Goal: Communication & Community: Answer question/provide support

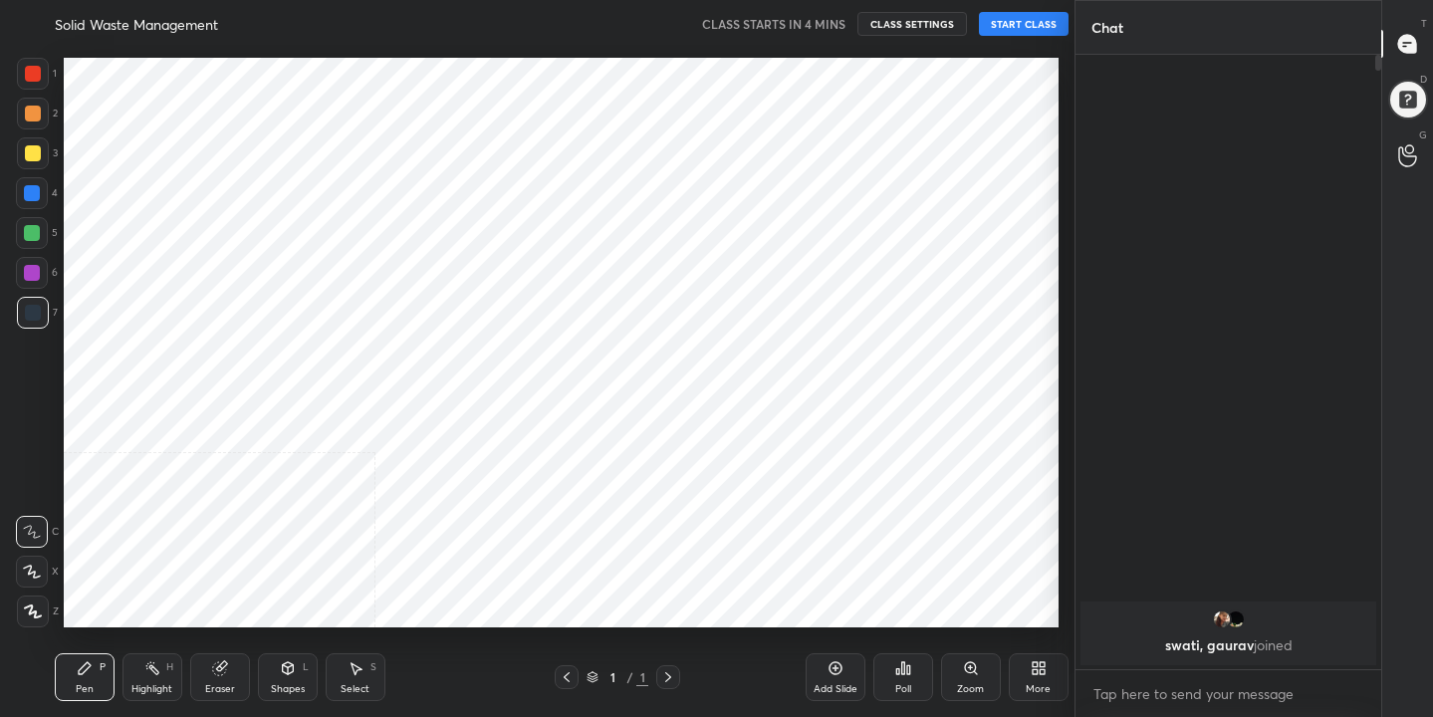
scroll to position [98964, 98559]
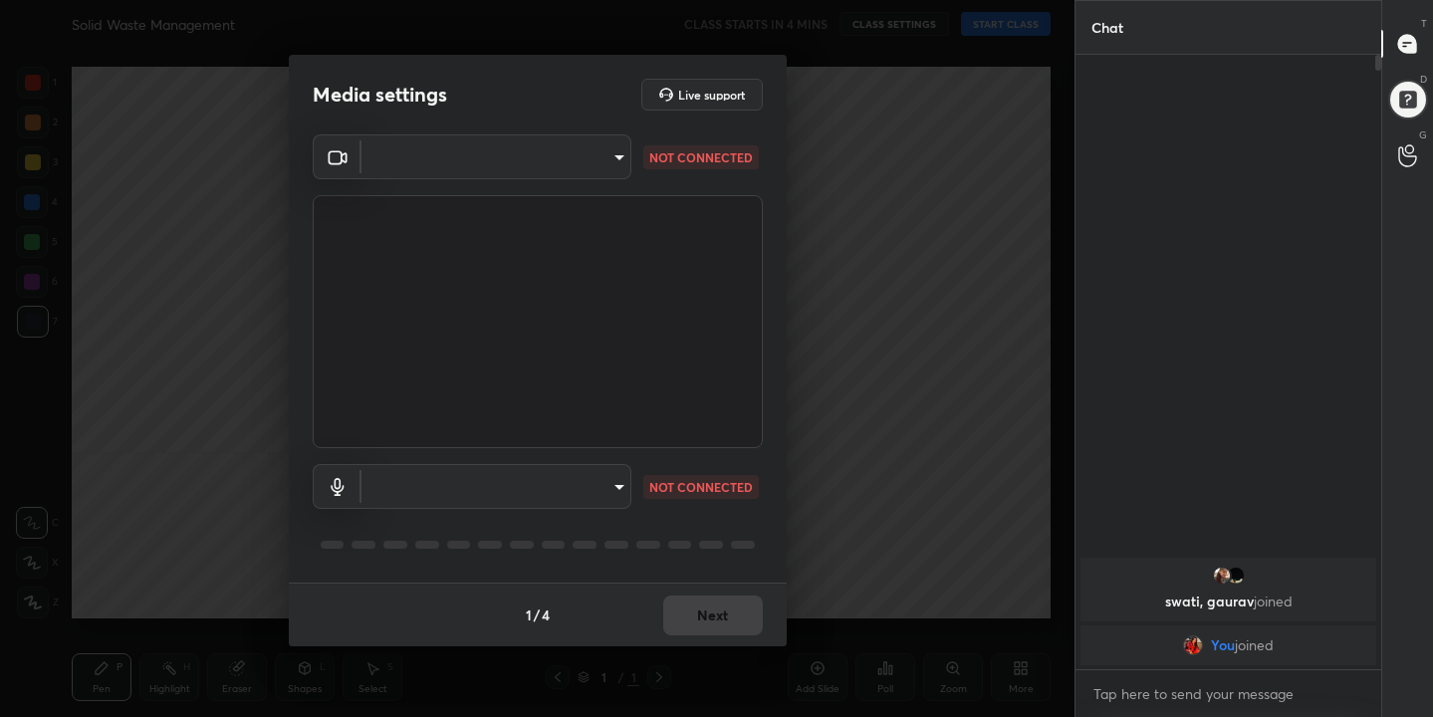
click at [615, 157] on body "1 2 3 4 5 6 7 C X Z C X Z E E Erase all H H Solid Waste Management CLASS STARTS…" at bounding box center [716, 358] width 1433 height 717
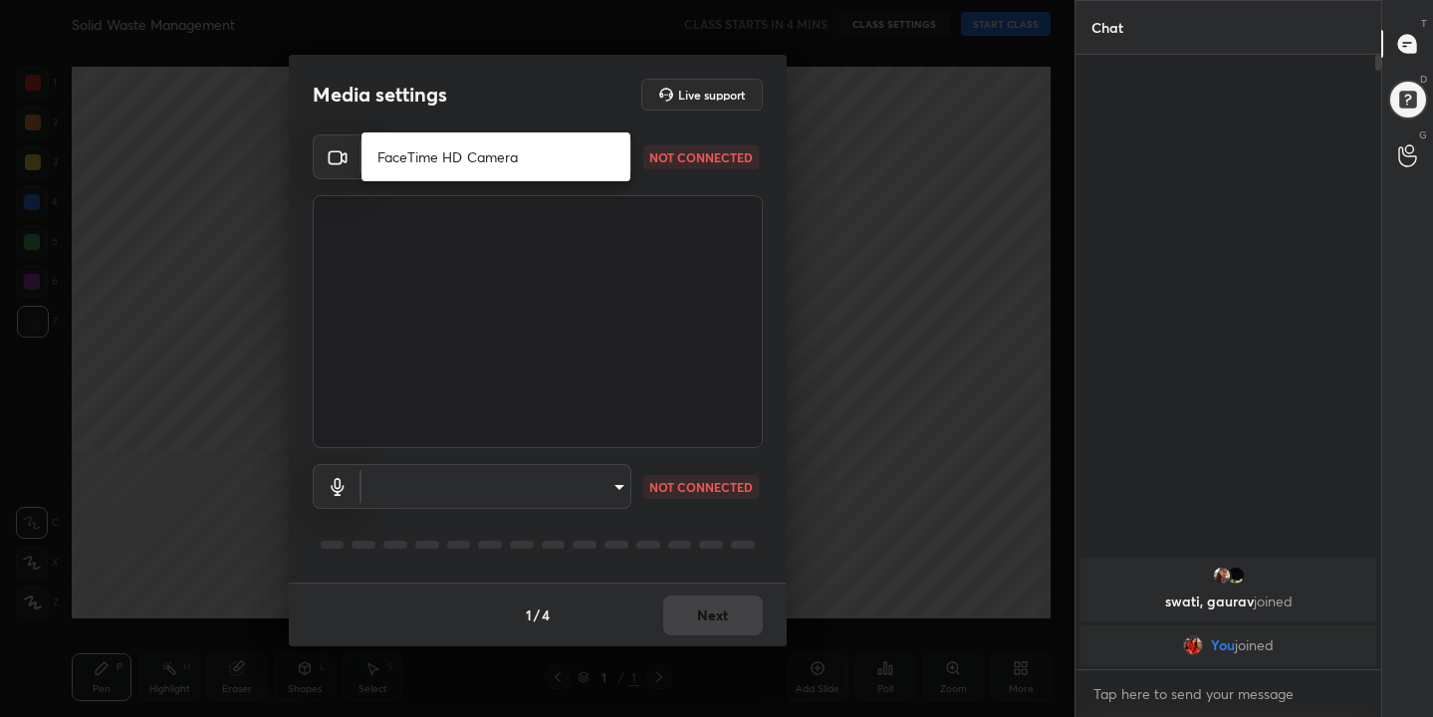
click at [491, 157] on li "FaceTime HD Camera" at bounding box center [495, 156] width 269 height 33
type input "c4aaf3e00038480f43ed9e60895a10f4a2554e789e59ae8dada2d76d2e6dd928"
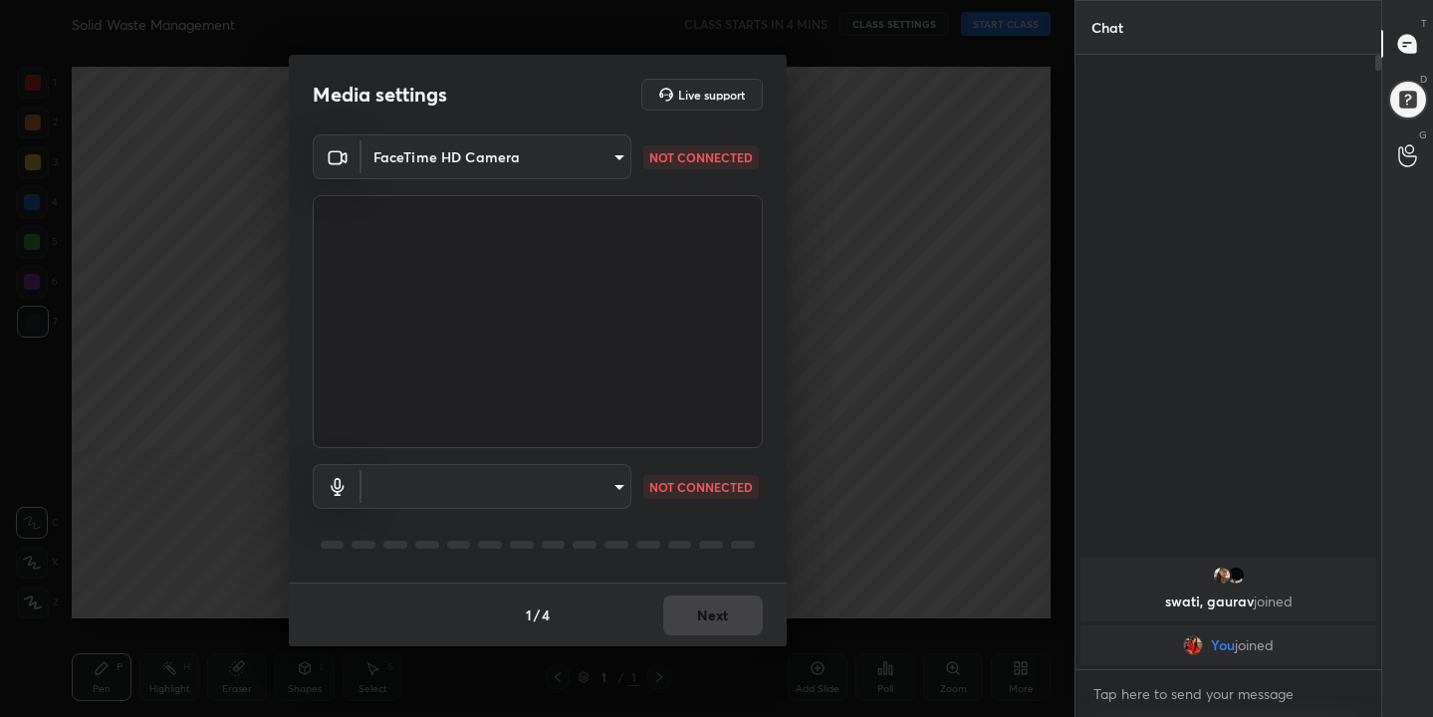
click at [620, 490] on body "1 2 3 4 5 6 7 C X Z C X Z E E Erase all H H Solid Waste Management CLASS STARTS…" at bounding box center [716, 358] width 1433 height 717
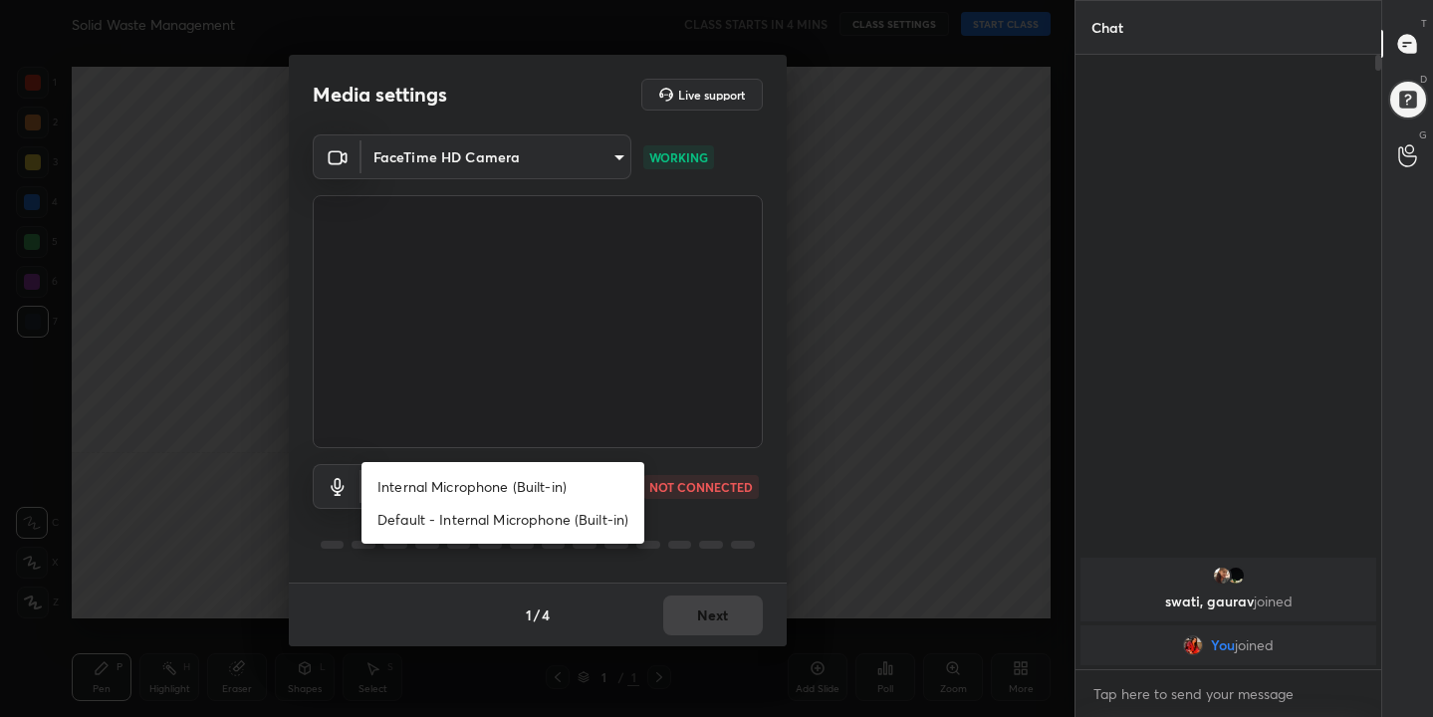
click at [559, 480] on li "Internal Microphone (Built-in)" at bounding box center [502, 486] width 283 height 33
type input "299953f169fb087f52817dcf404ab41b5a6dd3076d8e7c0ac2720b666033d8ec"
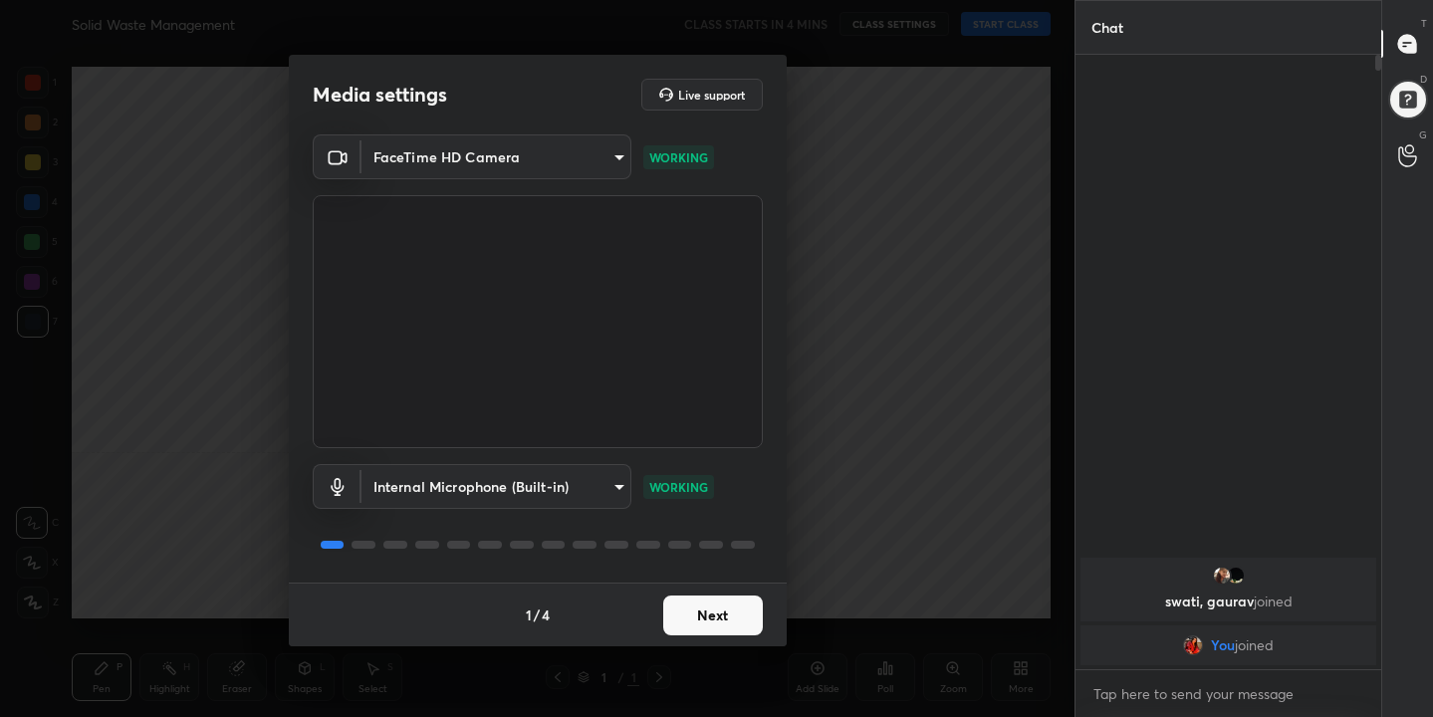
click at [711, 618] on button "Next" at bounding box center [713, 615] width 100 height 40
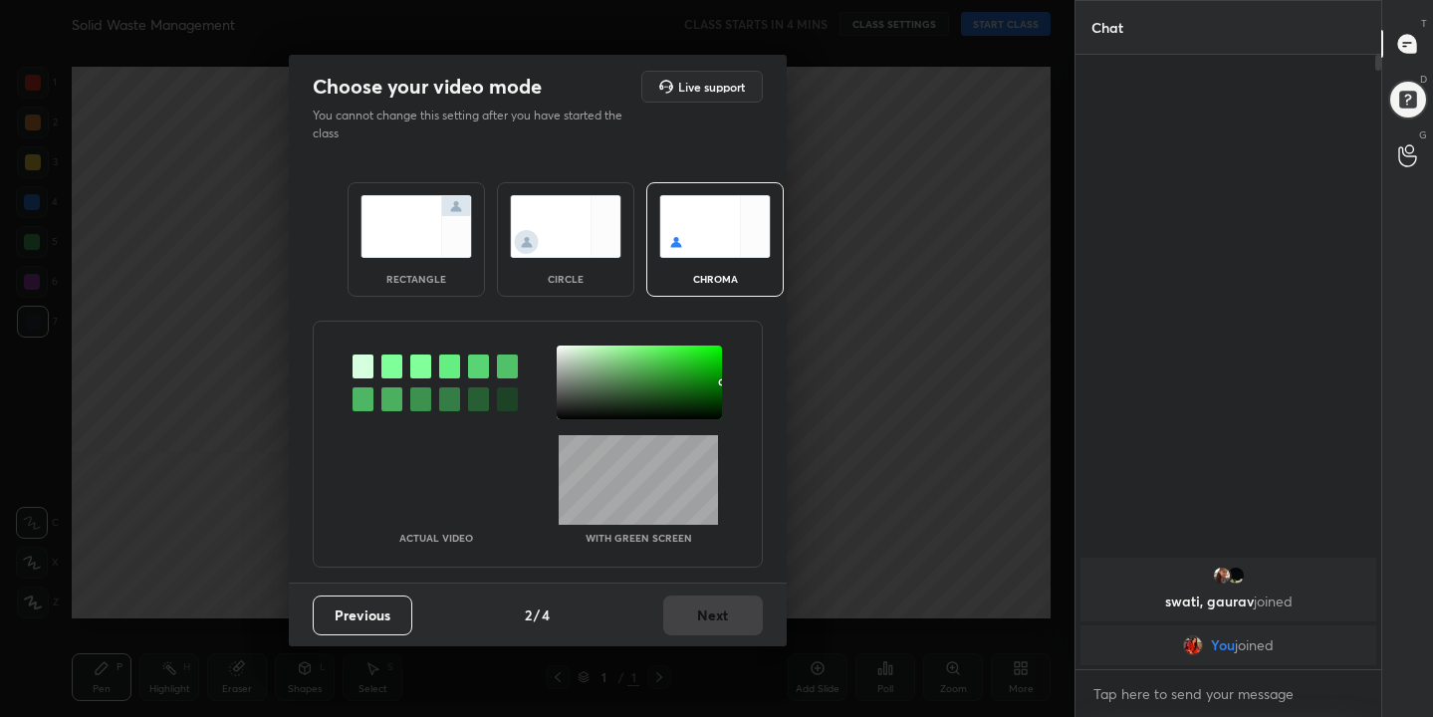
click at [707, 211] on img at bounding box center [715, 226] width 112 height 63
click at [396, 369] on div at bounding box center [391, 366] width 21 height 24
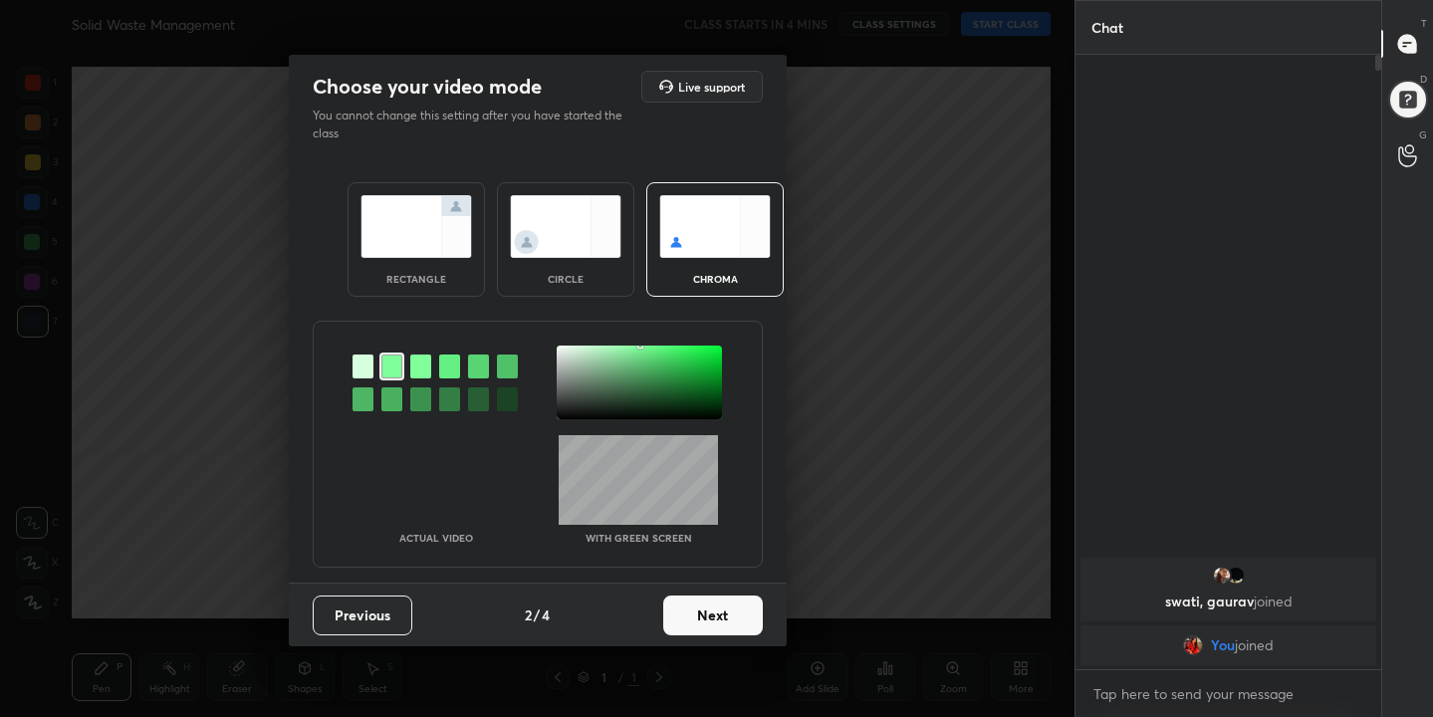
click at [561, 348] on div at bounding box center [639, 382] width 165 height 74
click at [716, 612] on button "Next" at bounding box center [713, 615] width 100 height 40
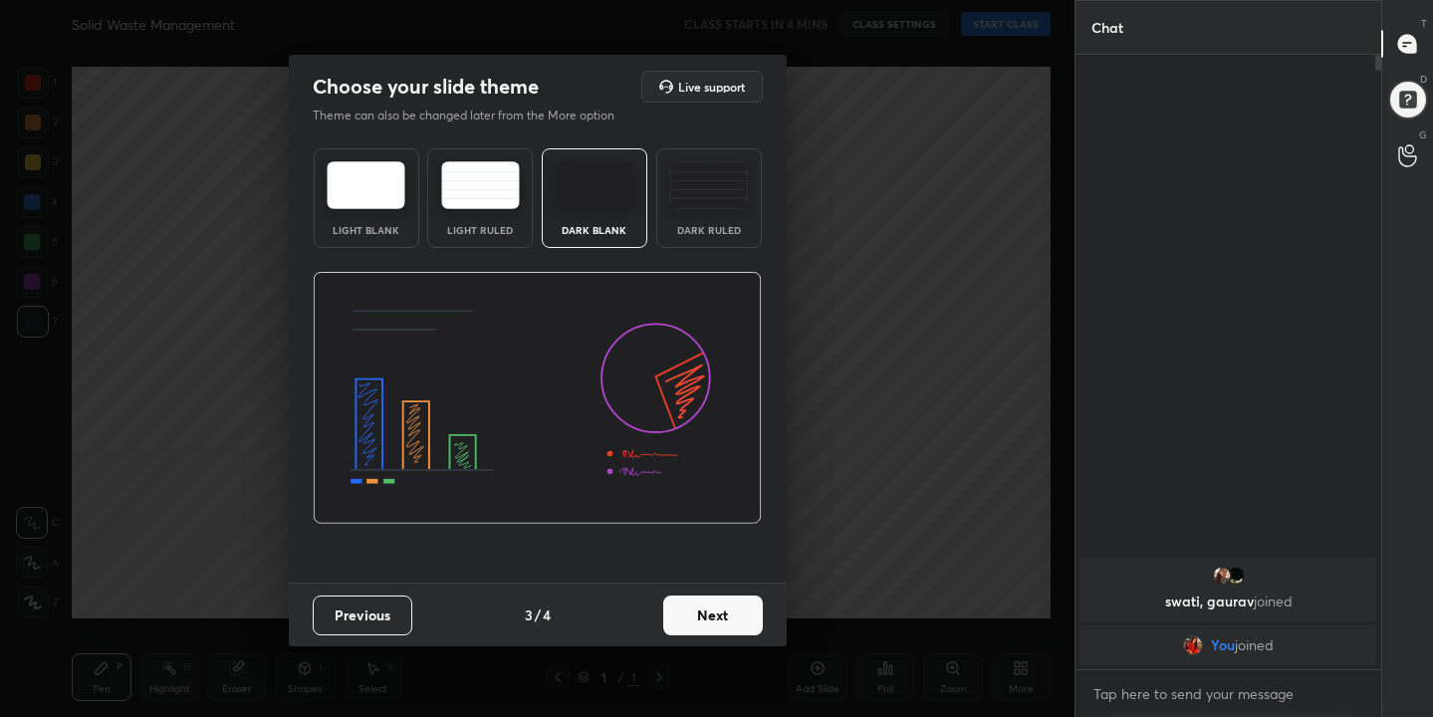
click at [380, 210] on div "Light Blank" at bounding box center [367, 198] width 106 height 100
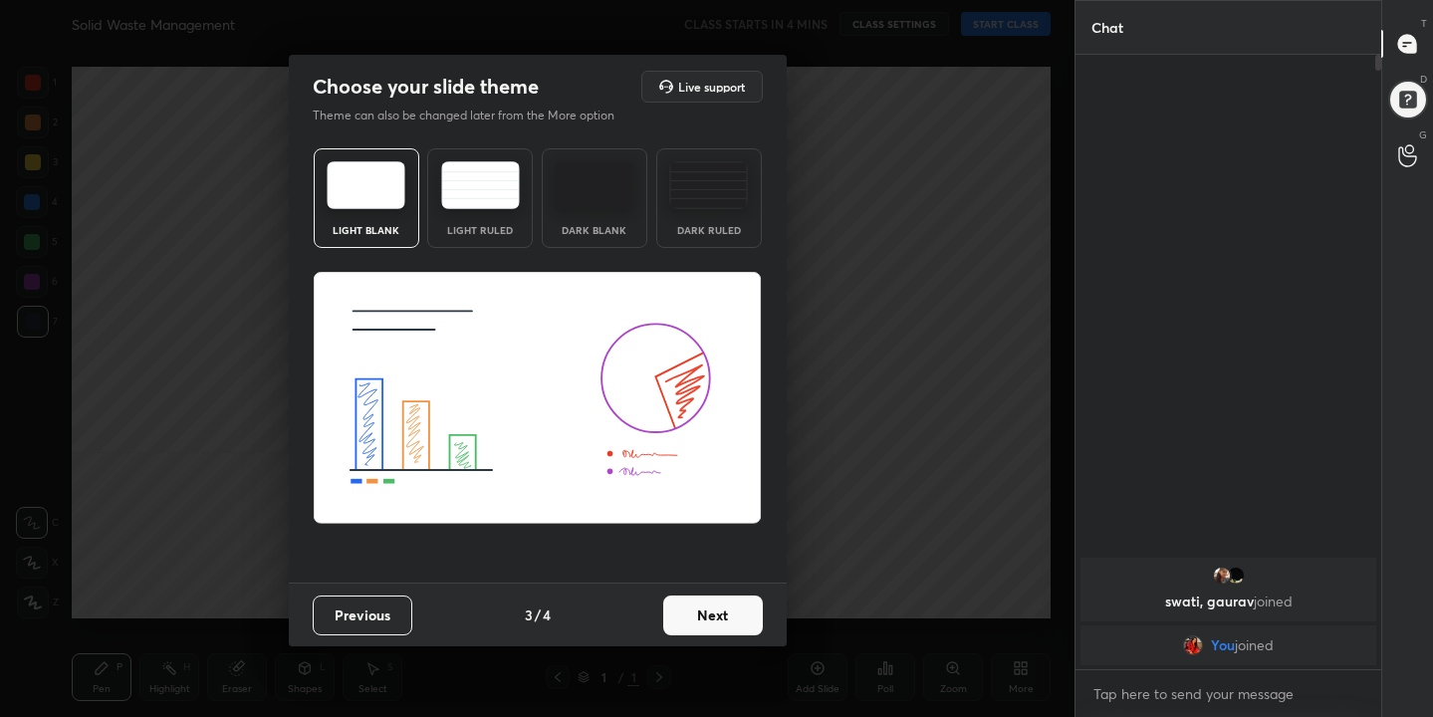
click at [719, 612] on button "Next" at bounding box center [713, 615] width 100 height 40
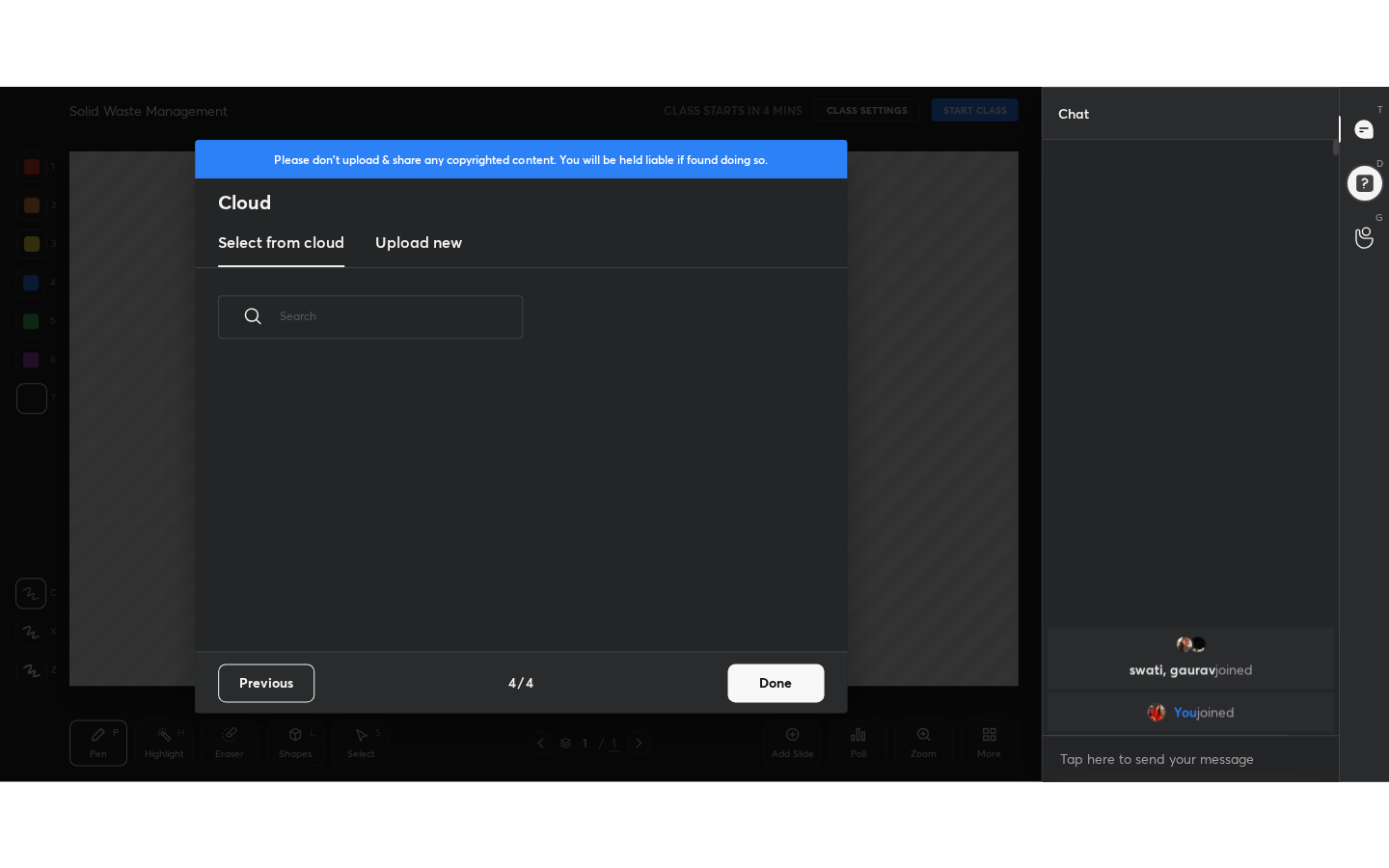
scroll to position [285, 619]
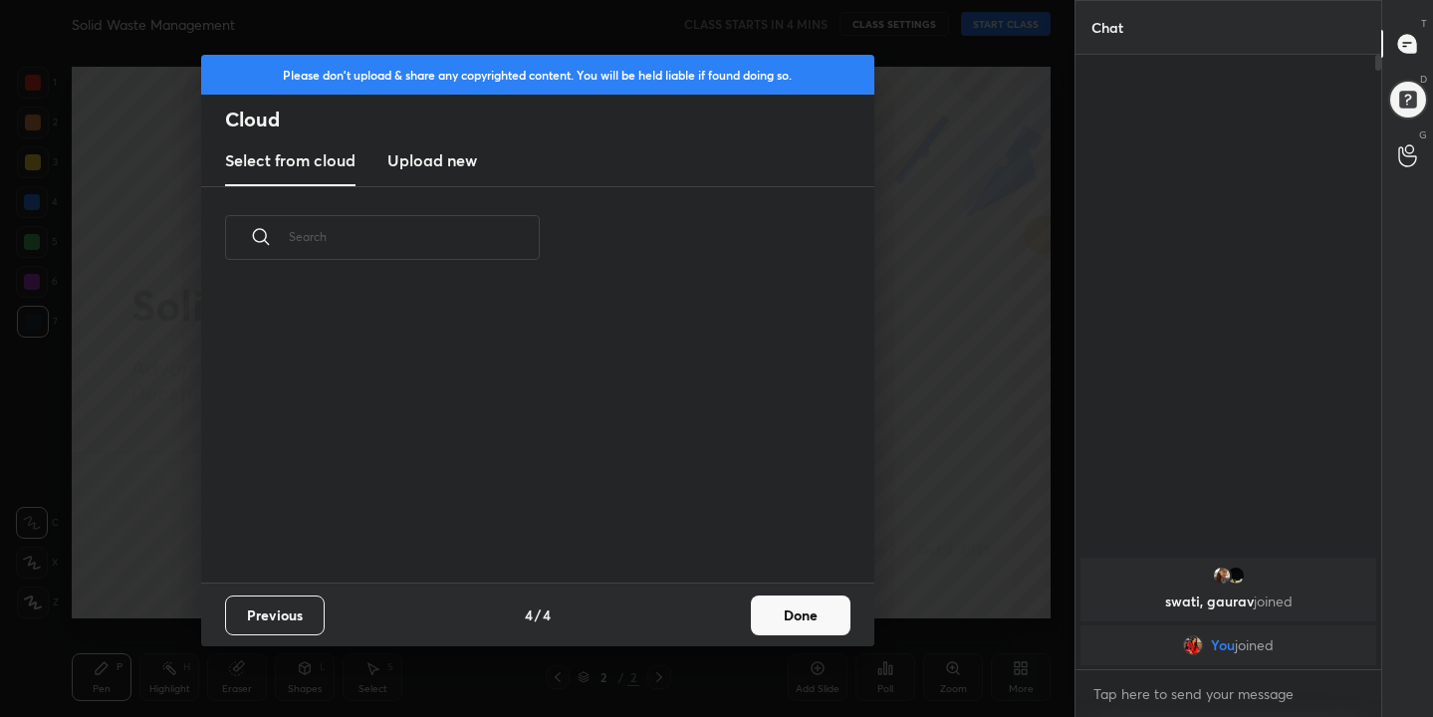
click at [437, 165] on h3 "Upload new" at bounding box center [432, 160] width 90 height 24
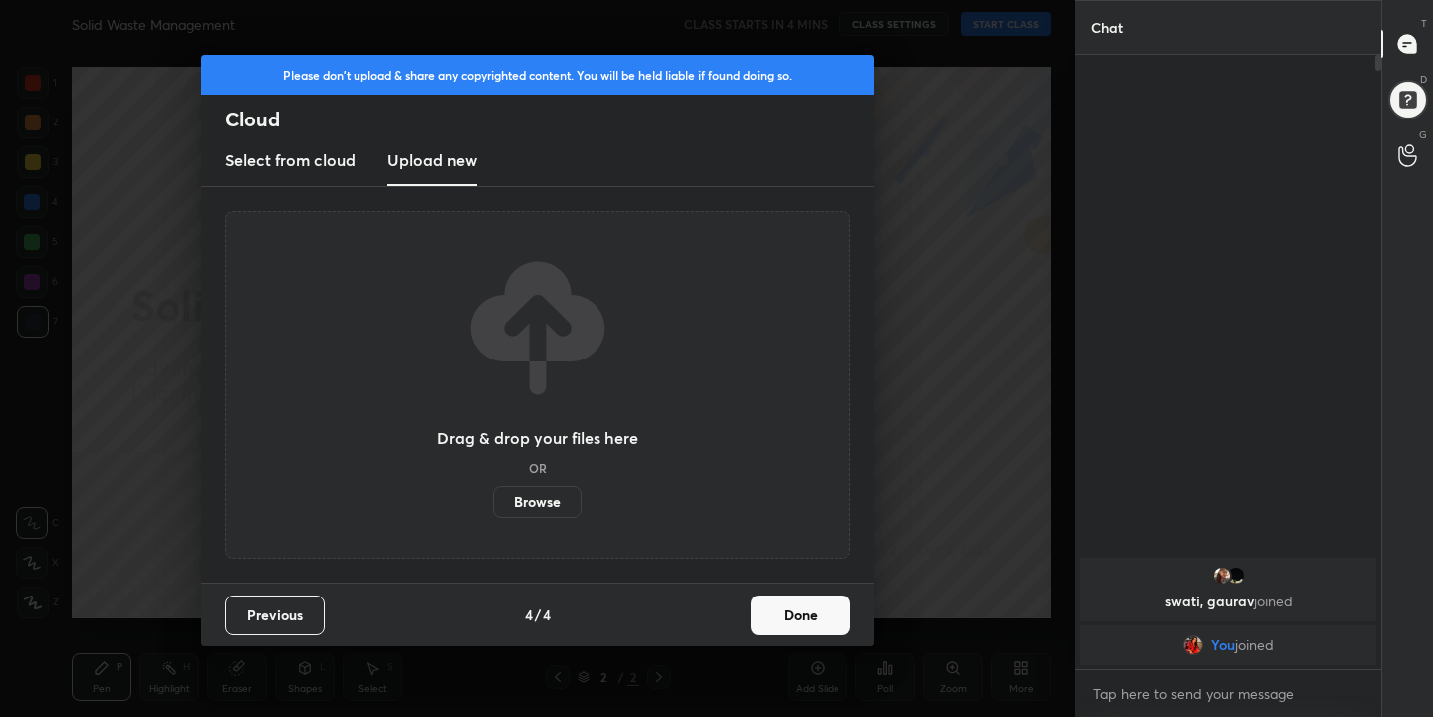
click at [559, 505] on label "Browse" at bounding box center [537, 502] width 89 height 32
click at [493, 505] on input "Browse" at bounding box center [493, 502] width 0 height 32
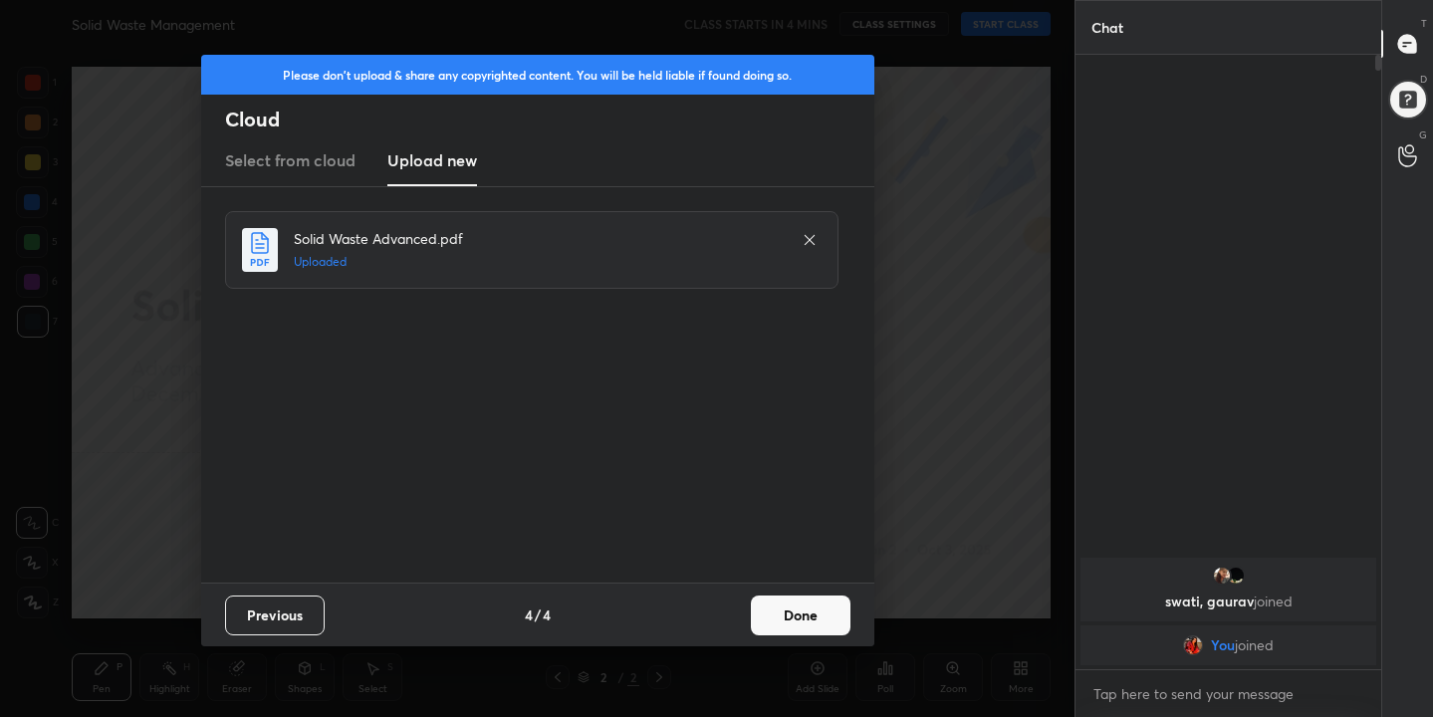
click at [806, 614] on button "Done" at bounding box center [801, 615] width 100 height 40
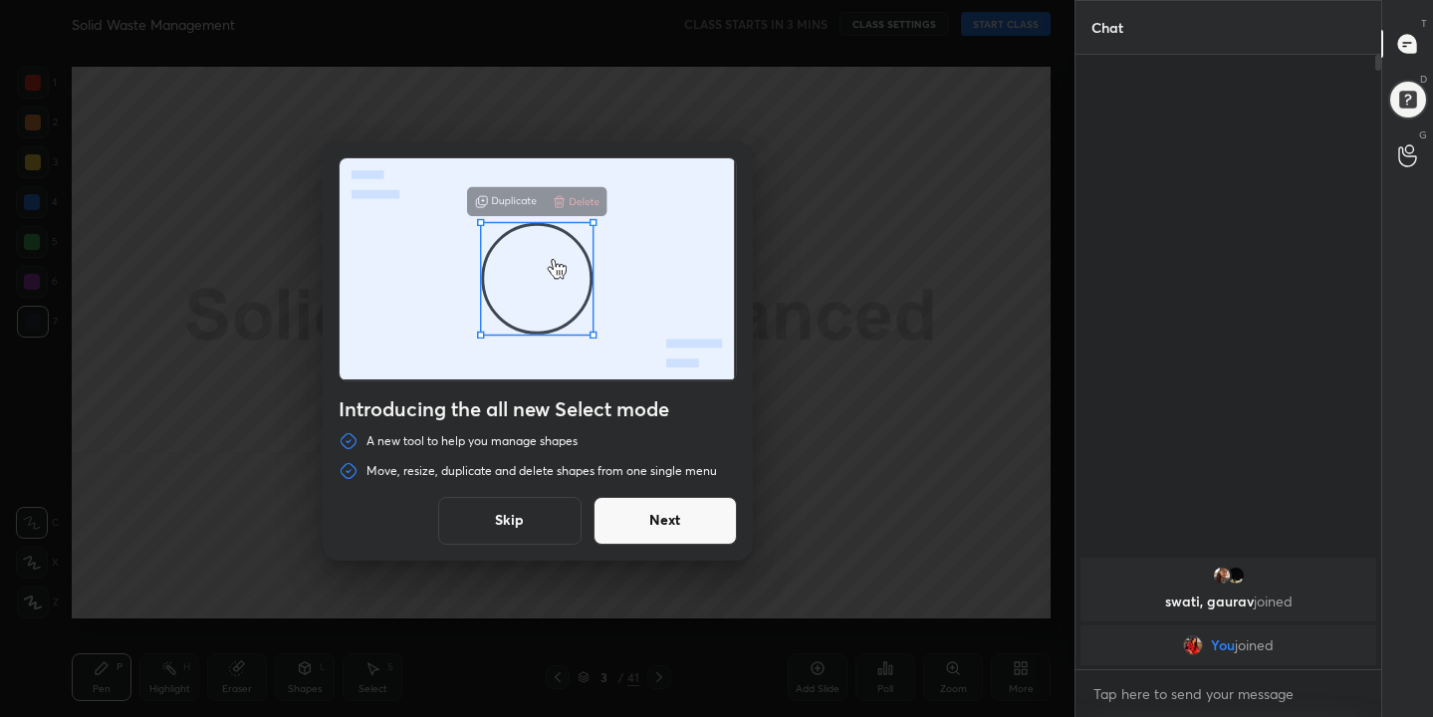
click at [552, 506] on button "Skip" at bounding box center [509, 521] width 143 height 48
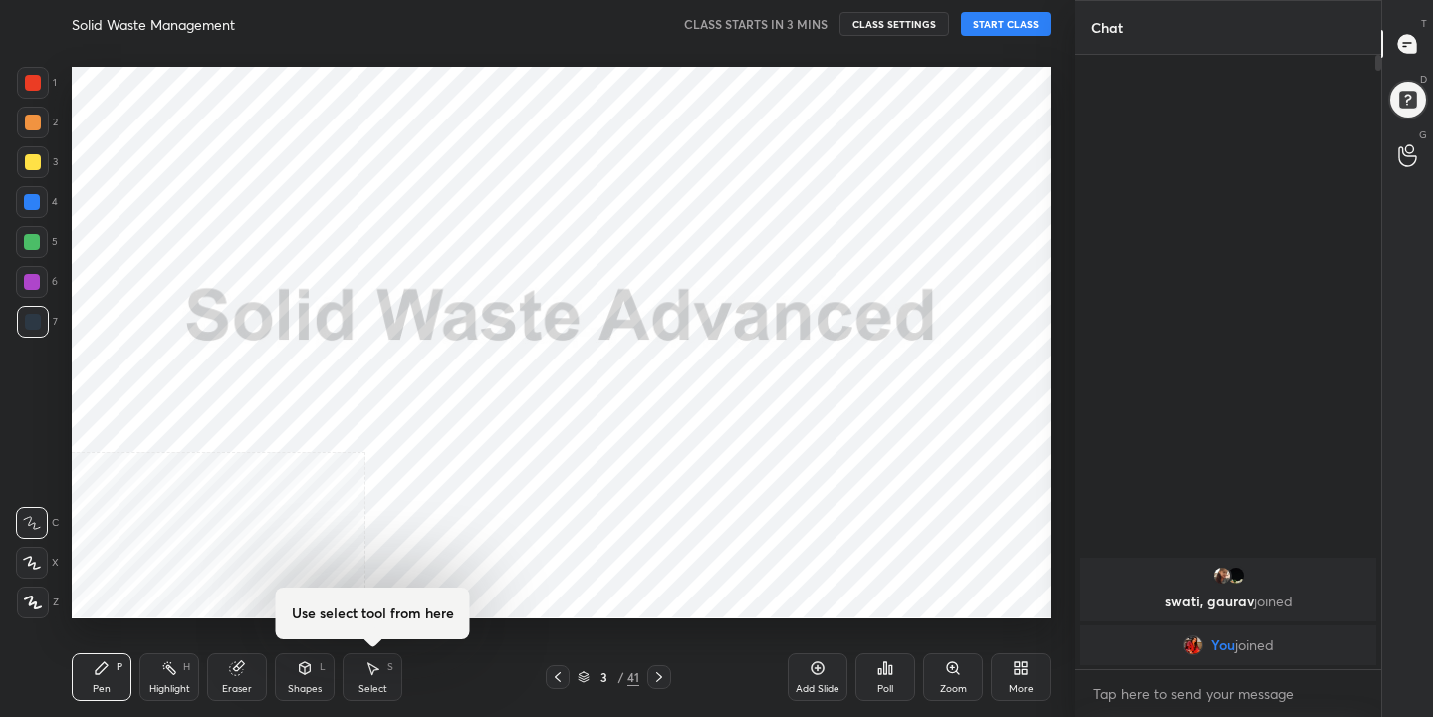
click at [1022, 680] on div "More" at bounding box center [1021, 677] width 60 height 48
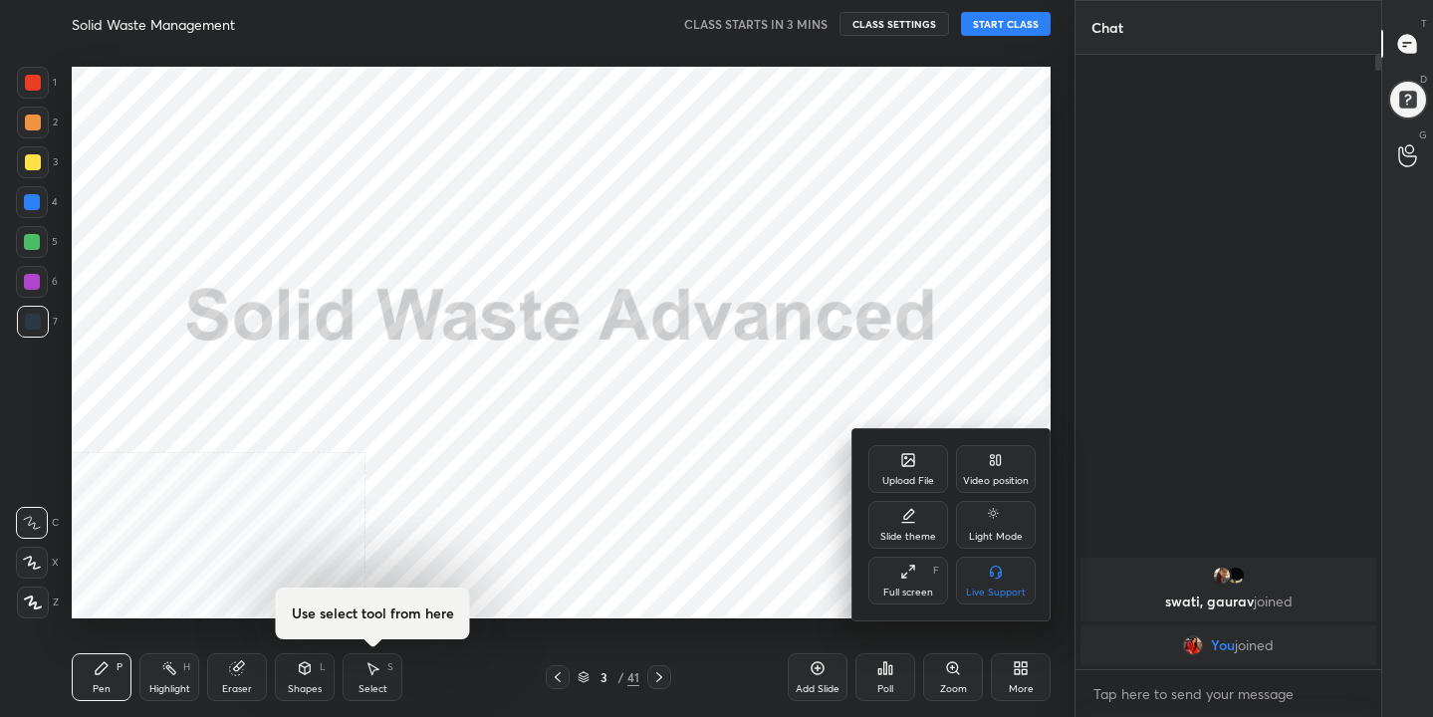
click at [893, 545] on div "Slide theme" at bounding box center [908, 525] width 80 height 48
click at [877, 465] on div "Slide theme" at bounding box center [951, 457] width 167 height 21
click at [912, 570] on icon at bounding box center [908, 571] width 16 height 16
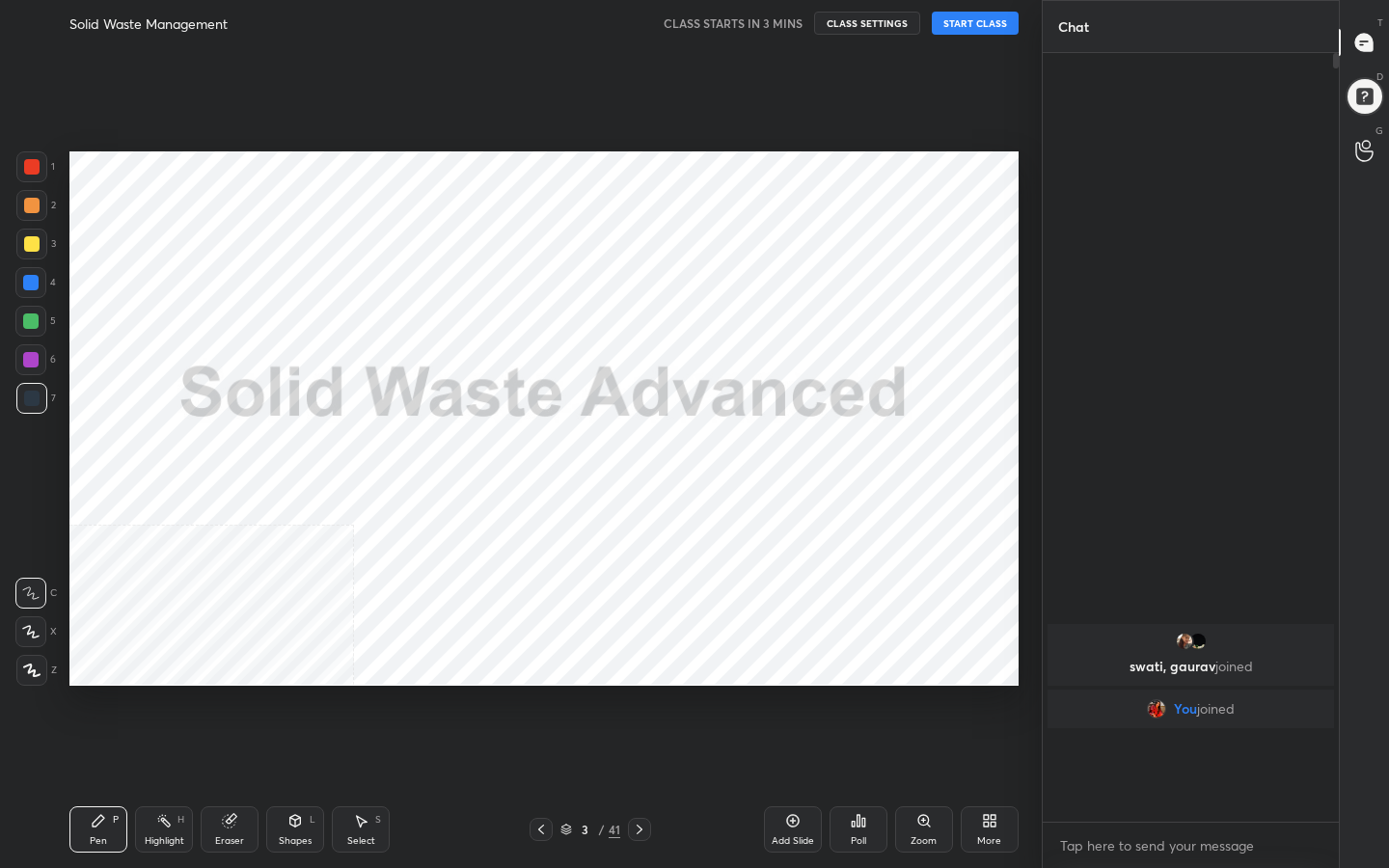
scroll to position [603, 291]
click at [972, 20] on button "START CLASS" at bounding box center [975, 23] width 87 height 23
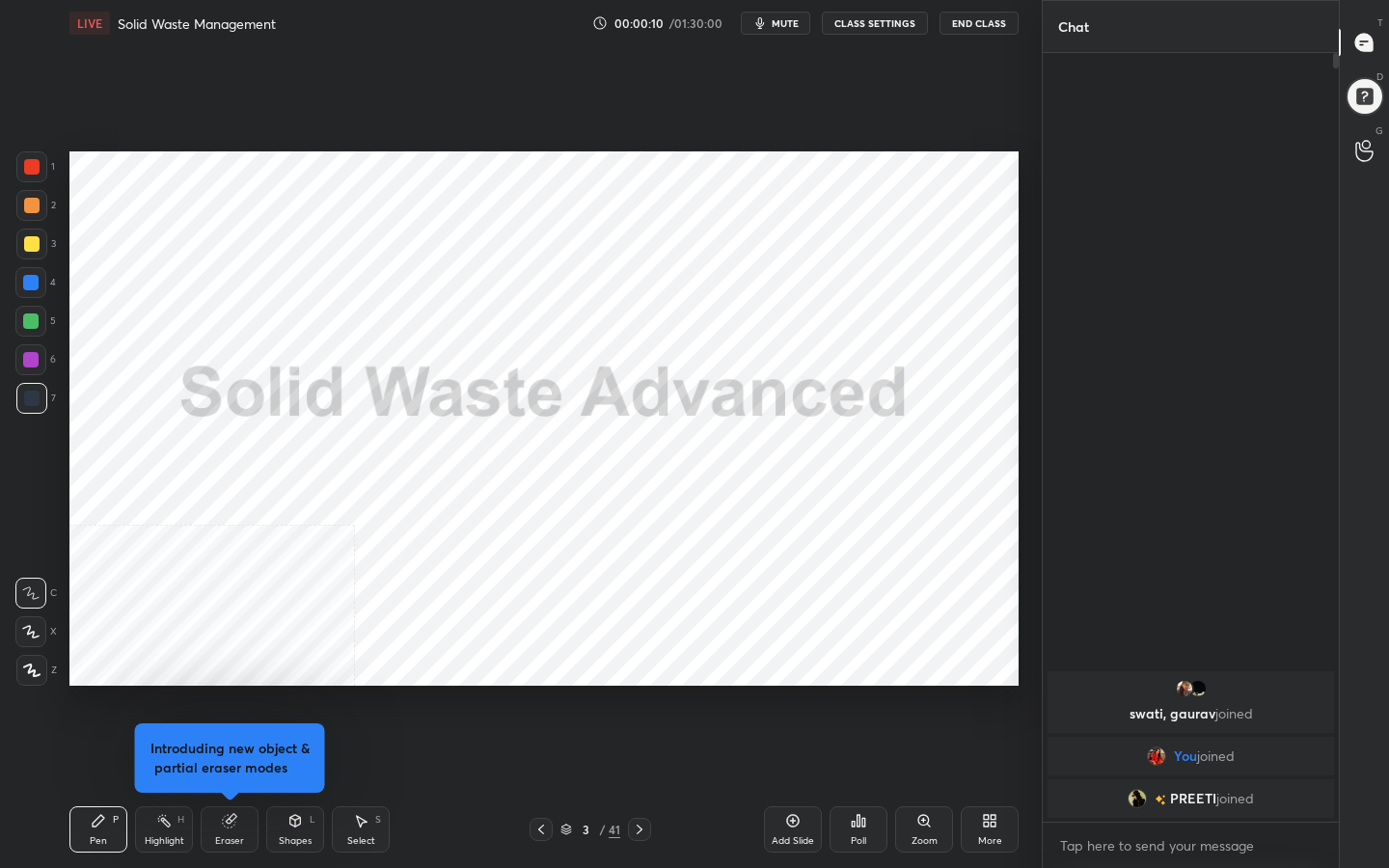
click at [776, 26] on span "mute" at bounding box center [785, 23] width 27 height 14
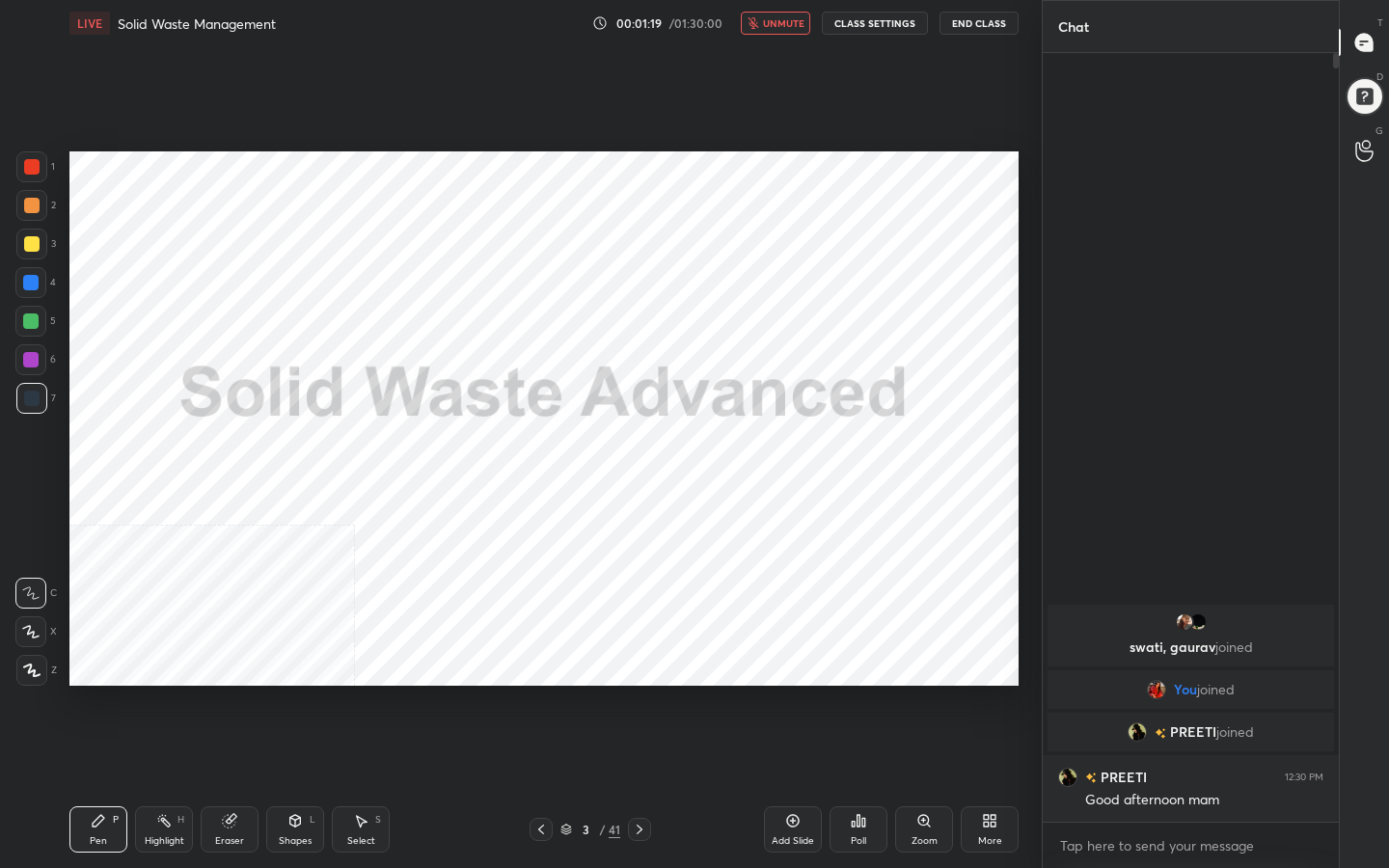
click at [766, 19] on span "unmute" at bounding box center [783, 23] width 42 height 14
click at [560, 694] on div "Pen P Highlight H Eraser Shapes L Select S 3 / 41 Add Slide Poll Zoom More" at bounding box center [544, 829] width 949 height 78
click at [575, 694] on div "3" at bounding box center [585, 829] width 19 height 12
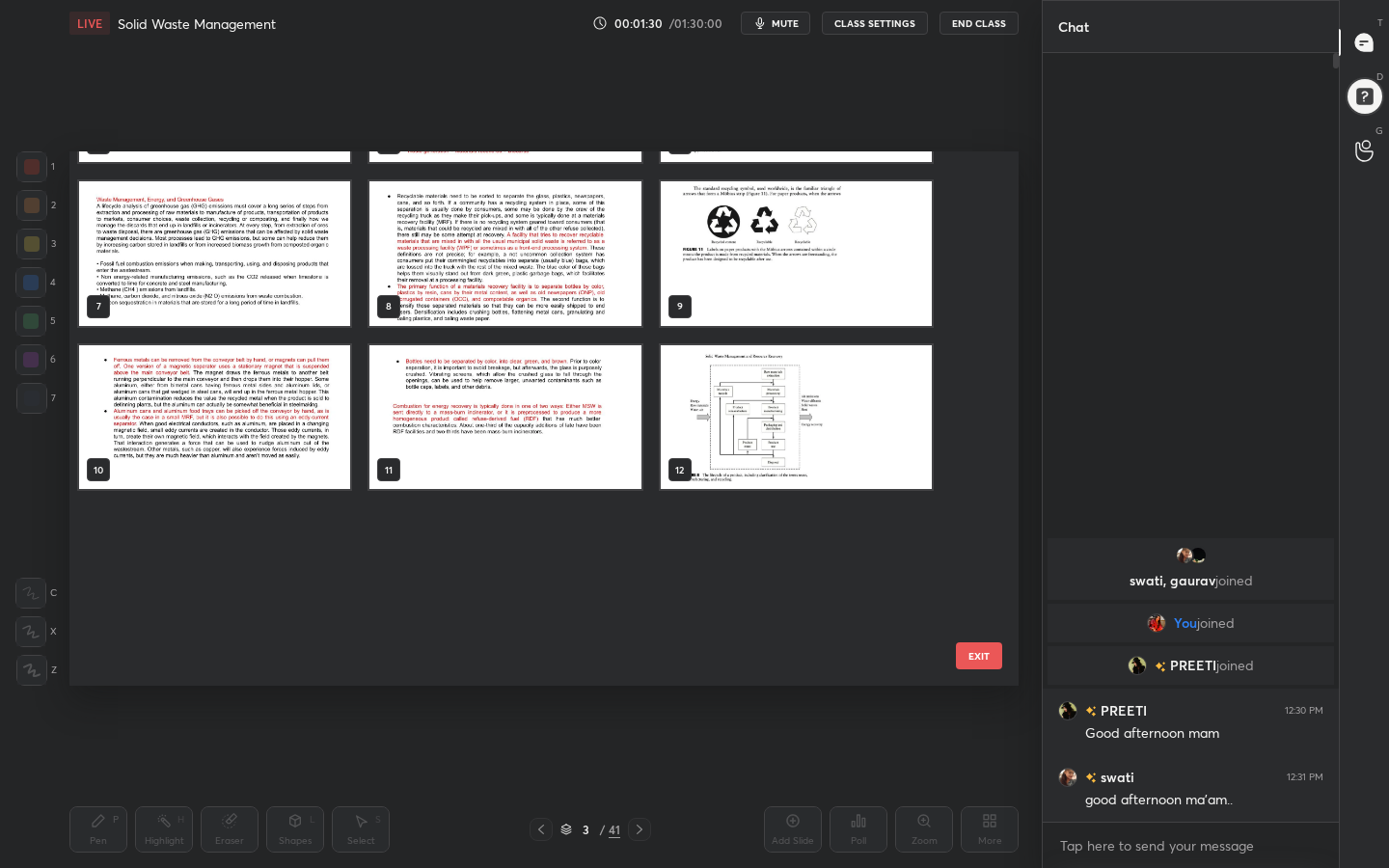
scroll to position [0, 0]
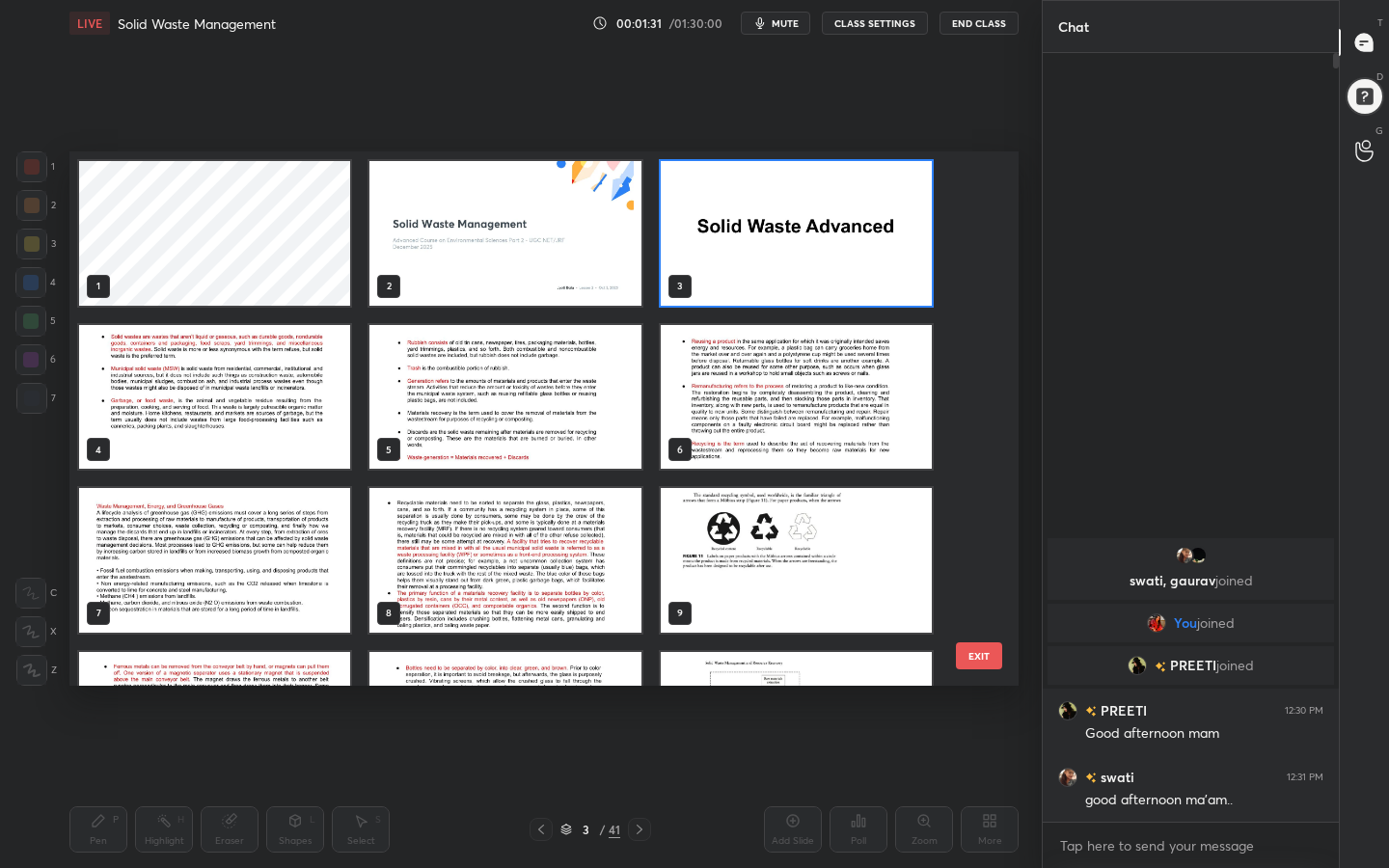
click at [287, 382] on img "grid" at bounding box center [215, 396] width 271 height 144
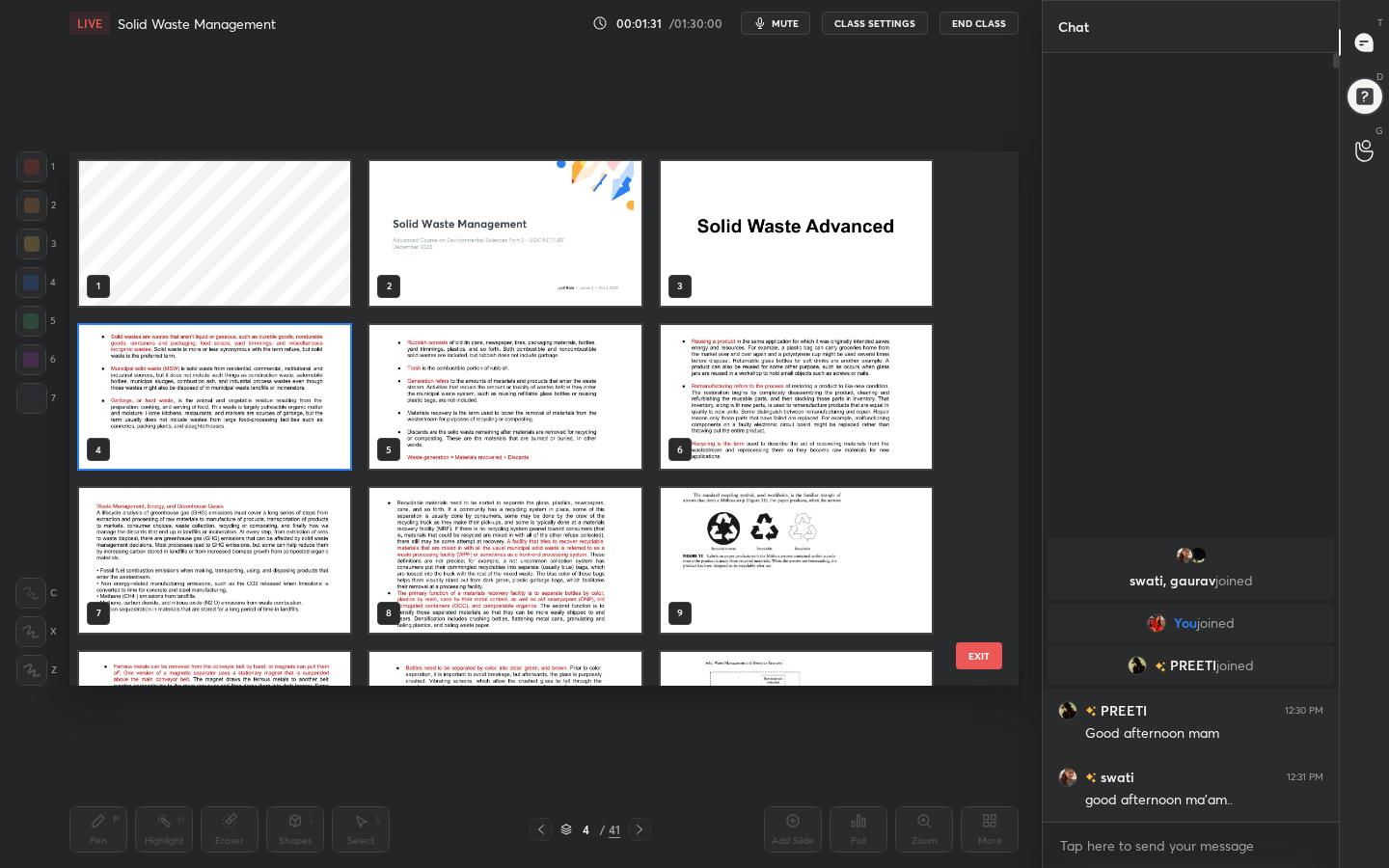
click at [287, 382] on img "grid" at bounding box center [215, 396] width 271 height 144
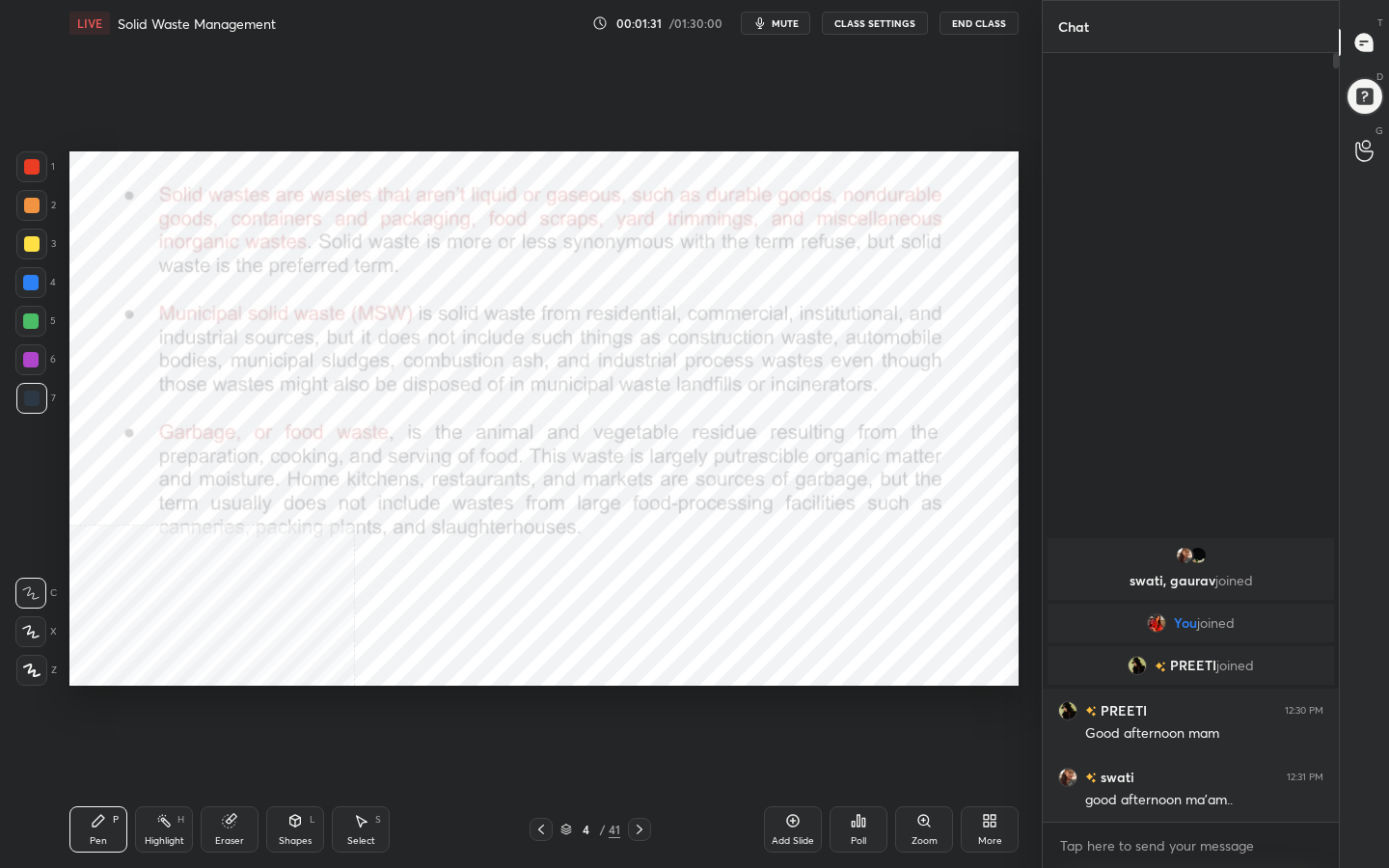
click at [287, 382] on img "grid" at bounding box center [215, 396] width 271 height 144
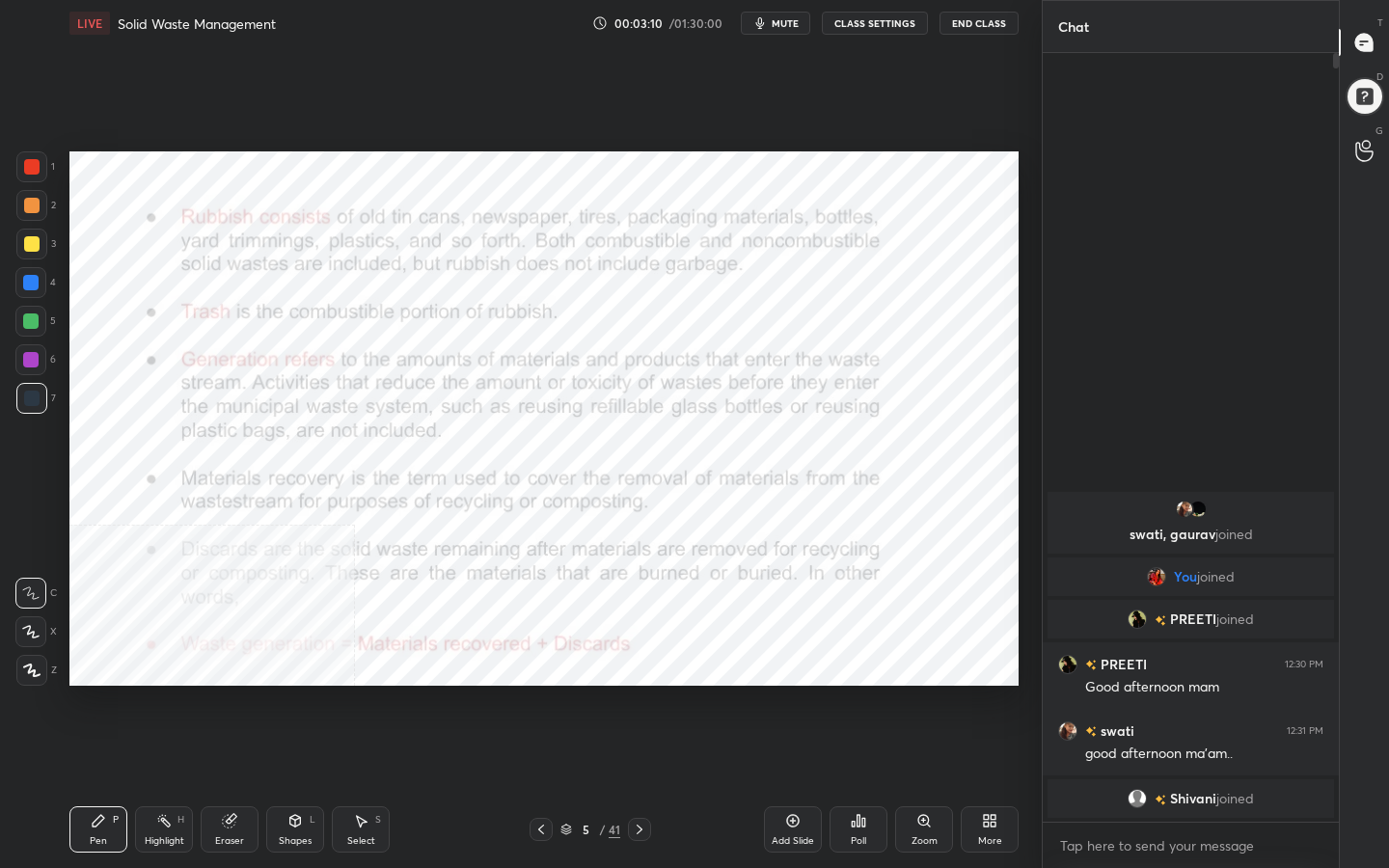
click at [982, 694] on icon at bounding box center [989, 821] width 15 height 16
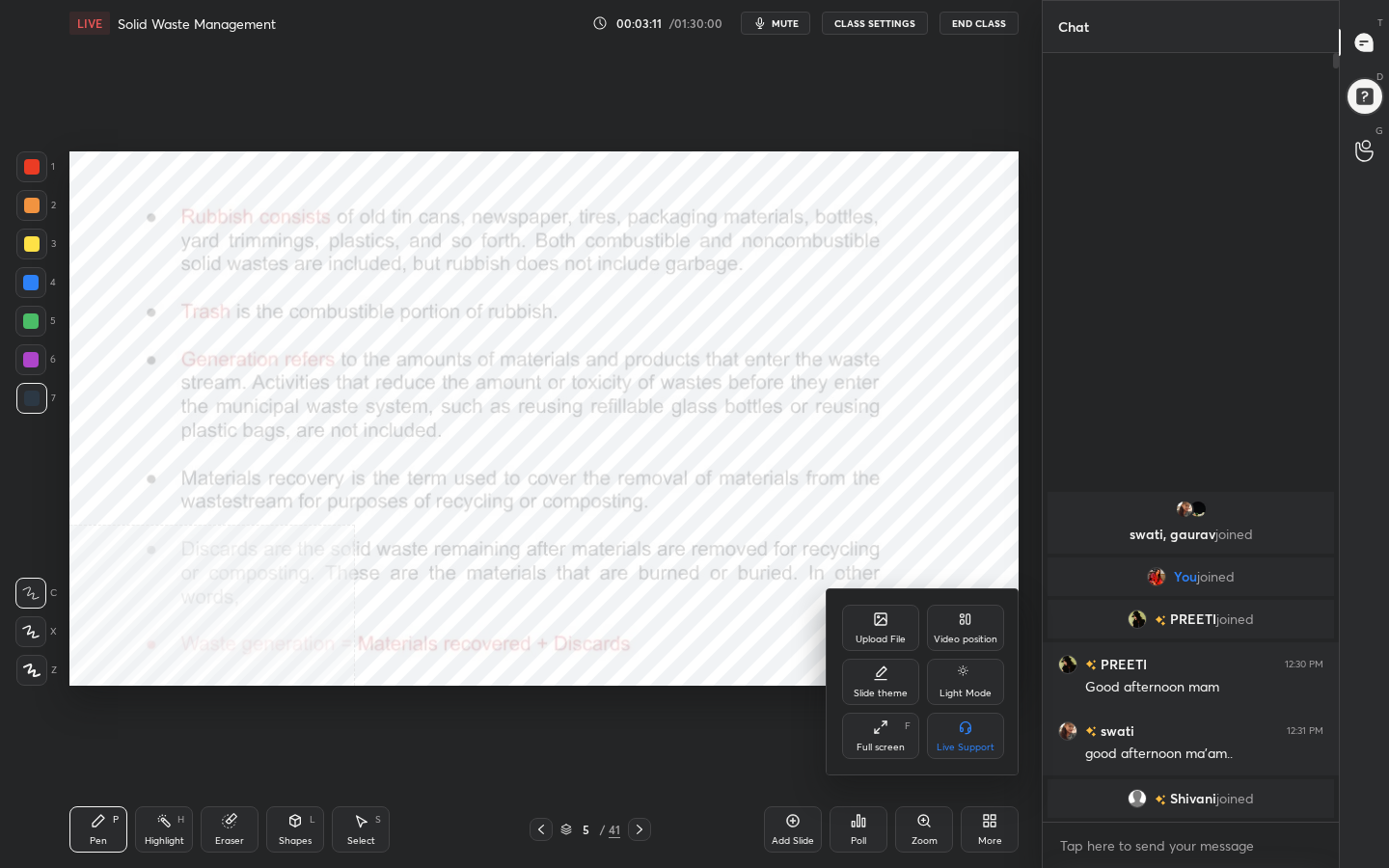
click at [973, 621] on div "Video position" at bounding box center [966, 628] width 77 height 46
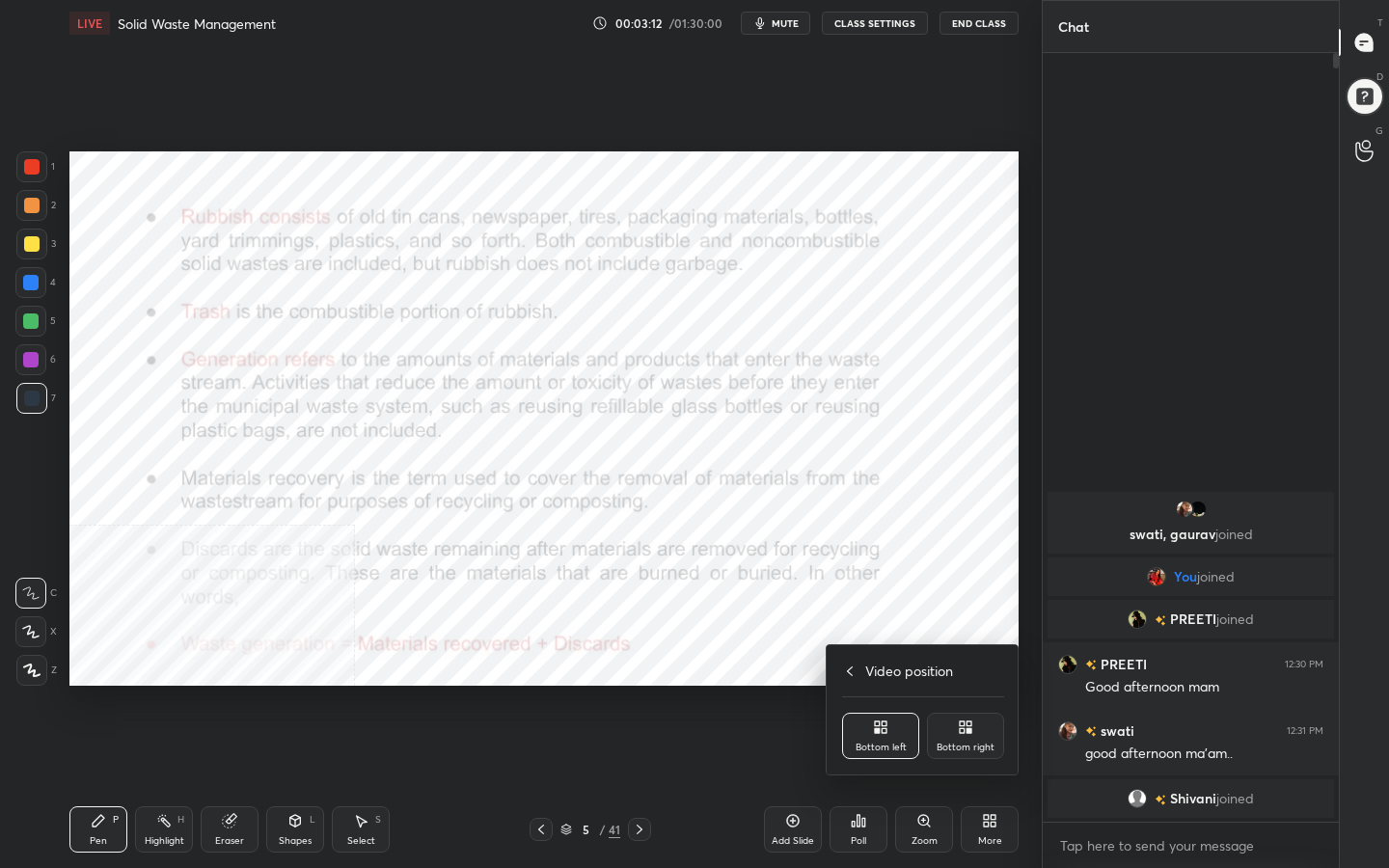
click at [960, 694] on div "Bottom right" at bounding box center [966, 748] width 58 height 10
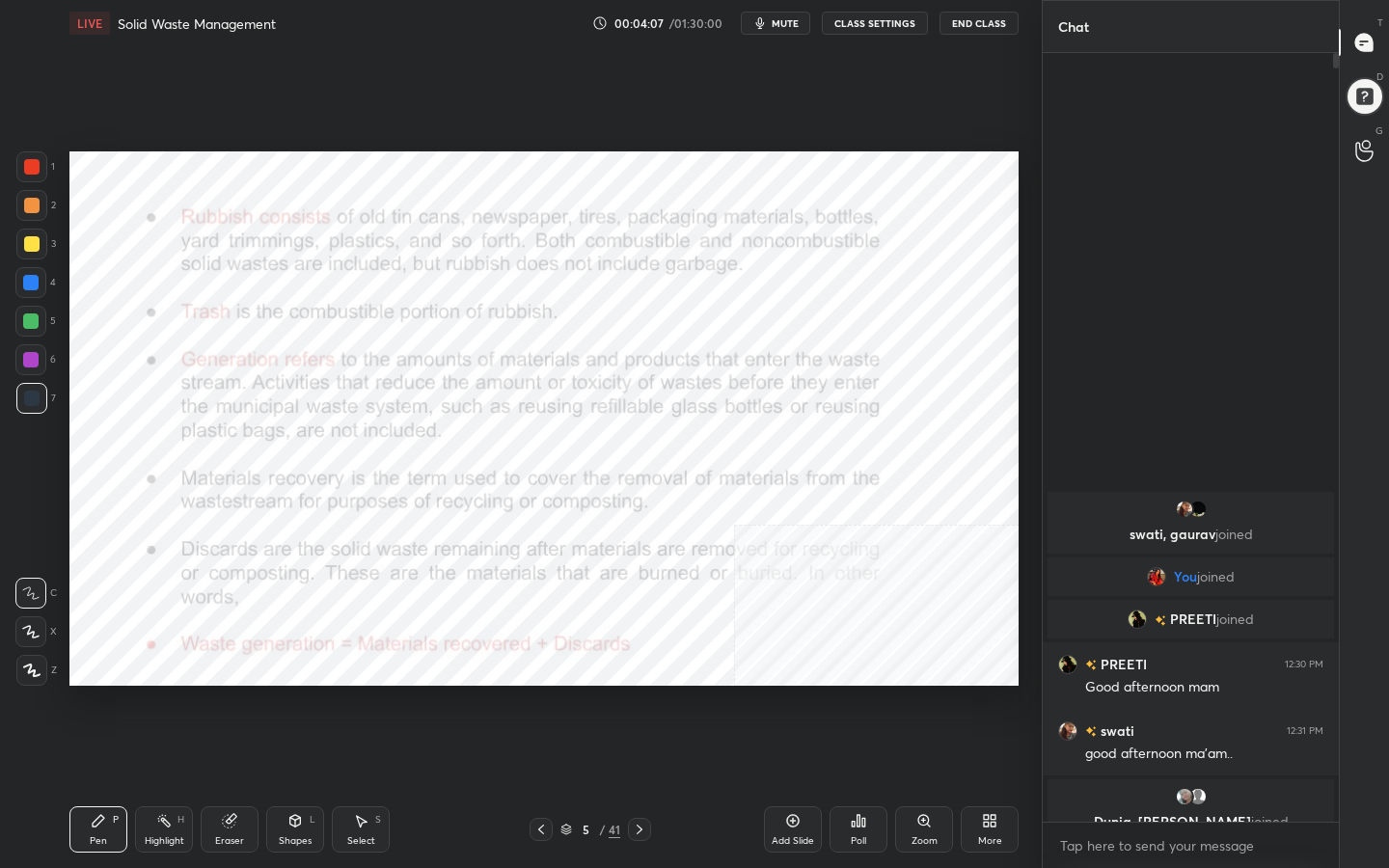
click at [569, 694] on icon at bounding box center [566, 829] width 12 height 12
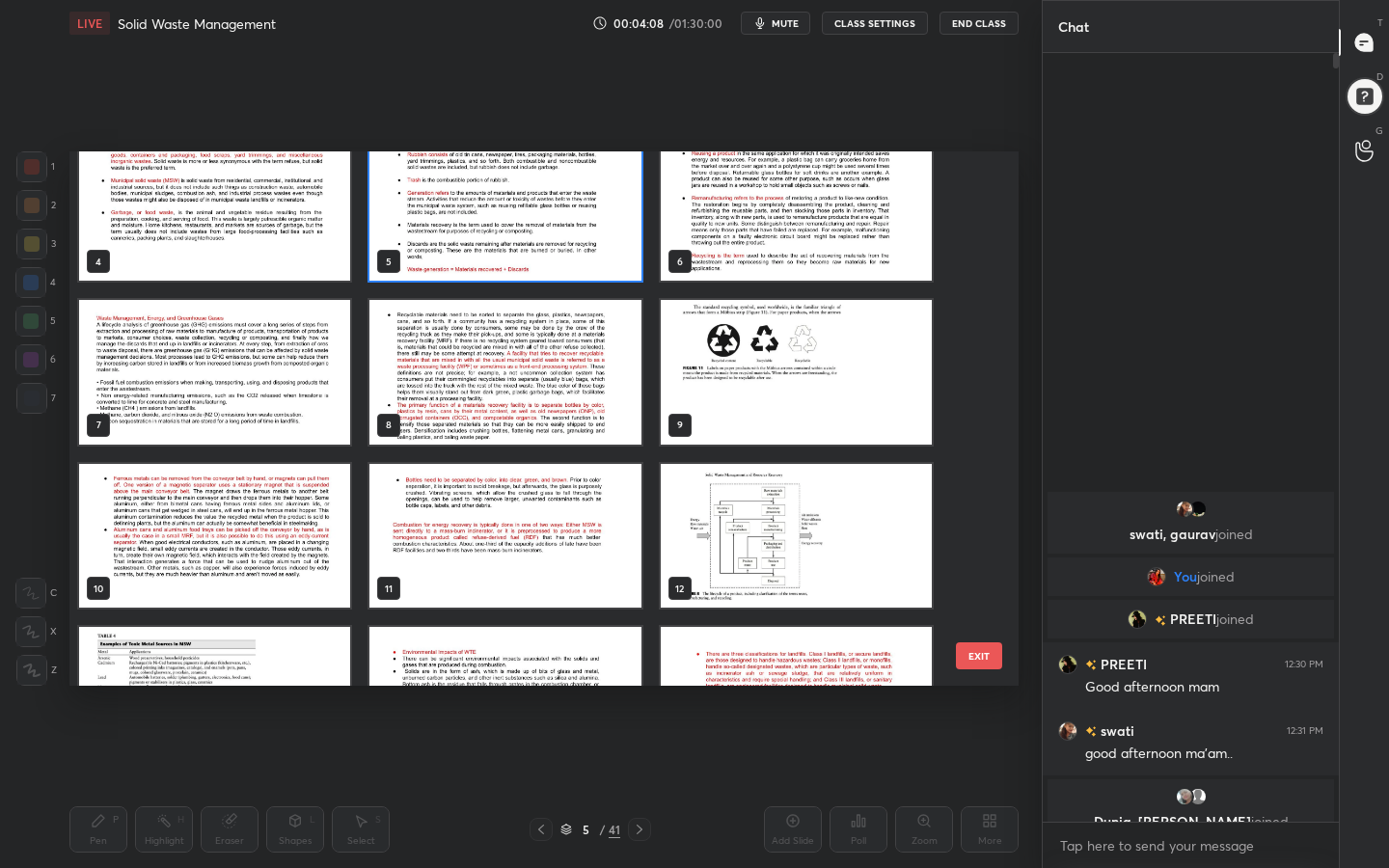
scroll to position [187, 0]
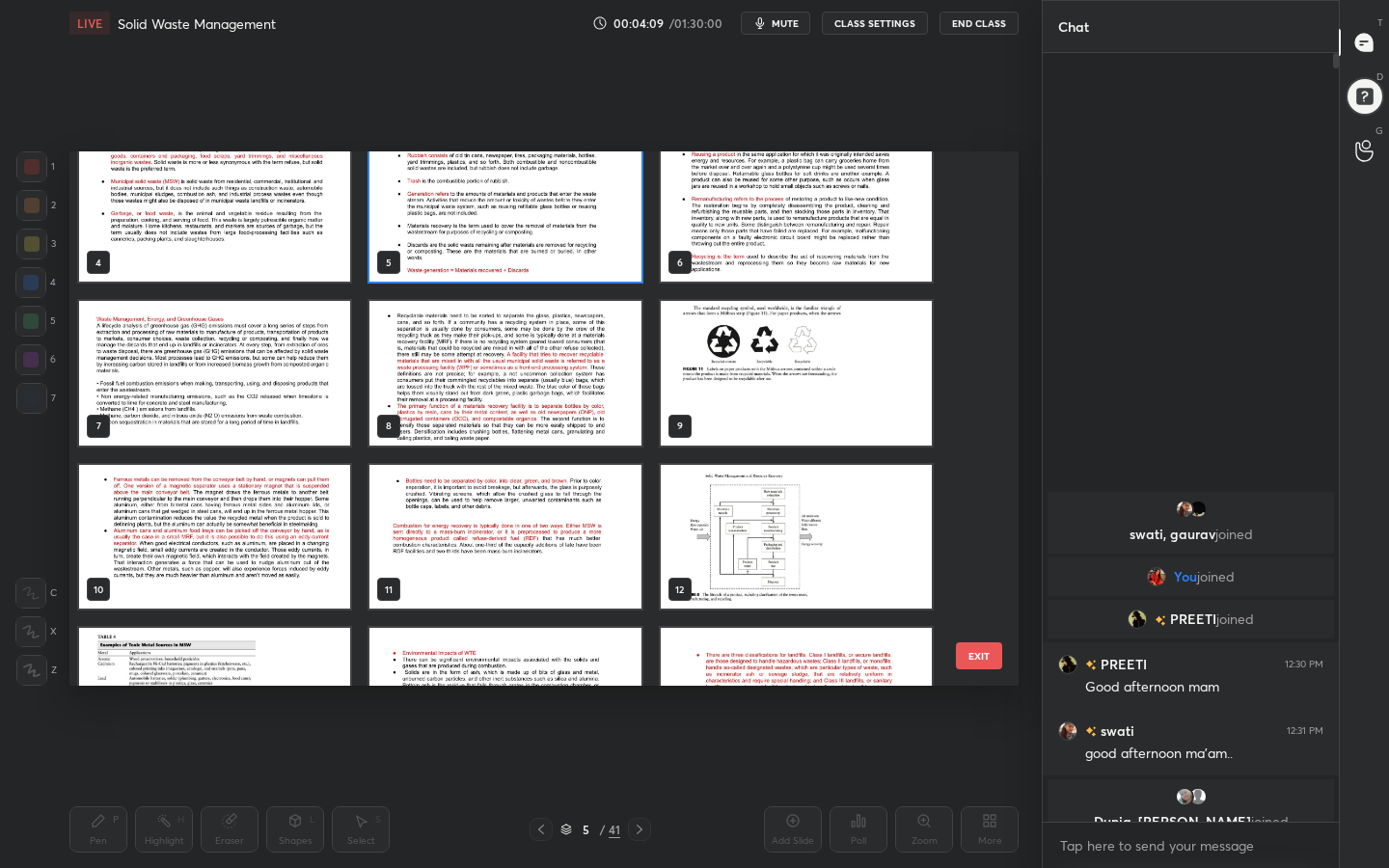
click at [765, 236] on img "grid" at bounding box center [796, 209] width 271 height 144
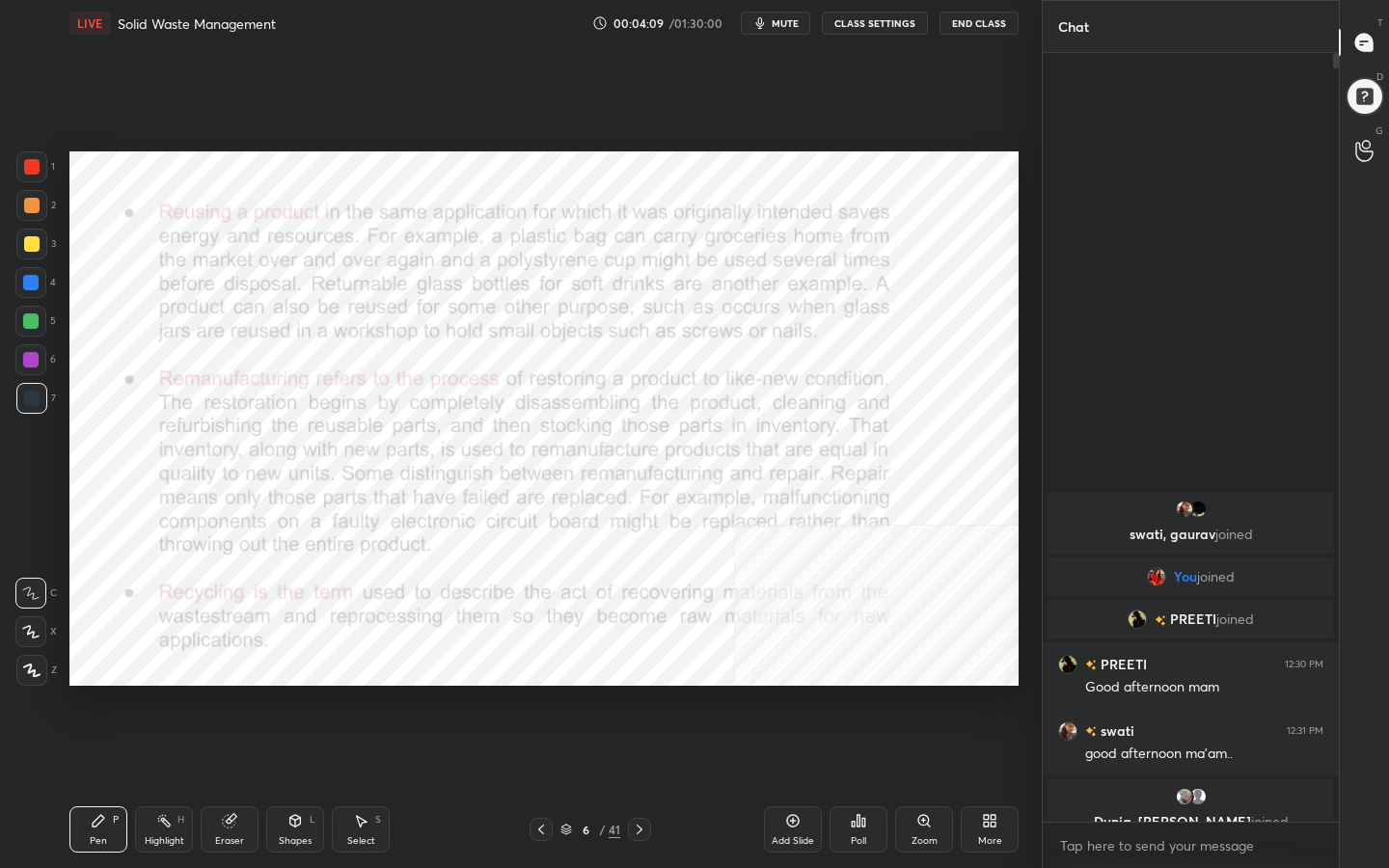
click at [765, 236] on img "grid" at bounding box center [796, 209] width 271 height 144
click at [430, 687] on div "Setting up your live class Poll for secs No correct answer Start poll" at bounding box center [544, 418] width 965 height 745
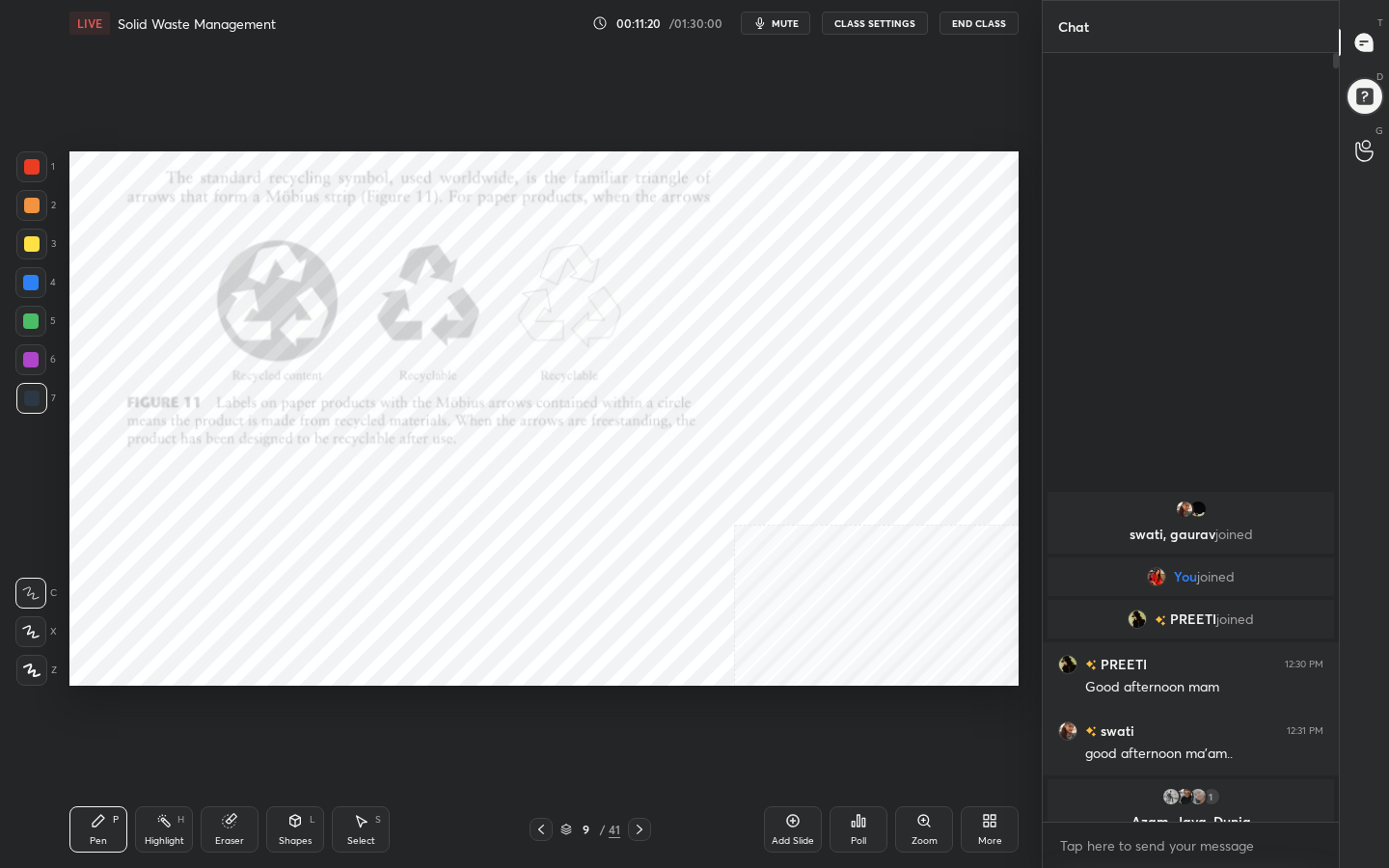
click at [569, 694] on icon at bounding box center [566, 829] width 12 height 12
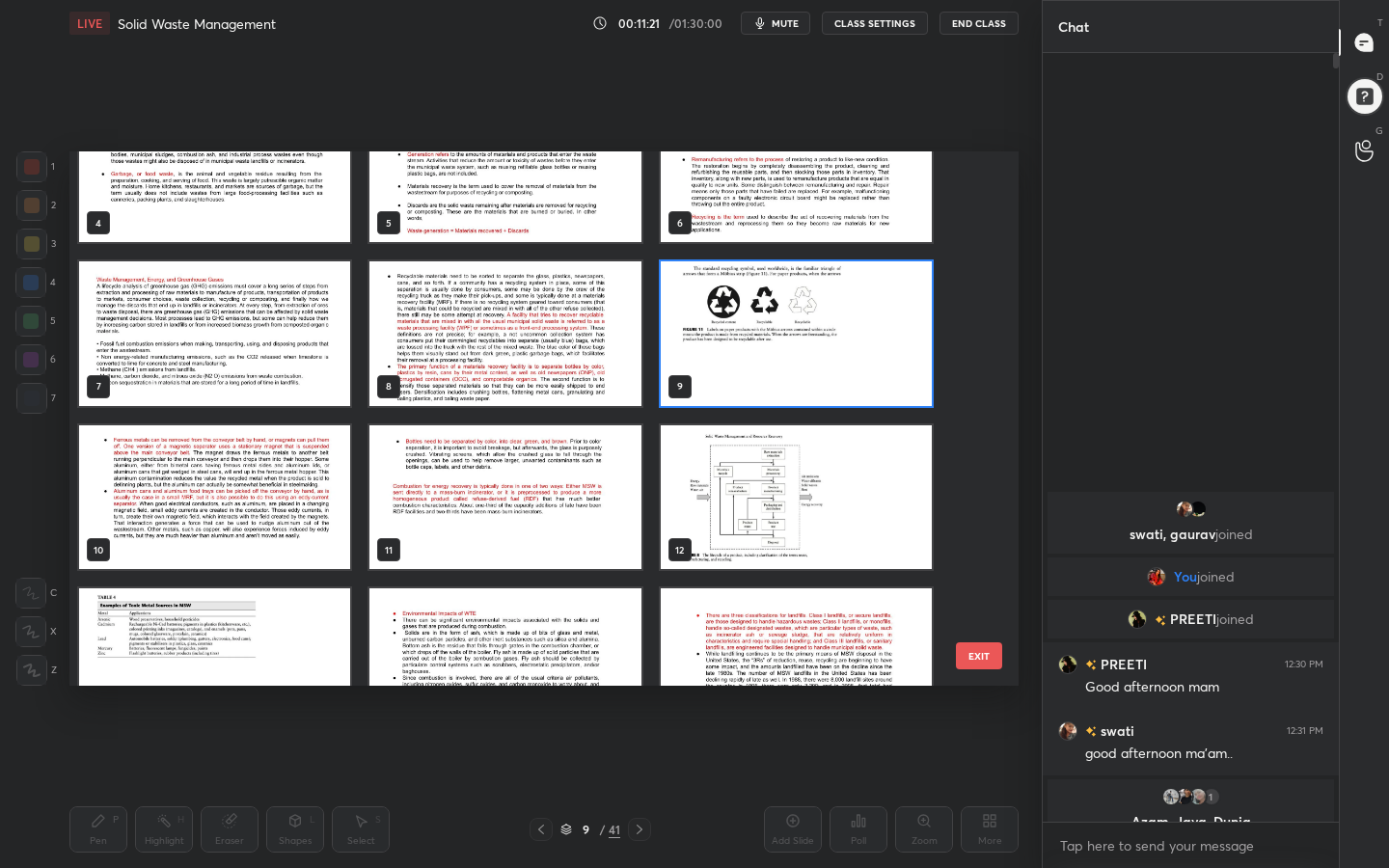
scroll to position [225, 0]
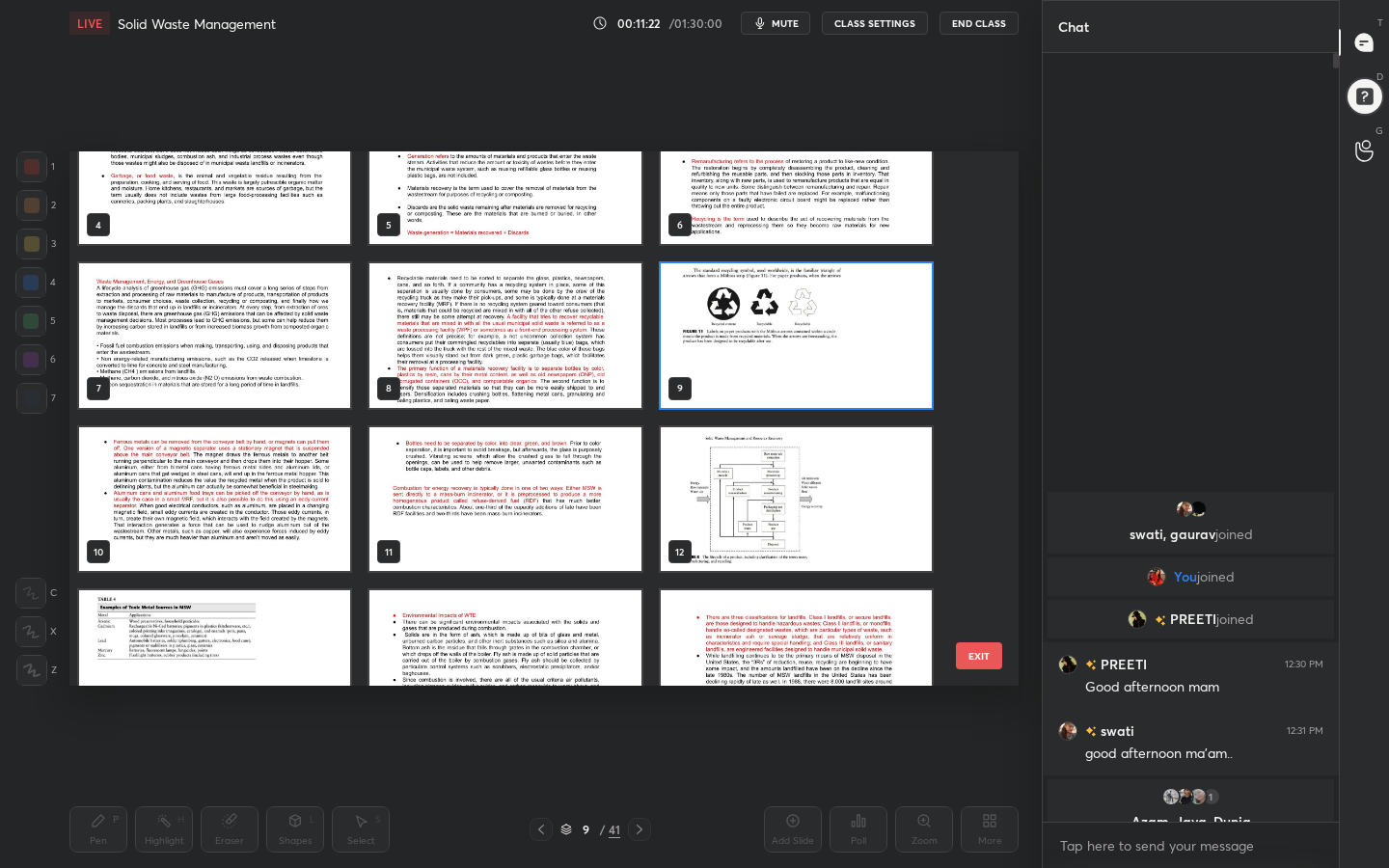
click at [170, 478] on img "grid" at bounding box center [215, 499] width 271 height 144
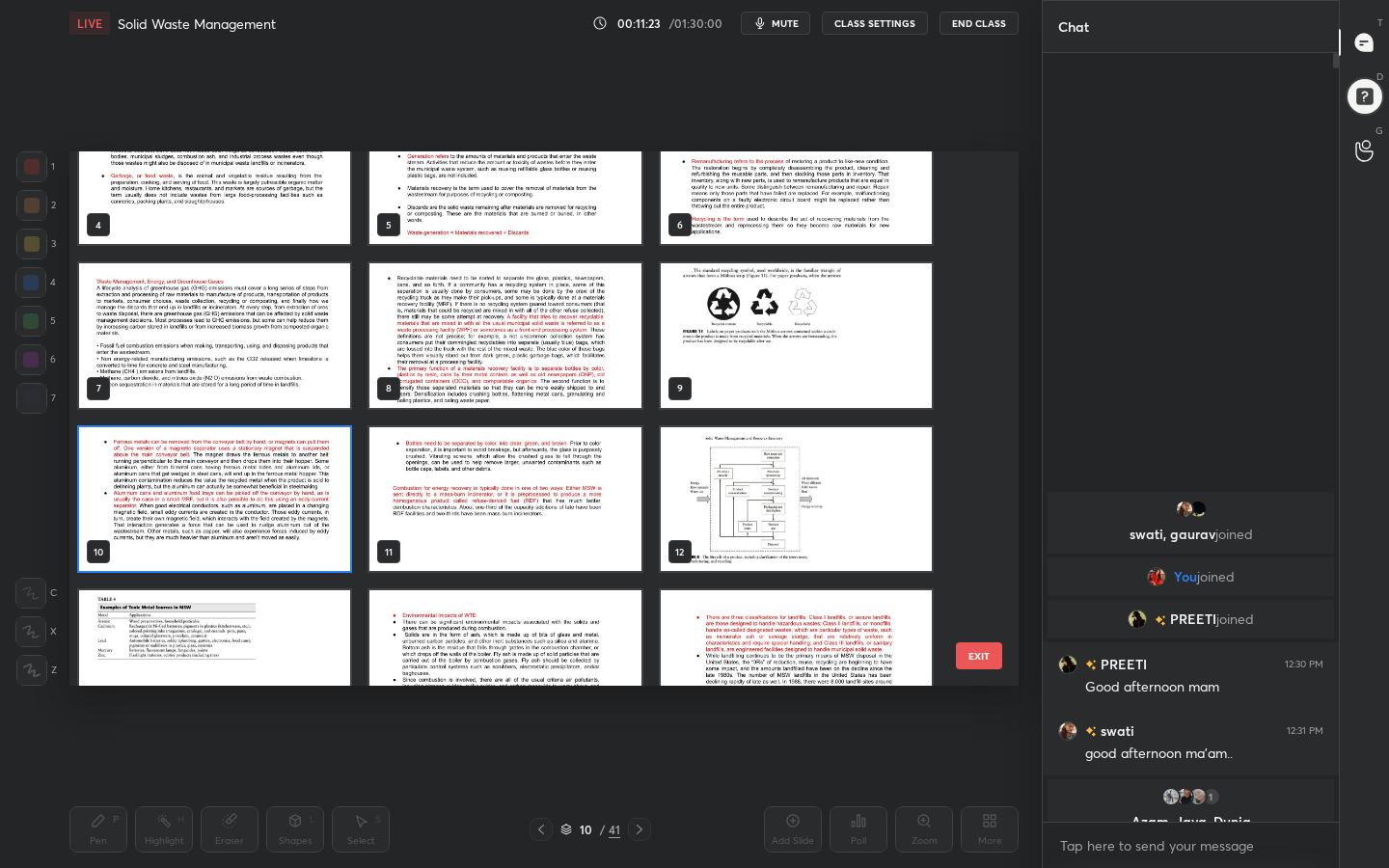
click at [170, 478] on img "grid" at bounding box center [215, 499] width 271 height 144
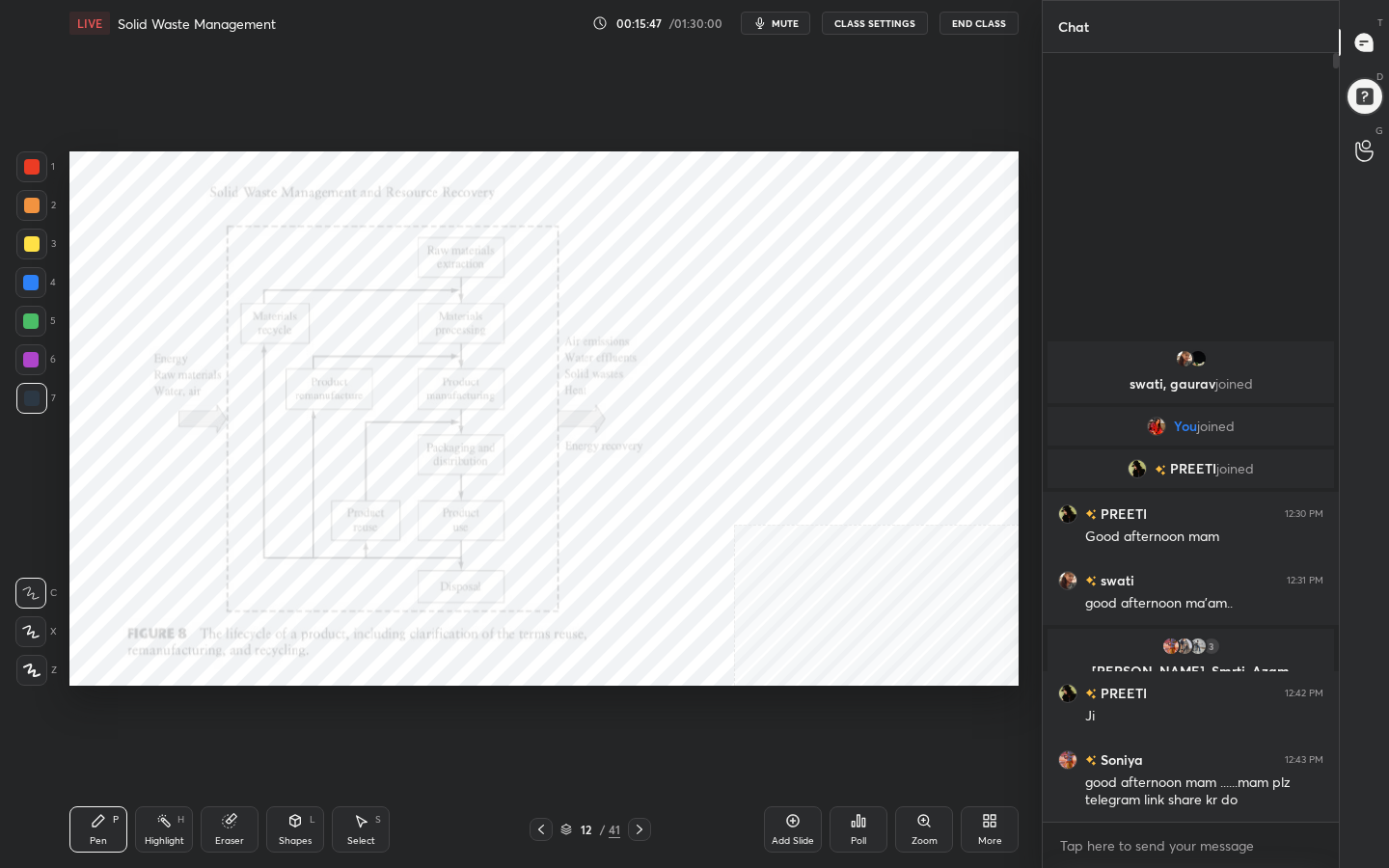
click at [570, 694] on icon at bounding box center [566, 829] width 12 height 12
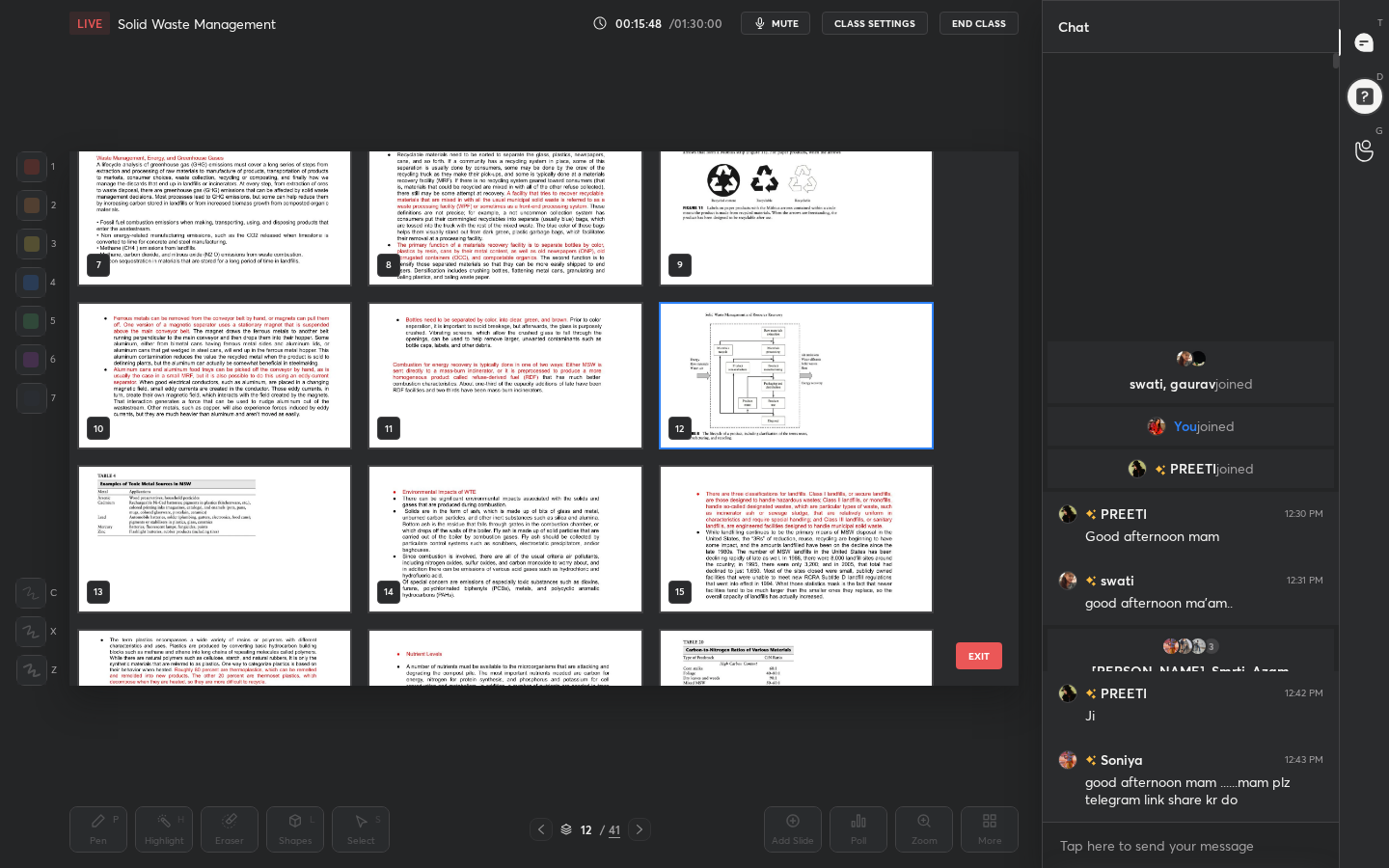
scroll to position [352, 0]
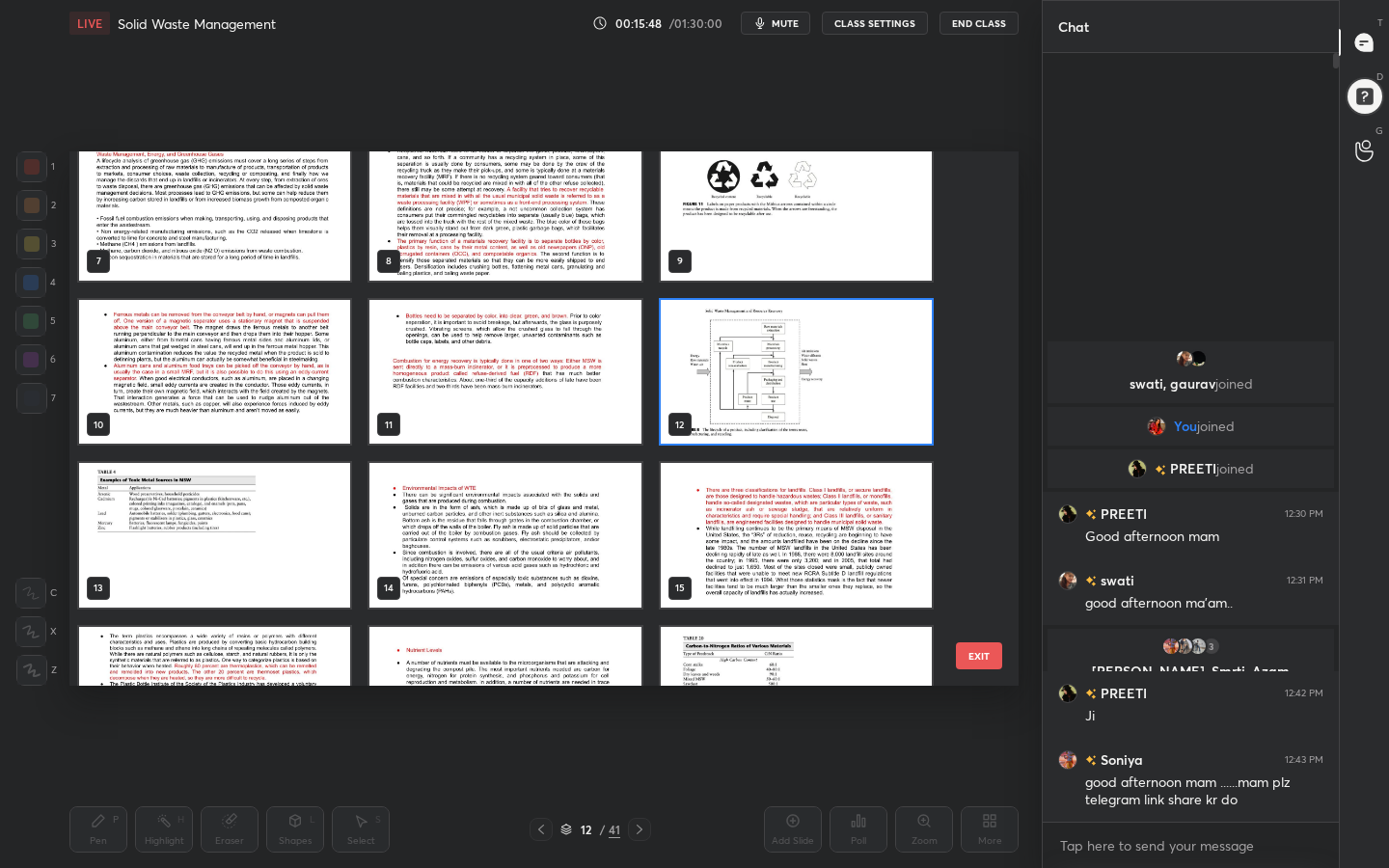
click at [202, 478] on img "grid" at bounding box center [215, 535] width 271 height 144
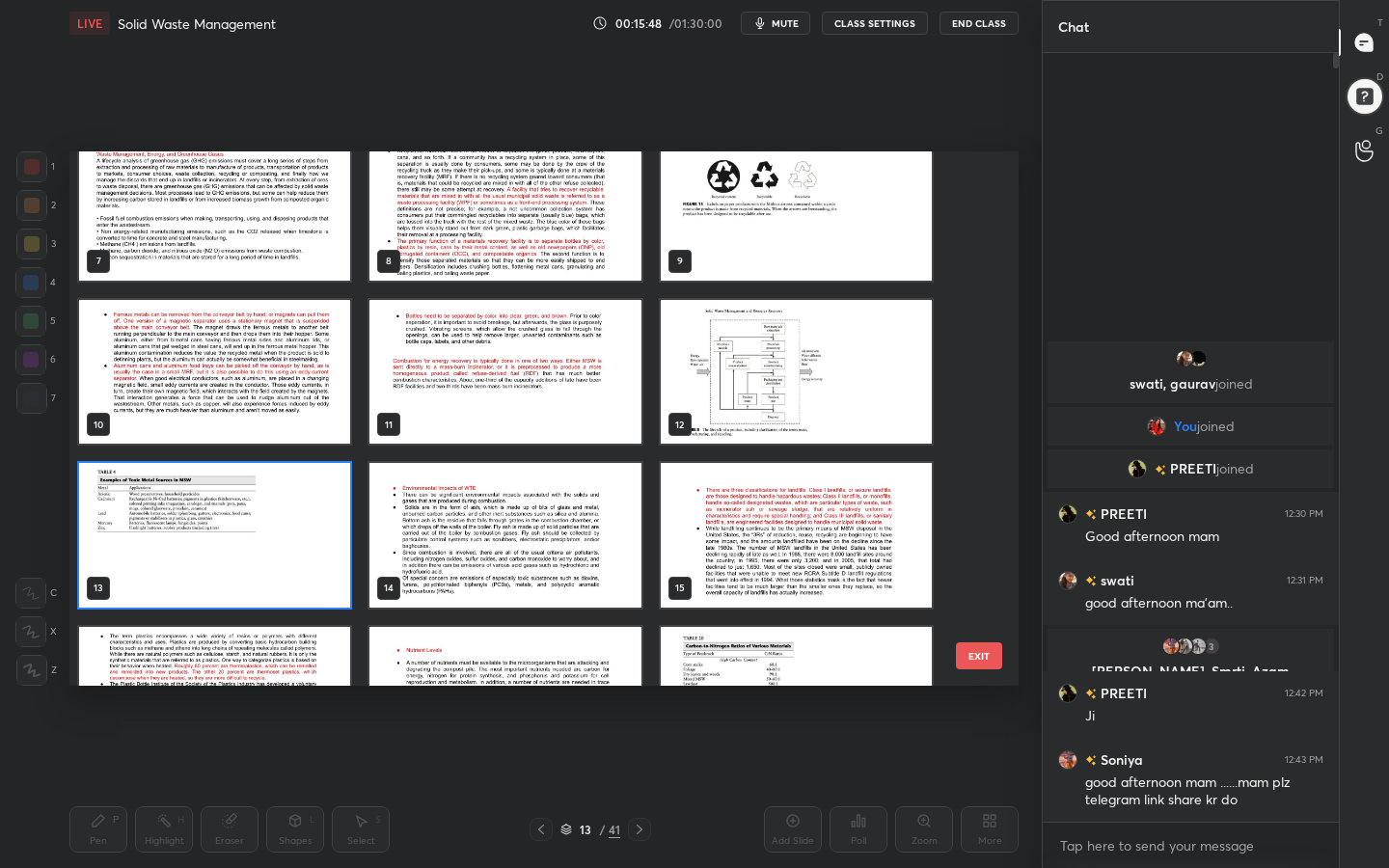
click at [202, 478] on img "grid" at bounding box center [215, 535] width 271 height 144
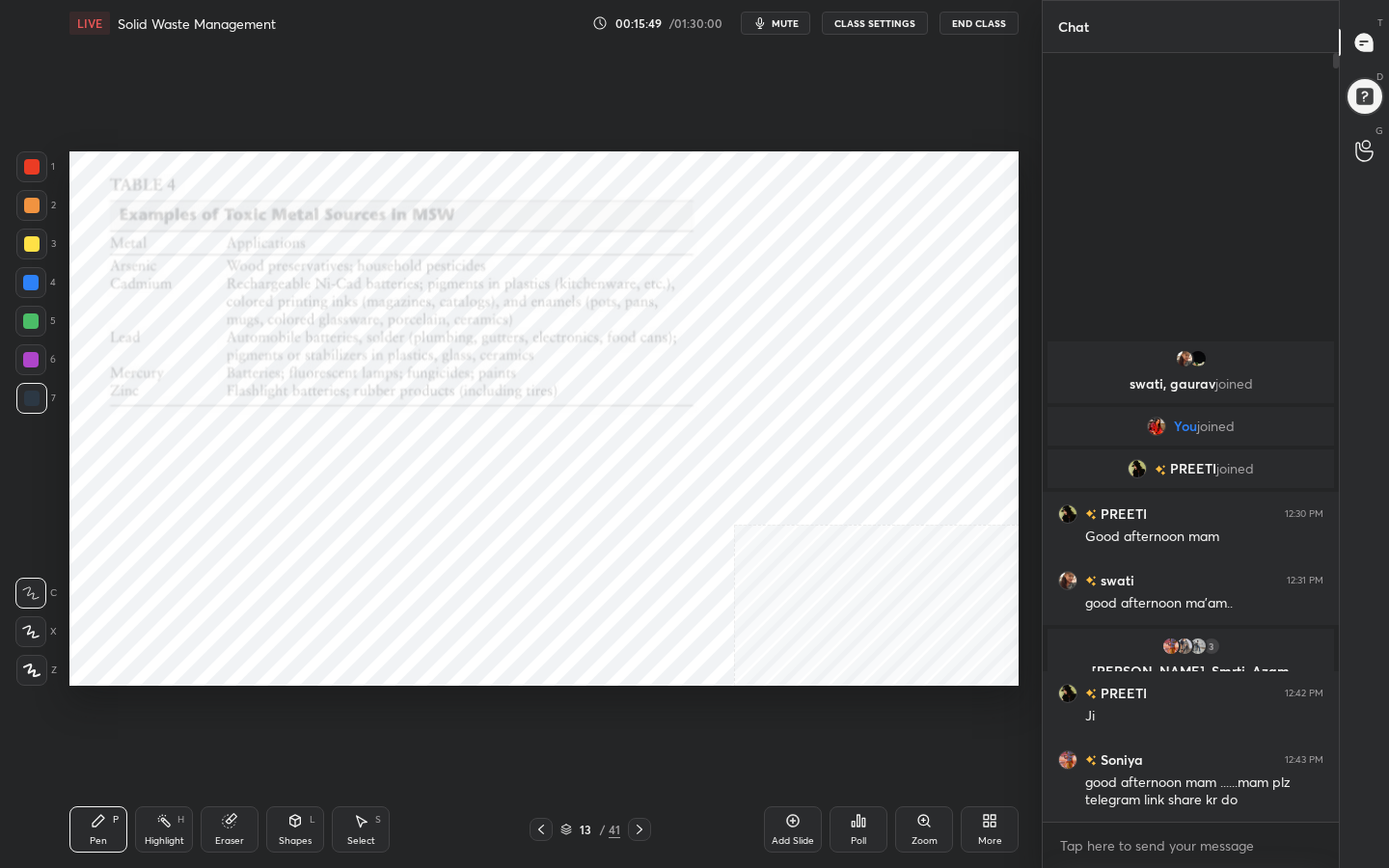
click at [202, 478] on img "grid" at bounding box center [215, 535] width 271 height 144
click at [575, 694] on div "13" at bounding box center [585, 829] width 19 height 12
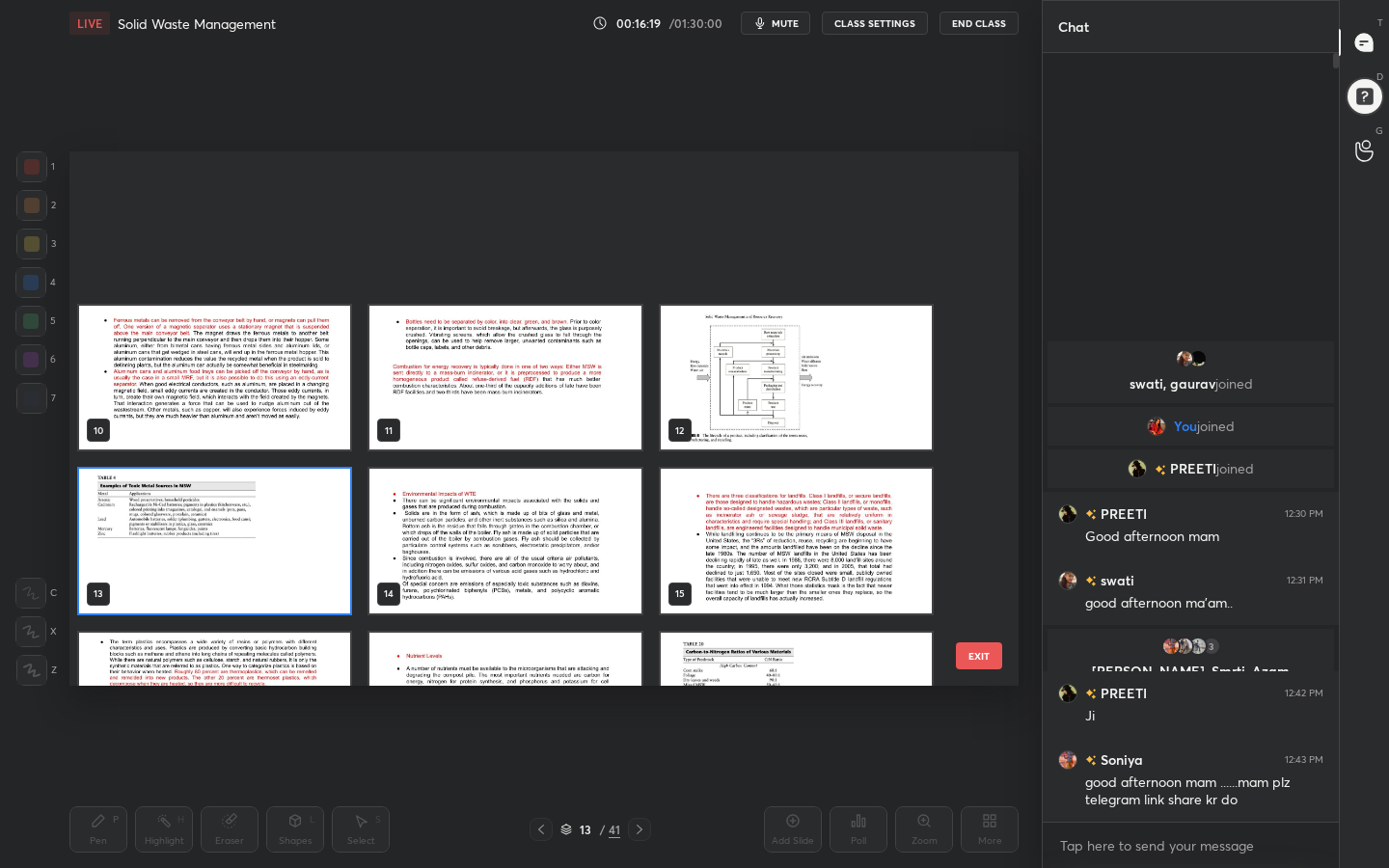
scroll to position [536, 0]
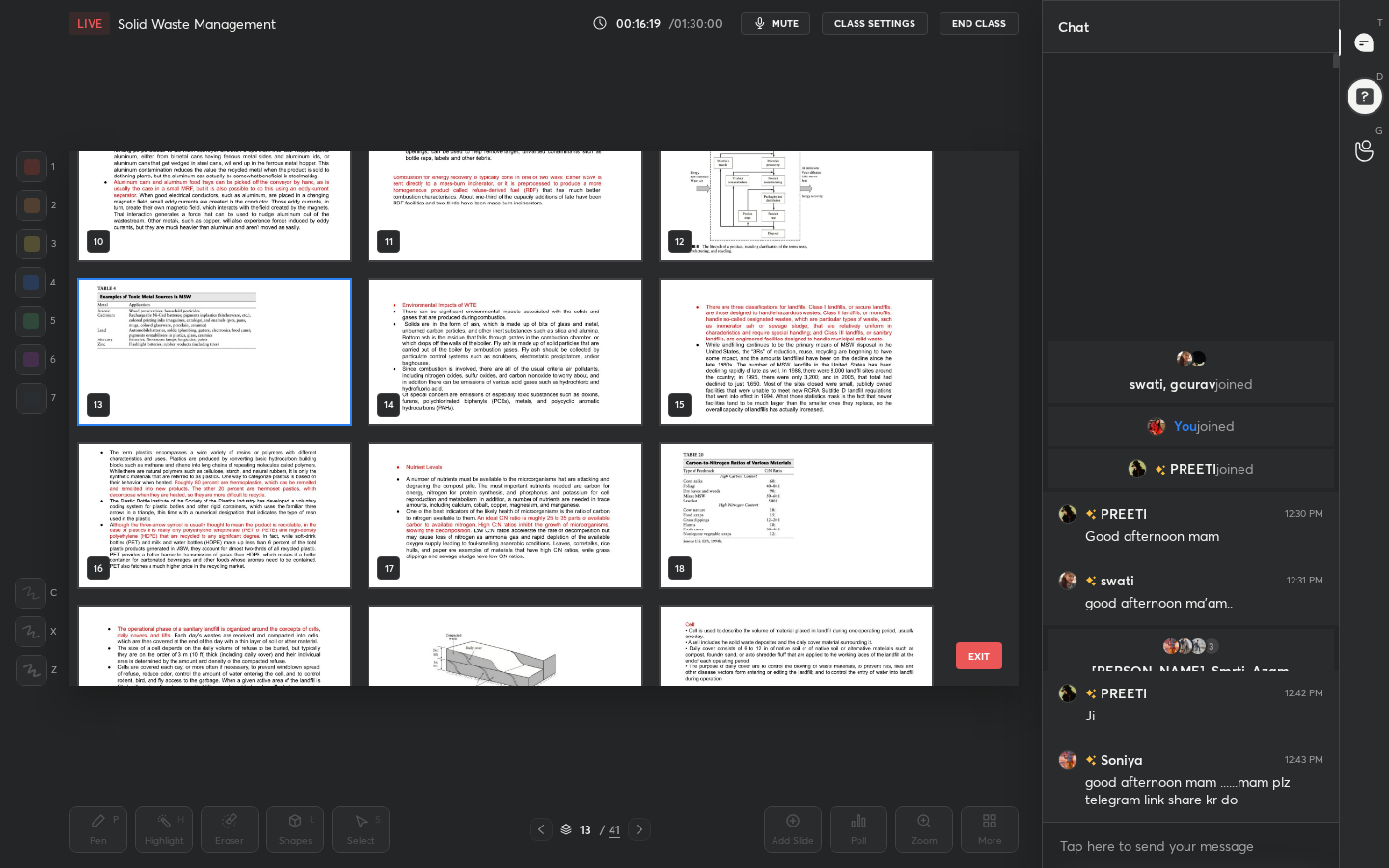
click at [516, 321] on img "grid" at bounding box center [505, 352] width 271 height 144
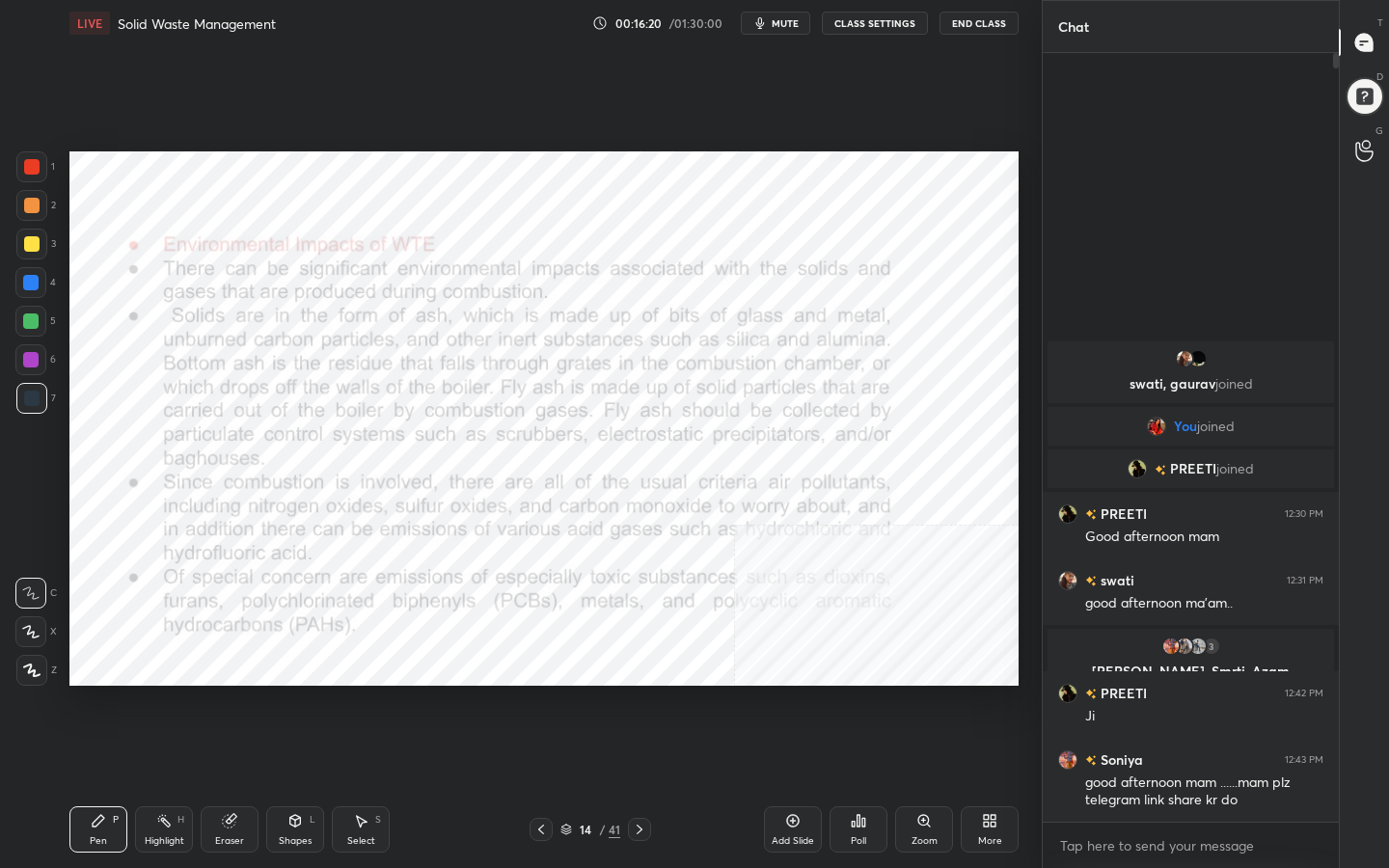
click at [516, 321] on img "grid" at bounding box center [505, 352] width 271 height 144
click at [570, 694] on icon at bounding box center [566, 826] width 10 height 5
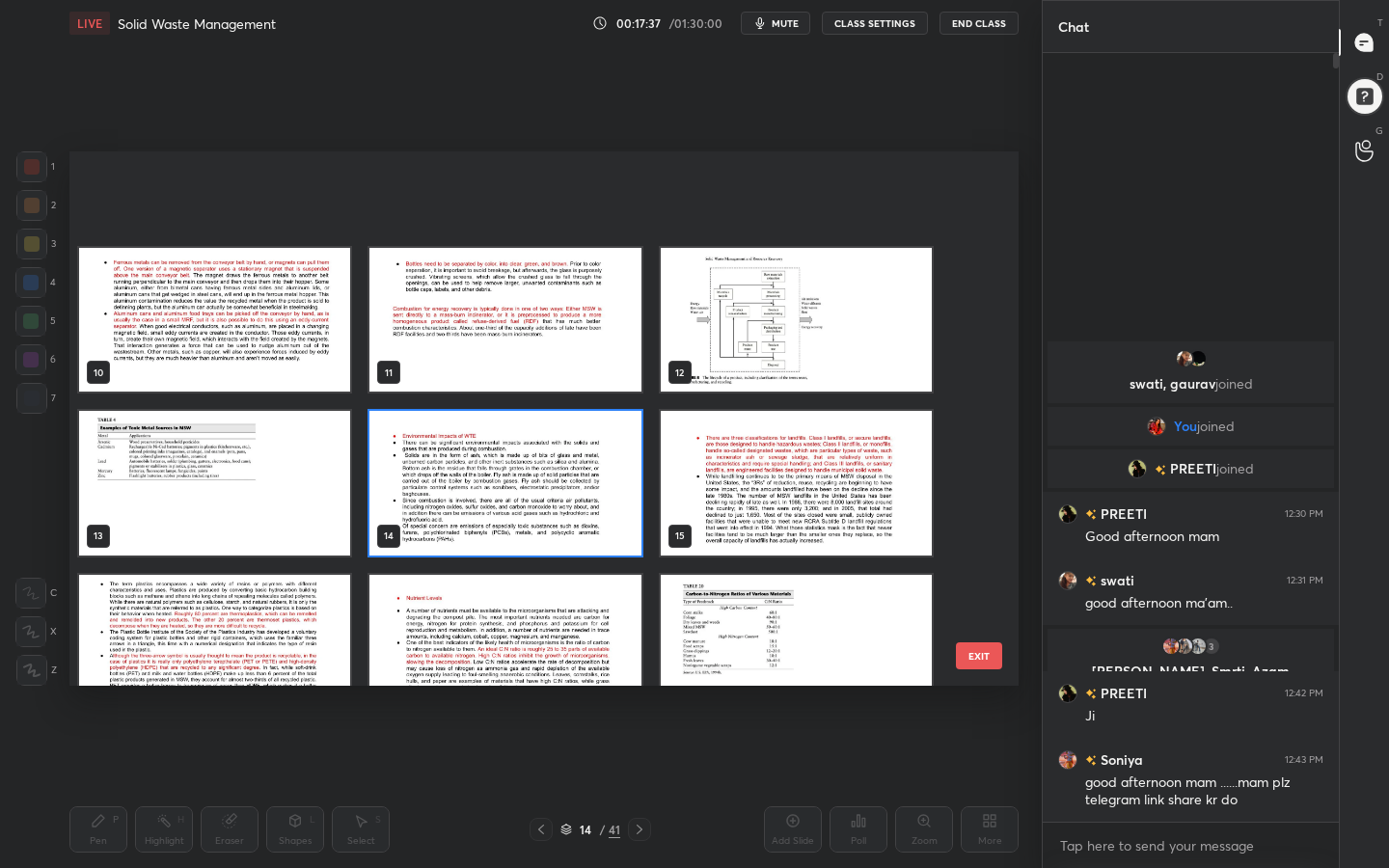
scroll to position [512, 0]
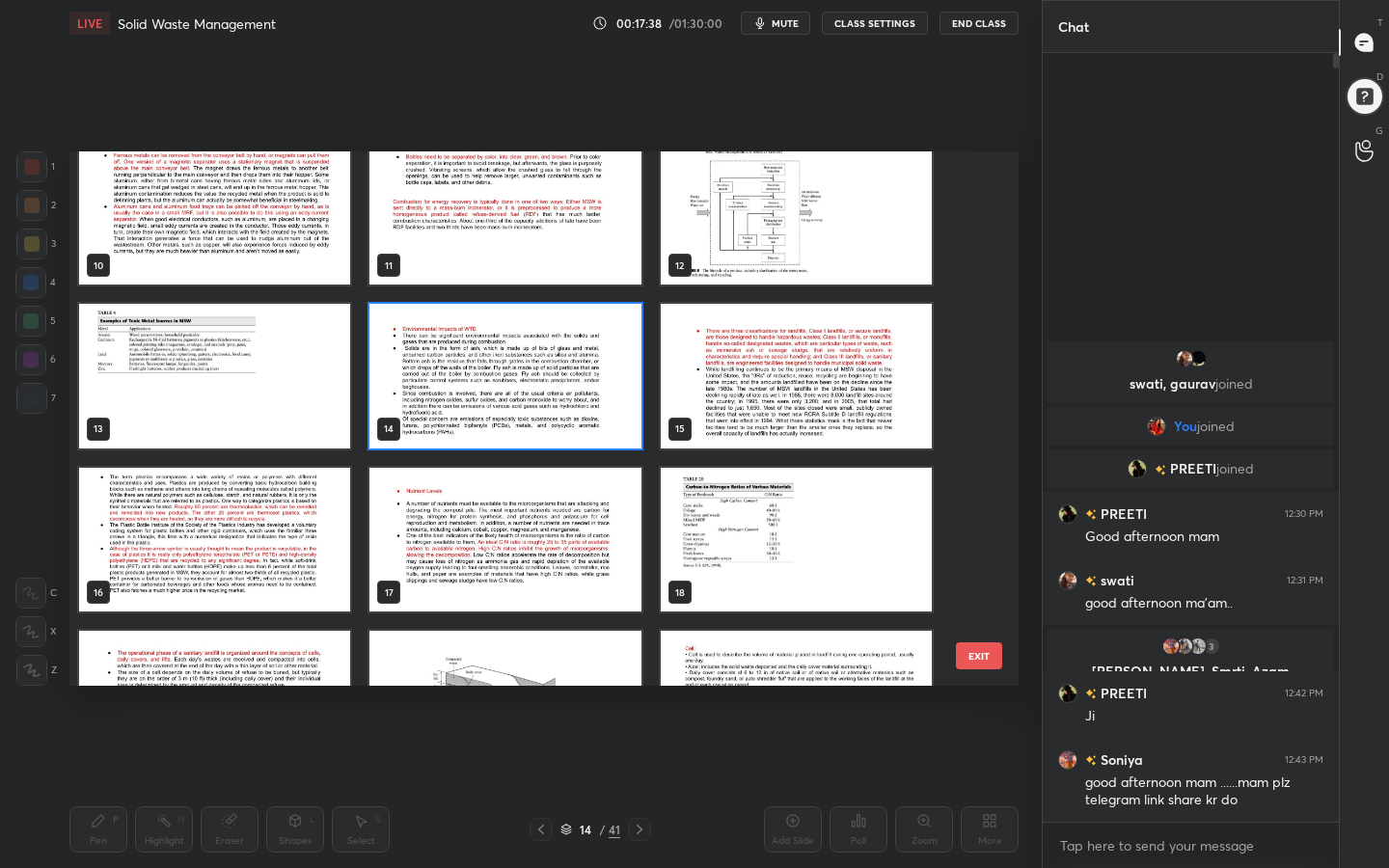
click at [758, 412] on img "grid" at bounding box center [796, 376] width 271 height 144
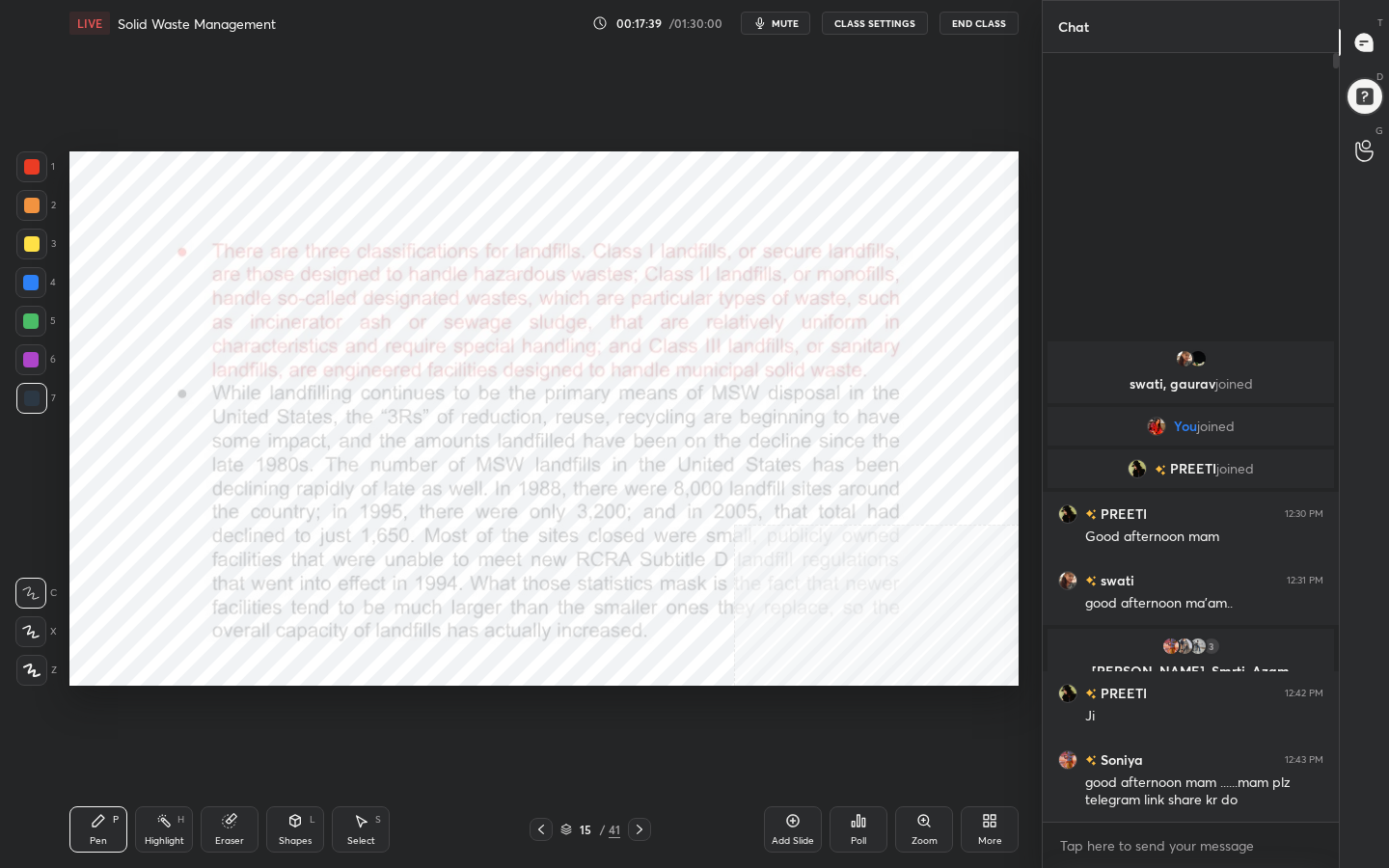
click at [758, 412] on img "grid" at bounding box center [796, 376] width 271 height 144
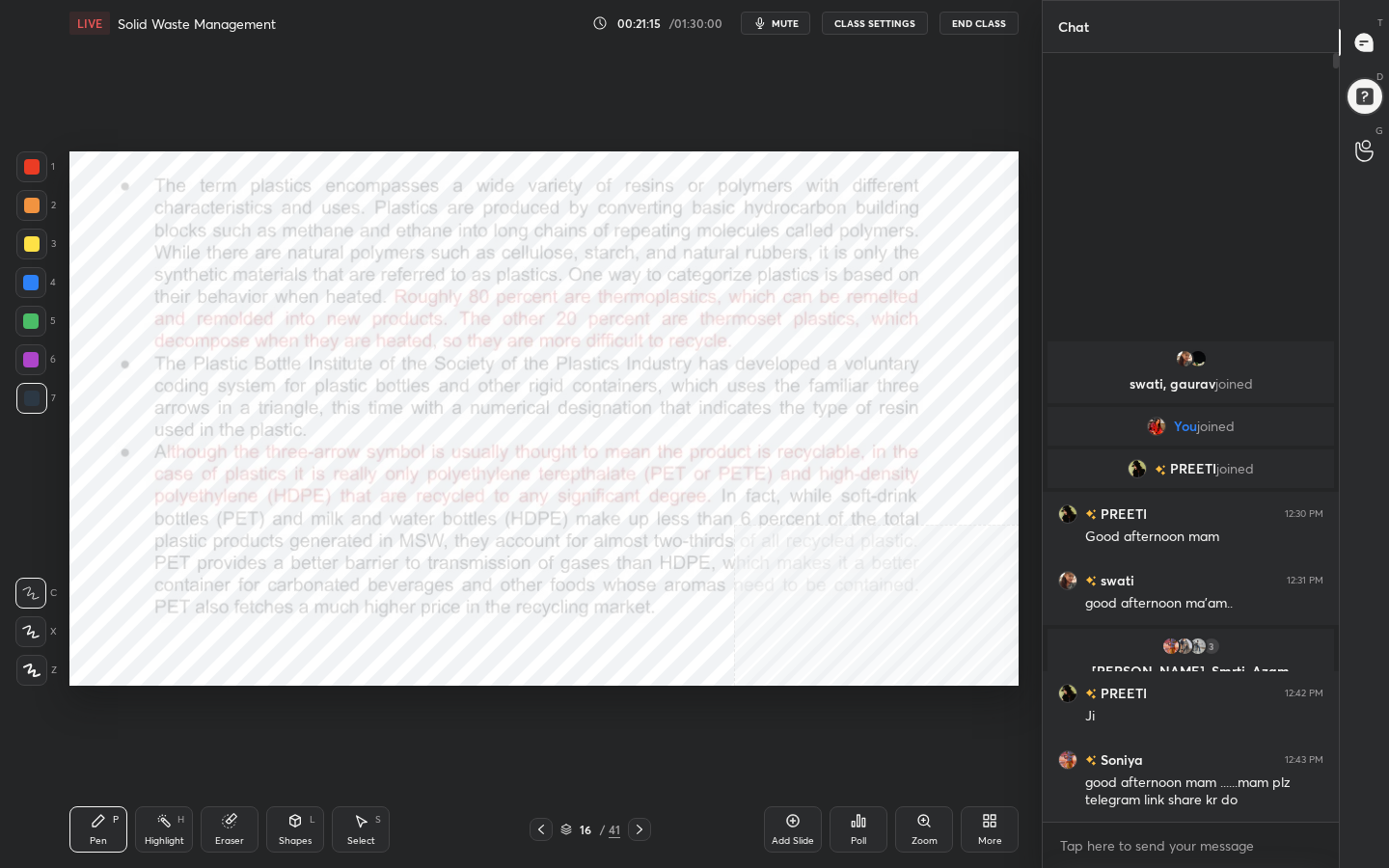
click at [650, 690] on div "Setting up your live class Poll for secs No correct answer Start poll" at bounding box center [544, 418] width 965 height 745
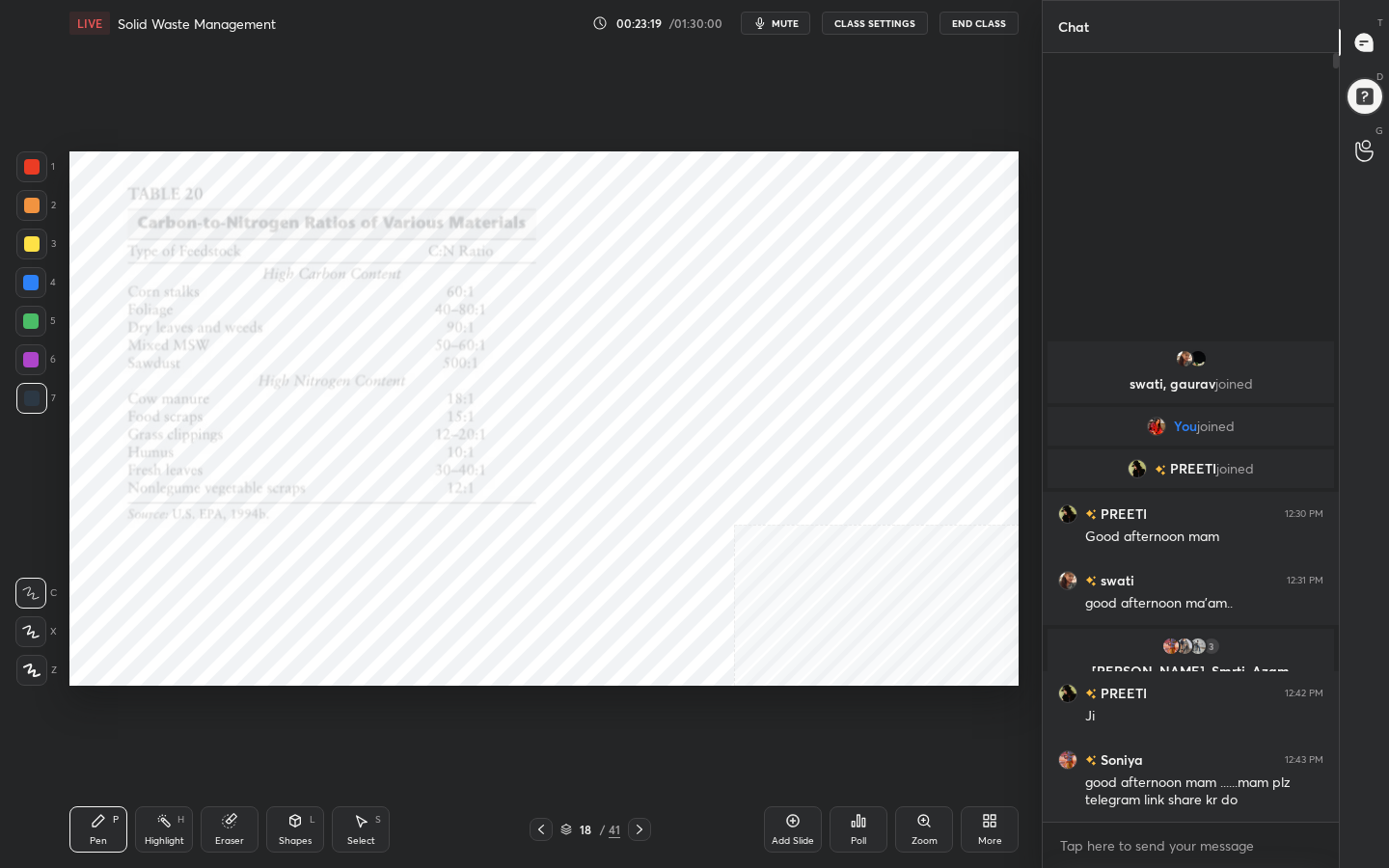
click at [563, 694] on icon at bounding box center [566, 829] width 12 height 12
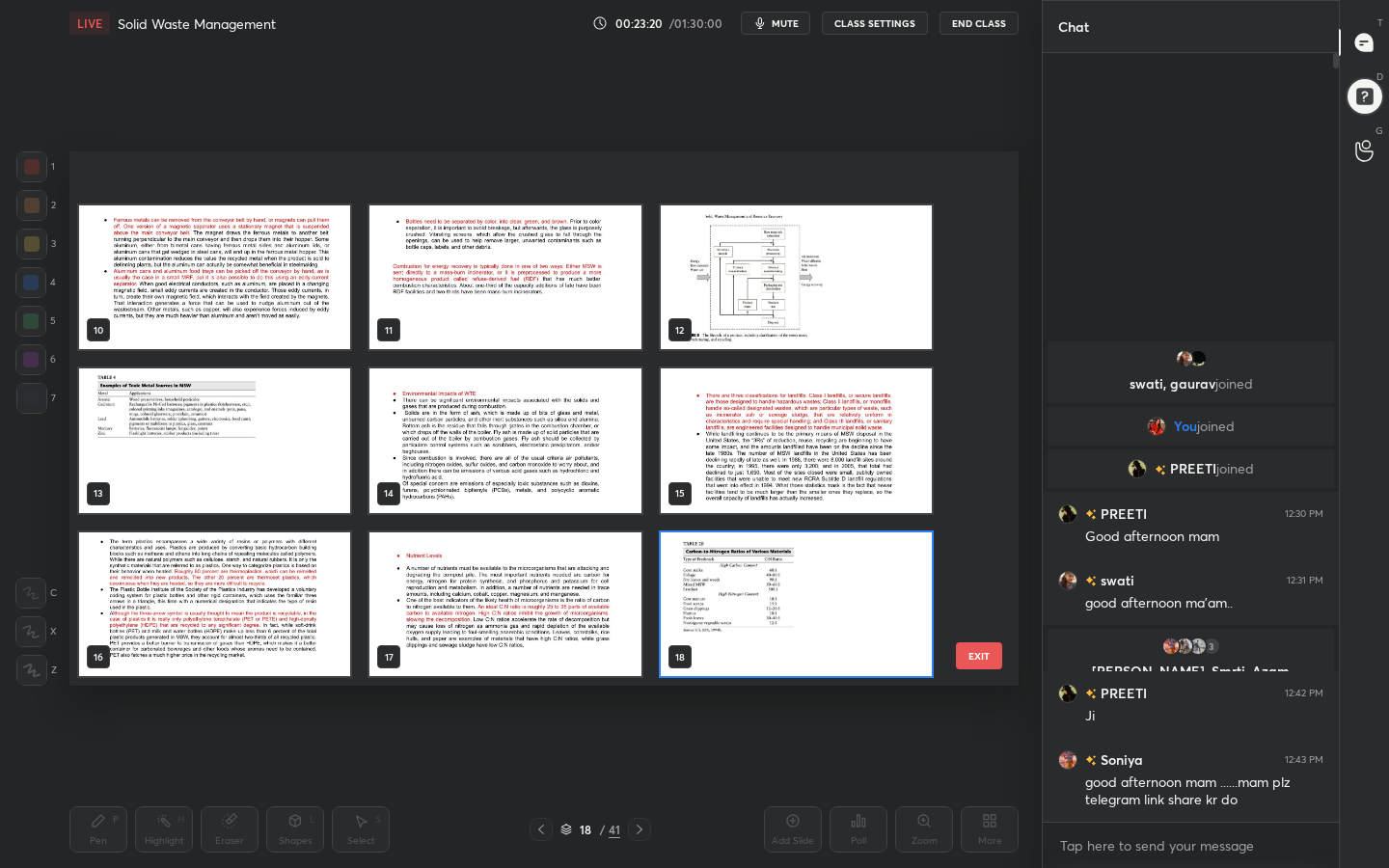
scroll to position [649, 0]
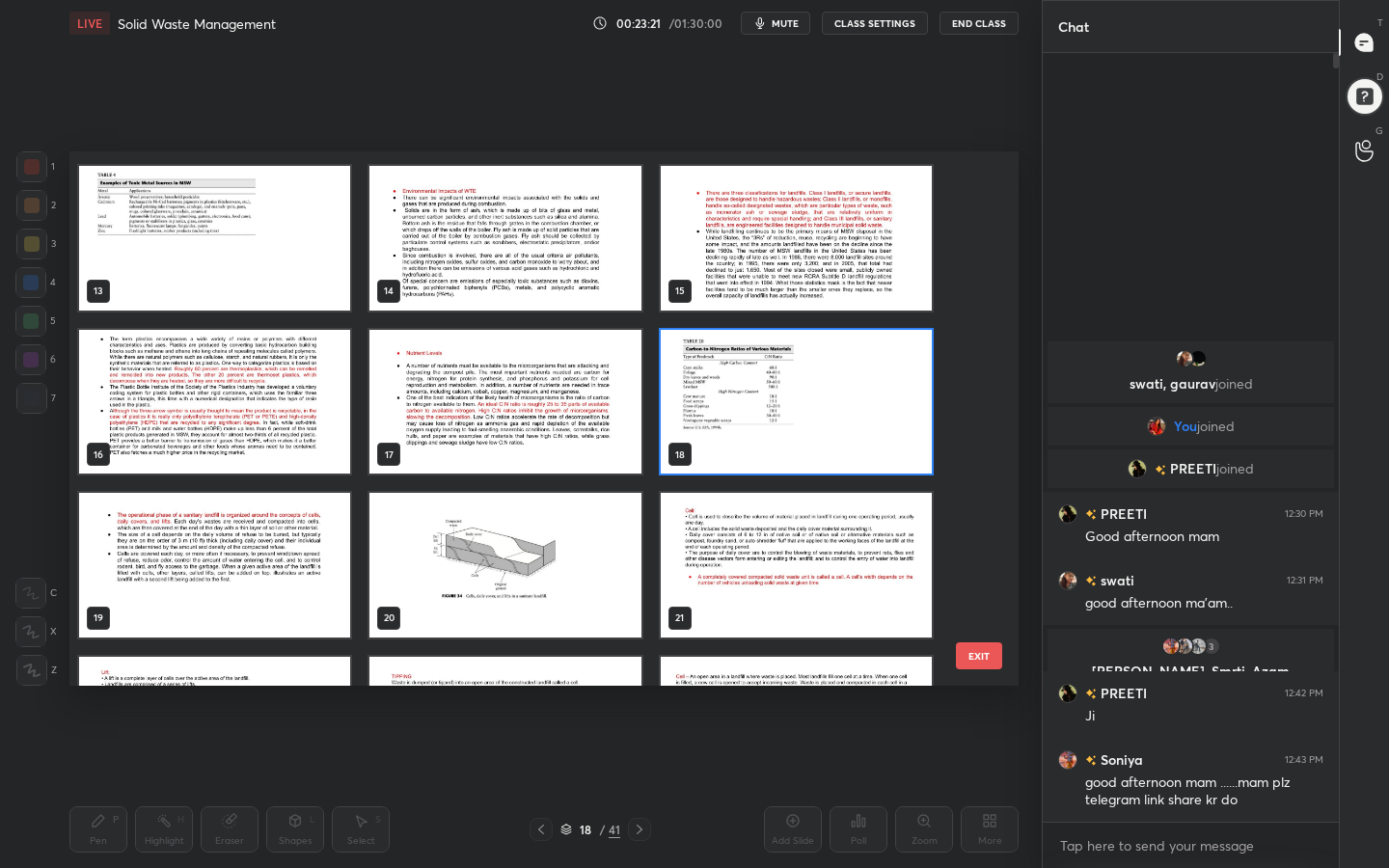
click at [280, 576] on img "grid" at bounding box center [215, 565] width 271 height 144
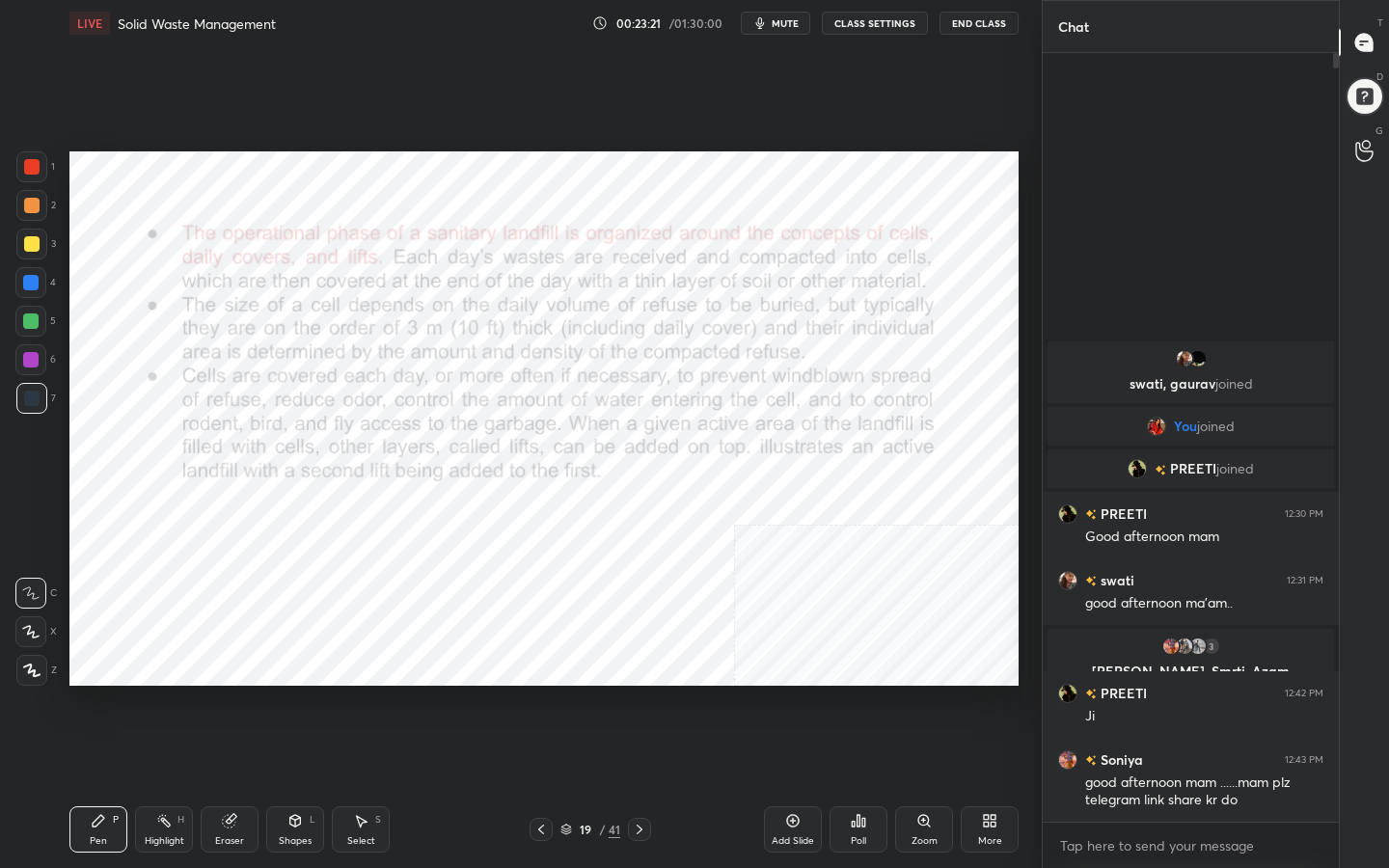
click at [280, 576] on img "grid" at bounding box center [215, 565] width 271 height 144
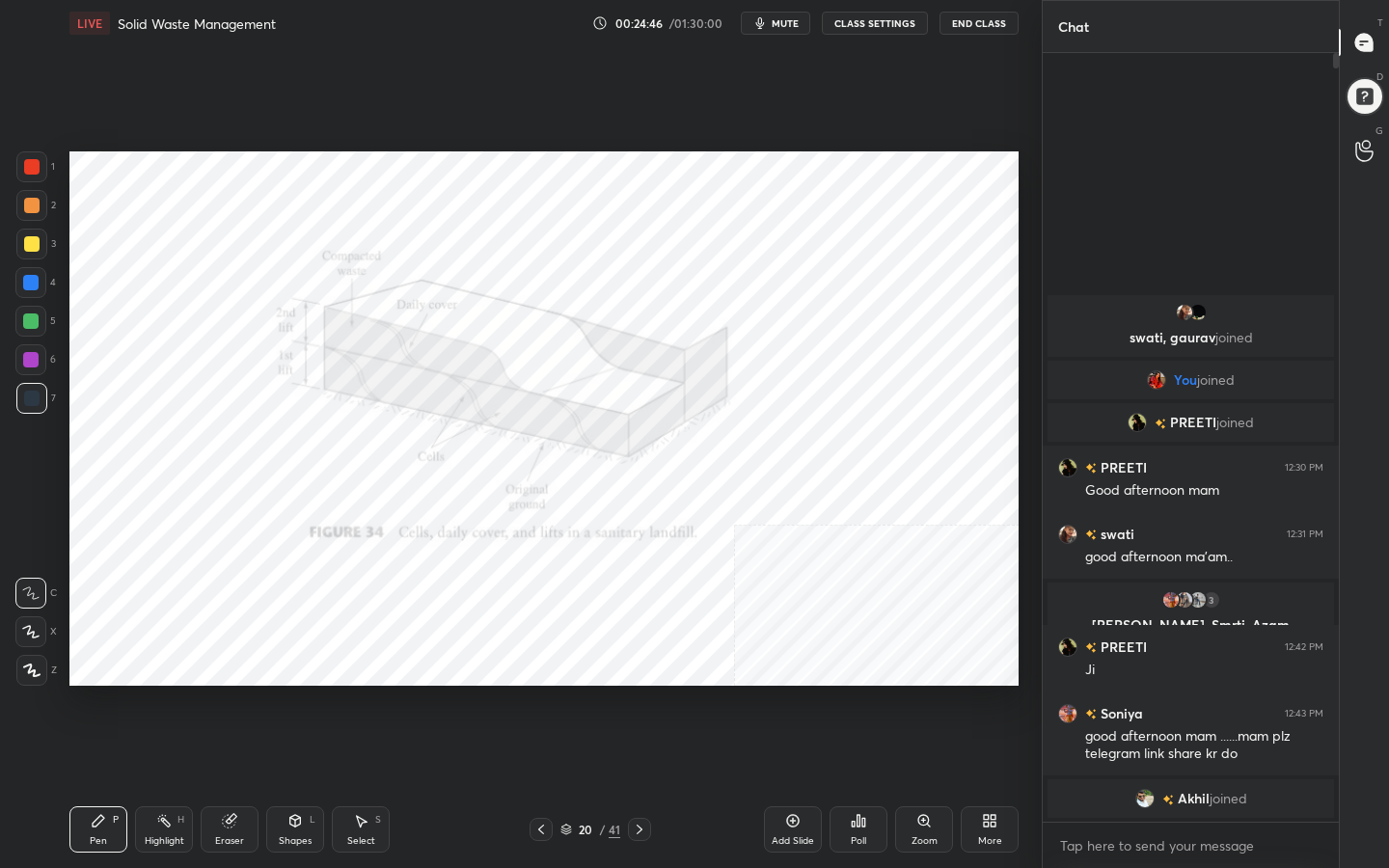
click at [567, 694] on icon at bounding box center [566, 829] width 12 height 12
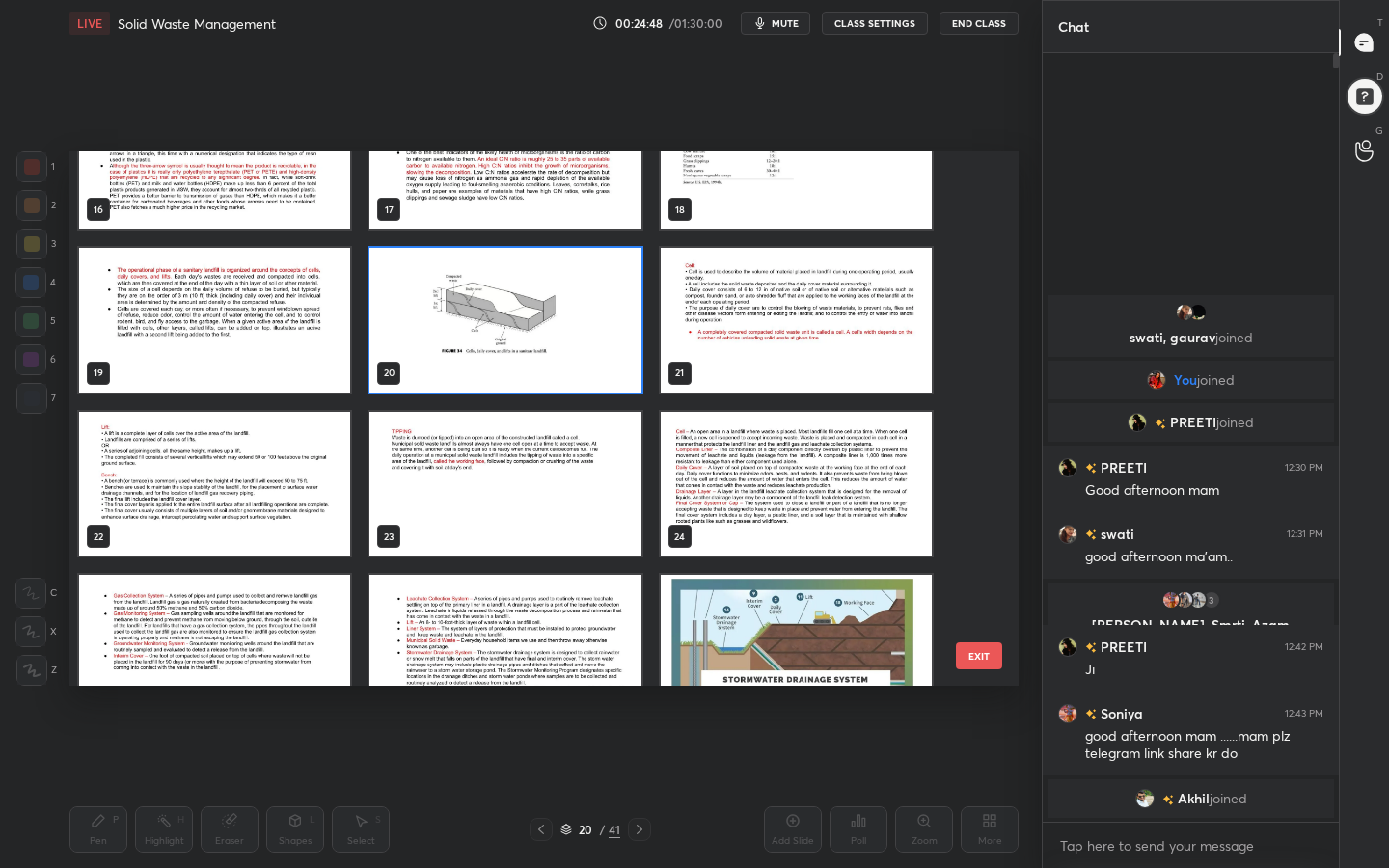
scroll to position [1015, 0]
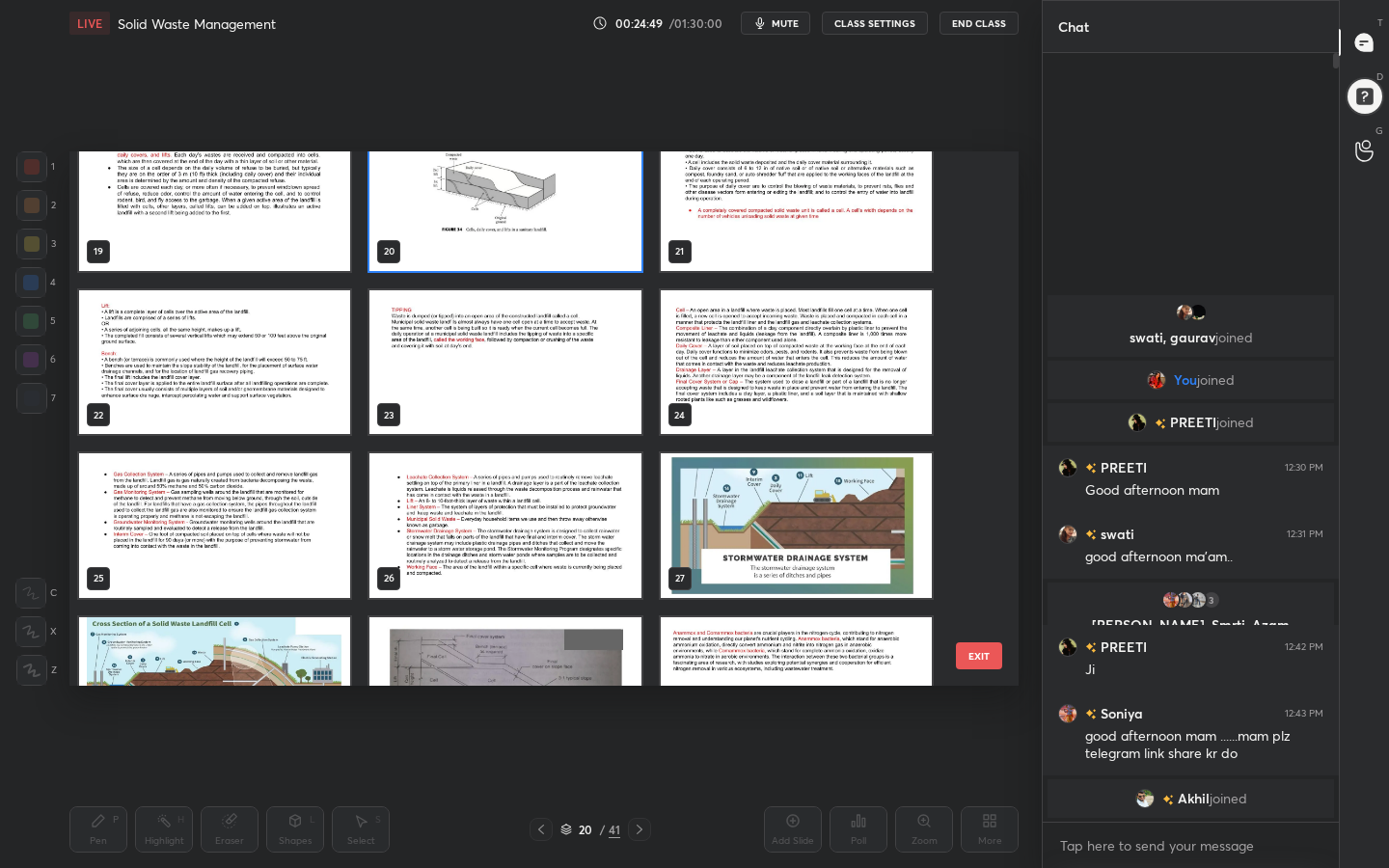
click at [750, 179] on img "grid" at bounding box center [796, 198] width 271 height 144
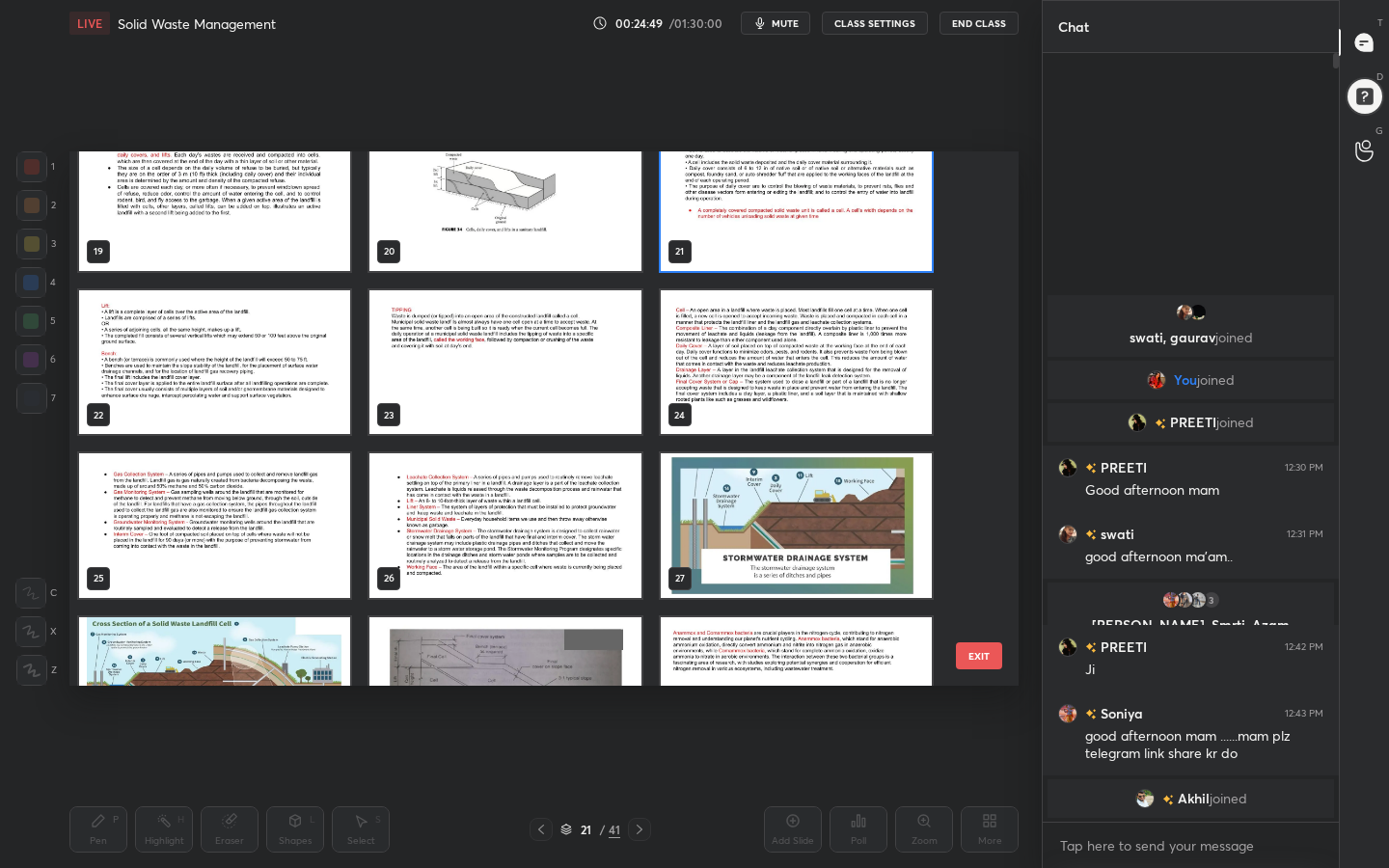
click at [750, 179] on img "grid" at bounding box center [796, 198] width 271 height 144
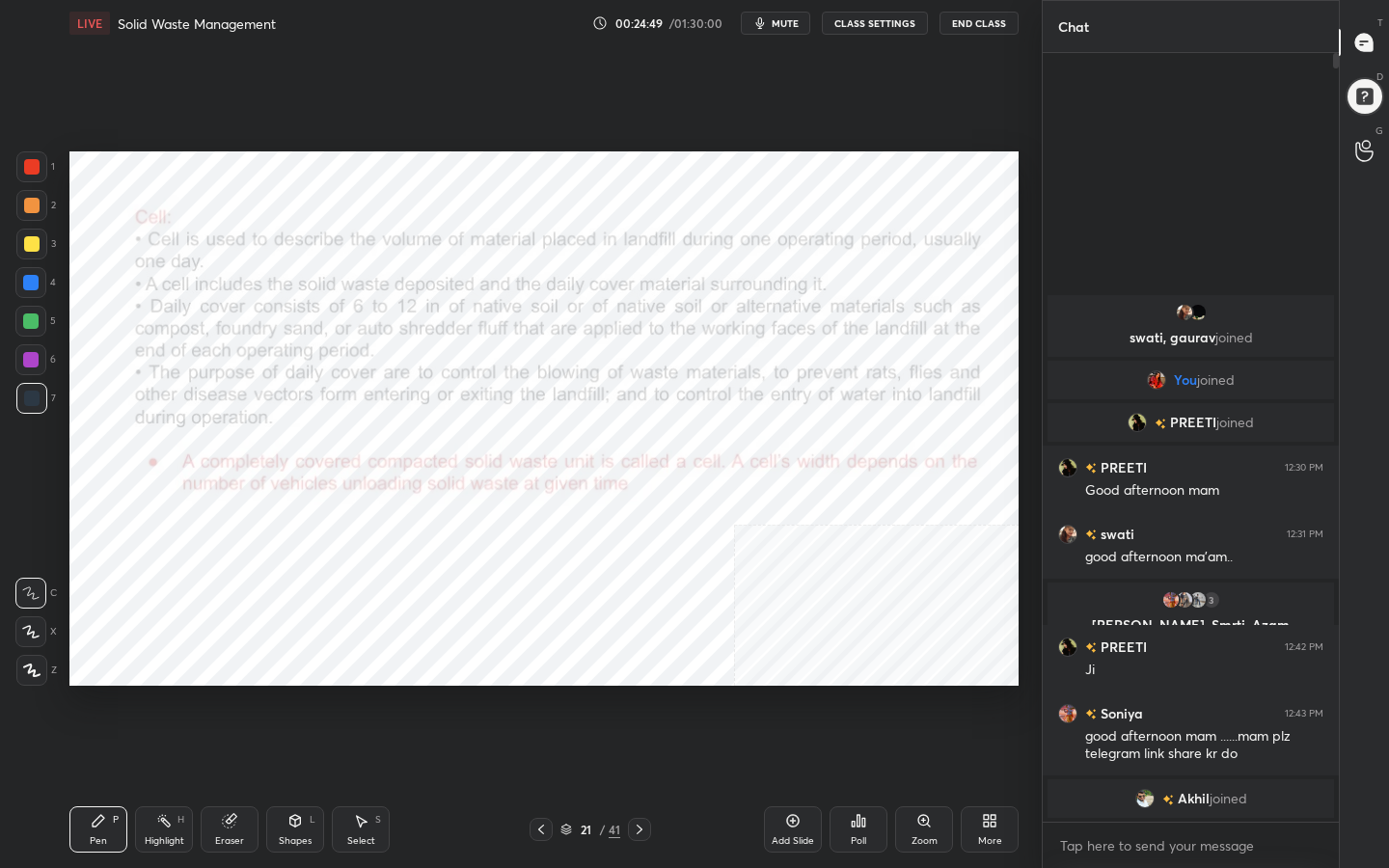
click at [750, 179] on img "grid" at bounding box center [796, 198] width 271 height 144
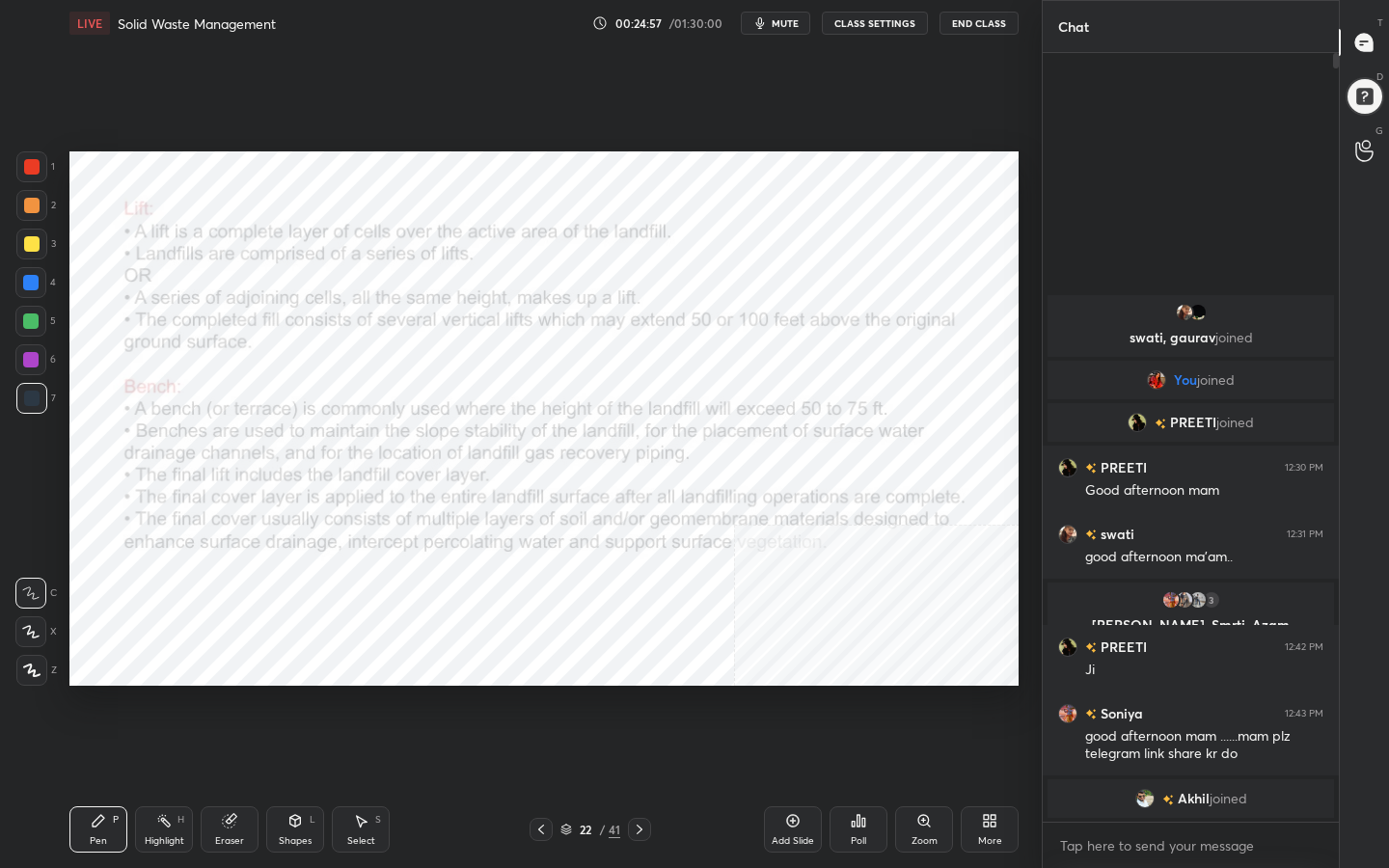
click at [566, 694] on icon at bounding box center [566, 829] width 12 height 12
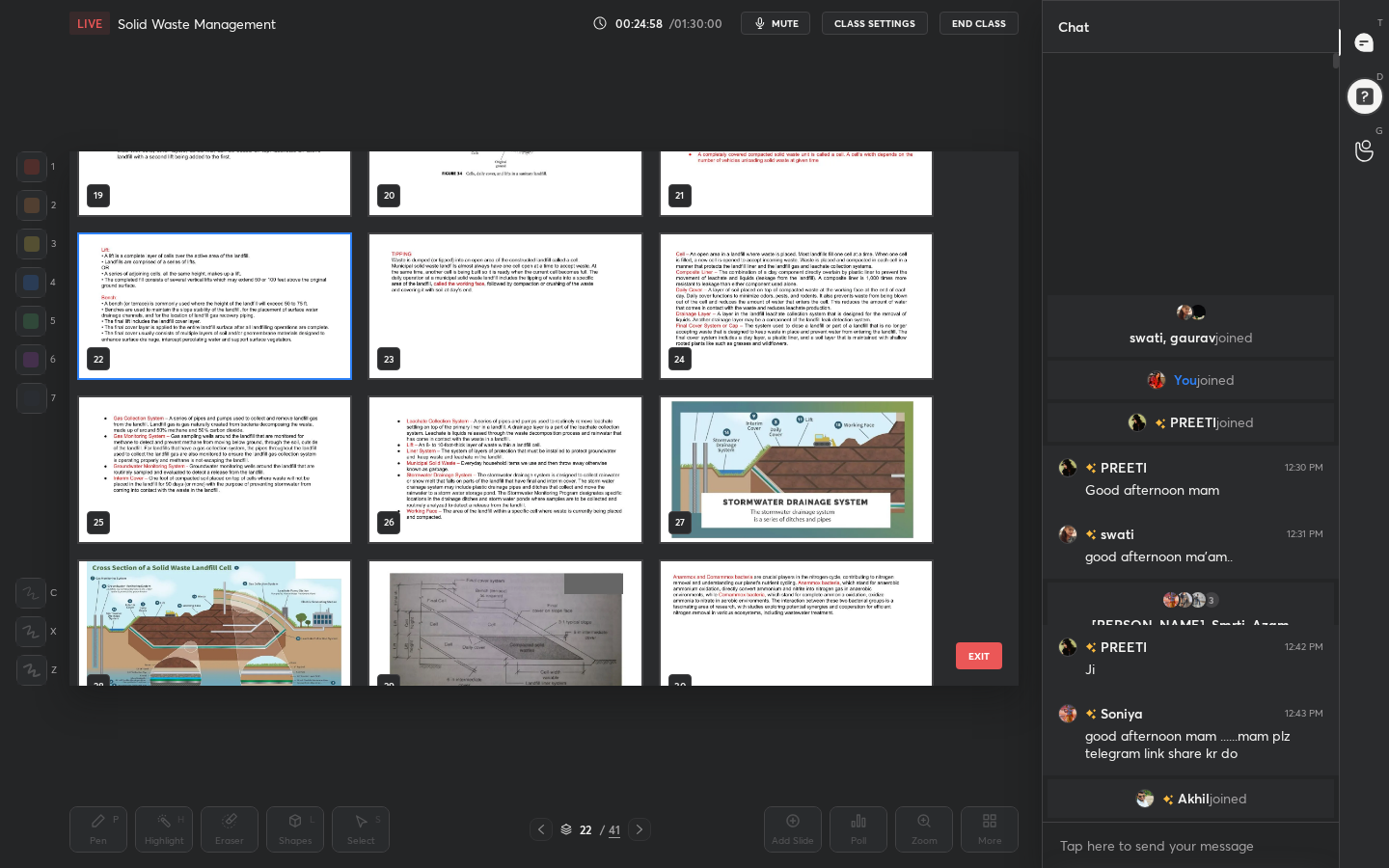
scroll to position [1068, 0]
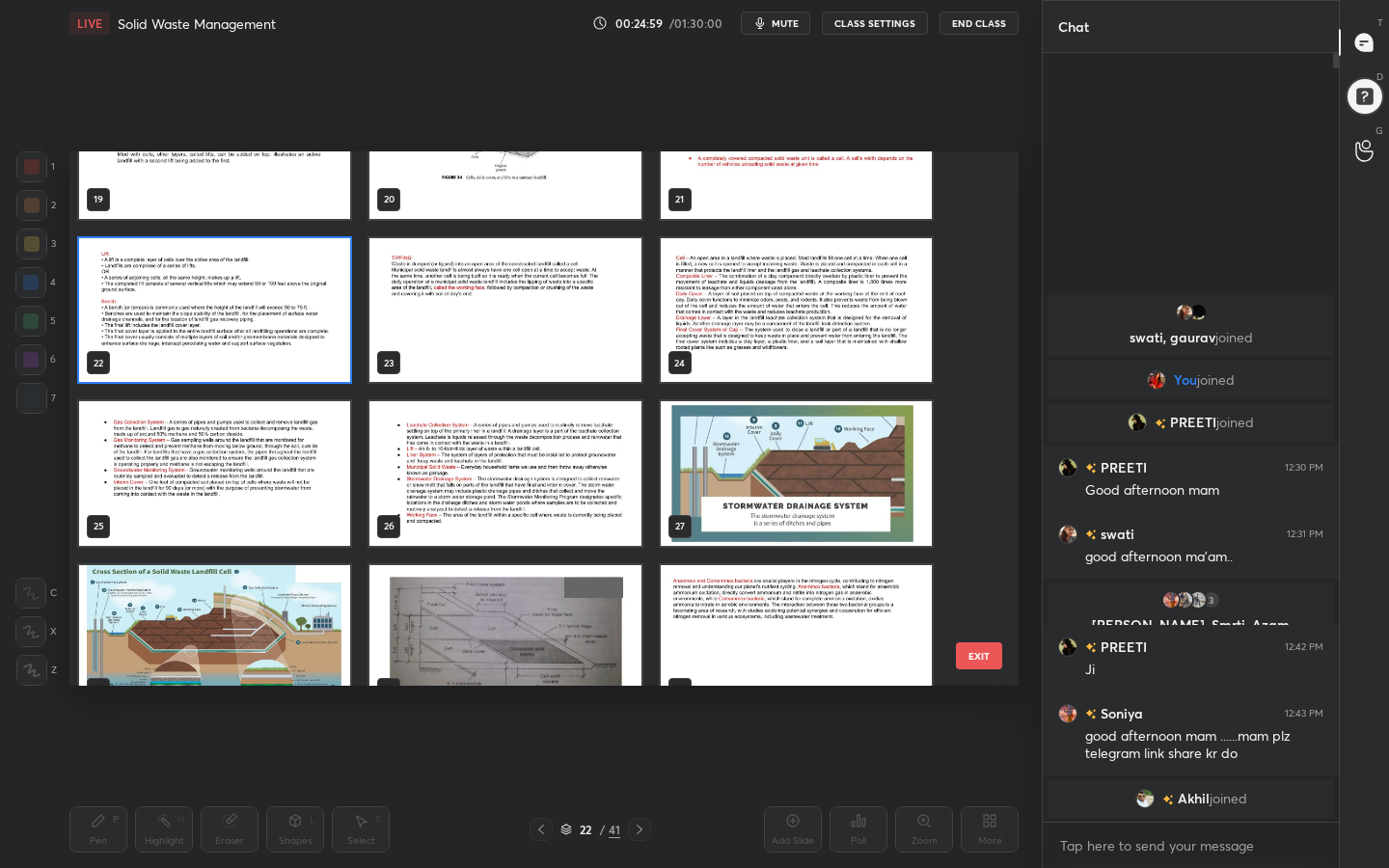
click at [715, 492] on img "grid" at bounding box center [796, 473] width 271 height 144
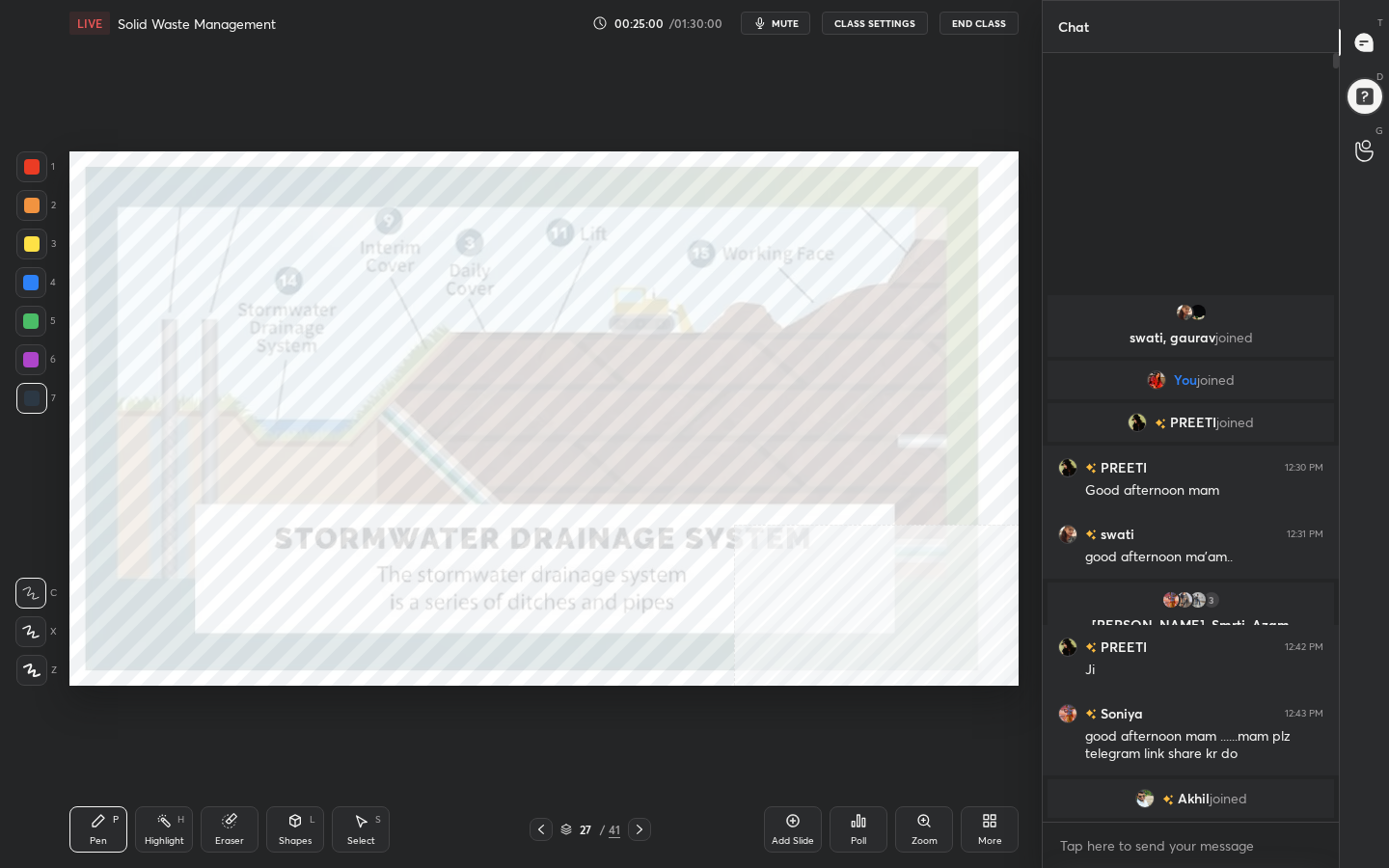
click at [715, 492] on img "grid" at bounding box center [796, 473] width 271 height 144
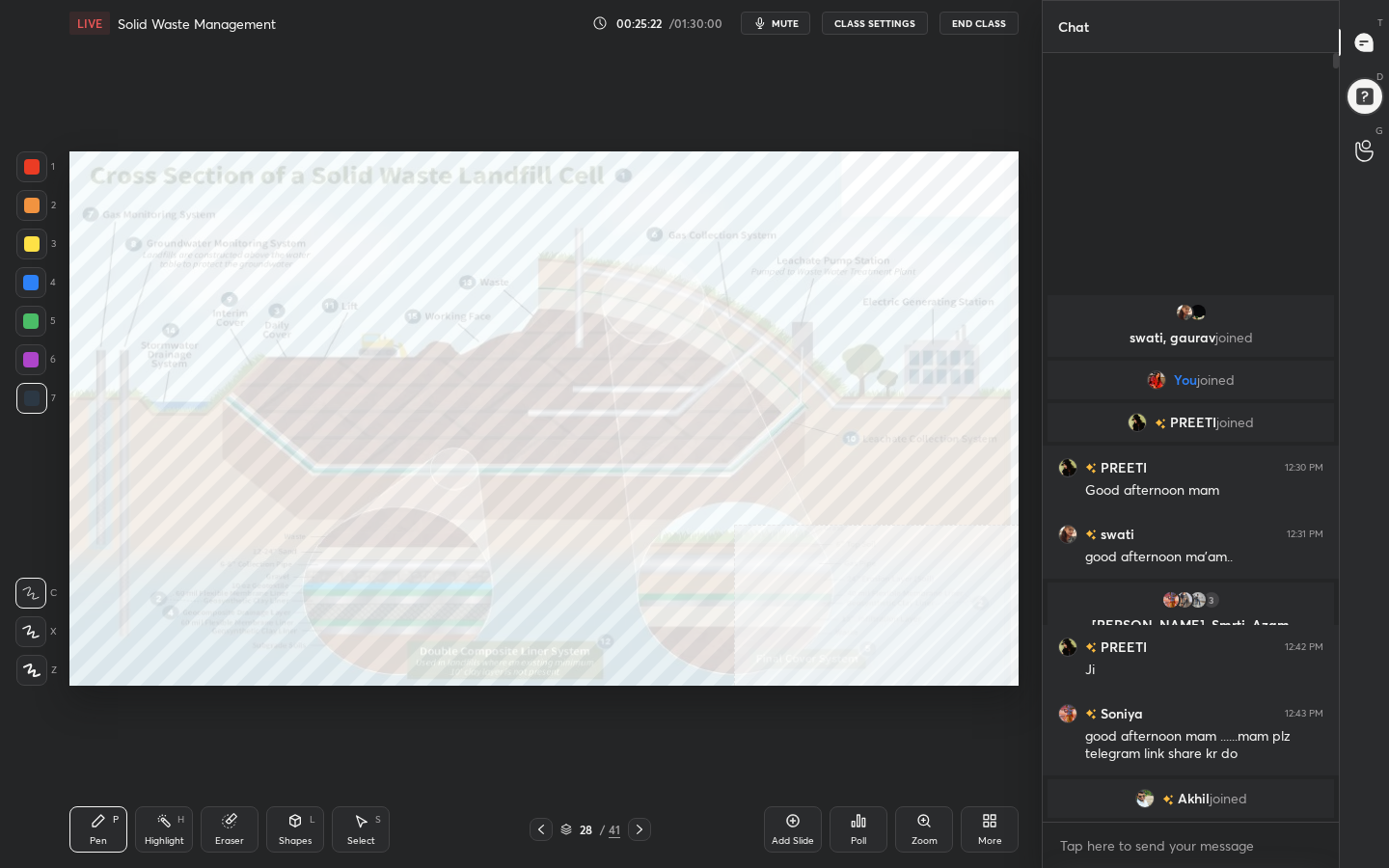
click at [569, 694] on icon at bounding box center [566, 829] width 12 height 12
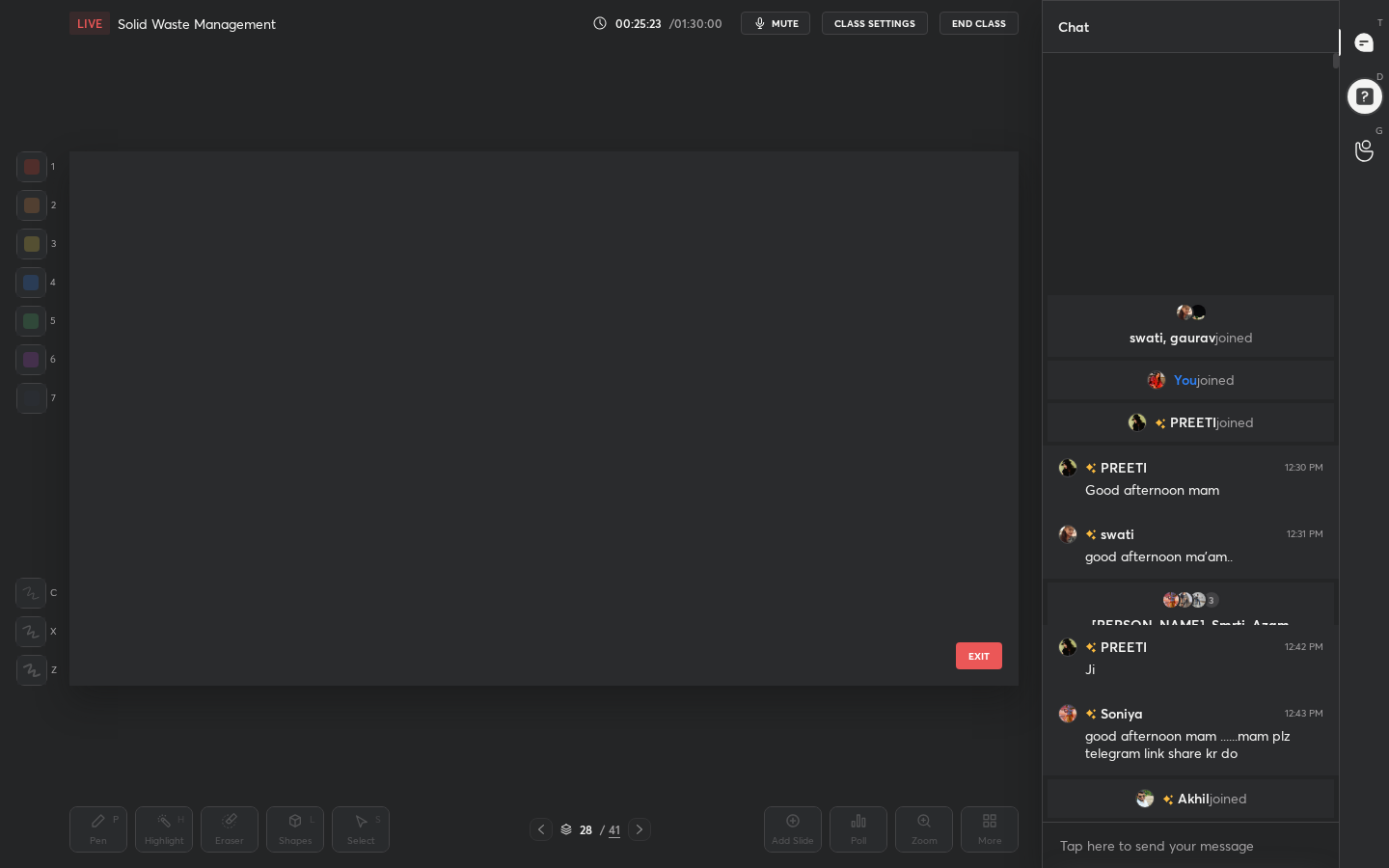
scroll to position [528, 940]
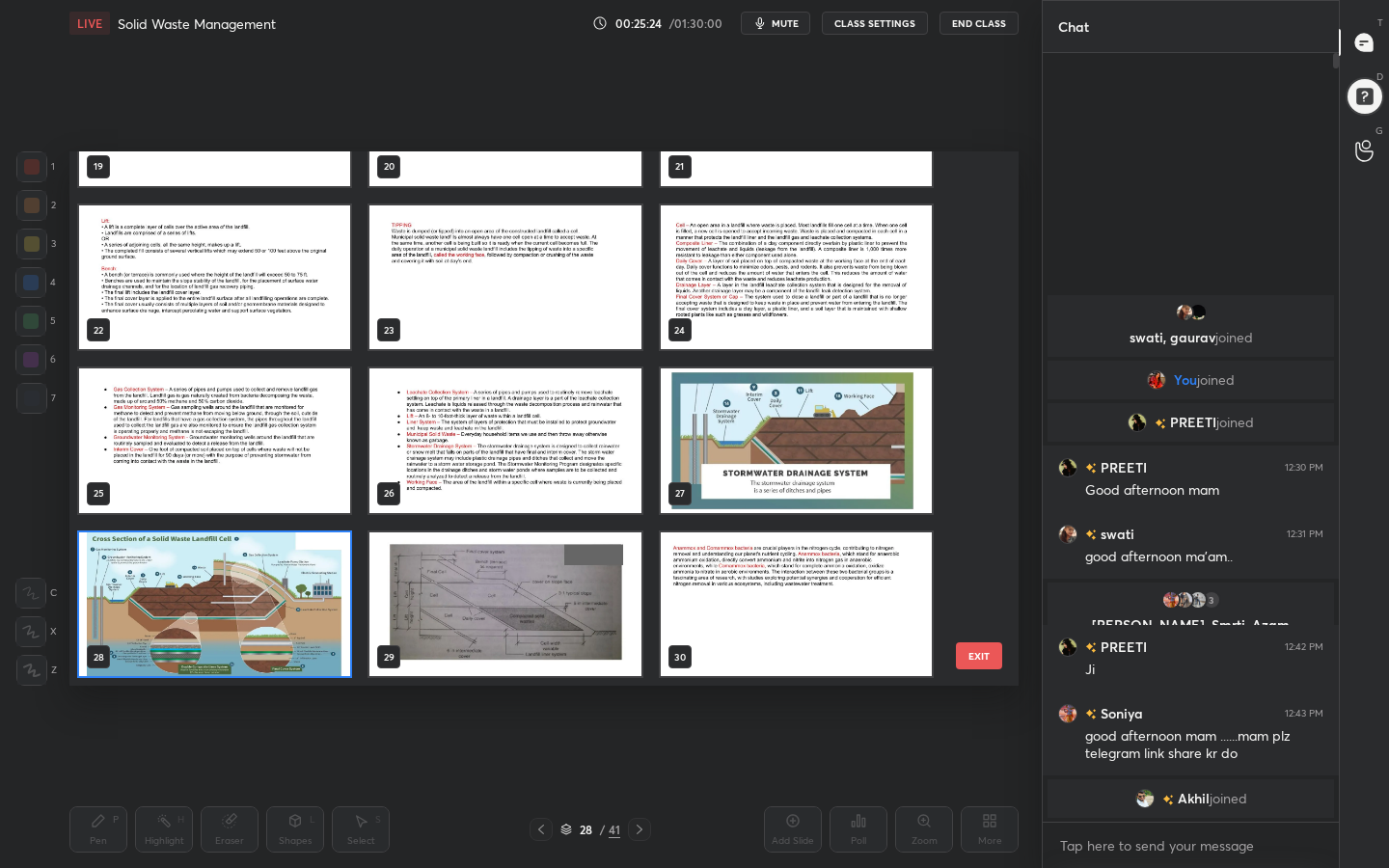
click at [547, 579] on img "grid" at bounding box center [505, 604] width 271 height 144
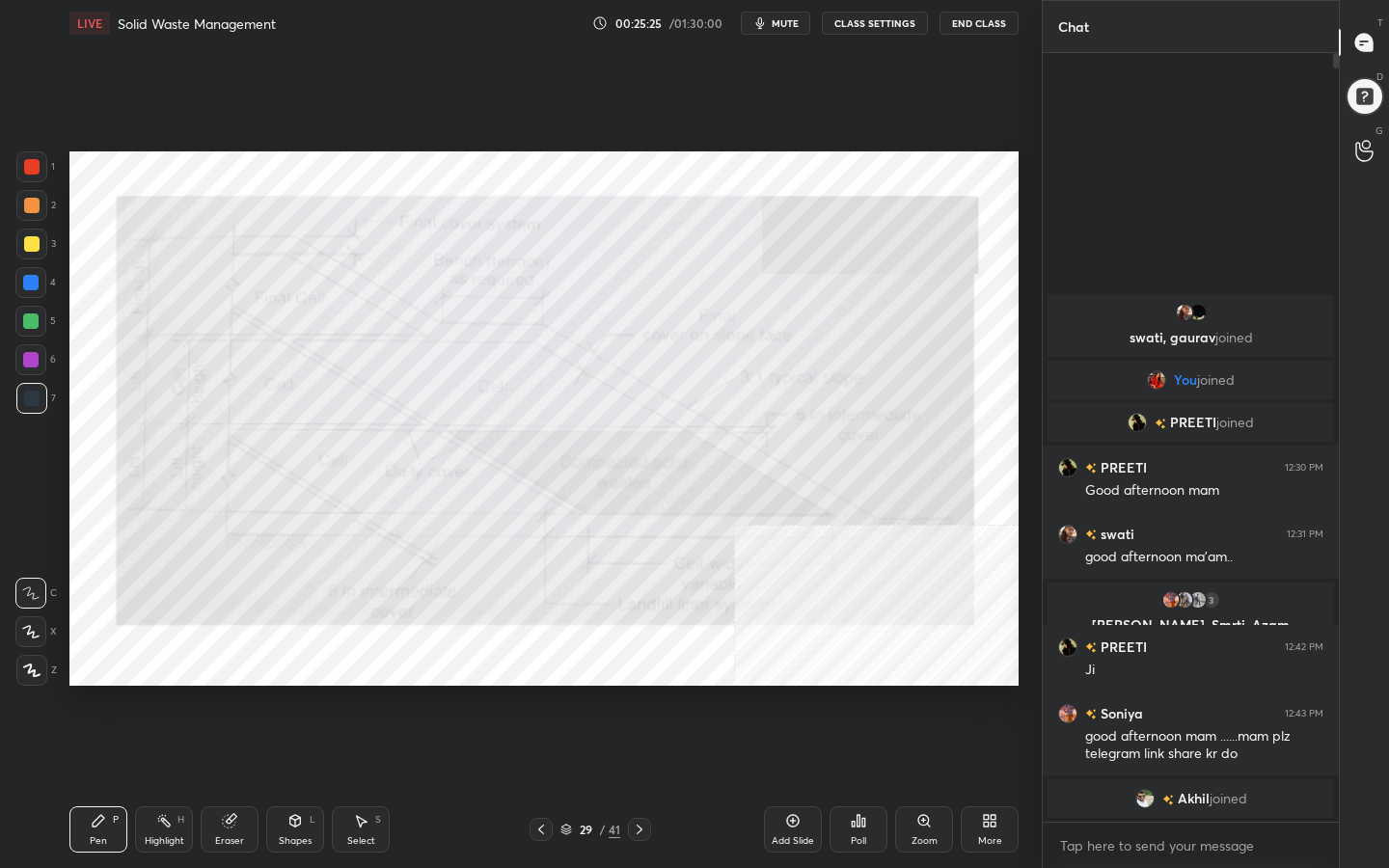
click at [547, 579] on img "grid" at bounding box center [505, 604] width 271 height 144
click at [568, 694] on icon at bounding box center [566, 829] width 12 height 12
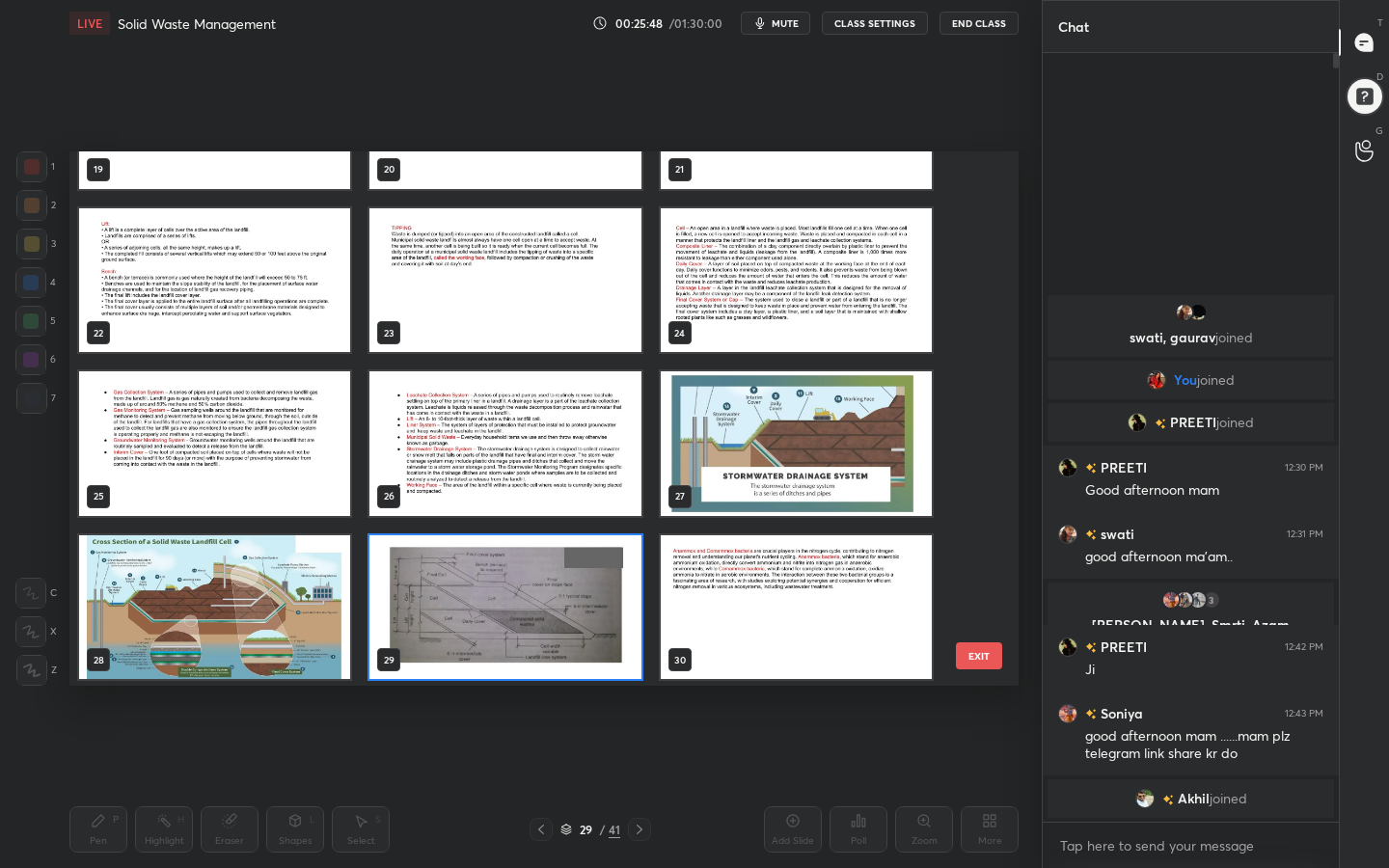
scroll to position [1191, 0]
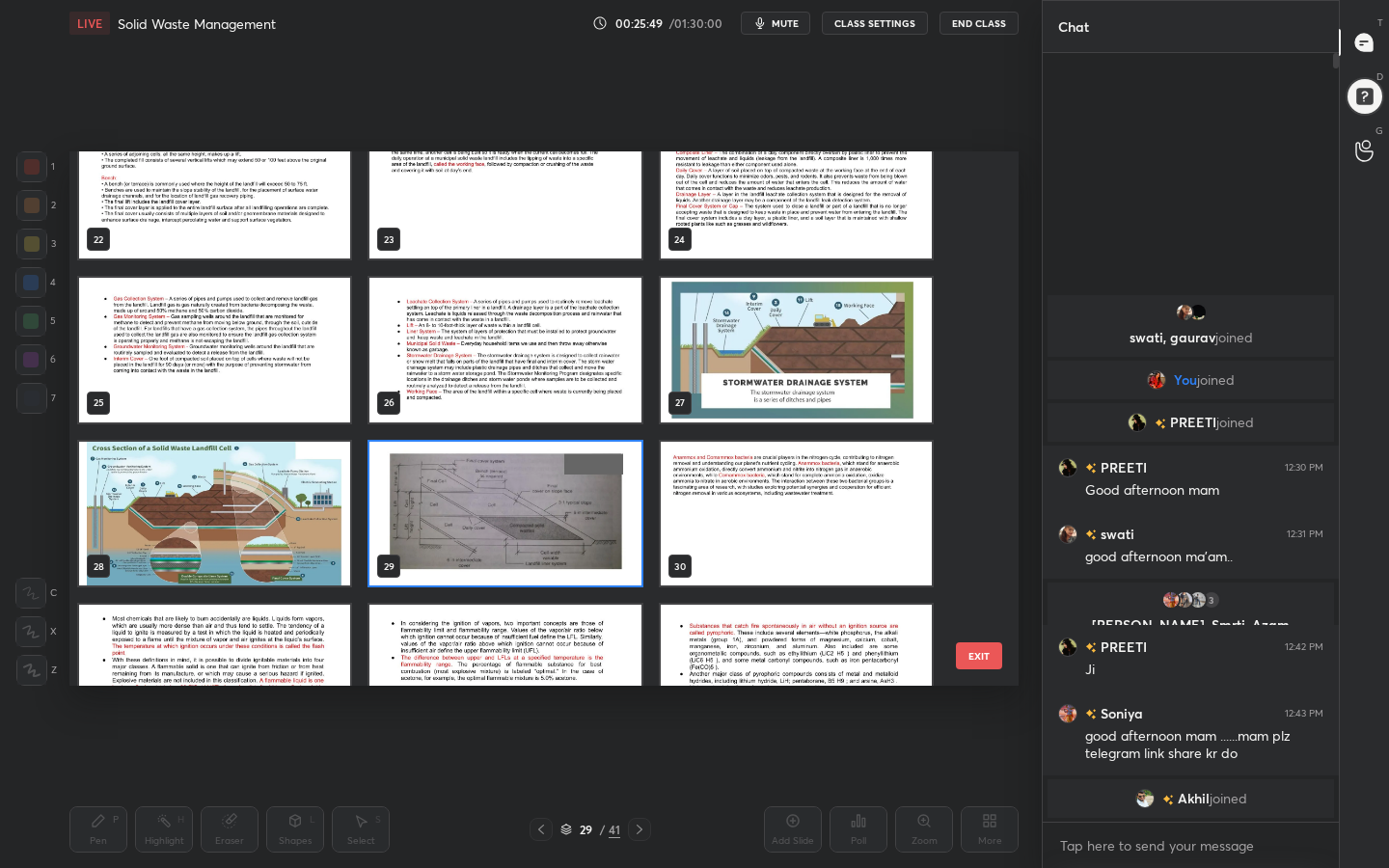
click at [806, 348] on img "grid" at bounding box center [796, 350] width 271 height 144
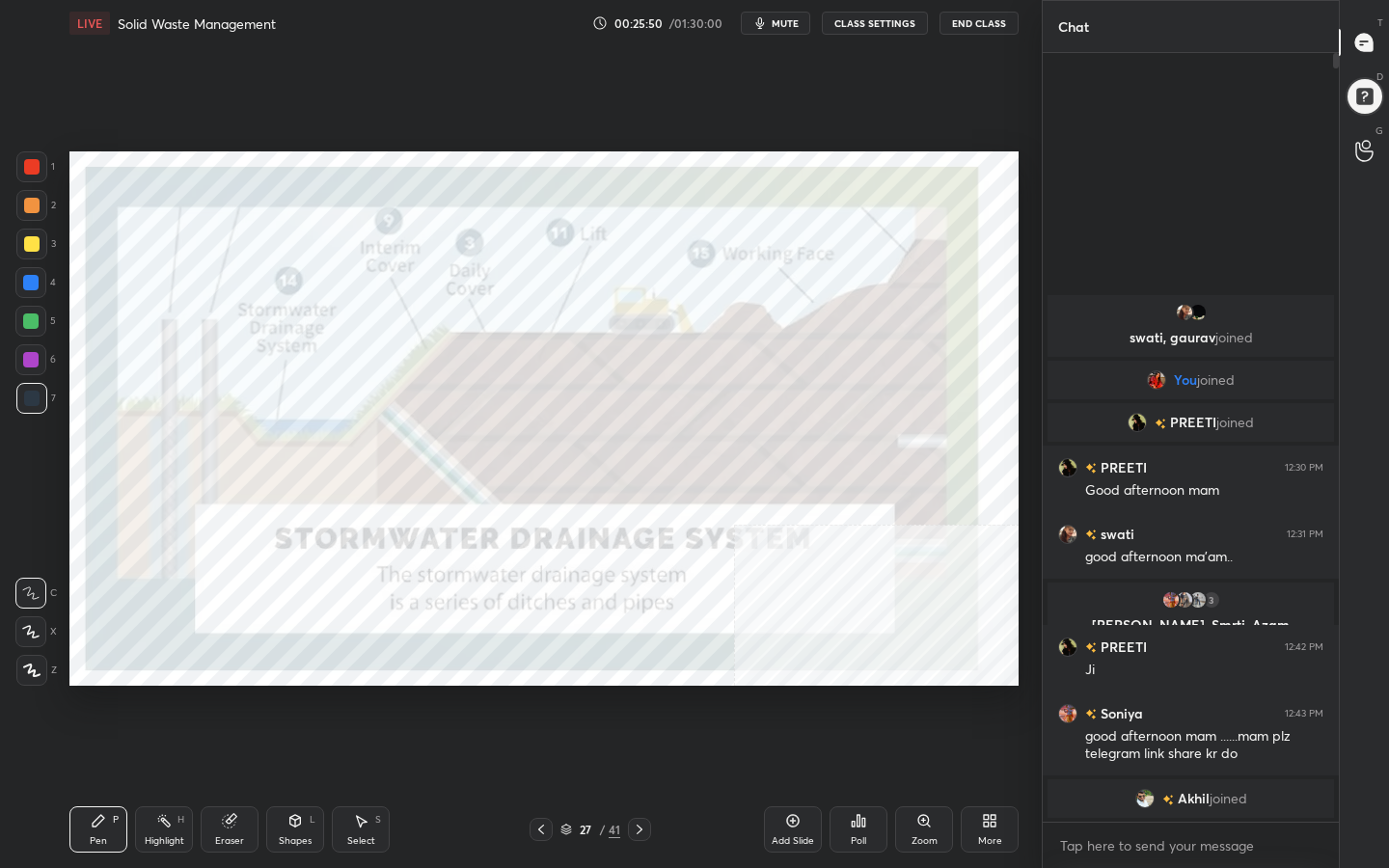
click at [806, 348] on img "grid" at bounding box center [796, 350] width 271 height 144
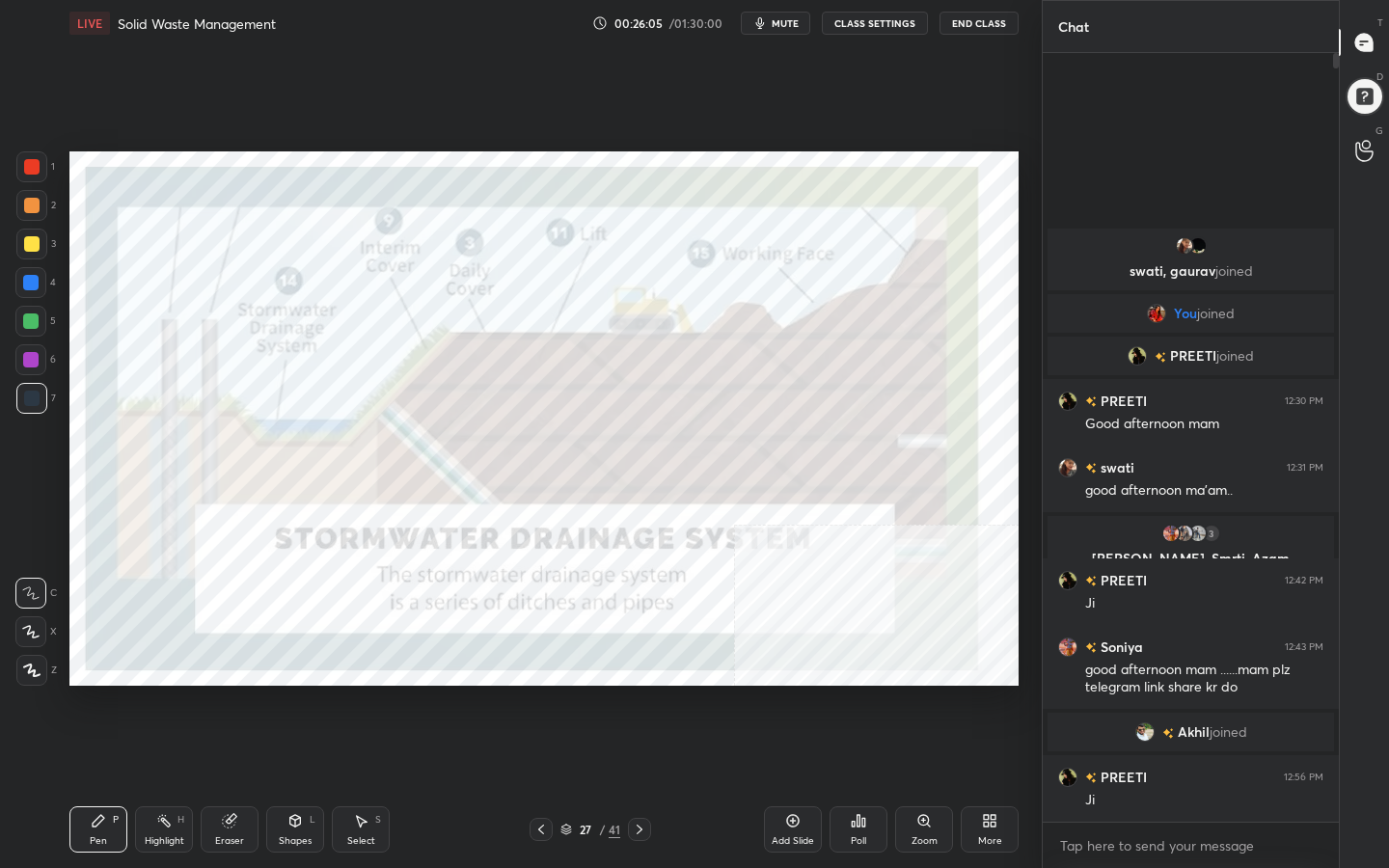
click at [570, 694] on icon at bounding box center [566, 826] width 10 height 5
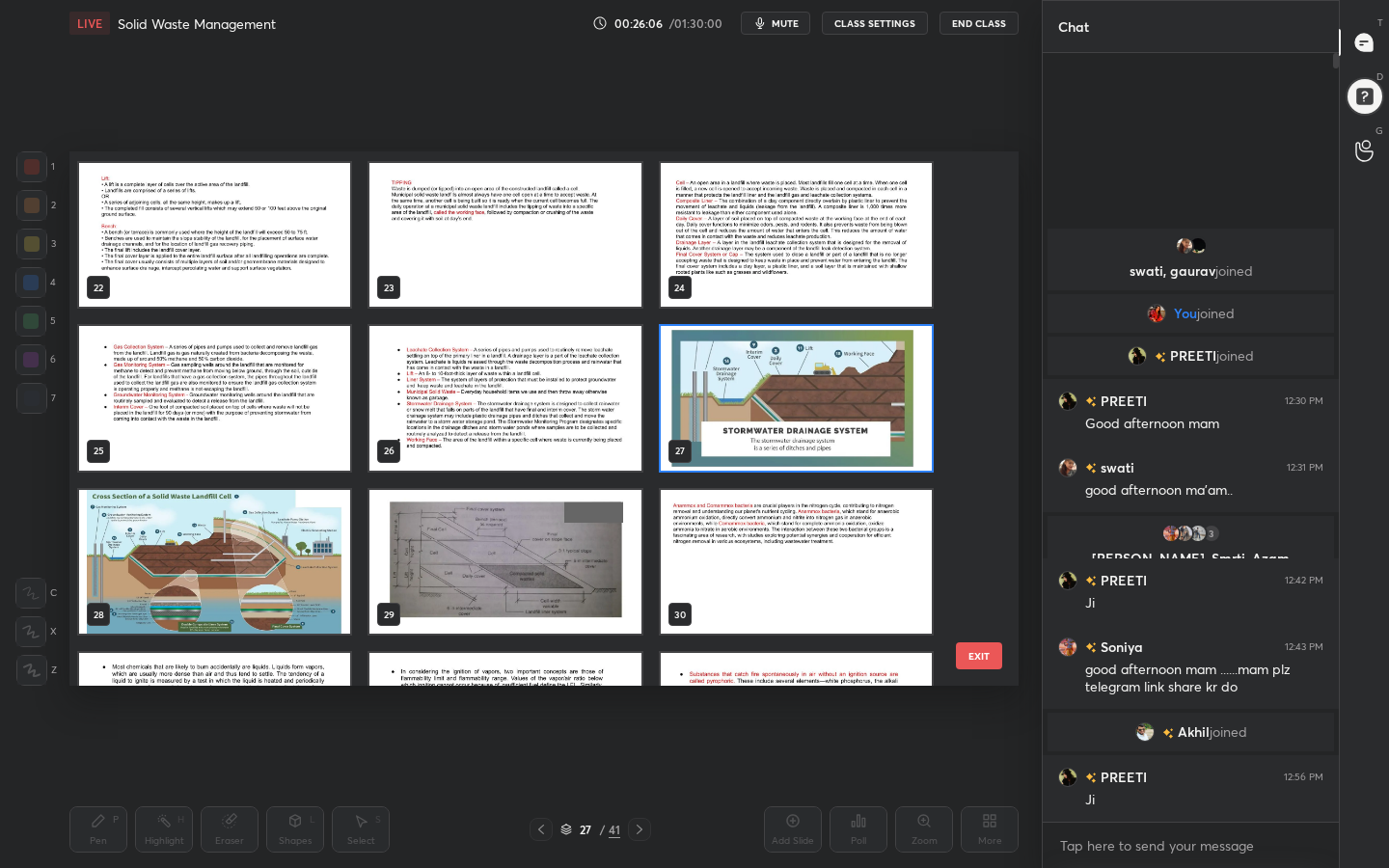
scroll to position [1136, 0]
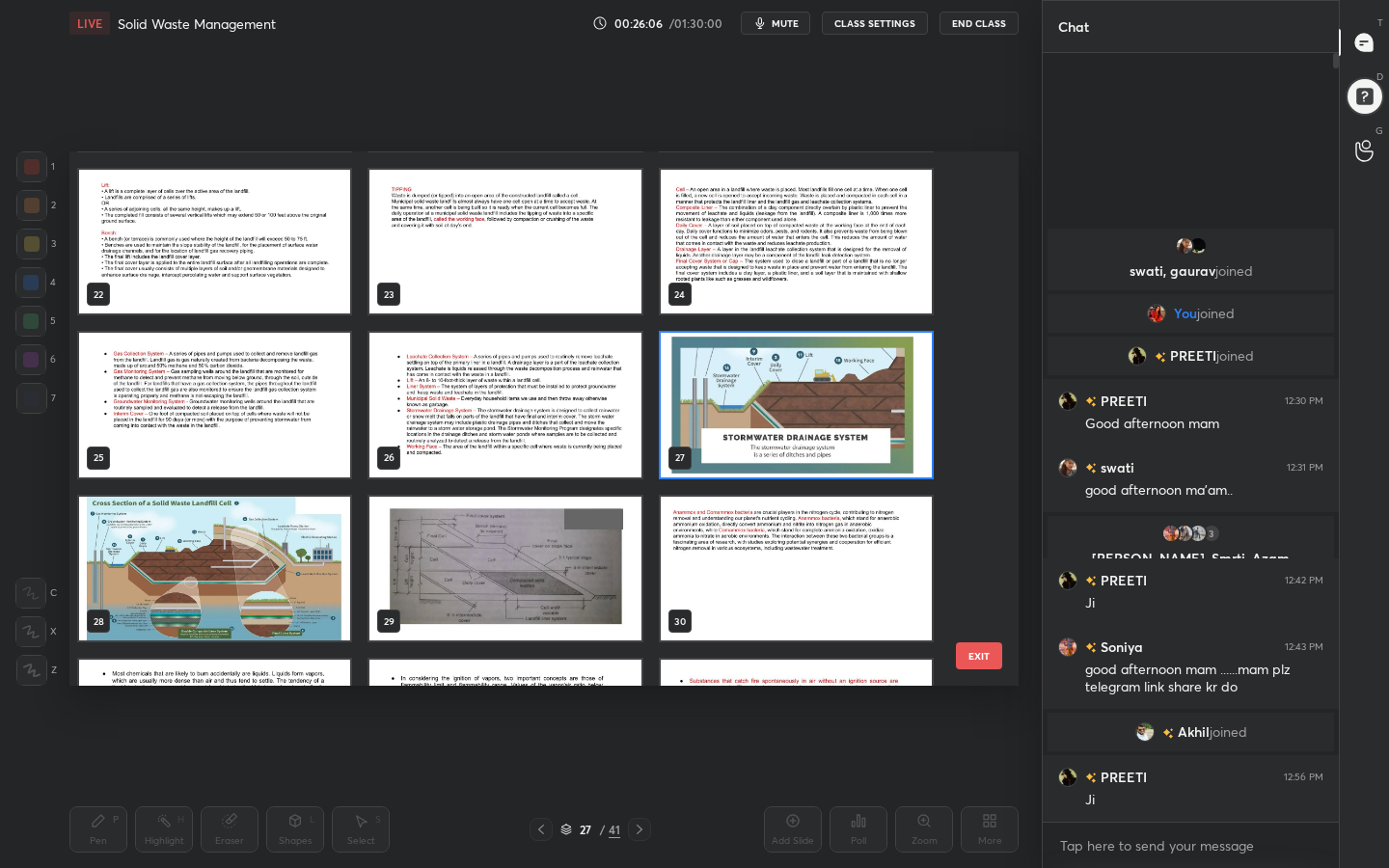
click at [737, 288] on img "grid" at bounding box center [796, 241] width 271 height 144
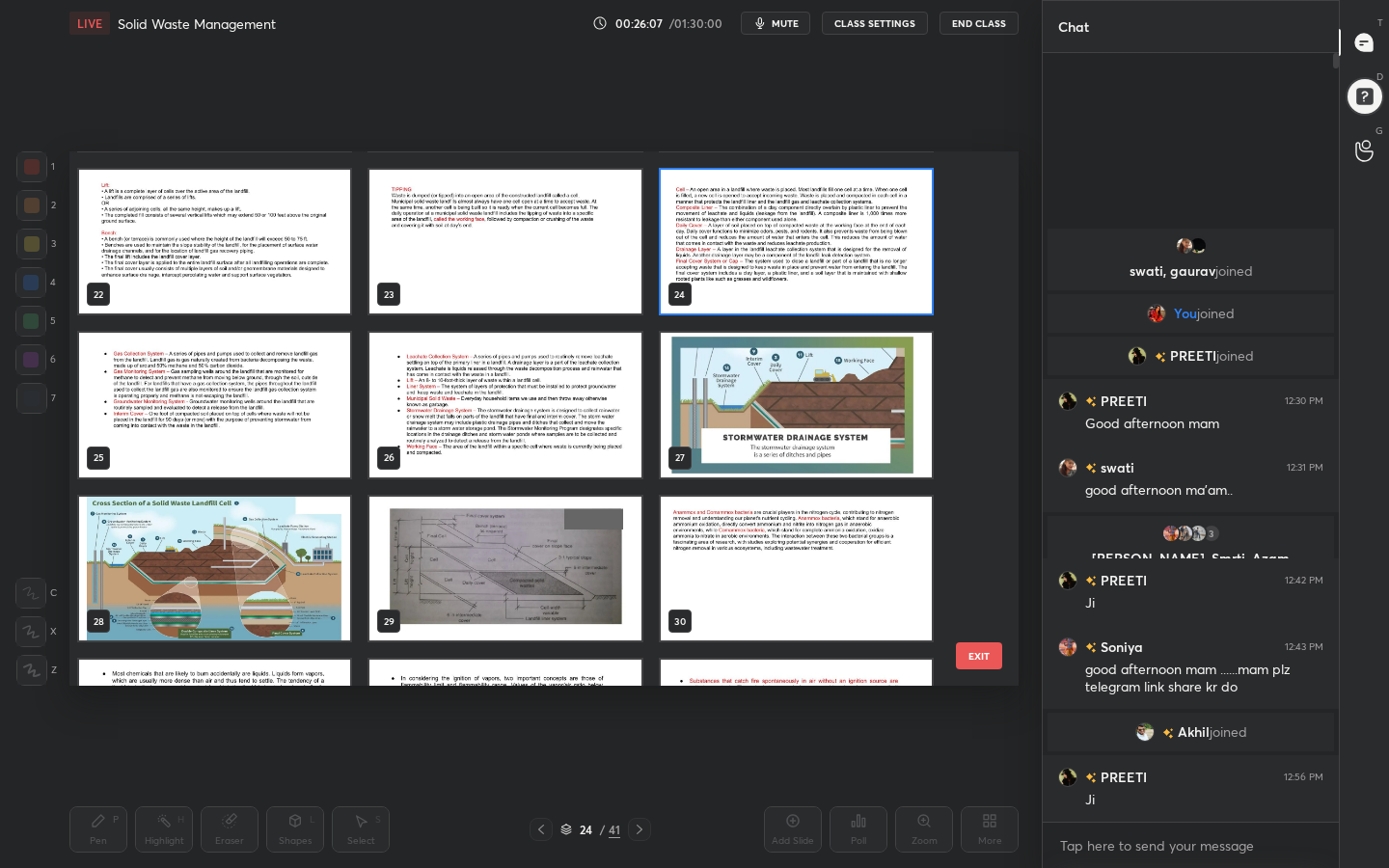
click at [737, 288] on img "grid" at bounding box center [796, 241] width 271 height 144
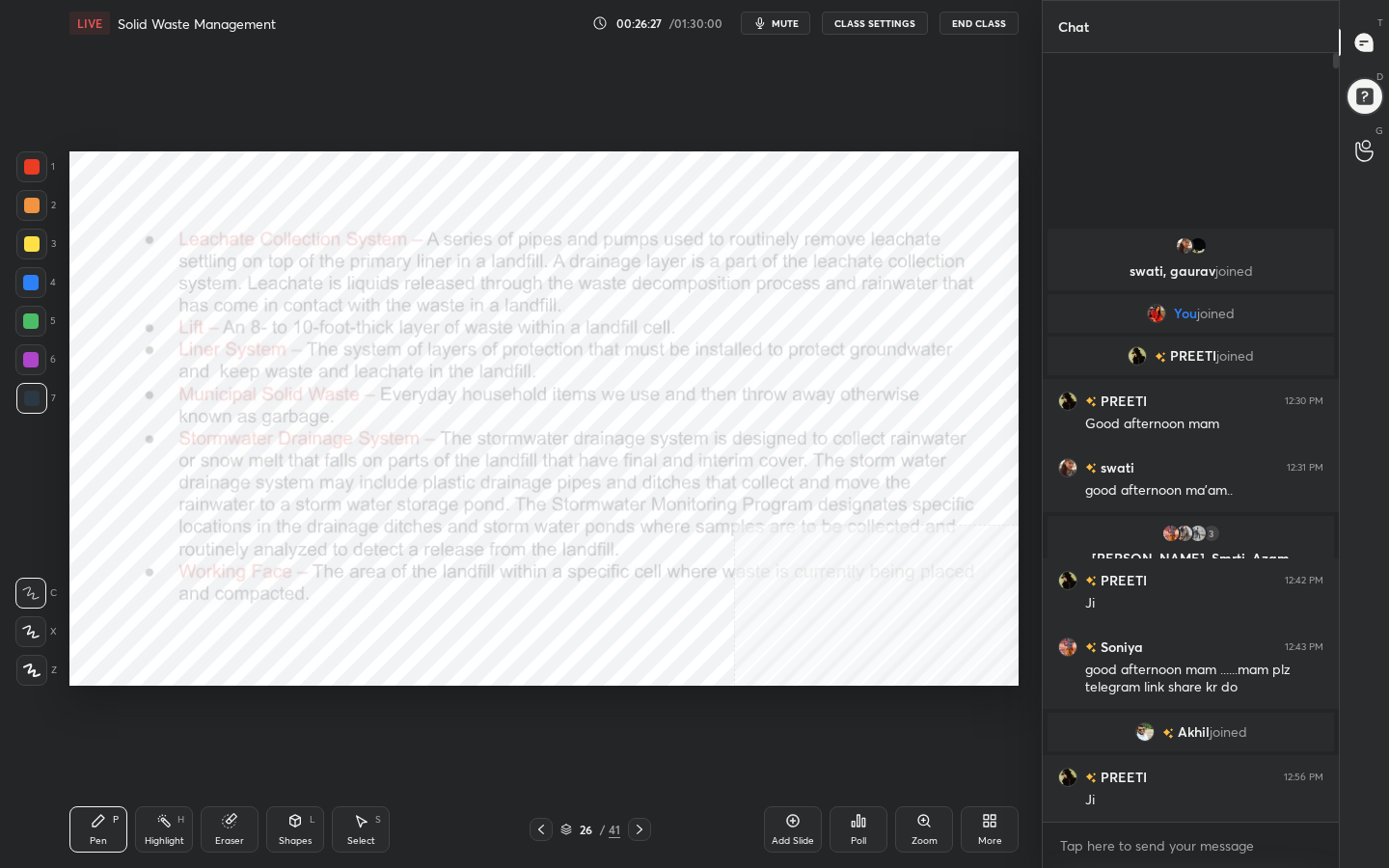
click at [571, 694] on icon at bounding box center [566, 829] width 12 height 12
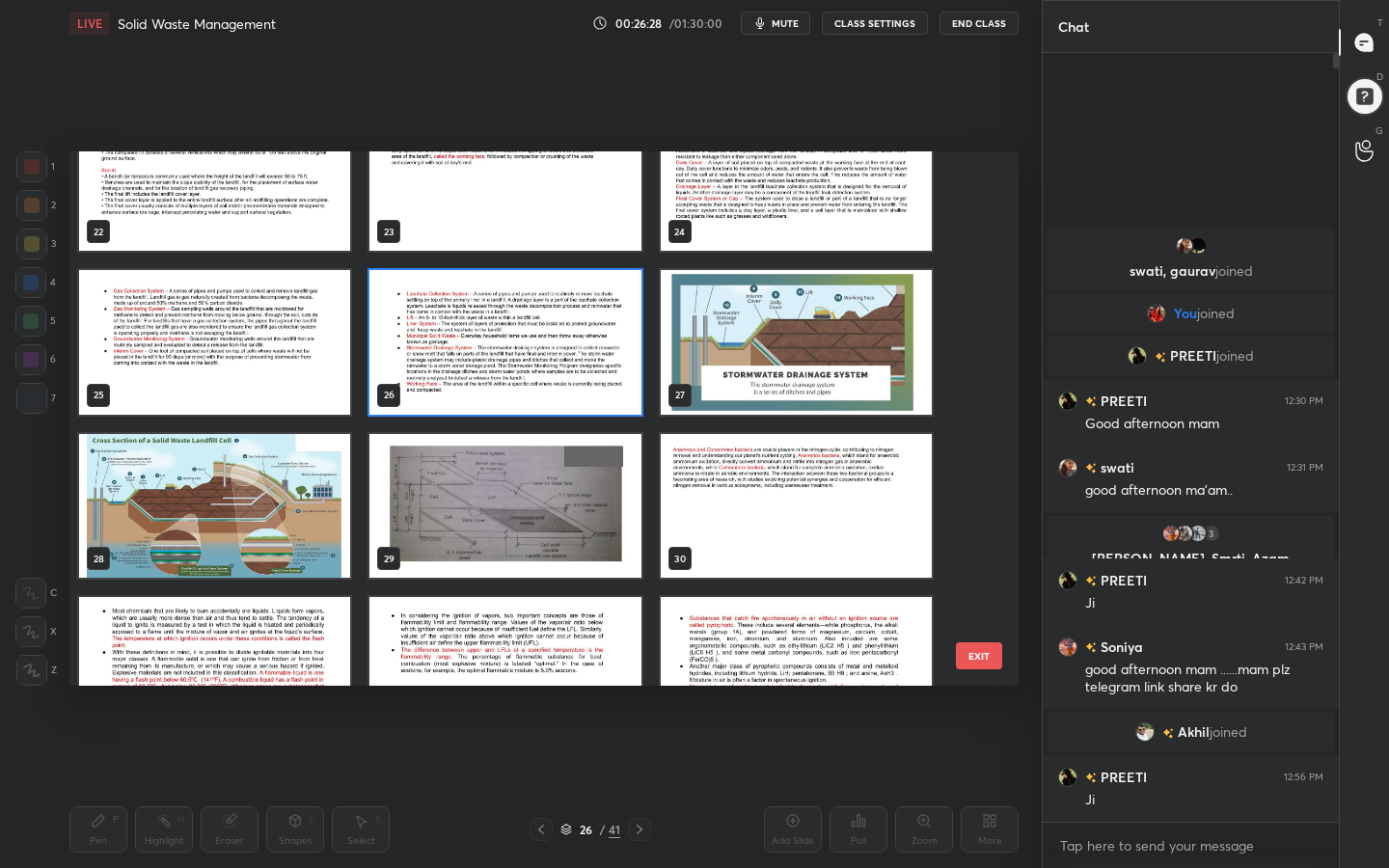
scroll to position [1195, 0]
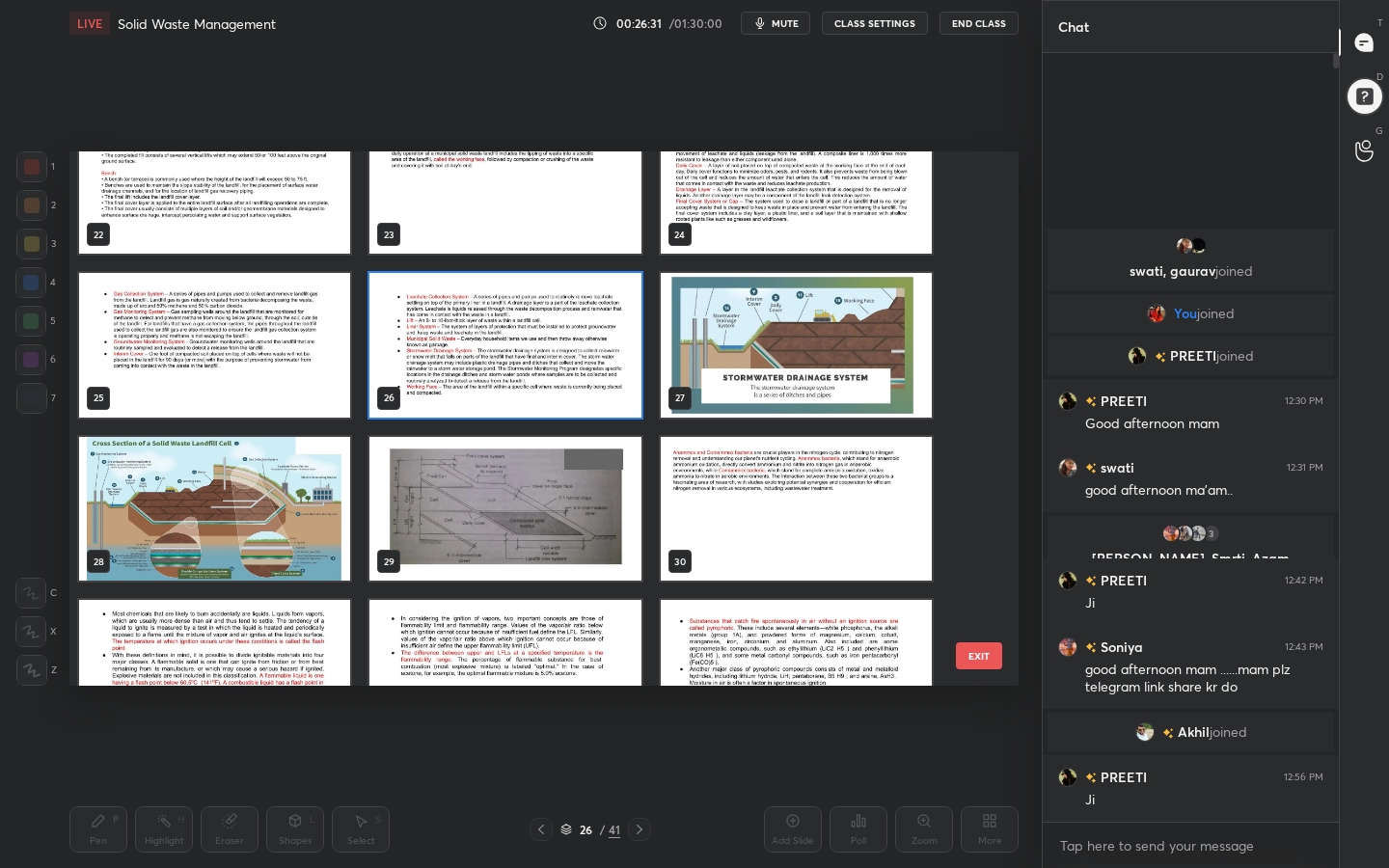
click at [785, 490] on img "grid" at bounding box center [796, 509] width 271 height 144
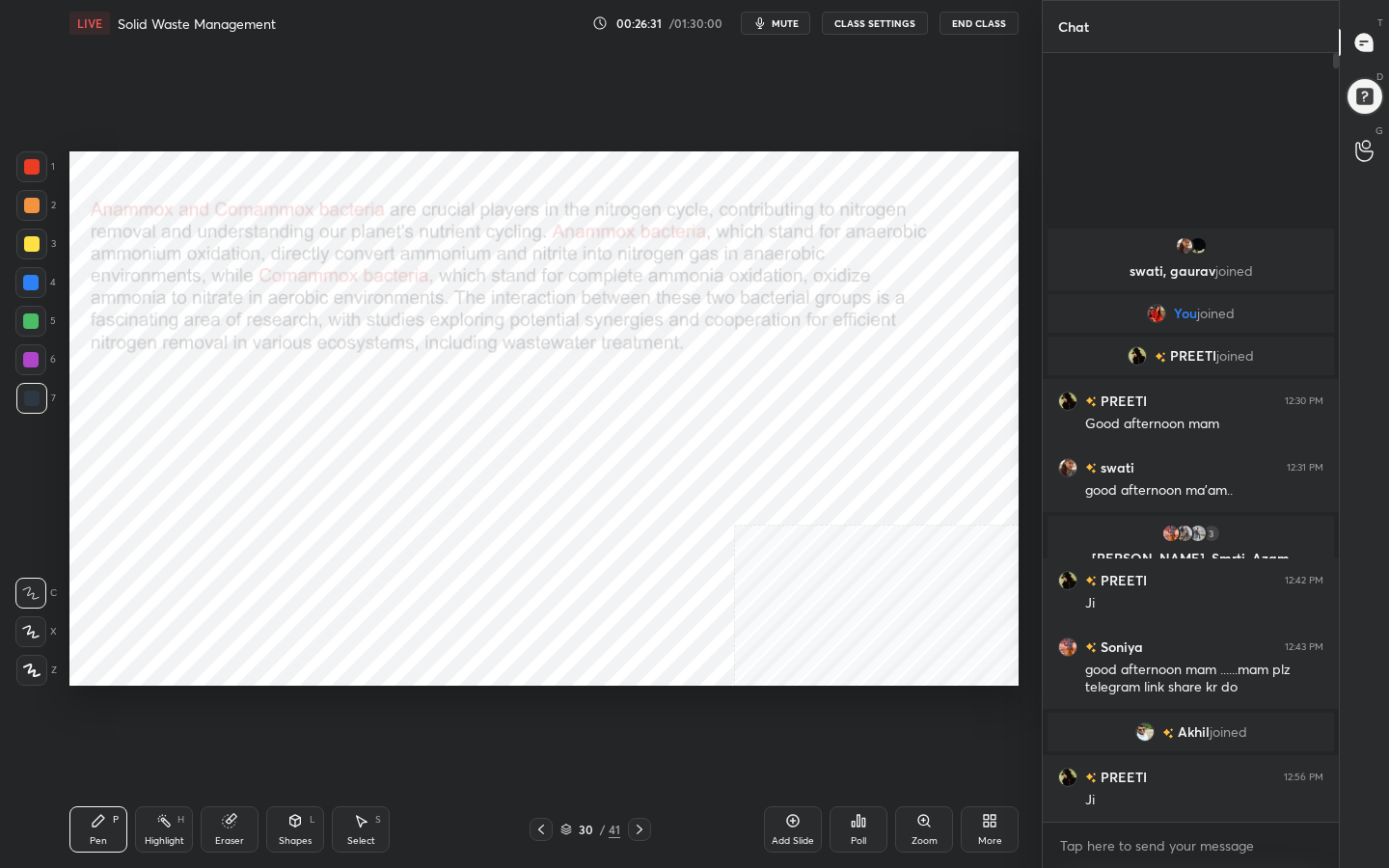
click at [785, 490] on img "grid" at bounding box center [796, 509] width 271 height 144
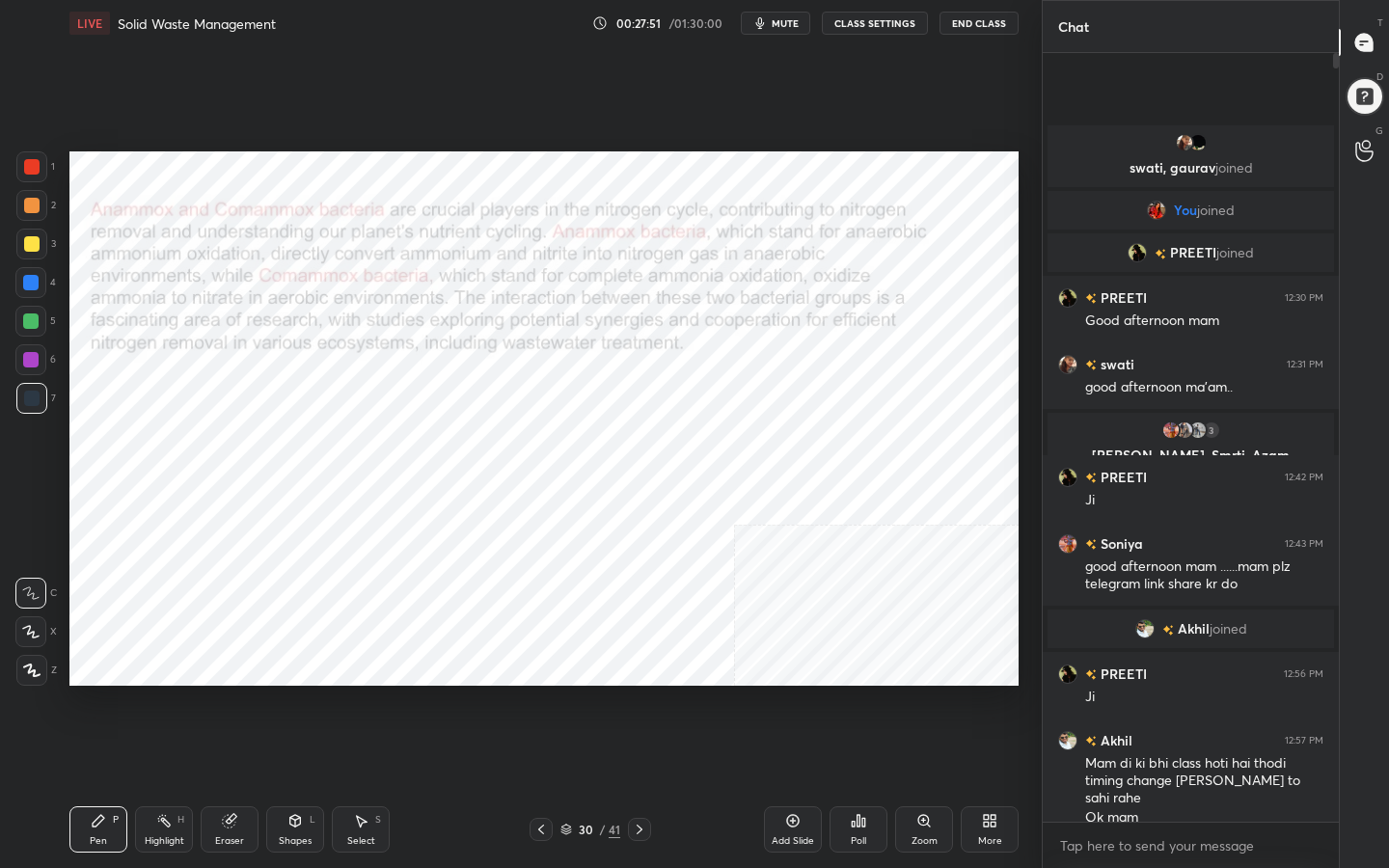
click at [572, 694] on div "30 / 41" at bounding box center [590, 829] width 60 height 17
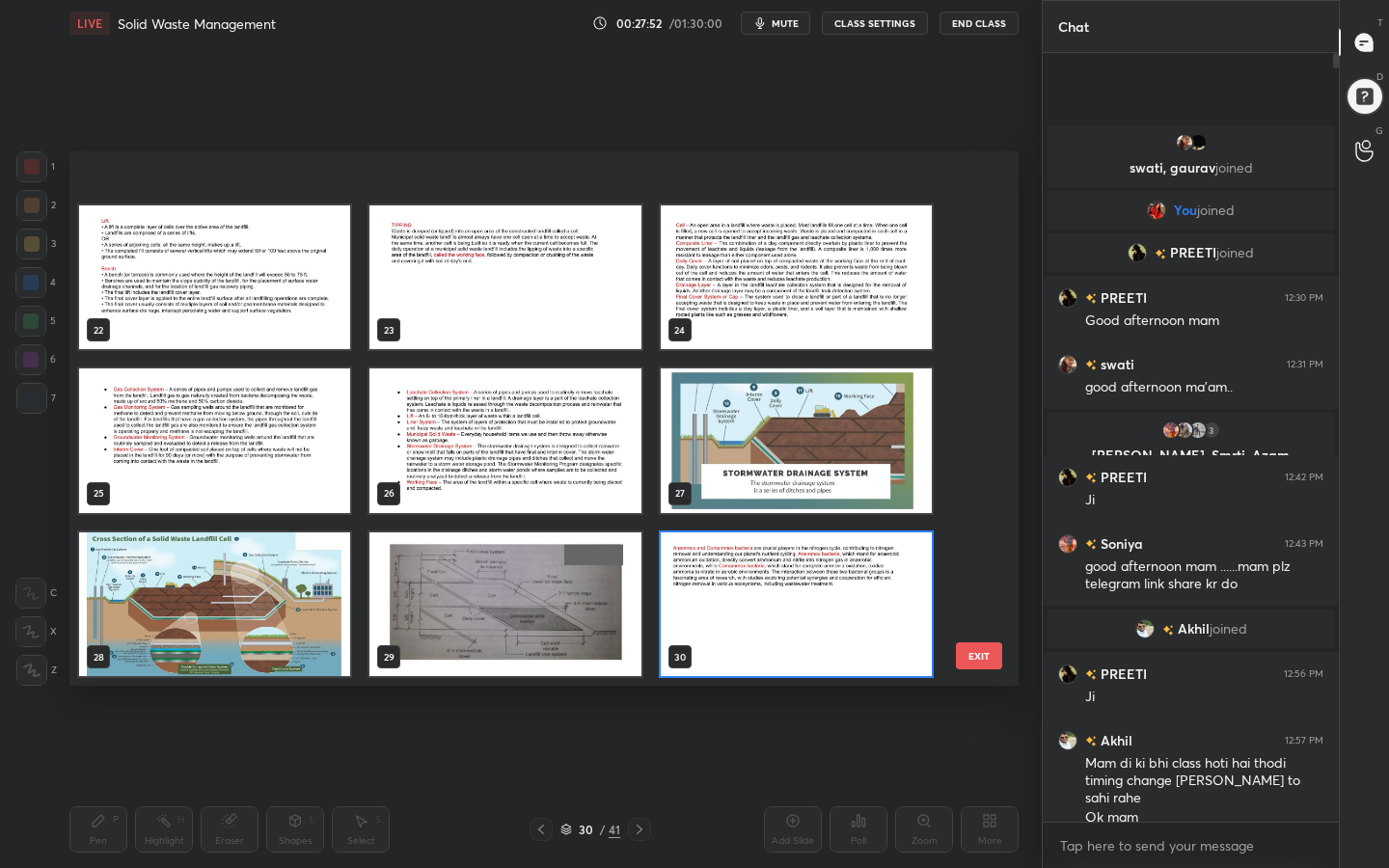
scroll to position [1349, 0]
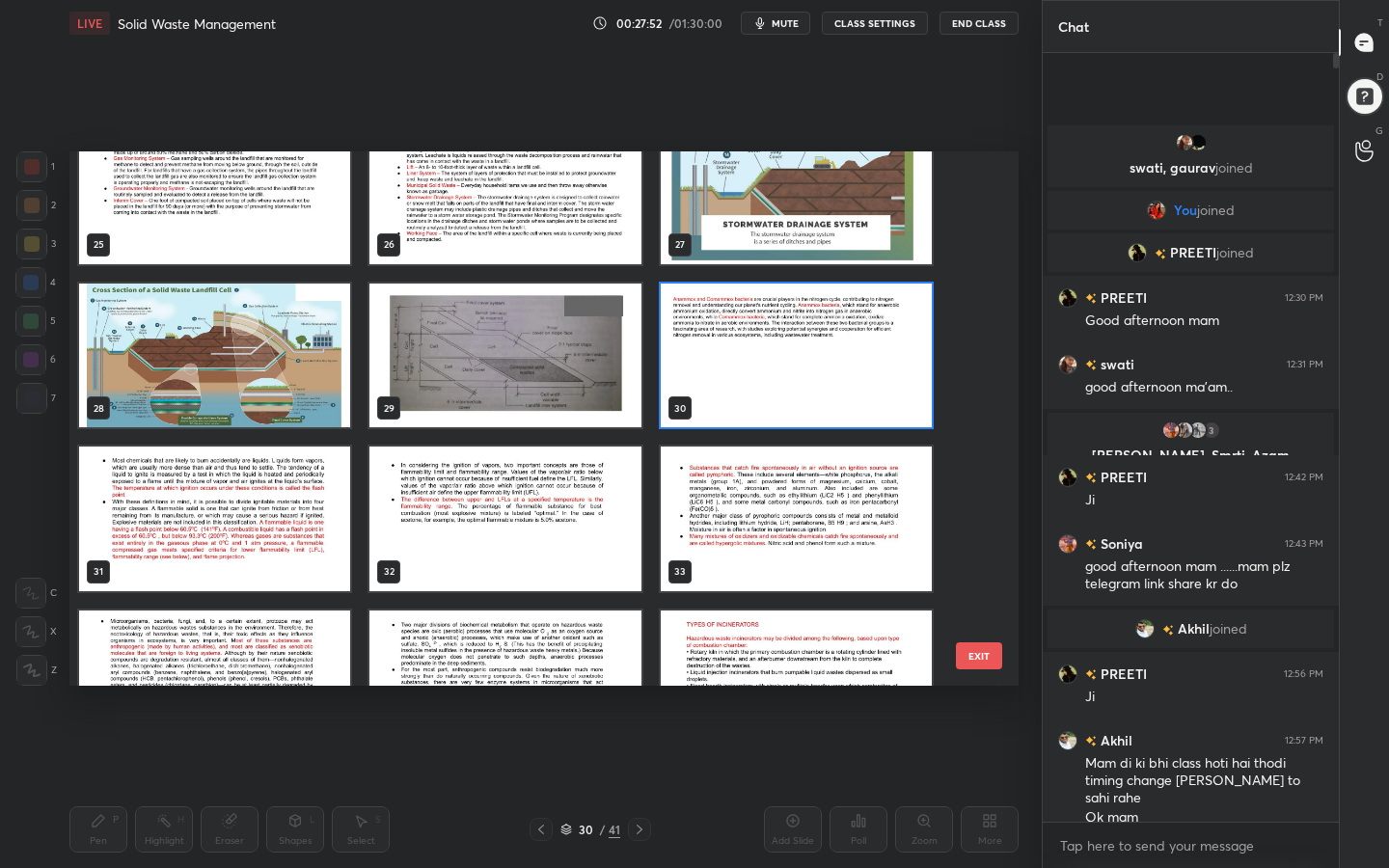
click at [251, 541] on img "grid" at bounding box center [215, 518] width 271 height 144
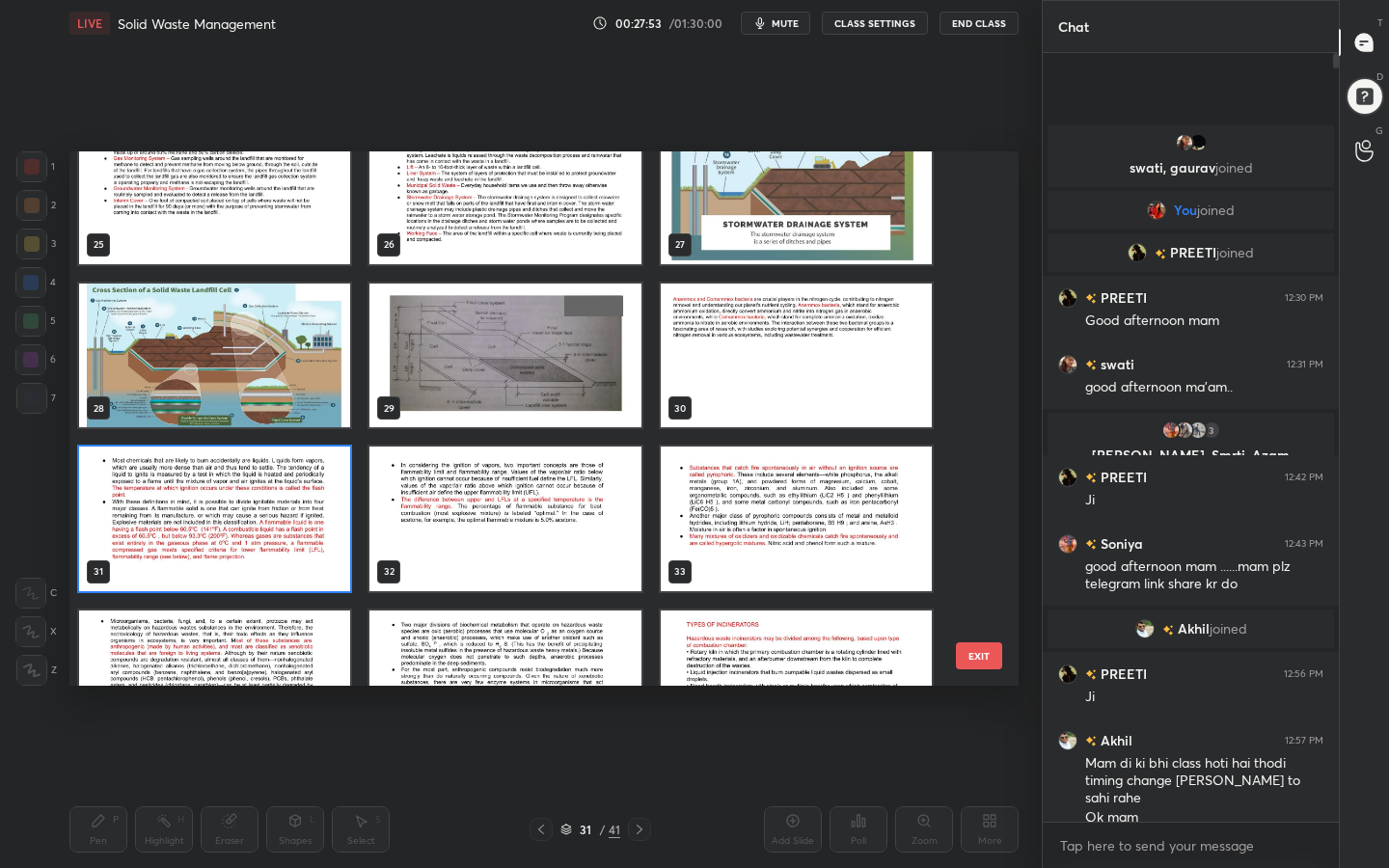
click at [251, 541] on img "grid" at bounding box center [215, 518] width 271 height 144
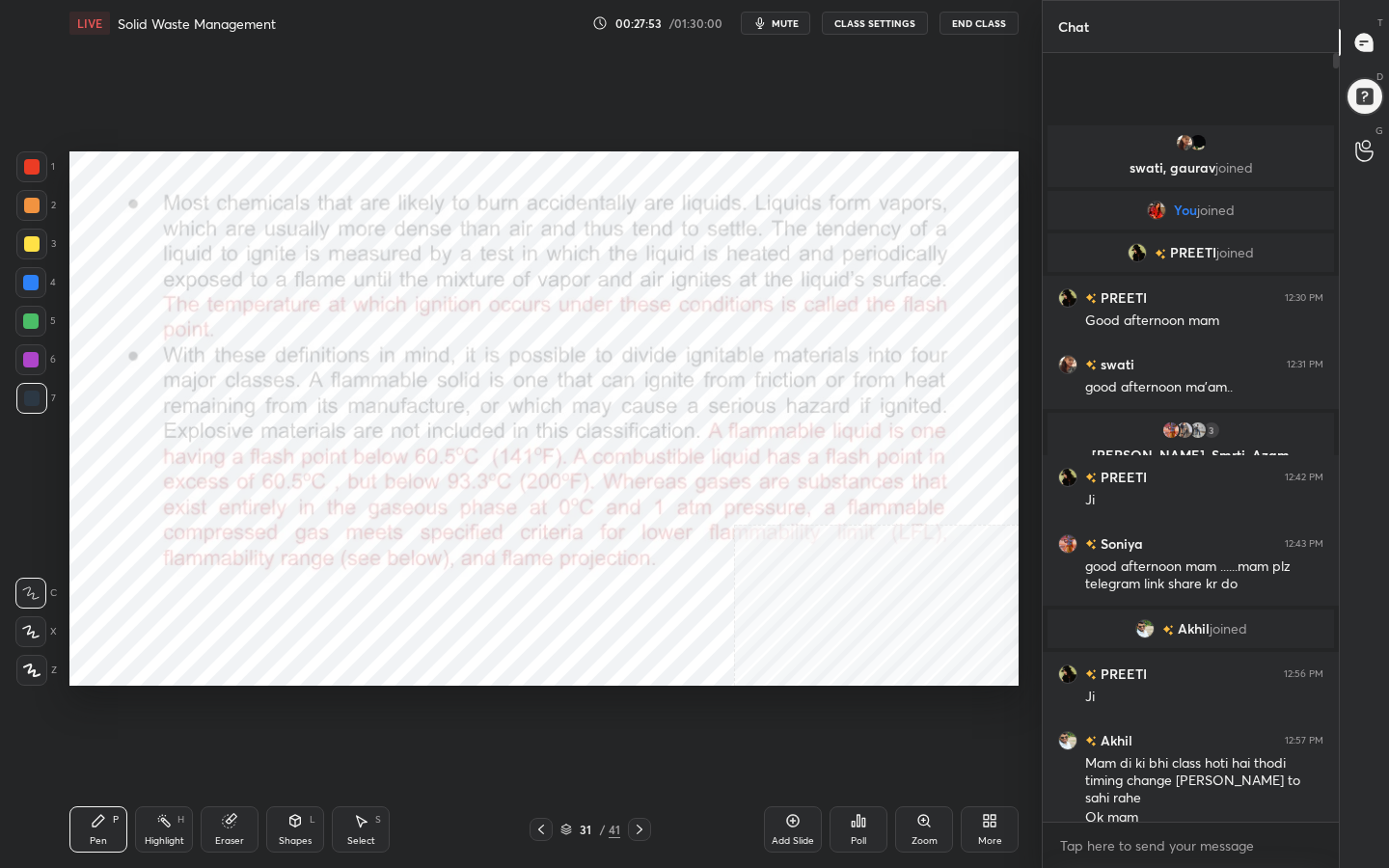
click at [251, 541] on img "grid" at bounding box center [215, 518] width 271 height 144
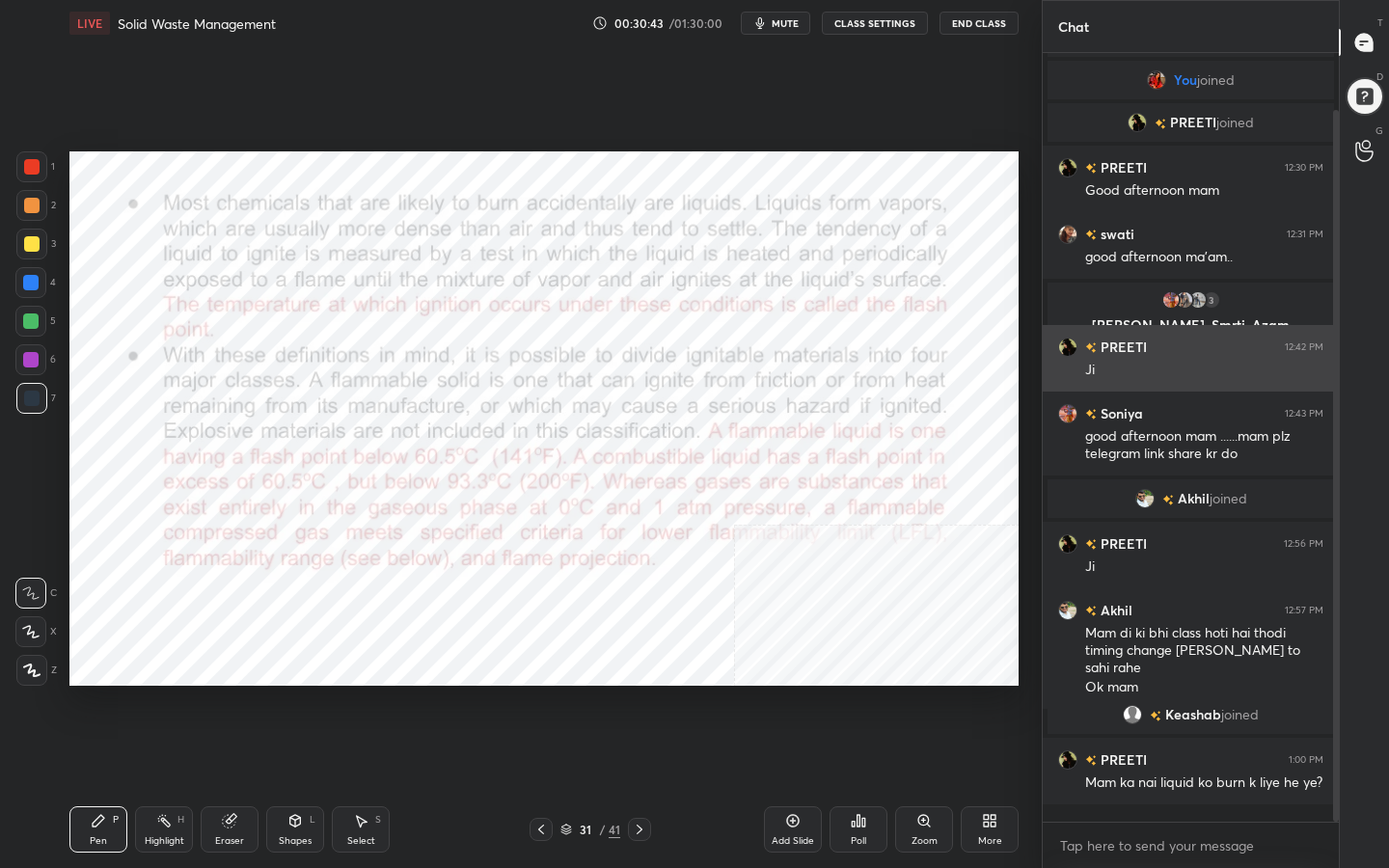
scroll to position [81, 0]
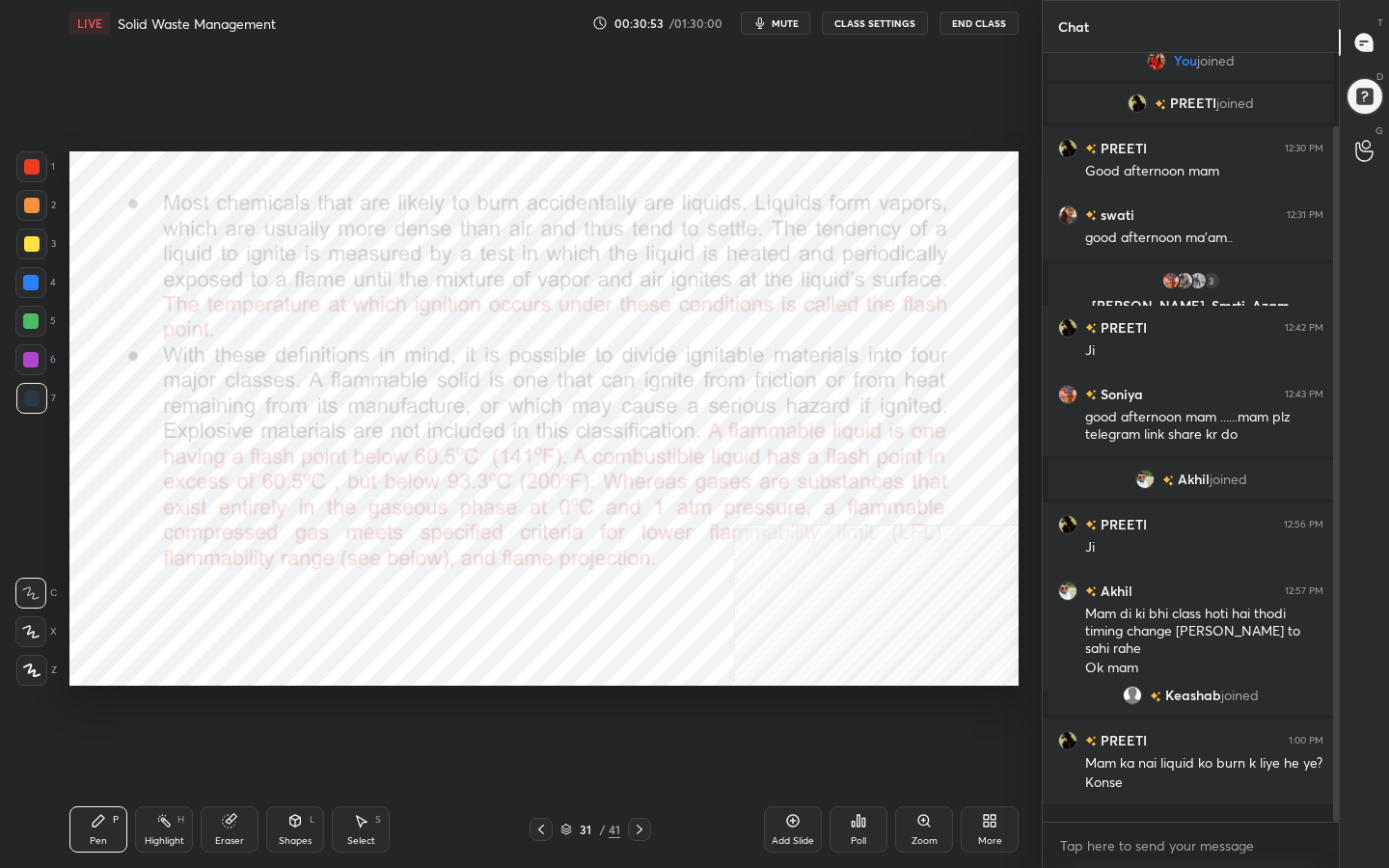
click at [575, 694] on div "31" at bounding box center [585, 829] width 19 height 12
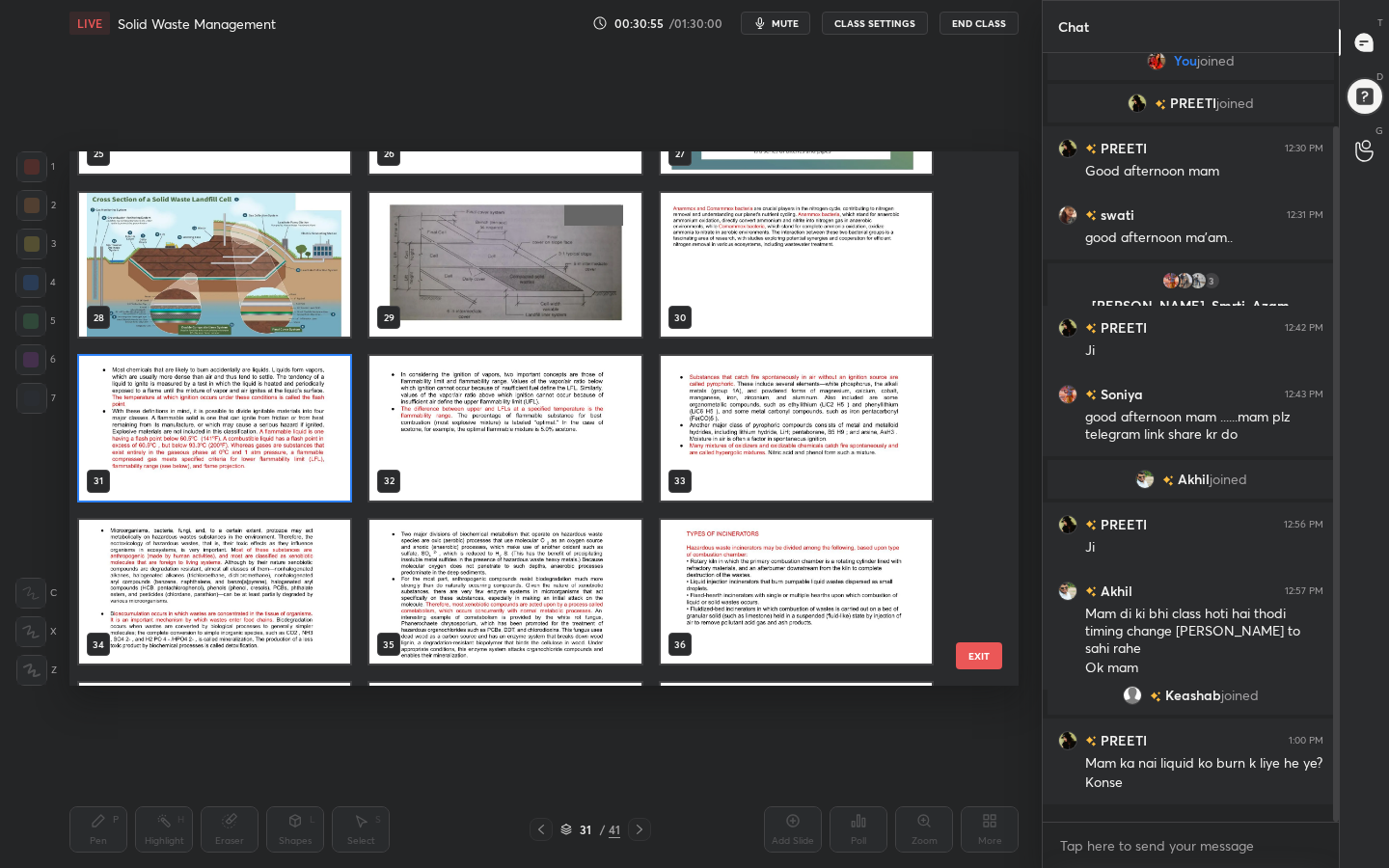
scroll to position [1441, 0]
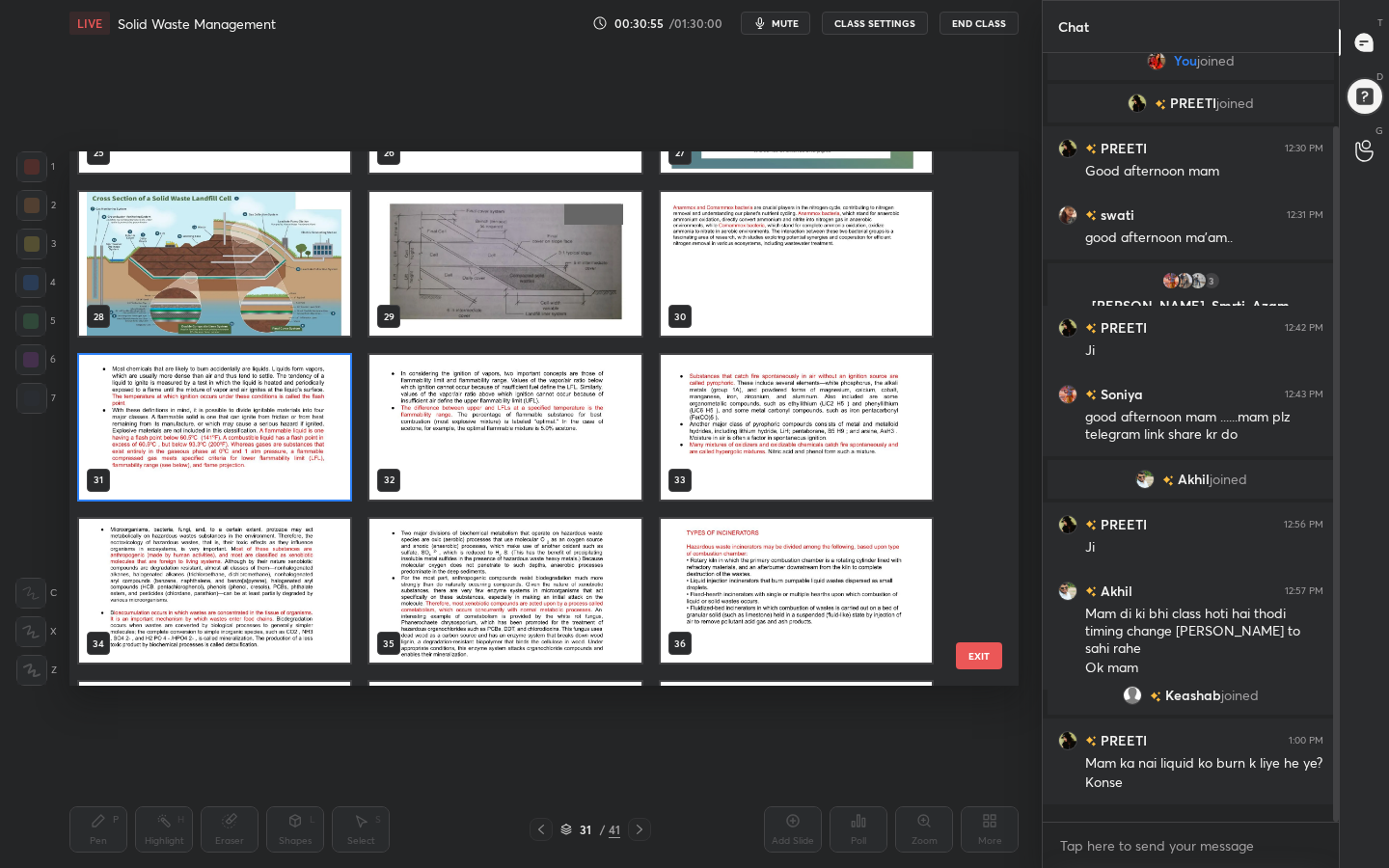
click at [491, 433] on img "grid" at bounding box center [505, 426] width 271 height 144
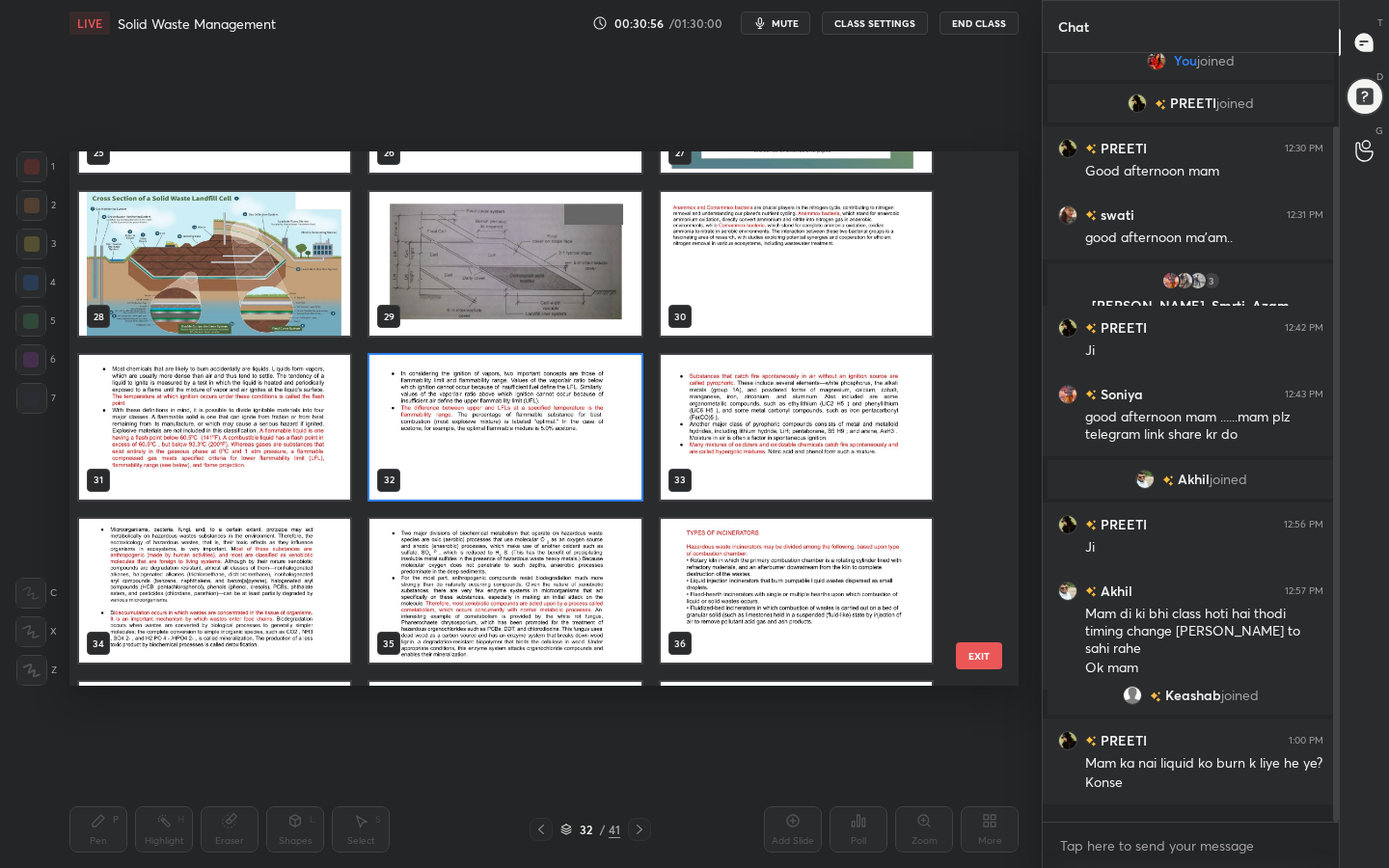
click at [491, 433] on img "grid" at bounding box center [505, 426] width 271 height 144
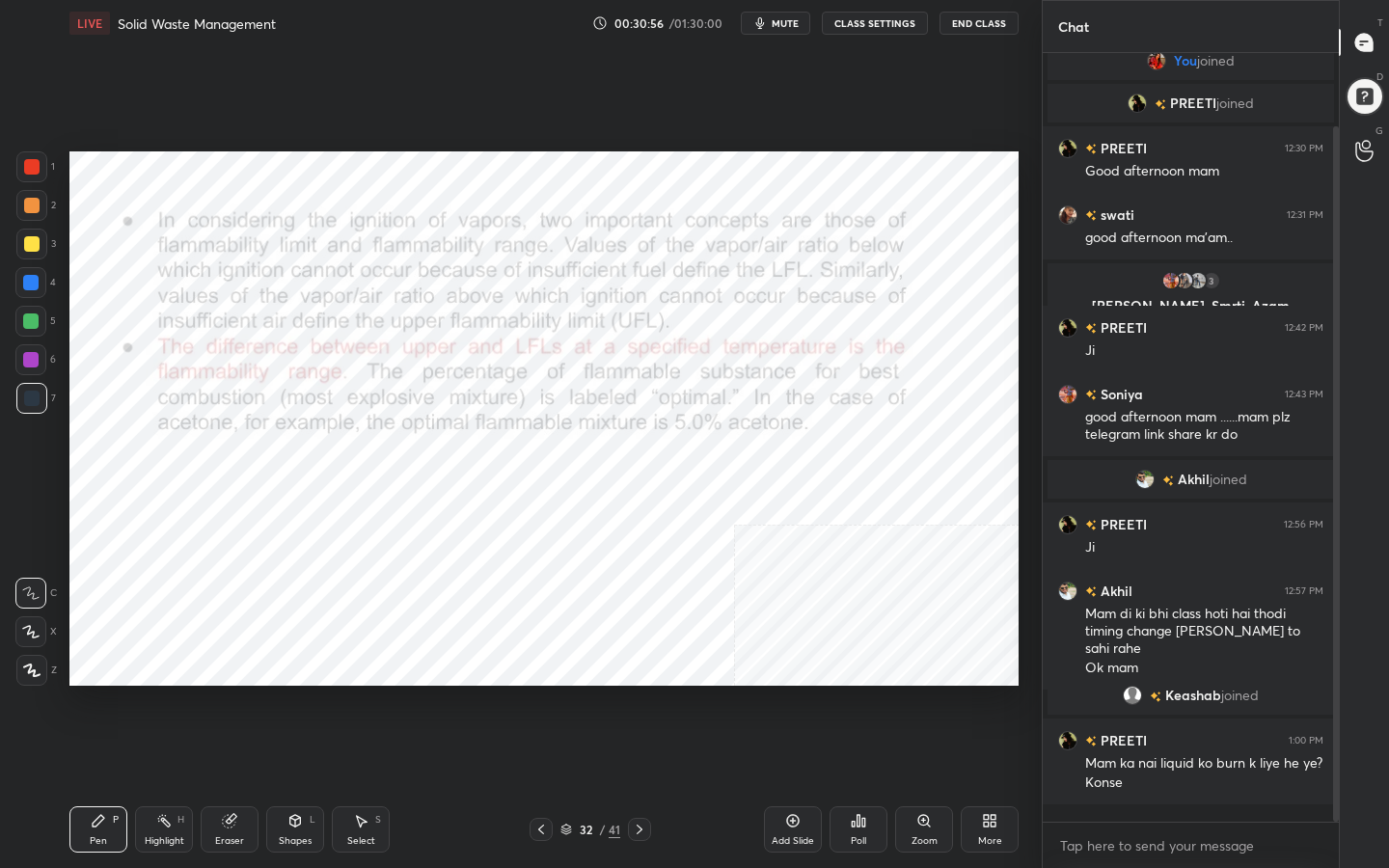
click at [491, 433] on img "grid" at bounding box center [505, 426] width 271 height 144
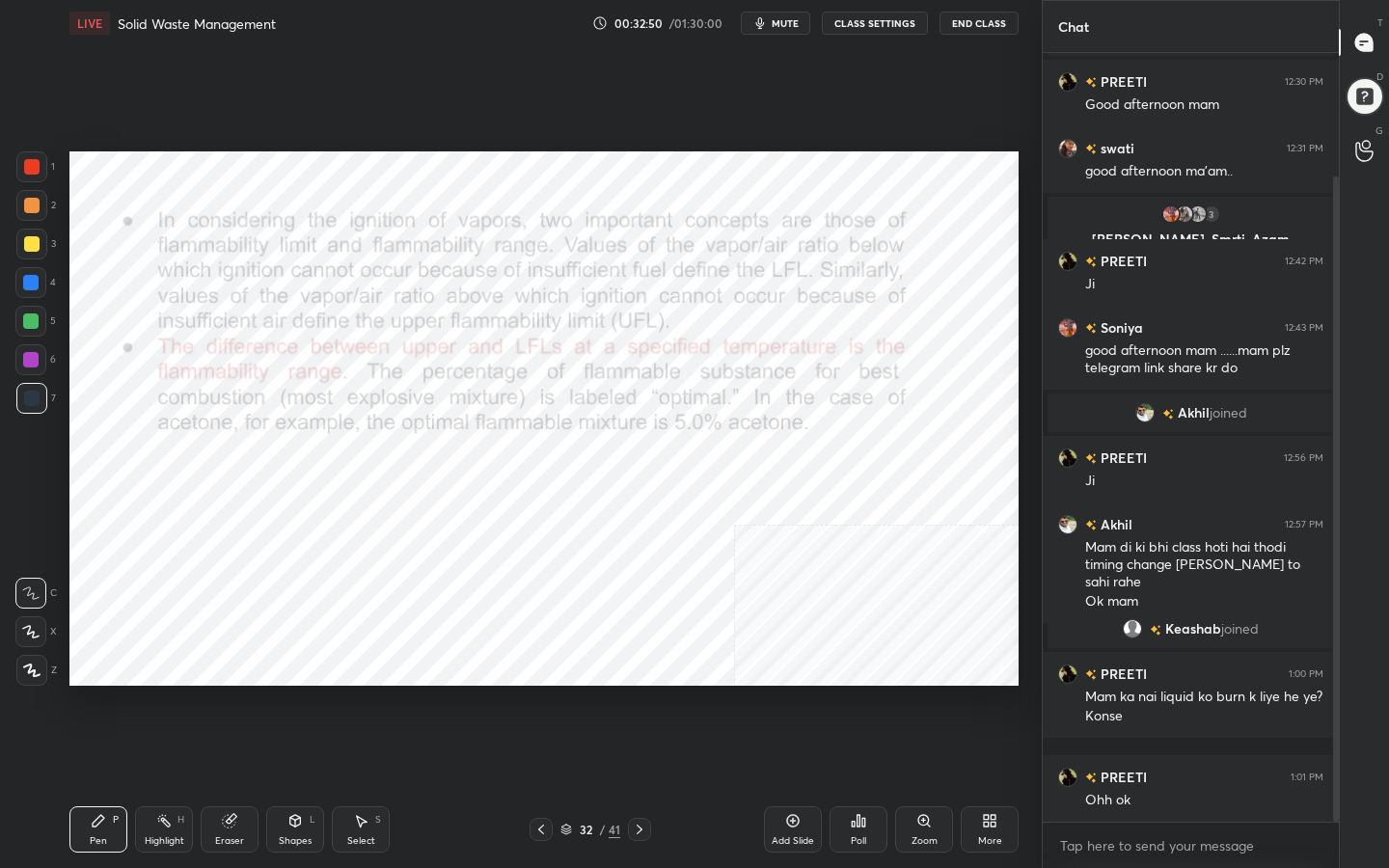
click at [571, 694] on div "32 / 41" at bounding box center [590, 829] width 60 height 17
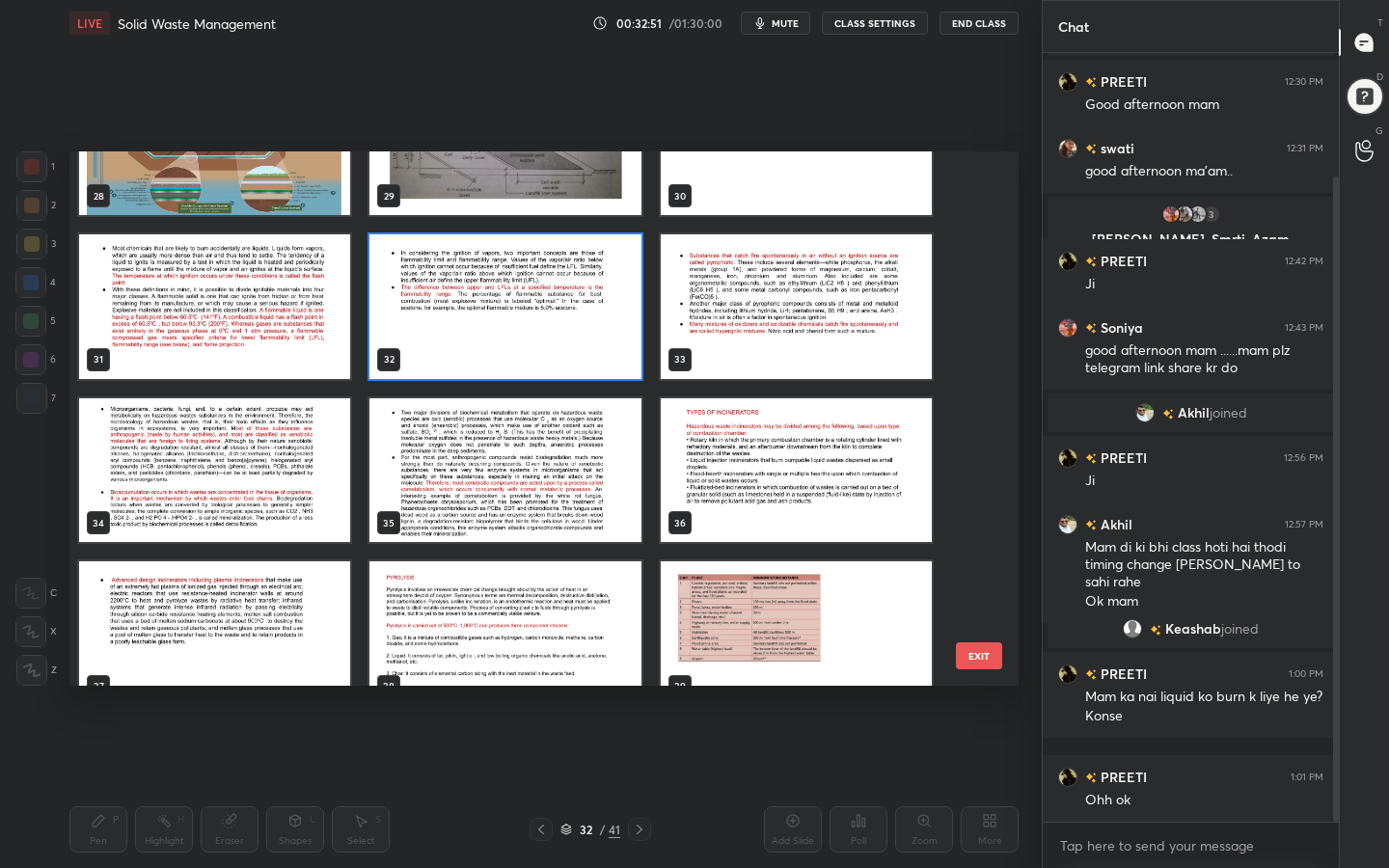
scroll to position [1566, 0]
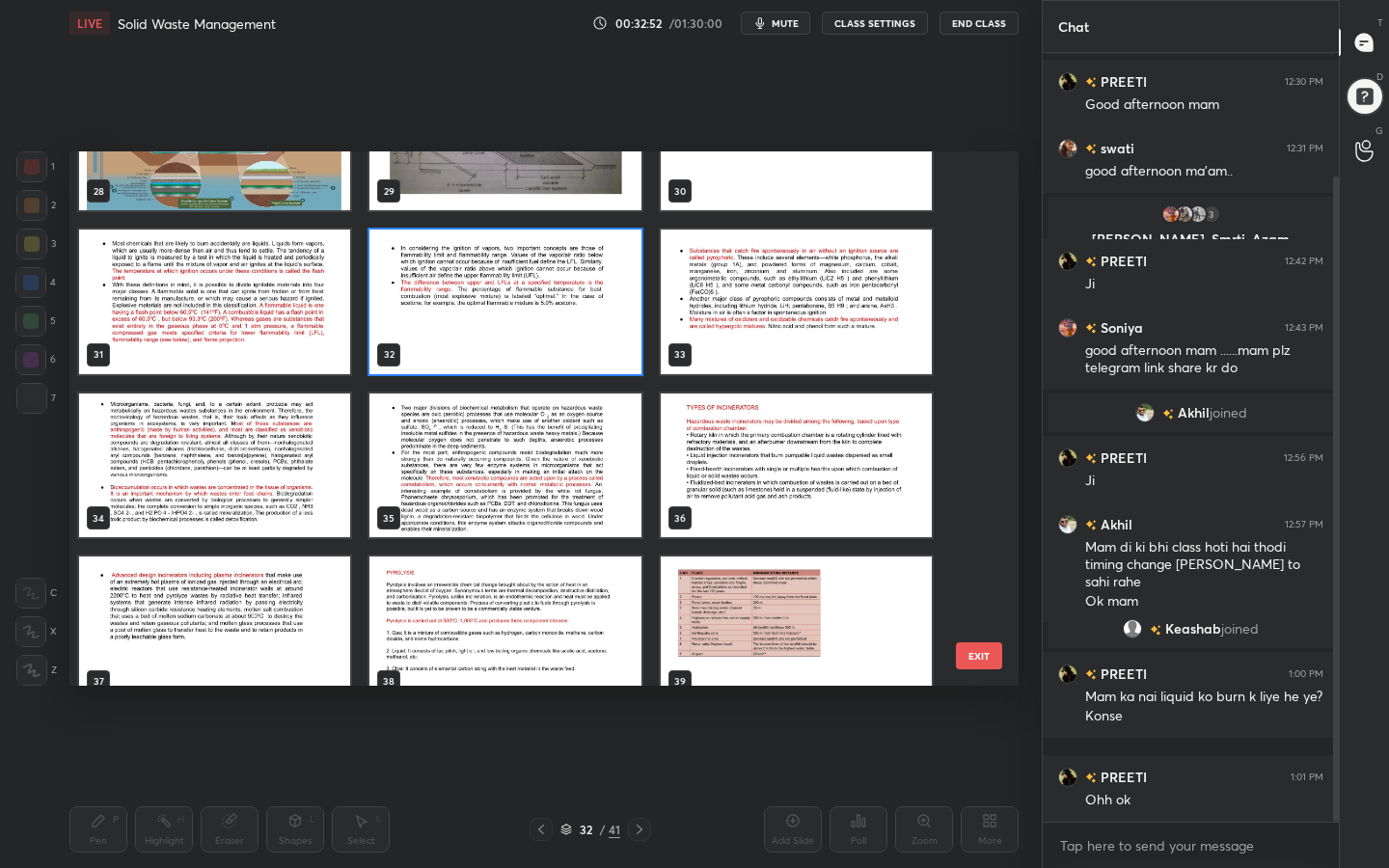
click at [747, 262] on img "grid" at bounding box center [796, 301] width 271 height 144
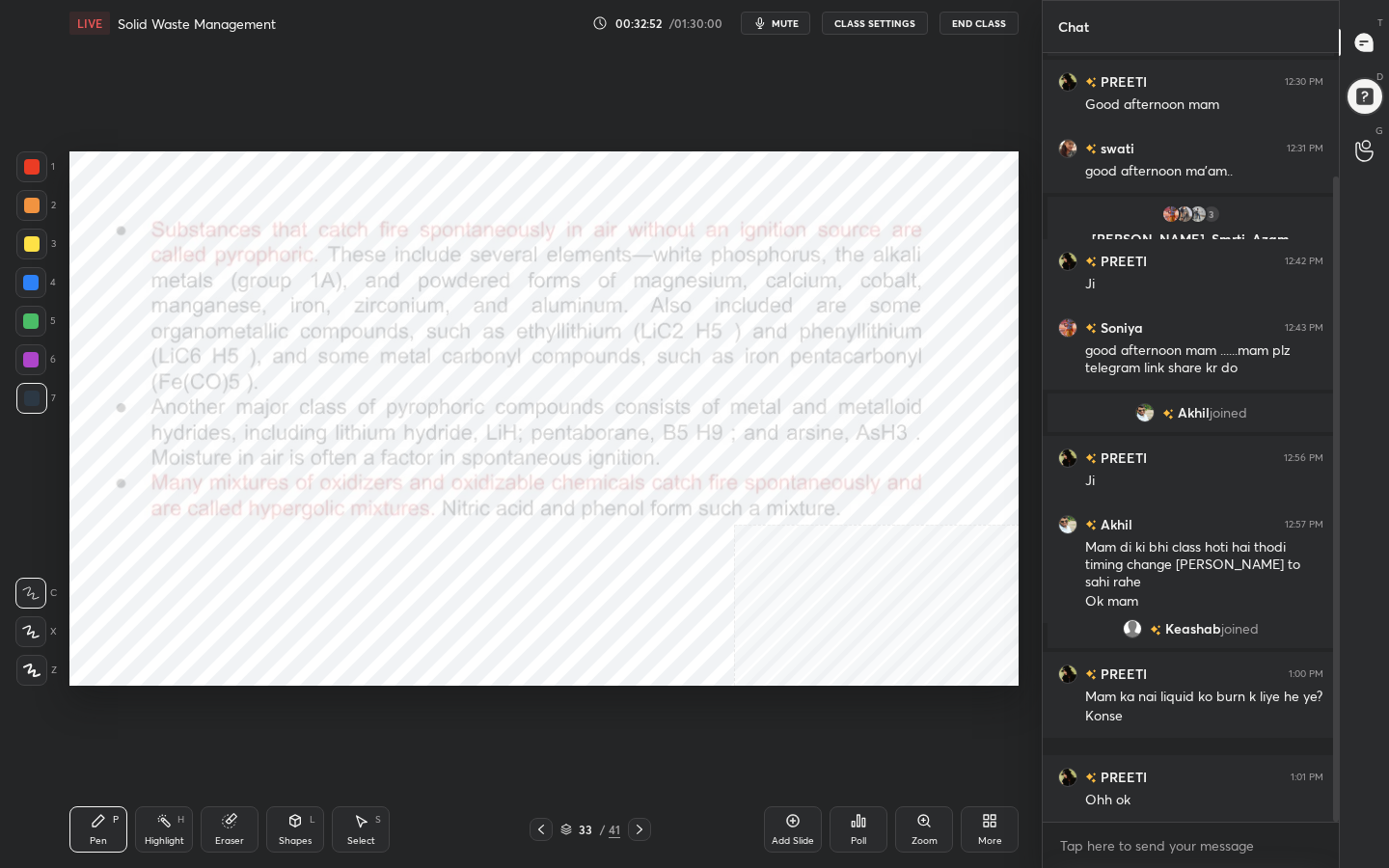
click at [747, 262] on img "grid" at bounding box center [796, 301] width 271 height 144
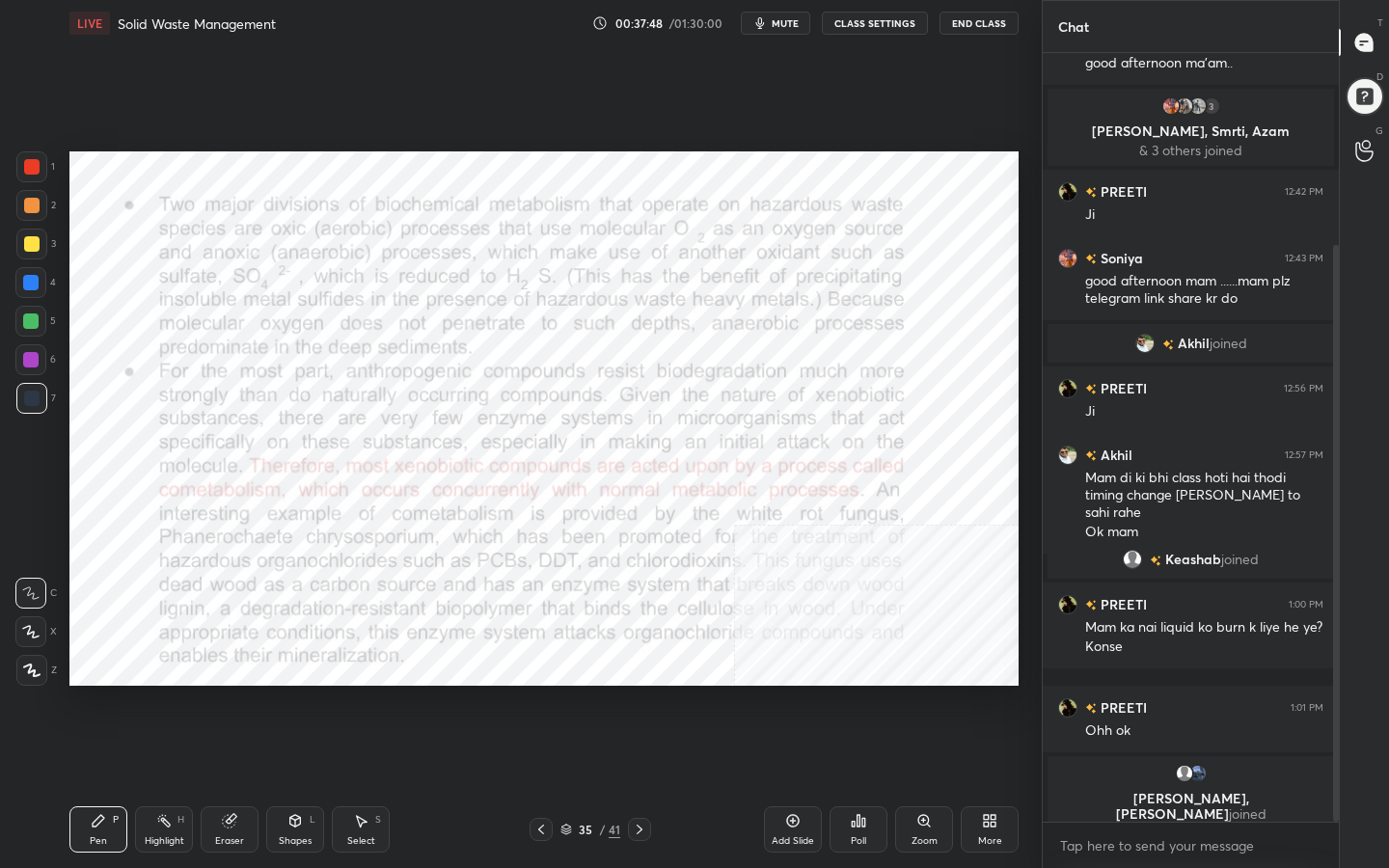
scroll to position [313, 0]
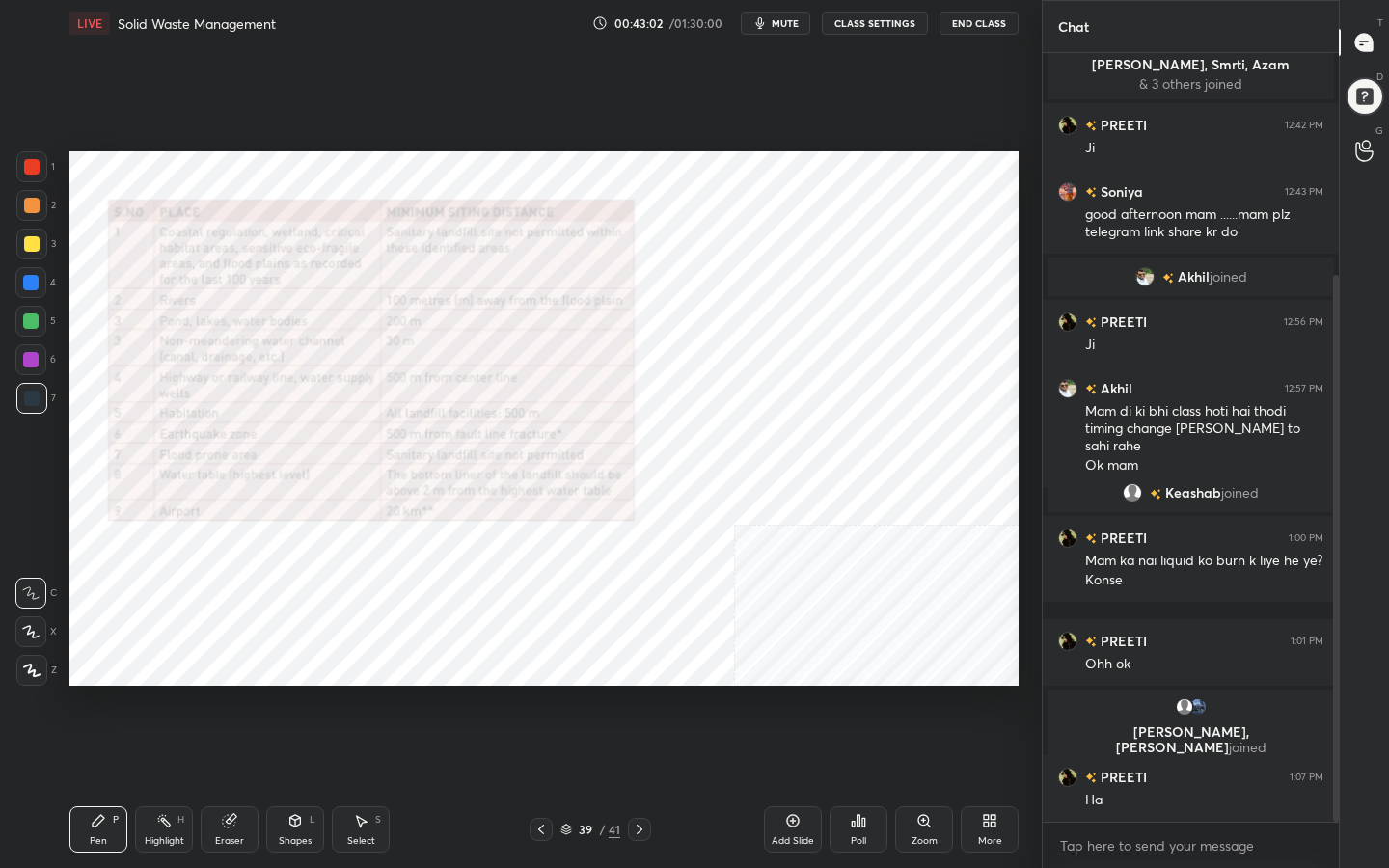
click at [569, 694] on icon at bounding box center [566, 829] width 12 height 12
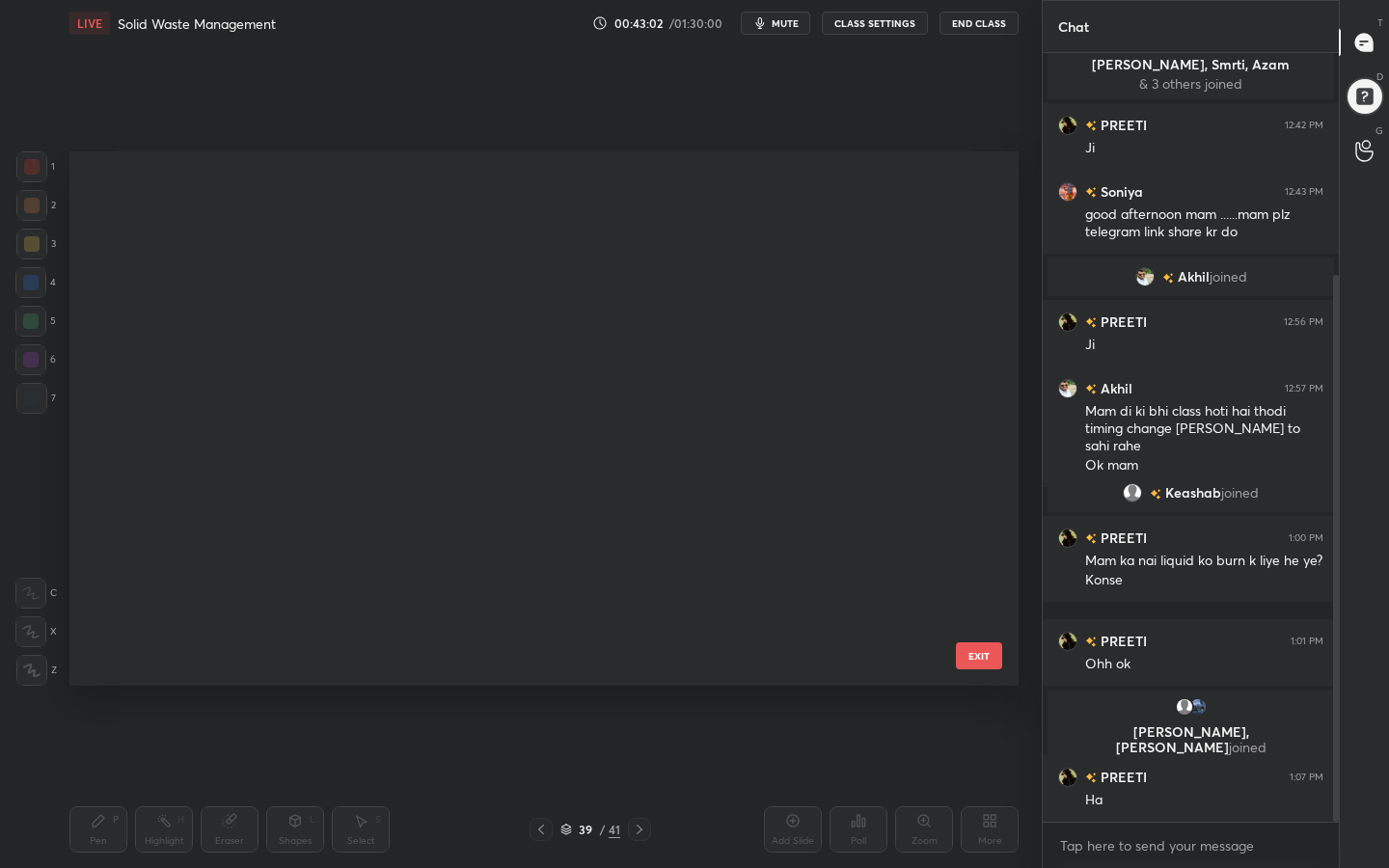
scroll to position [528, 940]
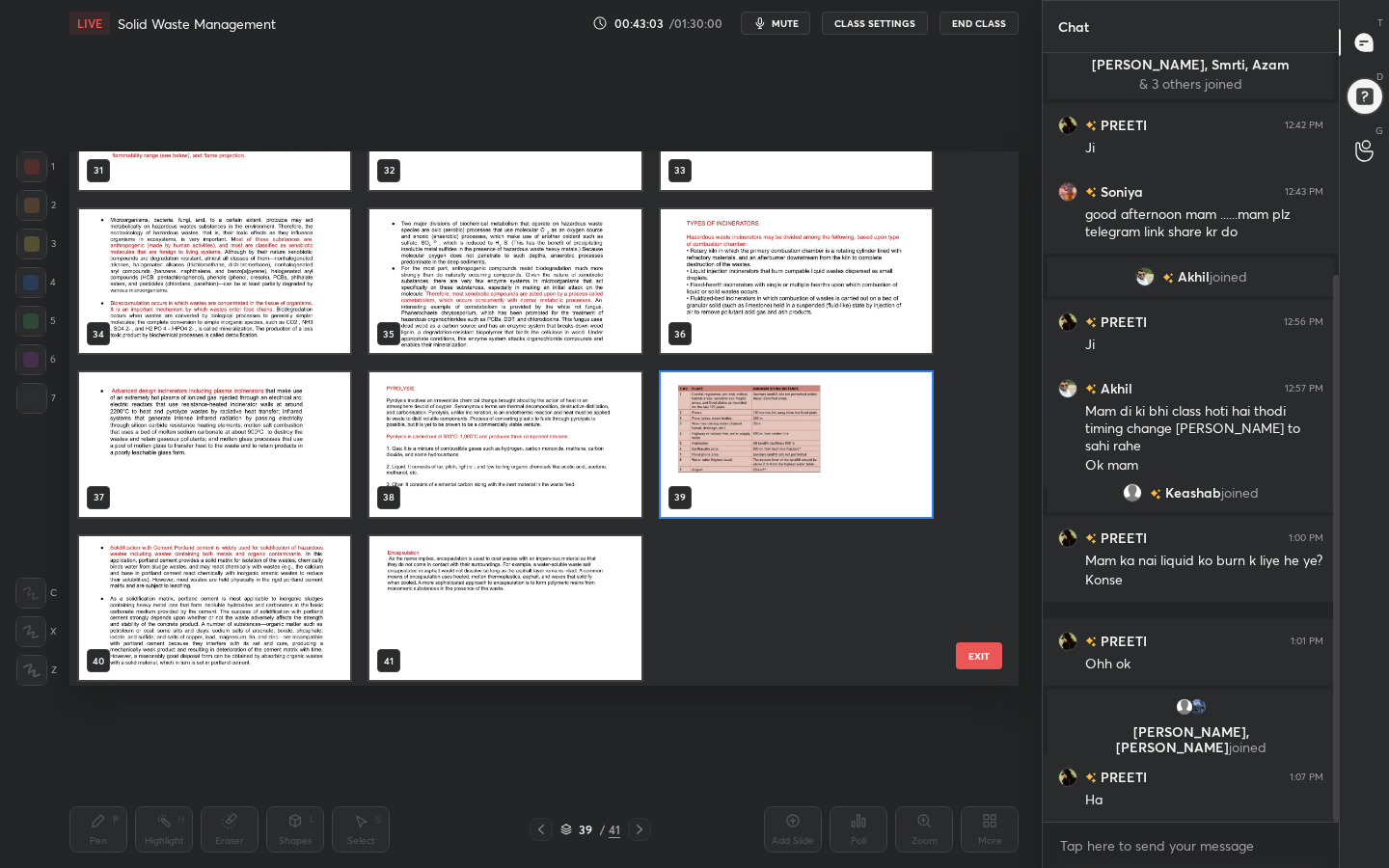
click at [231, 600] on img "grid" at bounding box center [215, 608] width 271 height 144
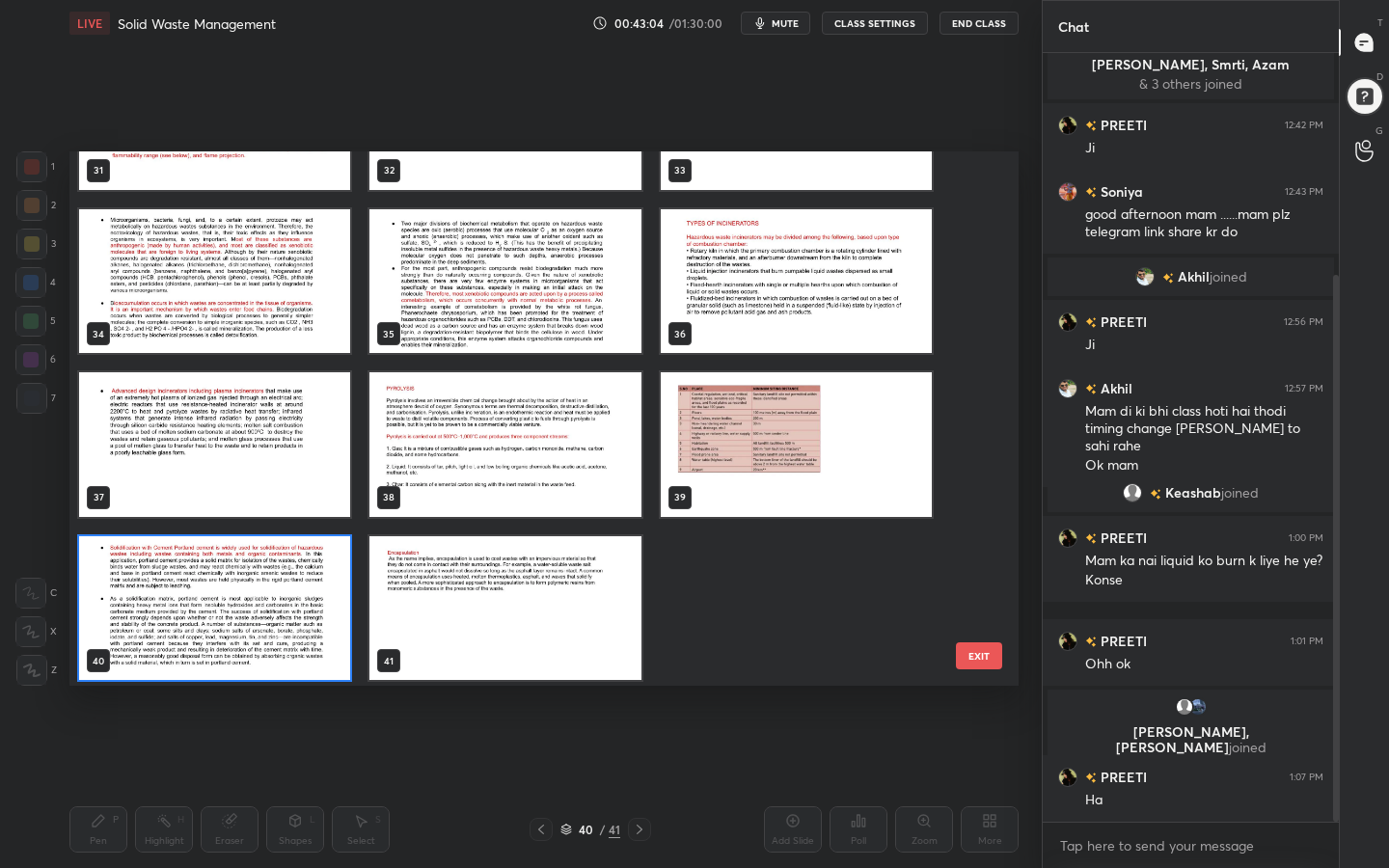
scroll to position [1754, 0]
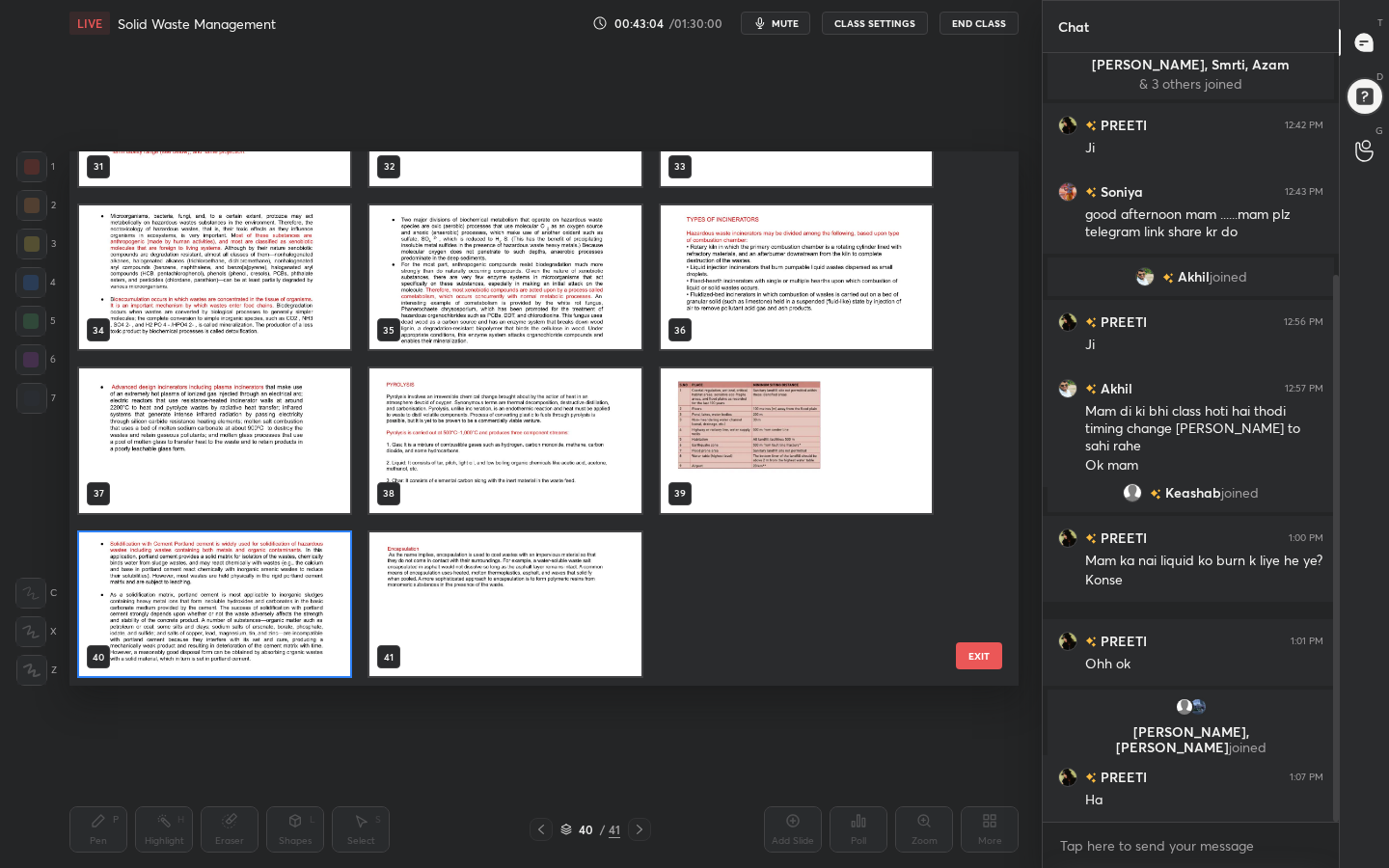
click at [231, 600] on img "grid" at bounding box center [215, 604] width 271 height 144
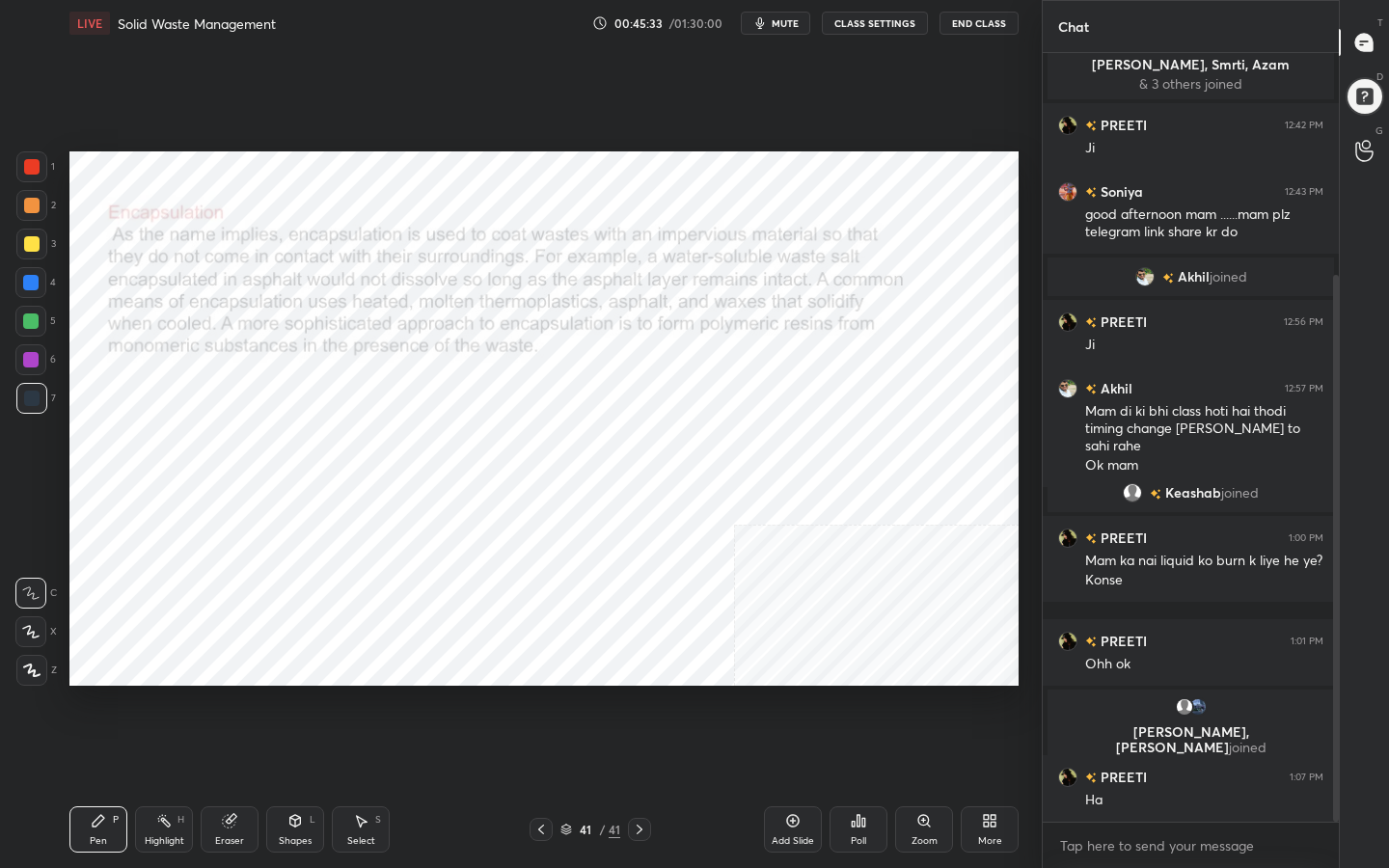
click at [566, 694] on icon at bounding box center [566, 826] width 10 height 5
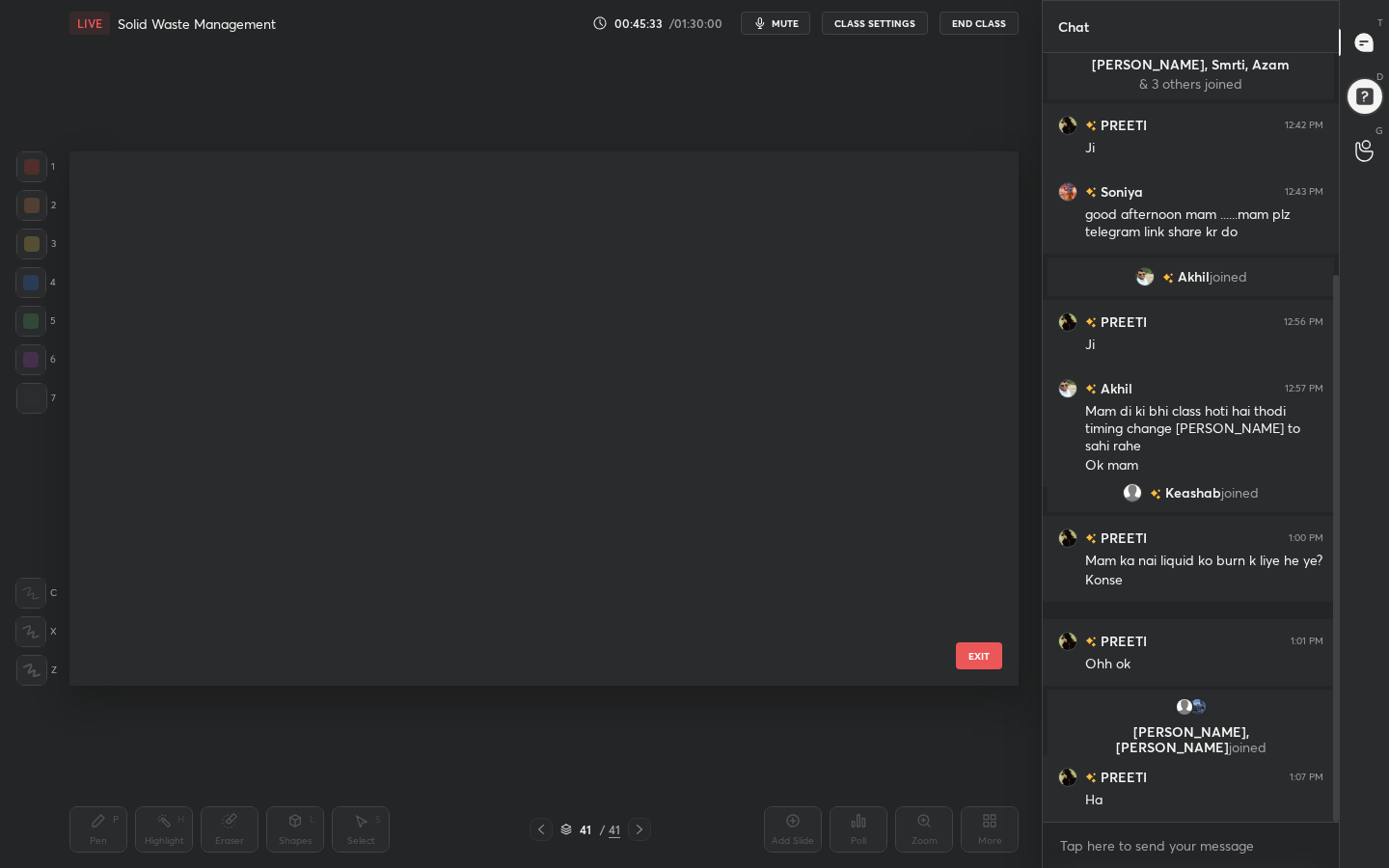
scroll to position [528, 940]
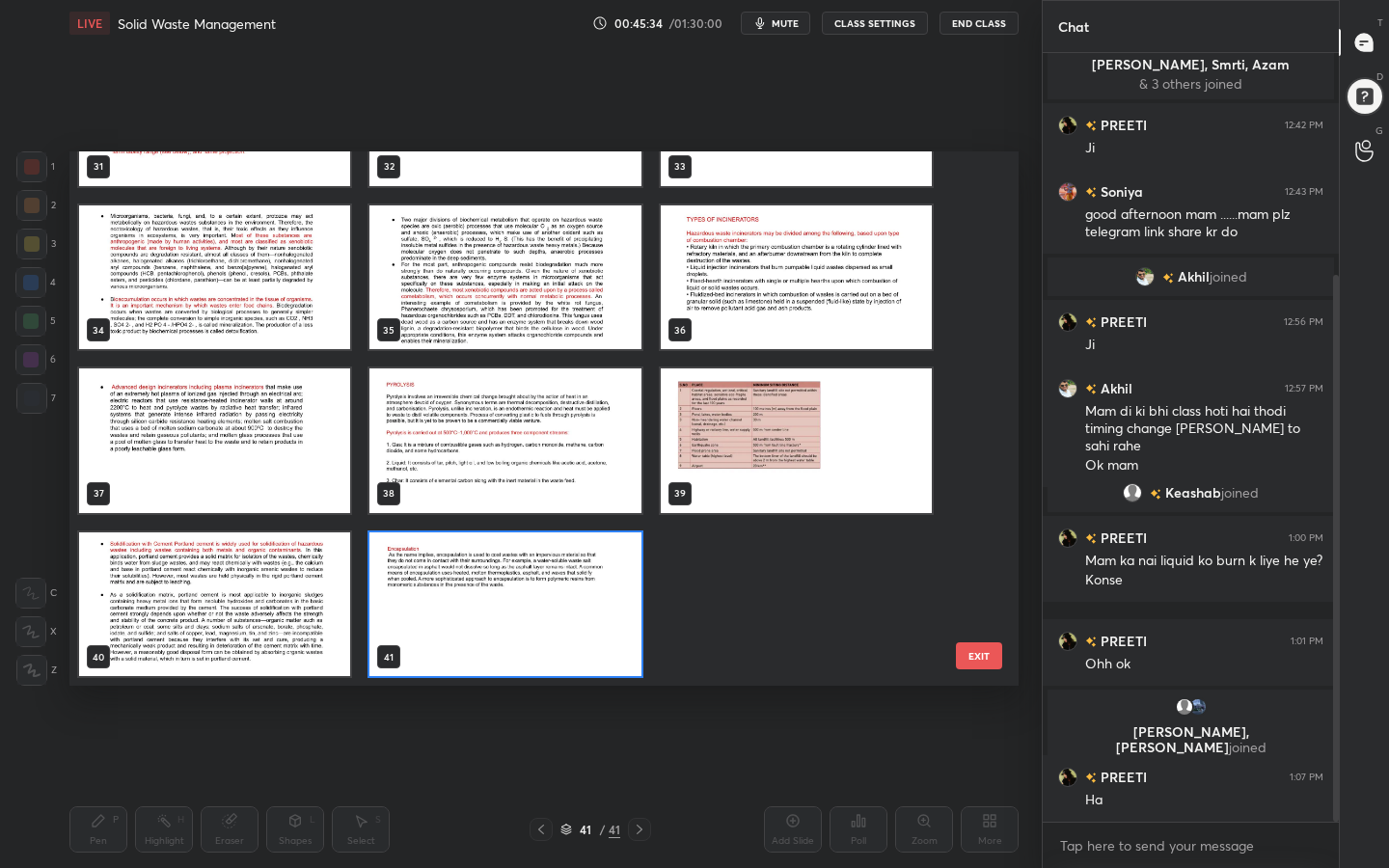
click at [600, 577] on img "grid" at bounding box center [505, 604] width 271 height 144
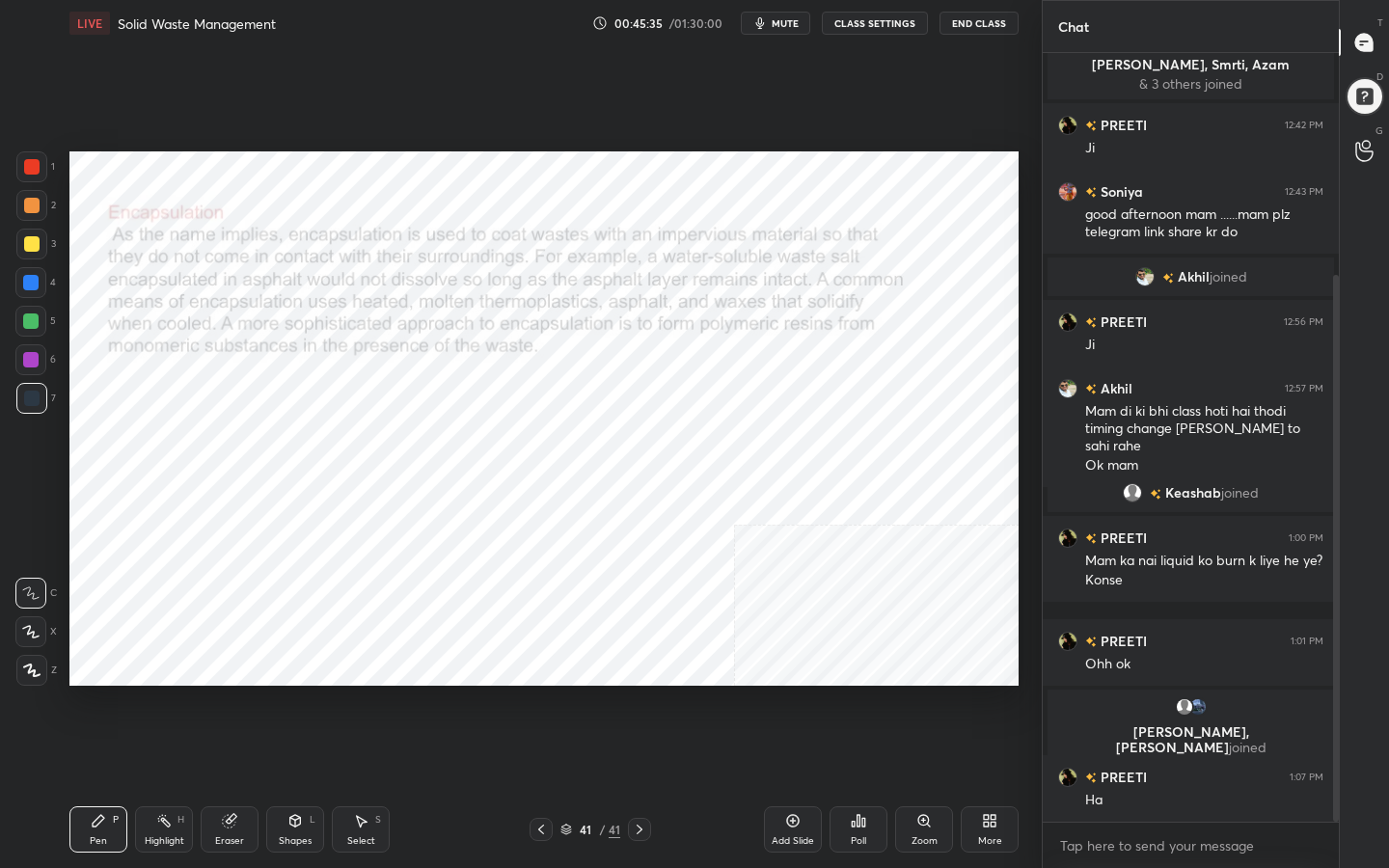
click at [600, 577] on img "grid" at bounding box center [505, 604] width 271 height 144
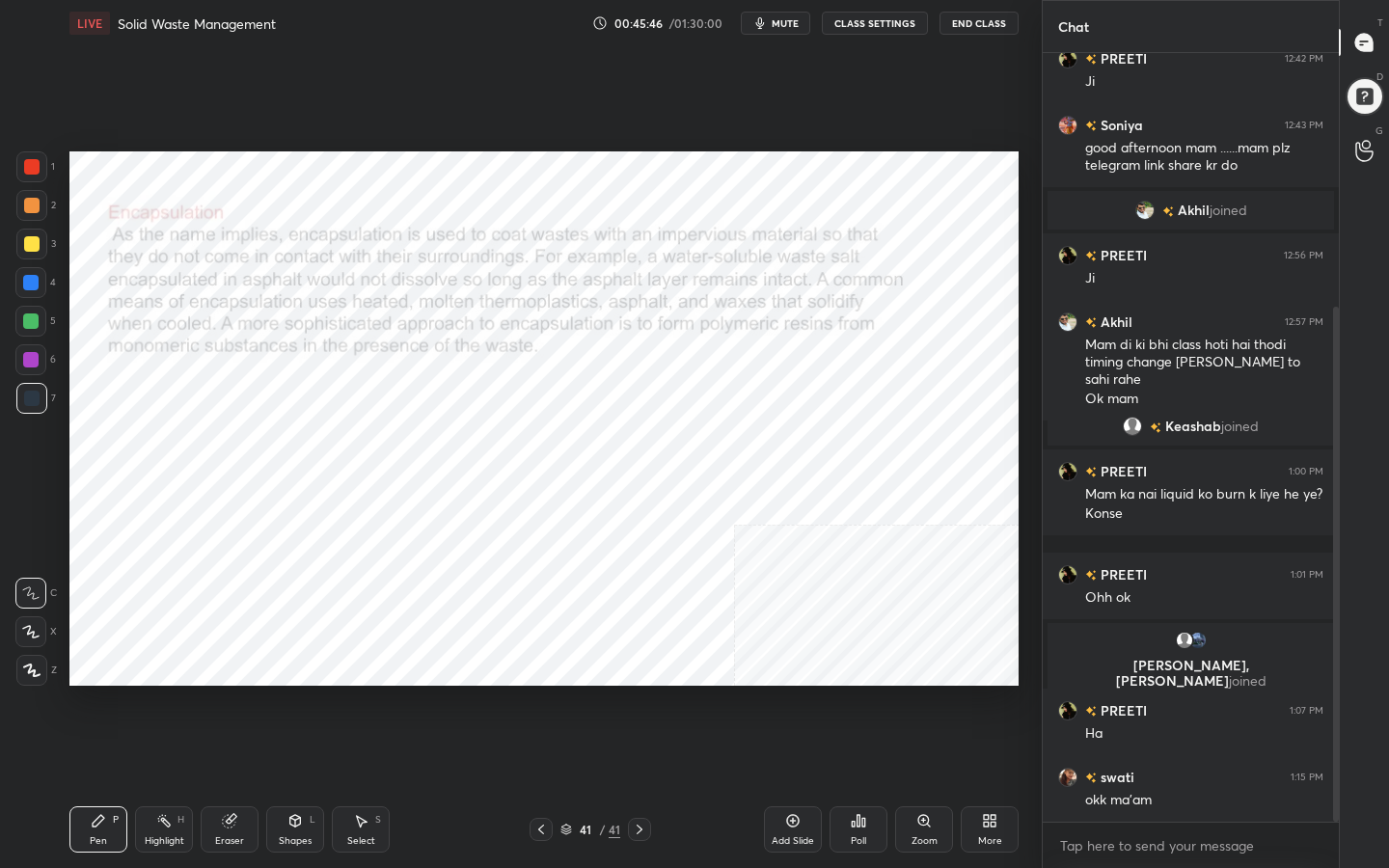
scroll to position [446, 0]
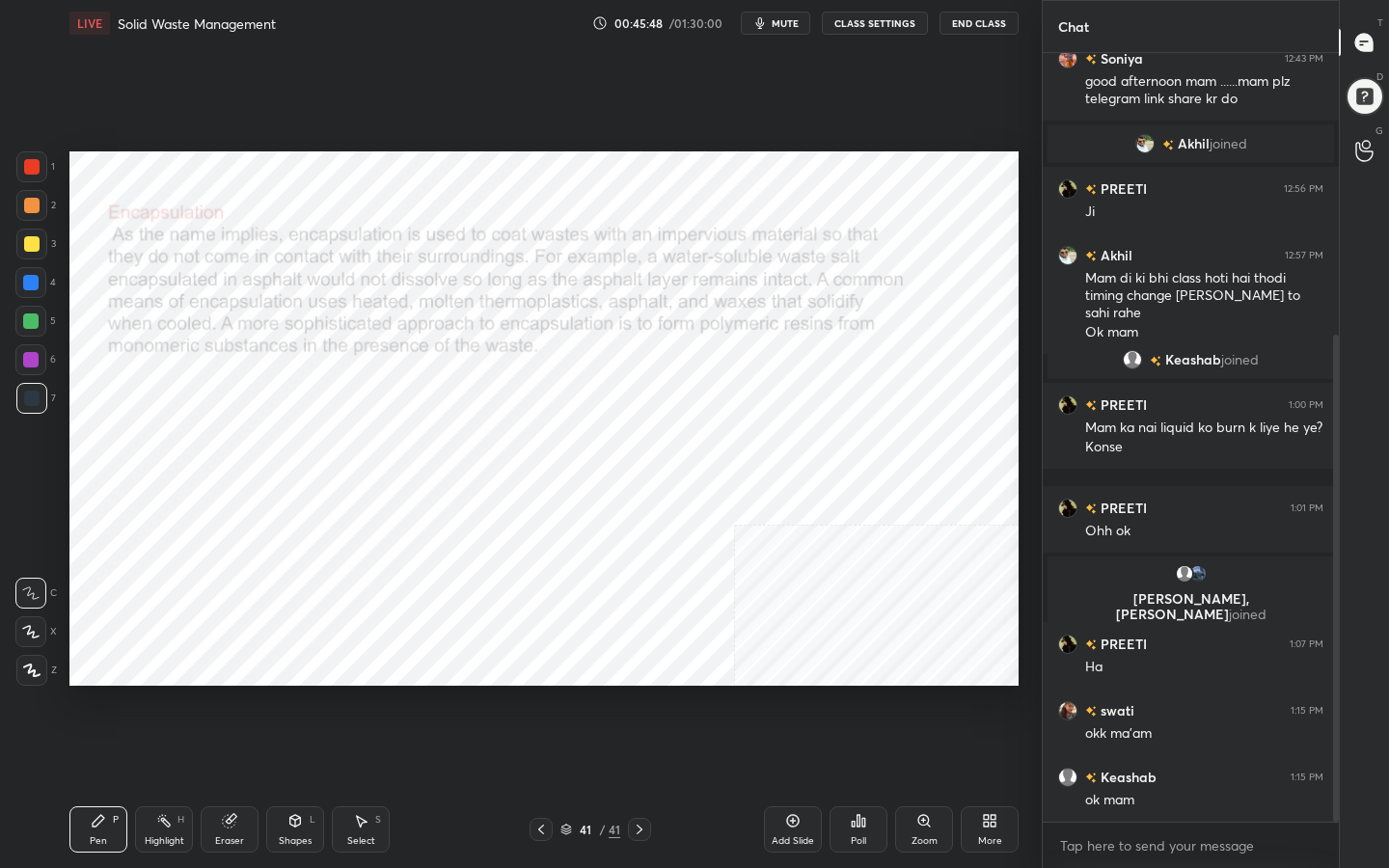
click at [776, 23] on span "mute" at bounding box center [785, 23] width 27 height 14
click at [990, 694] on div "More" at bounding box center [989, 841] width 24 height 10
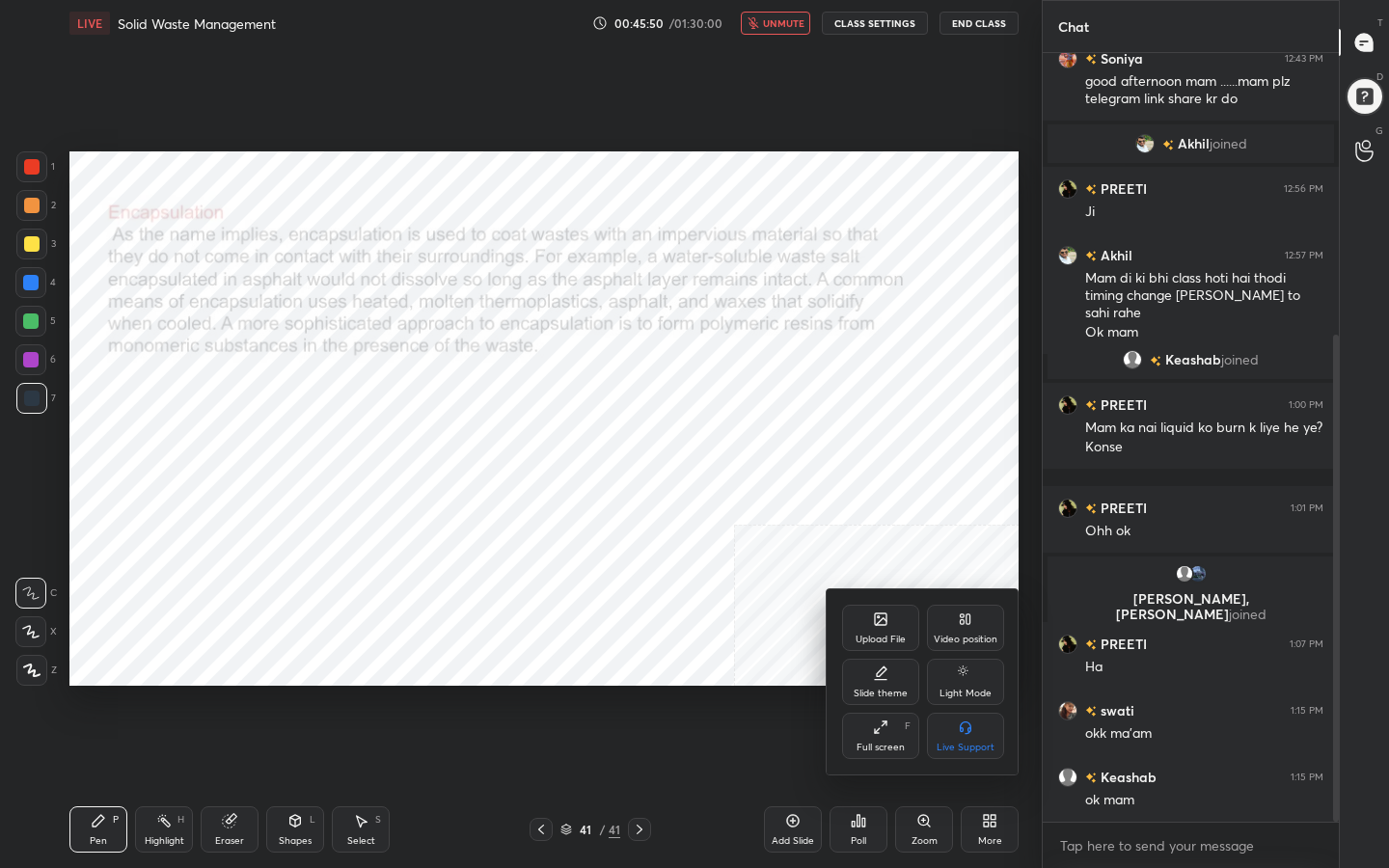
click at [883, 635] on div "Upload File" at bounding box center [880, 639] width 50 height 10
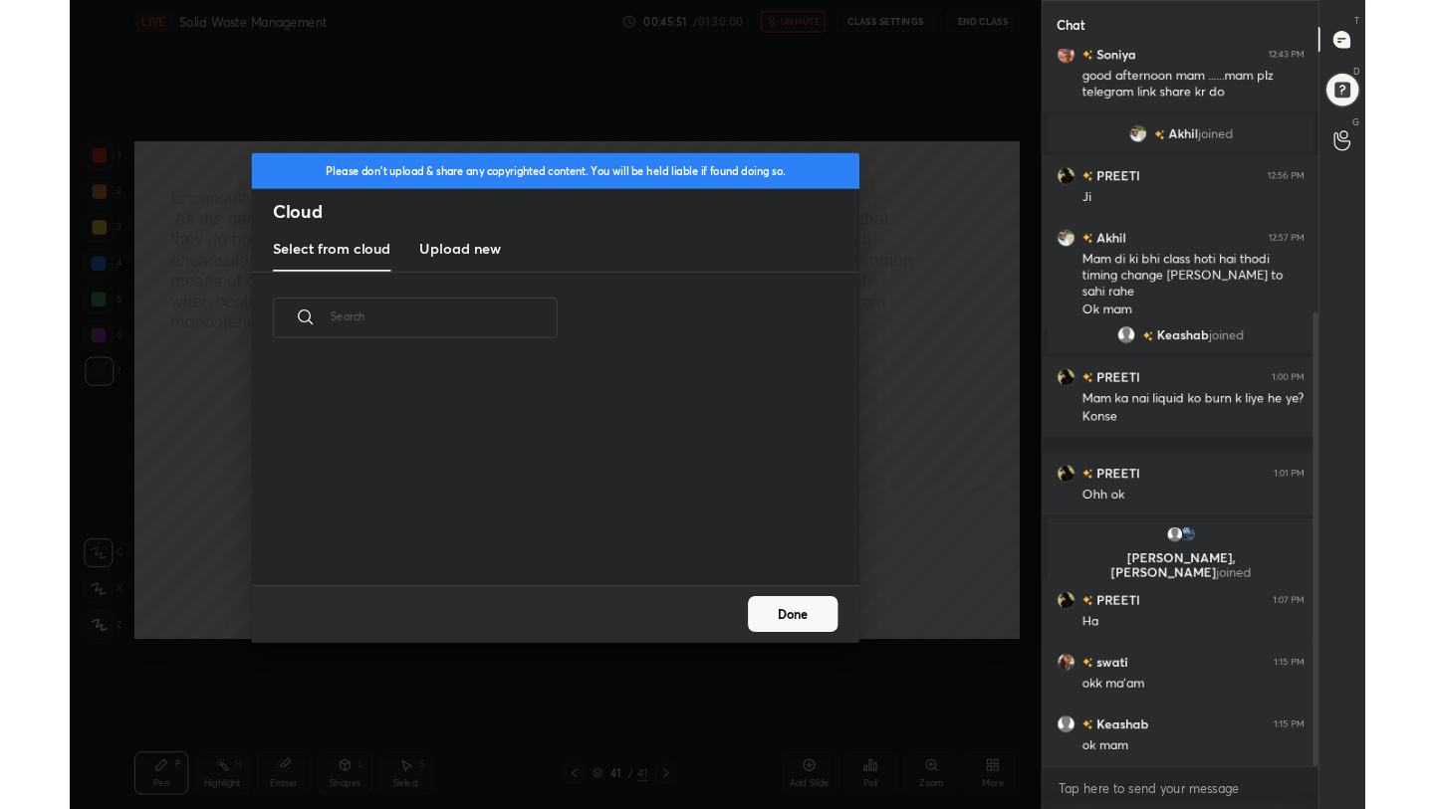
scroll to position [245, 639]
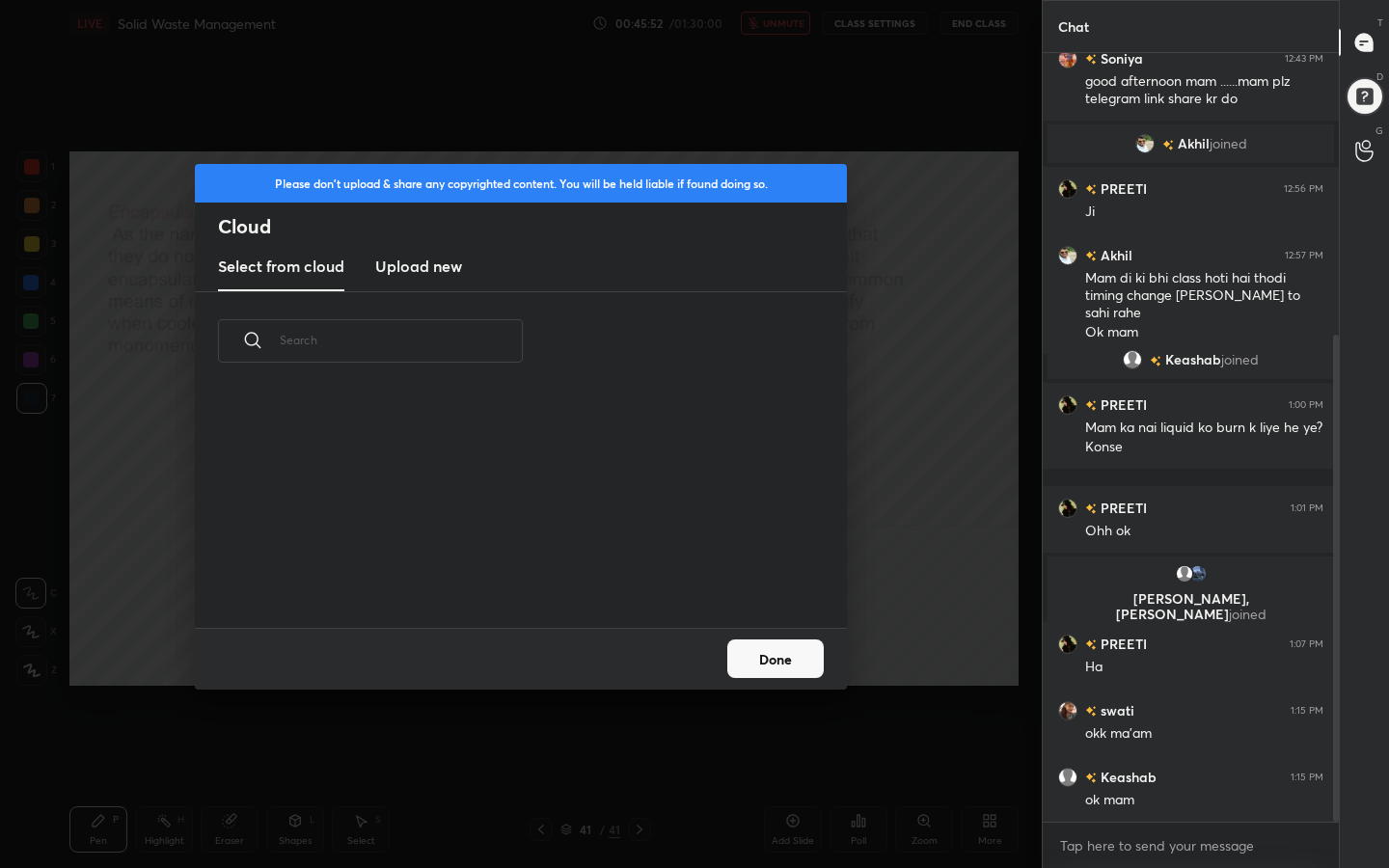
click at [420, 268] on h3 "Upload new" at bounding box center [418, 266] width 87 height 23
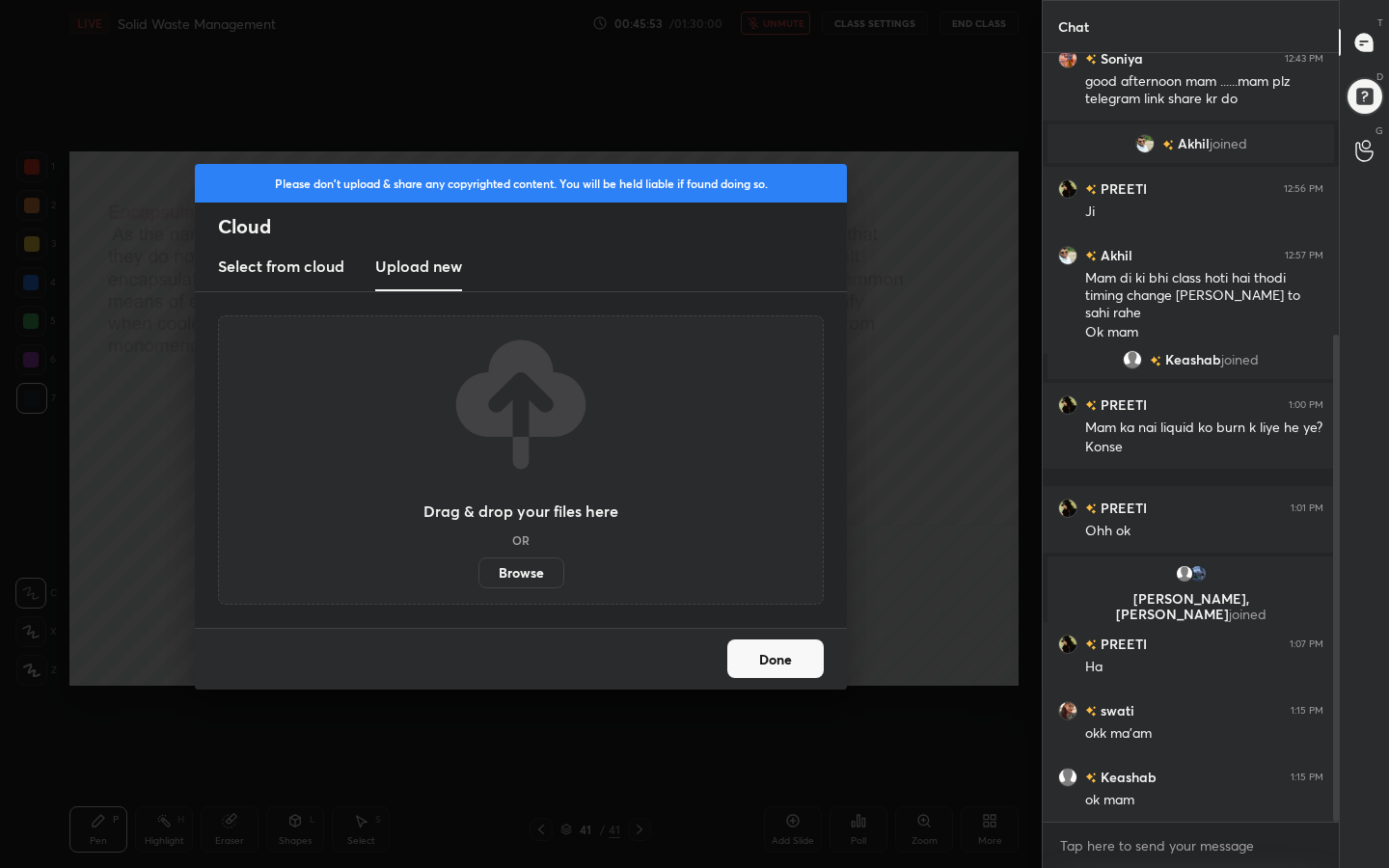
click at [532, 566] on label "Browse" at bounding box center [521, 573] width 86 height 31
click at [478, 566] on input "Browse" at bounding box center [478, 573] width 0 height 31
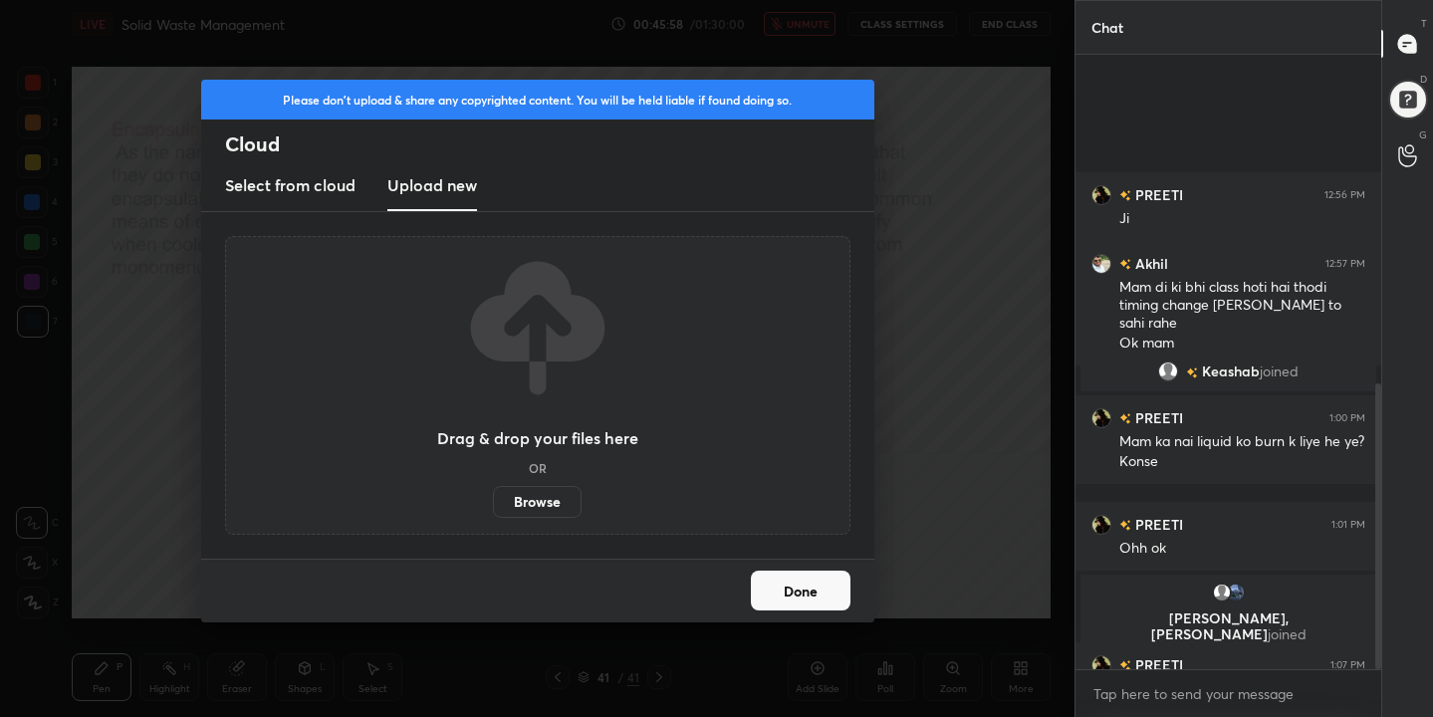
scroll to position [708, 0]
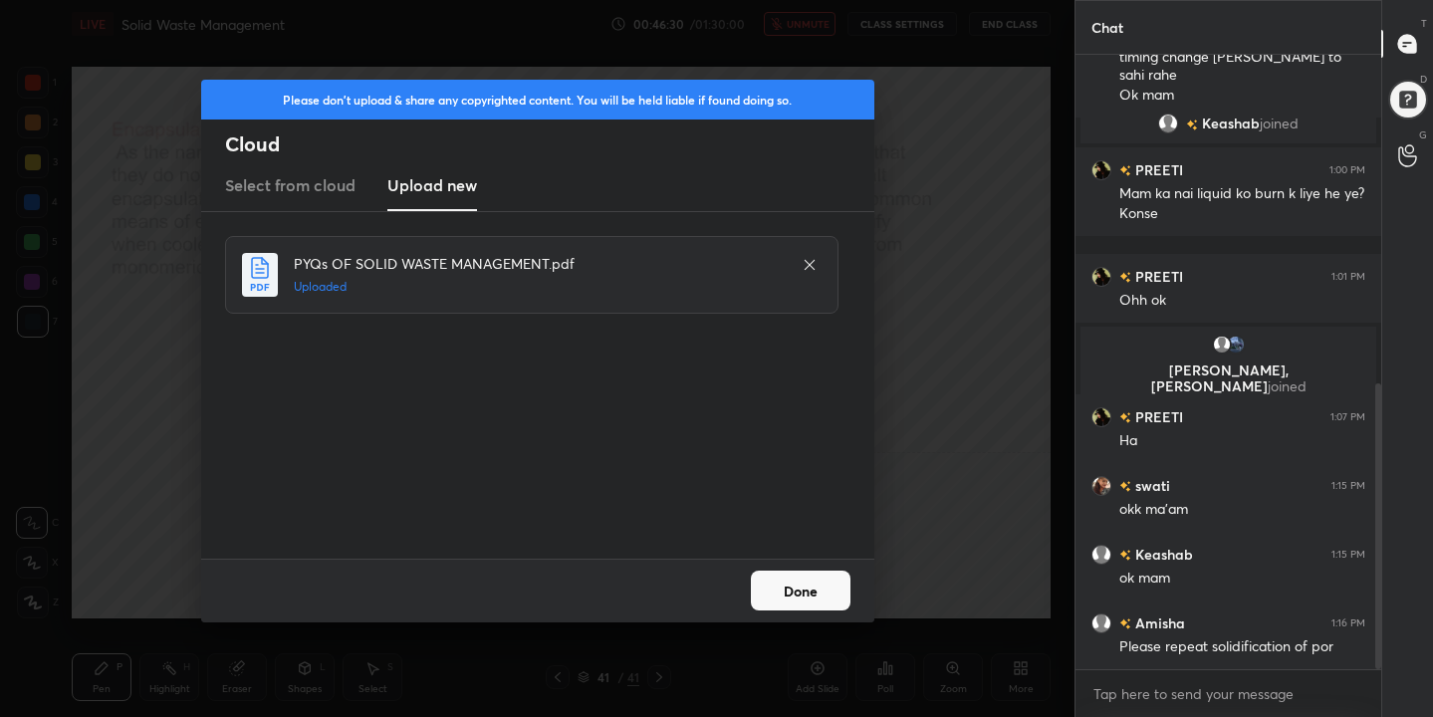
click at [794, 577] on button "Done" at bounding box center [801, 590] width 100 height 40
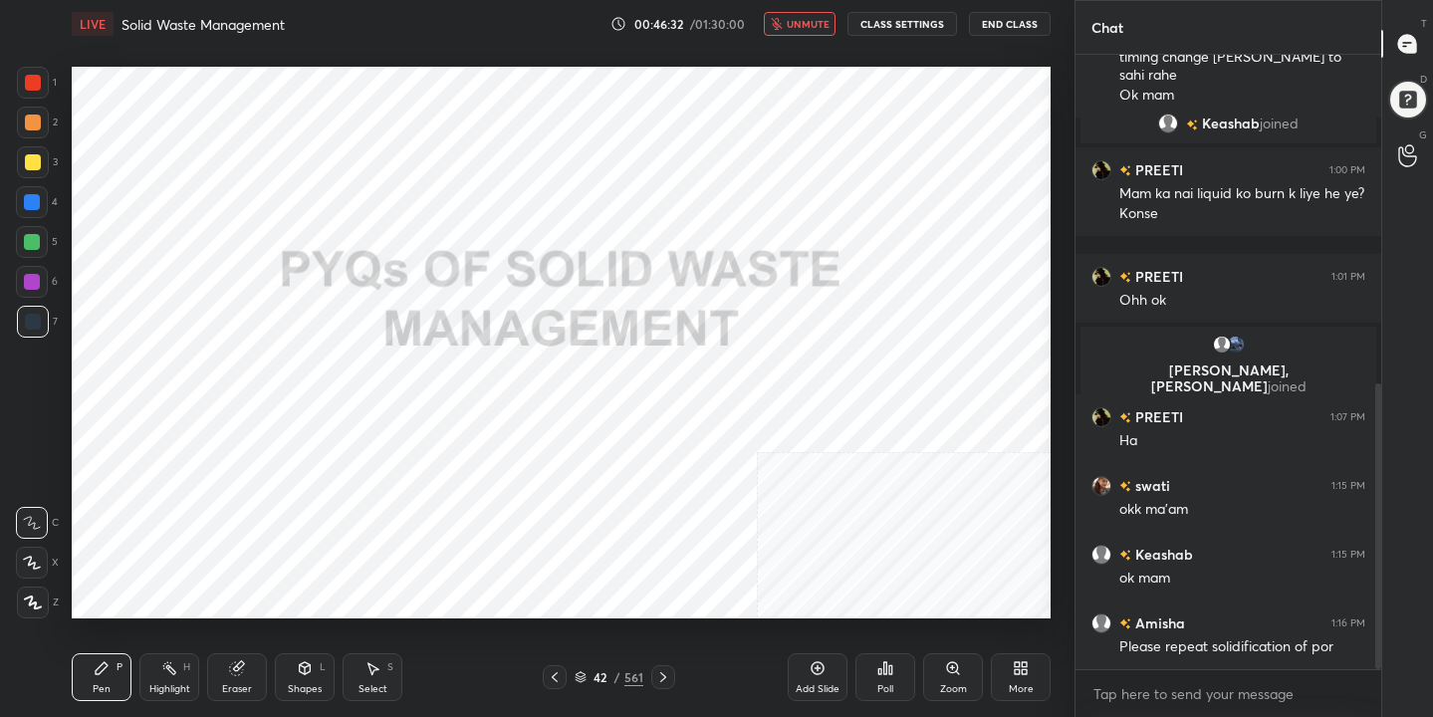
click at [808, 25] on span "unmute" at bounding box center [807, 24] width 43 height 14
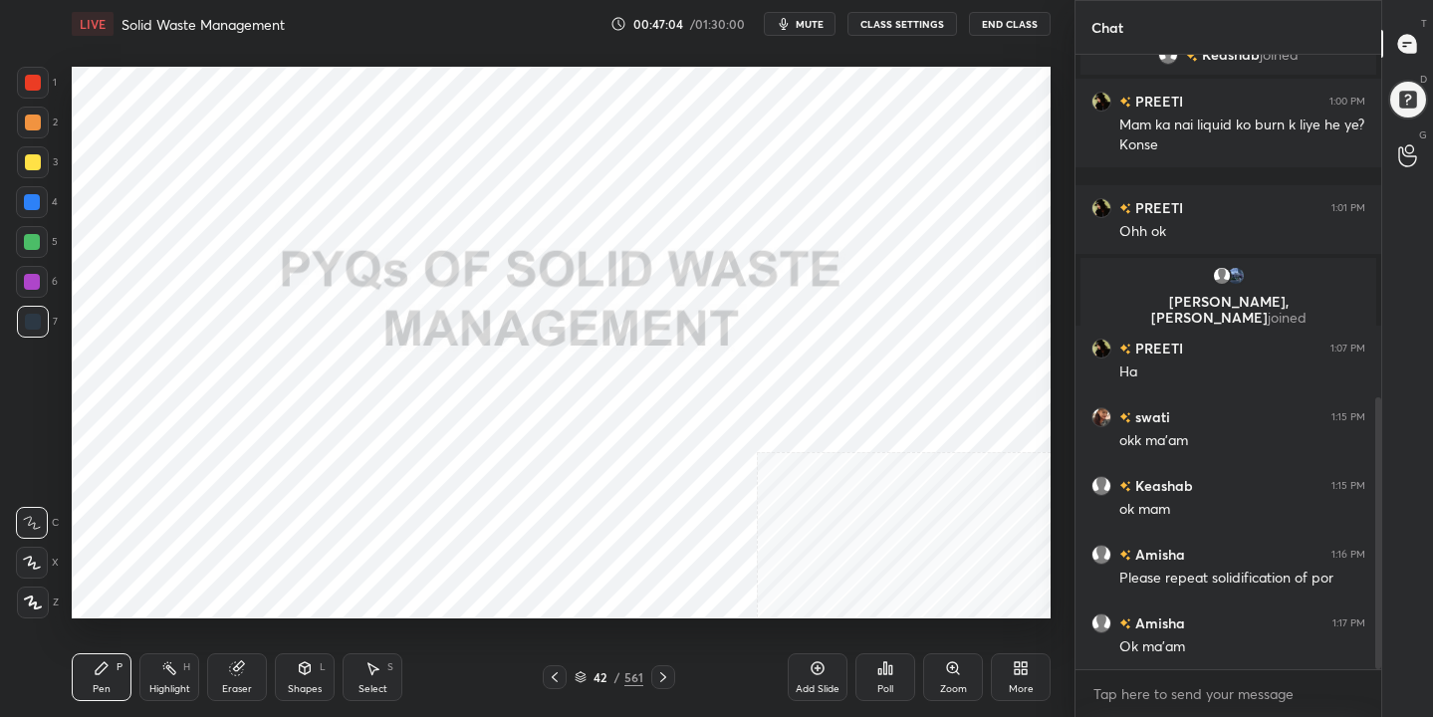
click at [585, 675] on icon at bounding box center [580, 677] width 12 height 12
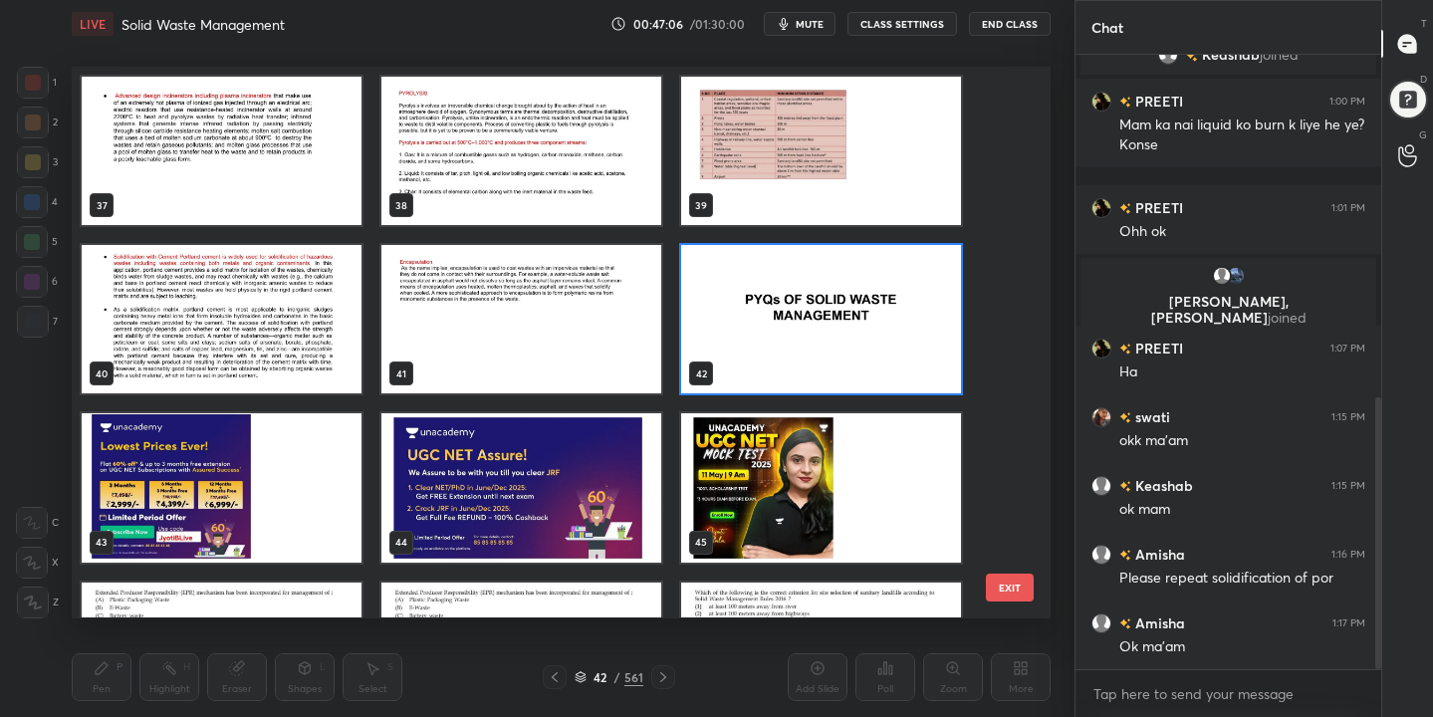
scroll to position [2346, 0]
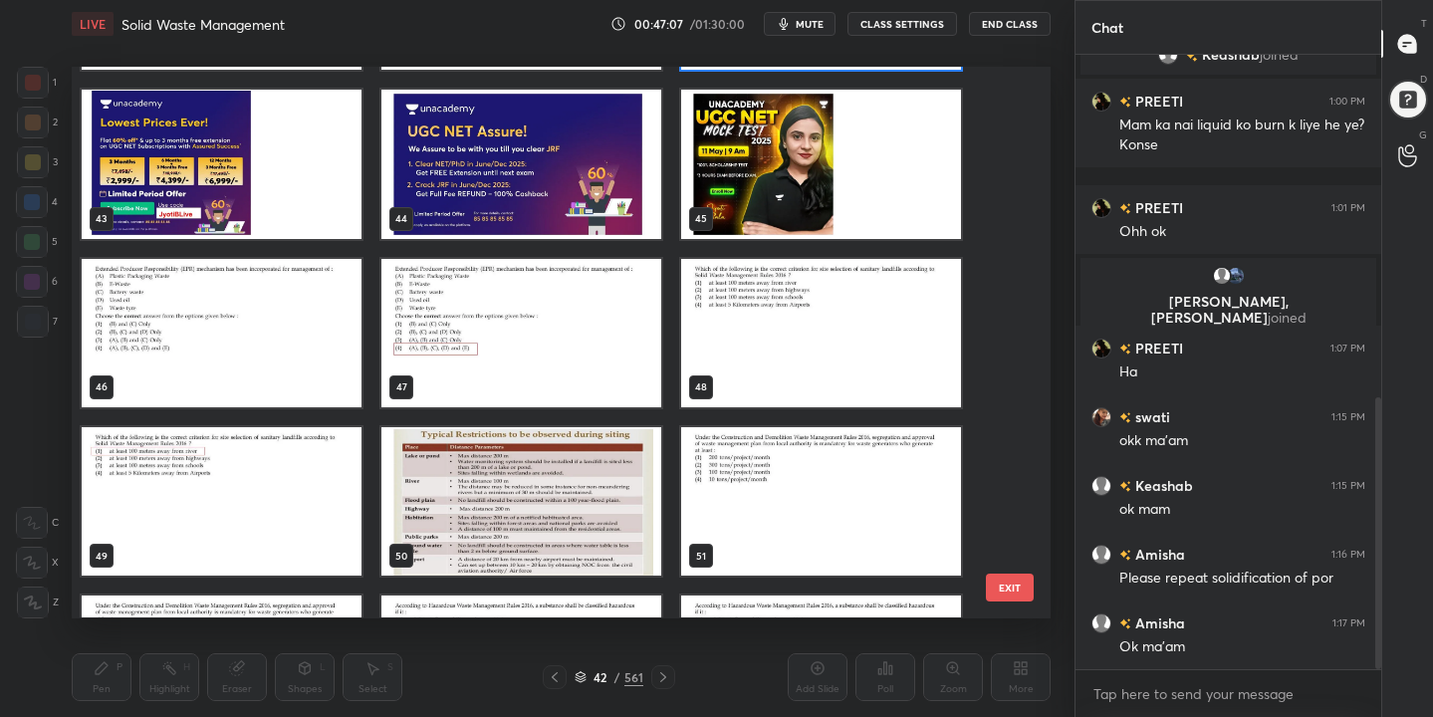
click at [264, 341] on img "grid" at bounding box center [222, 333] width 280 height 148
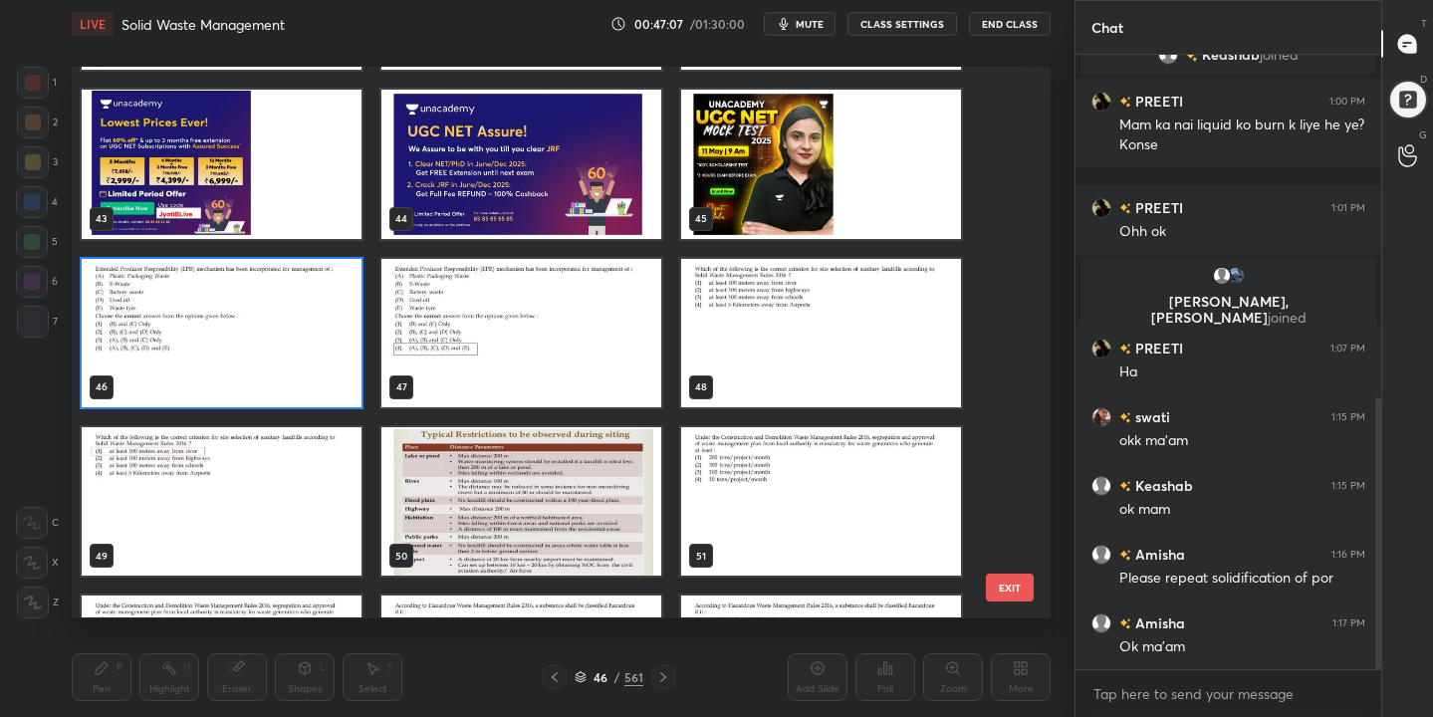
click at [264, 341] on img "grid" at bounding box center [222, 333] width 280 height 148
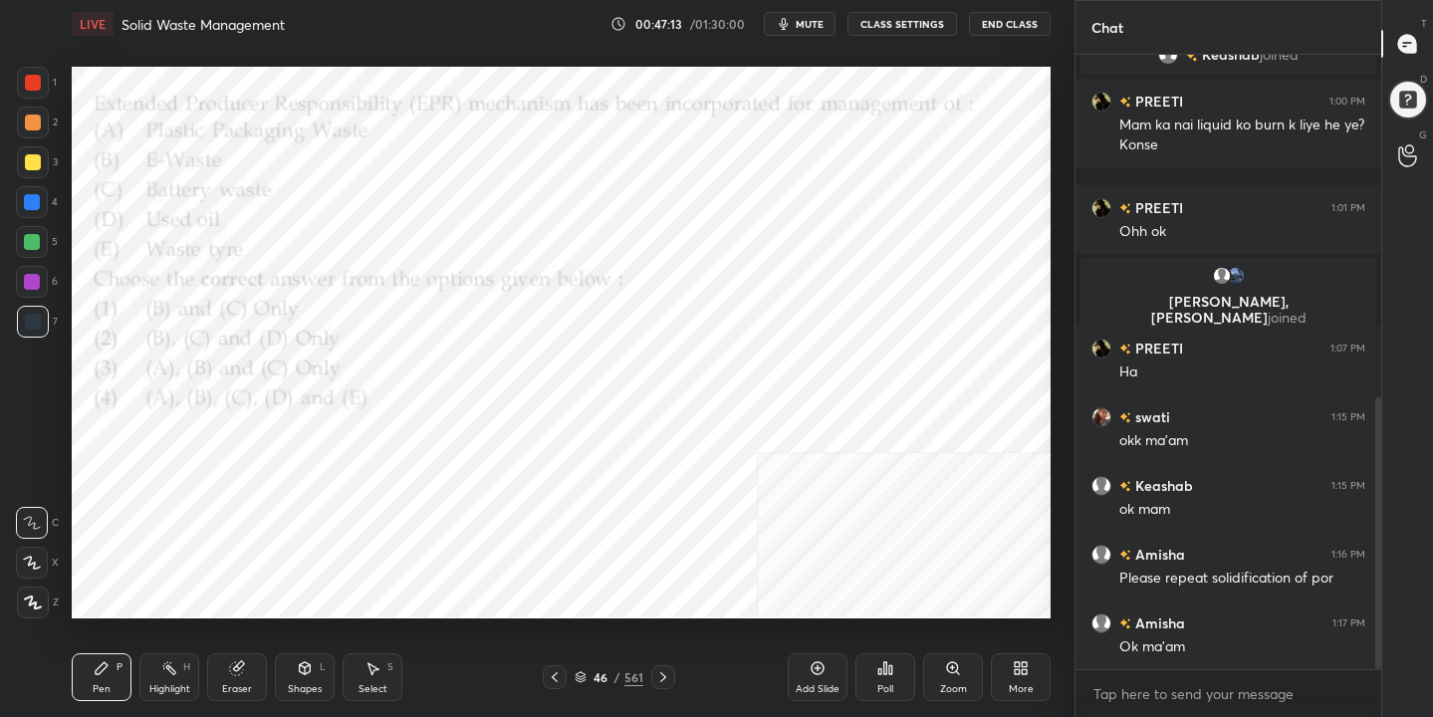
click at [796, 18] on button "mute" at bounding box center [800, 24] width 72 height 24
click at [574, 677] on icon at bounding box center [580, 677] width 12 height 12
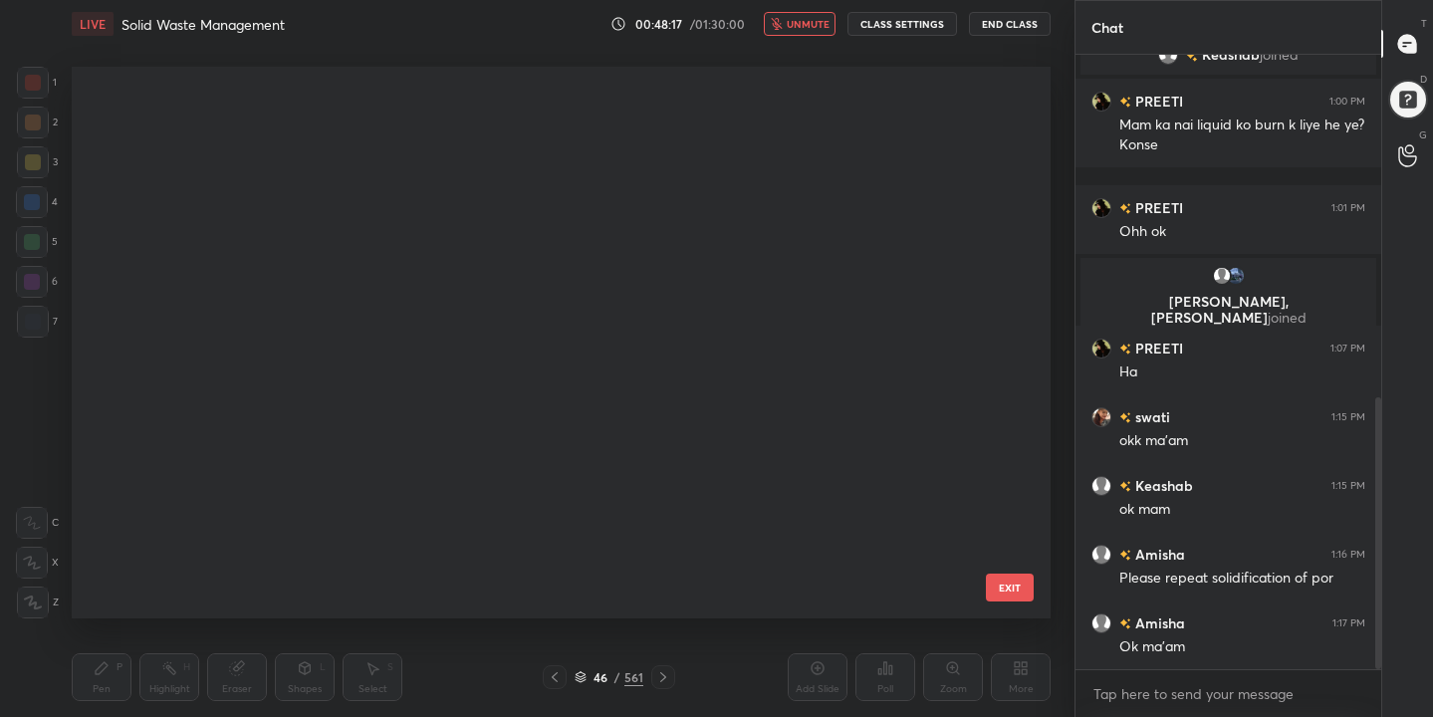
scroll to position [545, 970]
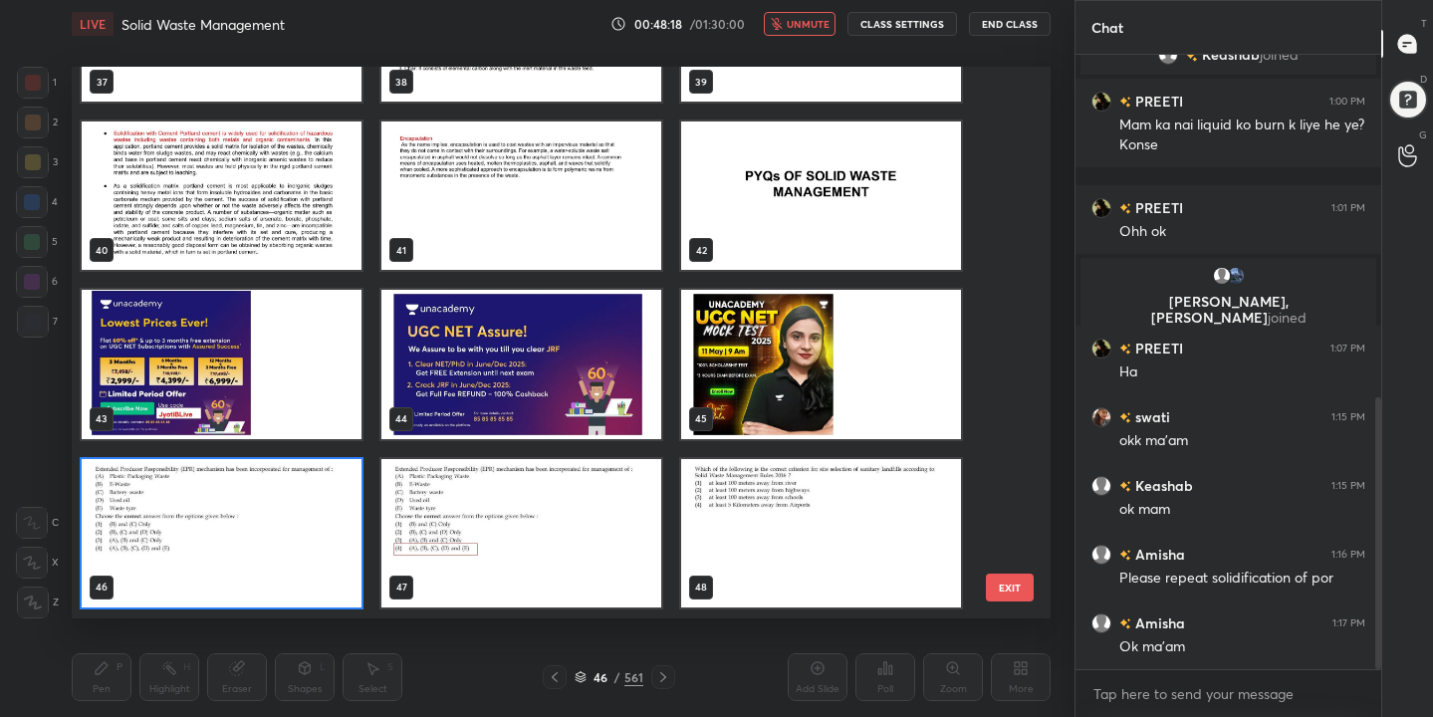
click at [275, 537] on img "grid" at bounding box center [222, 533] width 280 height 148
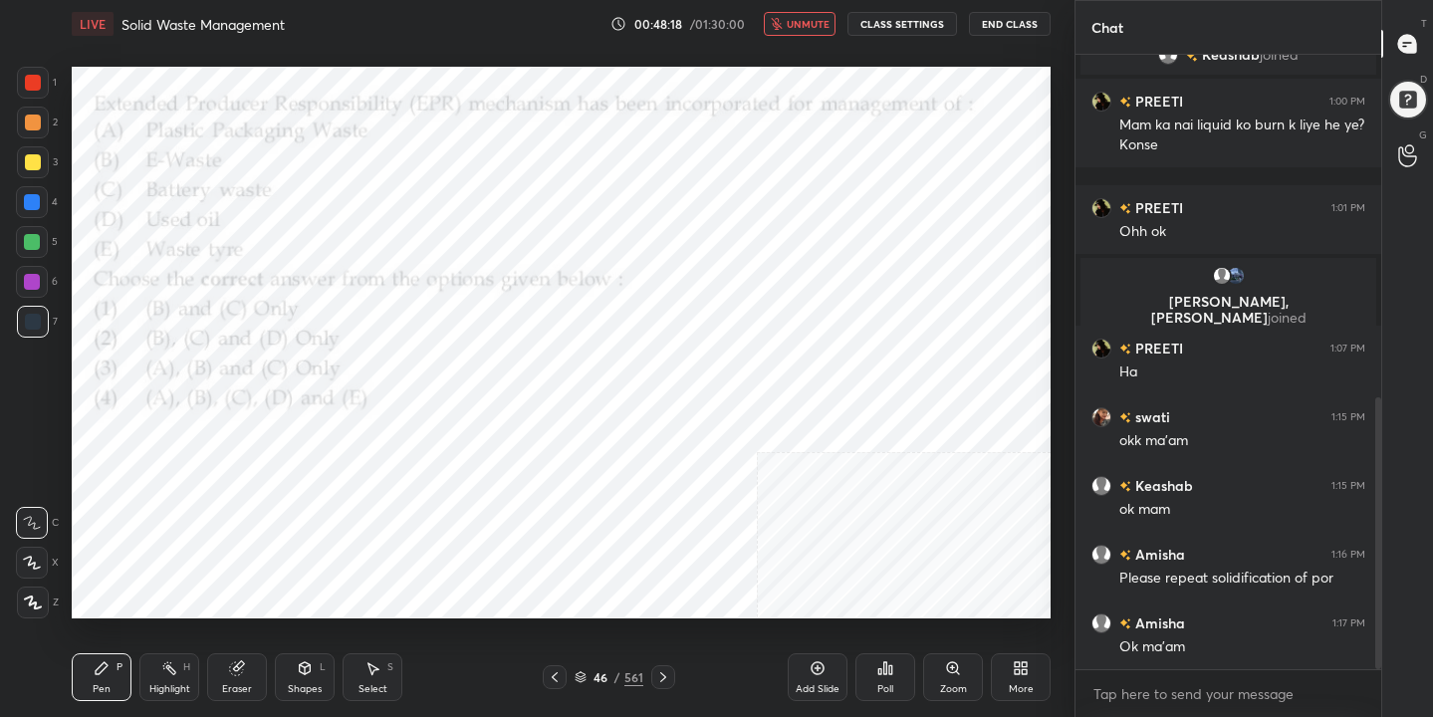
click at [275, 537] on img "grid" at bounding box center [222, 533] width 280 height 148
click at [887, 675] on icon at bounding box center [885, 668] width 16 height 16
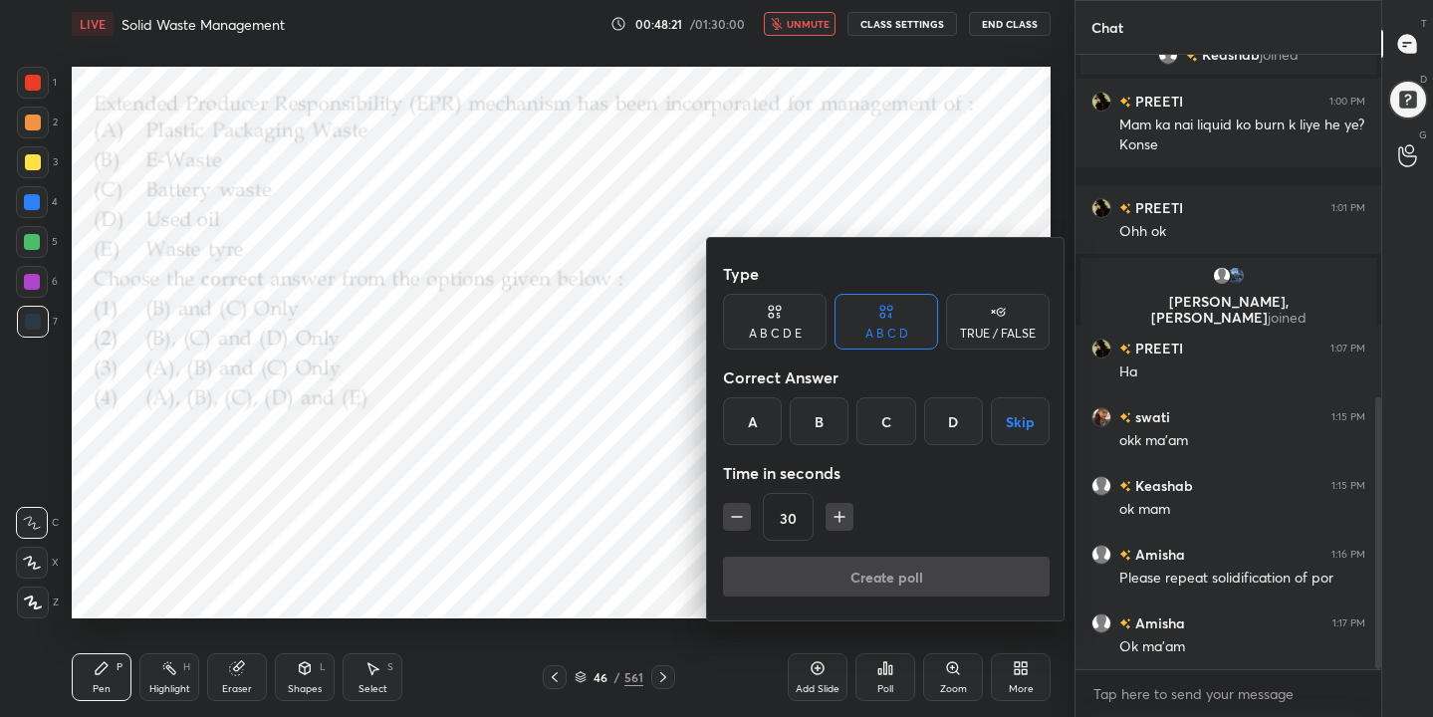
click at [958, 405] on div "D" at bounding box center [953, 421] width 59 height 48
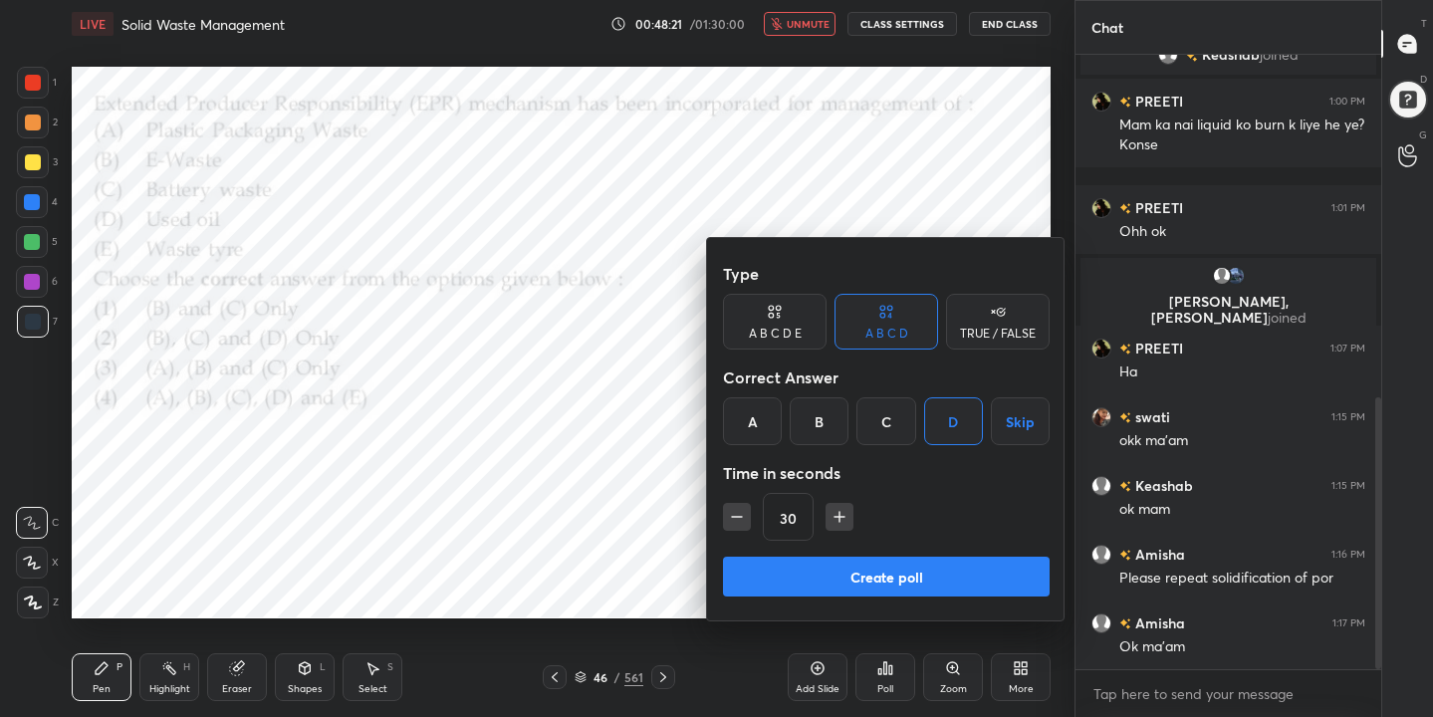
click at [954, 579] on button "Create poll" at bounding box center [886, 577] width 327 height 40
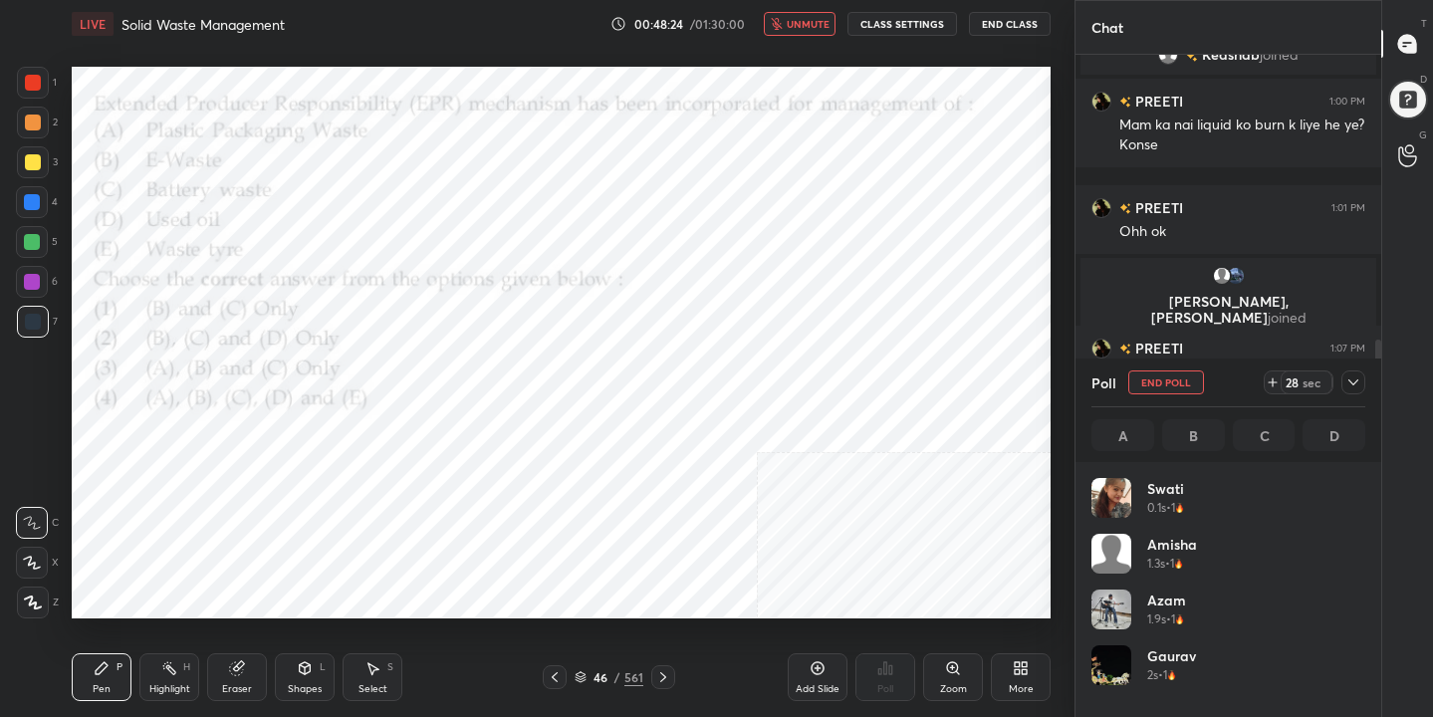
scroll to position [233, 268]
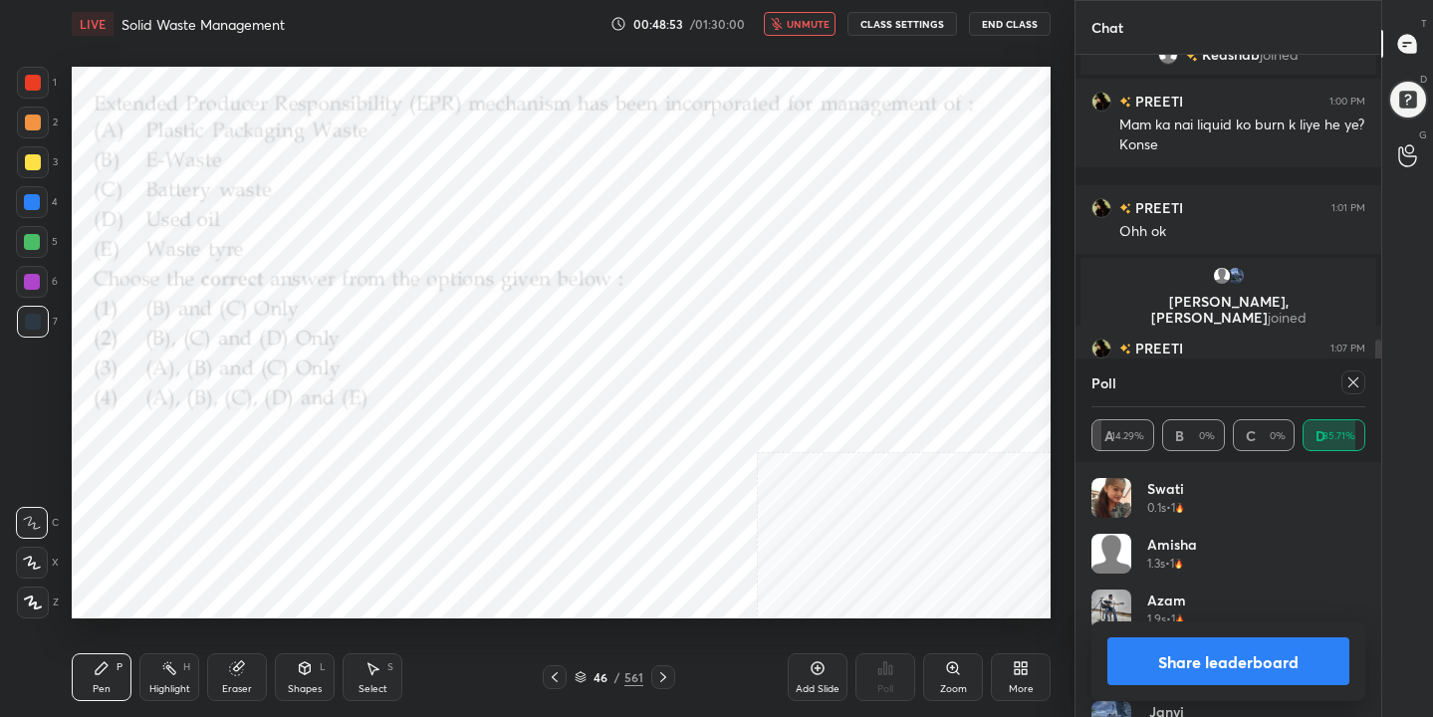
click at [1352, 381] on icon at bounding box center [1353, 382] width 10 height 10
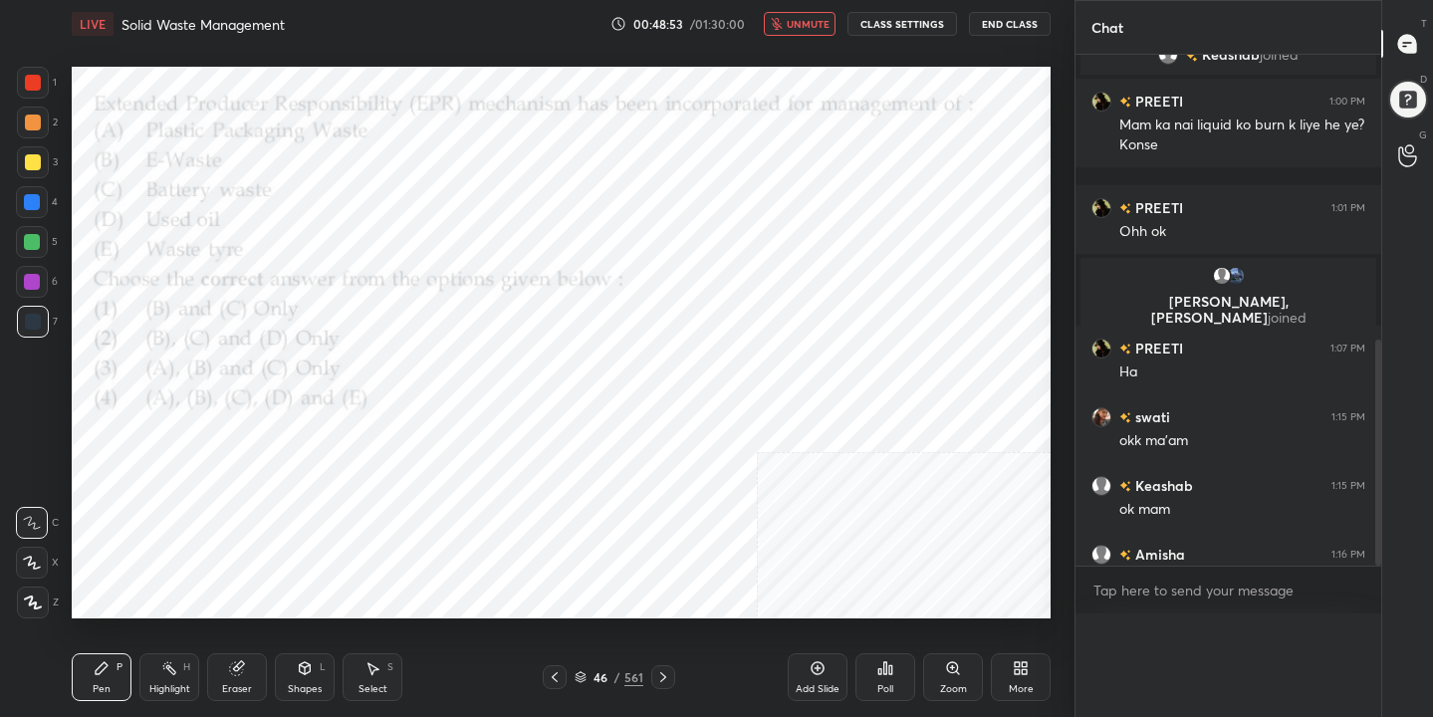
type textarea "x"
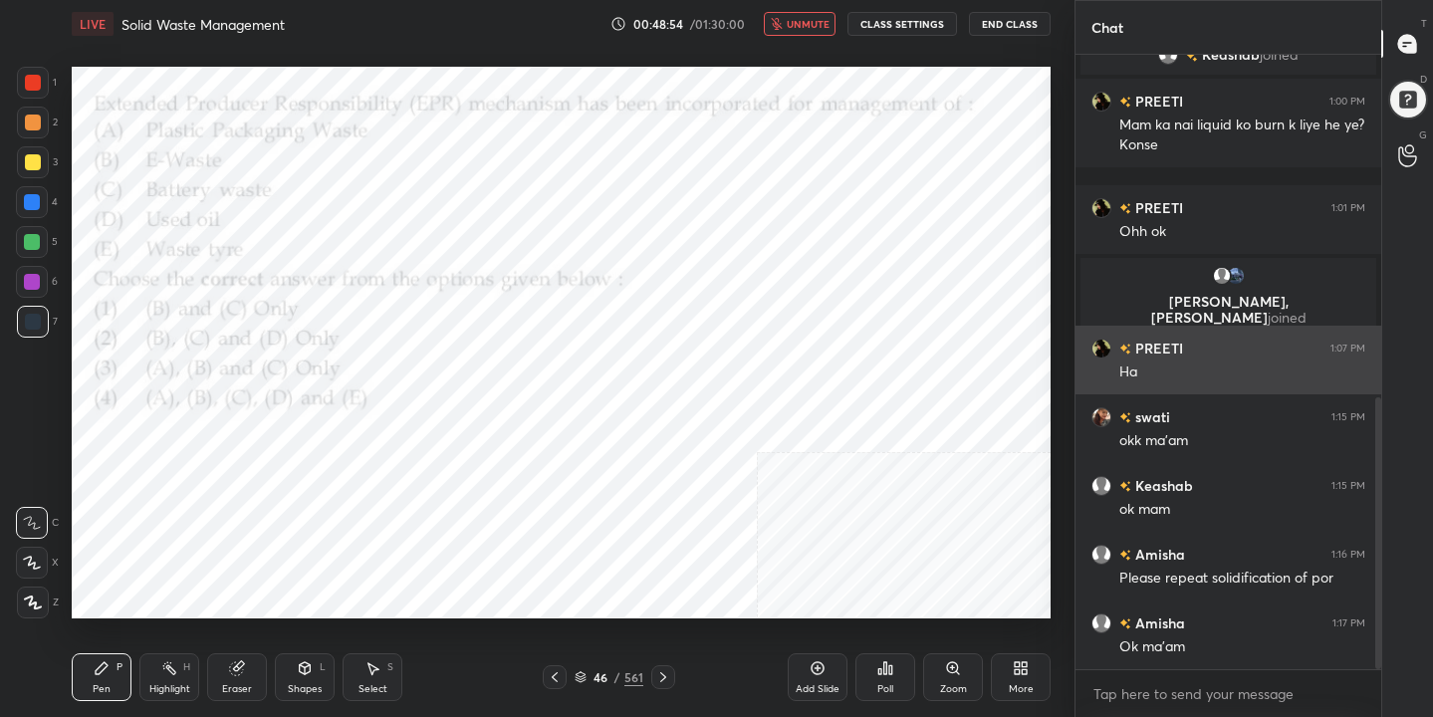
scroll to position [608, 300]
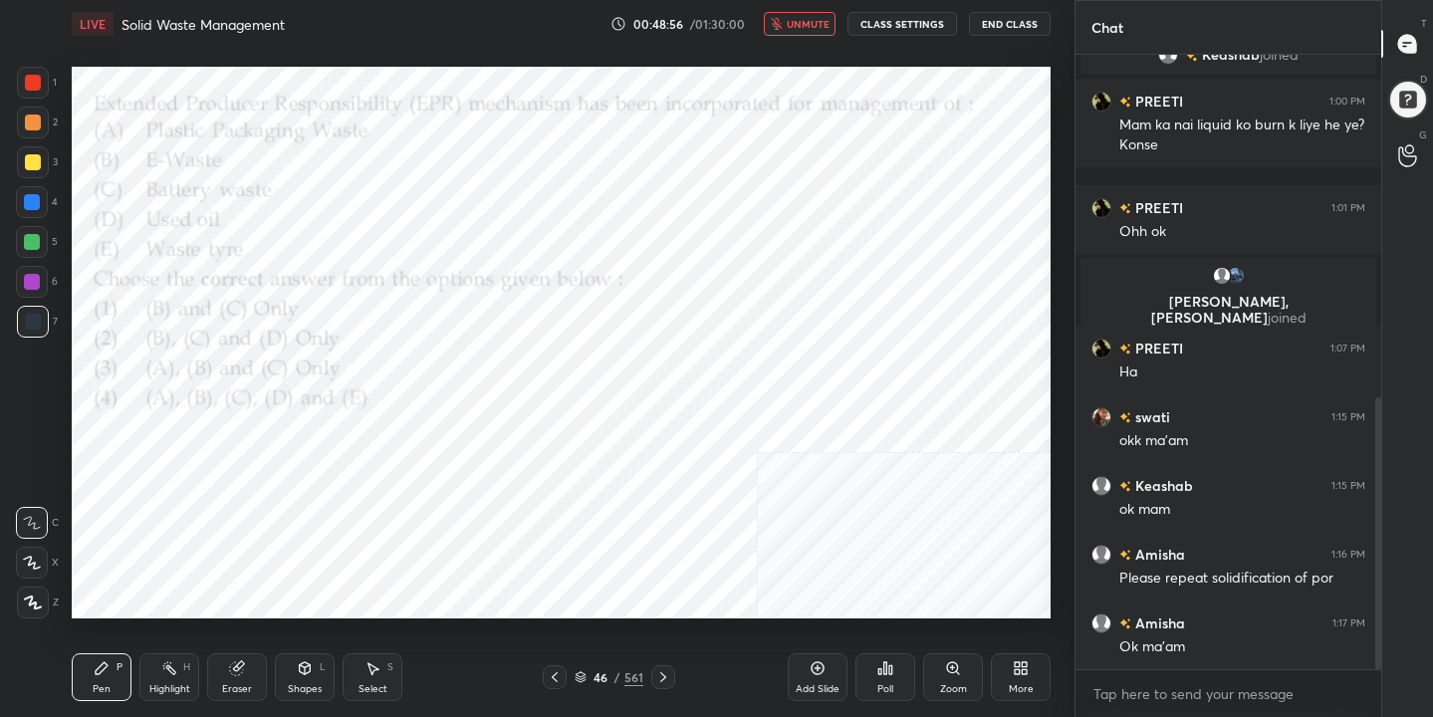
click at [819, 20] on span "unmute" at bounding box center [807, 24] width 43 height 14
click at [590, 679] on div "47" at bounding box center [600, 677] width 20 height 12
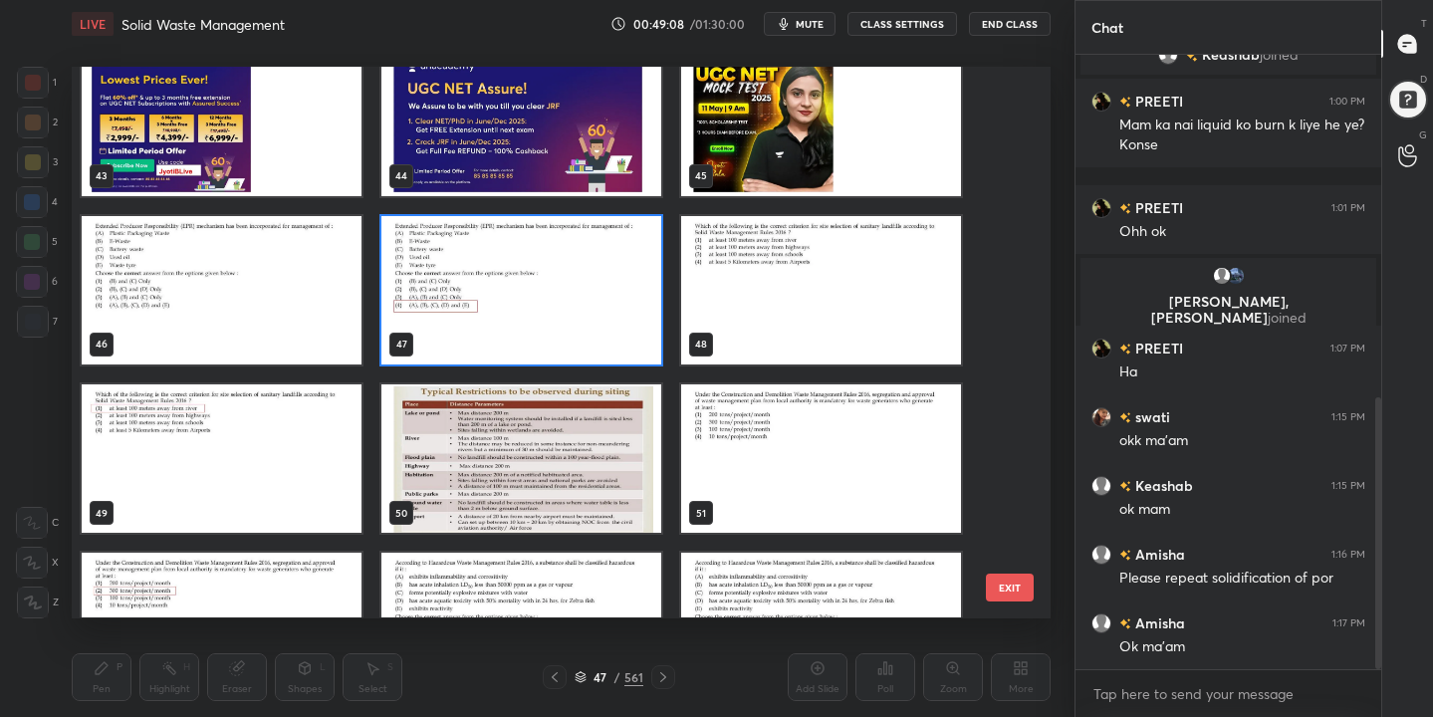
scroll to position [2387, 0]
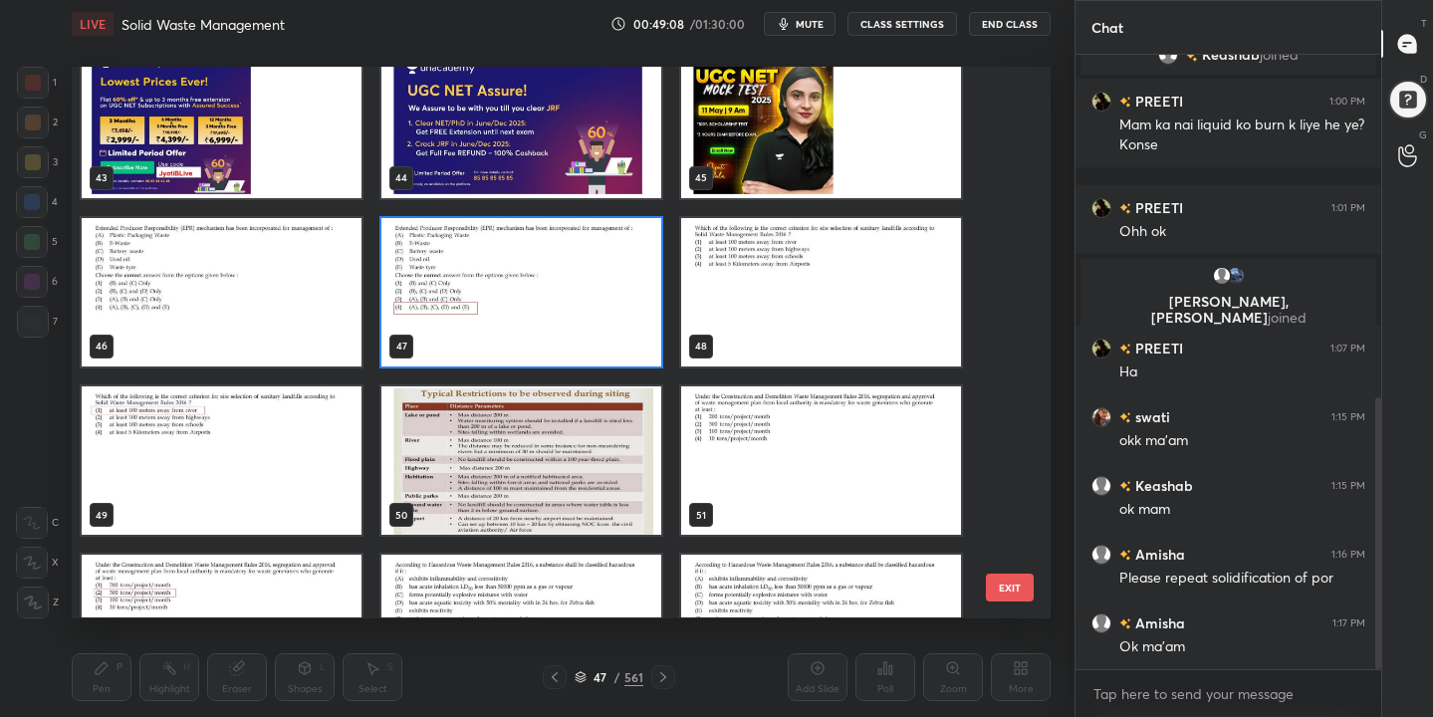
click at [765, 264] on img "grid" at bounding box center [821, 292] width 280 height 148
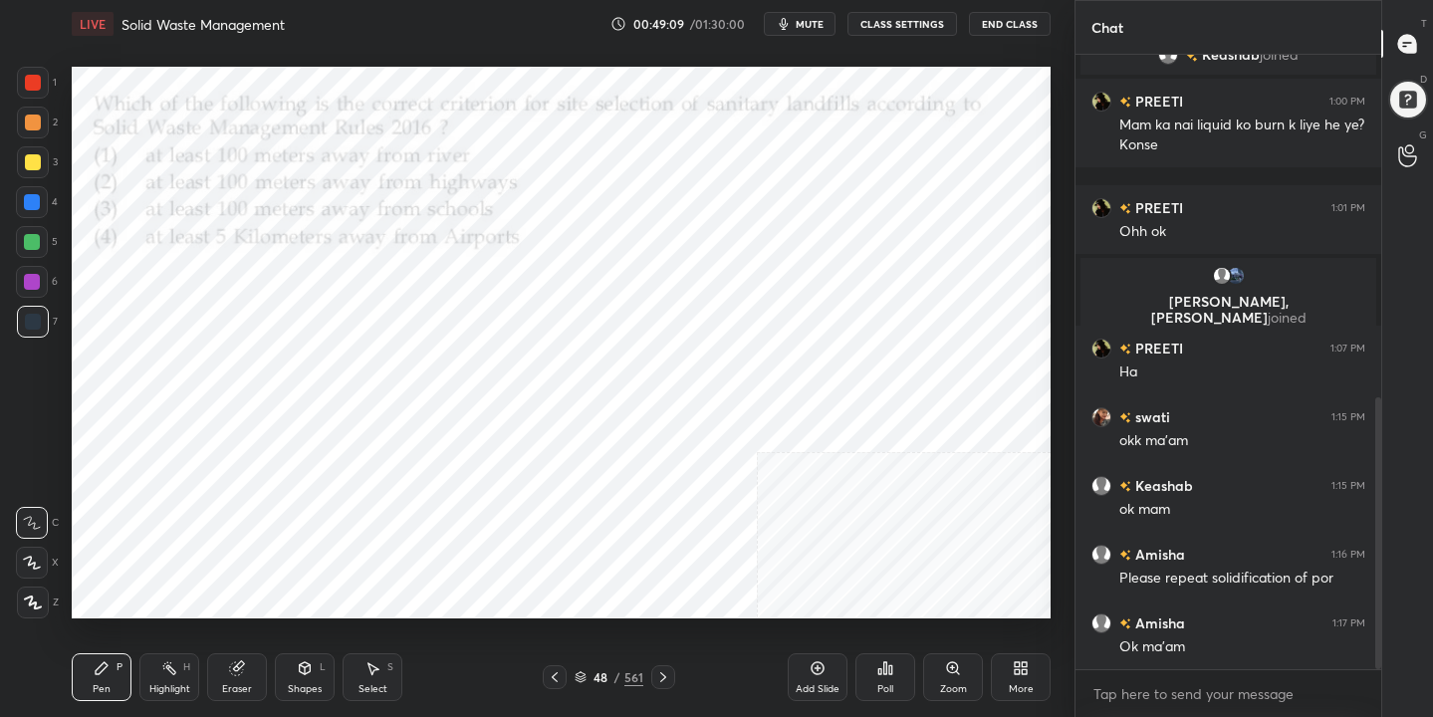
click at [765, 264] on img "grid" at bounding box center [821, 292] width 280 height 148
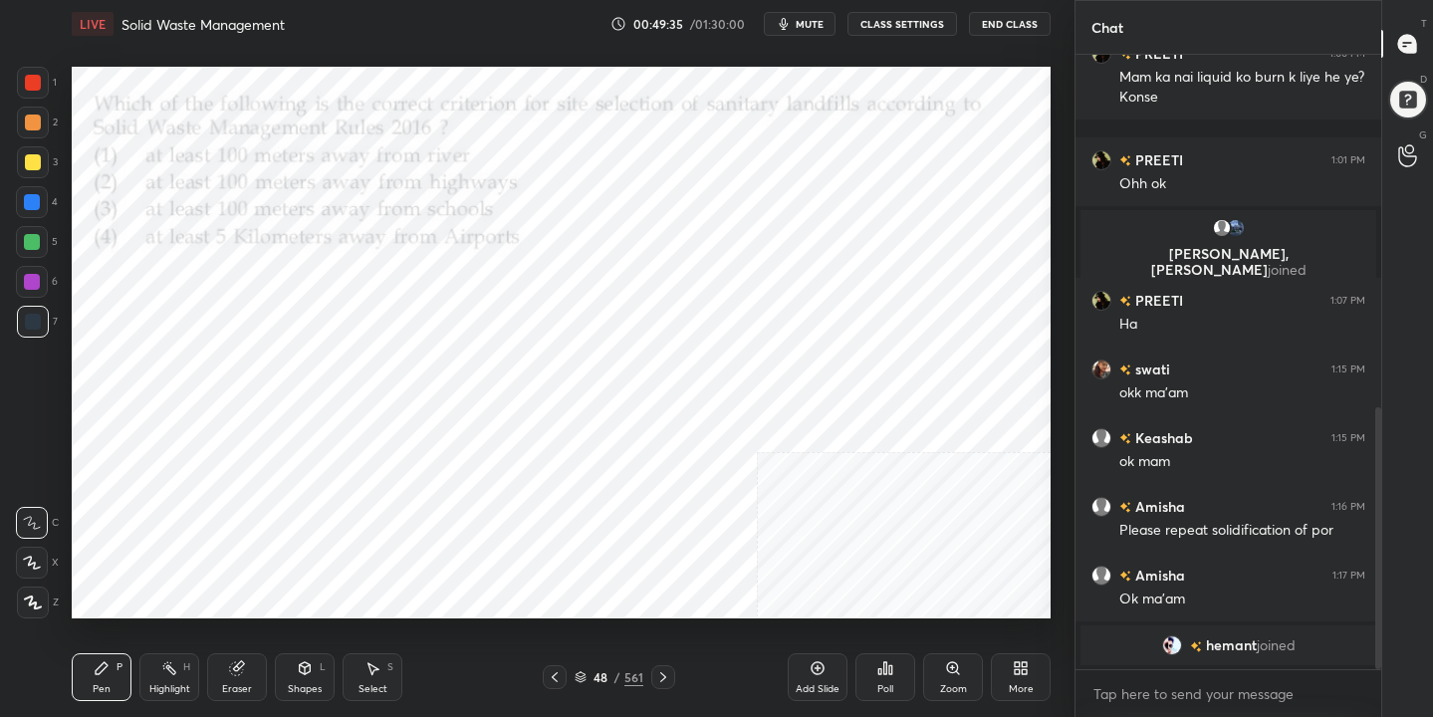
click at [583, 671] on icon at bounding box center [580, 677] width 12 height 12
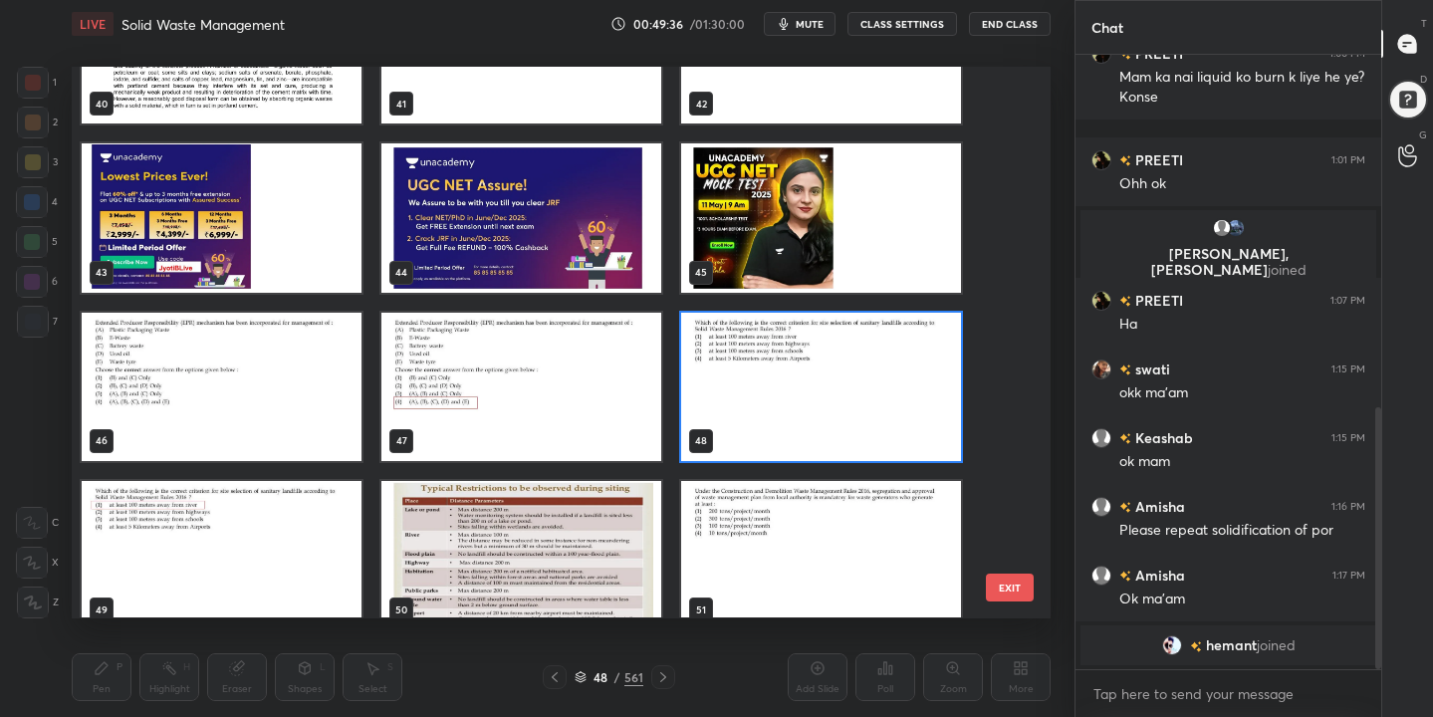
scroll to position [2295, 0]
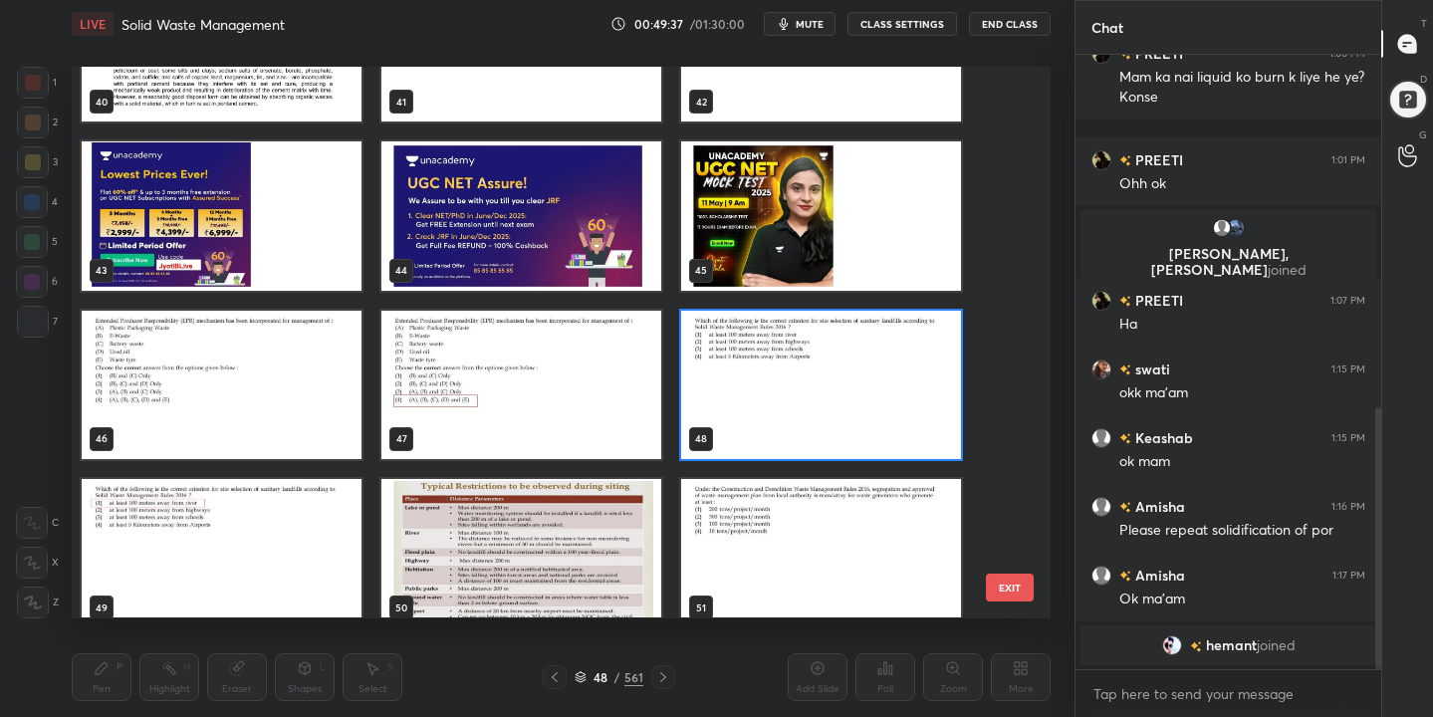
click at [821, 373] on img "grid" at bounding box center [821, 385] width 280 height 148
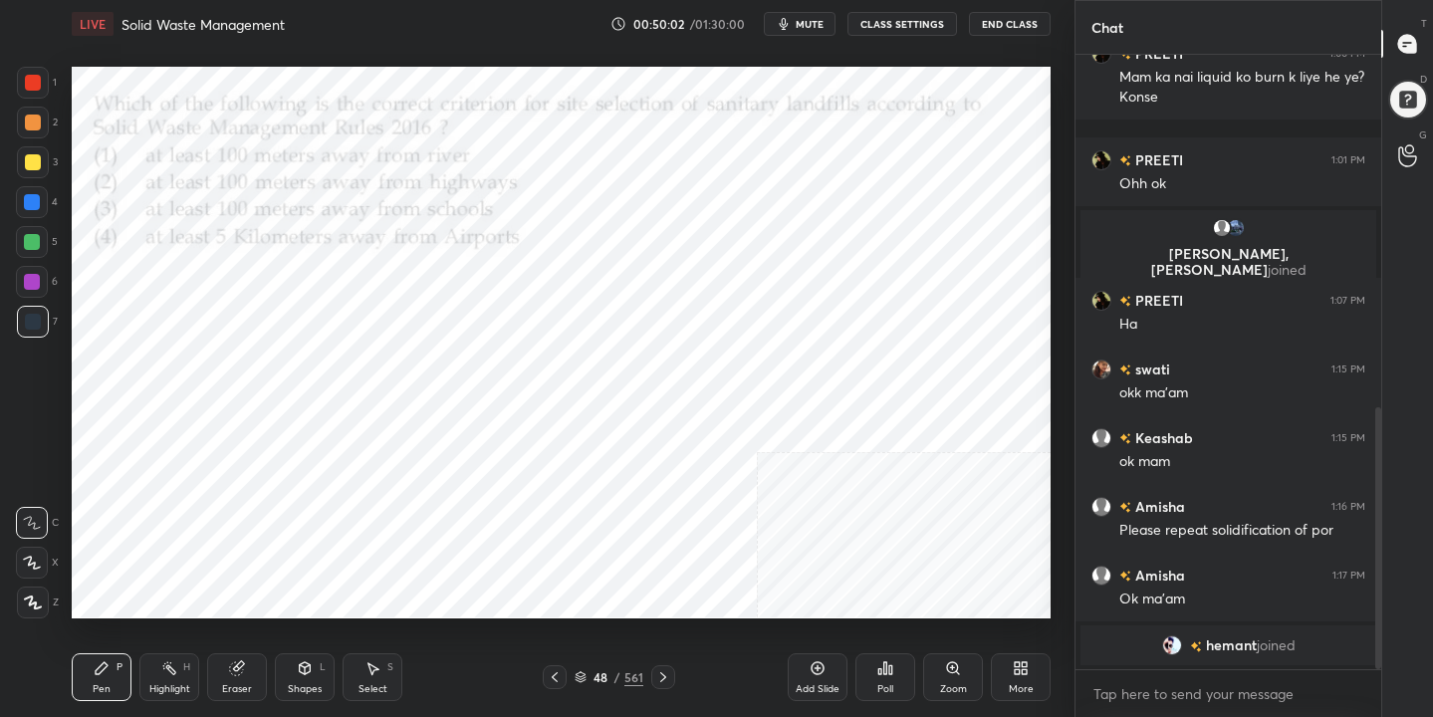
click at [581, 676] on icon at bounding box center [580, 674] width 10 height 5
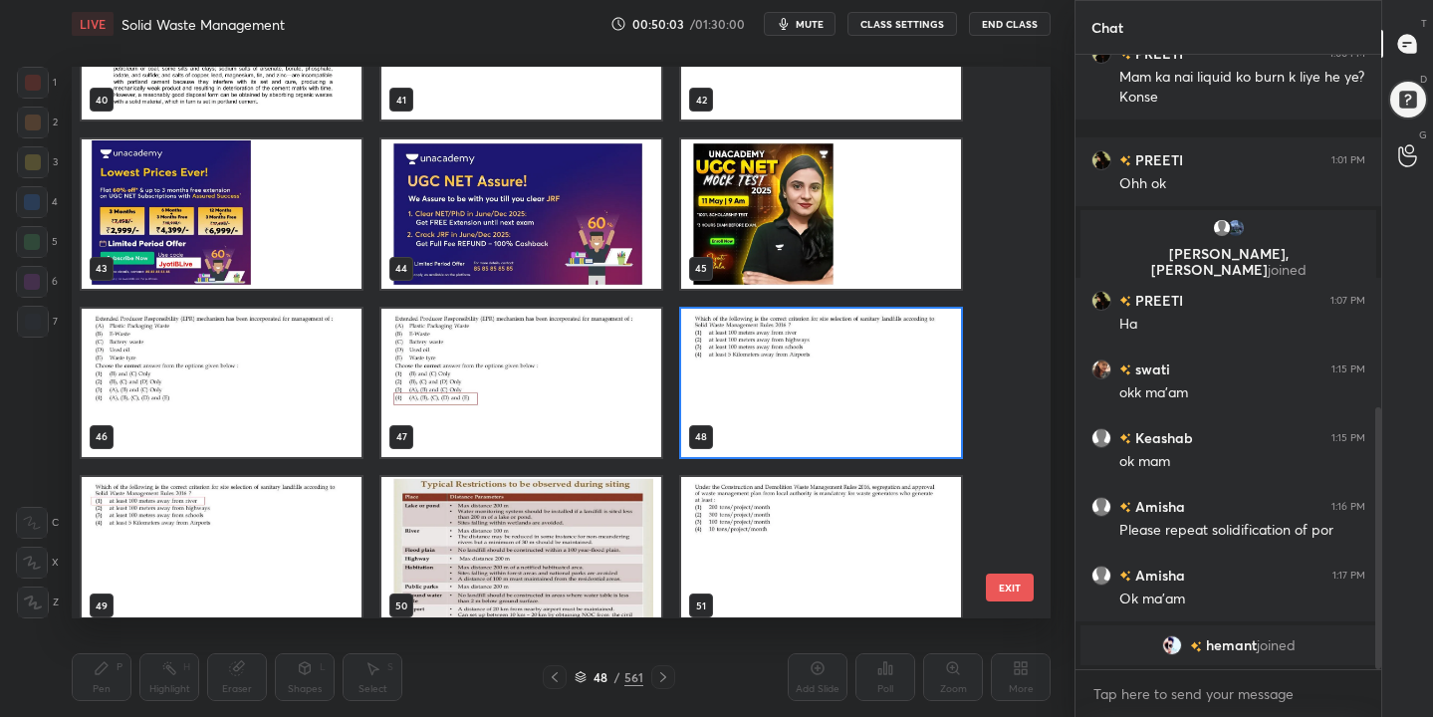
scroll to position [2313, 0]
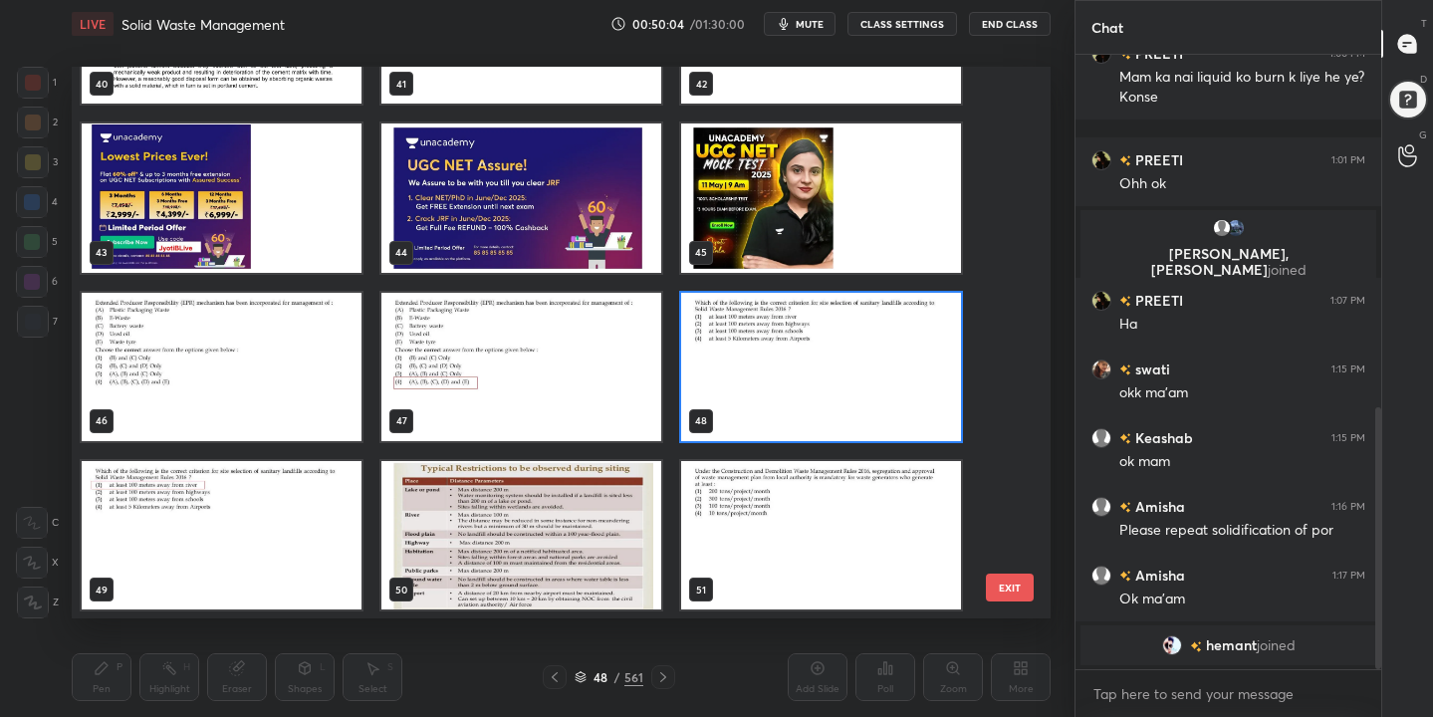
click at [813, 388] on img "grid" at bounding box center [821, 367] width 280 height 148
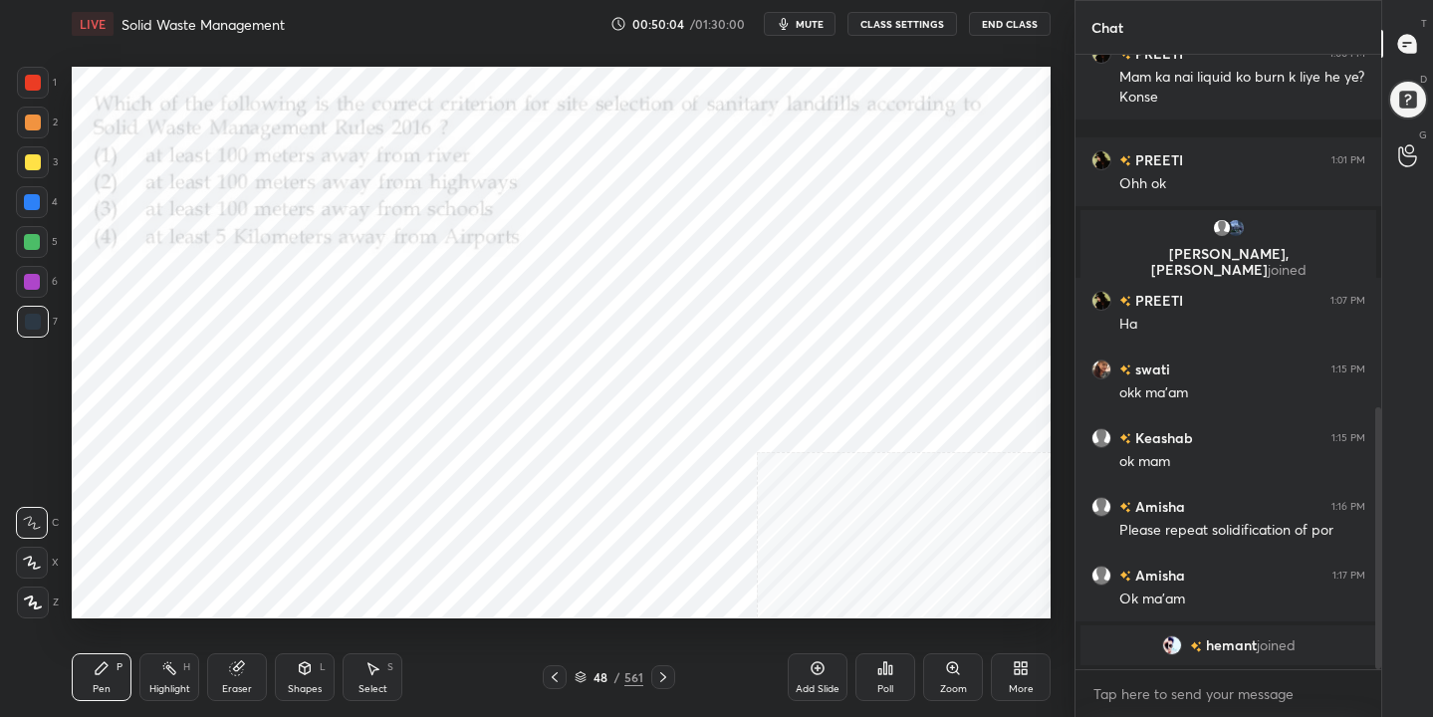
click at [813, 388] on img "grid" at bounding box center [821, 367] width 280 height 148
click at [886, 678] on div "Poll" at bounding box center [885, 677] width 60 height 48
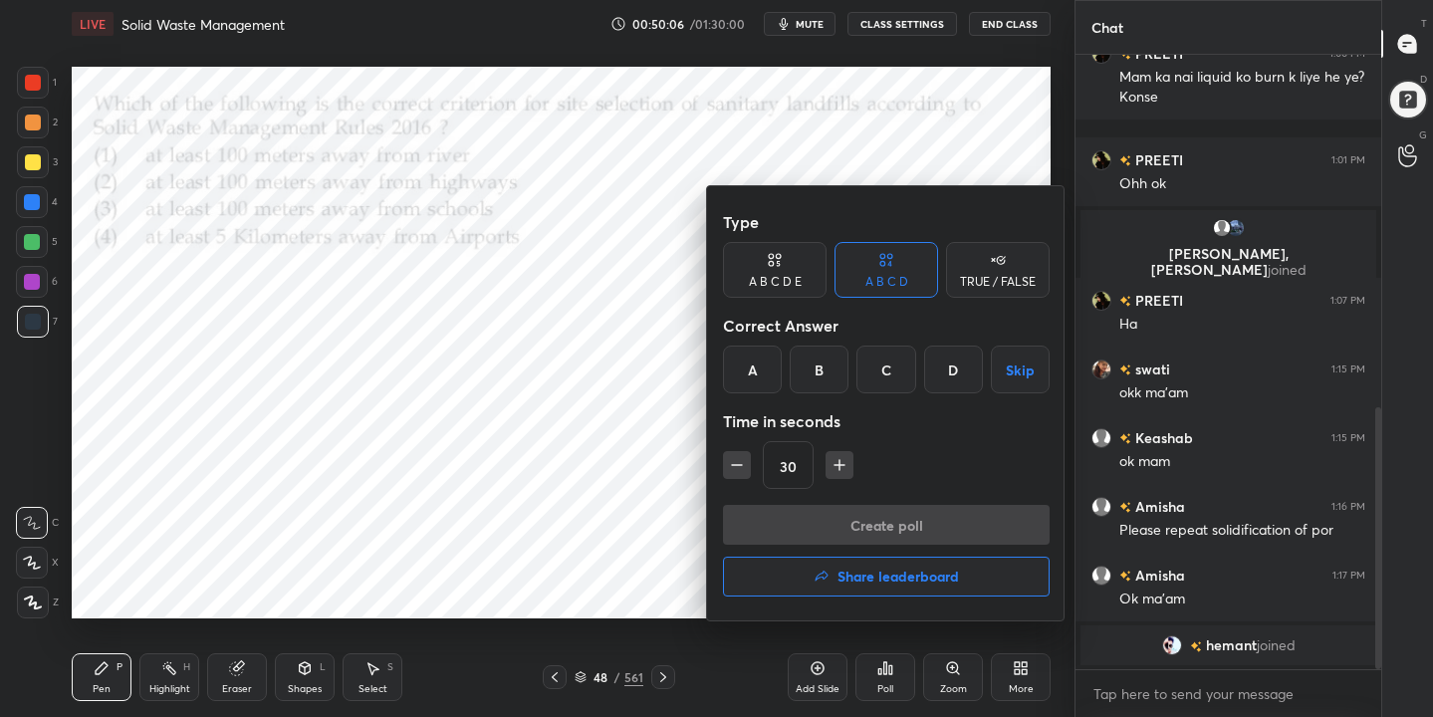
click at [759, 370] on div "A" at bounding box center [752, 369] width 59 height 48
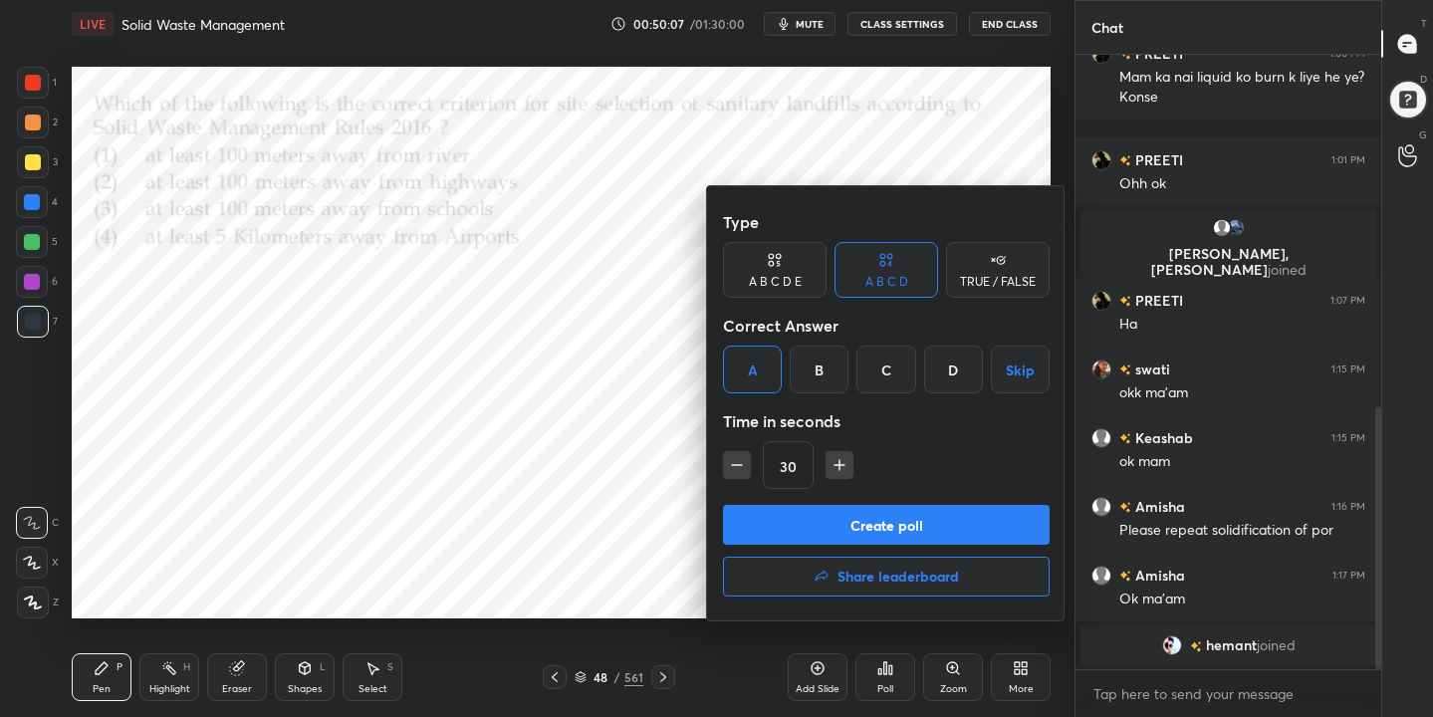
click at [859, 536] on button "Create poll" at bounding box center [886, 525] width 327 height 40
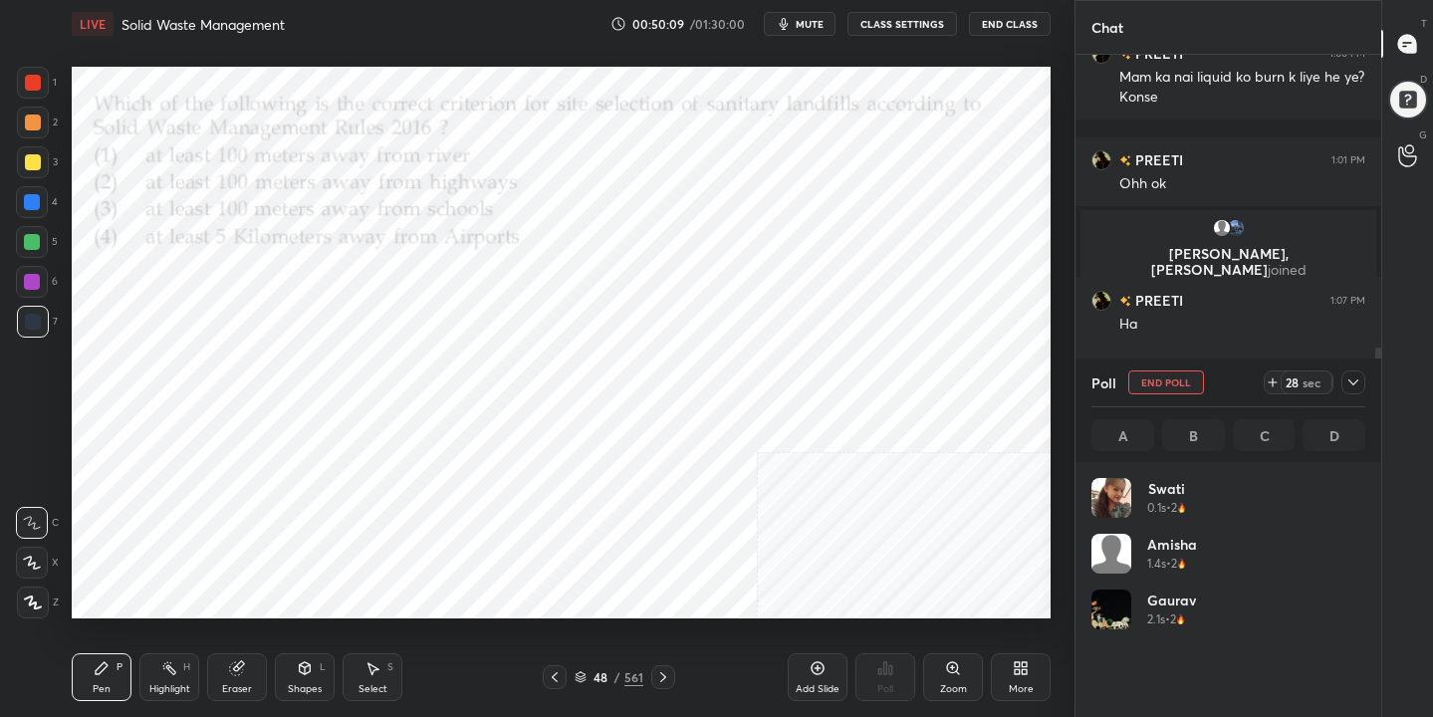
scroll to position [233, 268]
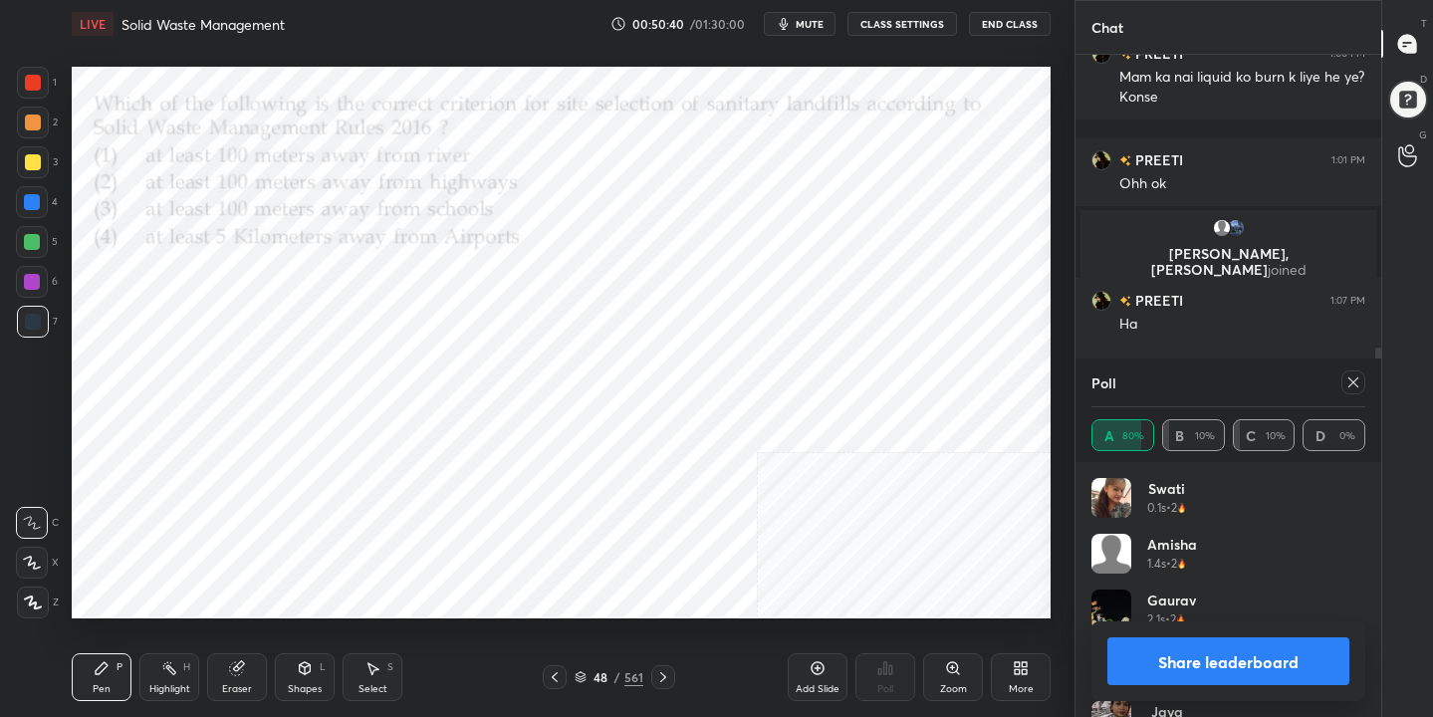
click at [1359, 380] on icon at bounding box center [1353, 382] width 16 height 16
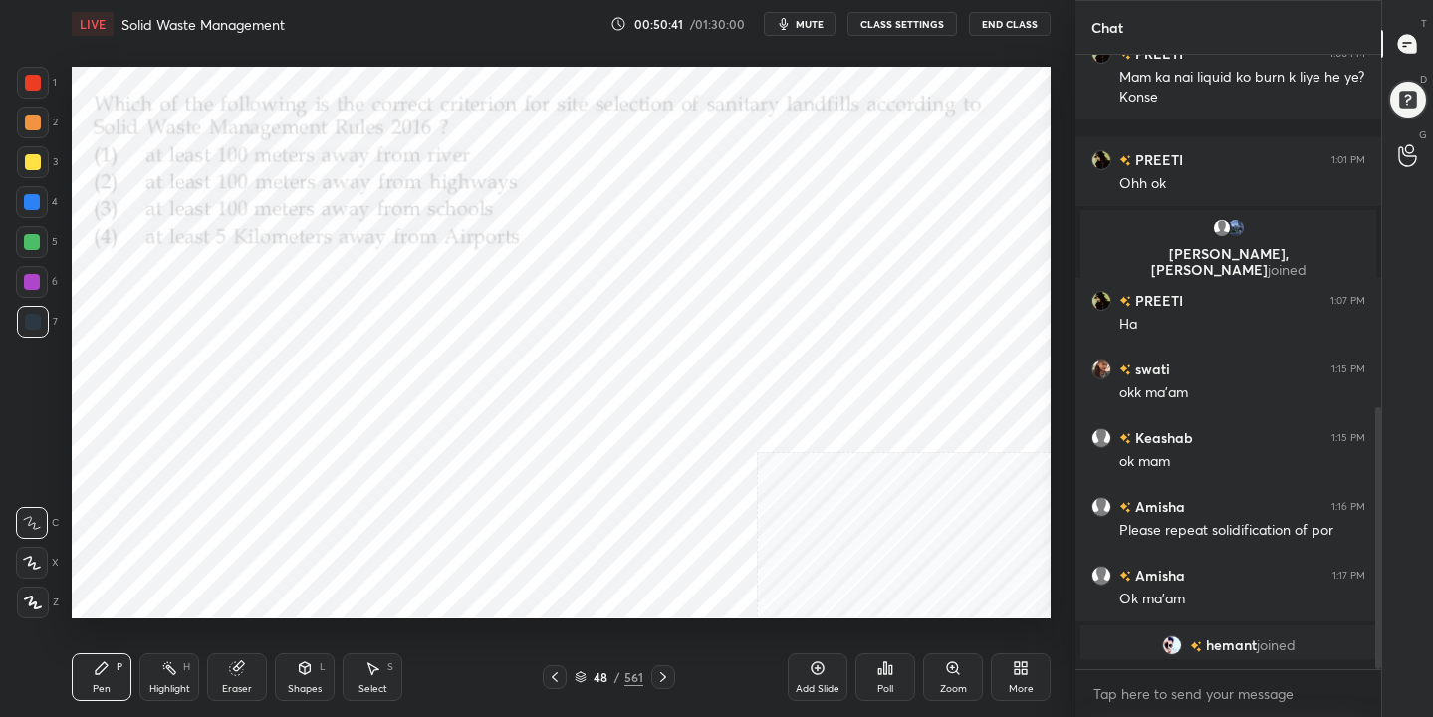
scroll to position [7, 7]
click at [580, 672] on icon at bounding box center [580, 674] width 10 height 5
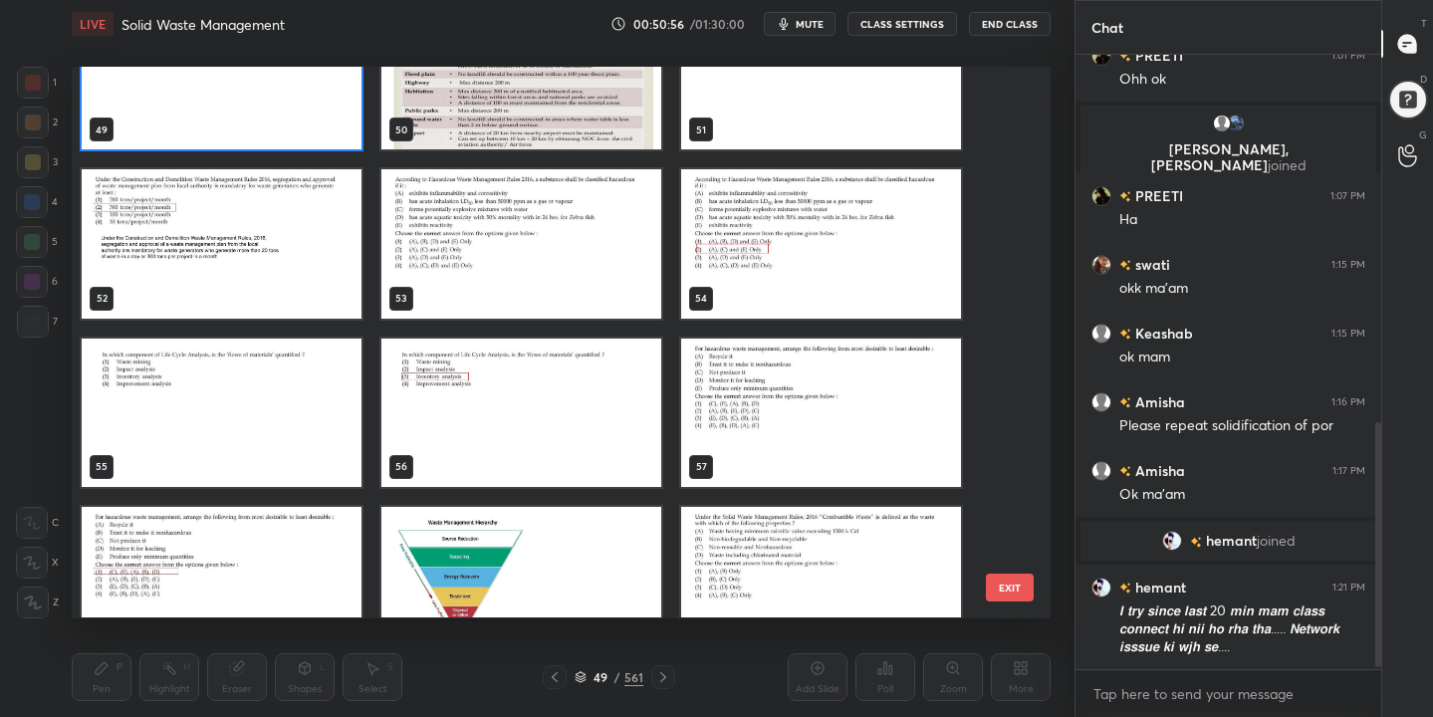
scroll to position [2771, 0]
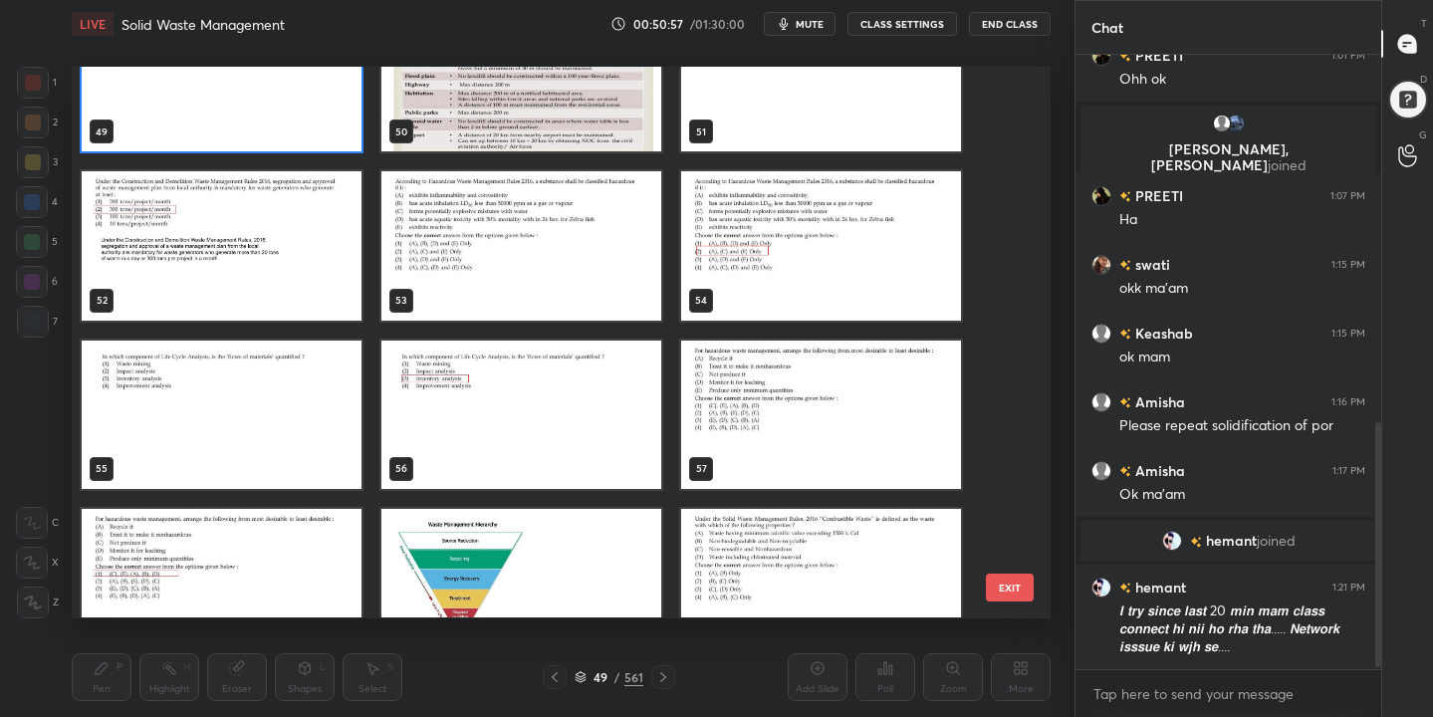
click at [585, 290] on img "grid" at bounding box center [521, 246] width 280 height 148
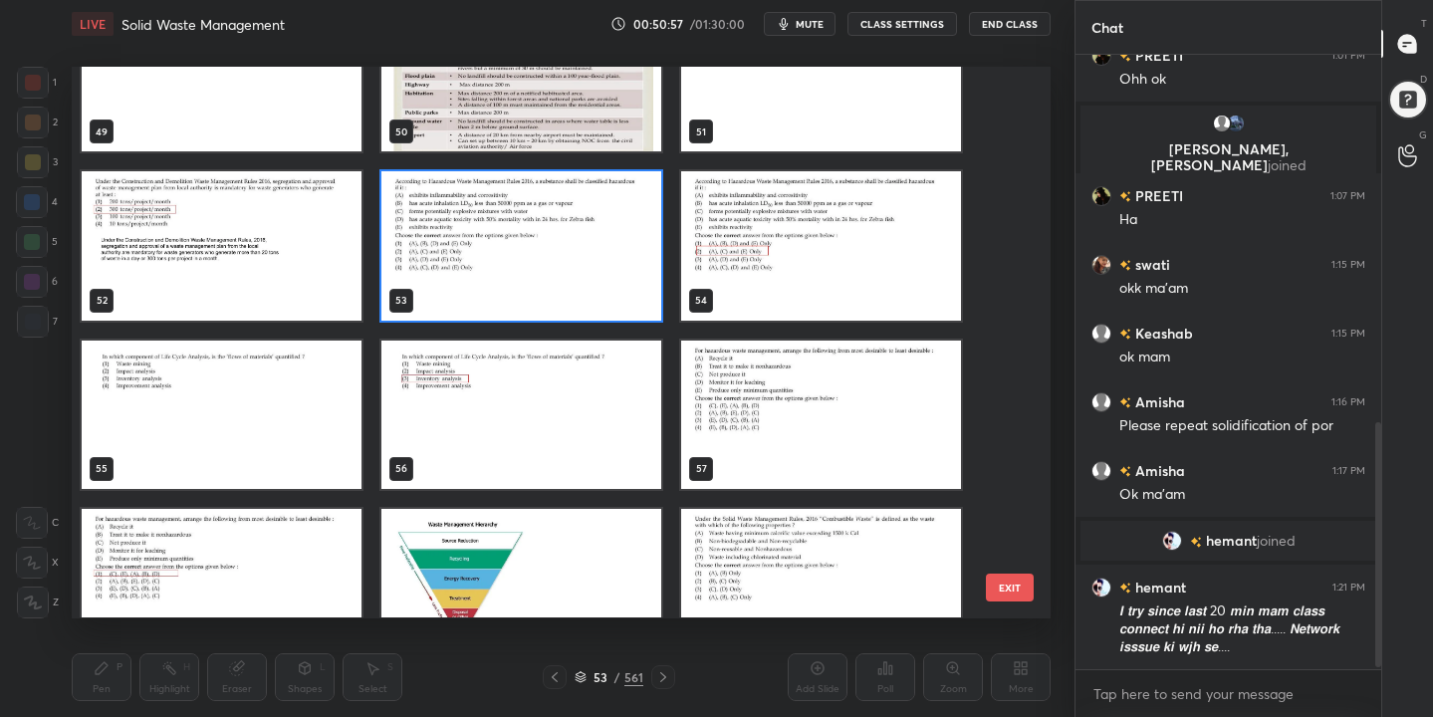
click at [585, 290] on img "grid" at bounding box center [521, 246] width 280 height 148
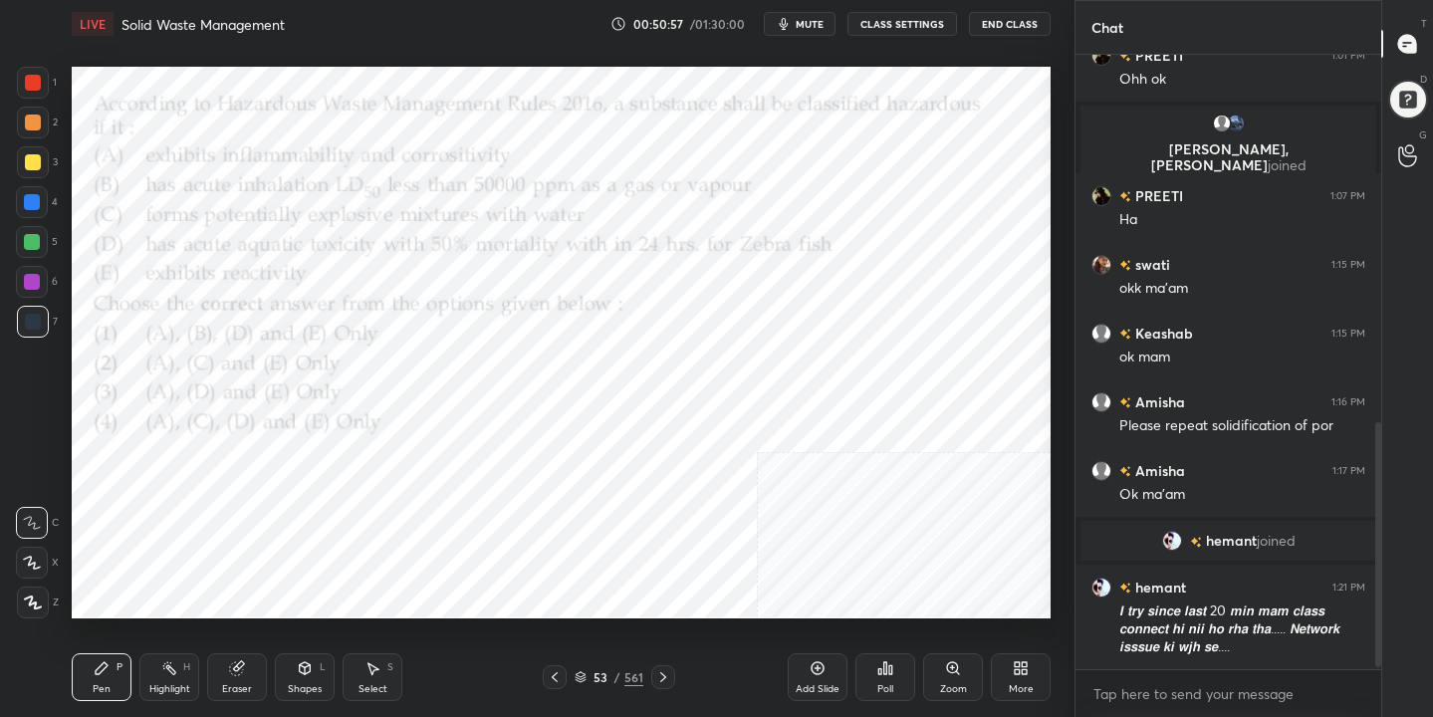
click at [585, 290] on img "grid" at bounding box center [521, 246] width 280 height 148
click at [796, 22] on button "mute" at bounding box center [800, 24] width 72 height 24
click at [796, 22] on span "unmute" at bounding box center [807, 24] width 43 height 14
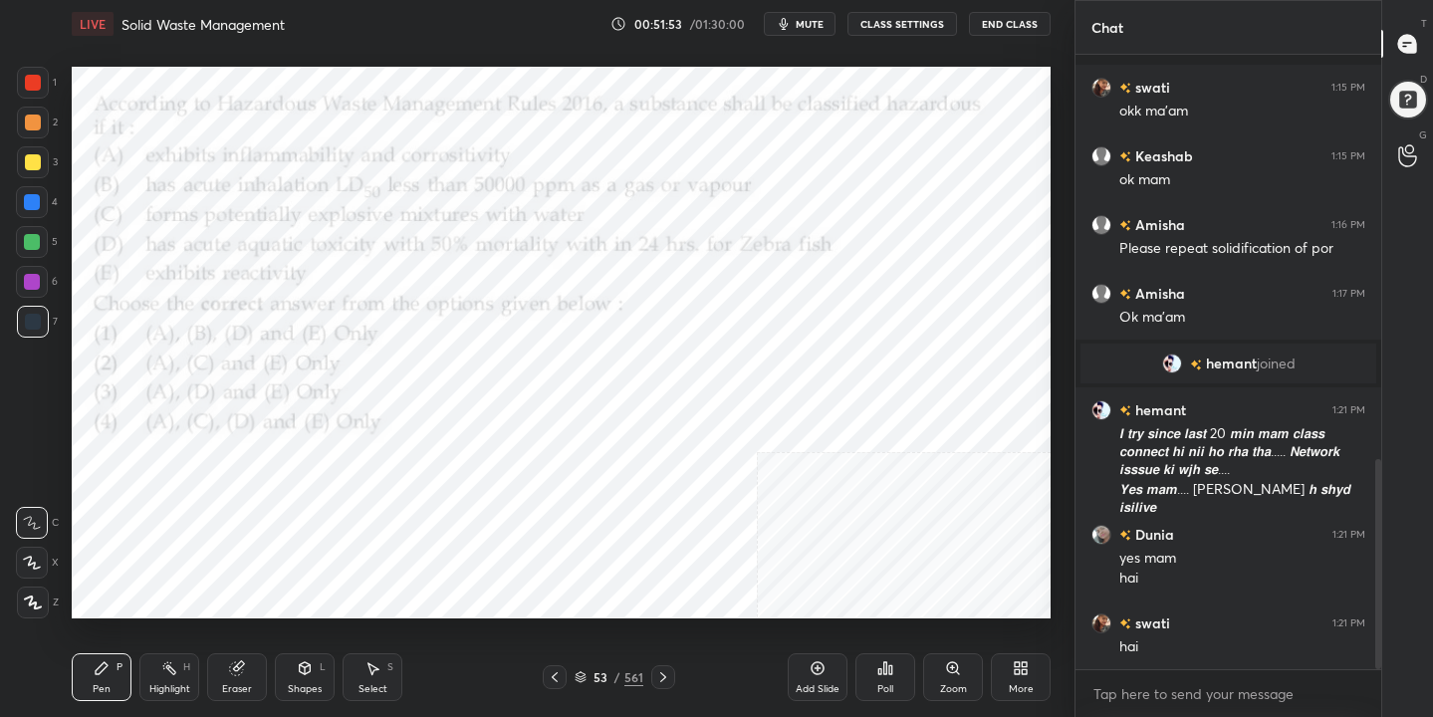
scroll to position [1181, 0]
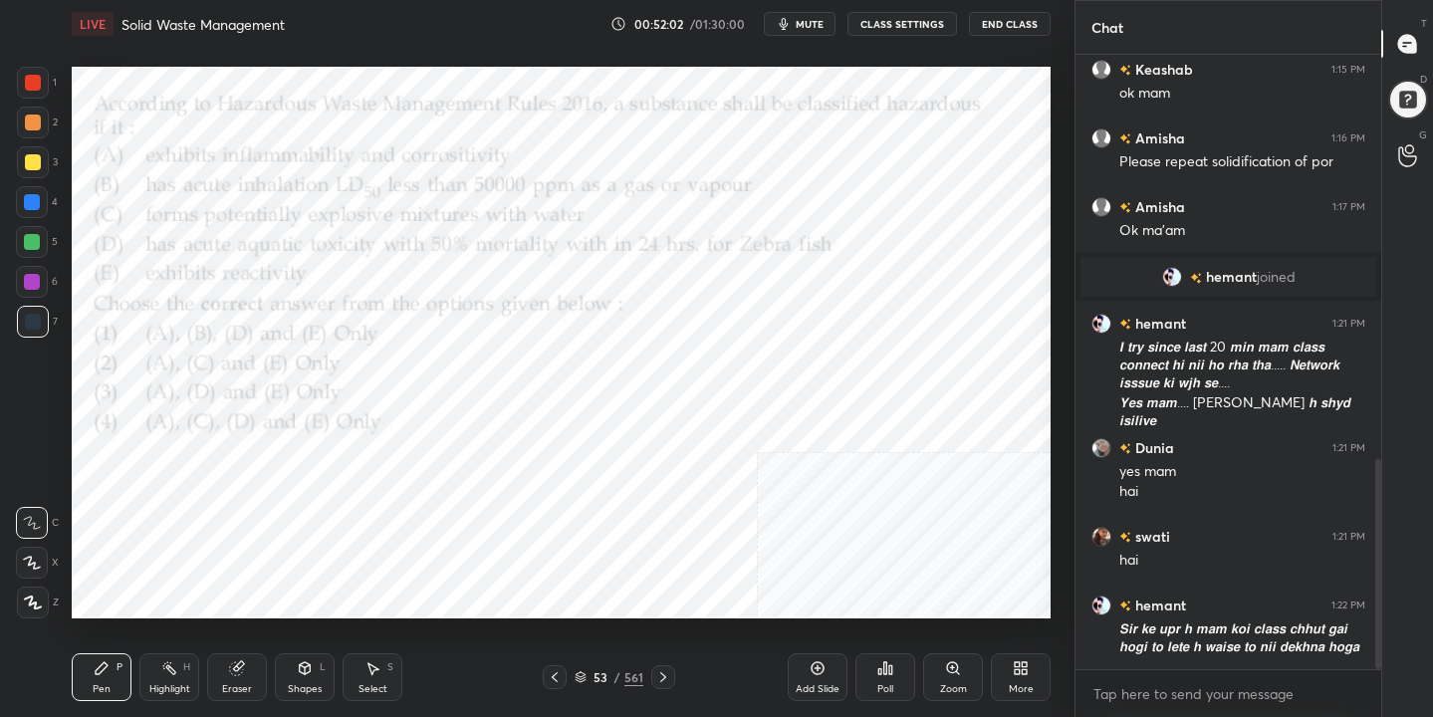
click at [595, 666] on div "53 / 561" at bounding box center [609, 677] width 132 height 24
click at [581, 677] on icon at bounding box center [580, 677] width 12 height 12
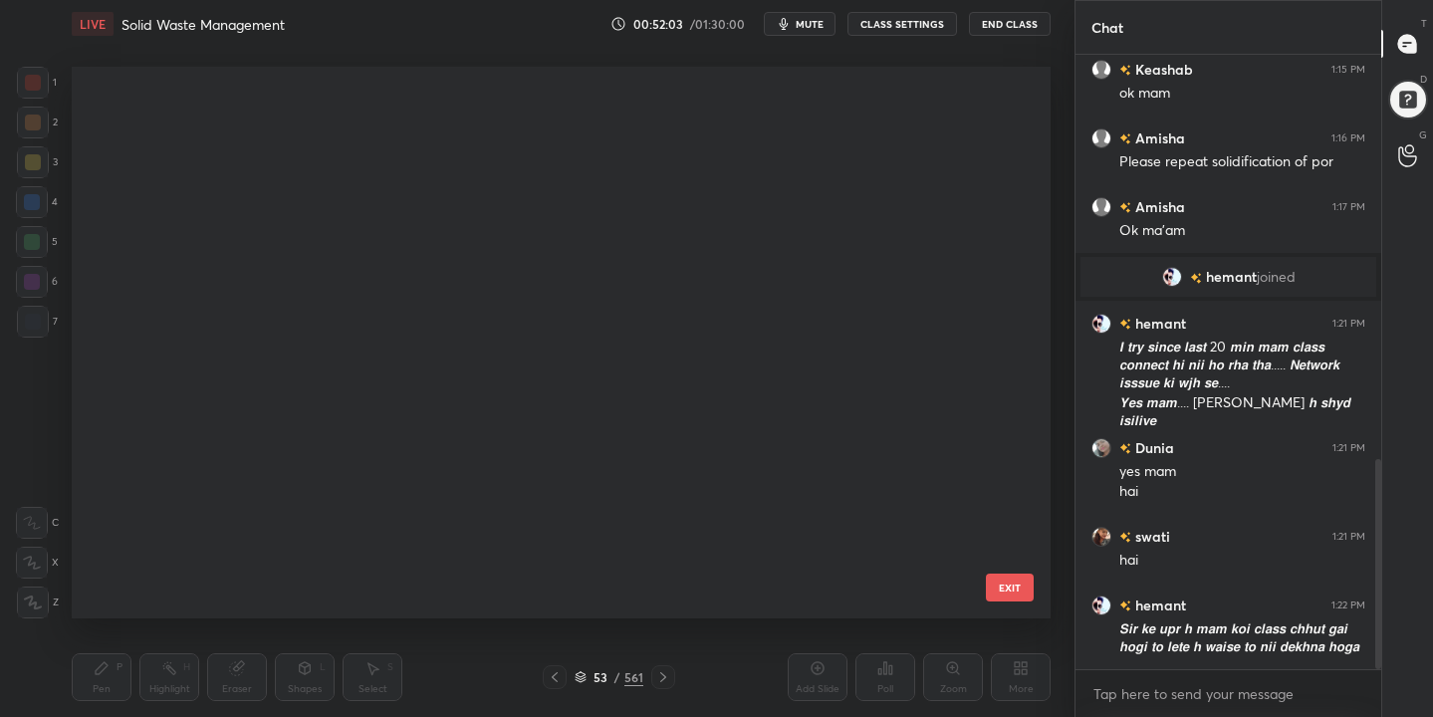
scroll to position [545, 970]
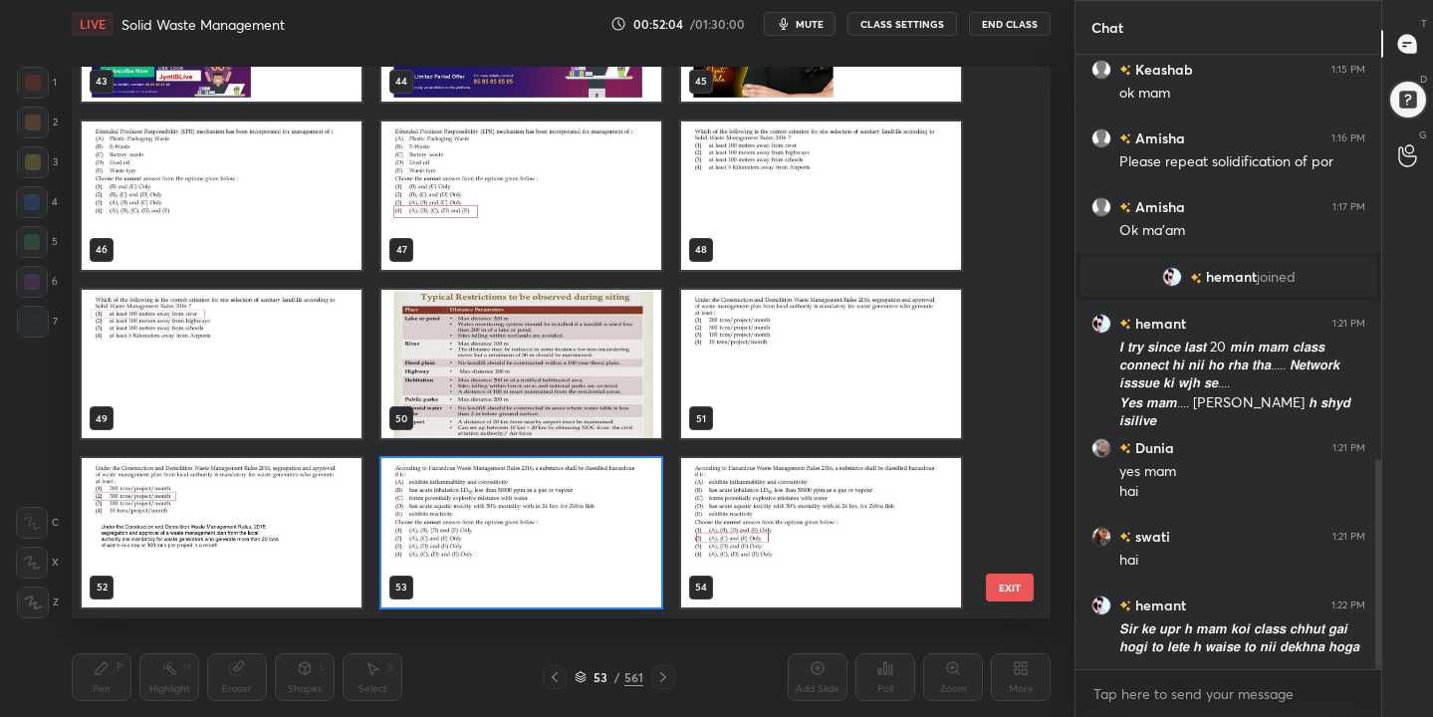
click at [490, 513] on img "grid" at bounding box center [521, 533] width 280 height 148
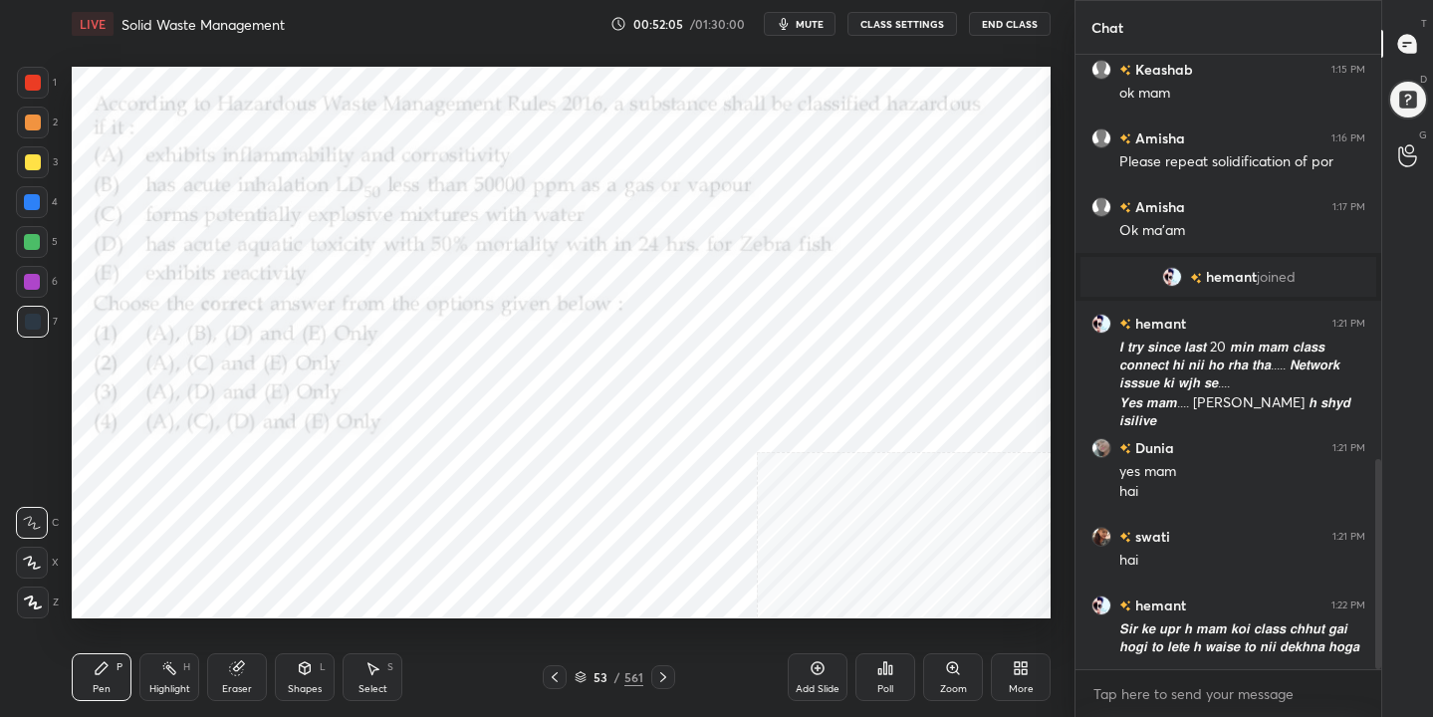
click at [889, 666] on icon at bounding box center [890, 669] width 3 height 9
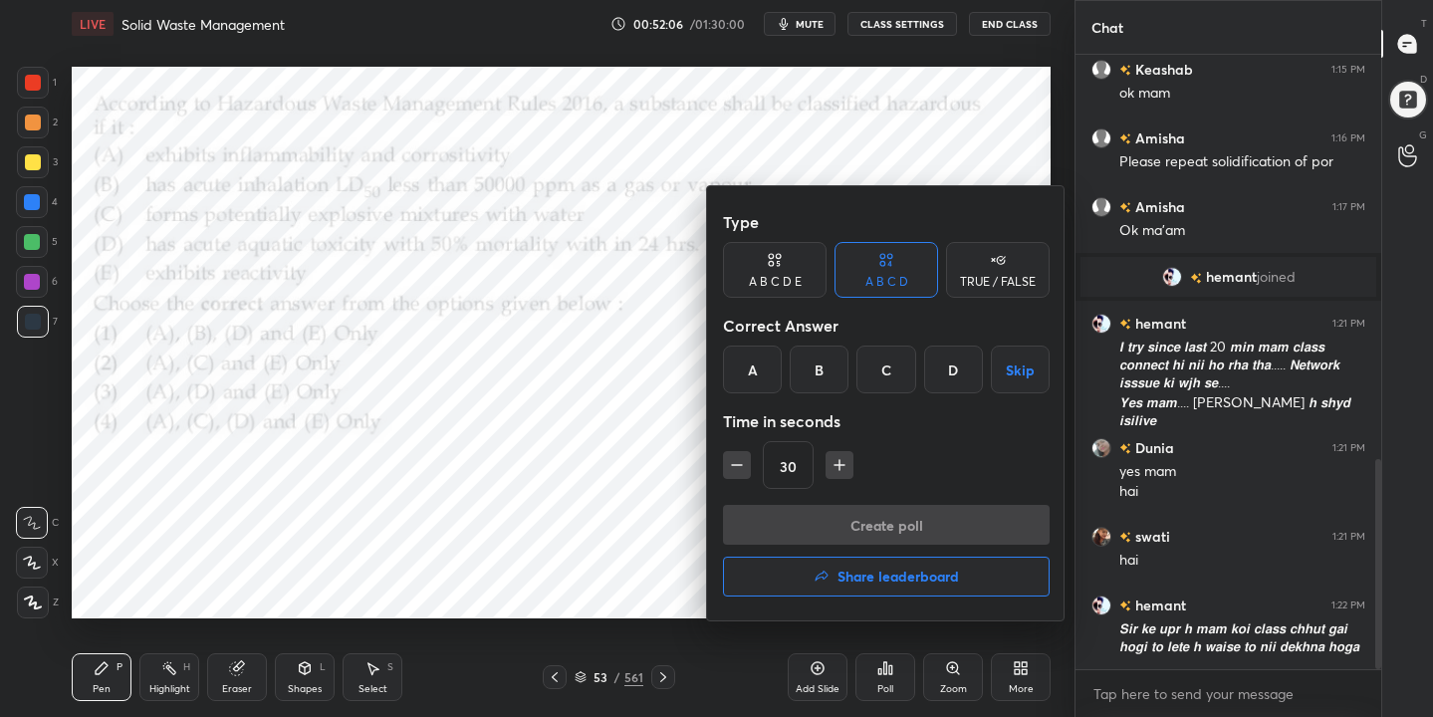
click at [826, 369] on div "B" at bounding box center [818, 369] width 59 height 48
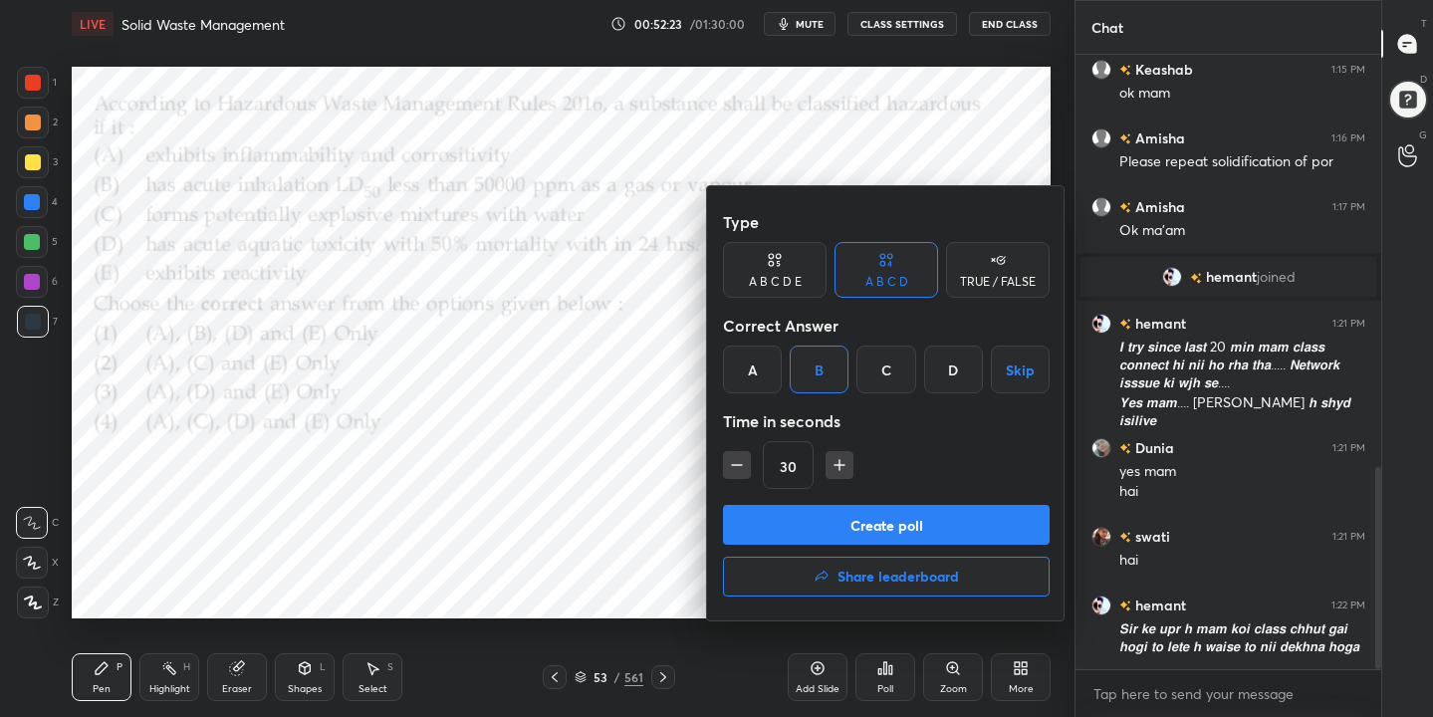
scroll to position [1249, 0]
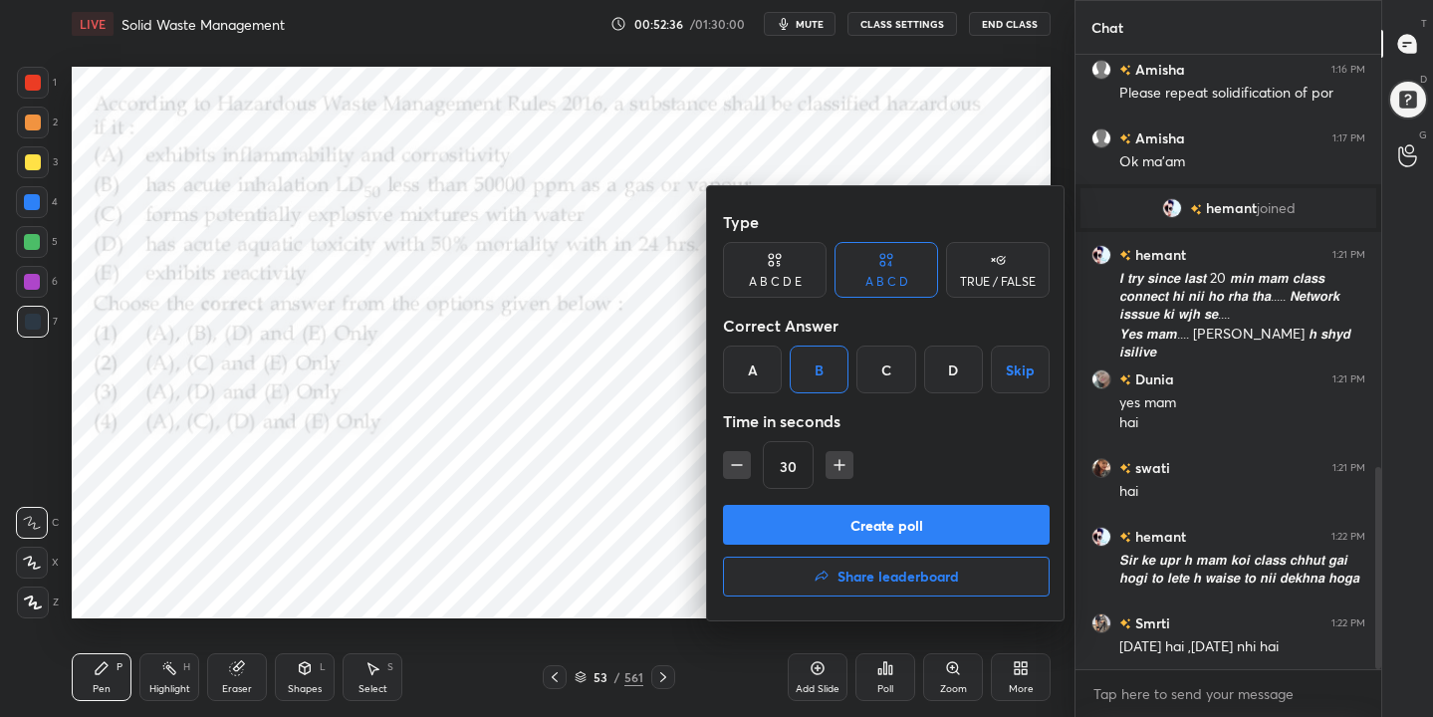
click at [890, 527] on button "Create poll" at bounding box center [886, 525] width 327 height 40
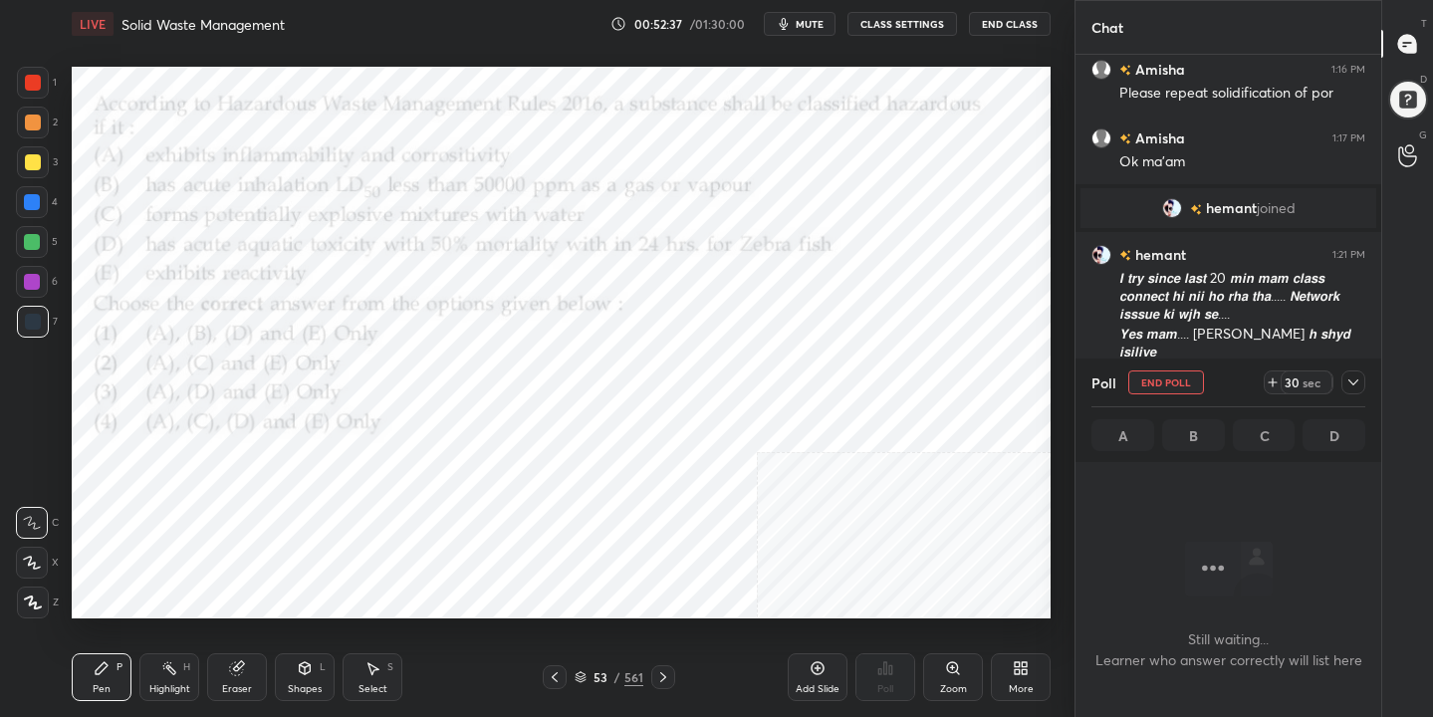
scroll to position [339, 300]
click at [821, 26] on span "mute" at bounding box center [809, 24] width 28 height 14
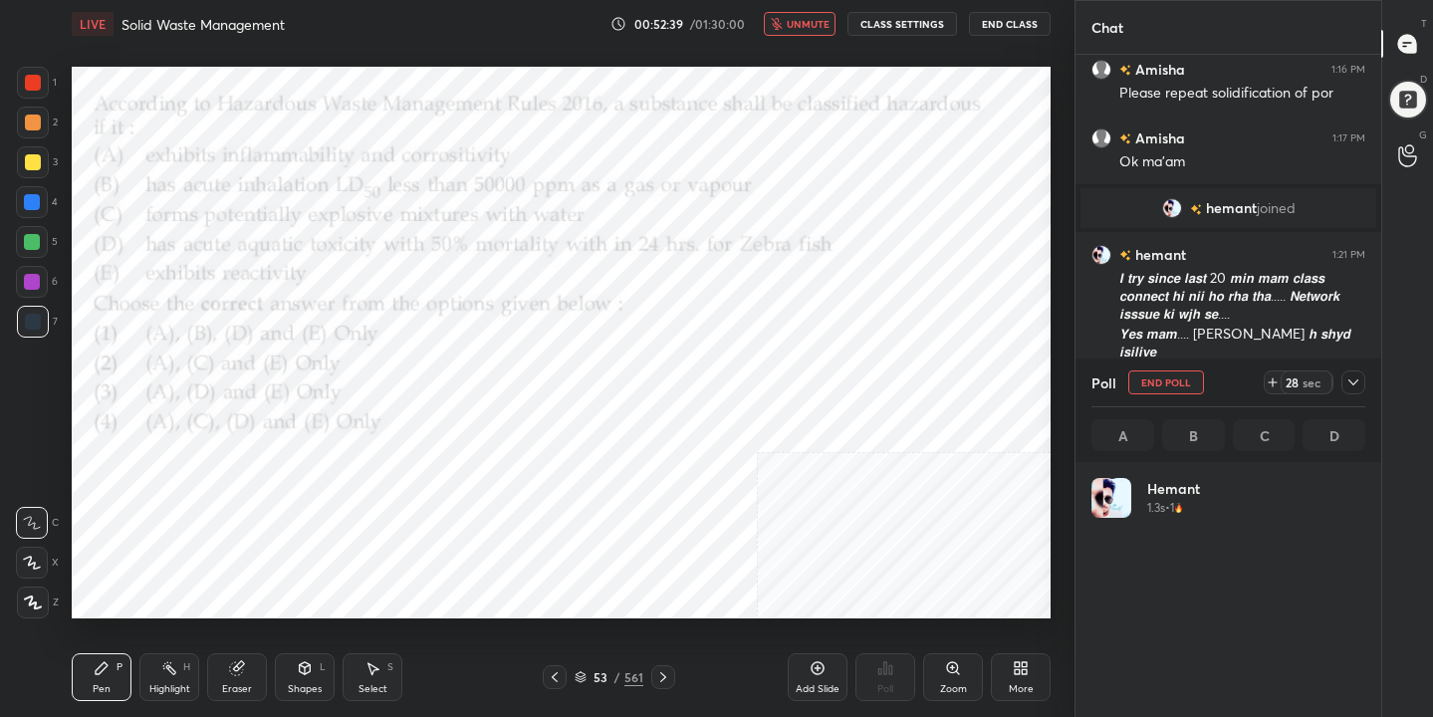
scroll to position [233, 268]
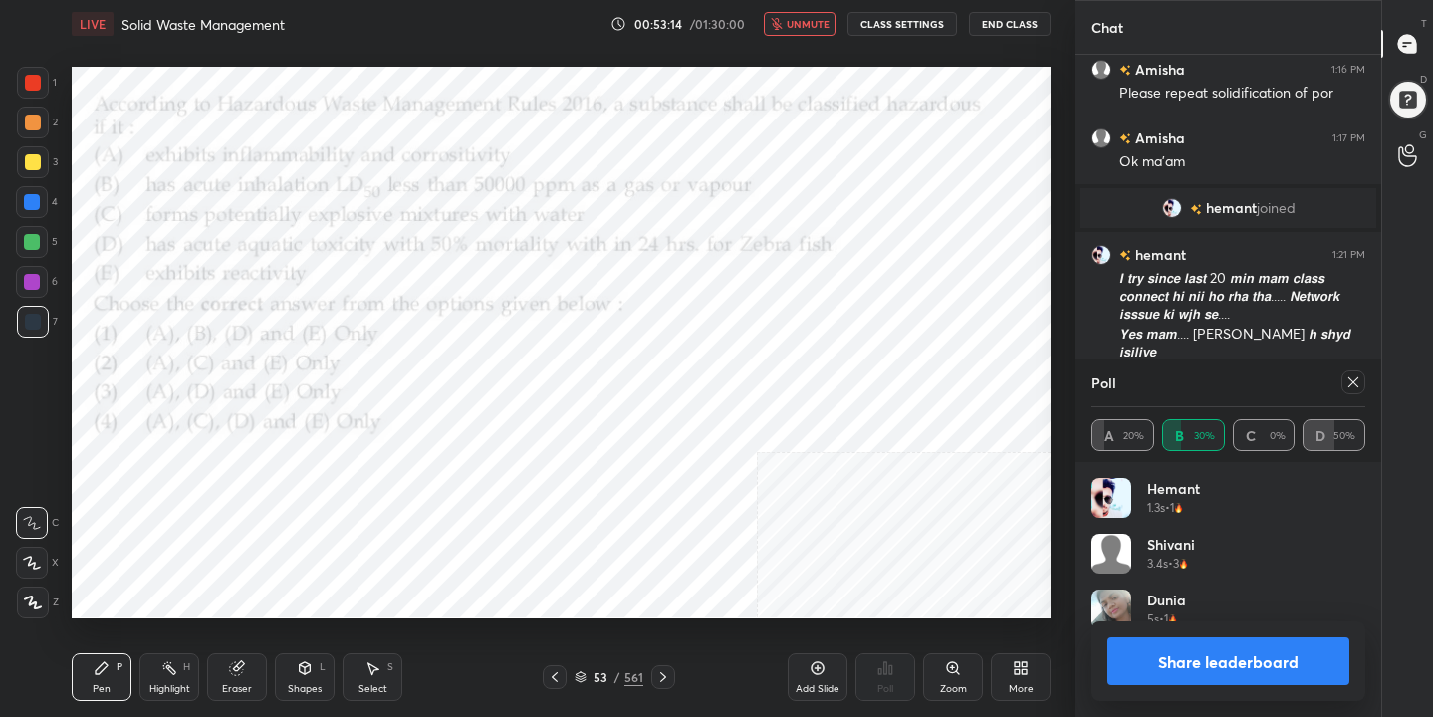
click at [1349, 393] on div at bounding box center [1353, 382] width 24 height 24
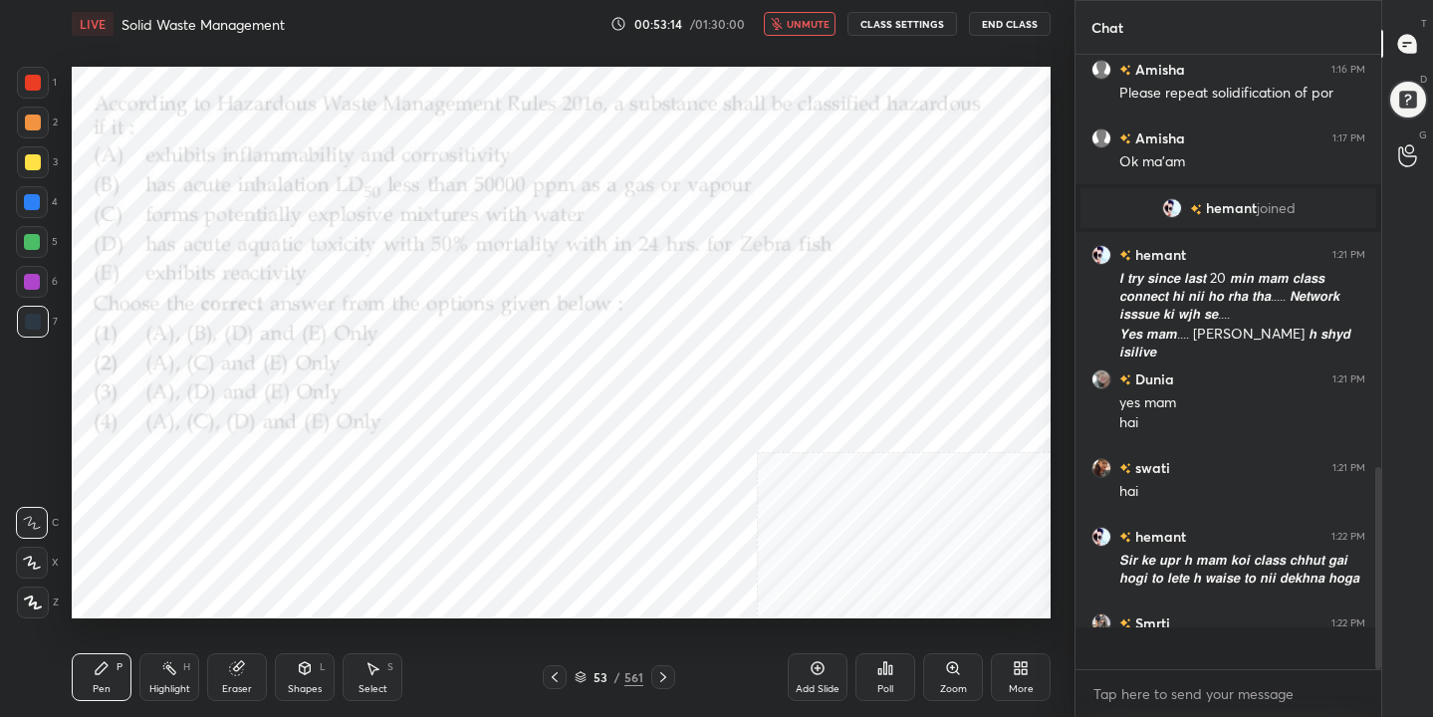
scroll to position [7, 7]
click at [805, 19] on span "unmute" at bounding box center [807, 24] width 43 height 14
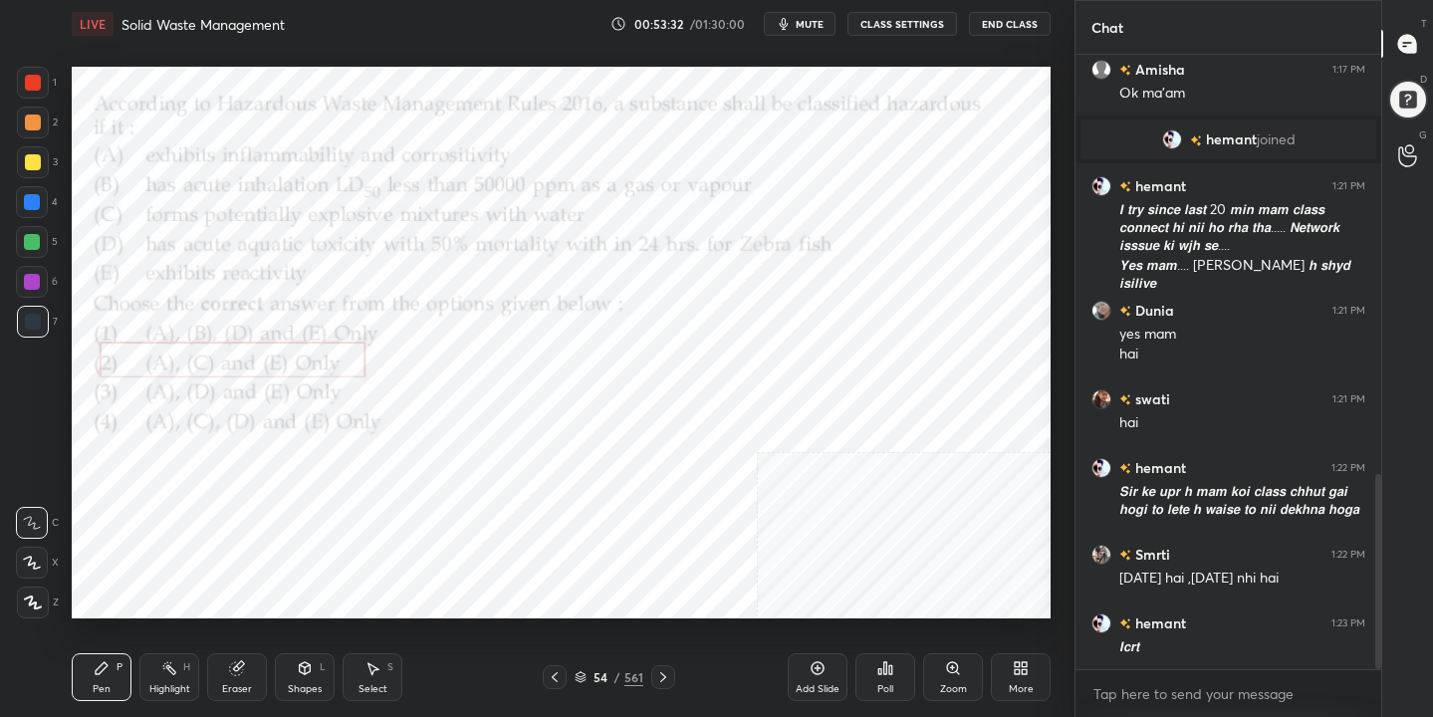
click at [582, 671] on icon at bounding box center [580, 677] width 12 height 12
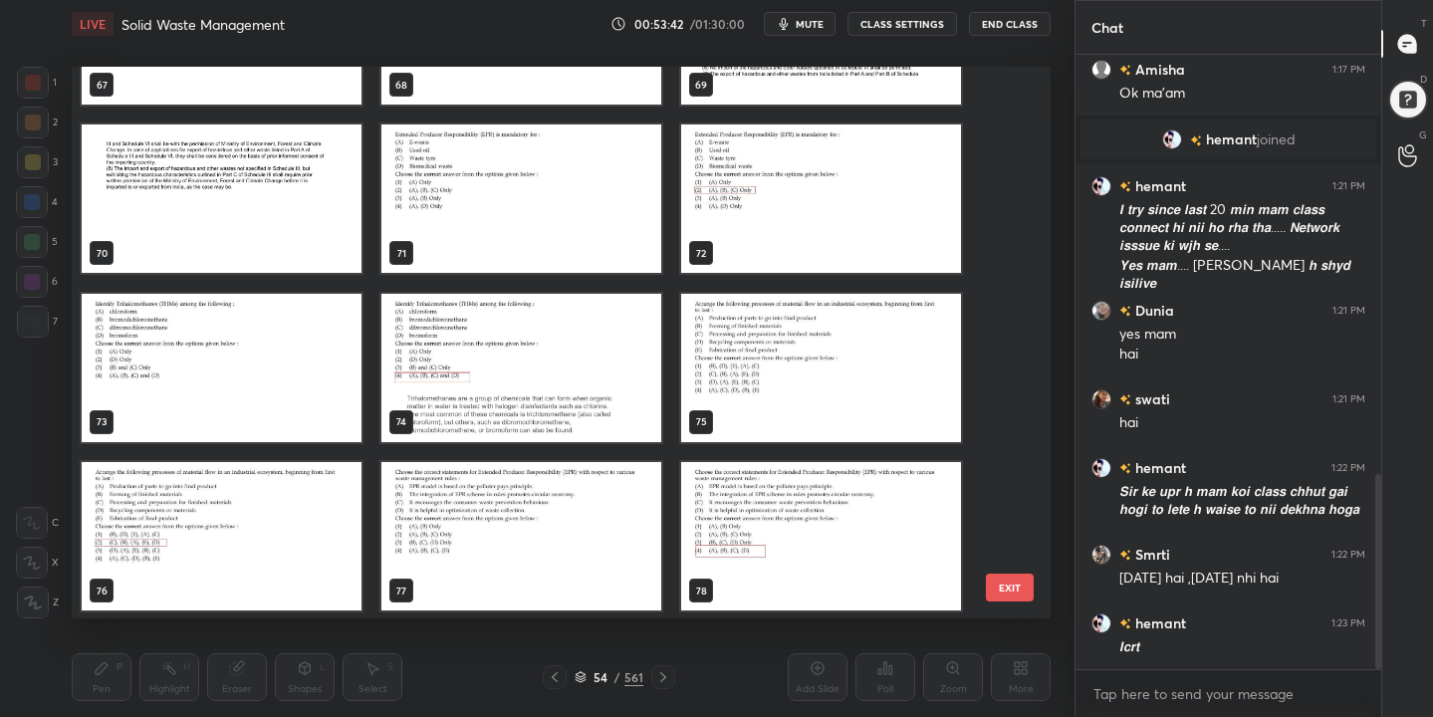
scroll to position [3828, 0]
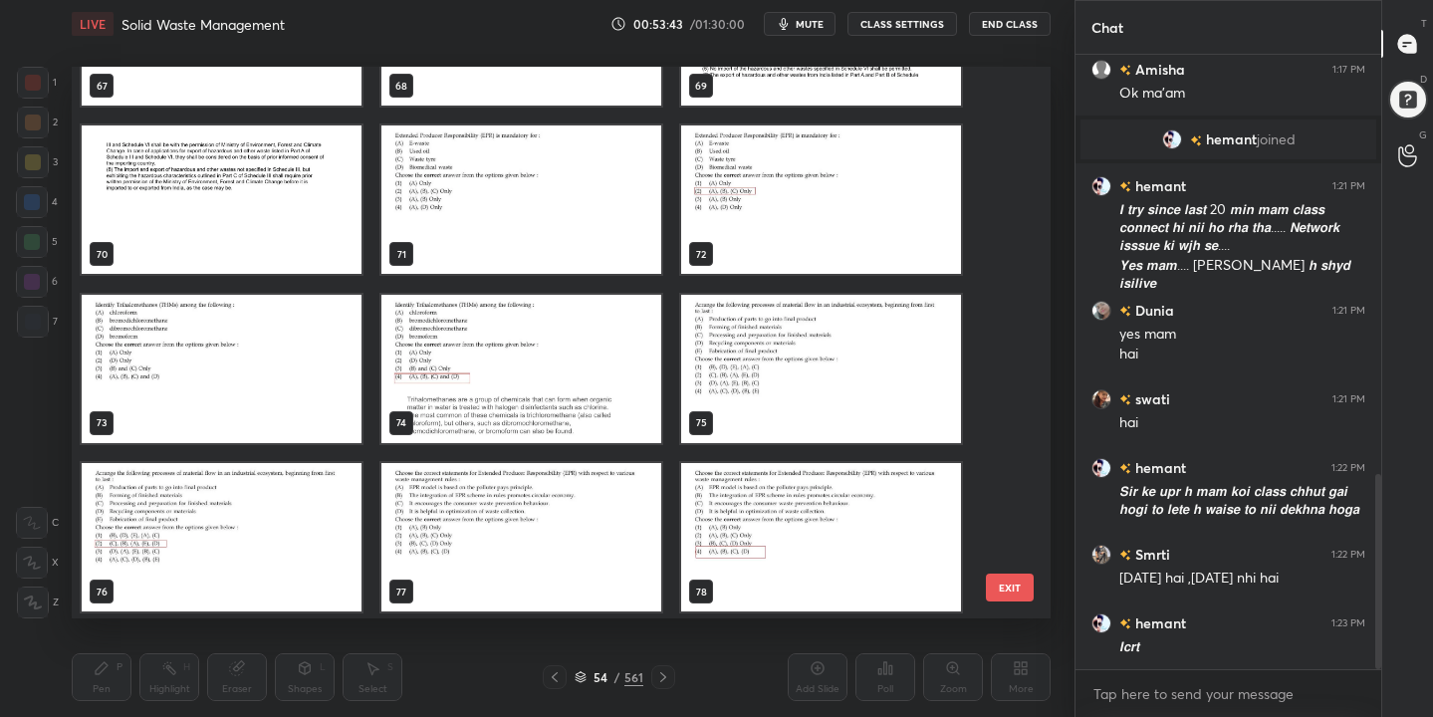
click at [292, 371] on img "grid" at bounding box center [222, 369] width 280 height 148
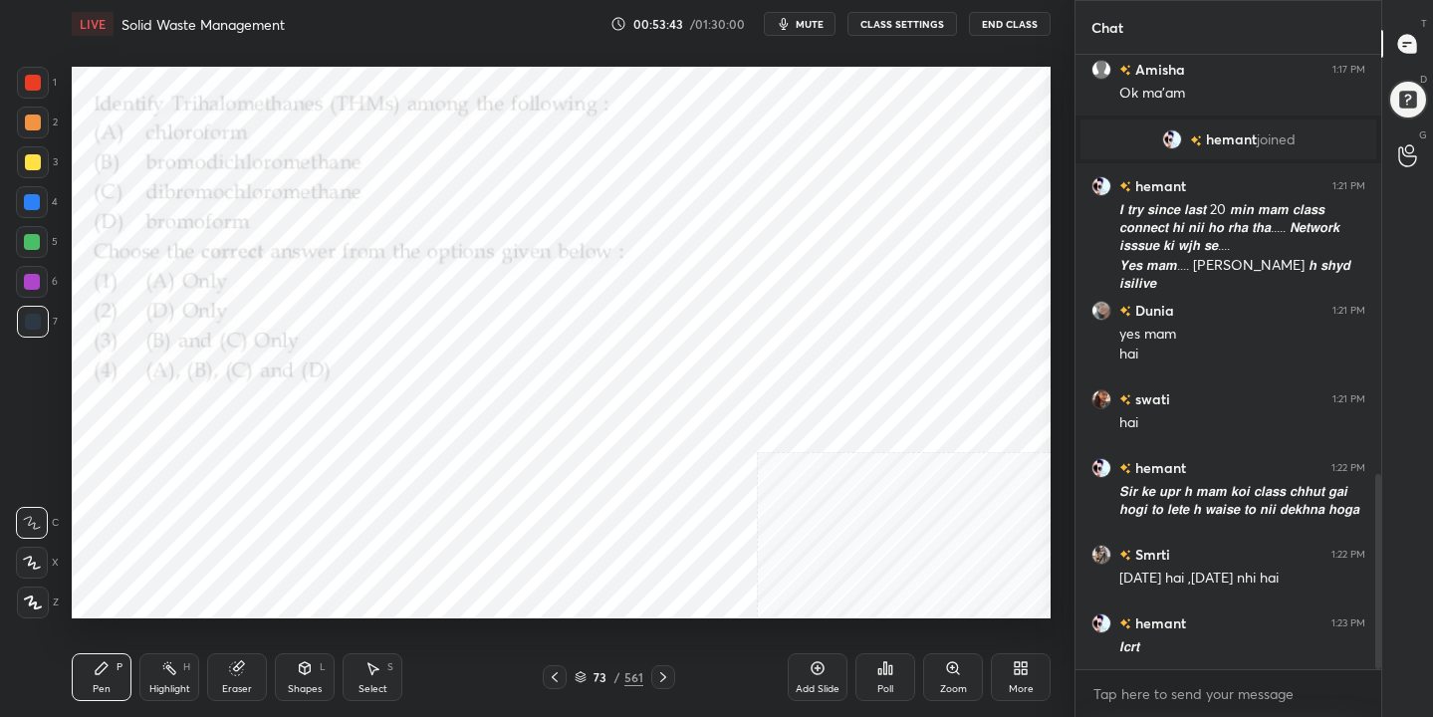
click at [292, 371] on img "grid" at bounding box center [222, 369] width 280 height 148
click at [819, 23] on span "mute" at bounding box center [809, 24] width 28 height 14
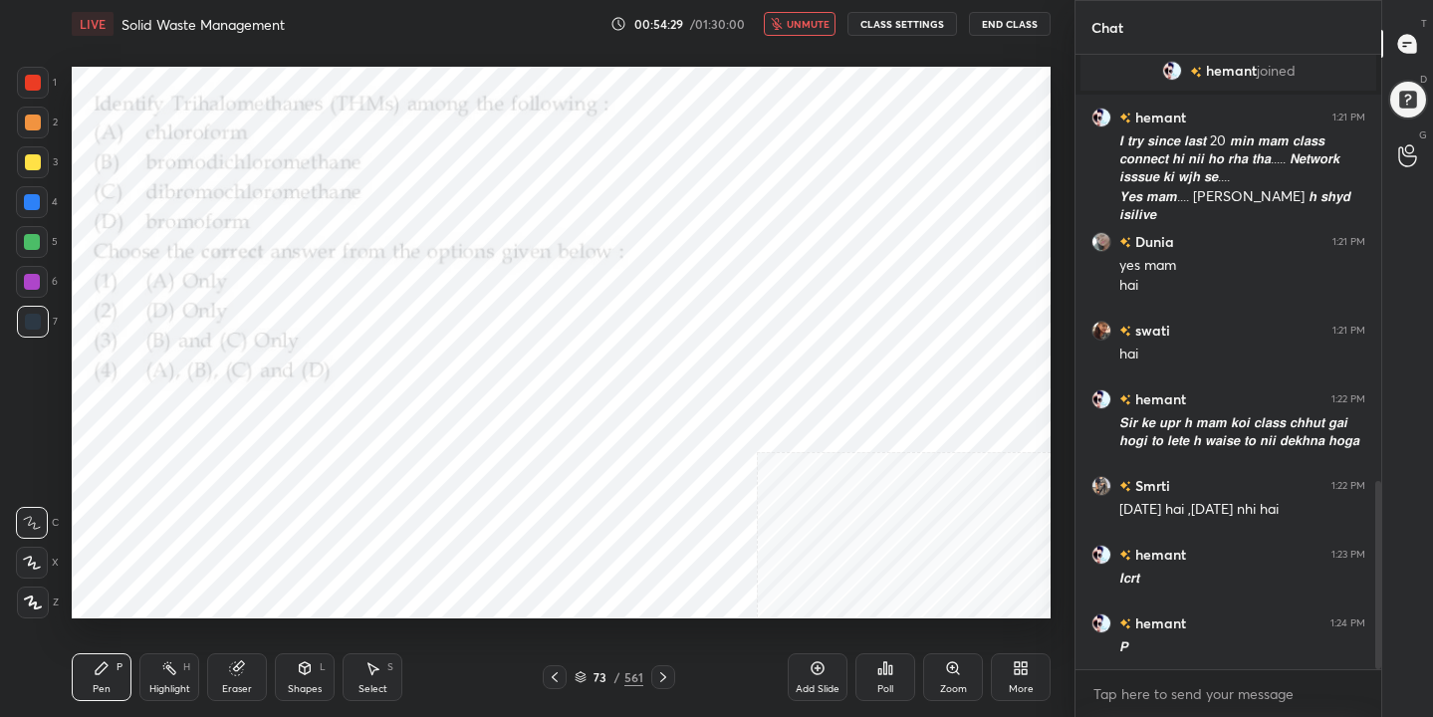
click at [586, 672] on div "73 / 561" at bounding box center [608, 677] width 69 height 18
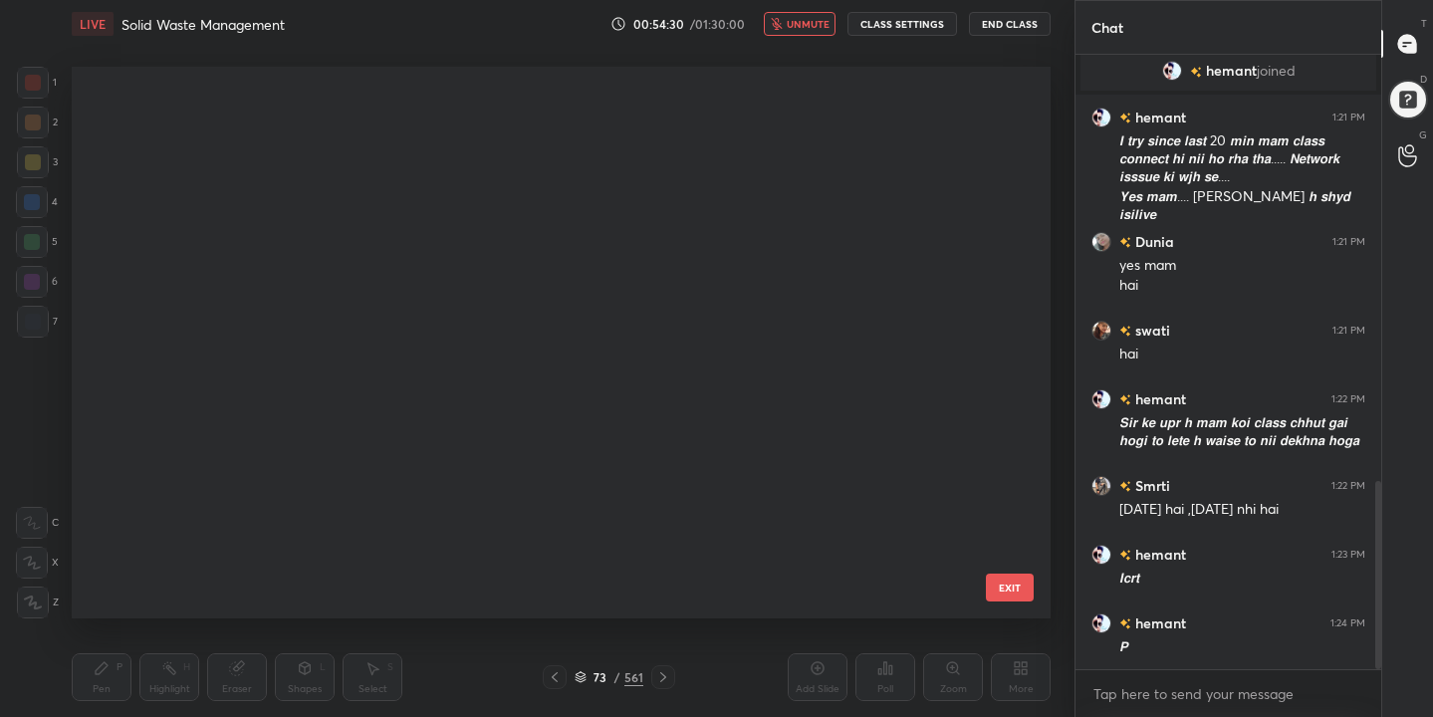
scroll to position [545, 970]
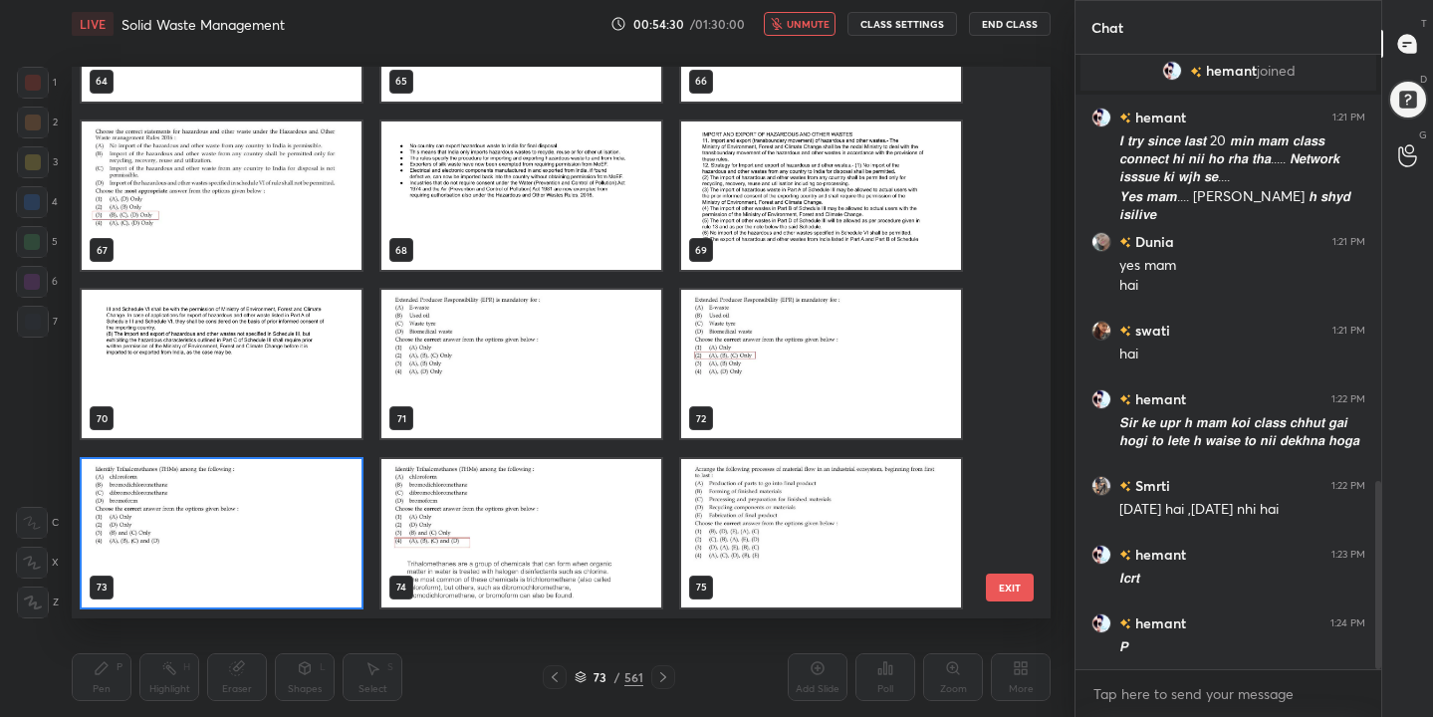
click at [264, 535] on img "grid" at bounding box center [222, 533] width 280 height 148
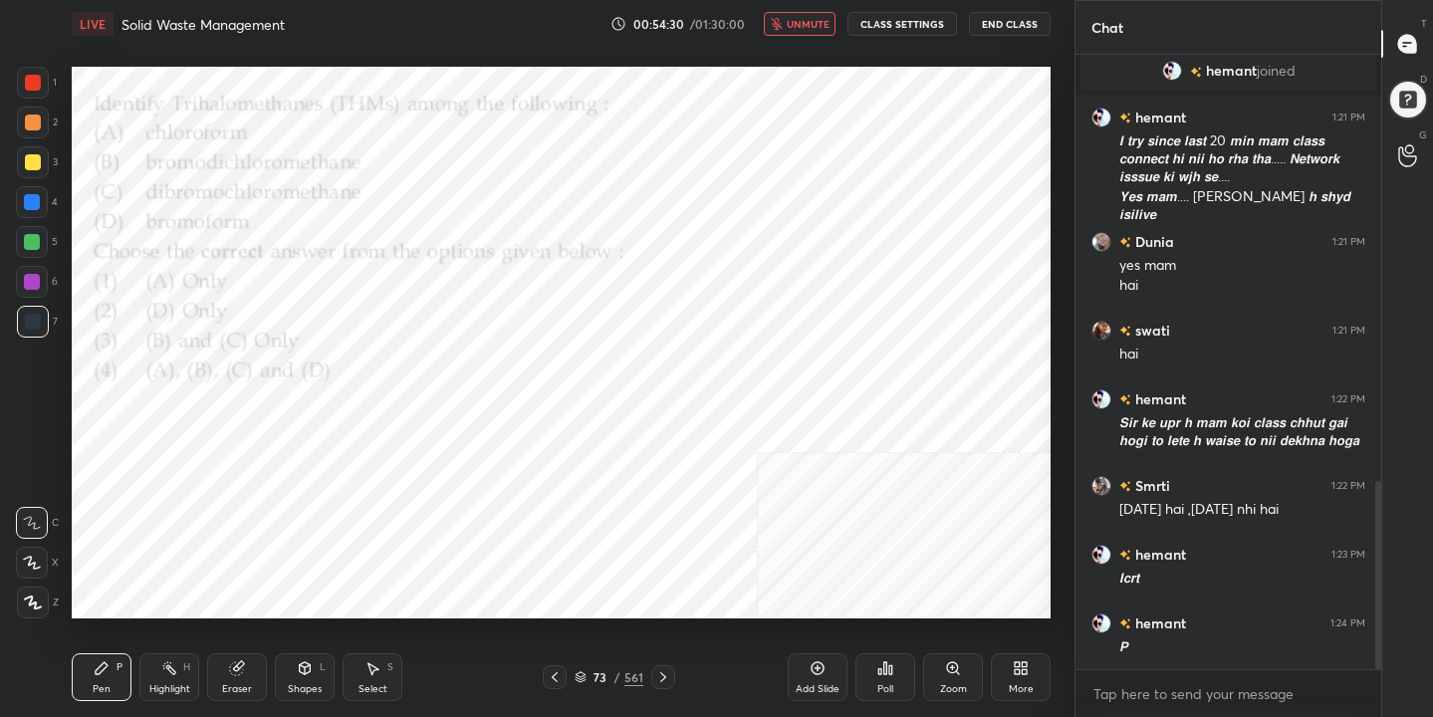
click at [264, 535] on img "grid" at bounding box center [222, 533] width 280 height 148
click at [891, 692] on div "Poll" at bounding box center [885, 689] width 16 height 10
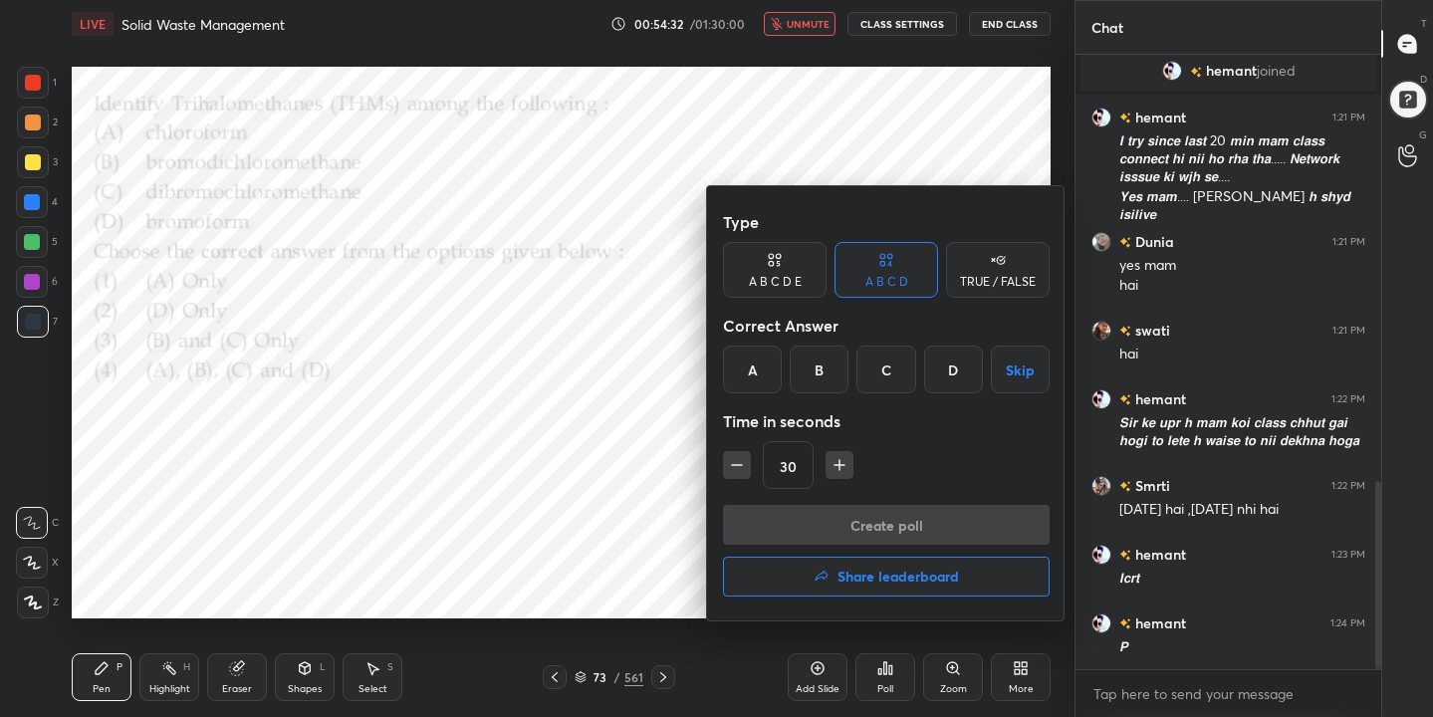
click at [939, 350] on div "D" at bounding box center [953, 369] width 59 height 48
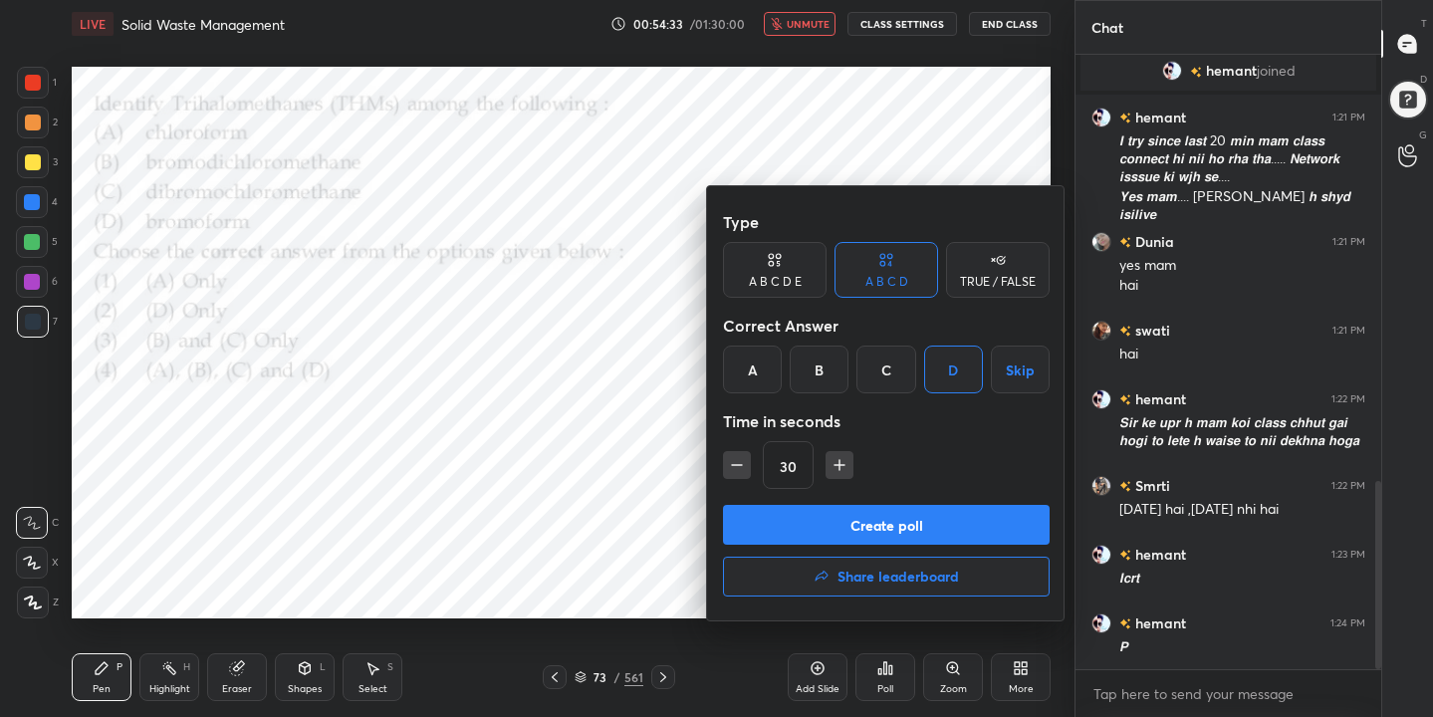
click at [959, 525] on button "Create poll" at bounding box center [886, 525] width 327 height 40
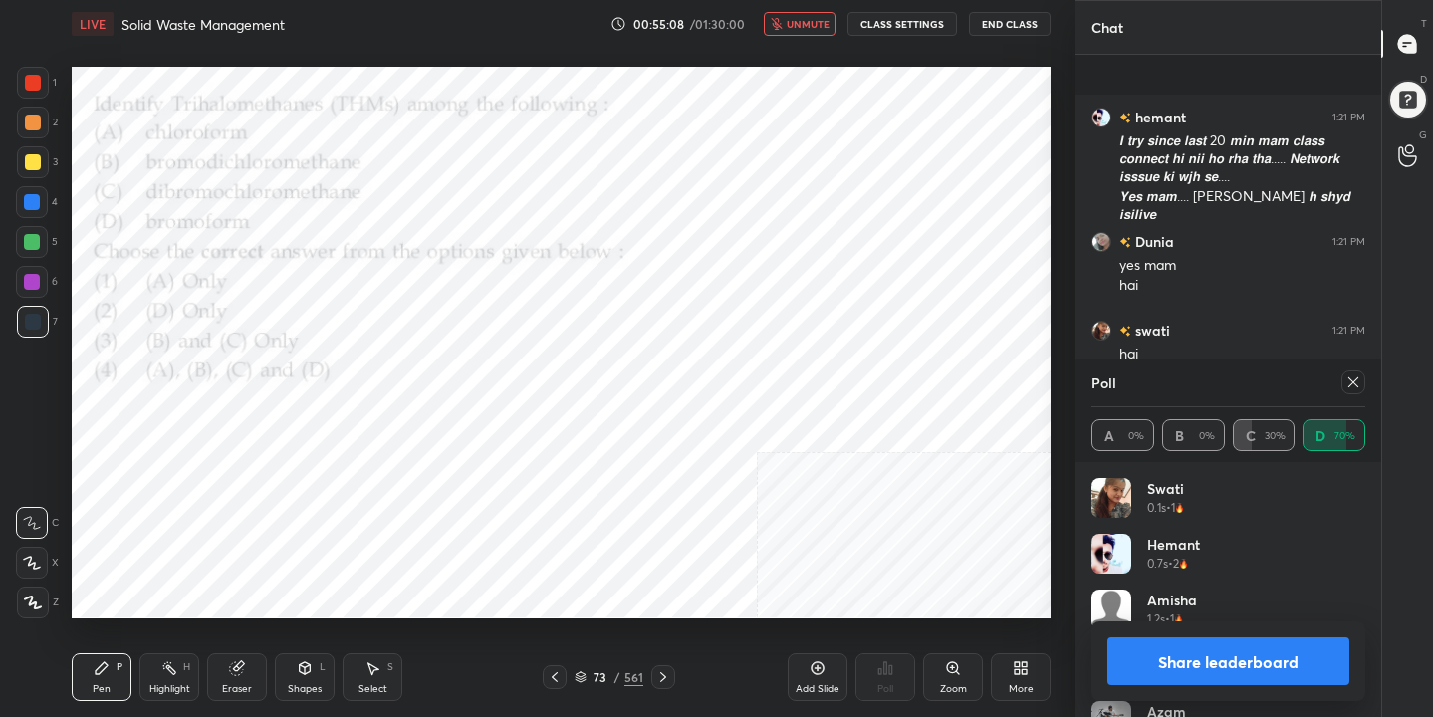
scroll to position [1595, 0]
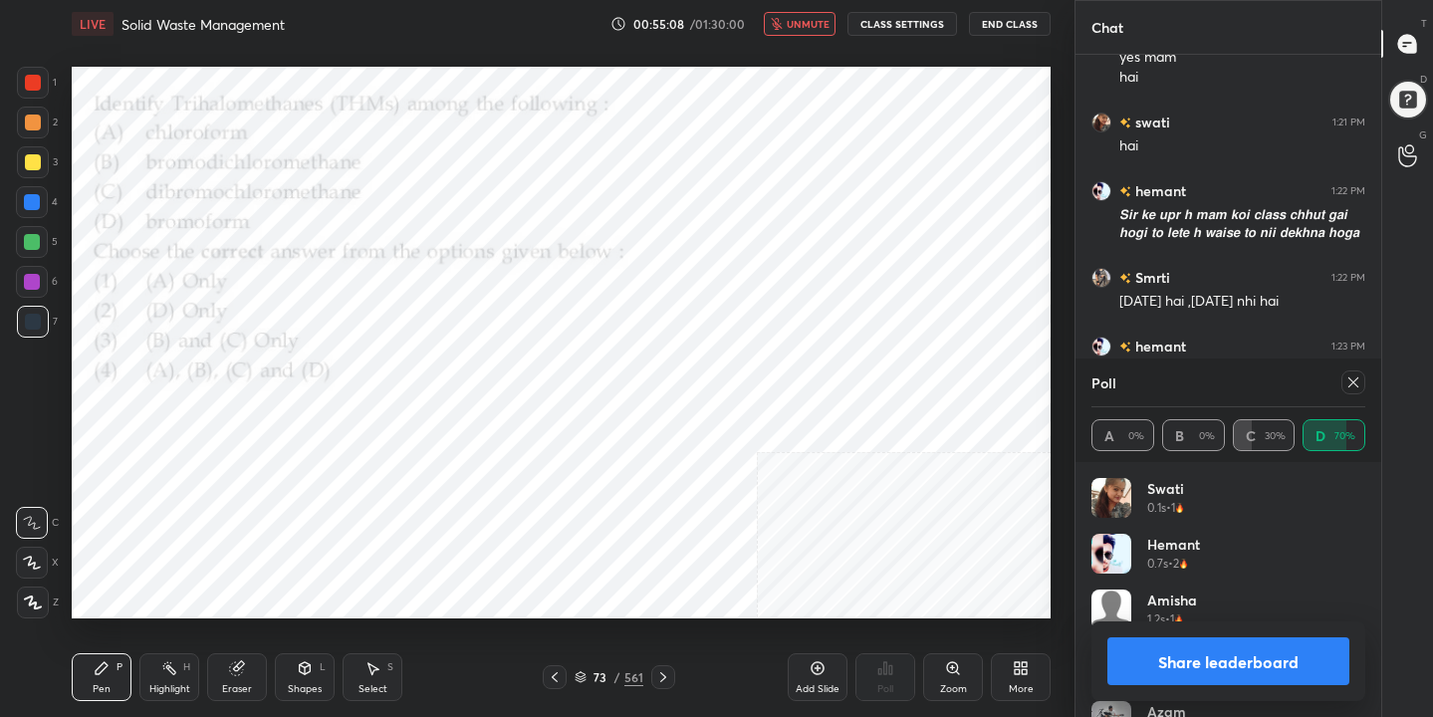
click at [1346, 387] on icon at bounding box center [1353, 382] width 16 height 16
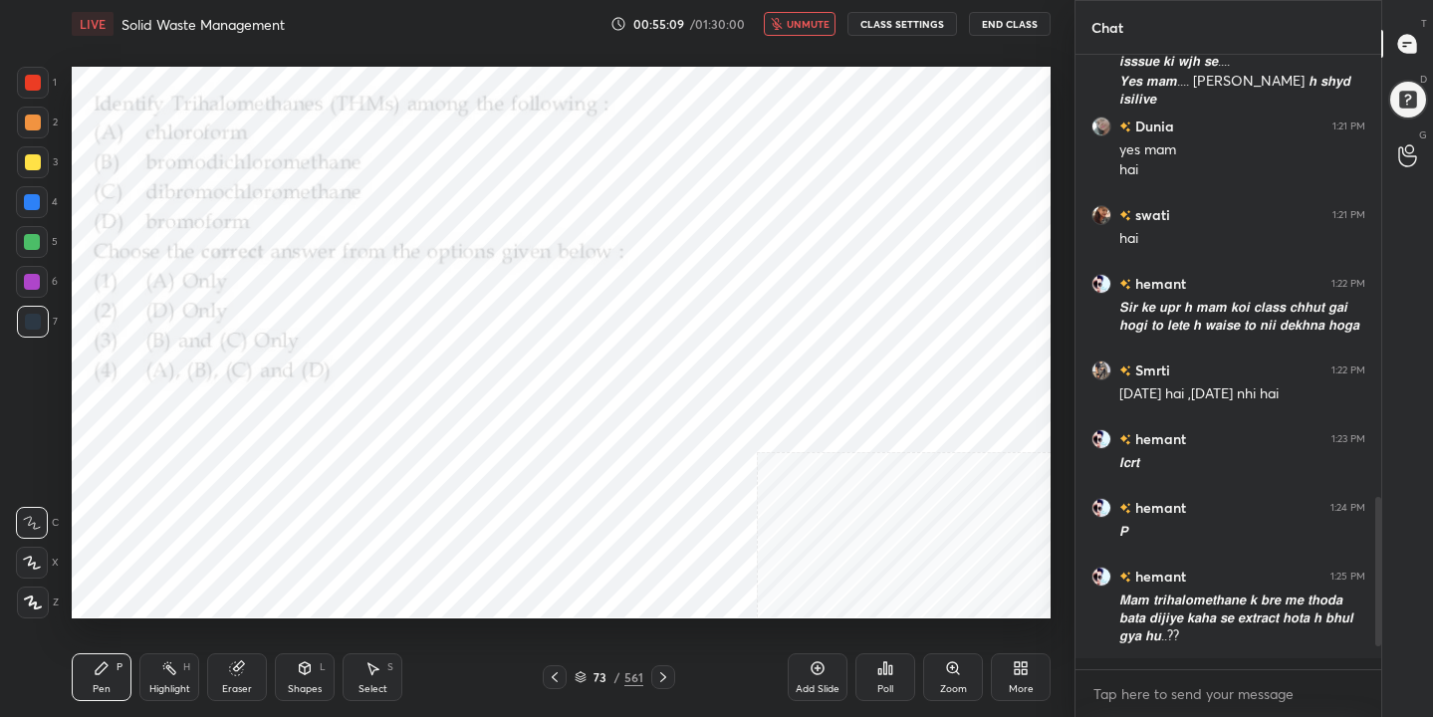
scroll to position [443, 300]
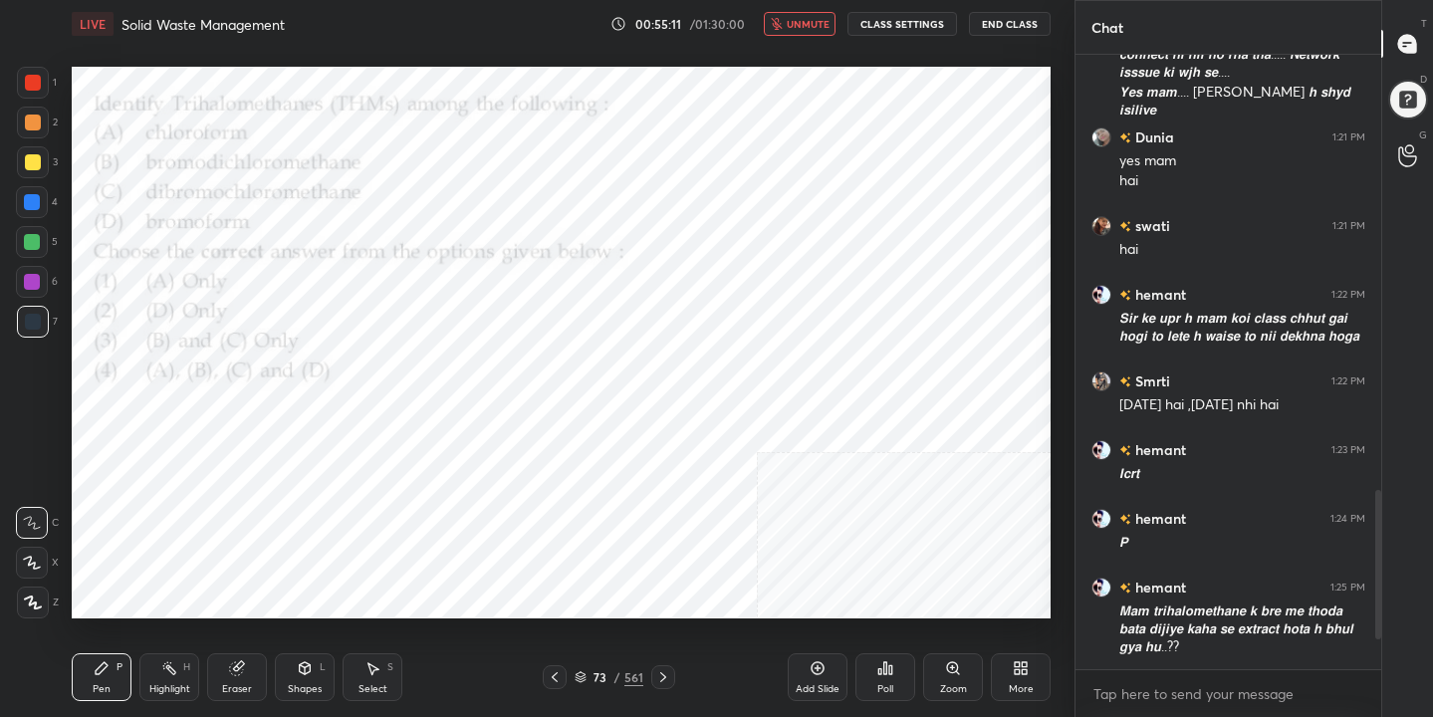
click at [800, 27] on span "unmute" at bounding box center [807, 24] width 43 height 14
click at [584, 682] on icon at bounding box center [580, 677] width 12 height 12
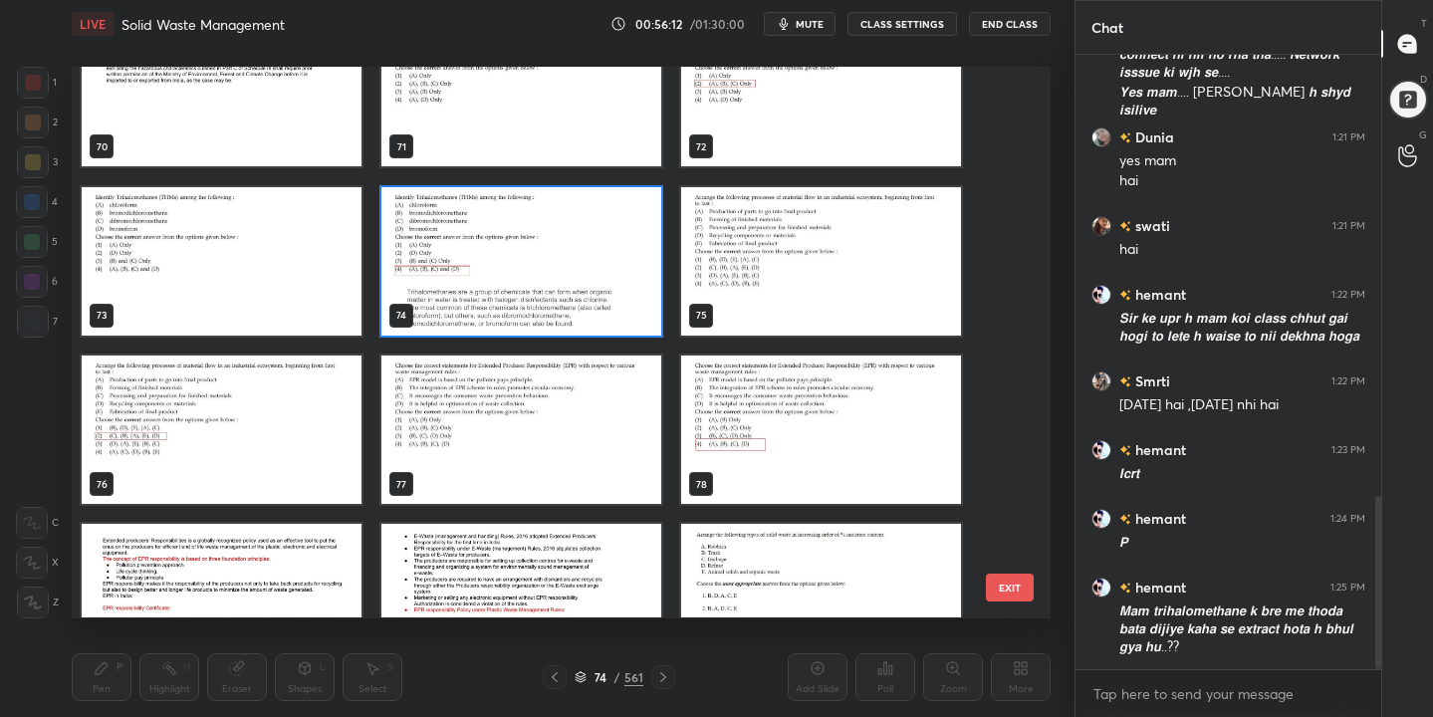
scroll to position [1560, 0]
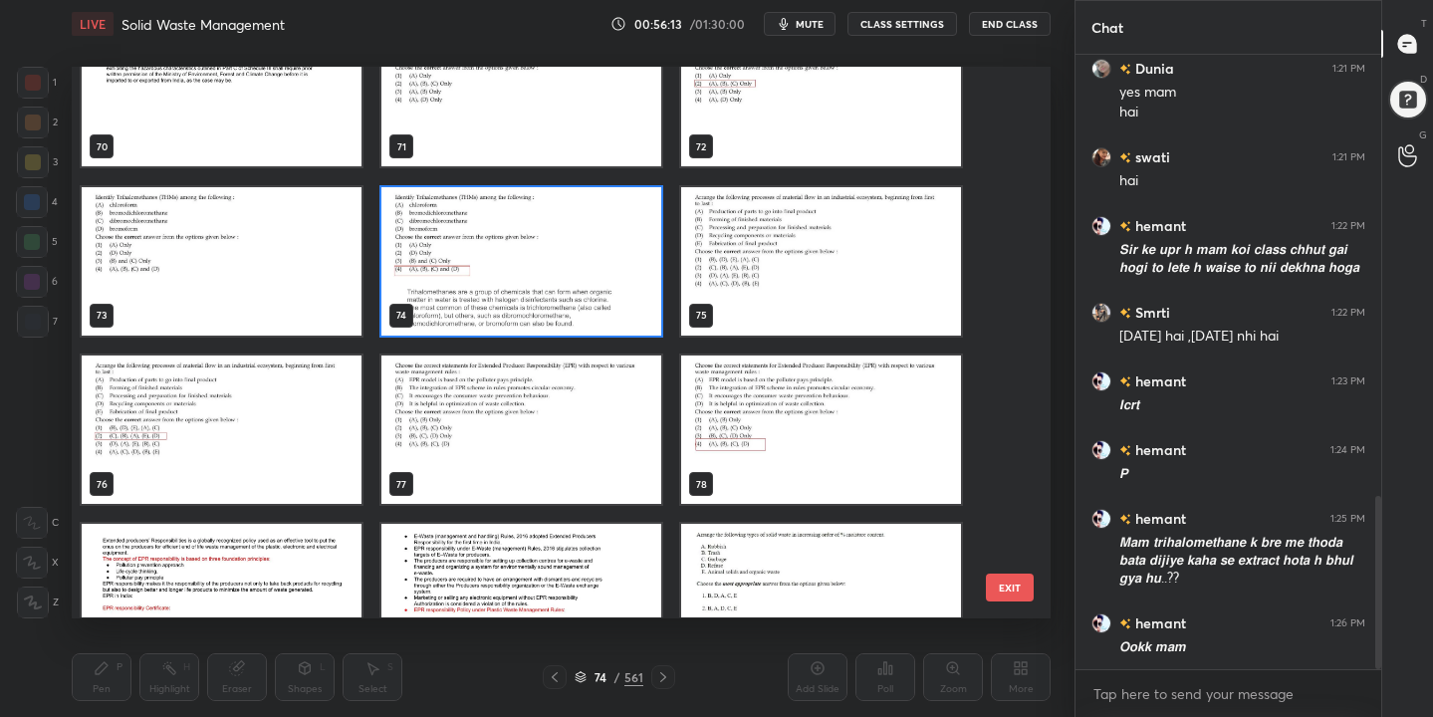
click at [756, 217] on img "grid" at bounding box center [821, 261] width 280 height 148
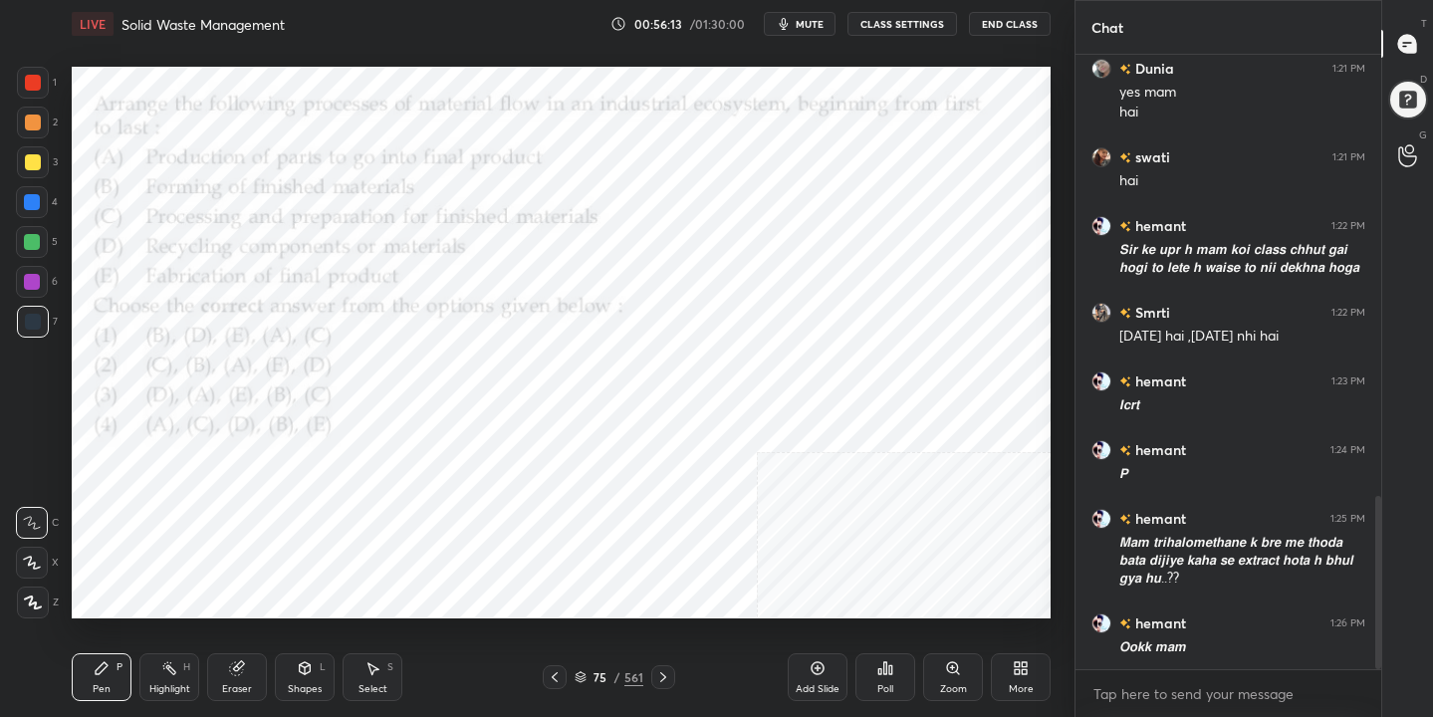
click at [756, 217] on img "grid" at bounding box center [821, 261] width 280 height 148
click at [804, 18] on span "mute" at bounding box center [809, 24] width 28 height 14
click at [584, 676] on icon at bounding box center [580, 677] width 12 height 12
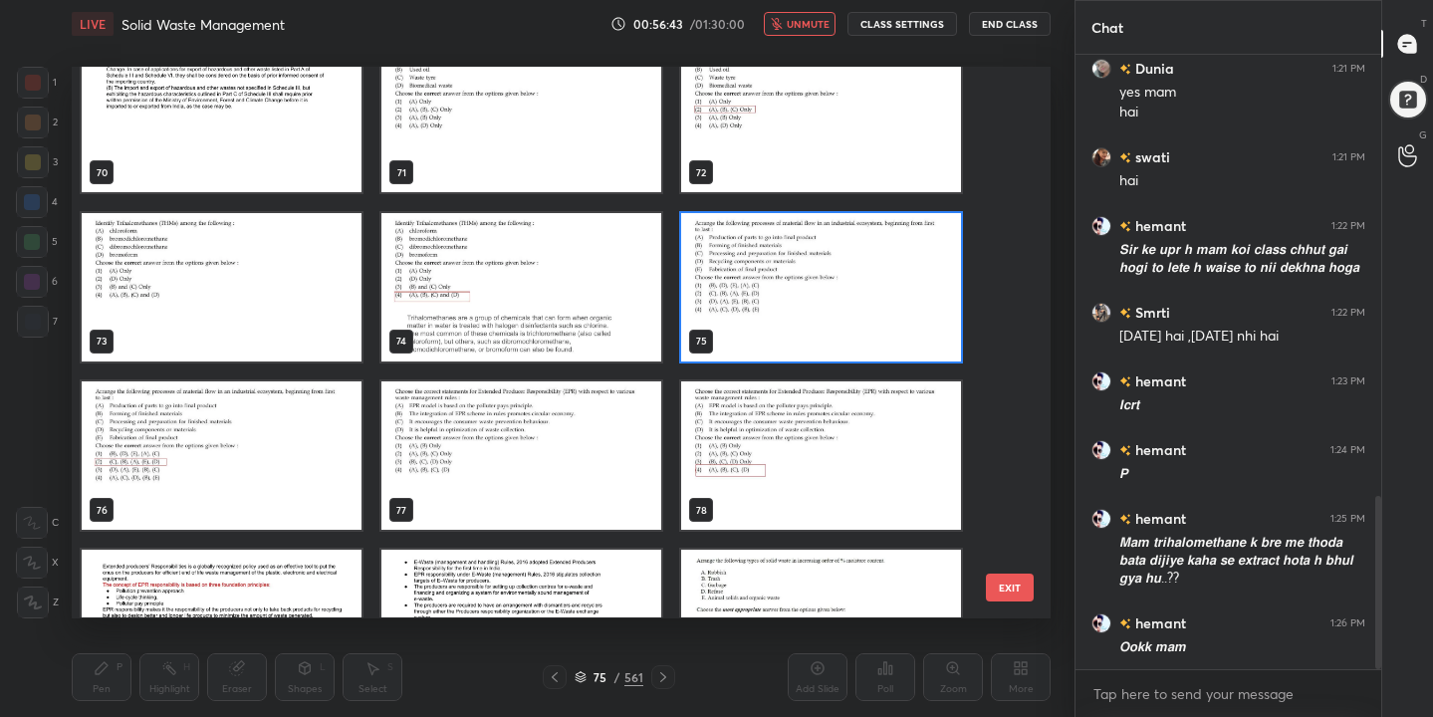
scroll to position [3907, 0]
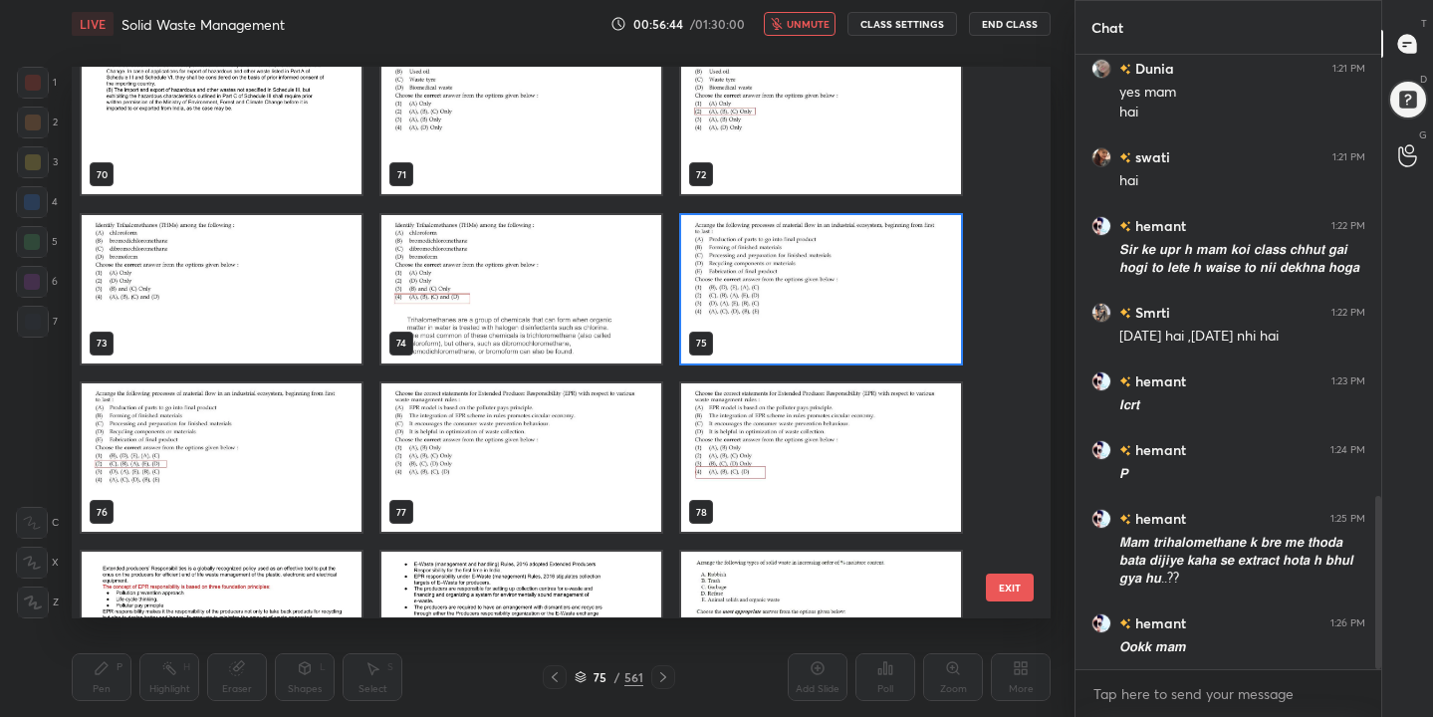
click at [791, 260] on img "grid" at bounding box center [821, 289] width 280 height 148
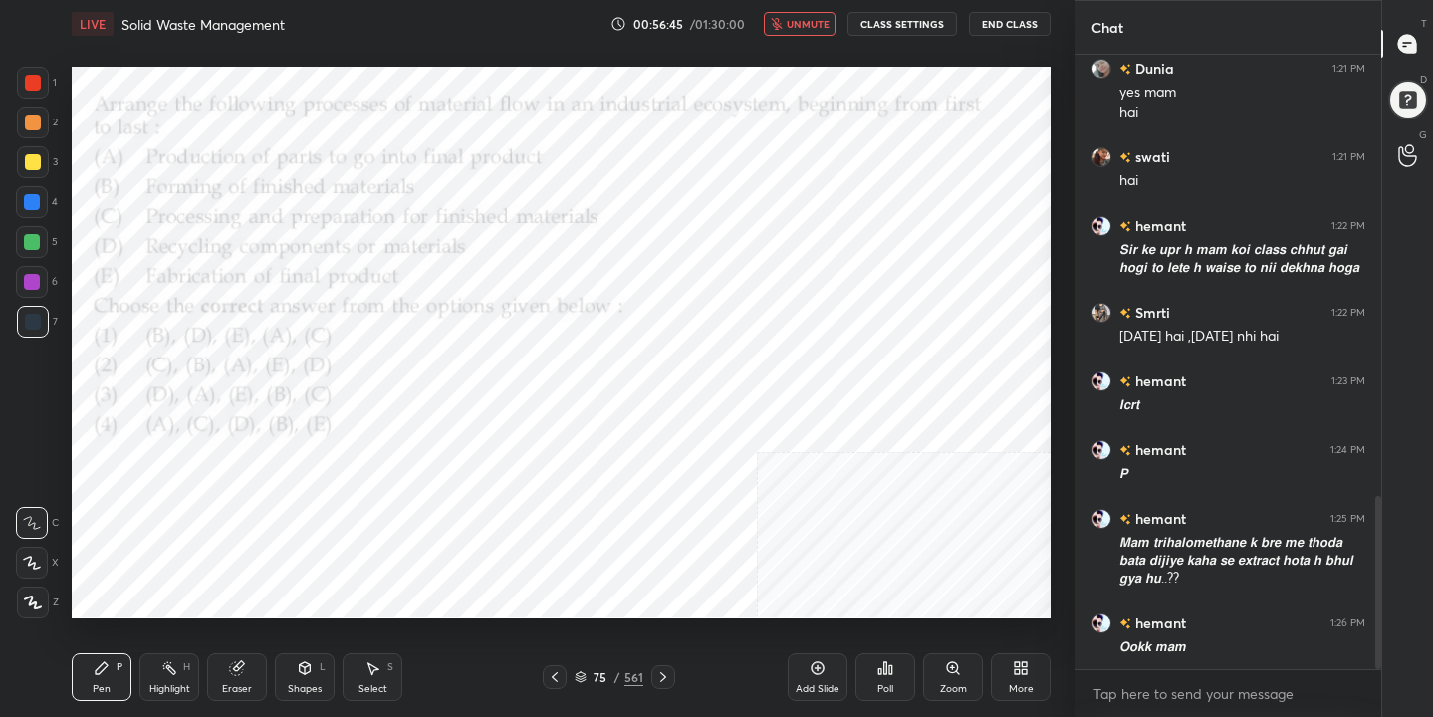
click at [791, 260] on img "grid" at bounding box center [821, 289] width 280 height 148
click at [896, 672] on div "Poll" at bounding box center [885, 677] width 60 height 48
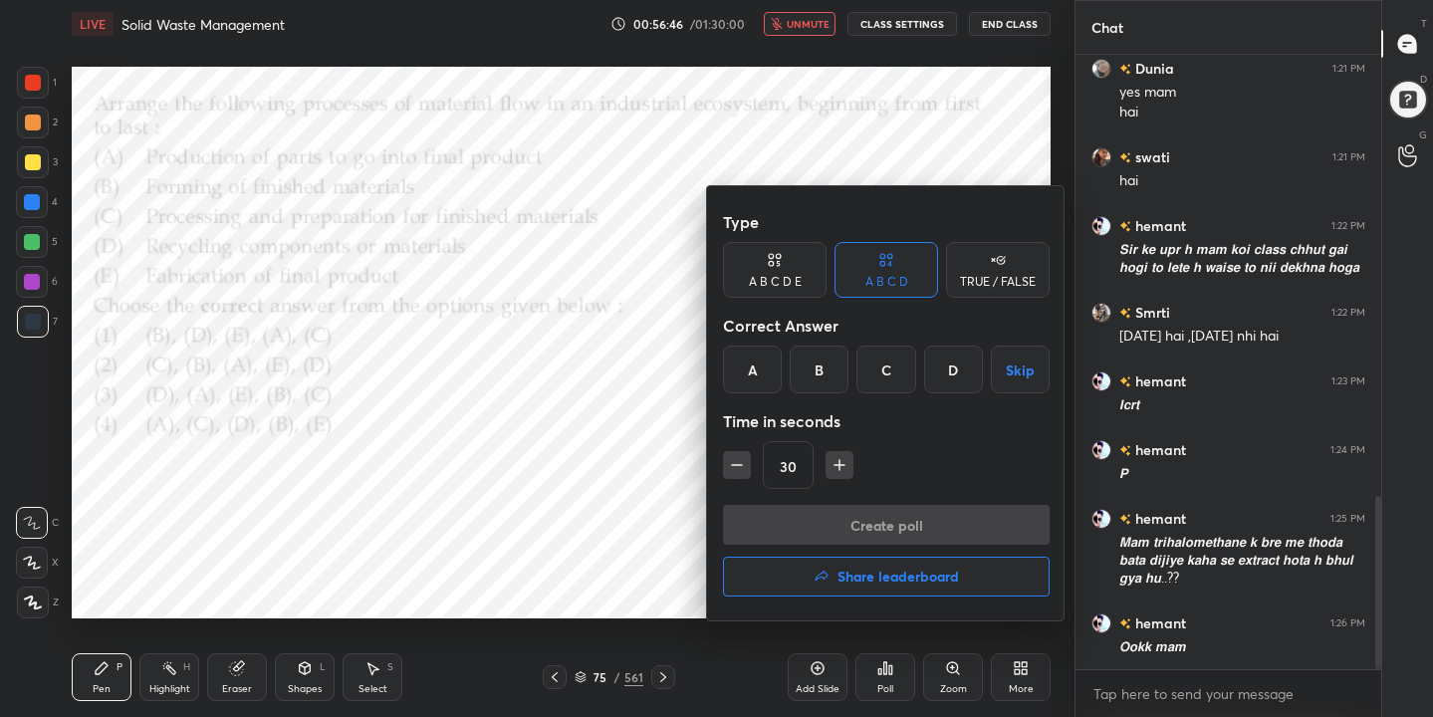
click at [836, 386] on div "B" at bounding box center [818, 369] width 59 height 48
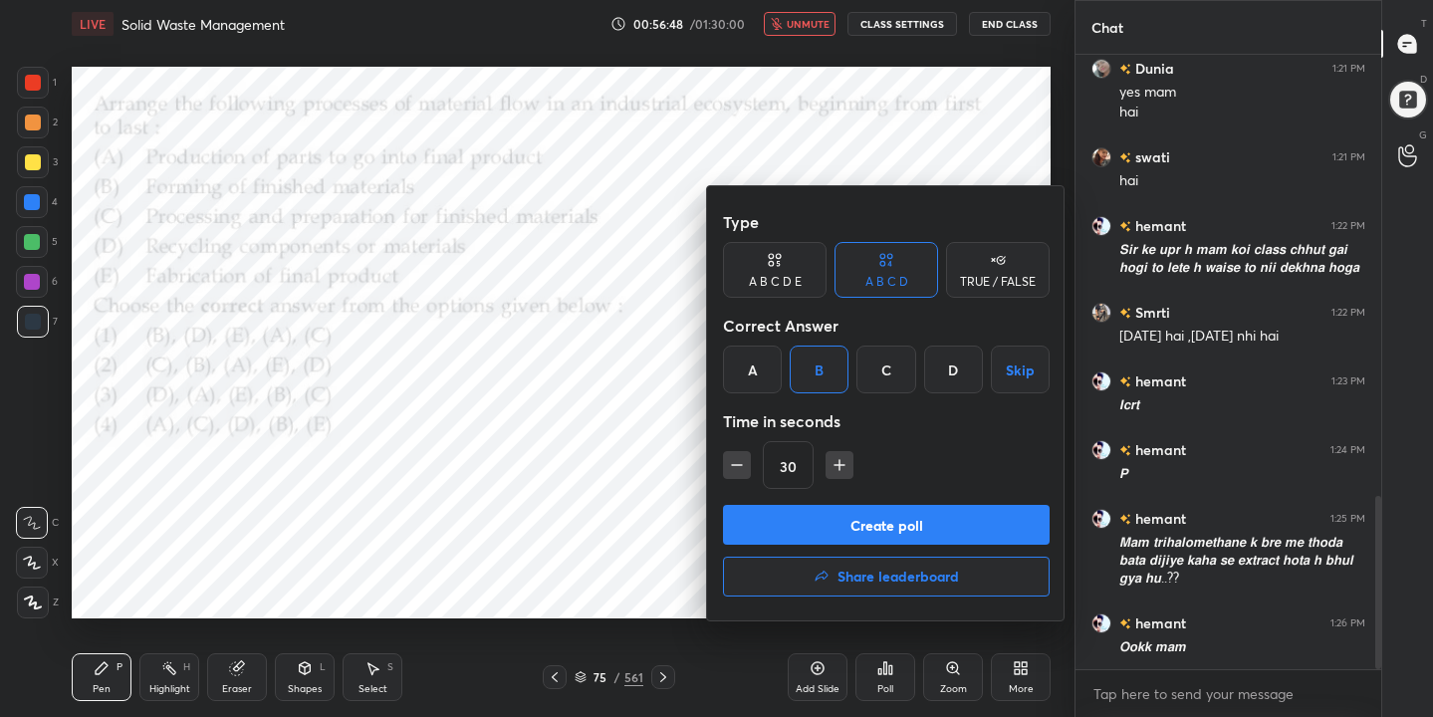
click at [908, 518] on button "Create poll" at bounding box center [886, 525] width 327 height 40
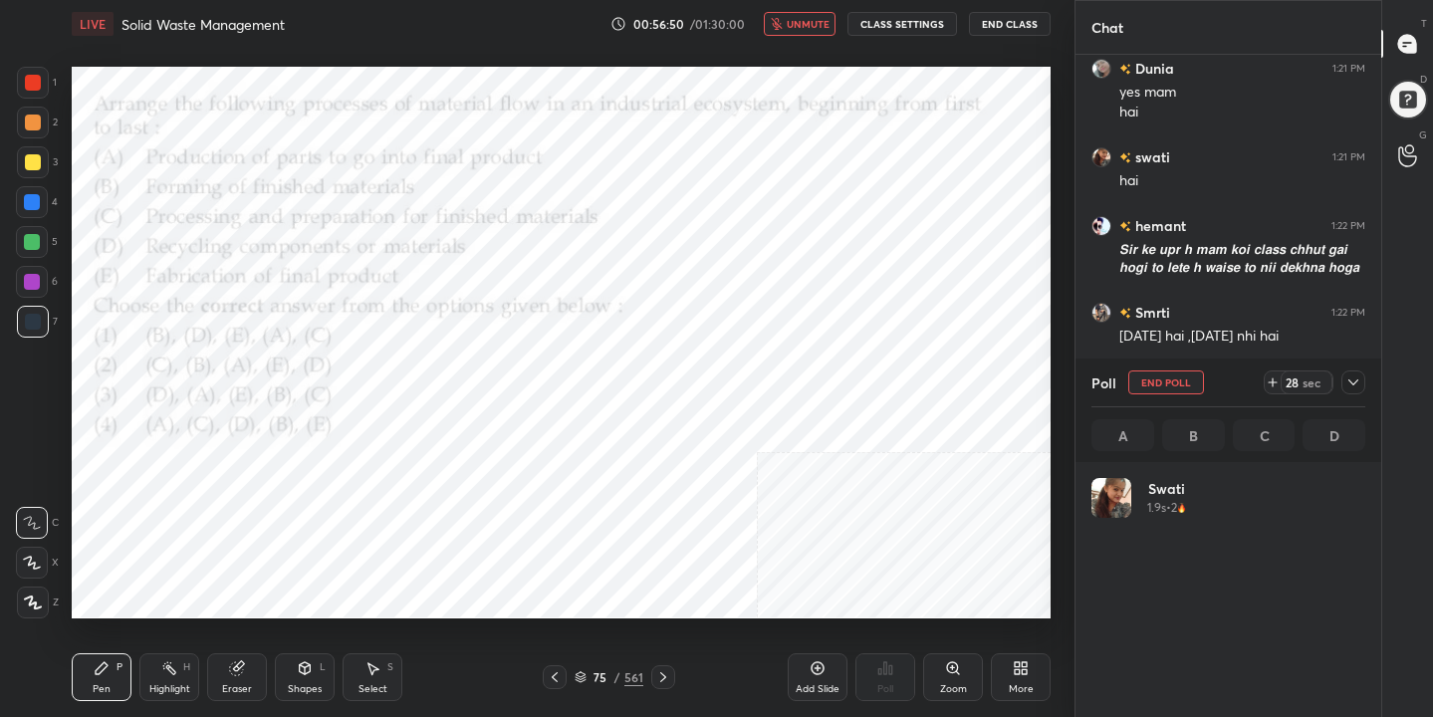
scroll to position [233, 268]
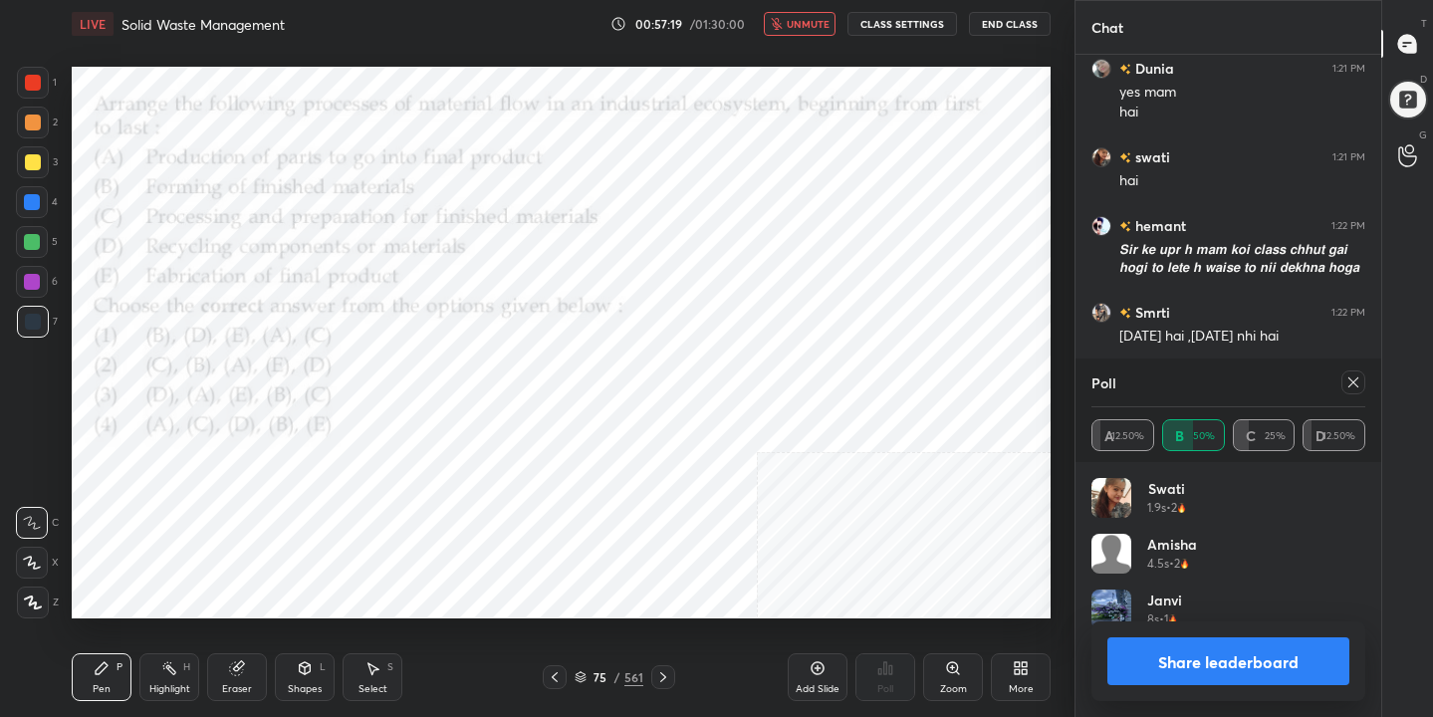
click at [1358, 392] on div at bounding box center [1353, 382] width 24 height 24
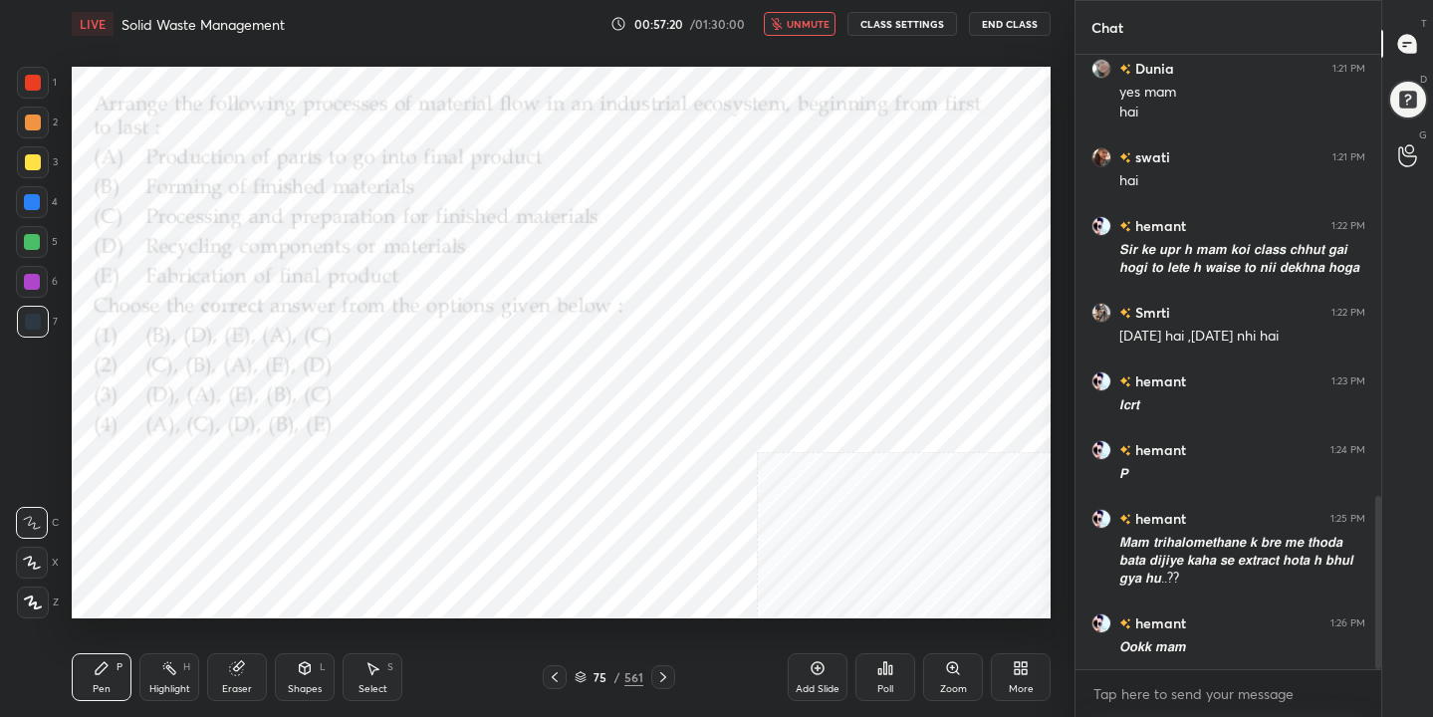
scroll to position [443, 300]
click at [816, 22] on span "unmute" at bounding box center [807, 24] width 43 height 14
click at [591, 681] on div "76" at bounding box center [600, 677] width 20 height 12
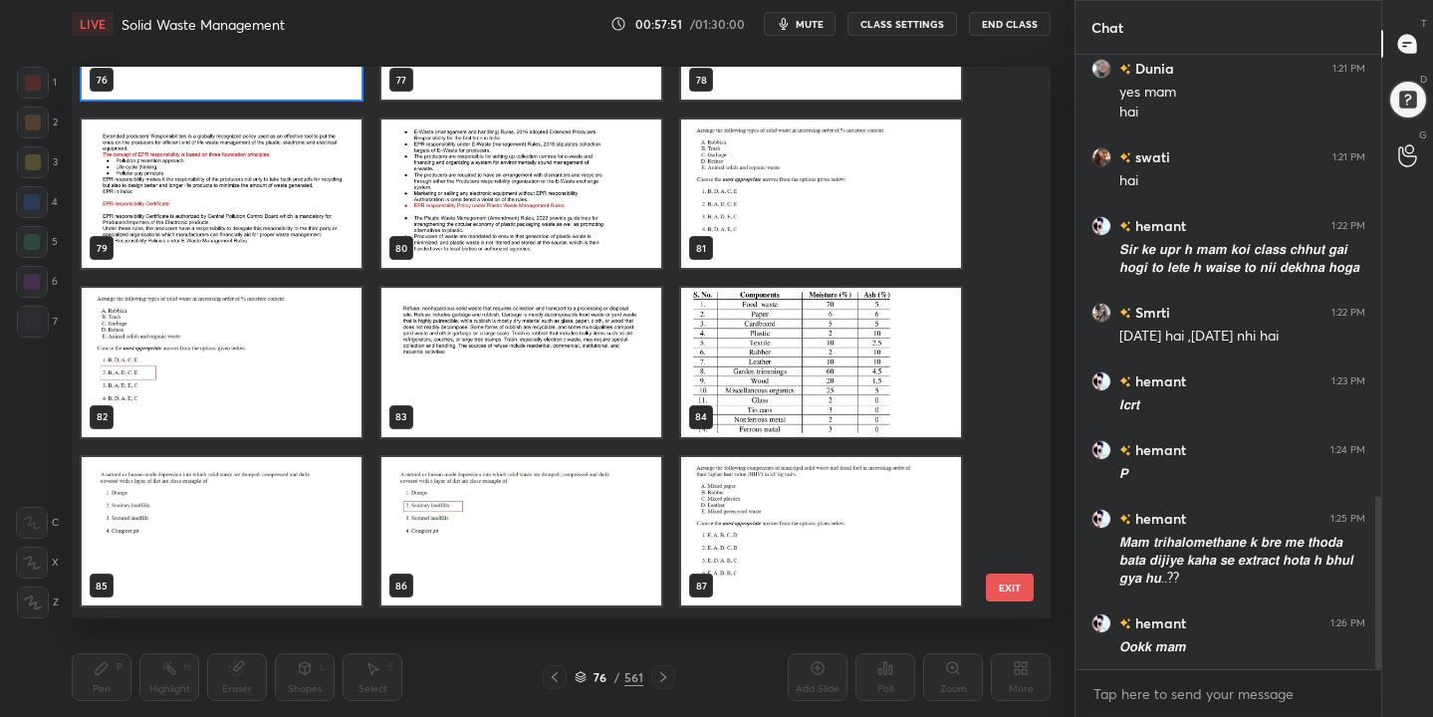
scroll to position [4408, 0]
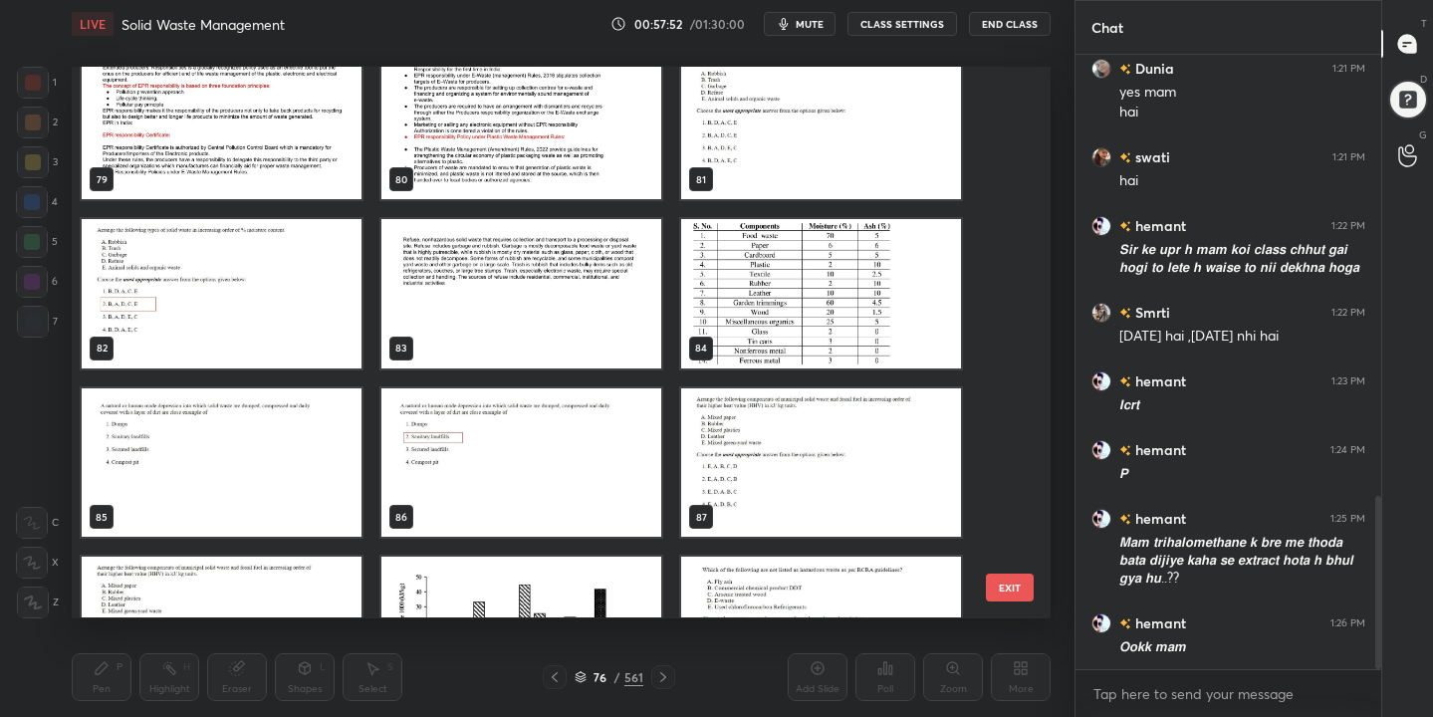
click at [807, 123] on img "grid" at bounding box center [821, 126] width 280 height 148
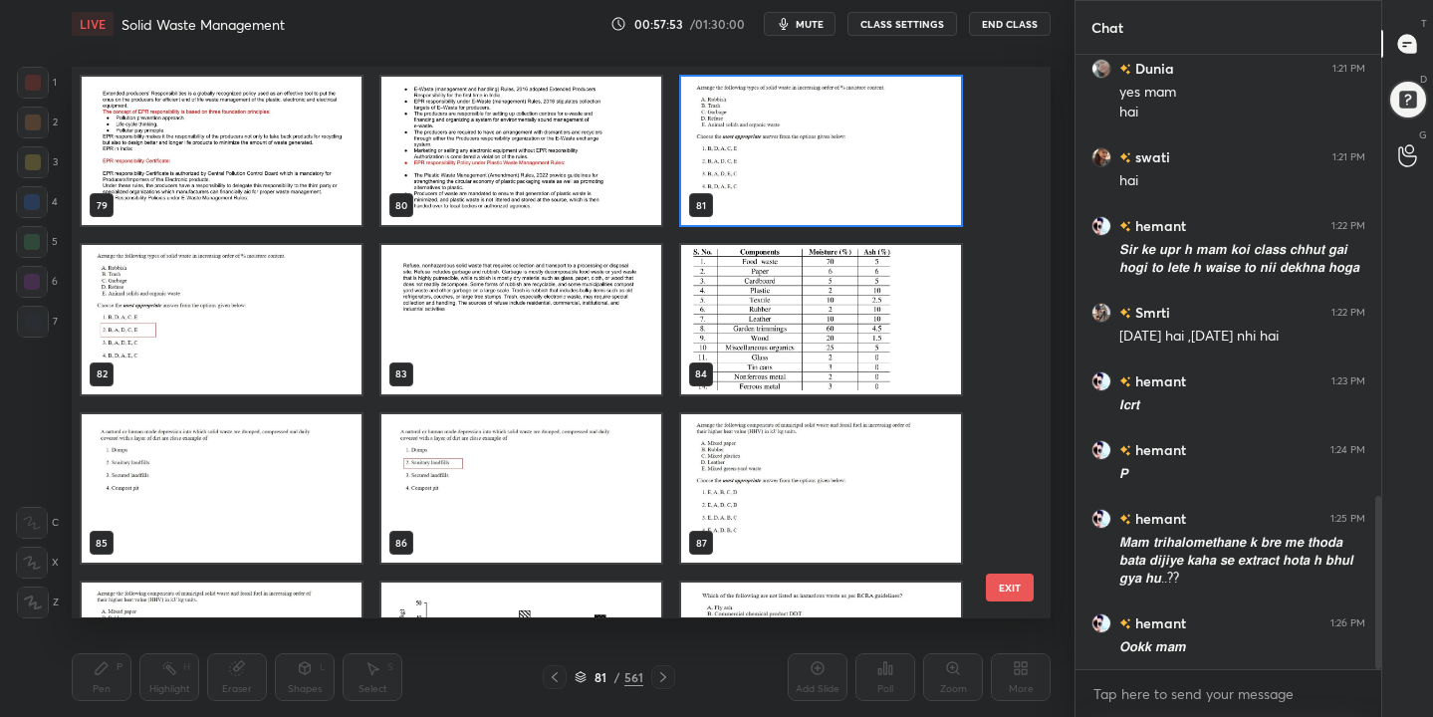
click at [807, 123] on div "73 74 75 76 77 78 79 80 81 82 83 84 85 86 87 88 89 90" at bounding box center [544, 342] width 944 height 551
click at [807, 123] on img "grid" at bounding box center [821, 152] width 280 height 148
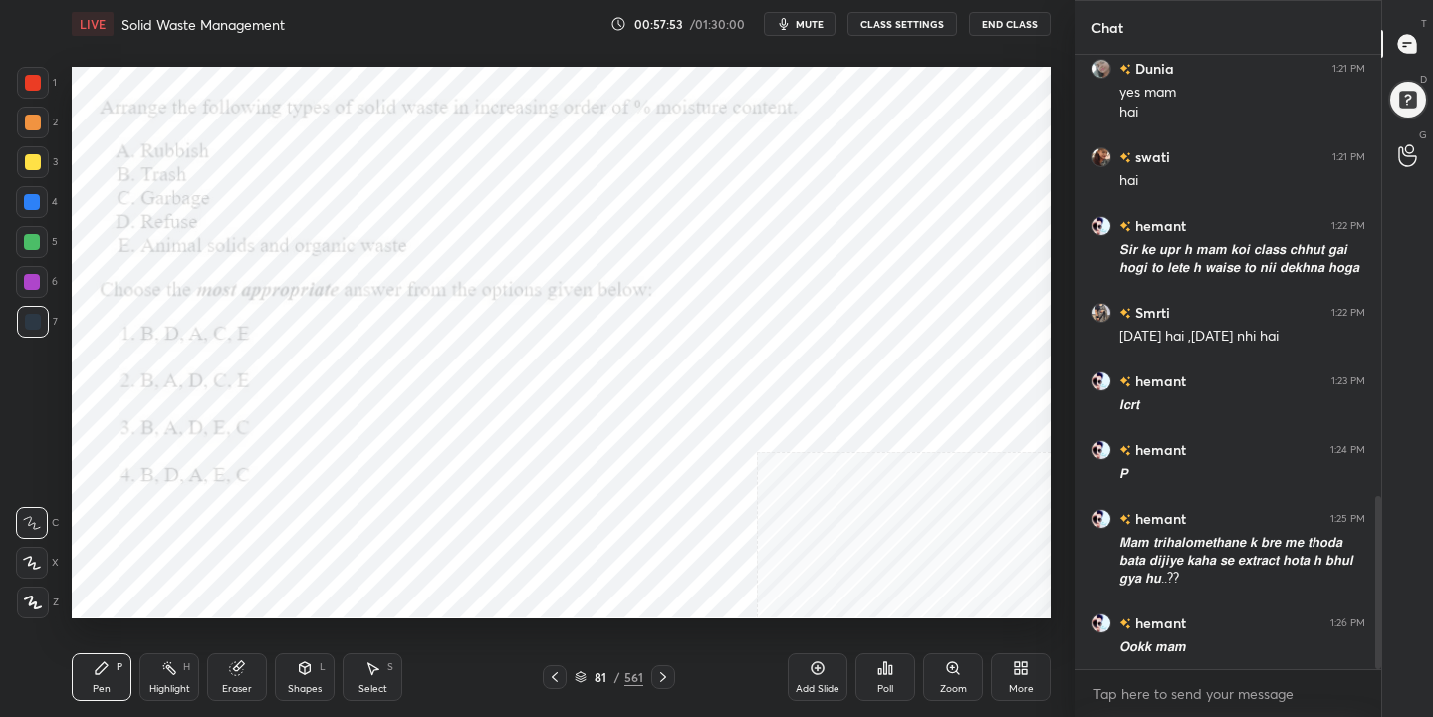
click at [807, 123] on img "grid" at bounding box center [821, 152] width 280 height 148
click at [827, 29] on button "mute" at bounding box center [800, 24] width 72 height 24
click at [583, 680] on icon at bounding box center [580, 680] width 10 height 3
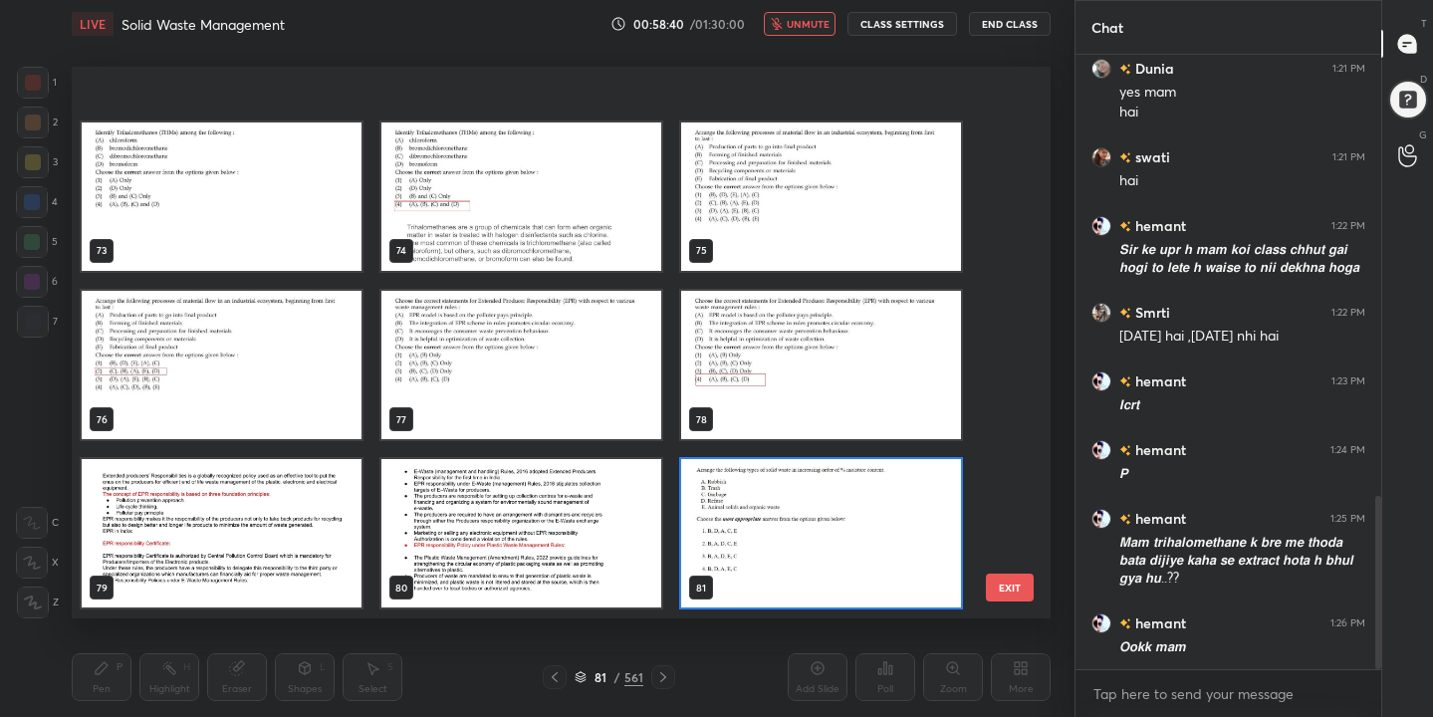
scroll to position [4206, 0]
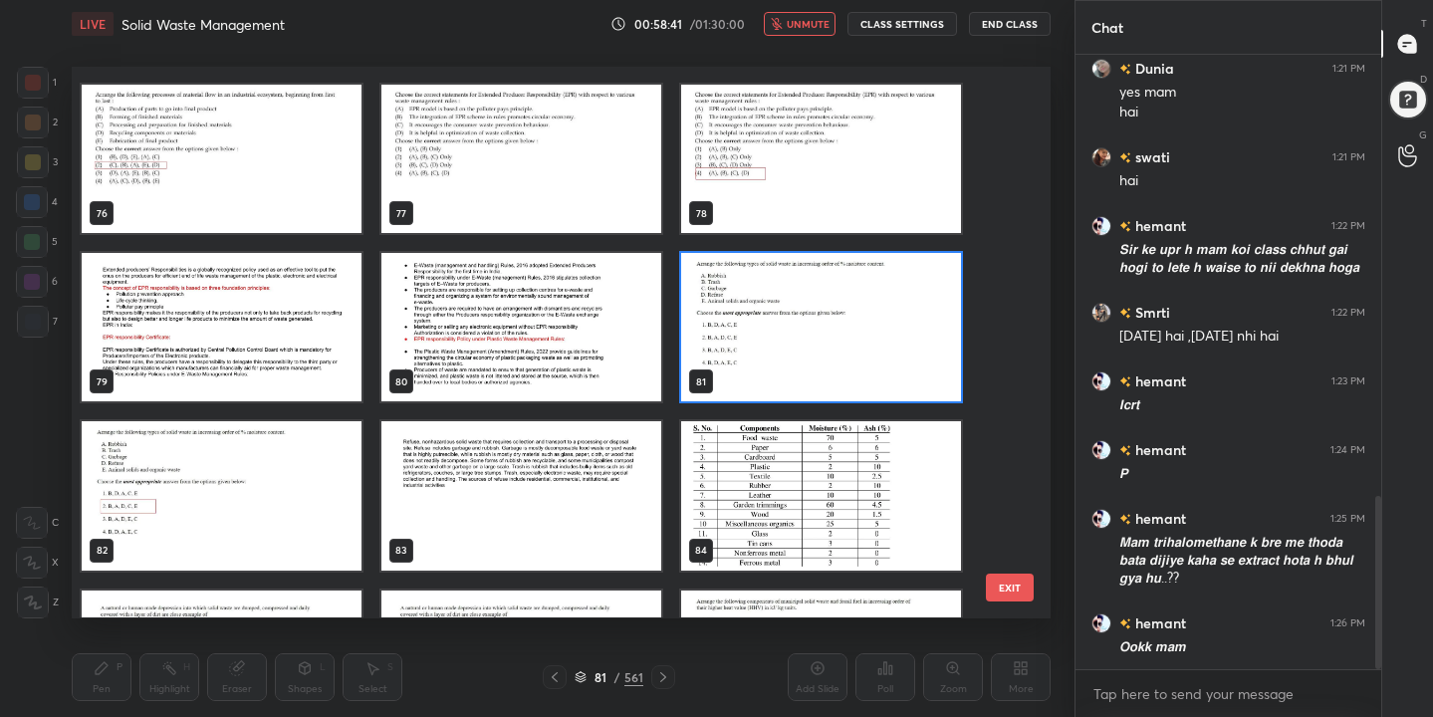
click at [762, 351] on img "grid" at bounding box center [821, 328] width 280 height 148
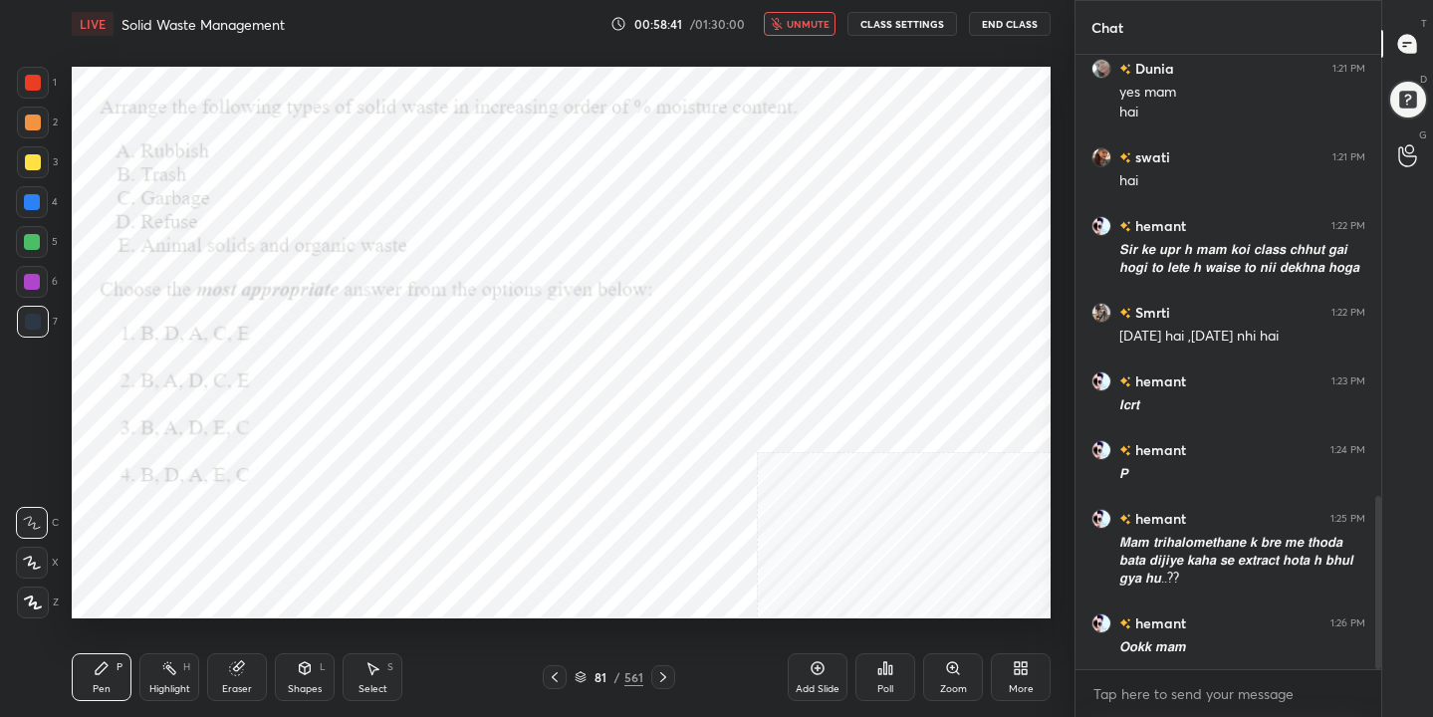
click at [762, 351] on img "grid" at bounding box center [821, 328] width 280 height 148
click at [892, 705] on div "Poll" at bounding box center [885, 677] width 60 height 112
click at [879, 680] on div "Poll" at bounding box center [885, 677] width 60 height 48
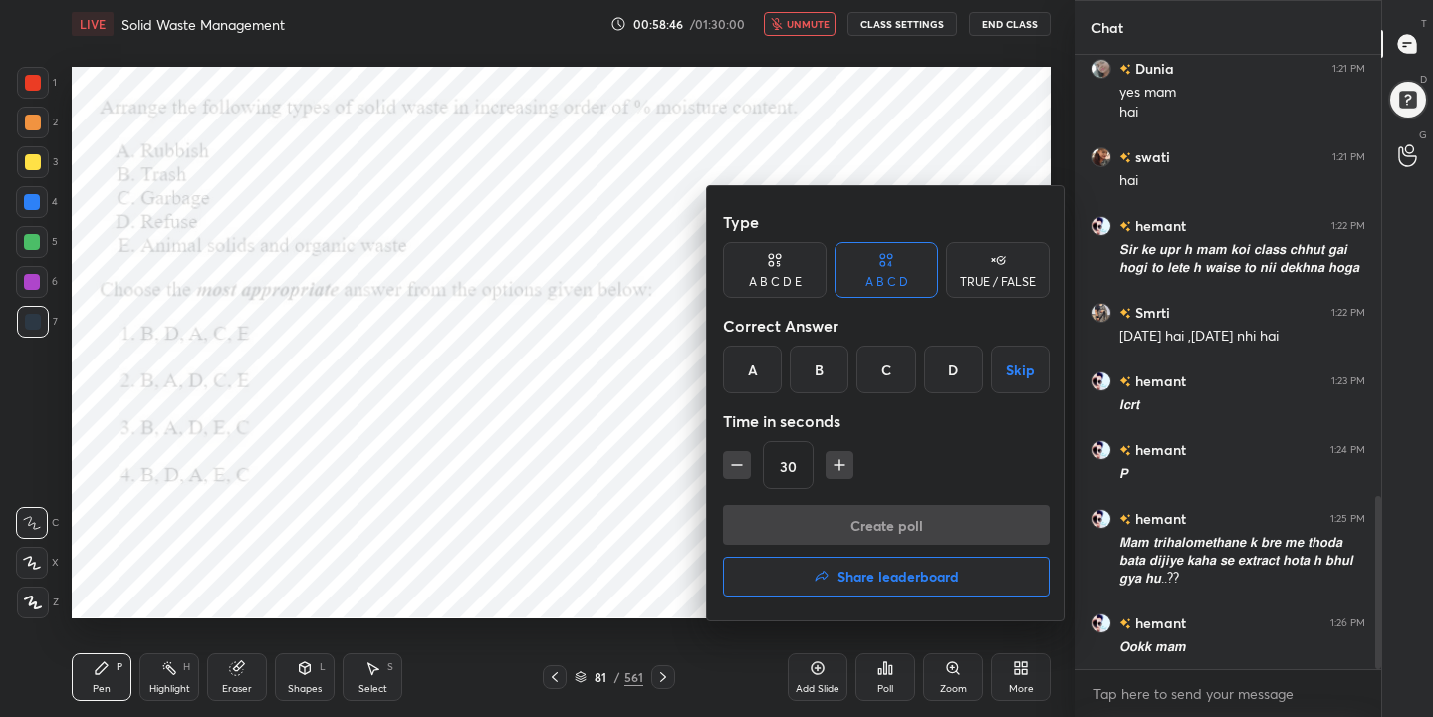
click at [807, 371] on div "B" at bounding box center [818, 369] width 59 height 48
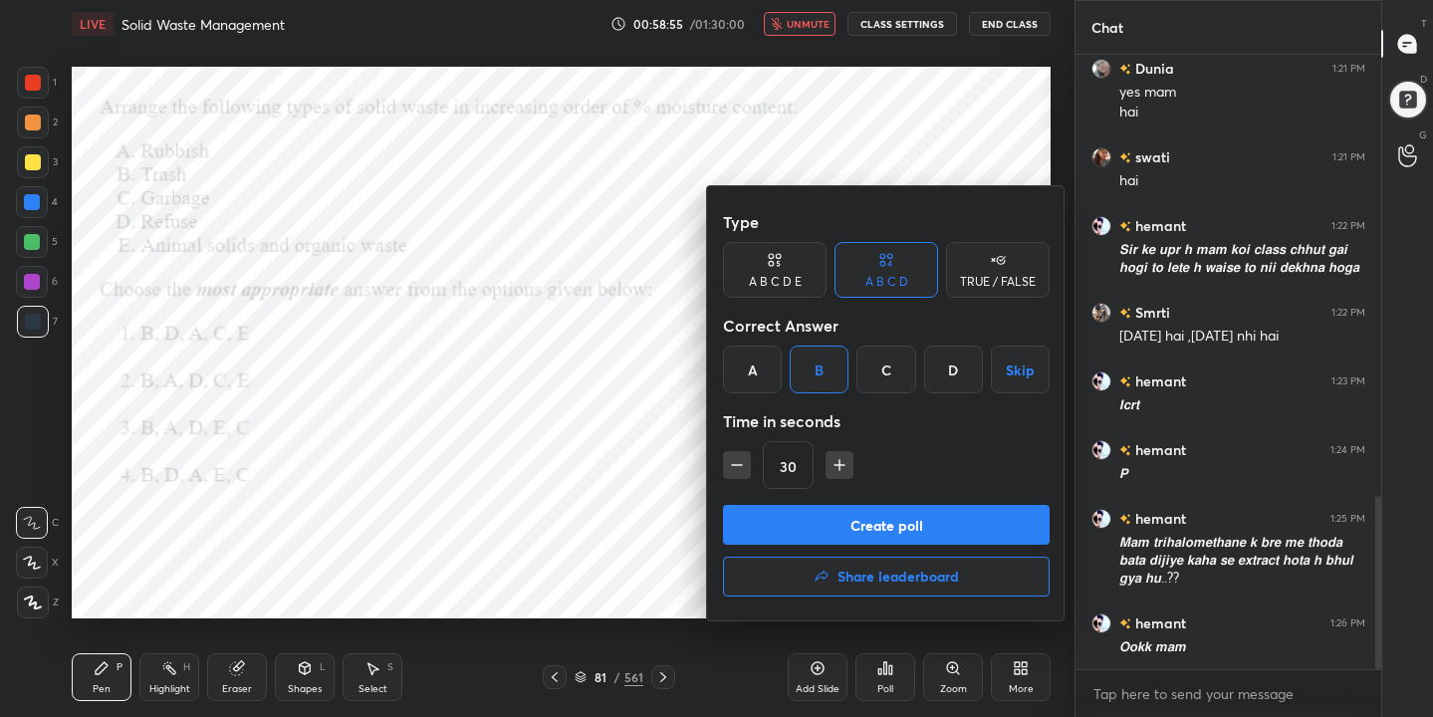
click at [884, 517] on button "Create poll" at bounding box center [886, 525] width 327 height 40
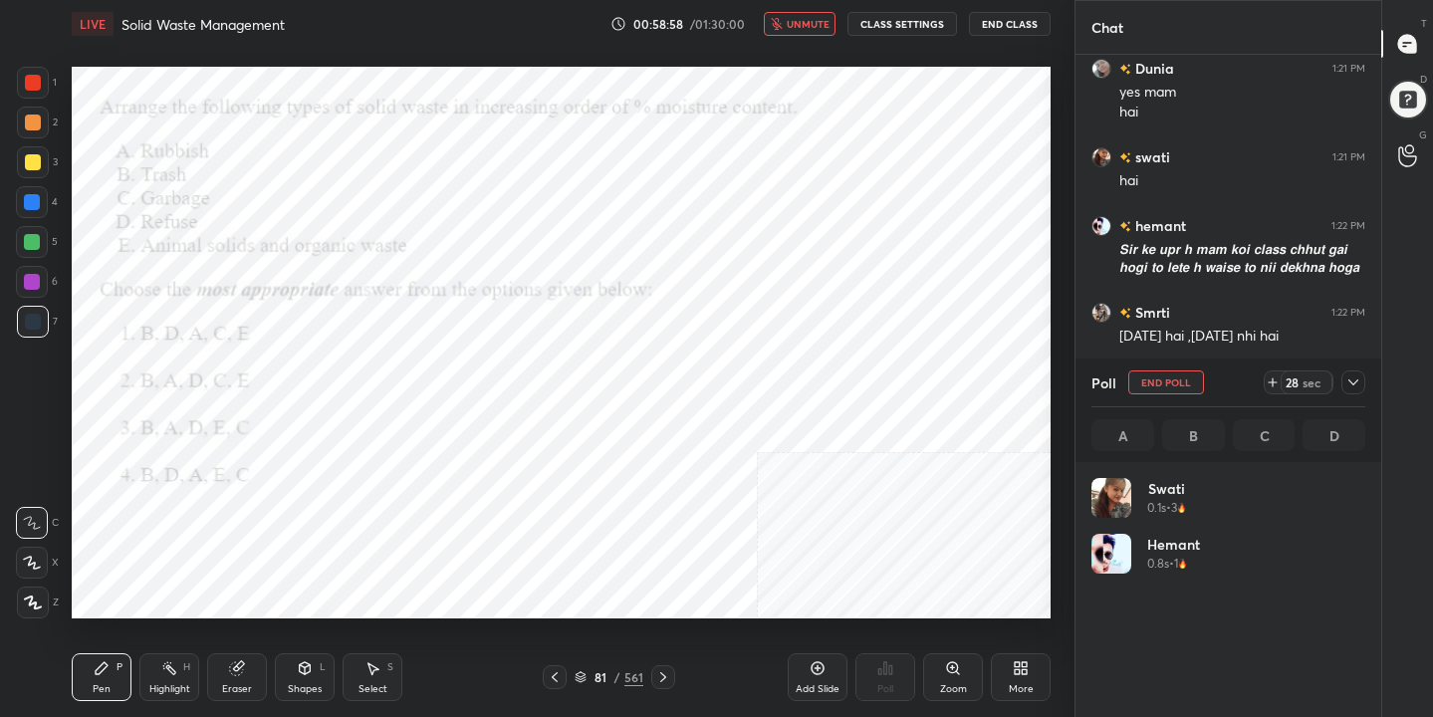
scroll to position [233, 268]
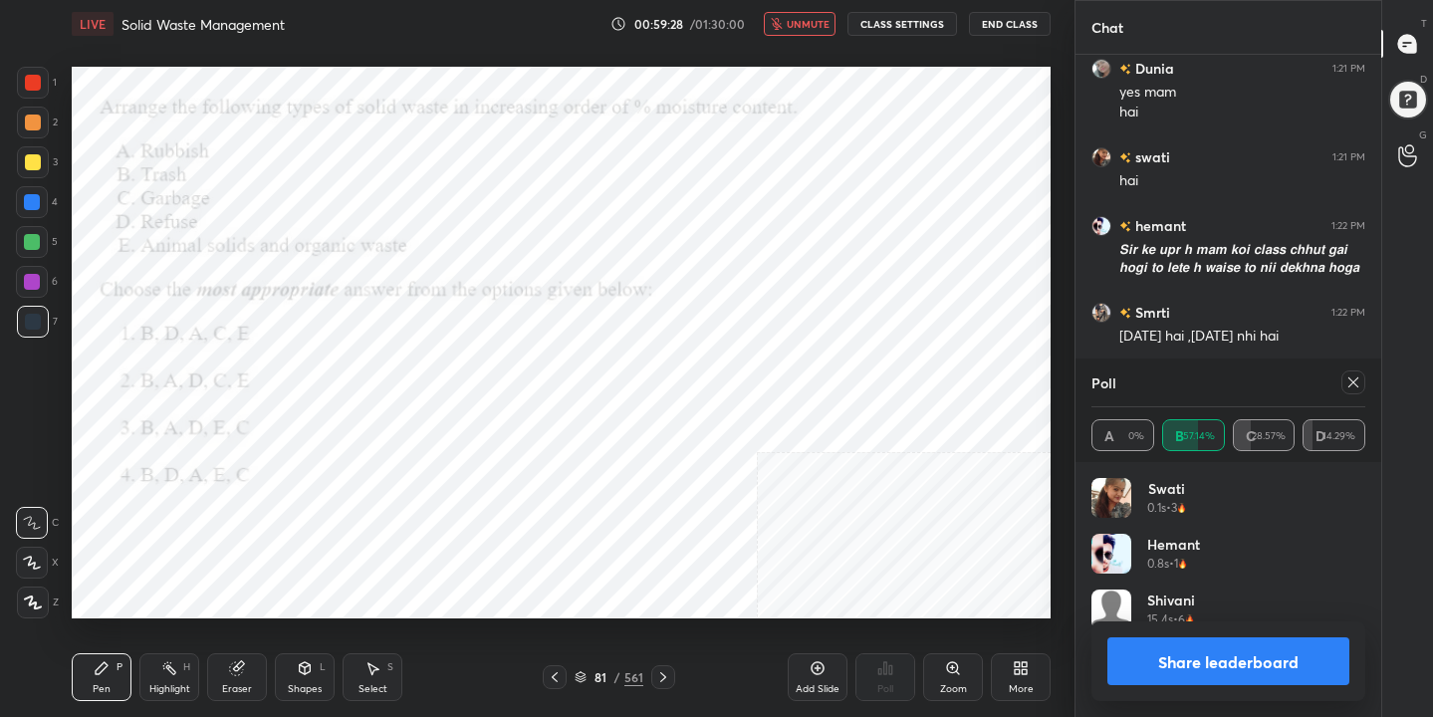
click at [1352, 380] on icon at bounding box center [1353, 382] width 16 height 16
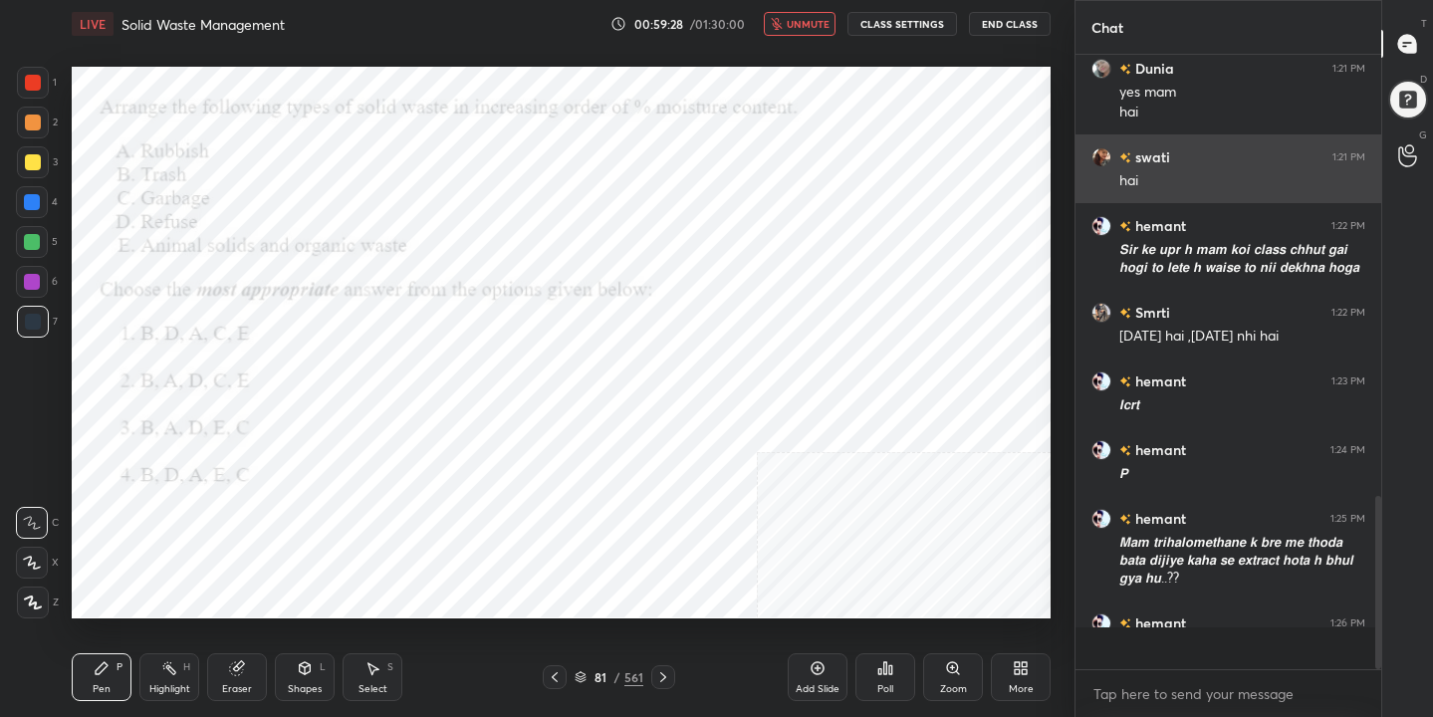
scroll to position [7, 7]
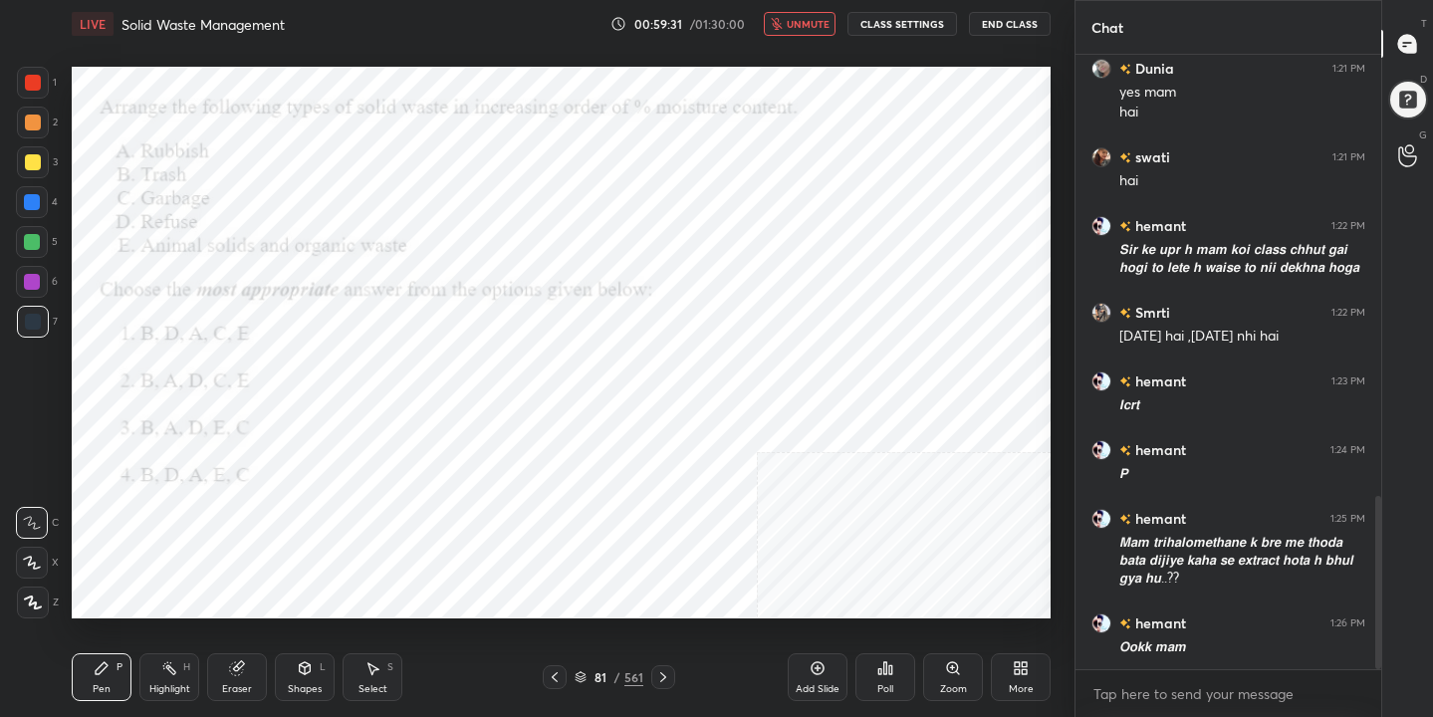
click at [817, 24] on span "unmute" at bounding box center [807, 24] width 43 height 14
click at [591, 674] on div "82" at bounding box center [600, 677] width 20 height 12
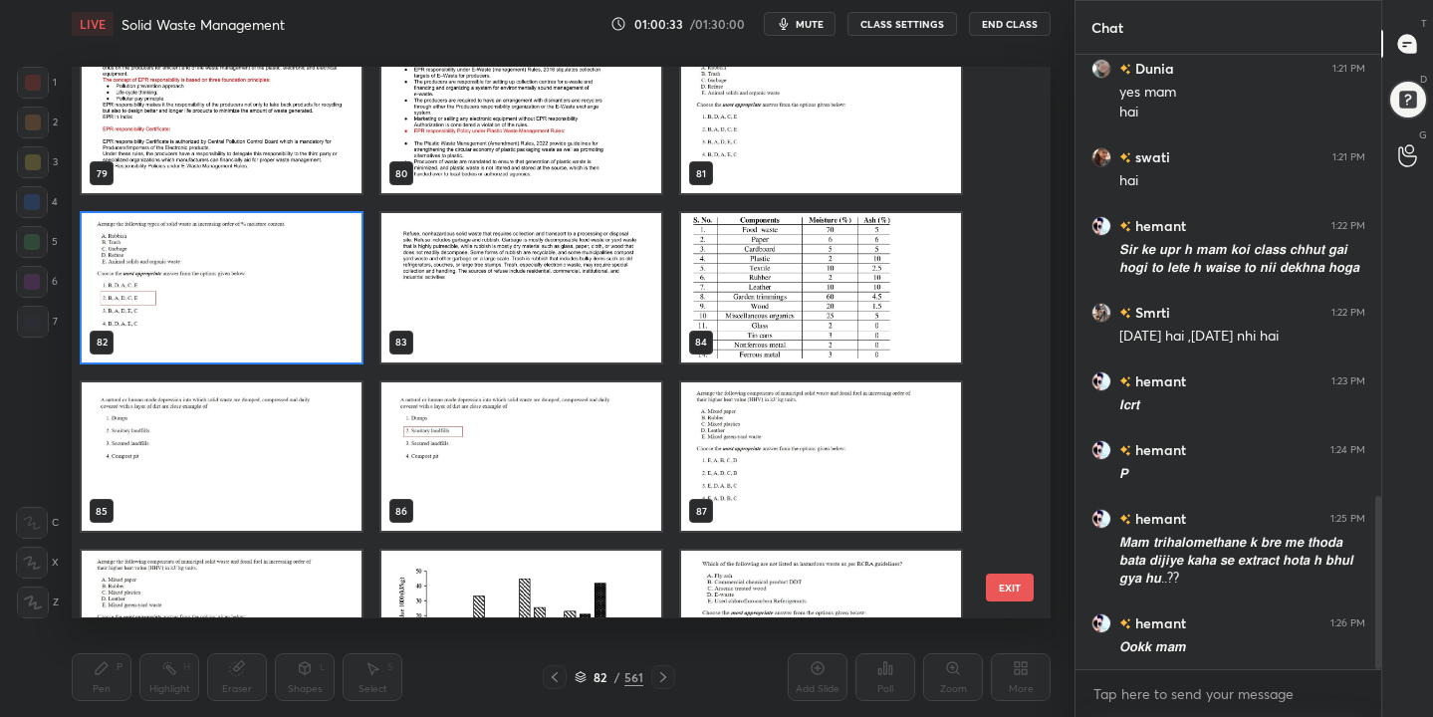
scroll to position [4680, 0]
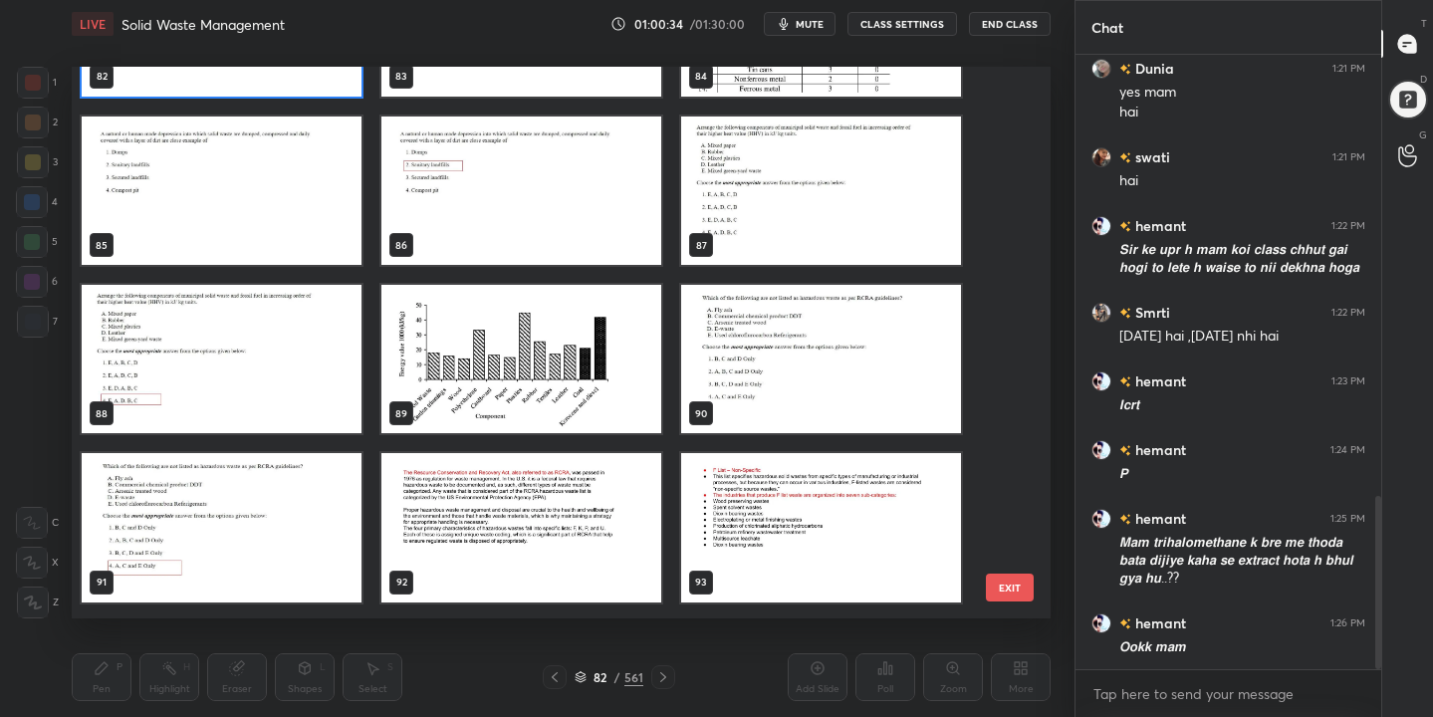
click at [323, 192] on img "grid" at bounding box center [222, 190] width 280 height 148
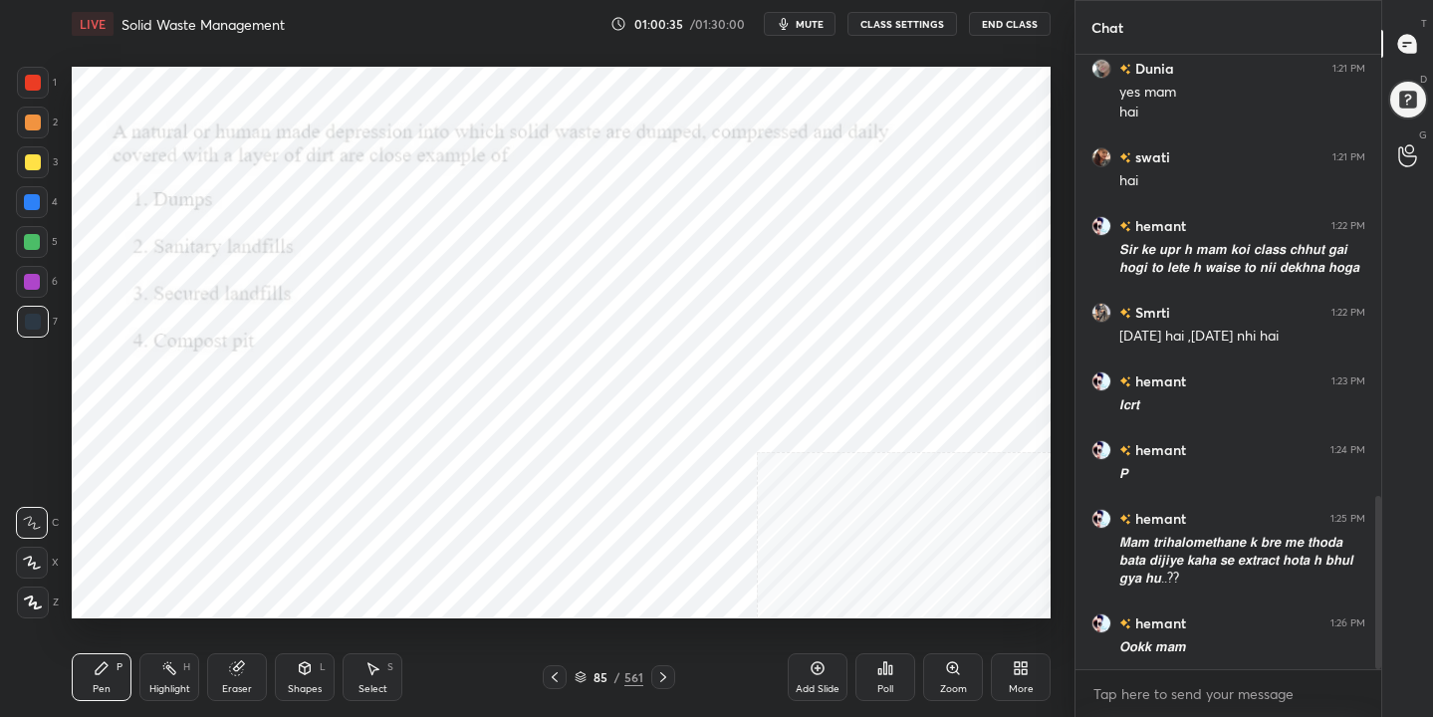
click at [323, 192] on img "grid" at bounding box center [222, 190] width 280 height 148
click at [807, 12] on button "mute" at bounding box center [800, 24] width 72 height 24
click at [586, 675] on icon at bounding box center [580, 677] width 12 height 12
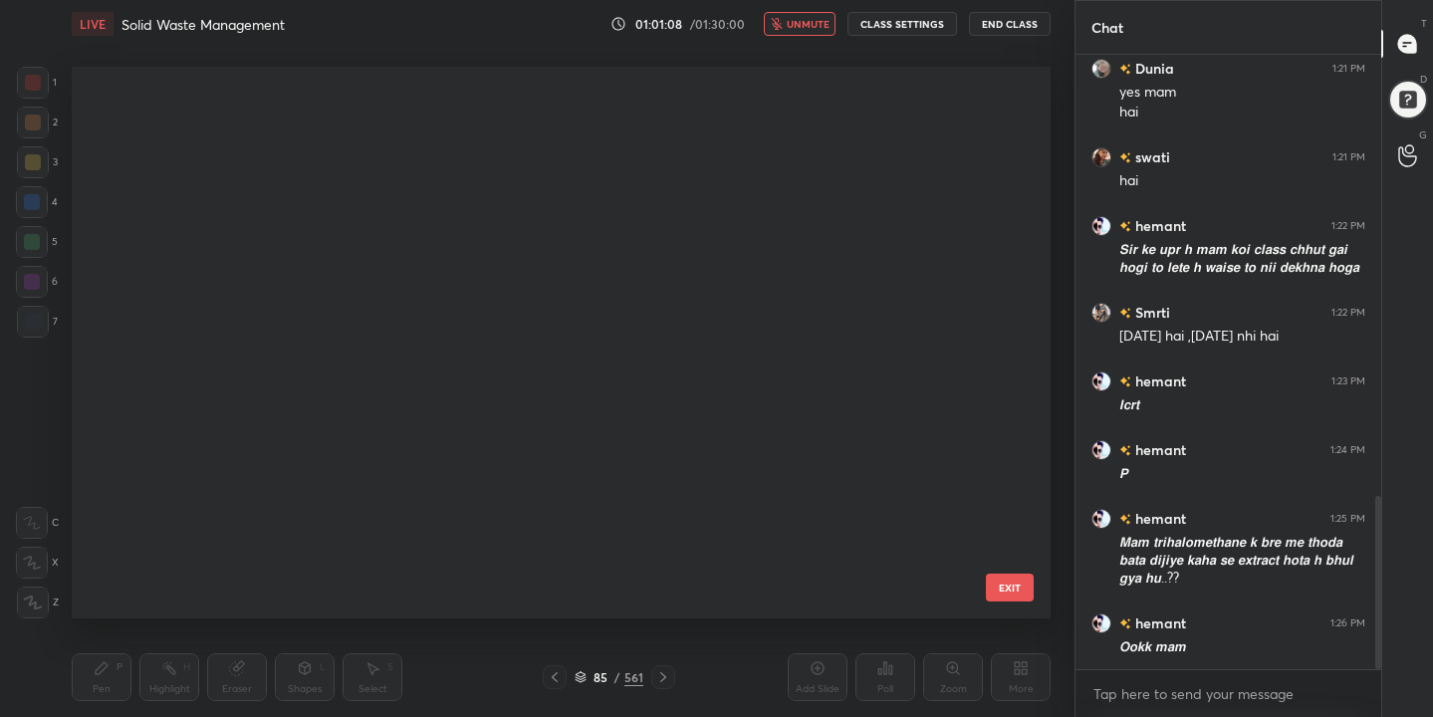
scroll to position [545, 970]
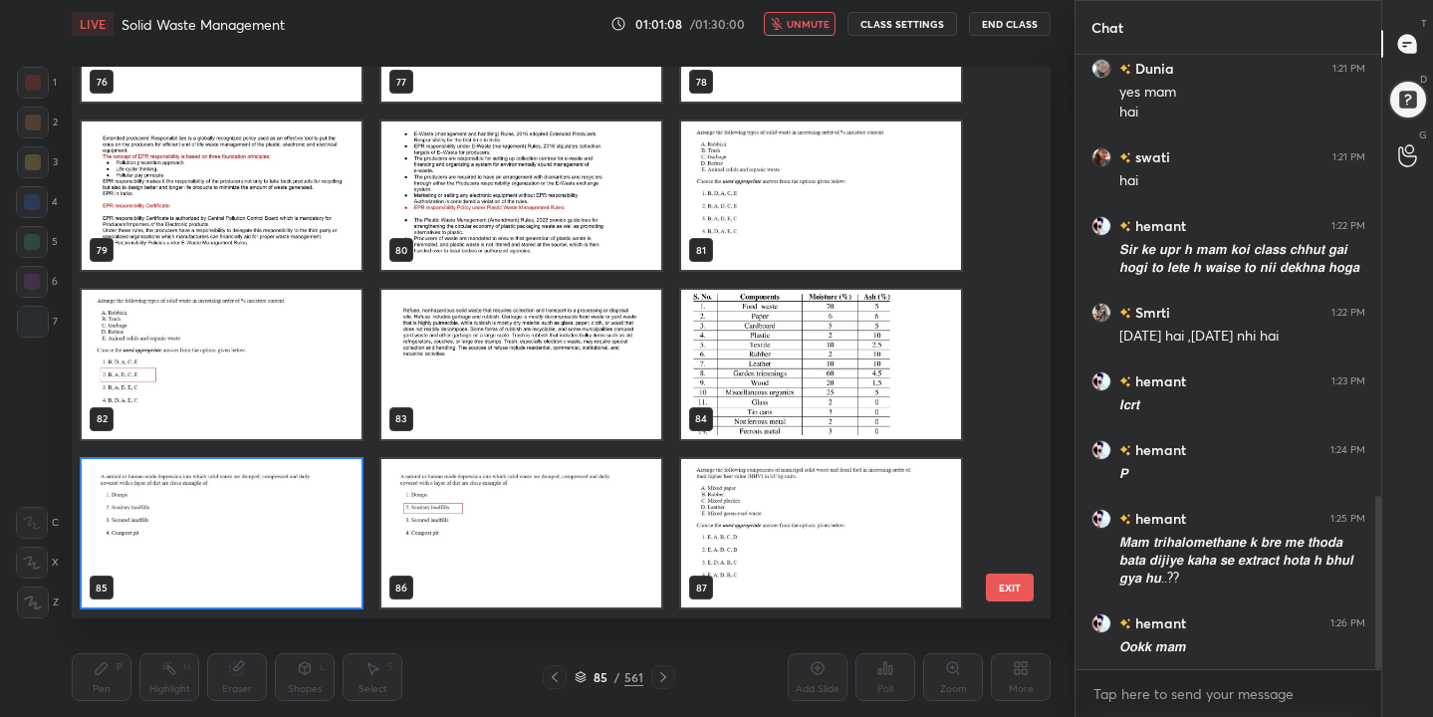
click at [321, 530] on img "grid" at bounding box center [222, 533] width 280 height 148
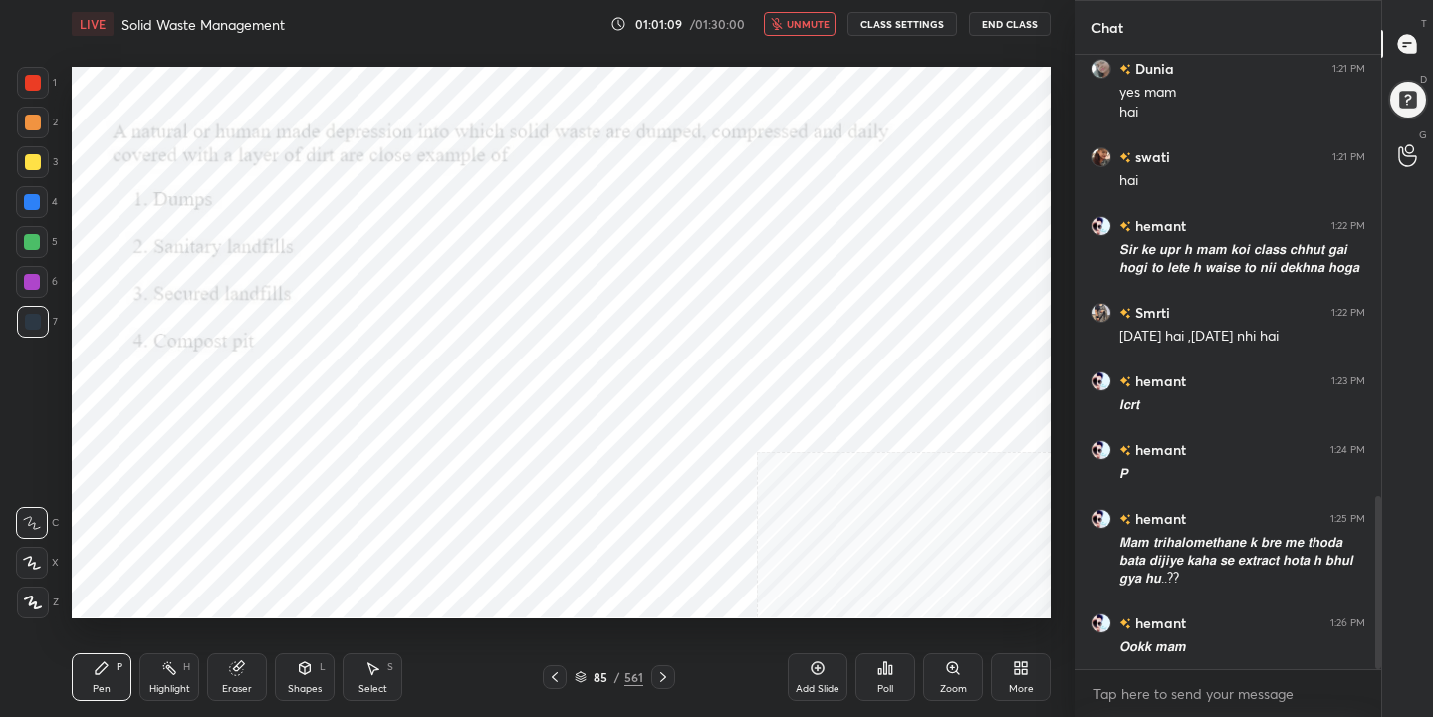
click at [321, 530] on img "grid" at bounding box center [222, 533] width 280 height 148
click at [879, 670] on icon at bounding box center [880, 671] width 3 height 5
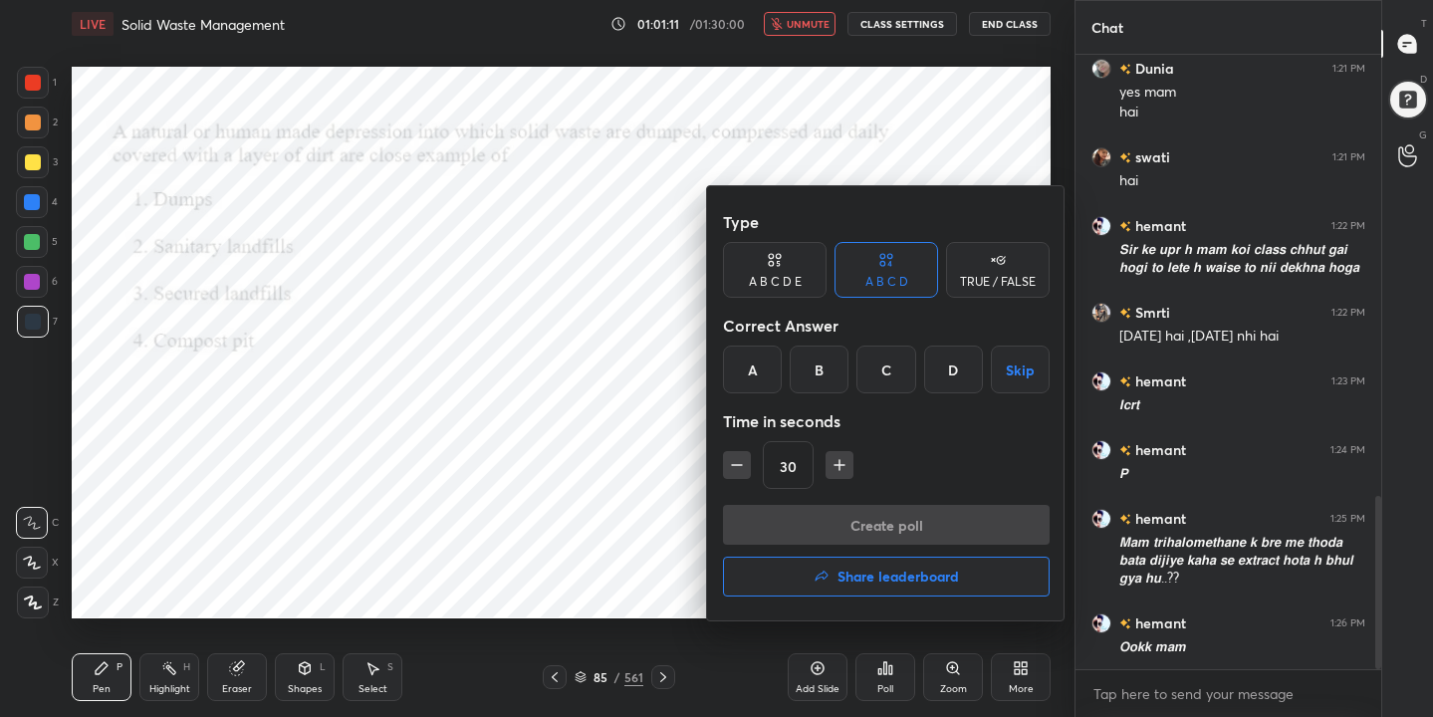
click at [815, 365] on div "B" at bounding box center [818, 369] width 59 height 48
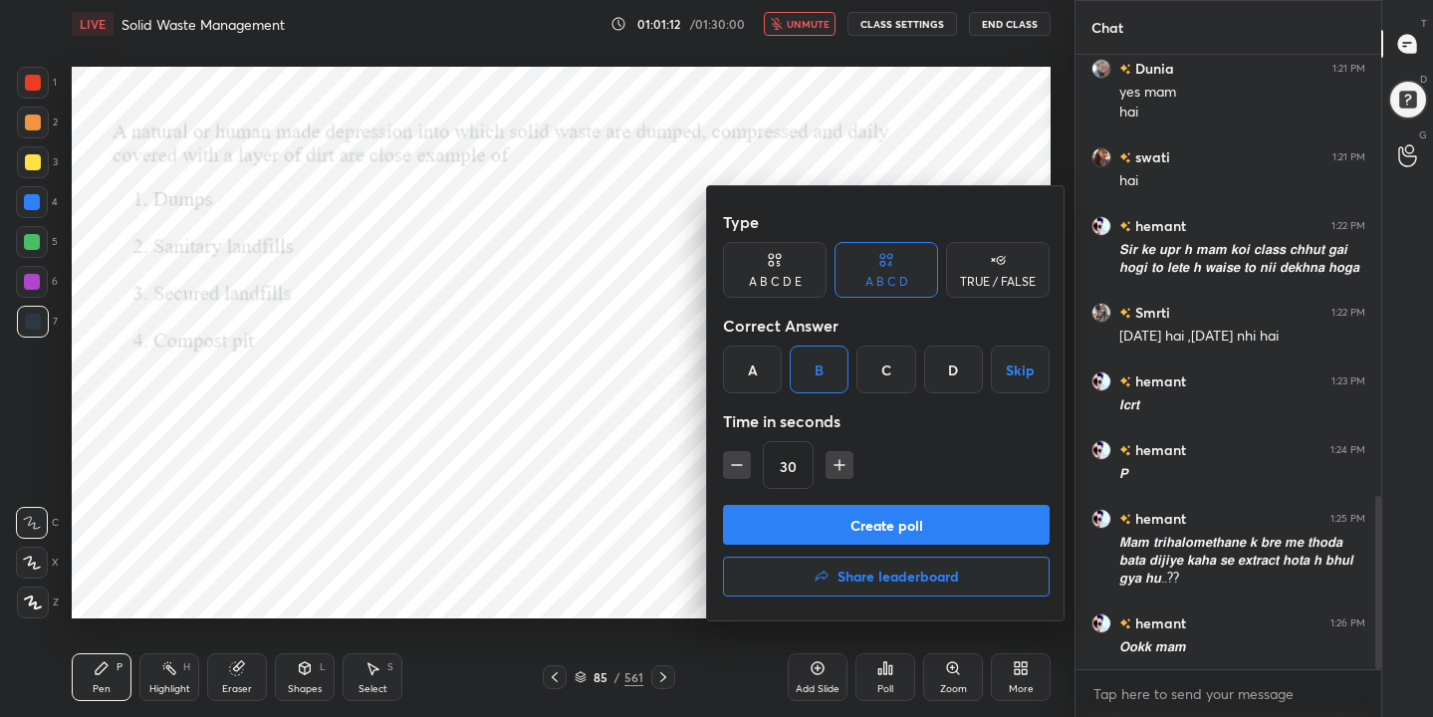
click at [864, 538] on button "Create poll" at bounding box center [886, 525] width 327 height 40
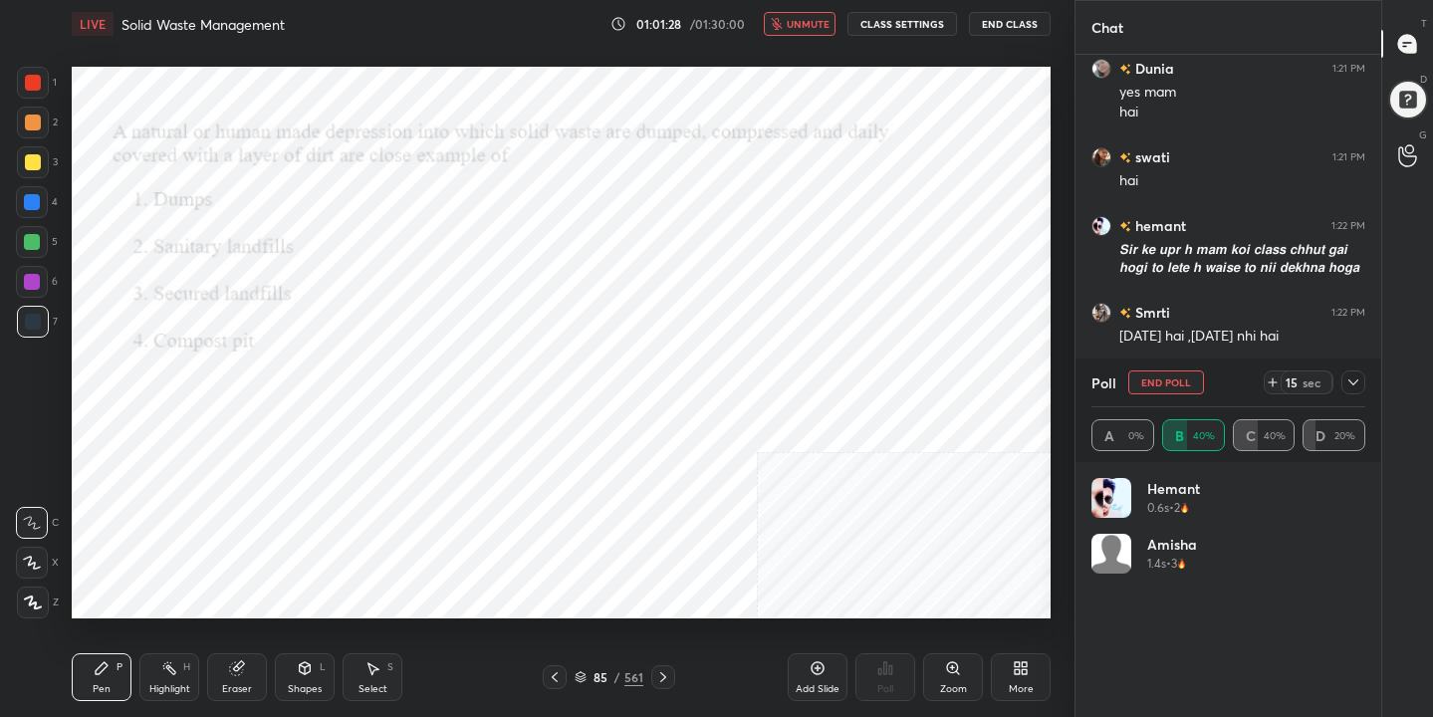
scroll to position [1732, 0]
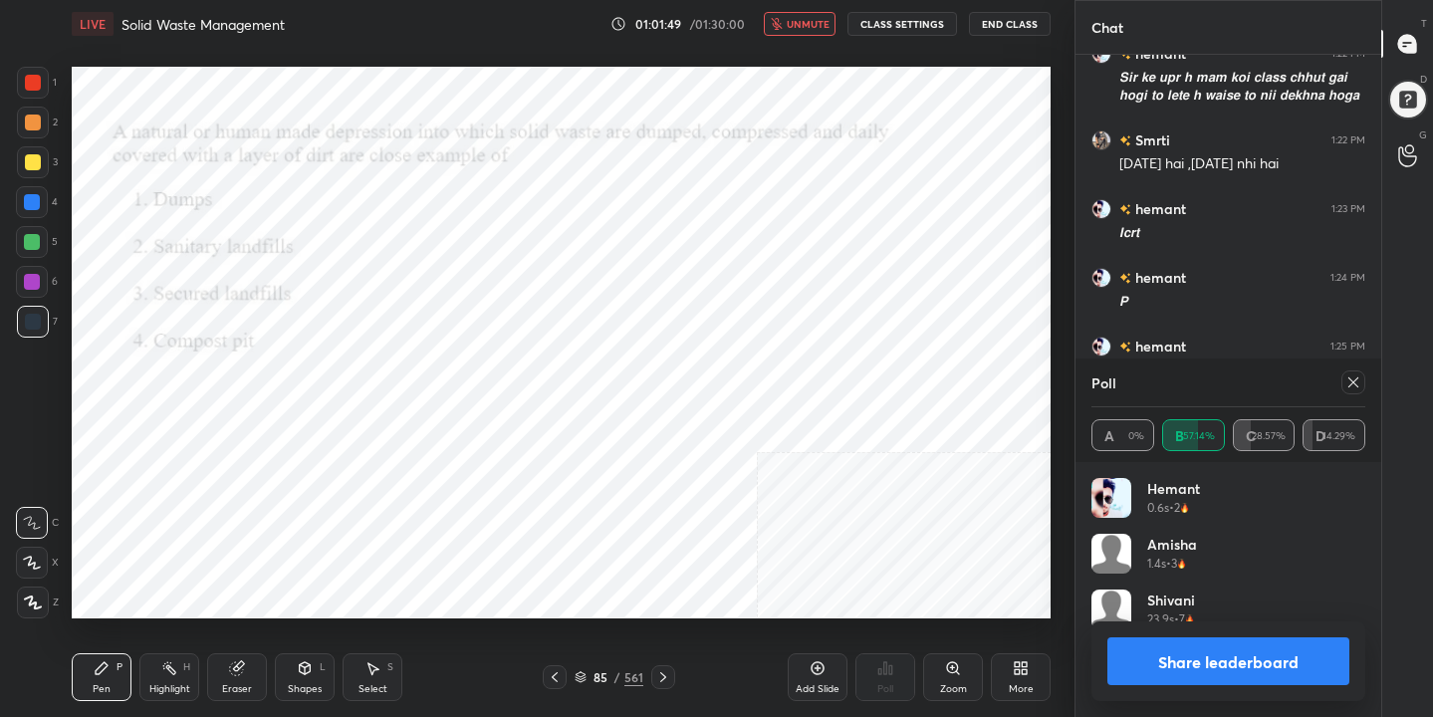
click at [1353, 387] on icon at bounding box center [1353, 382] width 16 height 16
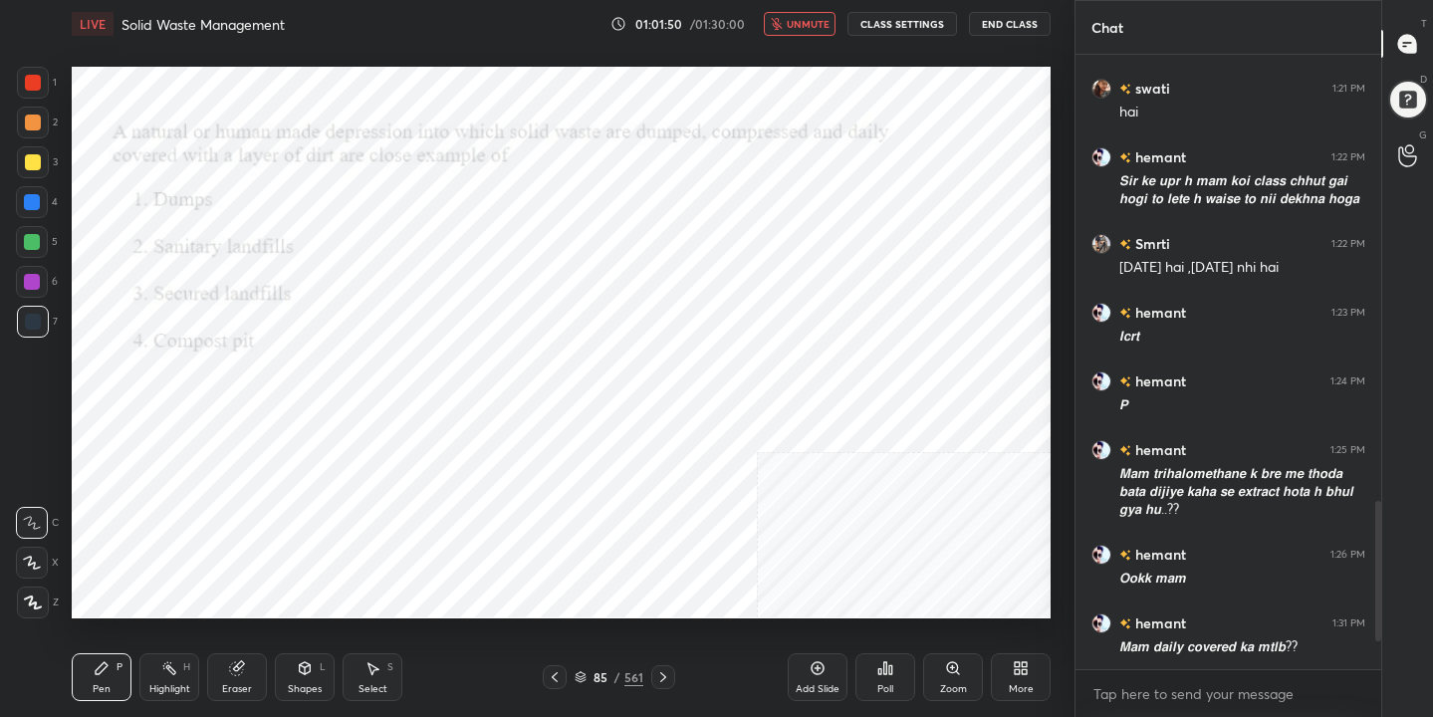
scroll to position [1629, 0]
click at [821, 17] on span "unmute" at bounding box center [807, 24] width 43 height 14
click at [585, 673] on icon at bounding box center [580, 677] width 12 height 12
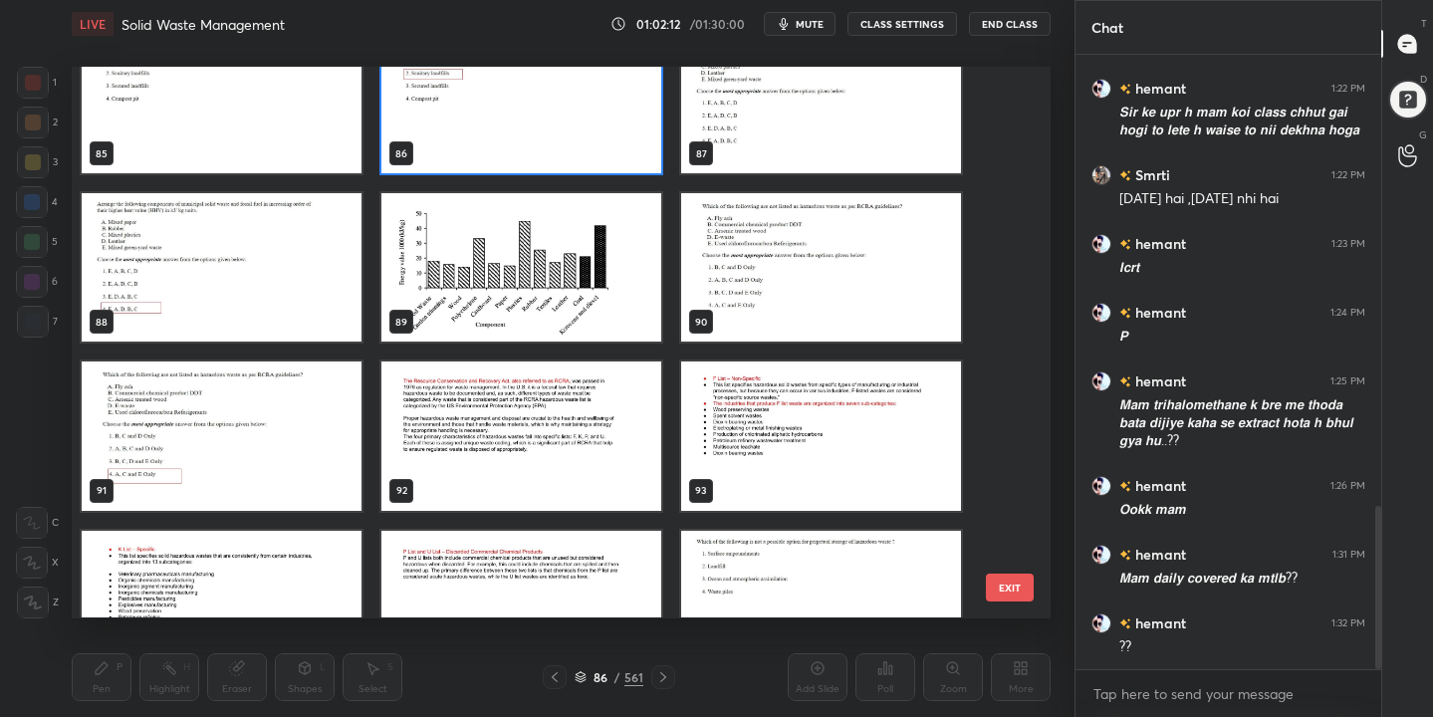
scroll to position [4767, 0]
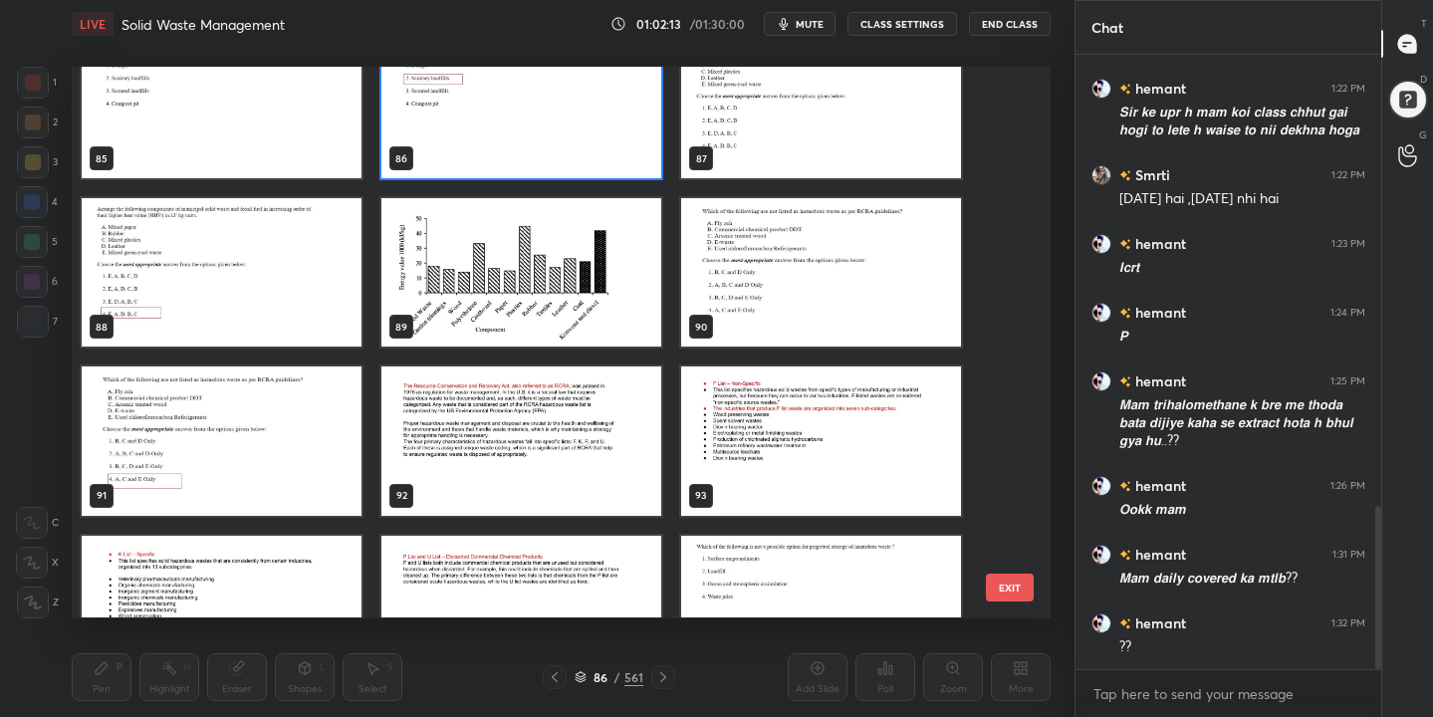
click at [789, 145] on img "grid" at bounding box center [821, 104] width 280 height 148
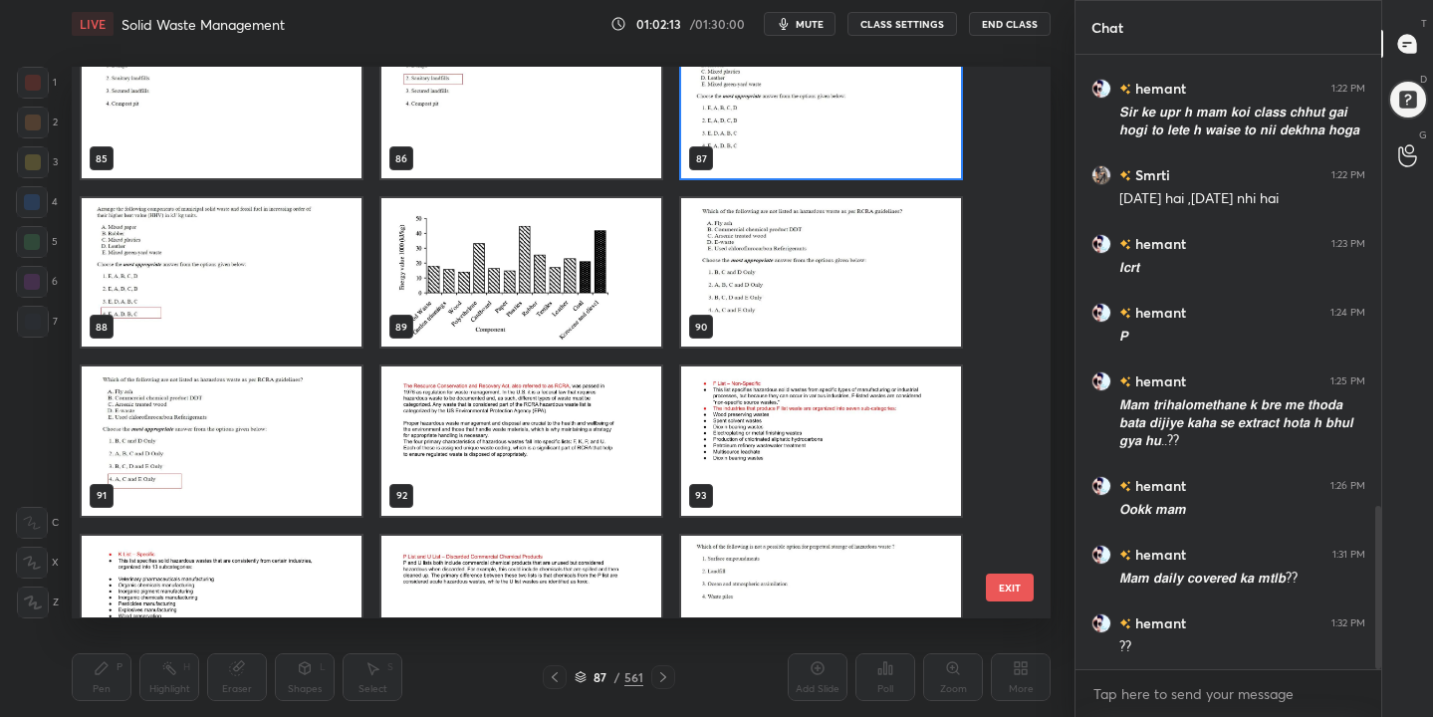
click at [789, 145] on img "grid" at bounding box center [821, 104] width 280 height 148
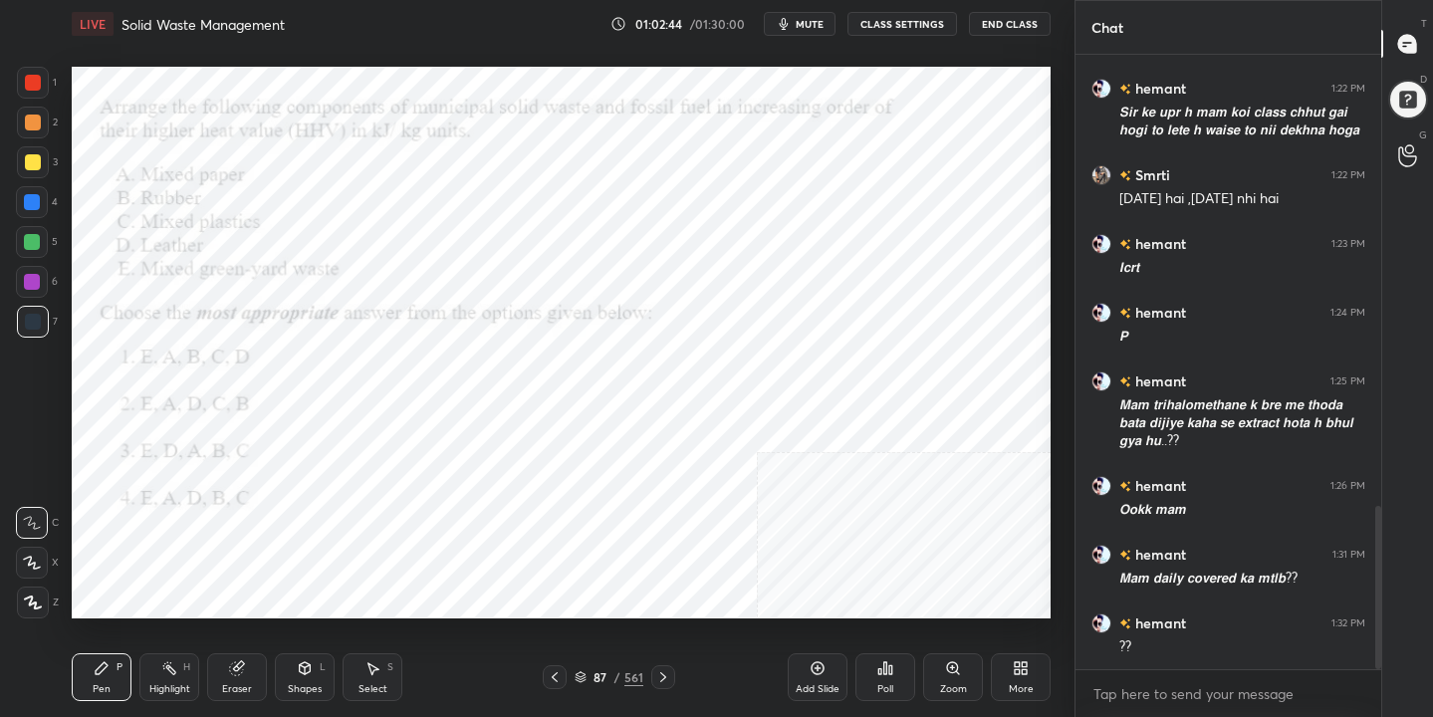
click at [580, 678] on icon at bounding box center [580, 677] width 12 height 12
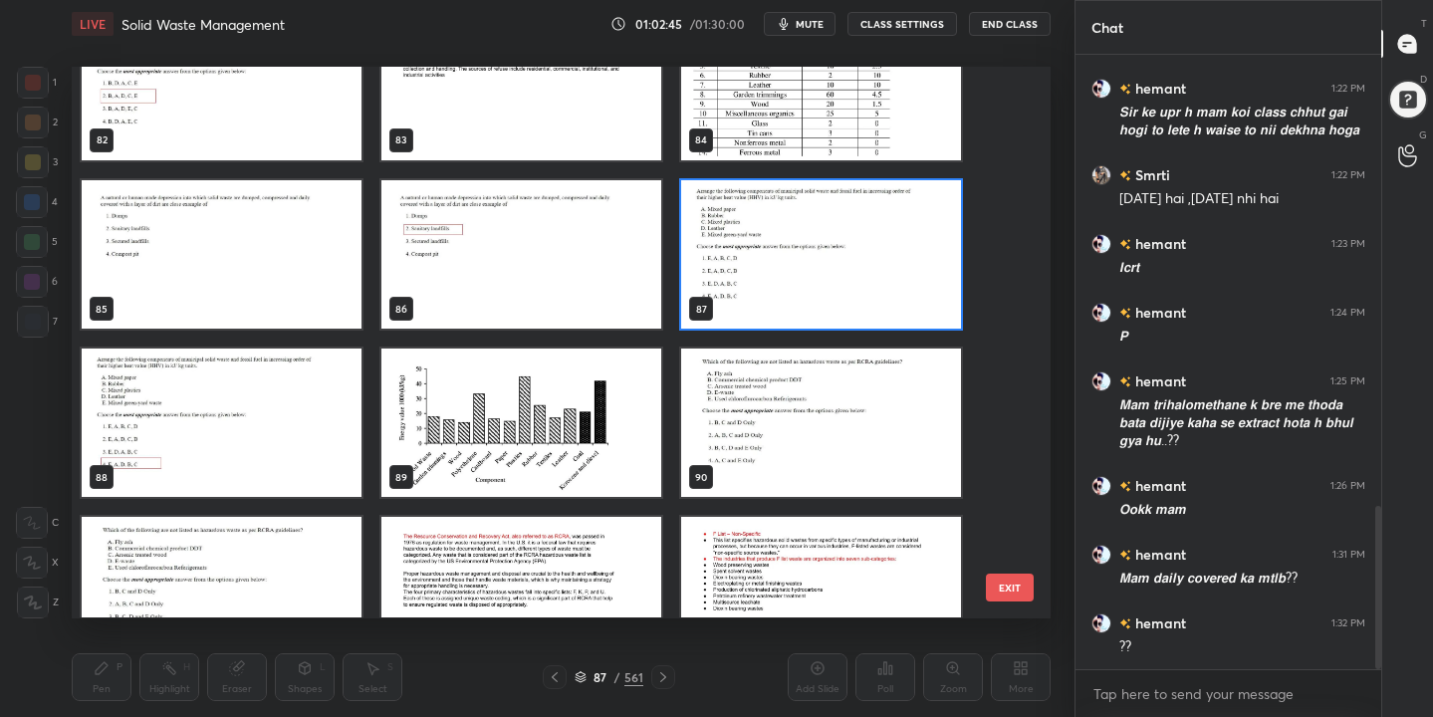
scroll to position [4621, 0]
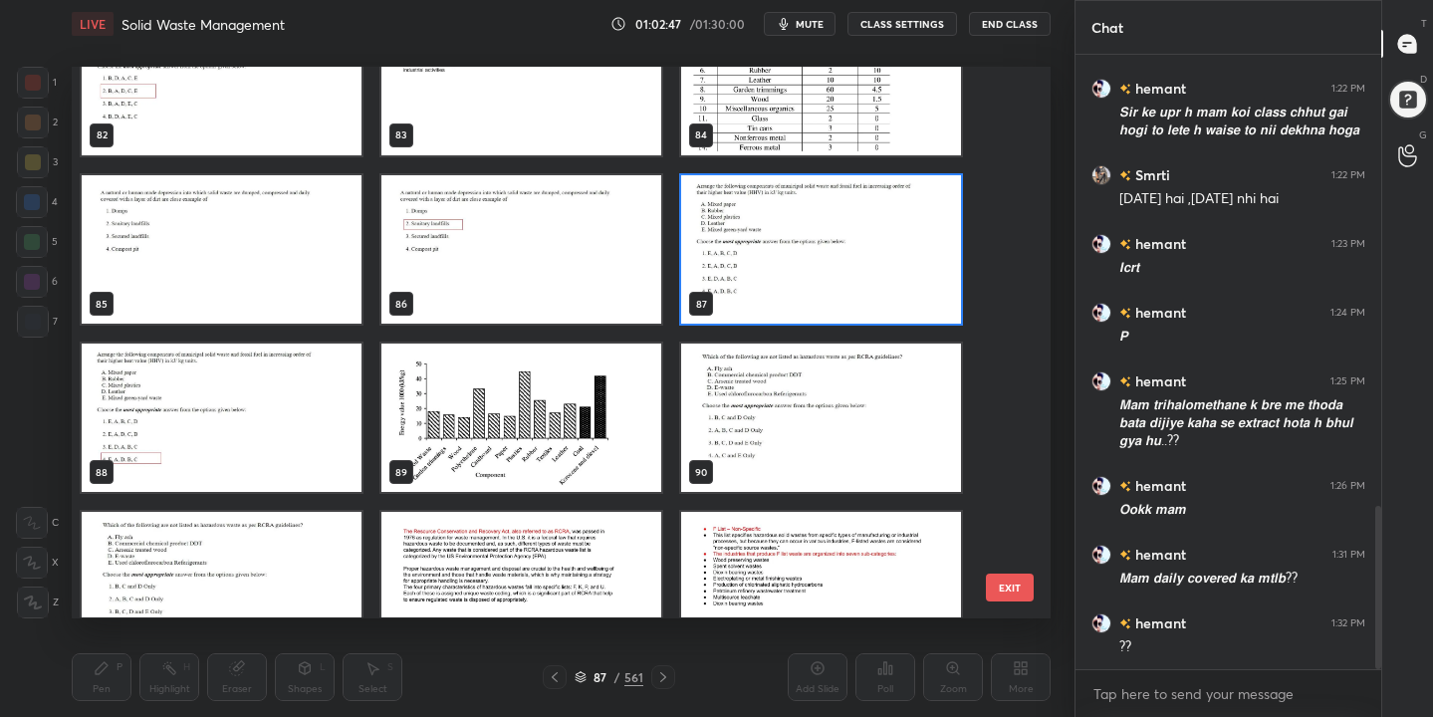
click at [787, 273] on img "grid" at bounding box center [821, 249] width 280 height 148
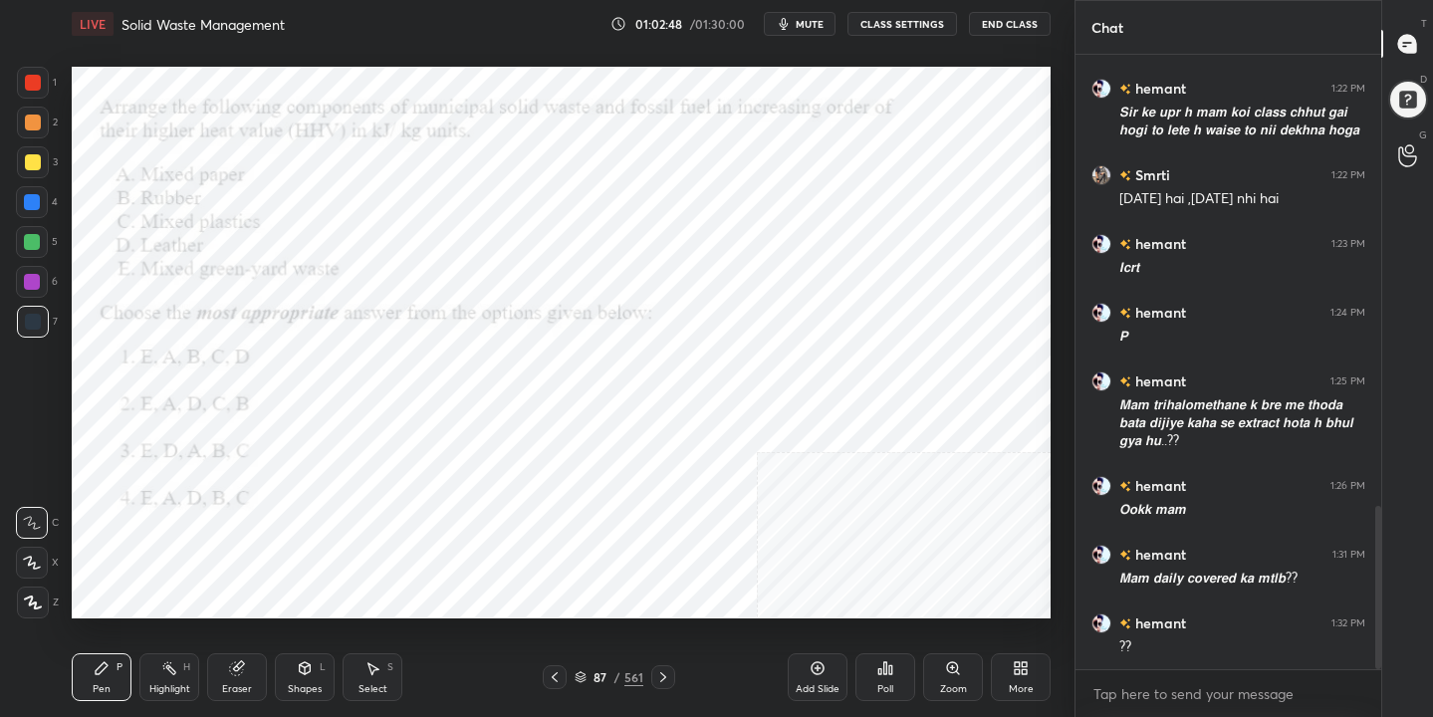
click at [888, 684] on div "Poll" at bounding box center [885, 689] width 16 height 10
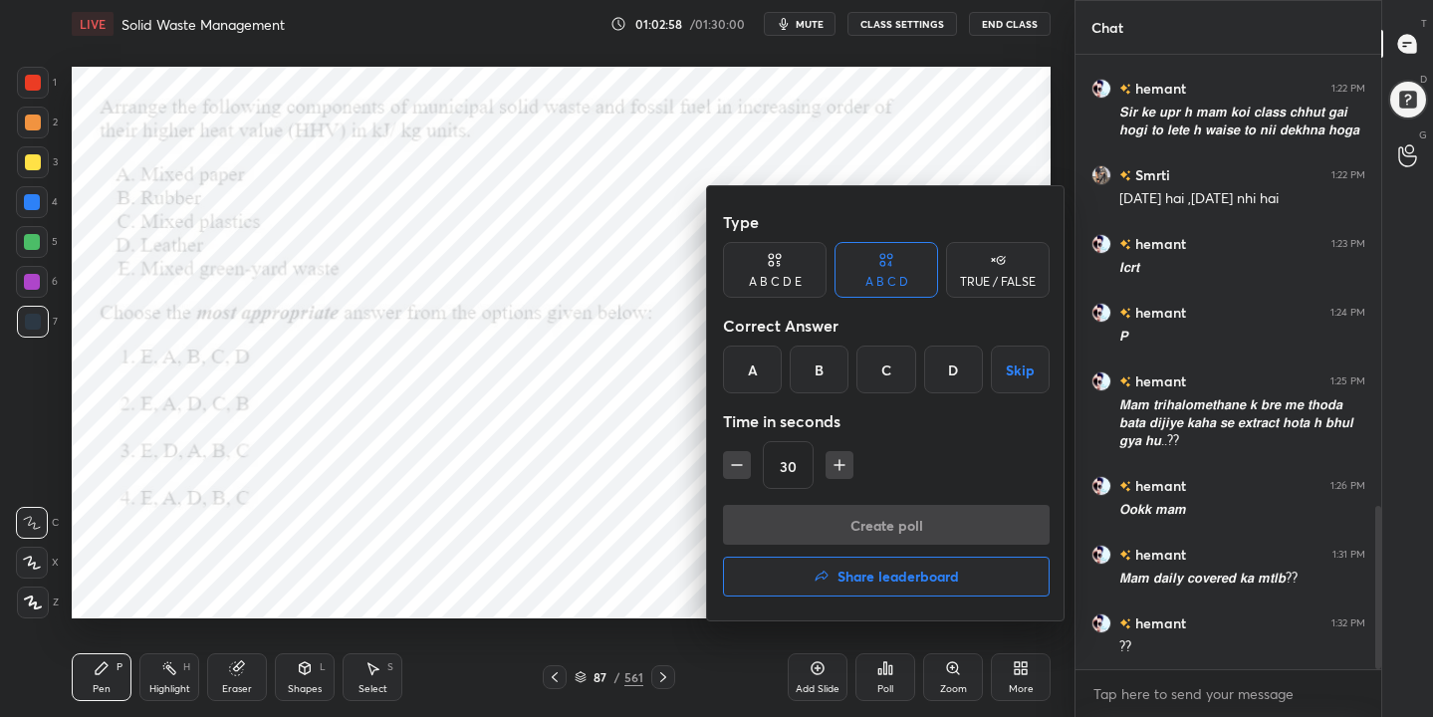
click at [322, 411] on div at bounding box center [716, 358] width 1433 height 717
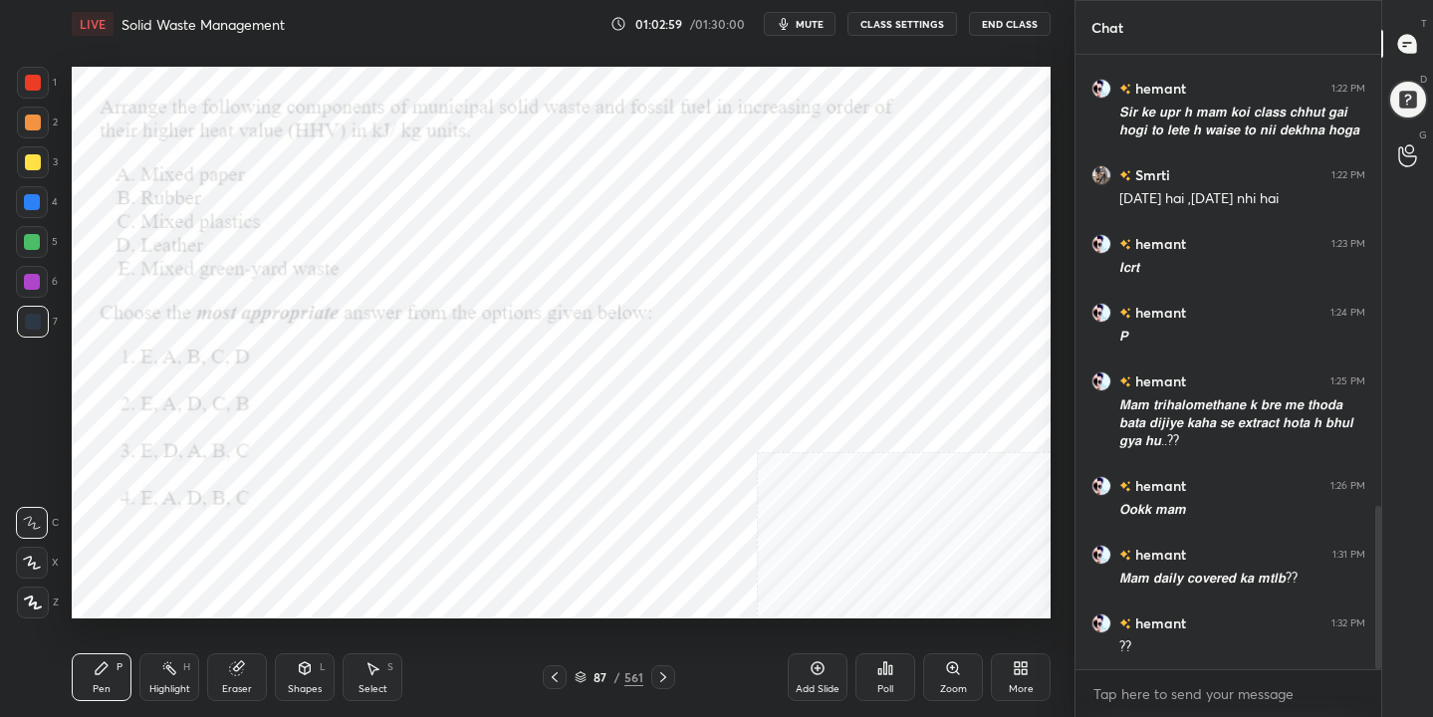
click at [579, 673] on icon at bounding box center [580, 677] width 12 height 12
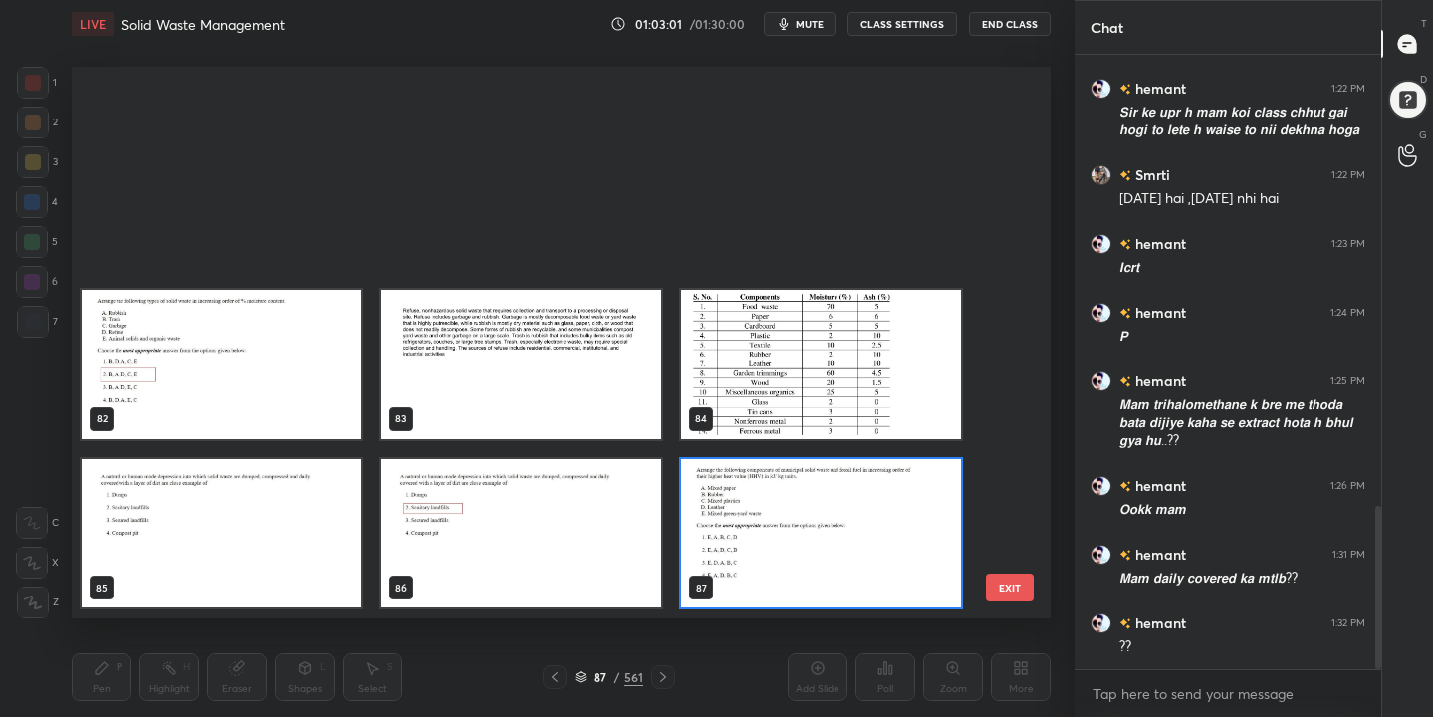
scroll to position [4623, 0]
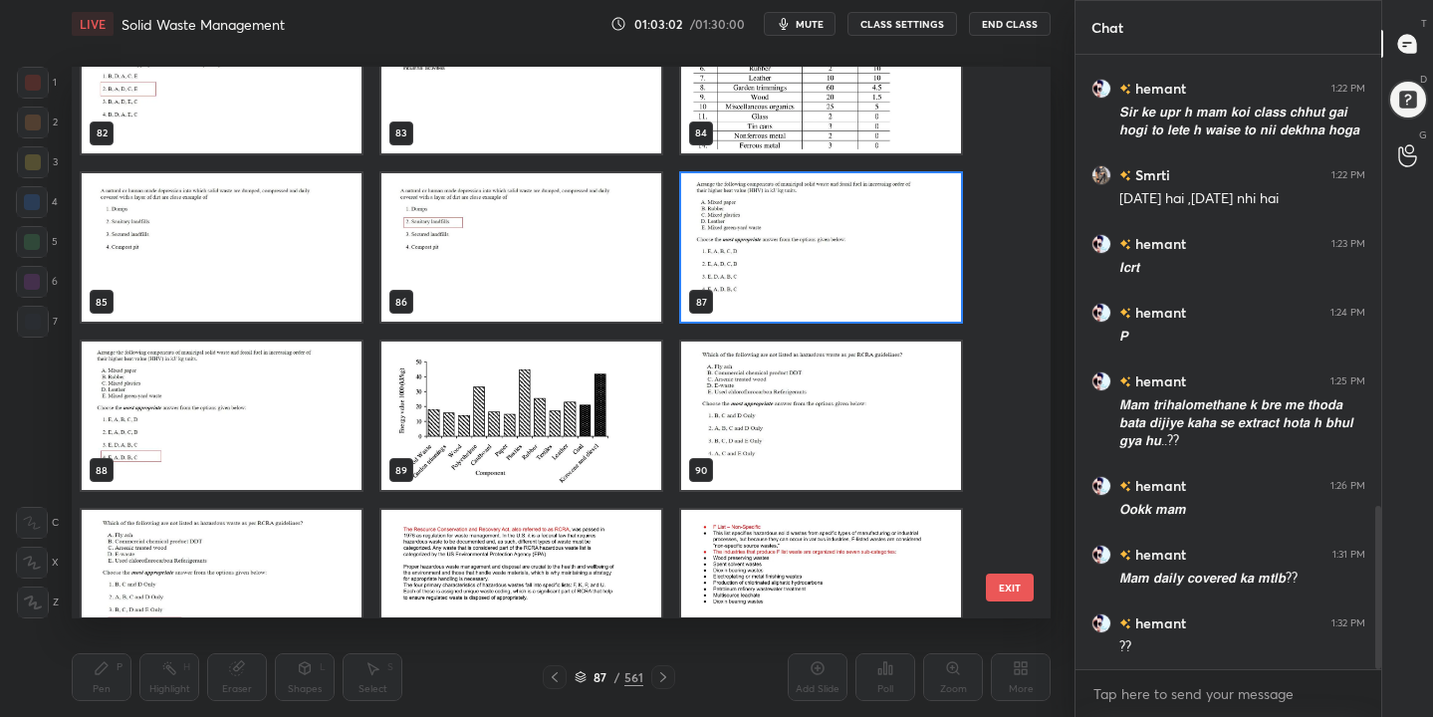
click at [756, 271] on img "grid" at bounding box center [821, 247] width 280 height 148
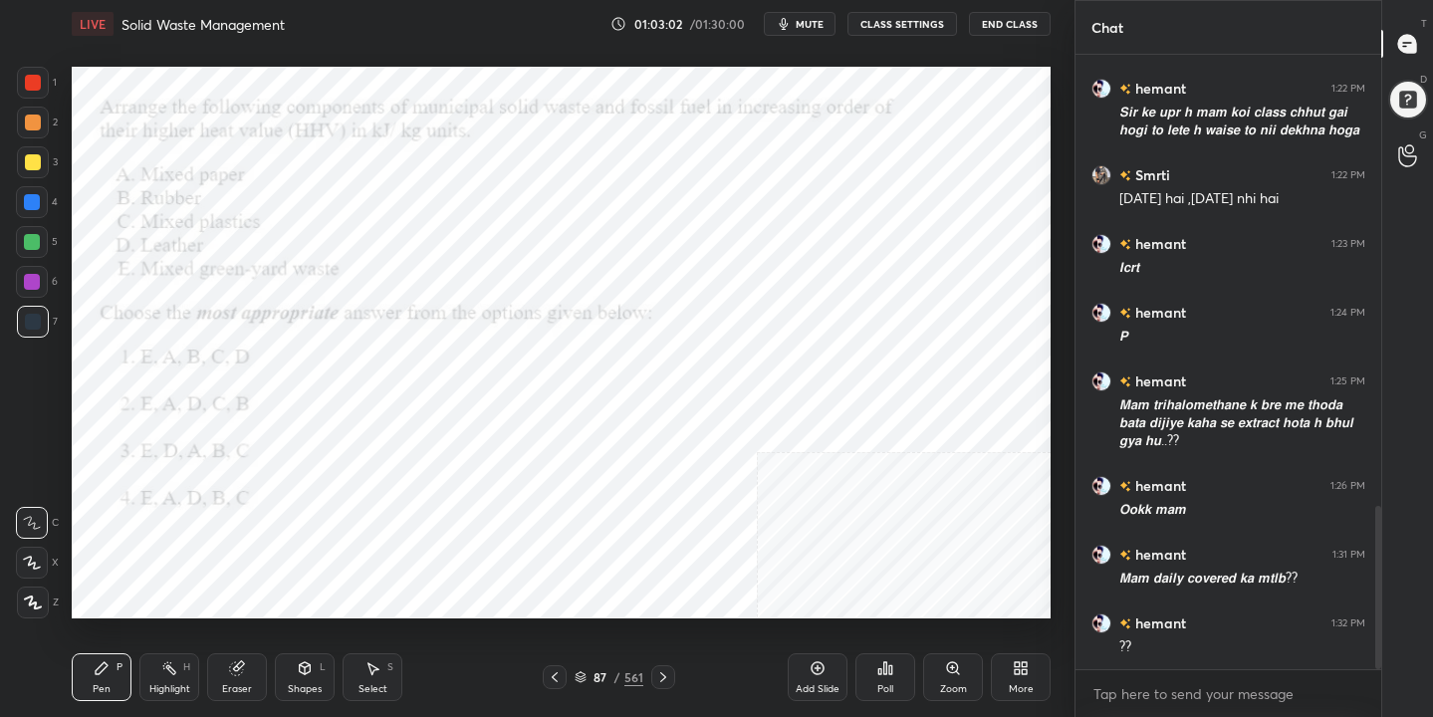
click at [756, 271] on img "grid" at bounding box center [821, 247] width 280 height 148
click at [882, 673] on icon at bounding box center [885, 668] width 16 height 16
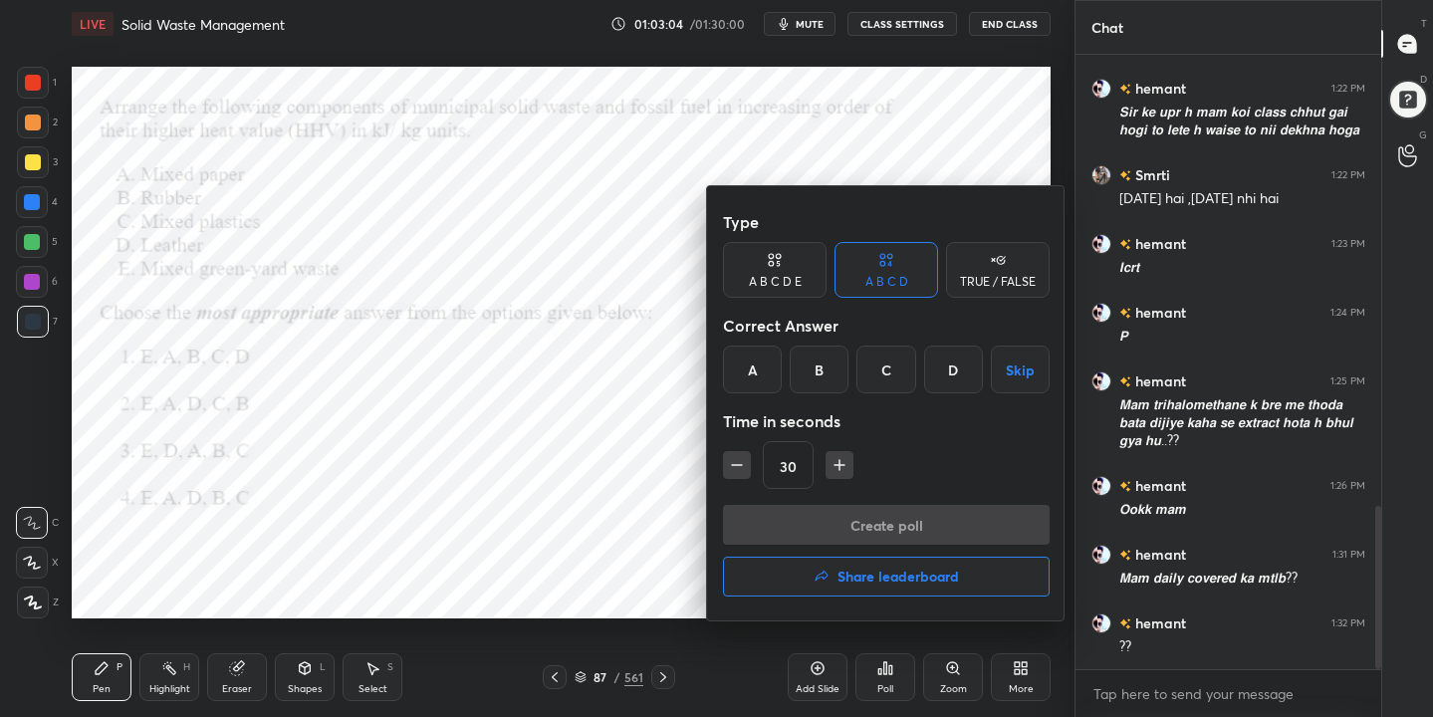
click at [953, 364] on div "D" at bounding box center [953, 369] width 59 height 48
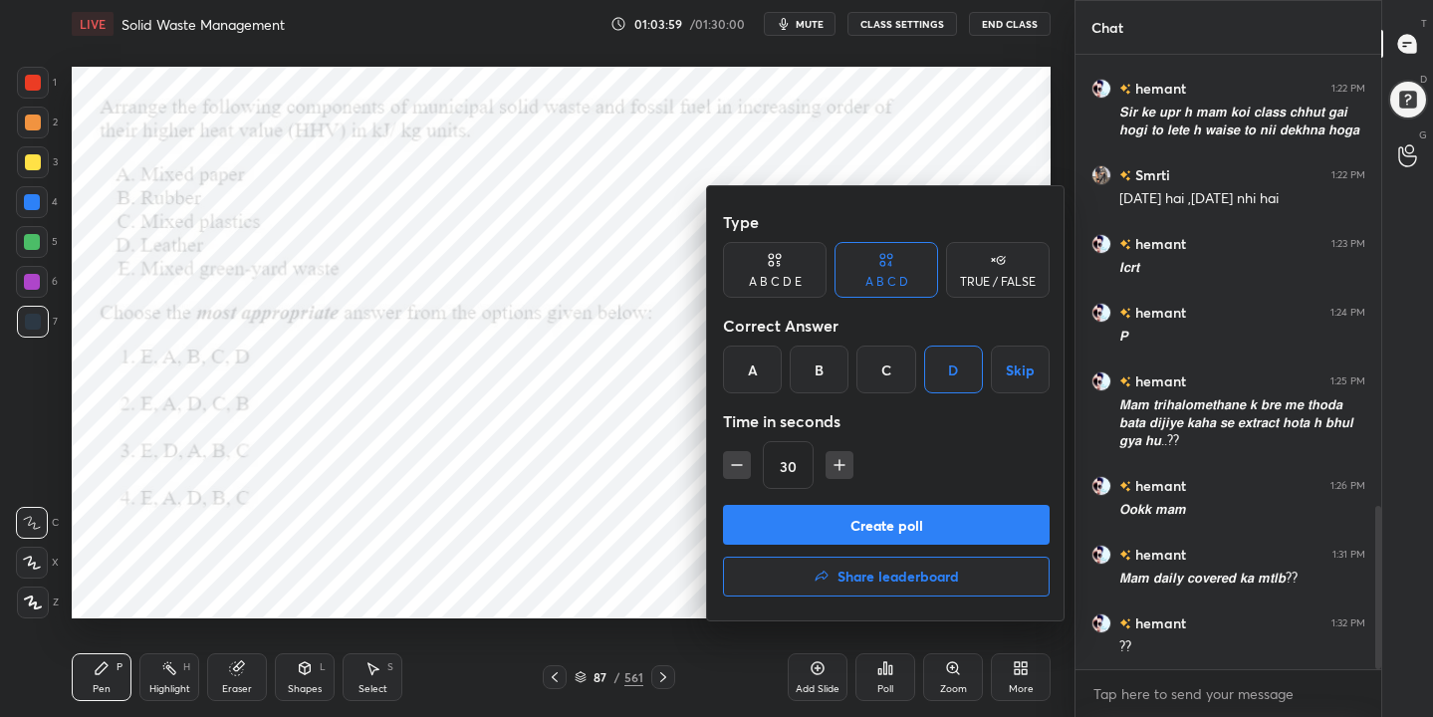
click at [937, 522] on button "Create poll" at bounding box center [886, 525] width 327 height 40
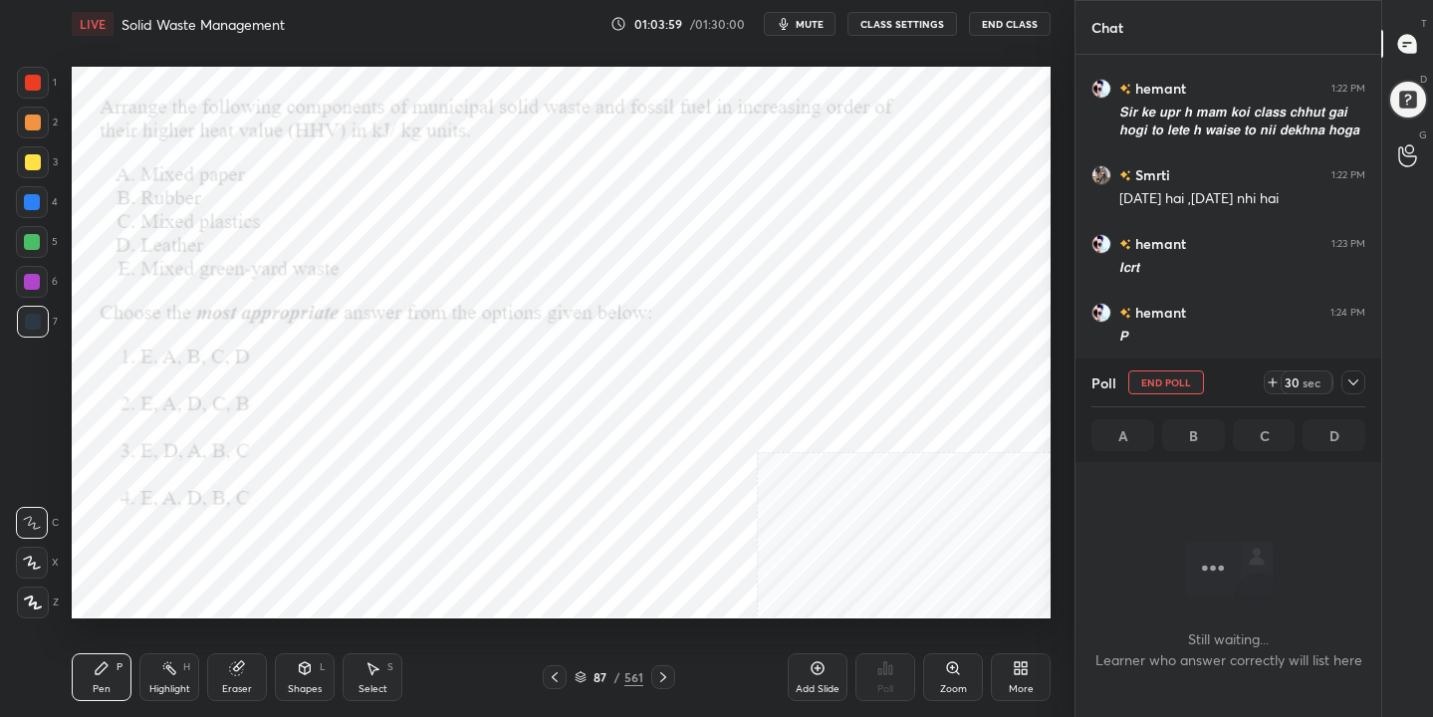
scroll to position [339, 300]
click at [804, 28] on span "mute" at bounding box center [809, 24] width 28 height 14
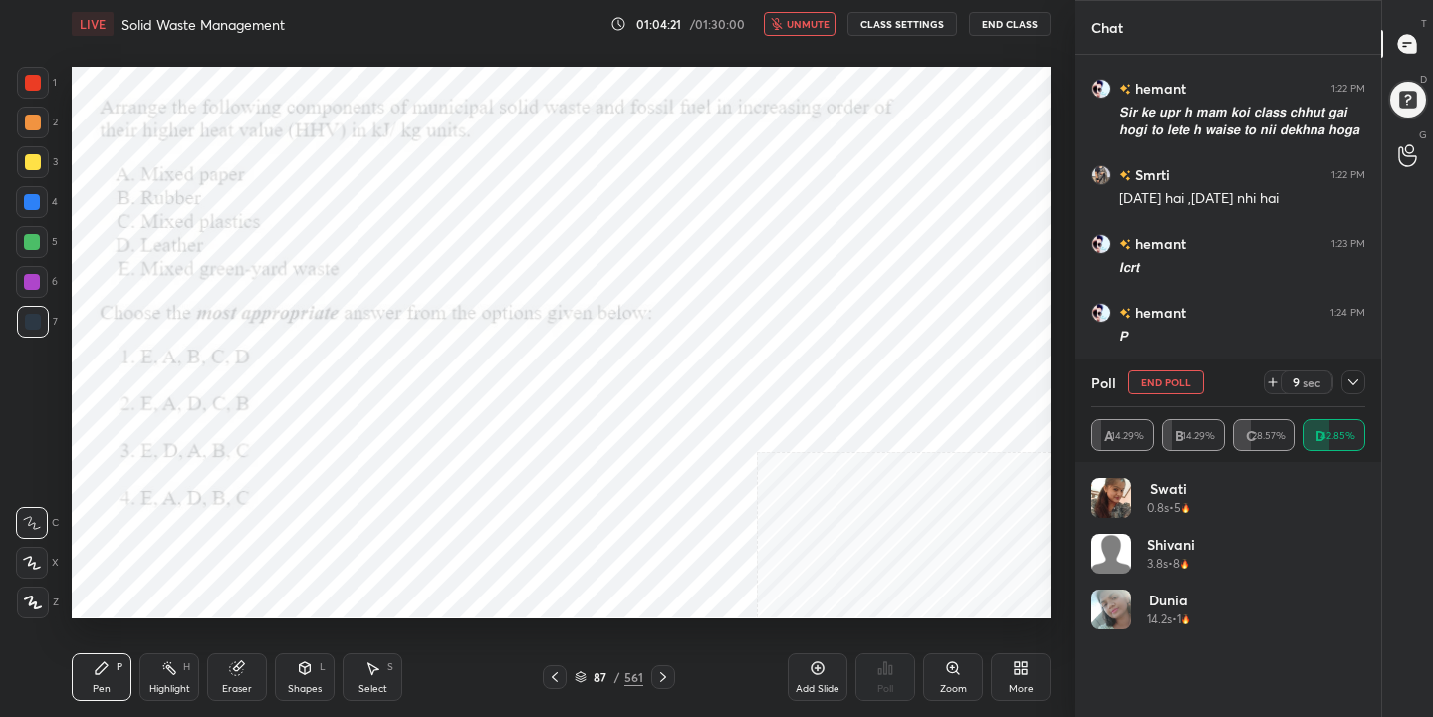
scroll to position [464, 300]
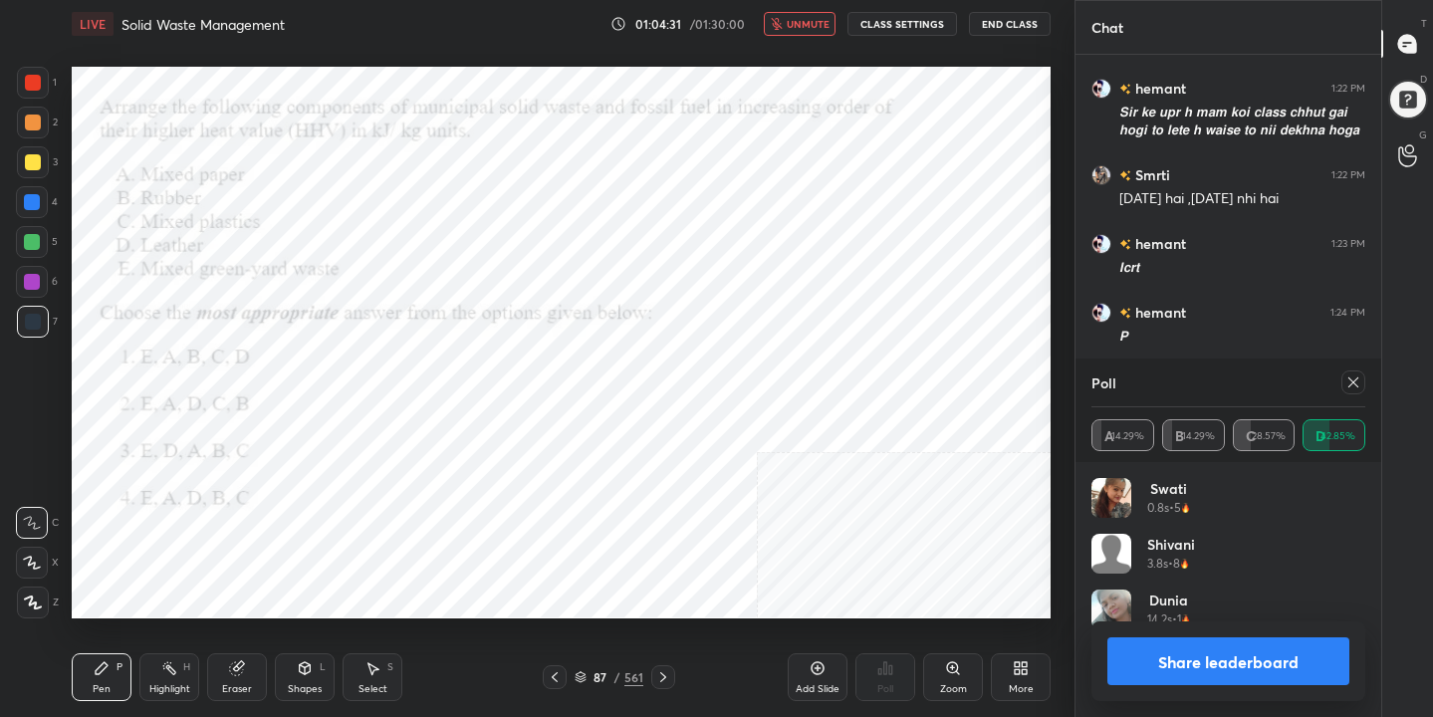
click at [1358, 381] on icon at bounding box center [1353, 382] width 16 height 16
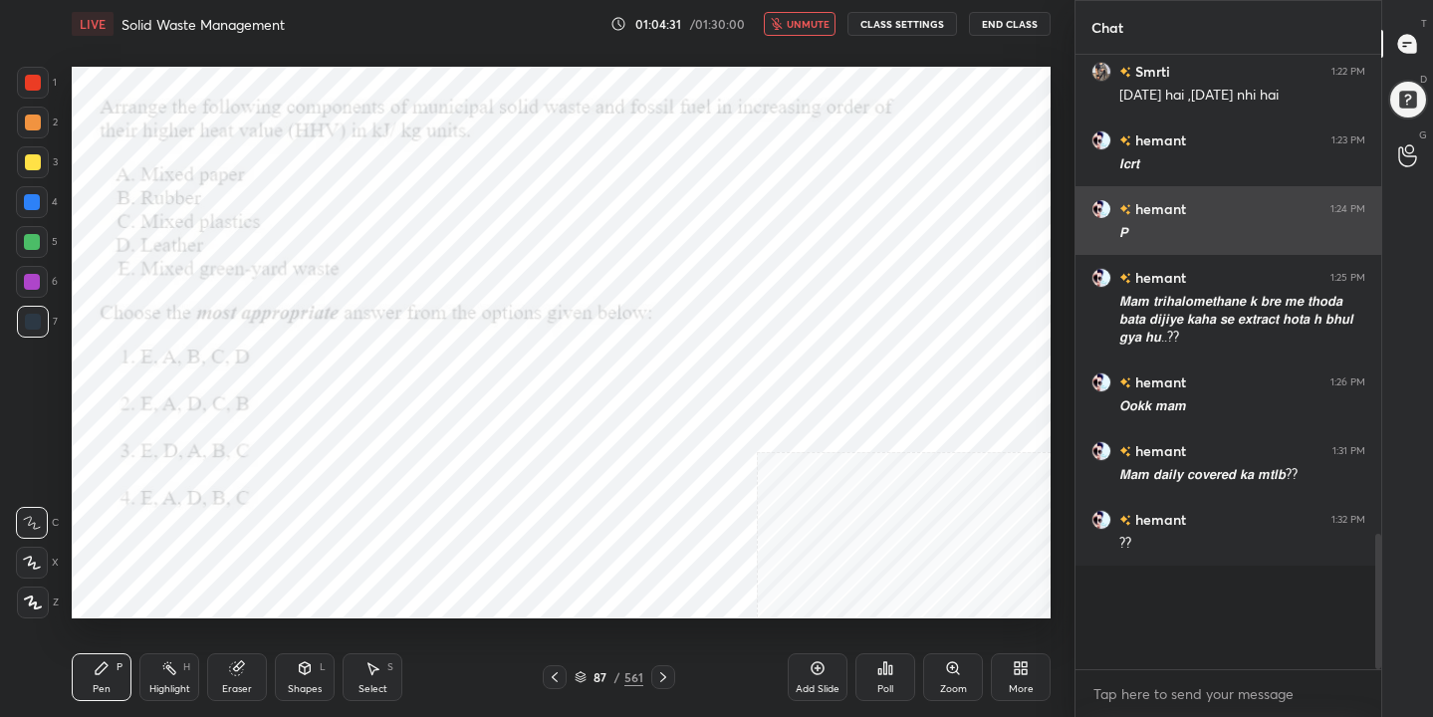
scroll to position [427, 300]
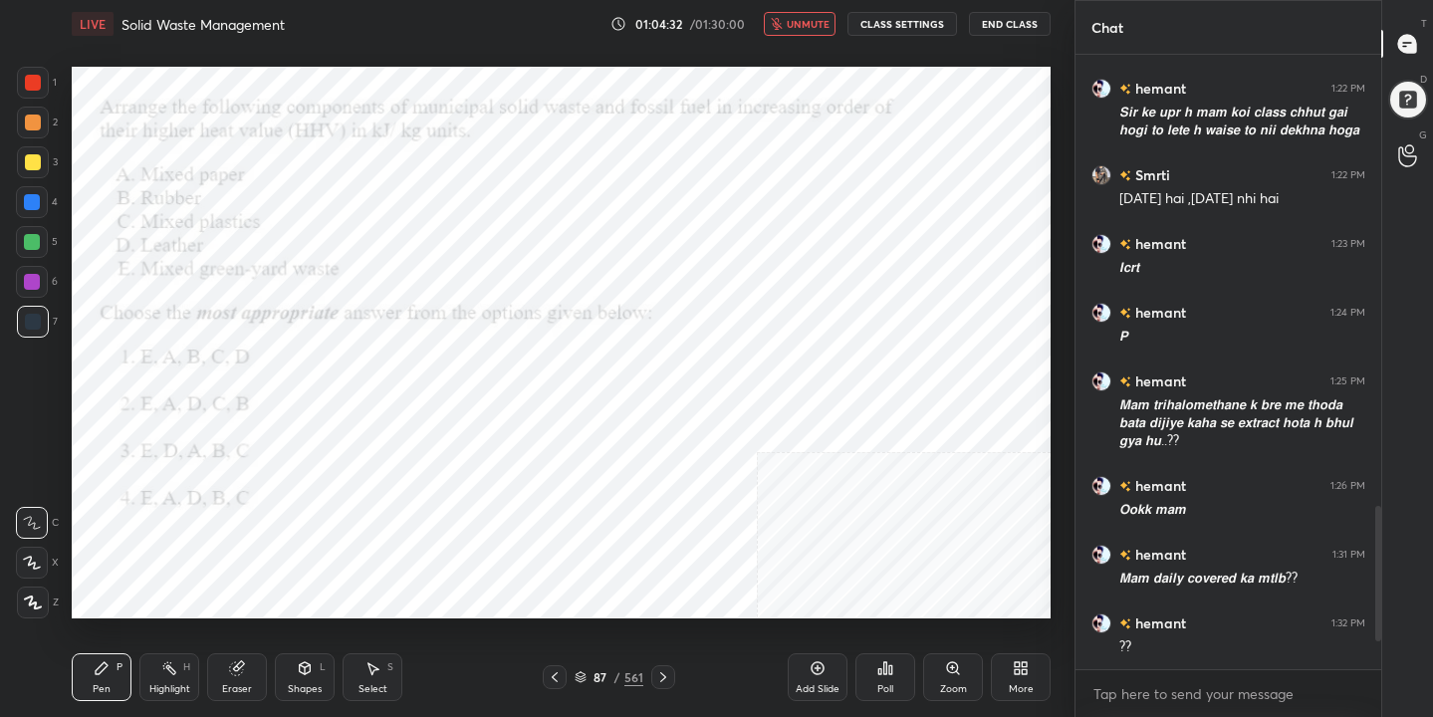
click at [791, 29] on span "unmute" at bounding box center [807, 24] width 43 height 14
click at [582, 676] on icon at bounding box center [580, 677] width 12 height 12
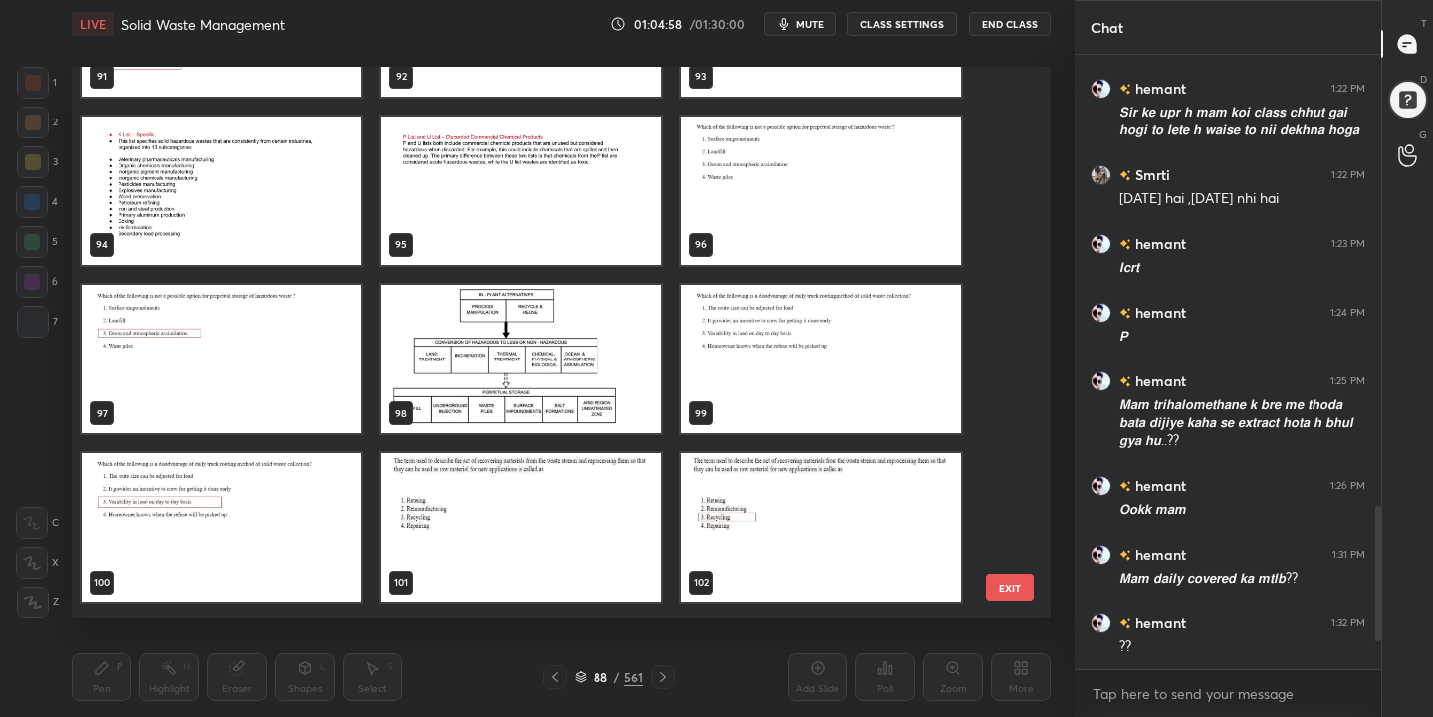
scroll to position [5242, 0]
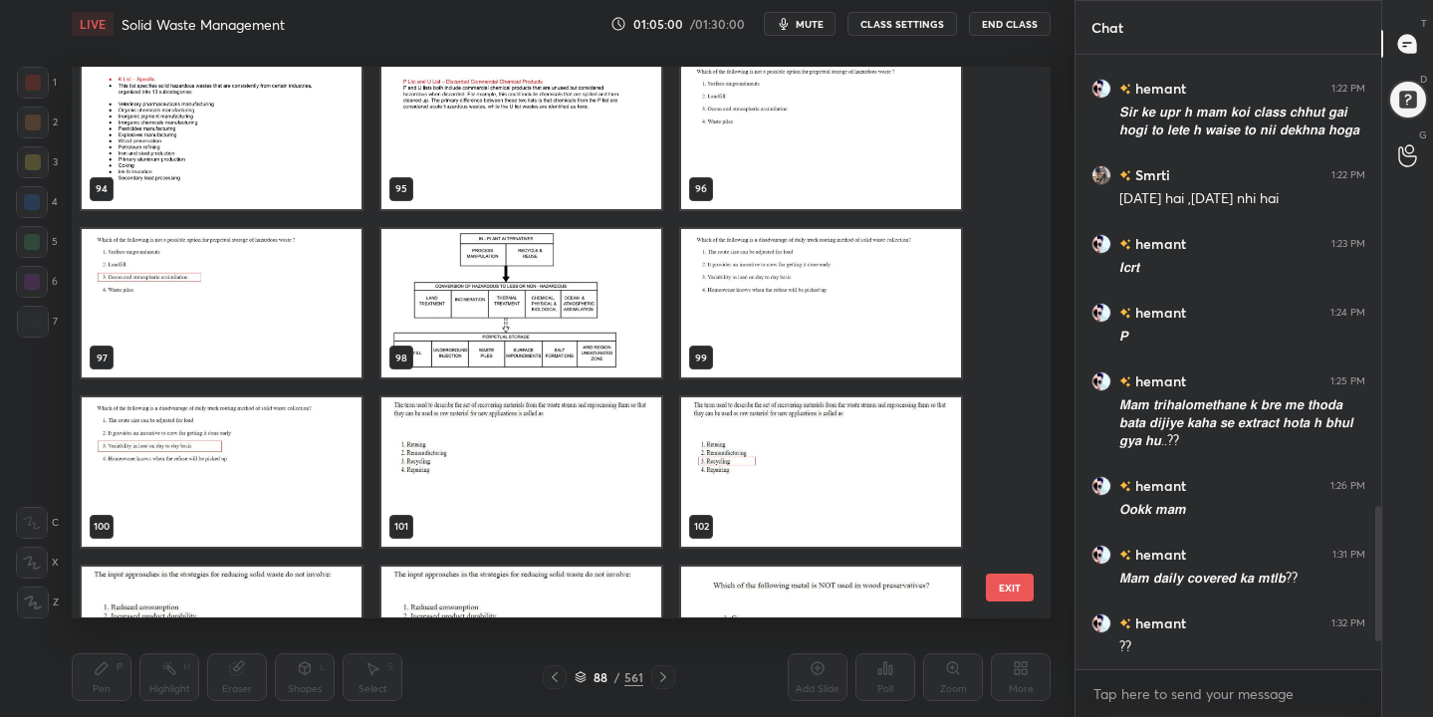
click at [831, 324] on img "grid" at bounding box center [821, 303] width 280 height 148
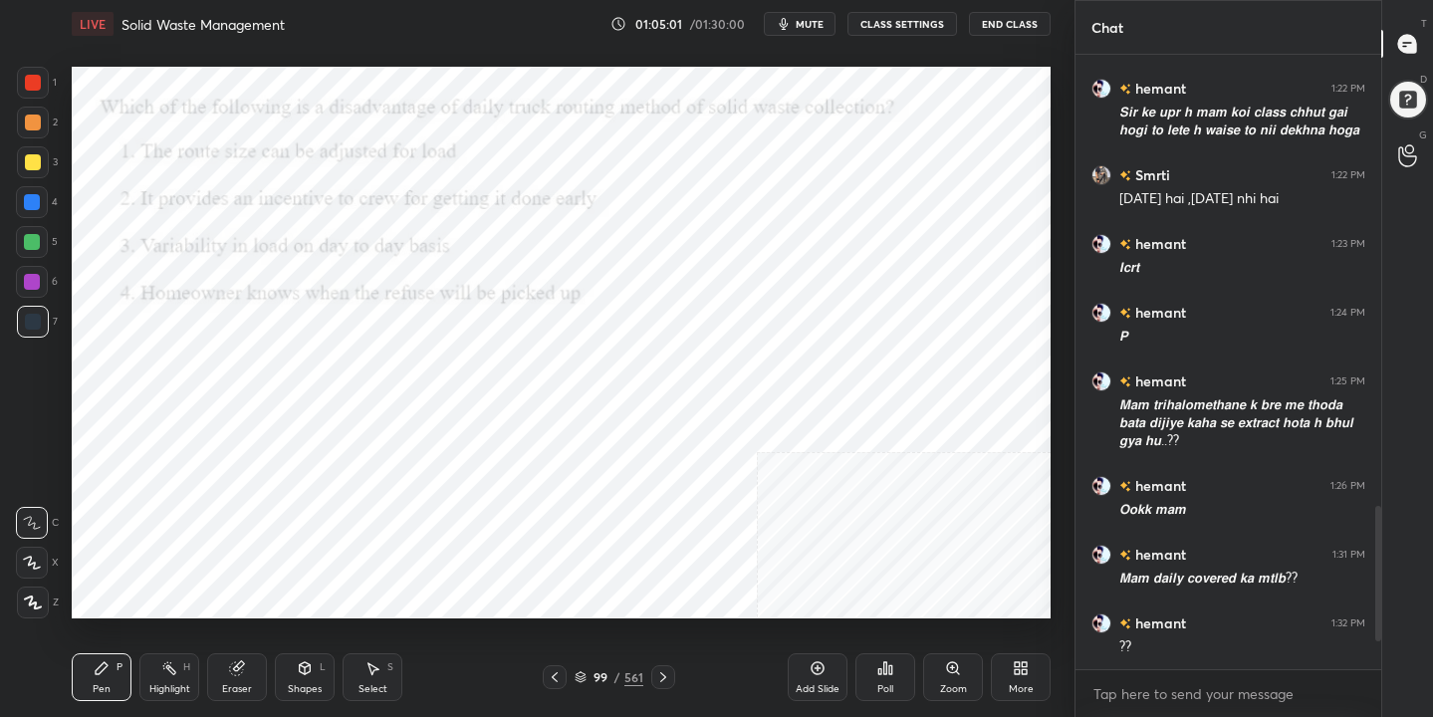
click at [831, 324] on img "grid" at bounding box center [821, 303] width 280 height 148
click at [822, 31] on button "mute" at bounding box center [800, 24] width 72 height 24
click at [594, 671] on div "99" at bounding box center [600, 677] width 20 height 12
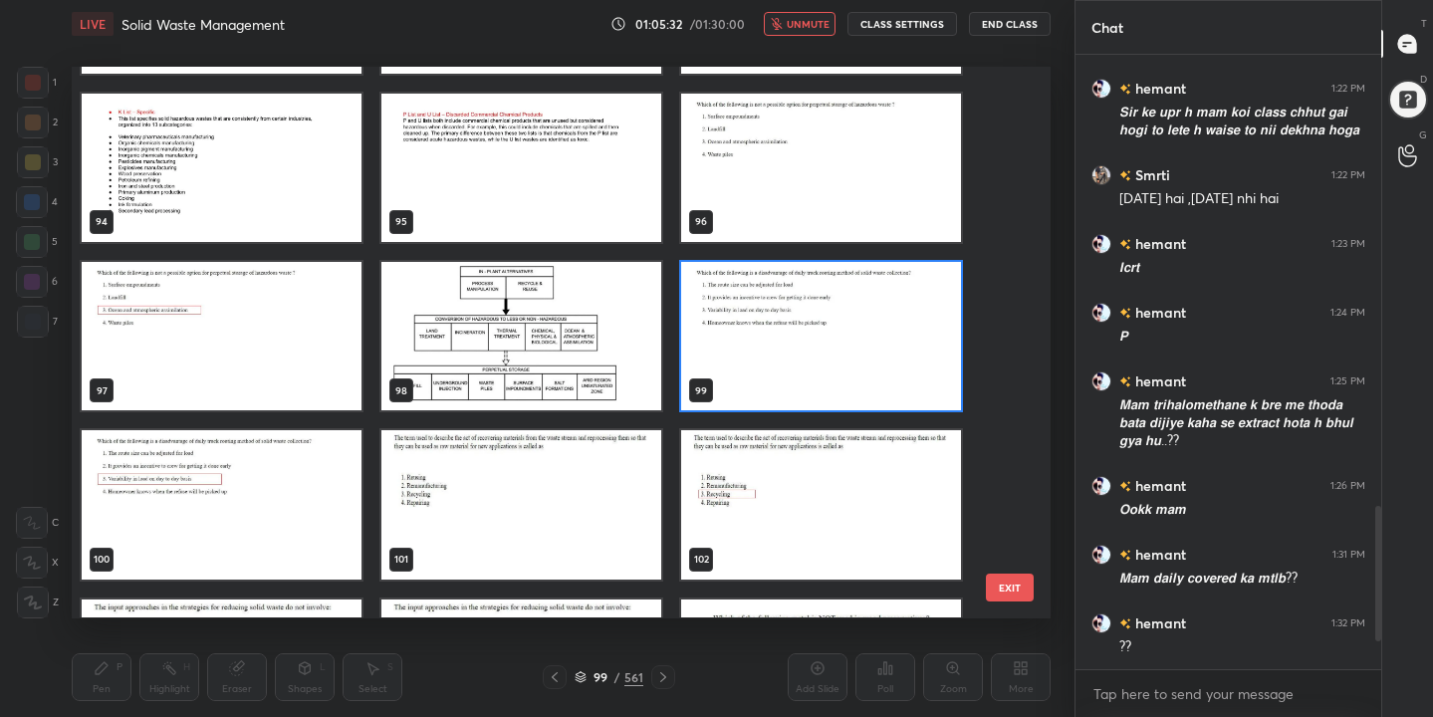
scroll to position [5221, 0]
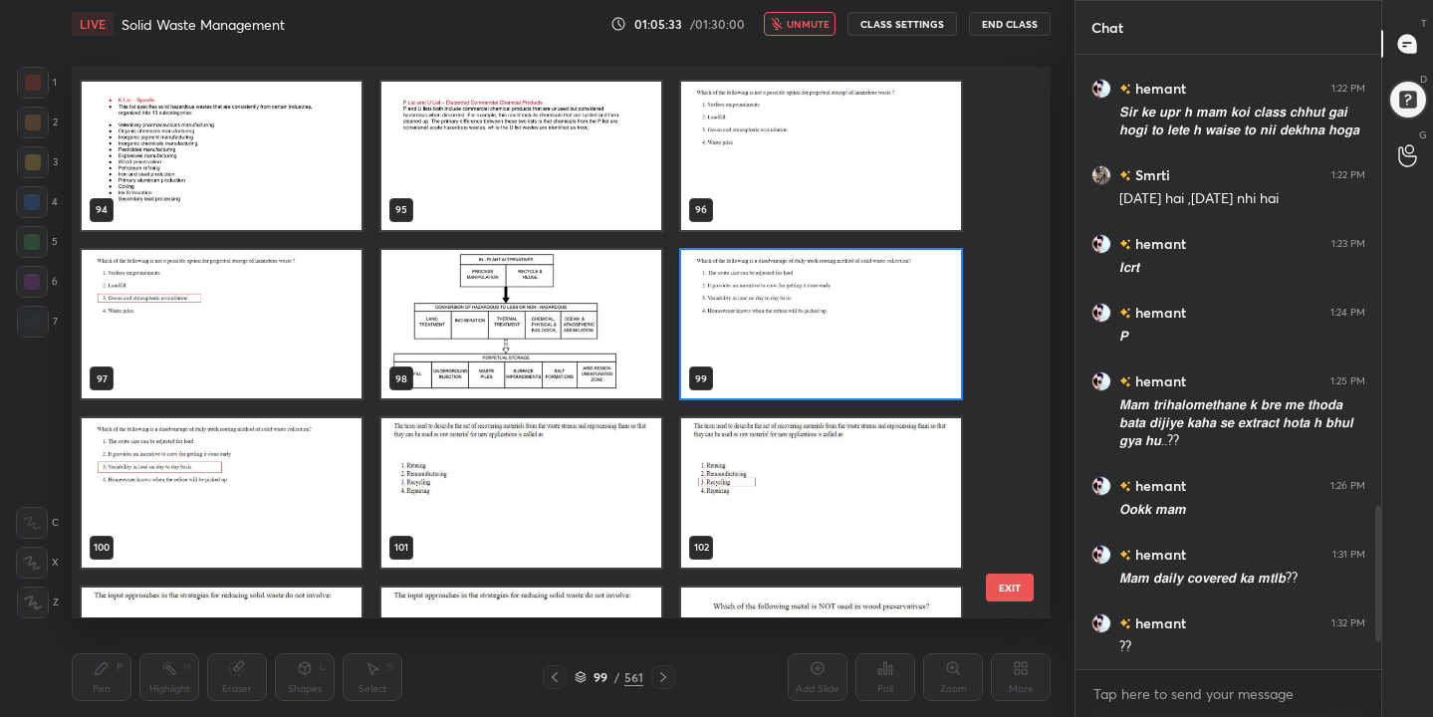
click at [779, 346] on img "grid" at bounding box center [821, 324] width 280 height 148
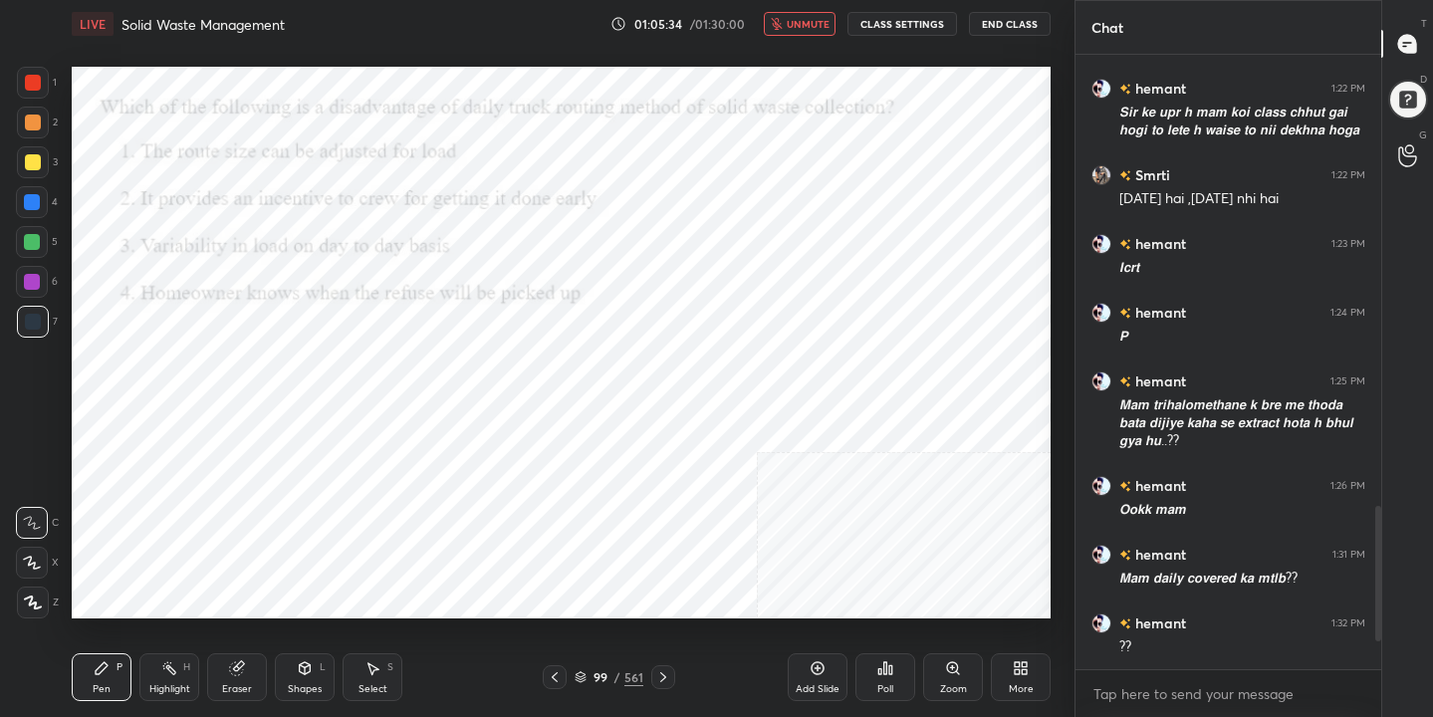
click at [881, 669] on icon at bounding box center [880, 671] width 3 height 5
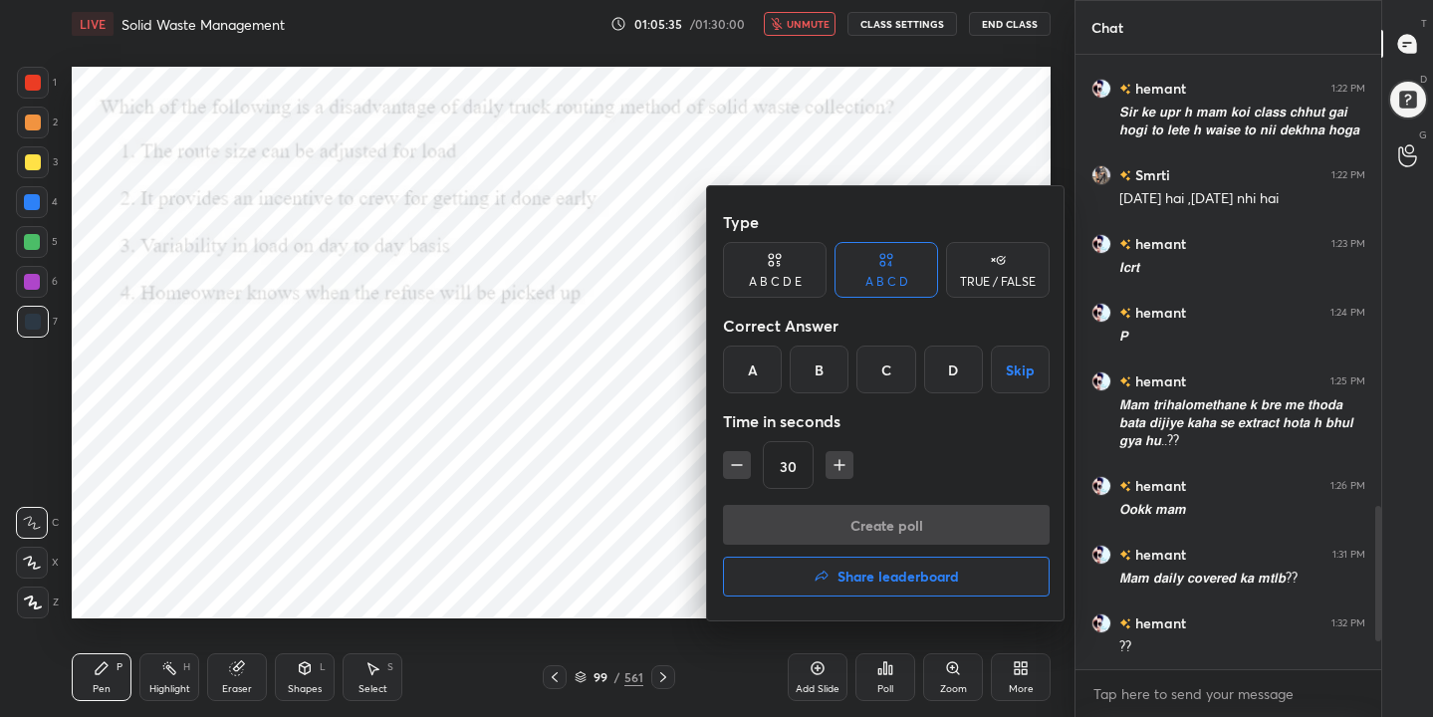
click at [884, 374] on div "C" at bounding box center [885, 369] width 59 height 48
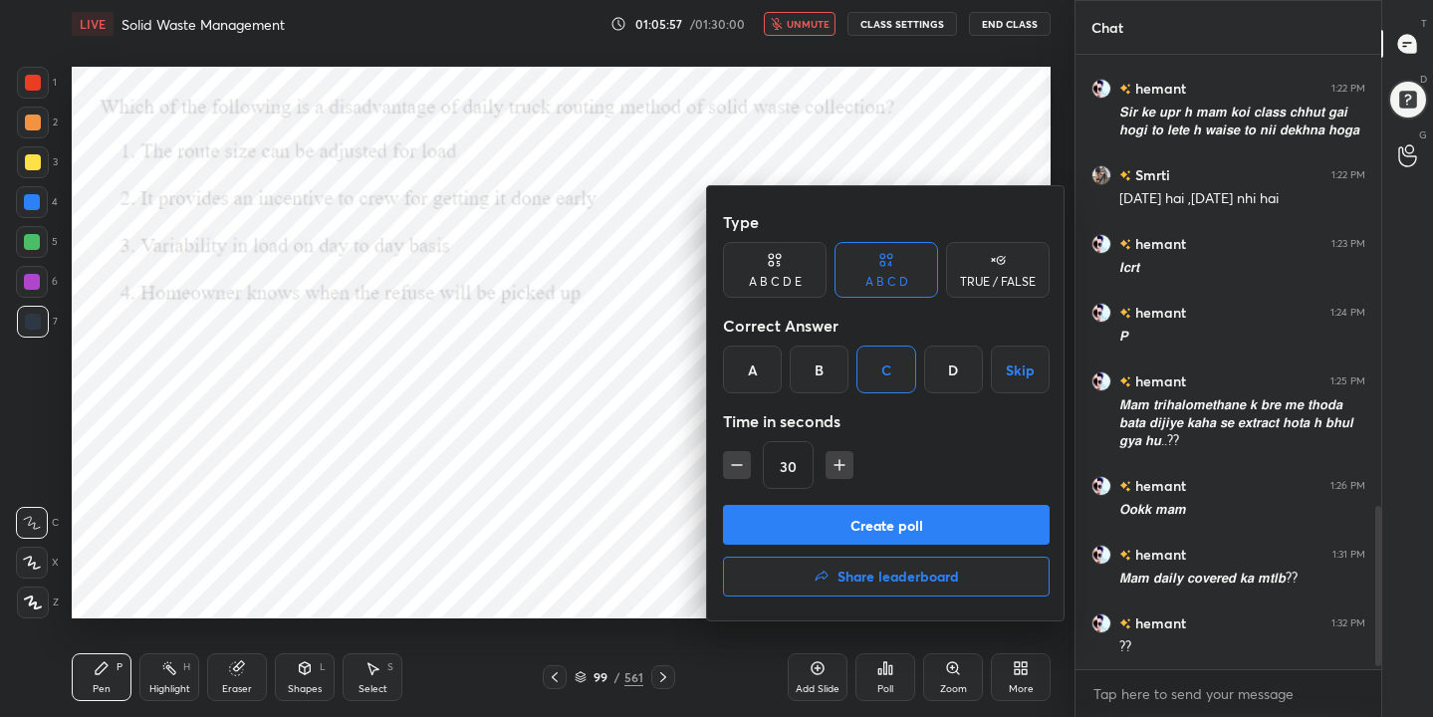
scroll to position [1766, 0]
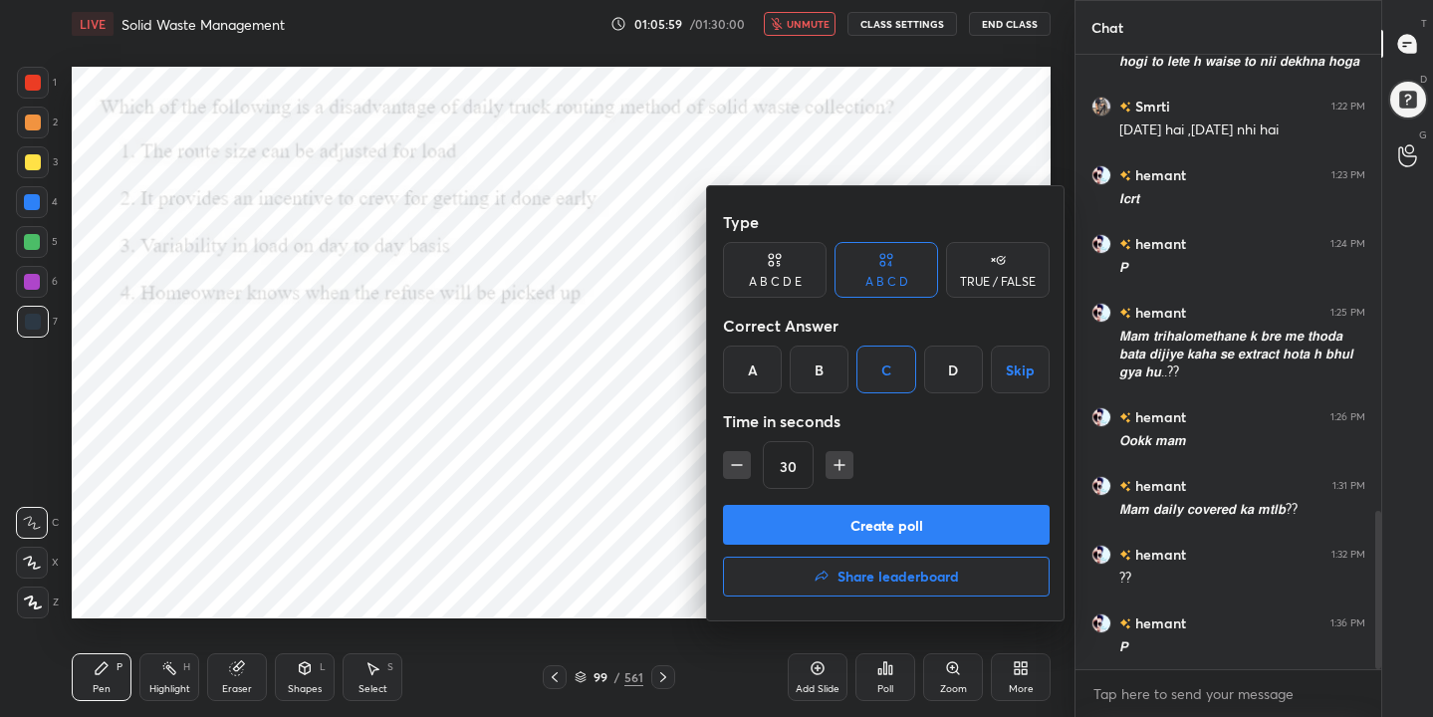
click at [1015, 525] on button "Create poll" at bounding box center [886, 525] width 327 height 40
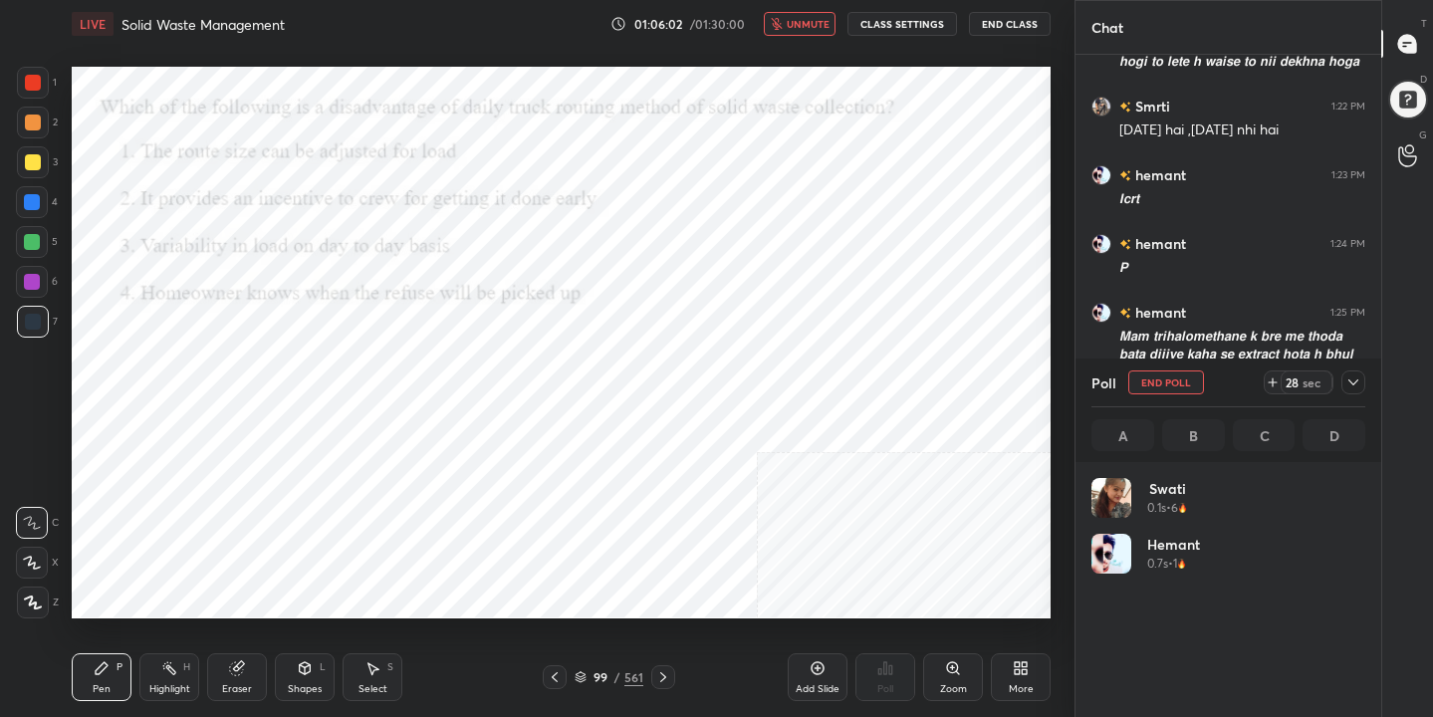
scroll to position [233, 268]
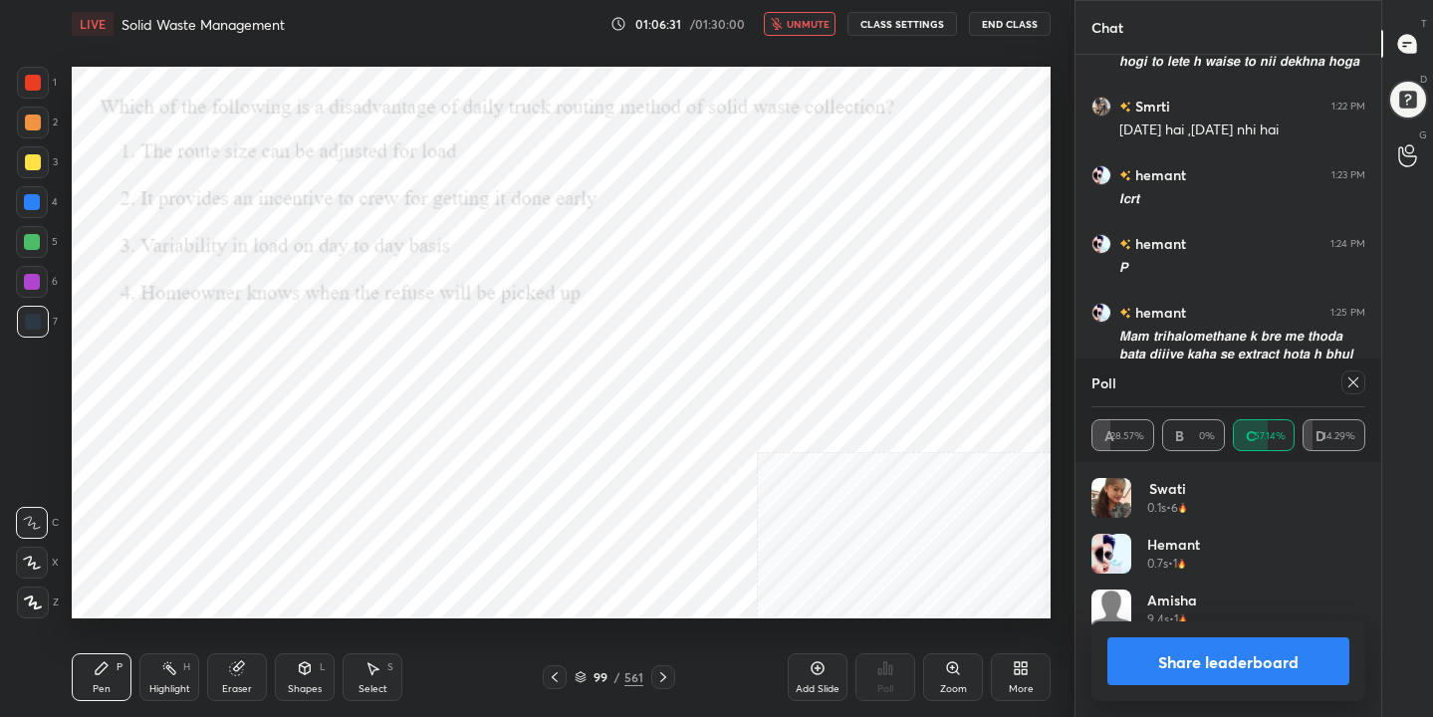
click at [1350, 376] on icon at bounding box center [1353, 382] width 16 height 16
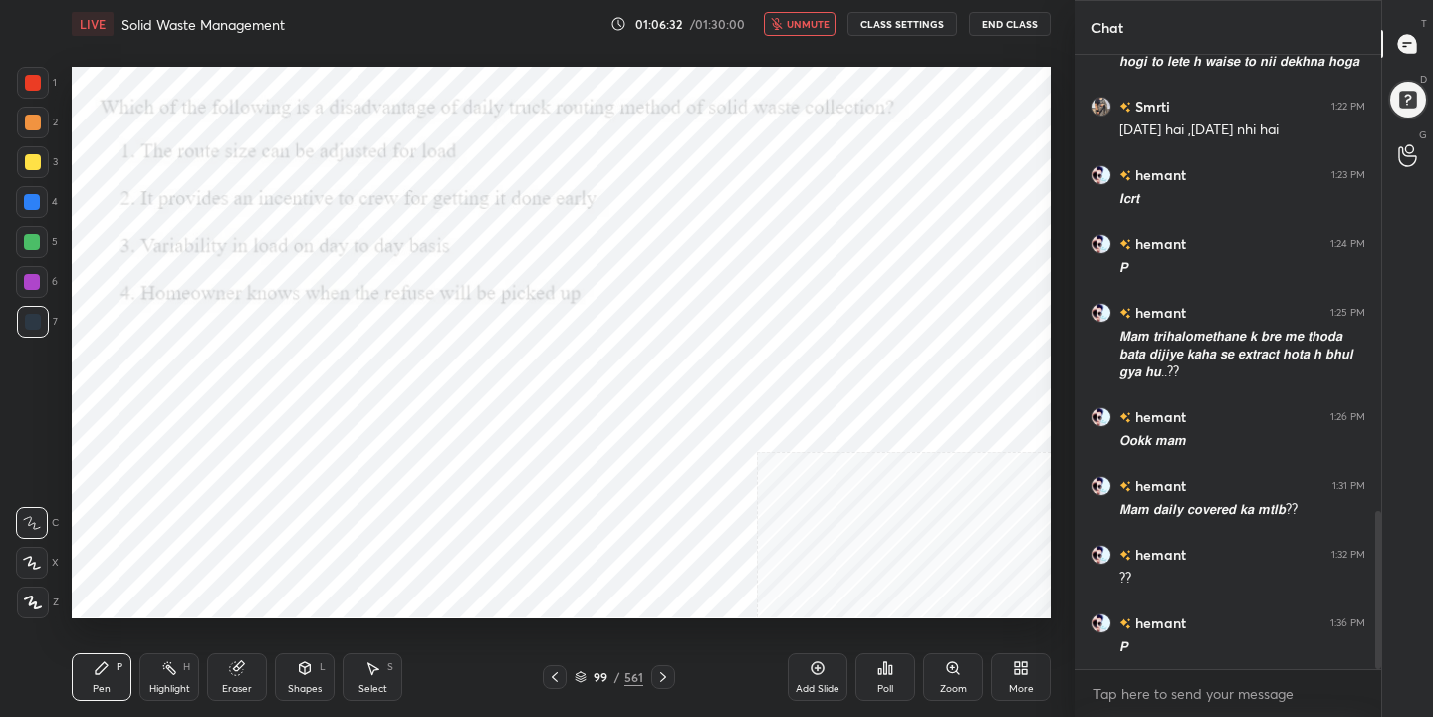
scroll to position [443, 300]
click at [817, 30] on span "unmute" at bounding box center [807, 24] width 43 height 14
click at [588, 679] on div "100 / 561" at bounding box center [608, 677] width 69 height 18
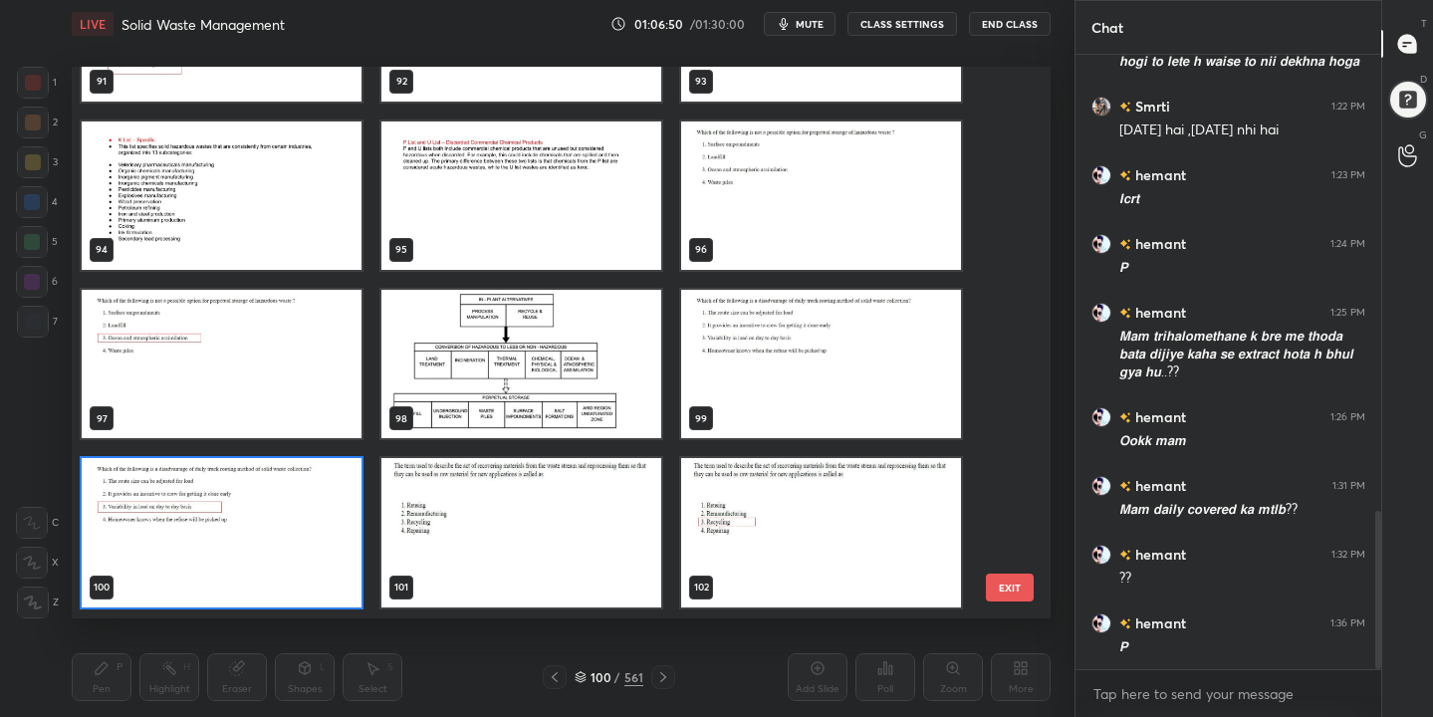
scroll to position [5302, 0]
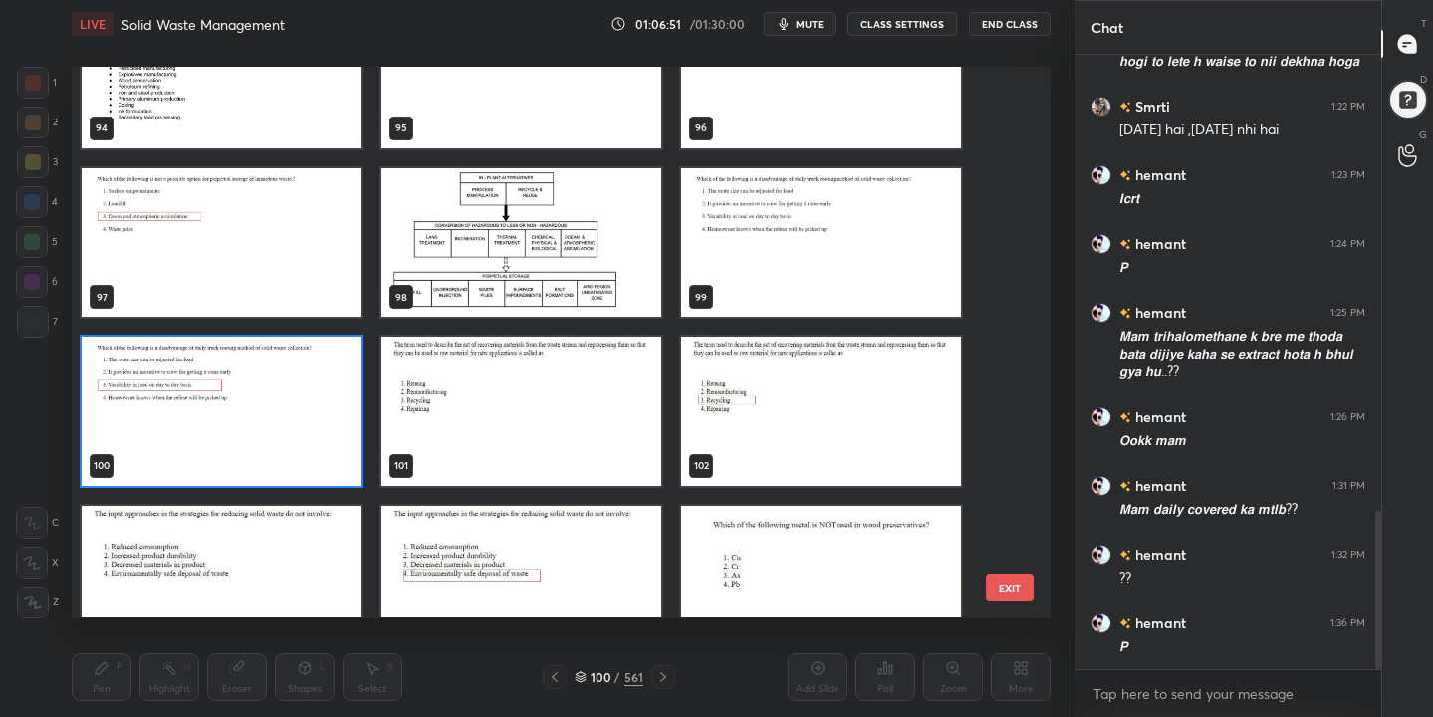
click at [549, 398] on img "grid" at bounding box center [521, 411] width 280 height 148
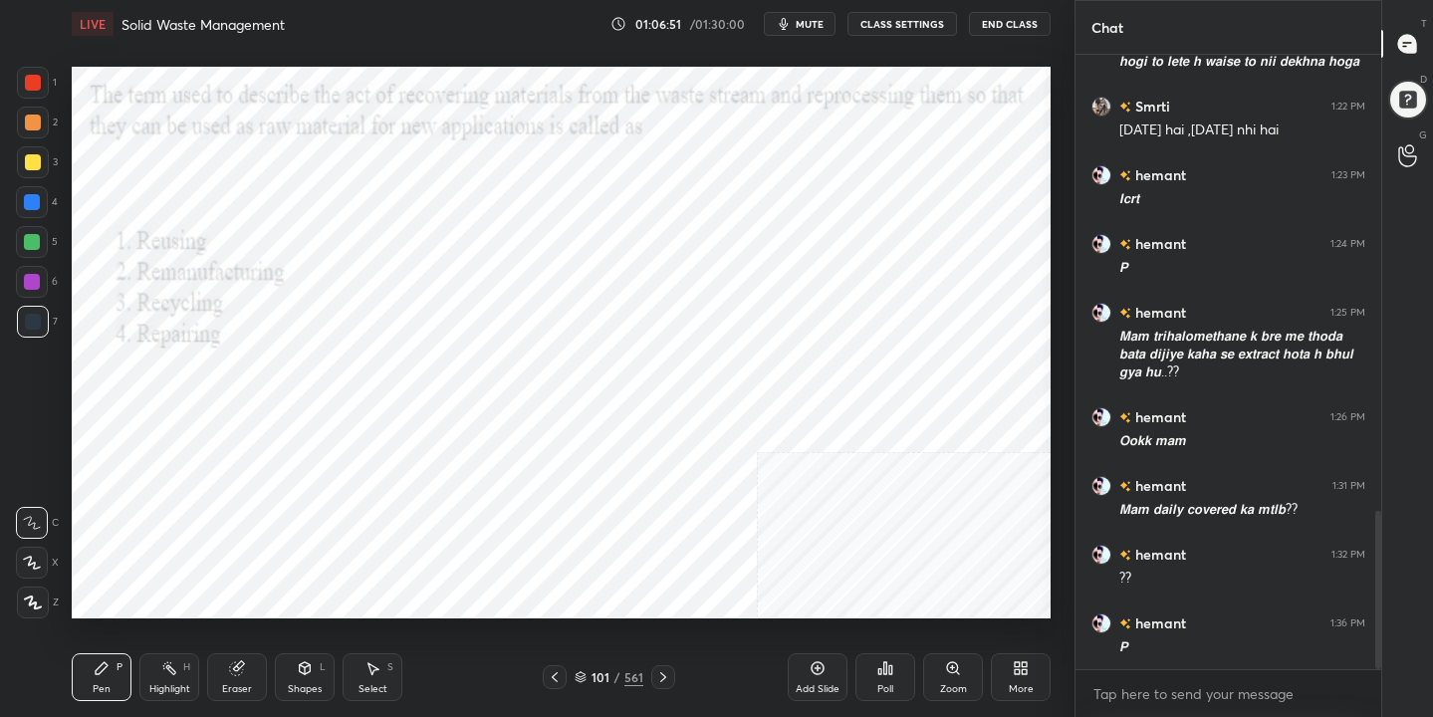
click at [549, 398] on img "grid" at bounding box center [521, 411] width 280 height 148
click at [788, 26] on icon "button" at bounding box center [784, 24] width 9 height 12
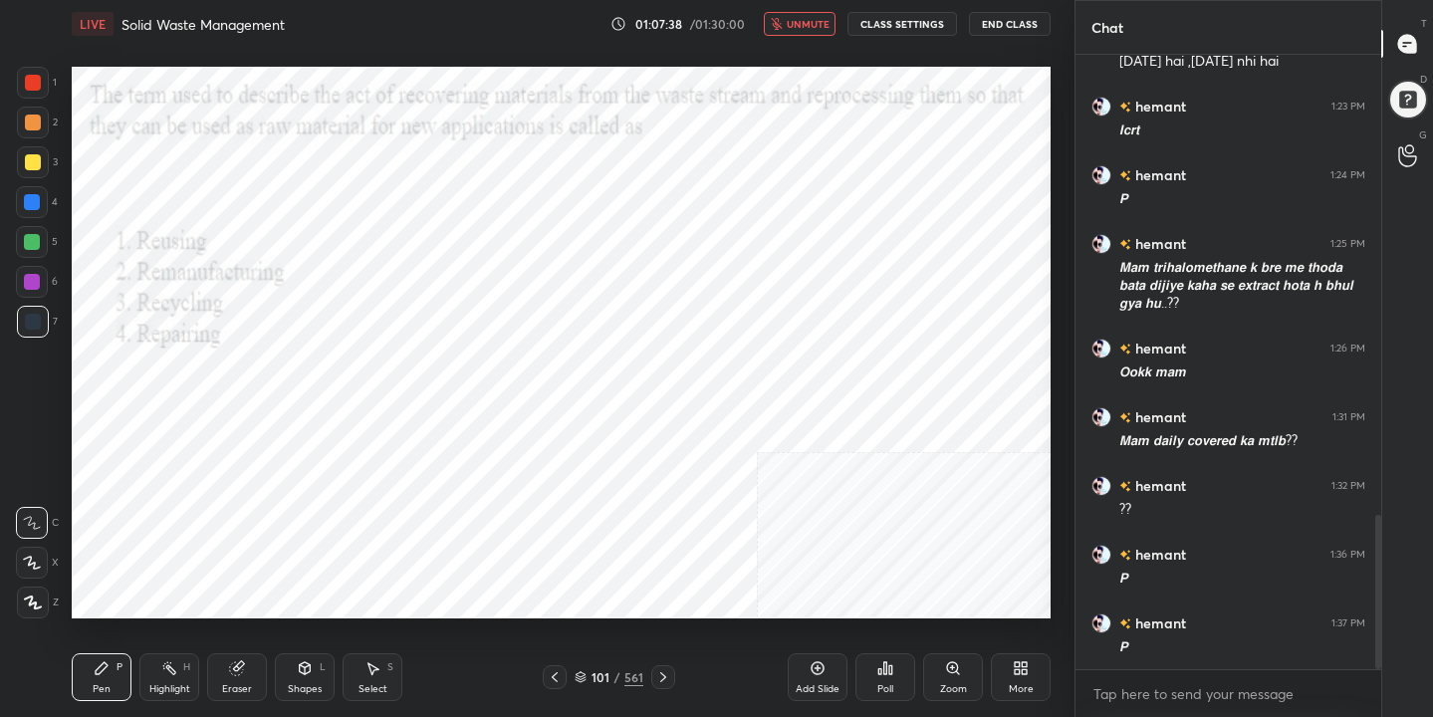
click at [588, 672] on div "101 / 561" at bounding box center [608, 677] width 69 height 18
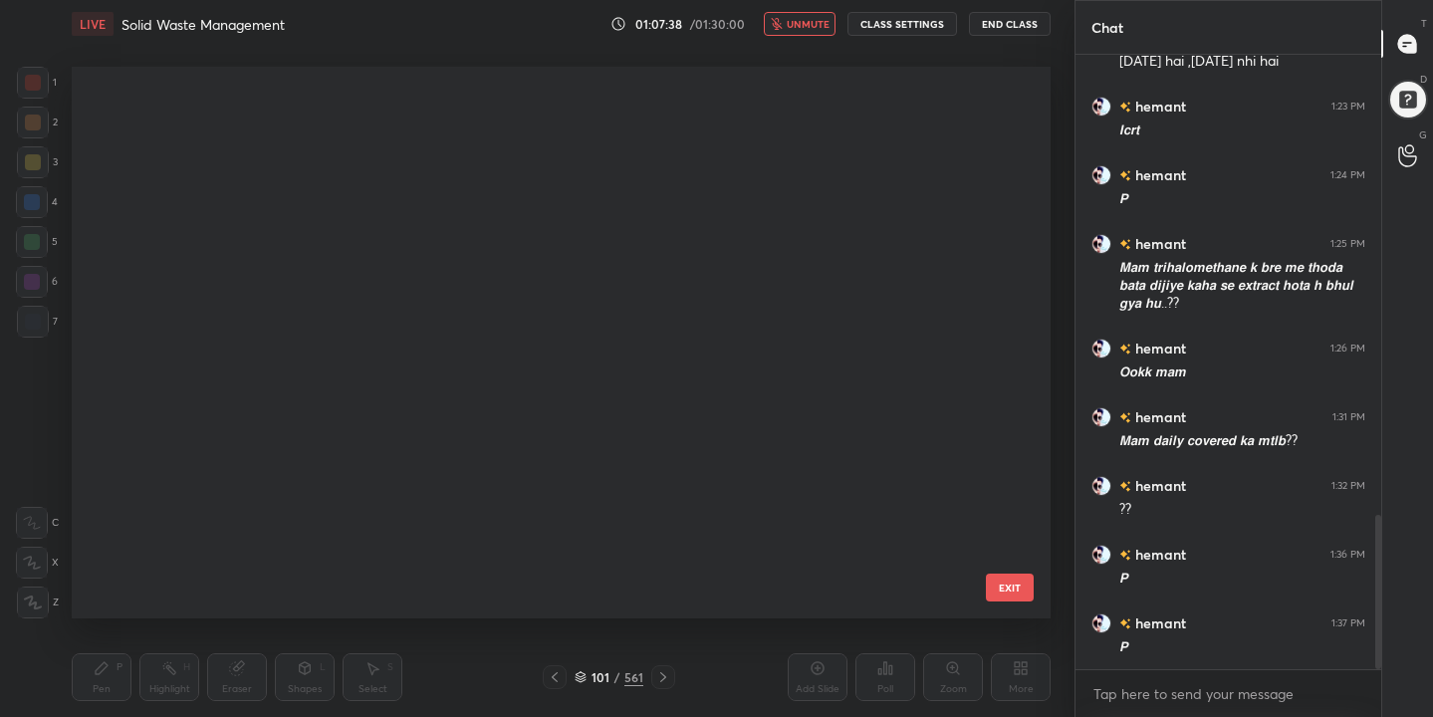
scroll to position [545, 970]
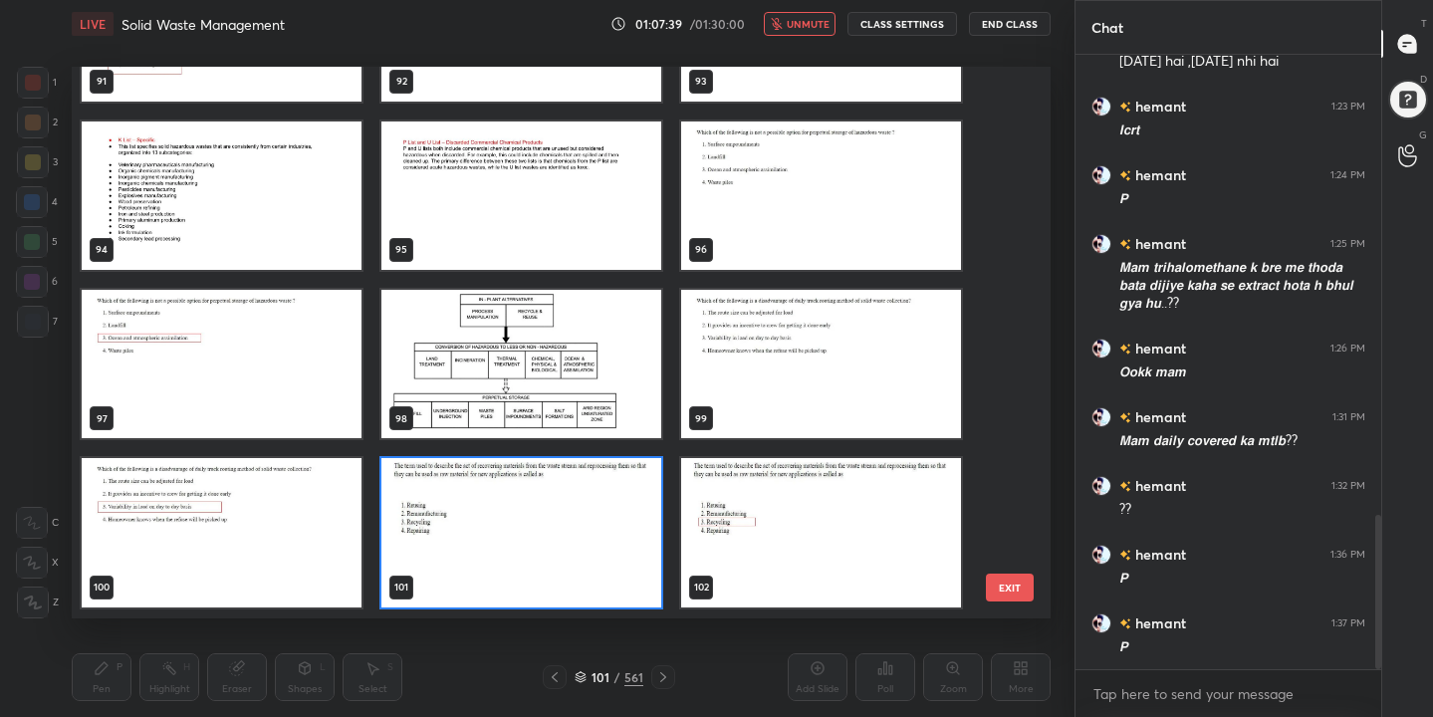
click at [457, 526] on img "grid" at bounding box center [521, 533] width 280 height 148
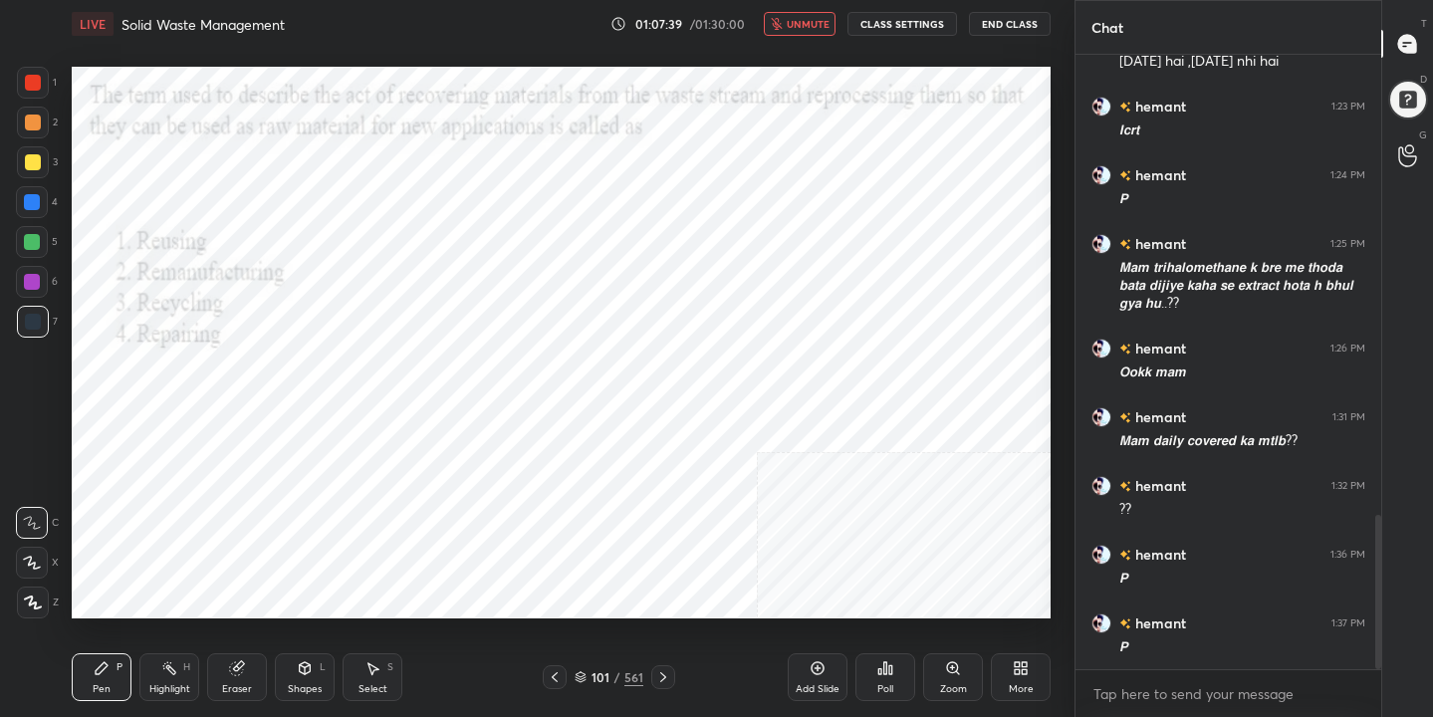
click at [457, 526] on img "grid" at bounding box center [521, 533] width 280 height 148
click at [872, 672] on div "Poll" at bounding box center [885, 677] width 60 height 48
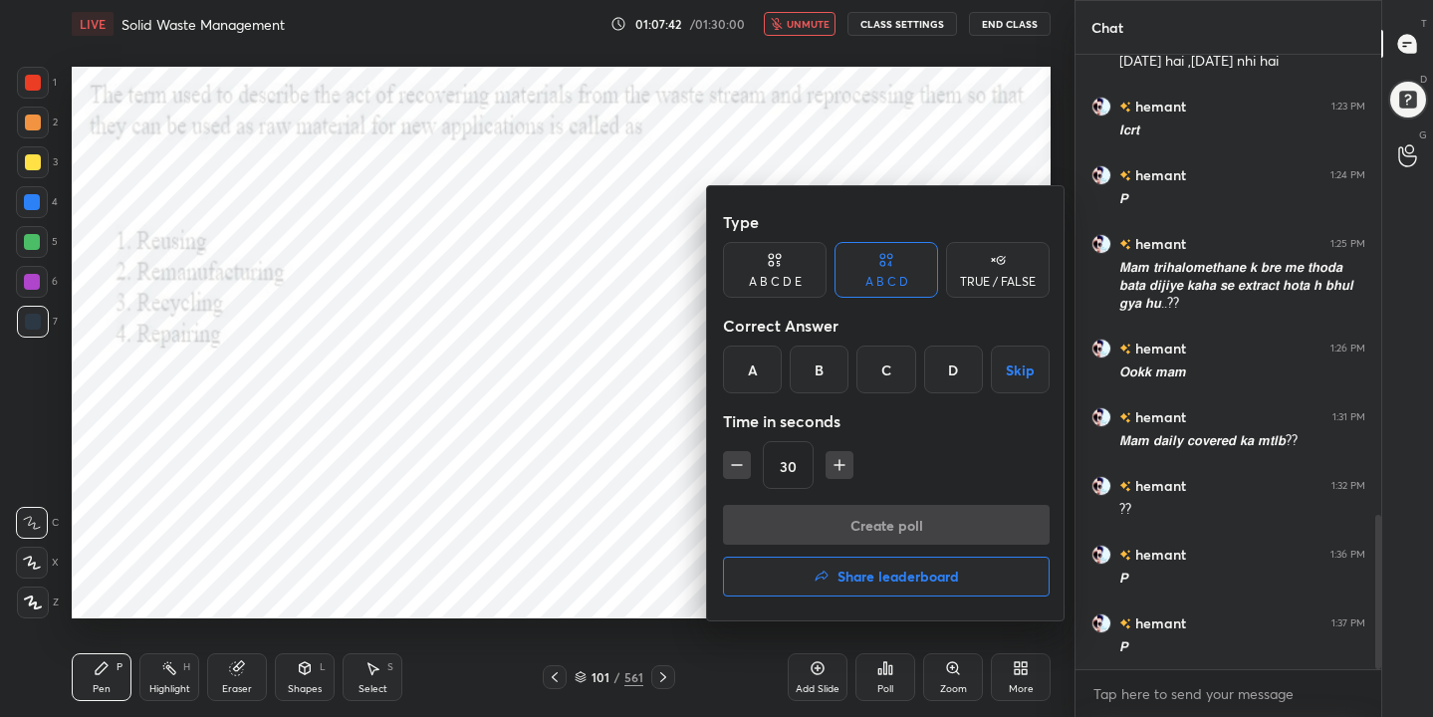
click at [890, 370] on div "C" at bounding box center [885, 369] width 59 height 48
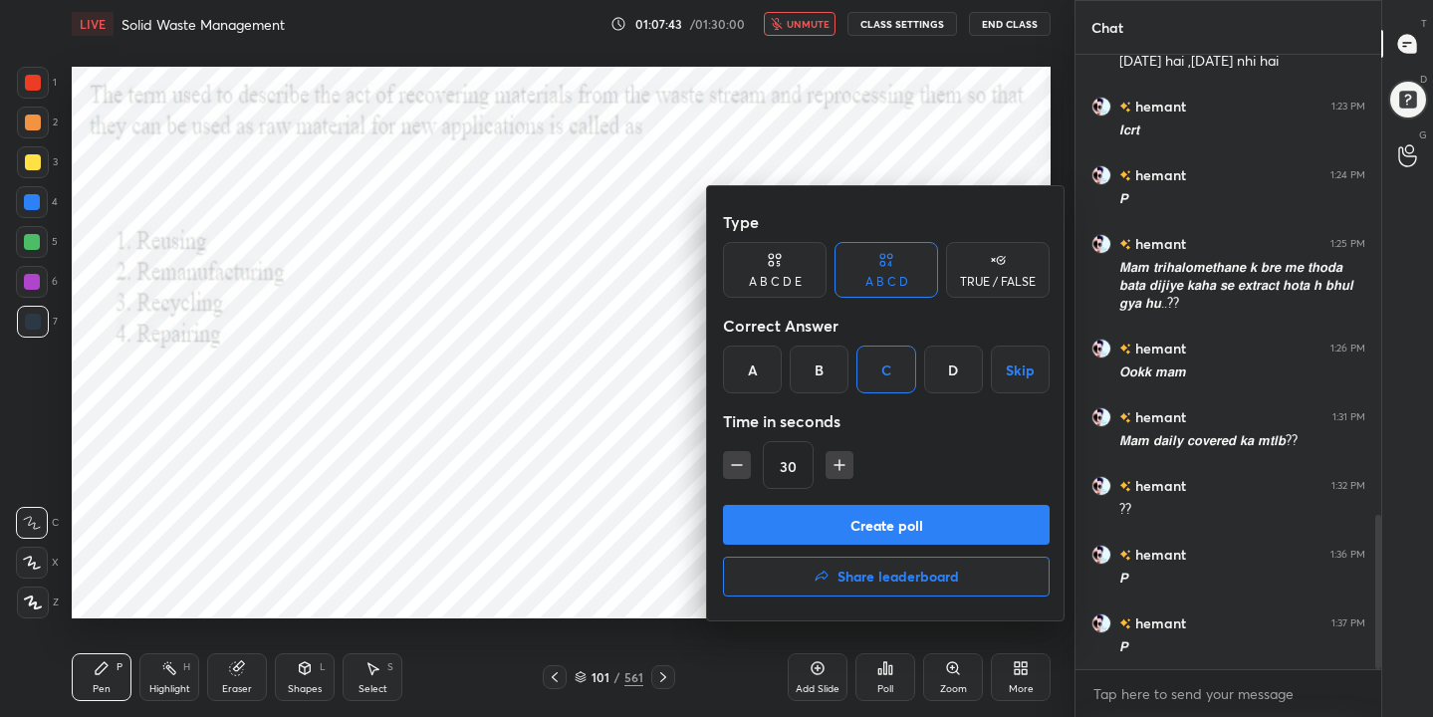
click at [897, 527] on button "Create poll" at bounding box center [886, 525] width 327 height 40
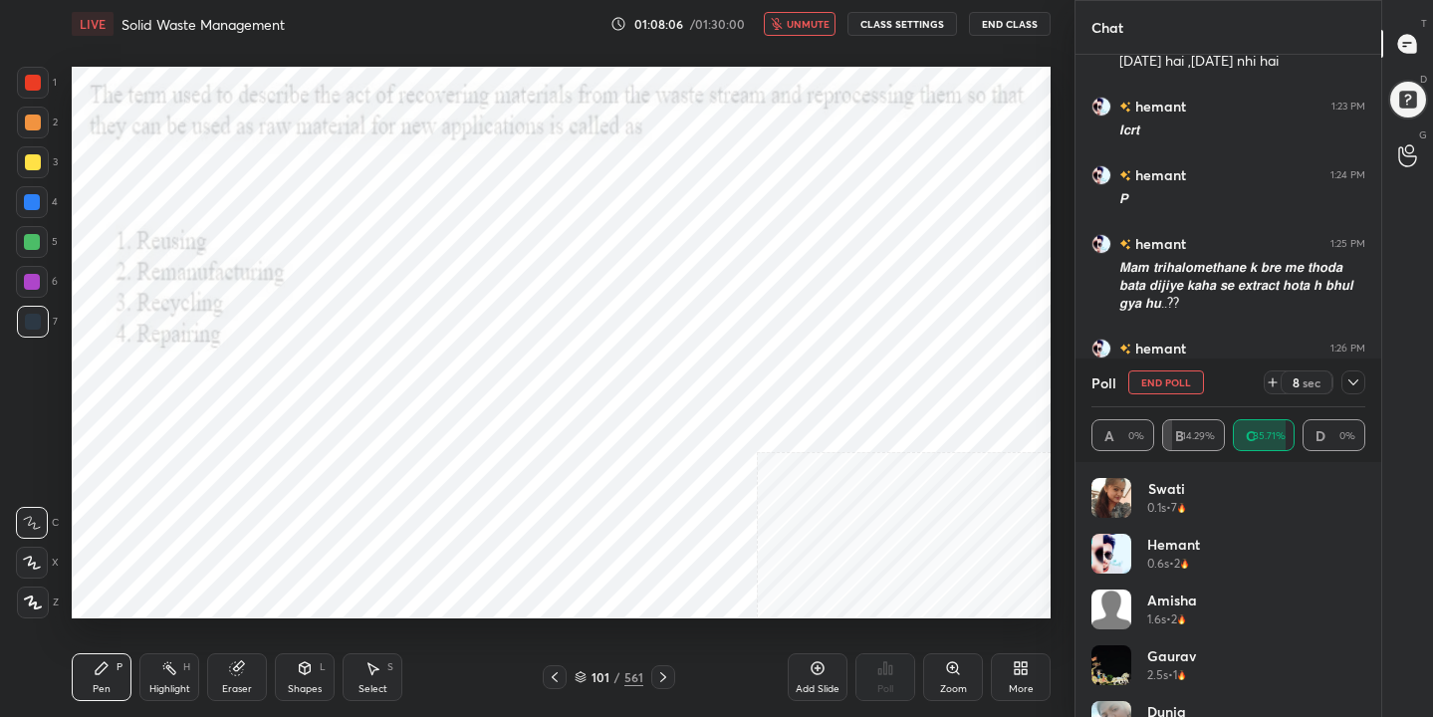
scroll to position [464, 300]
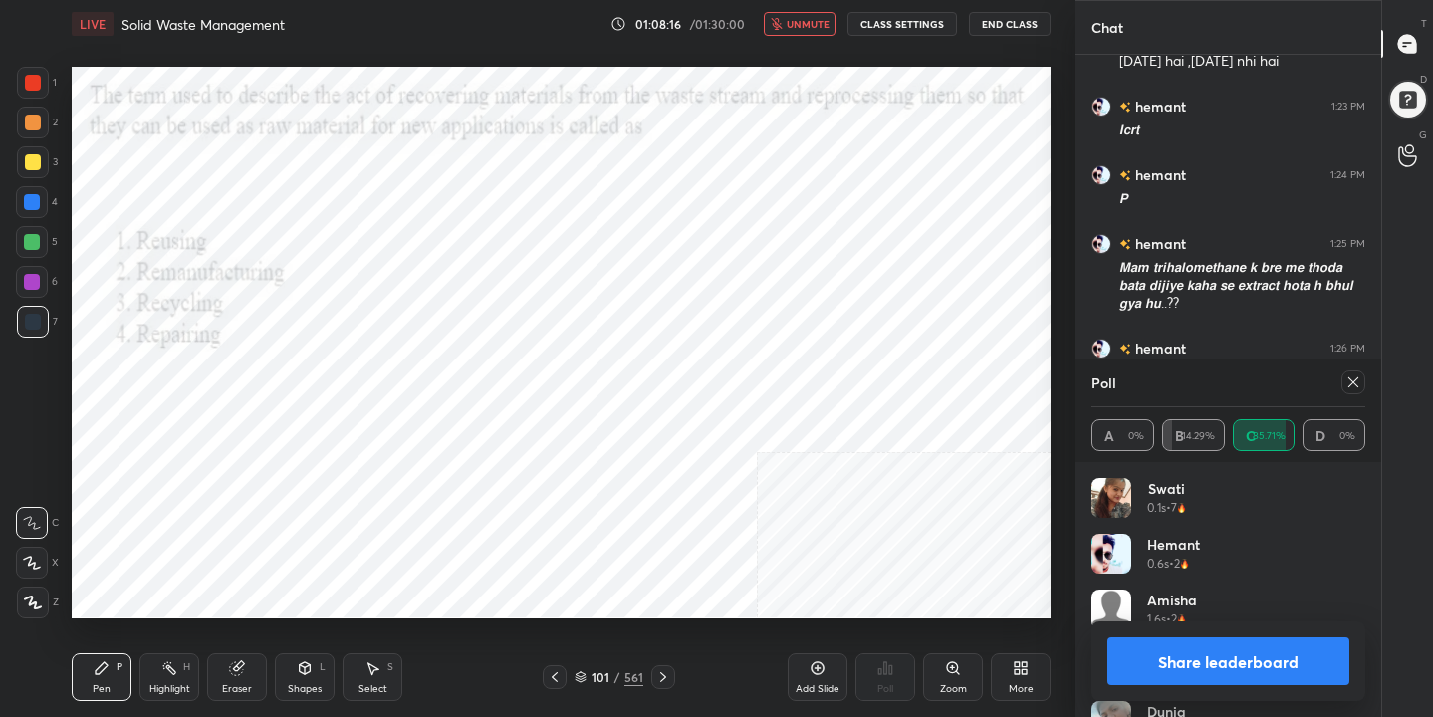
click at [1356, 375] on icon at bounding box center [1353, 382] width 16 height 16
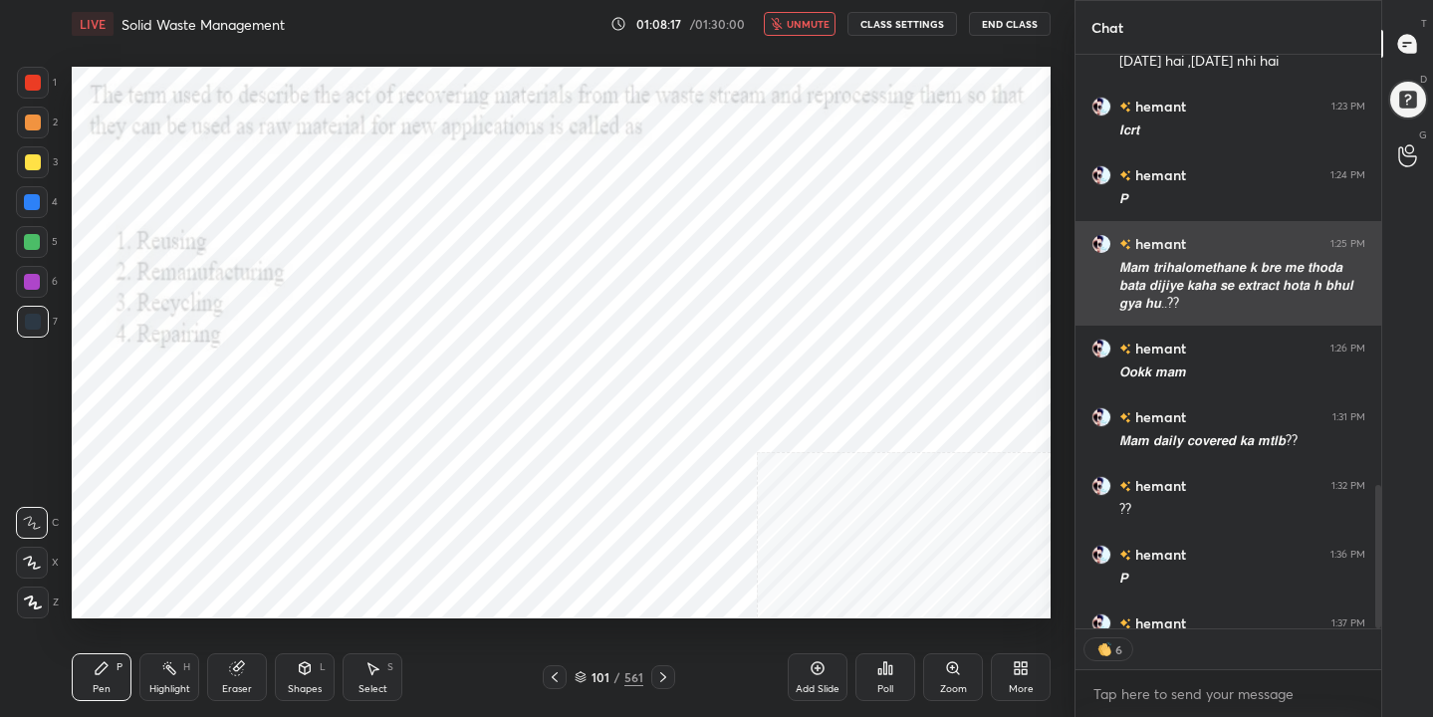
scroll to position [443, 300]
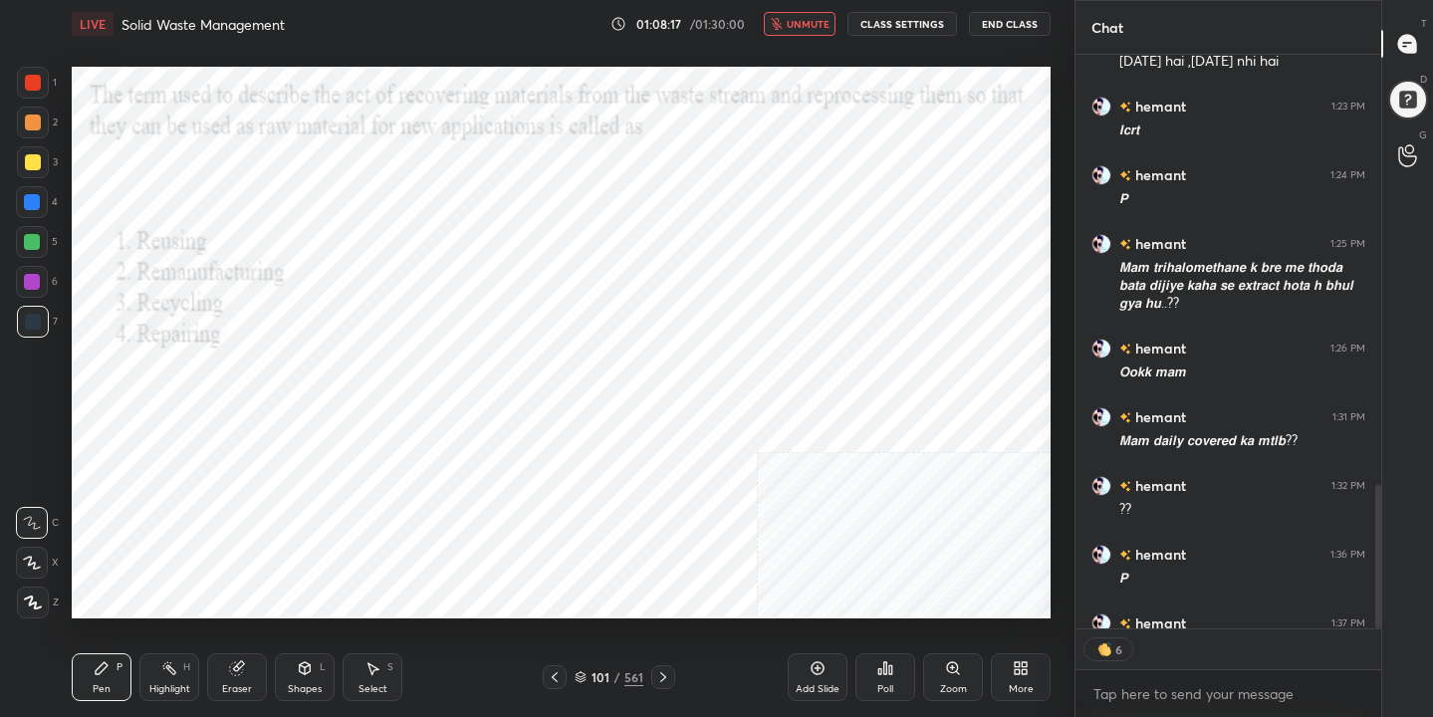
click at [825, 27] on span "unmute" at bounding box center [807, 24] width 43 height 14
click at [582, 674] on icon at bounding box center [580, 677] width 12 height 12
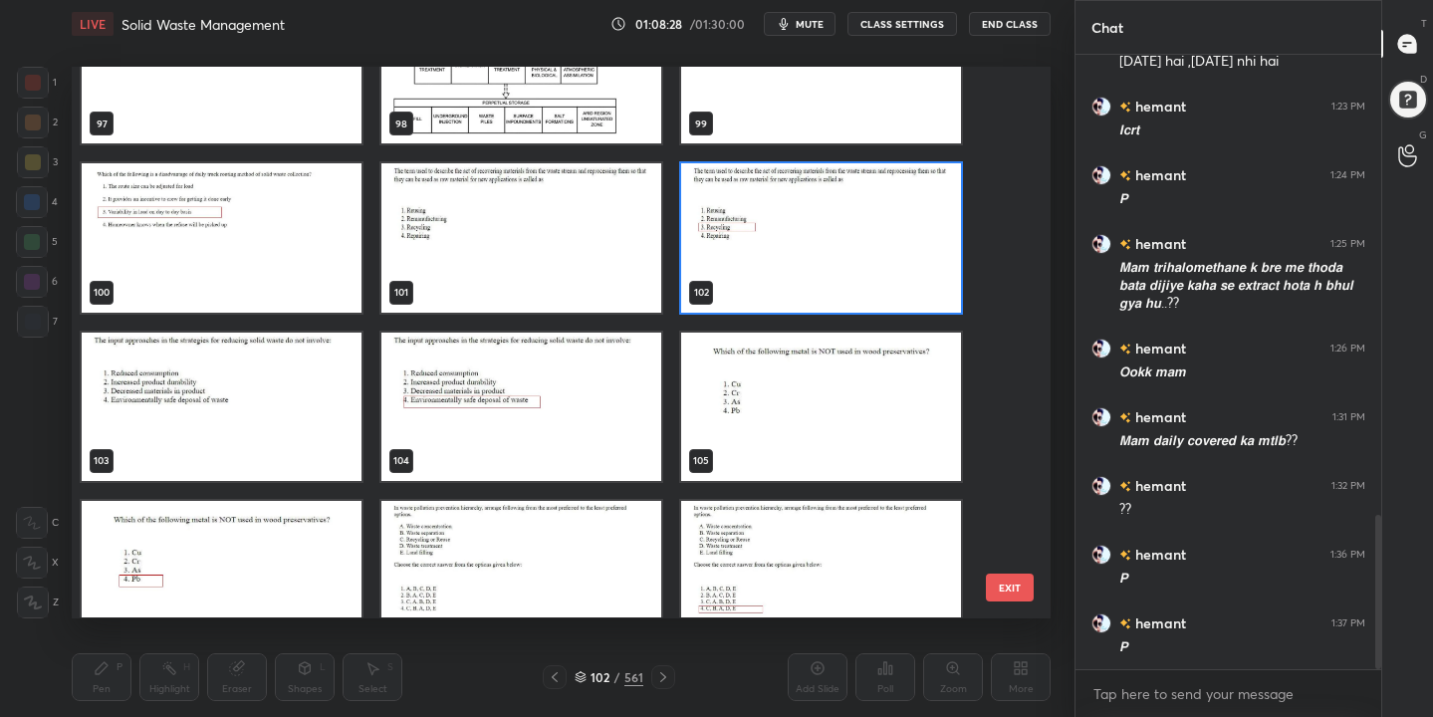
scroll to position [5471, 0]
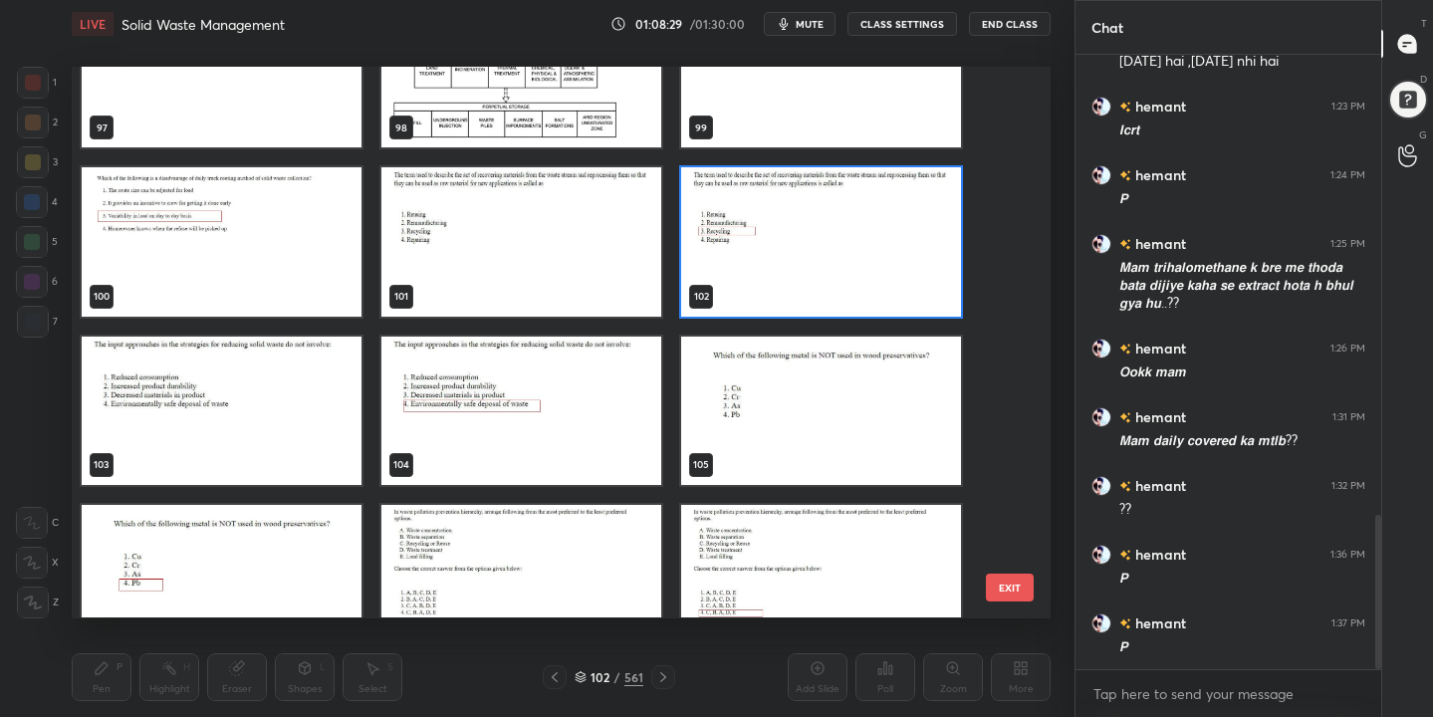
click at [234, 395] on img "grid" at bounding box center [222, 410] width 280 height 148
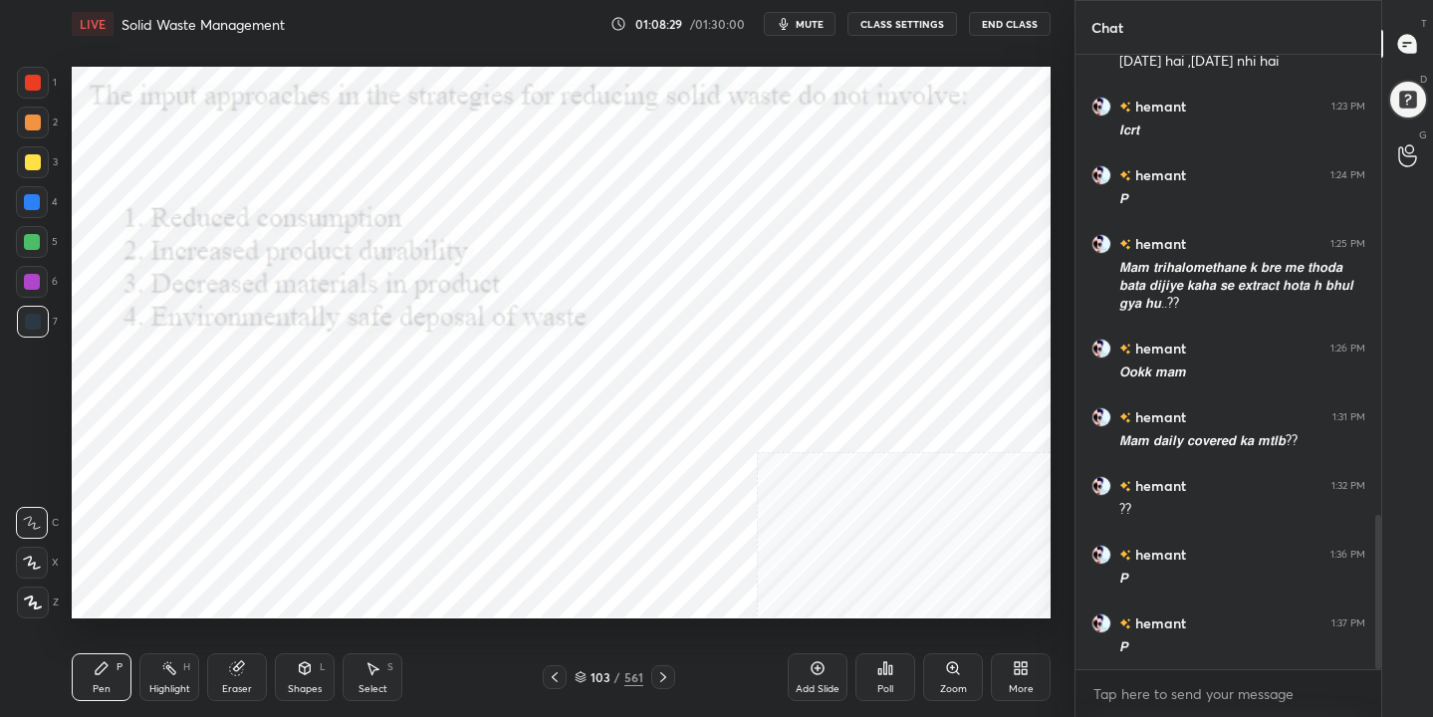
click at [234, 395] on img "grid" at bounding box center [222, 410] width 280 height 148
click at [812, 25] on span "mute" at bounding box center [809, 24] width 28 height 14
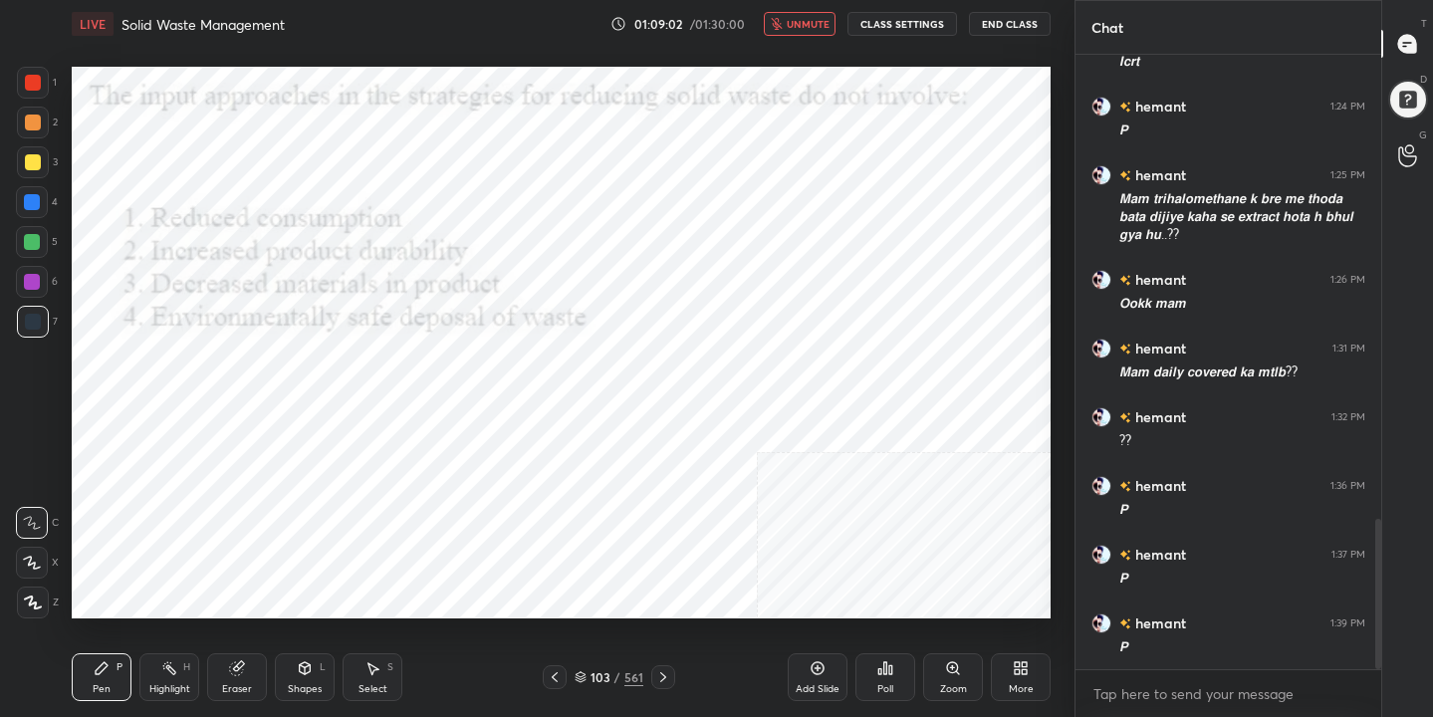
click at [890, 684] on div "Poll" at bounding box center [885, 689] width 16 height 10
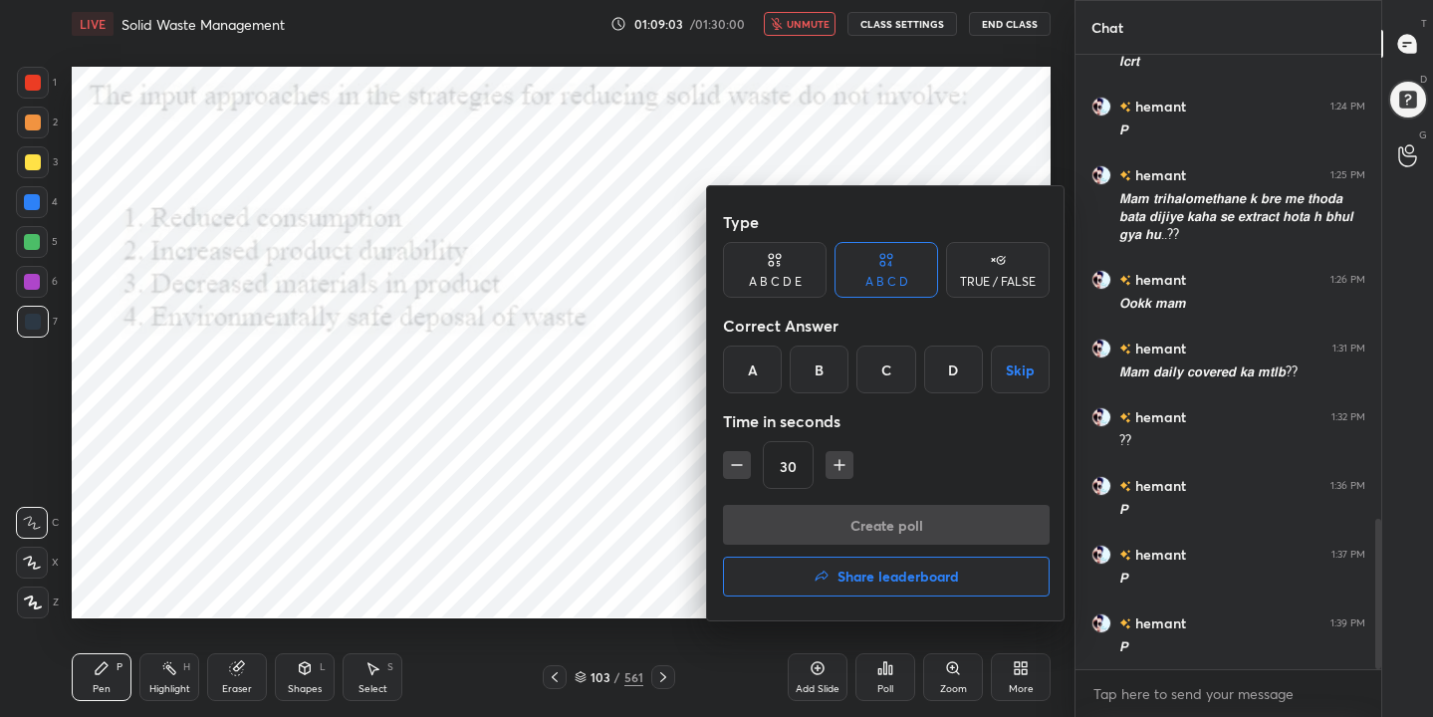
click at [968, 355] on div "D" at bounding box center [953, 369] width 59 height 48
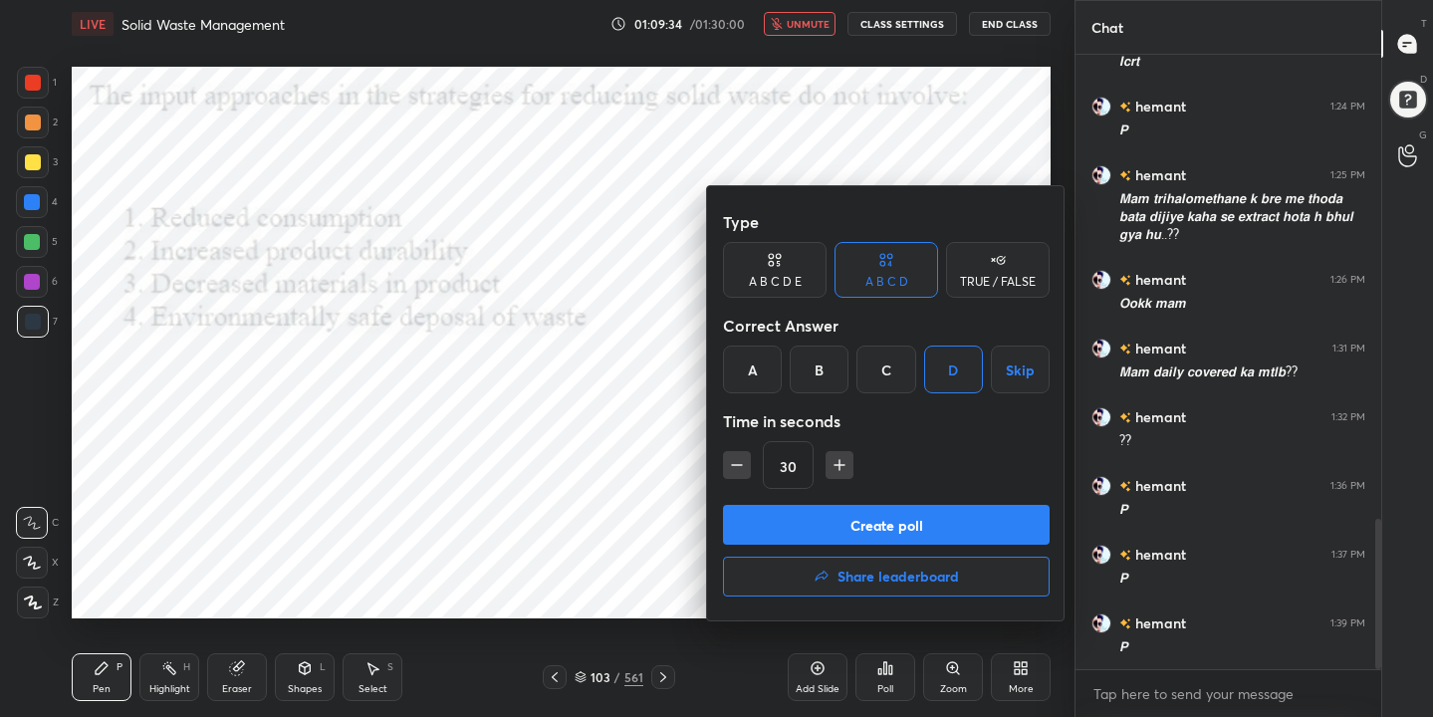
click at [909, 524] on button "Create poll" at bounding box center [886, 525] width 327 height 40
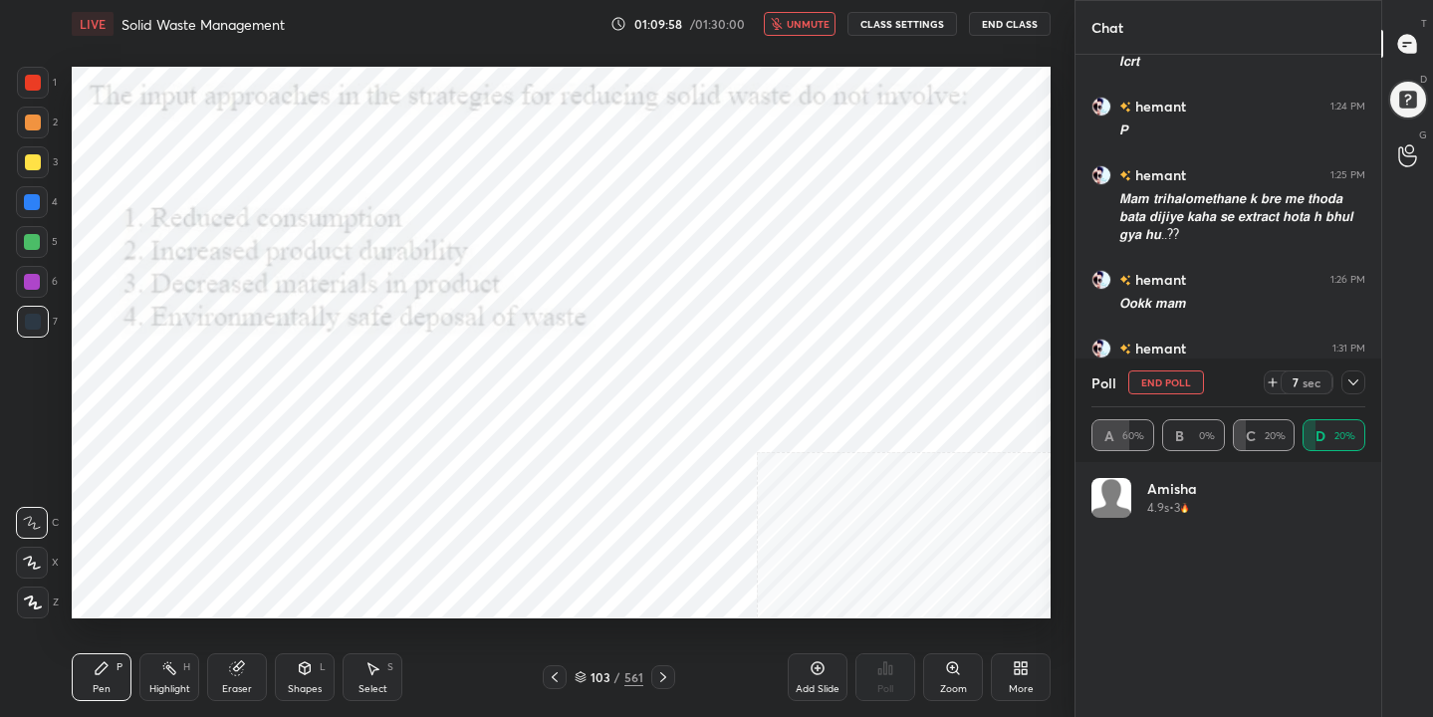
scroll to position [464, 300]
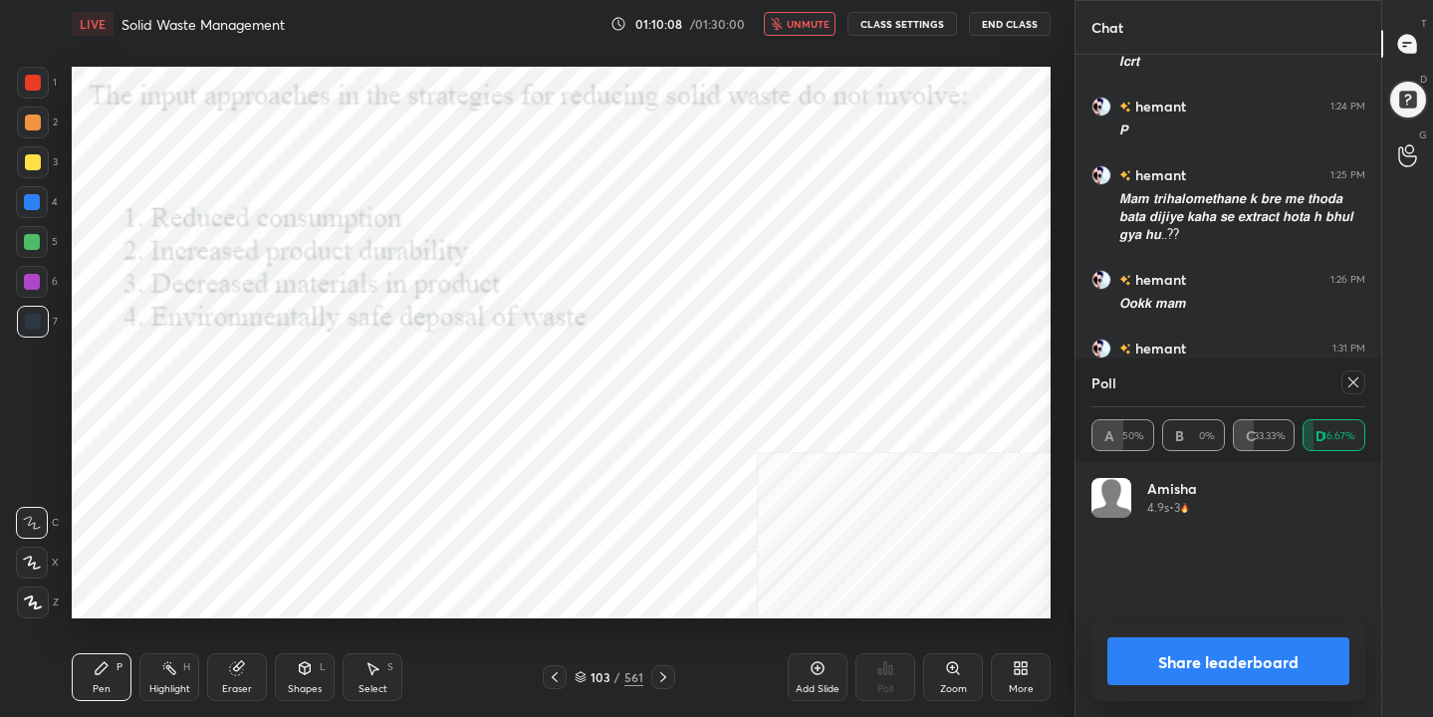
click at [1358, 386] on icon at bounding box center [1353, 382] width 16 height 16
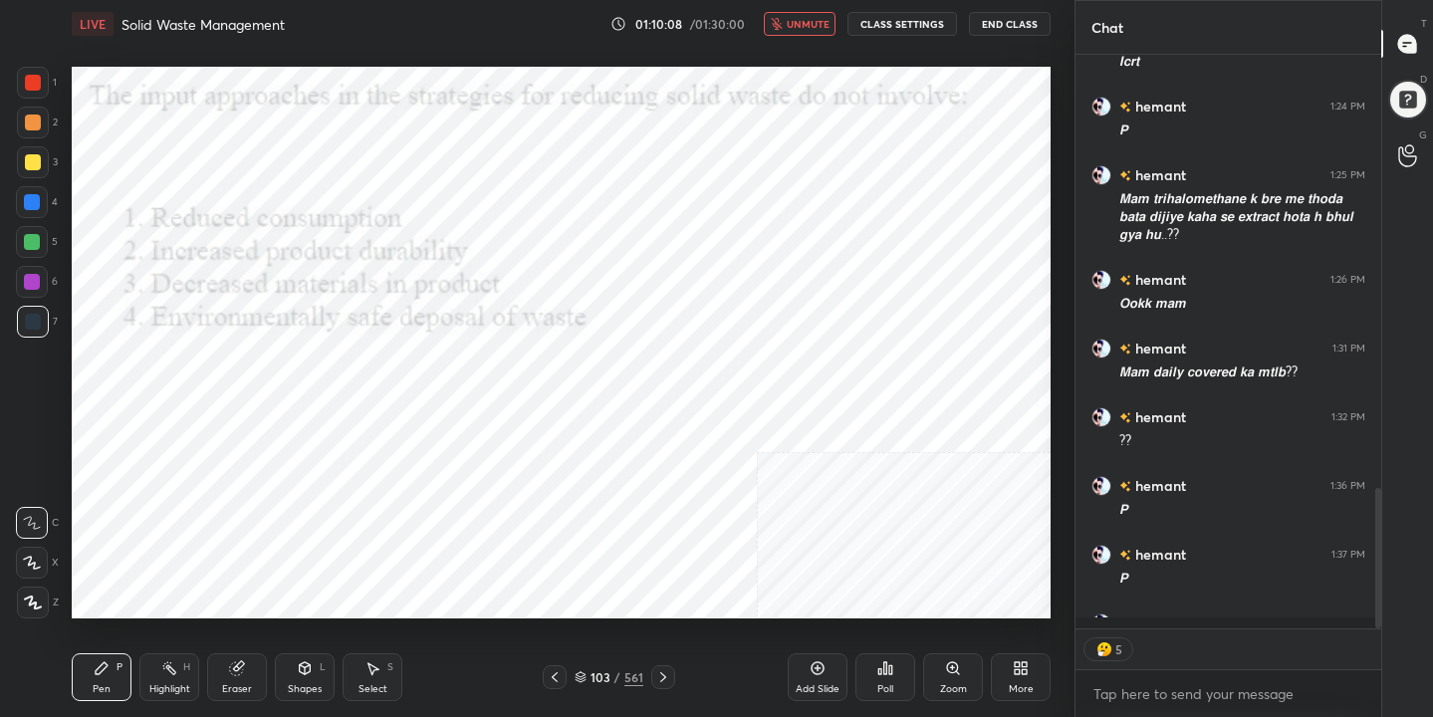
scroll to position [7, 7]
click at [792, 26] on span "unmute" at bounding box center [807, 24] width 43 height 14
click at [601, 681] on div "104" at bounding box center [600, 677] width 20 height 12
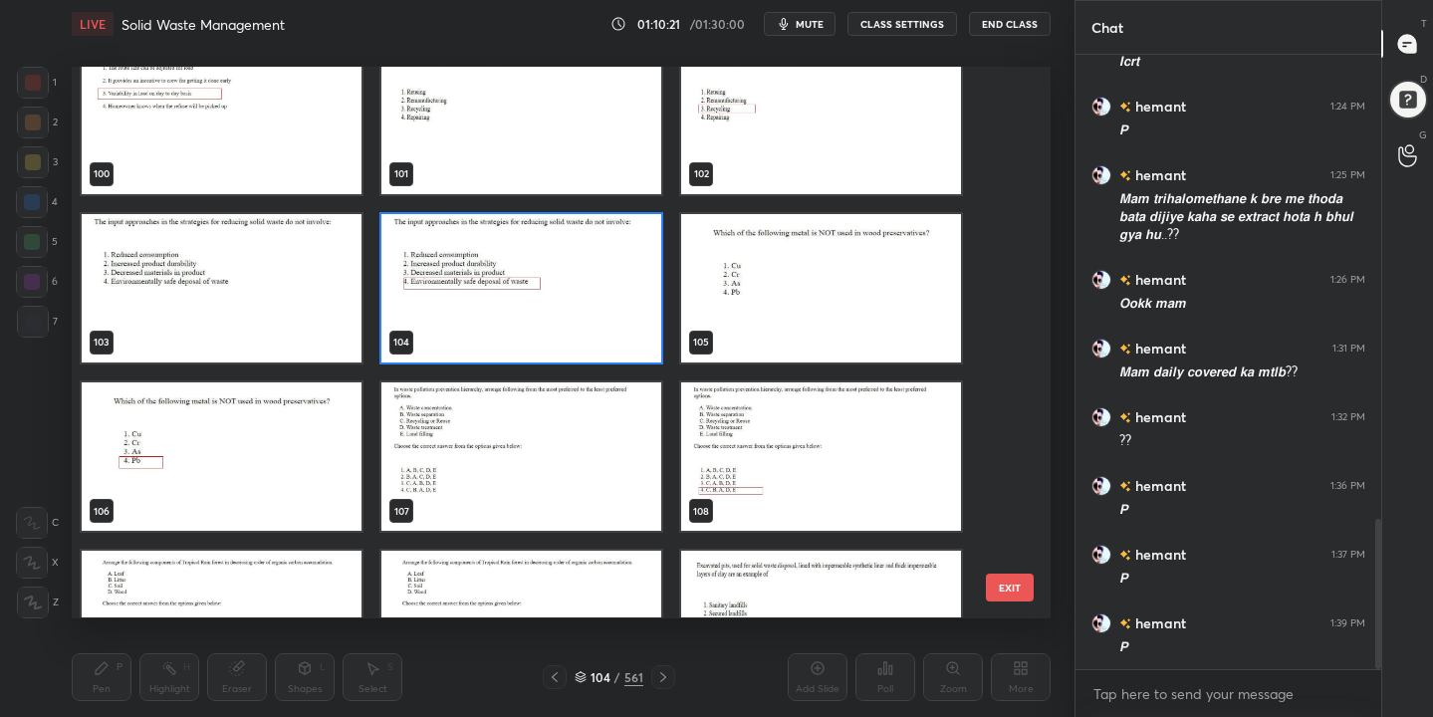
scroll to position [5618, 0]
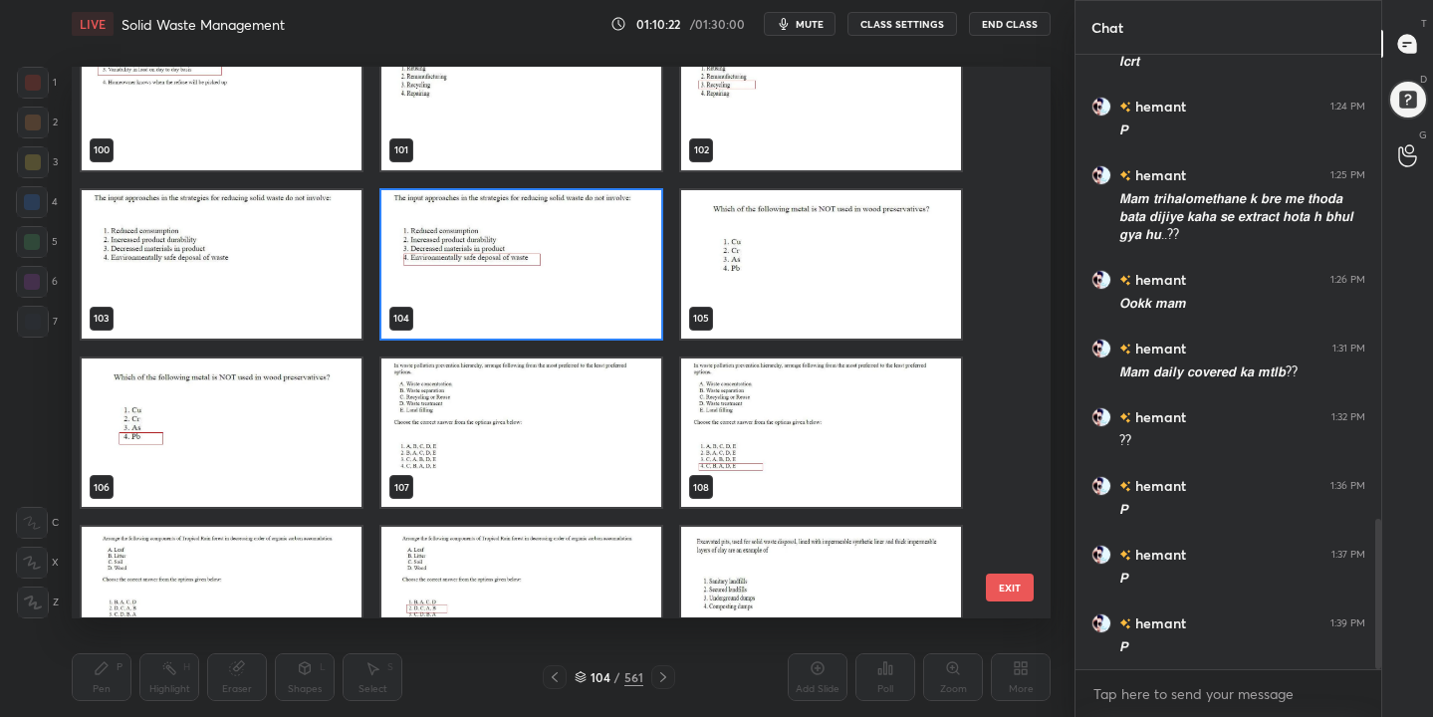
click at [782, 232] on img "grid" at bounding box center [821, 264] width 280 height 148
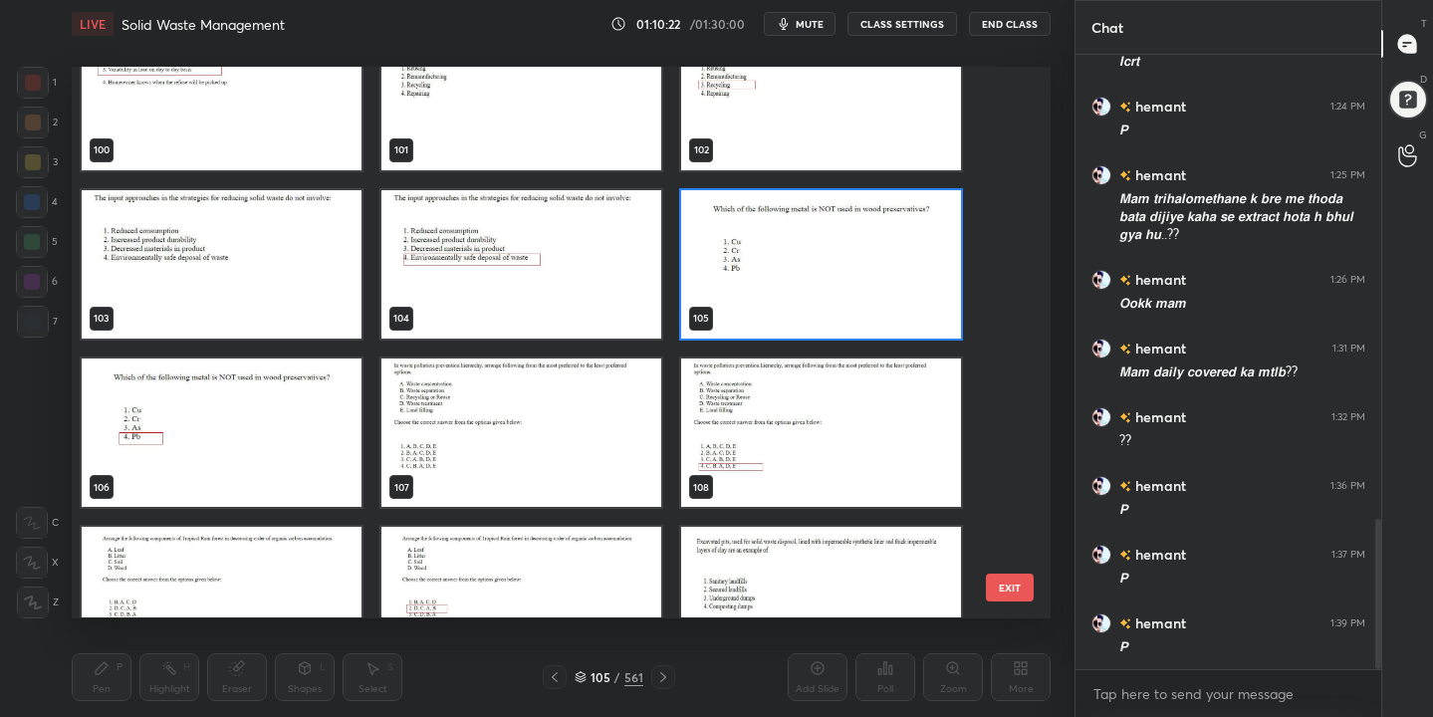
click at [782, 232] on img "grid" at bounding box center [821, 264] width 280 height 148
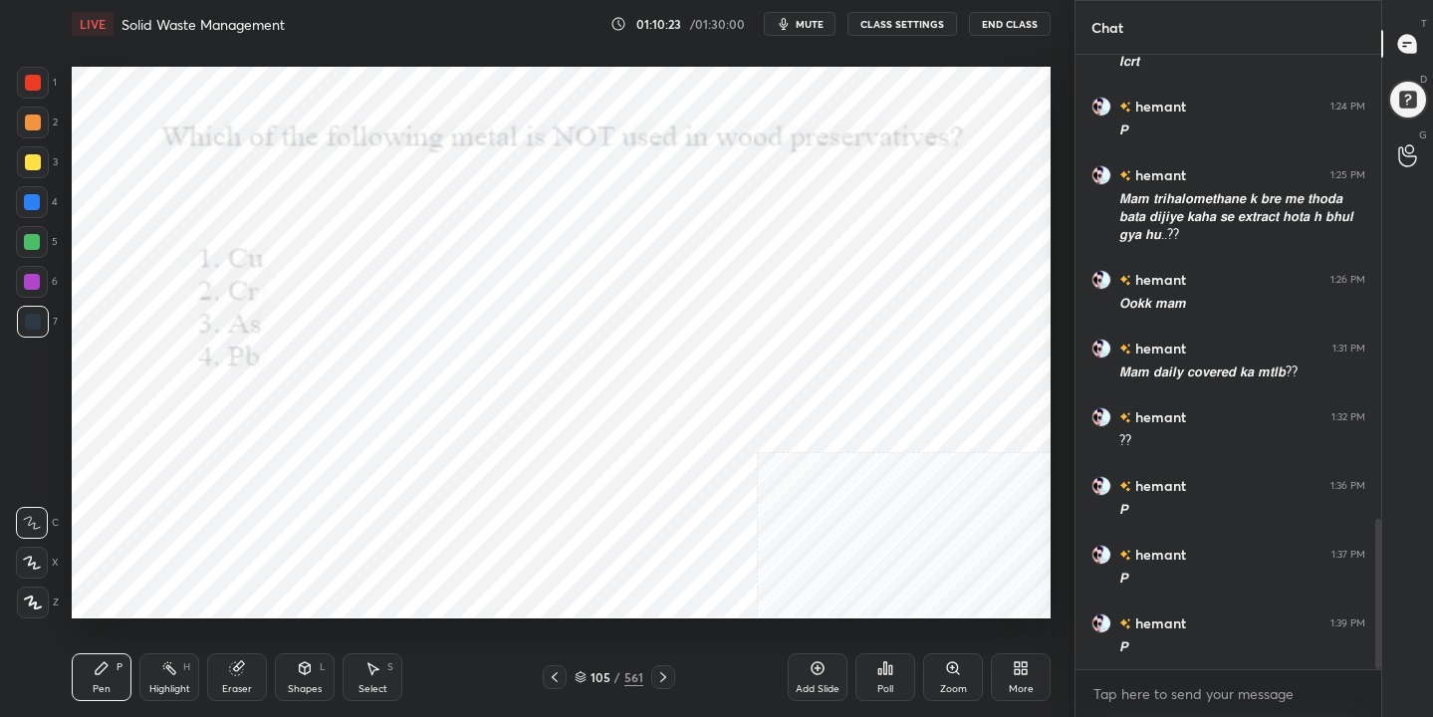
click at [810, 17] on span "mute" at bounding box center [809, 24] width 28 height 14
click at [582, 678] on icon at bounding box center [580, 678] width 10 height 3
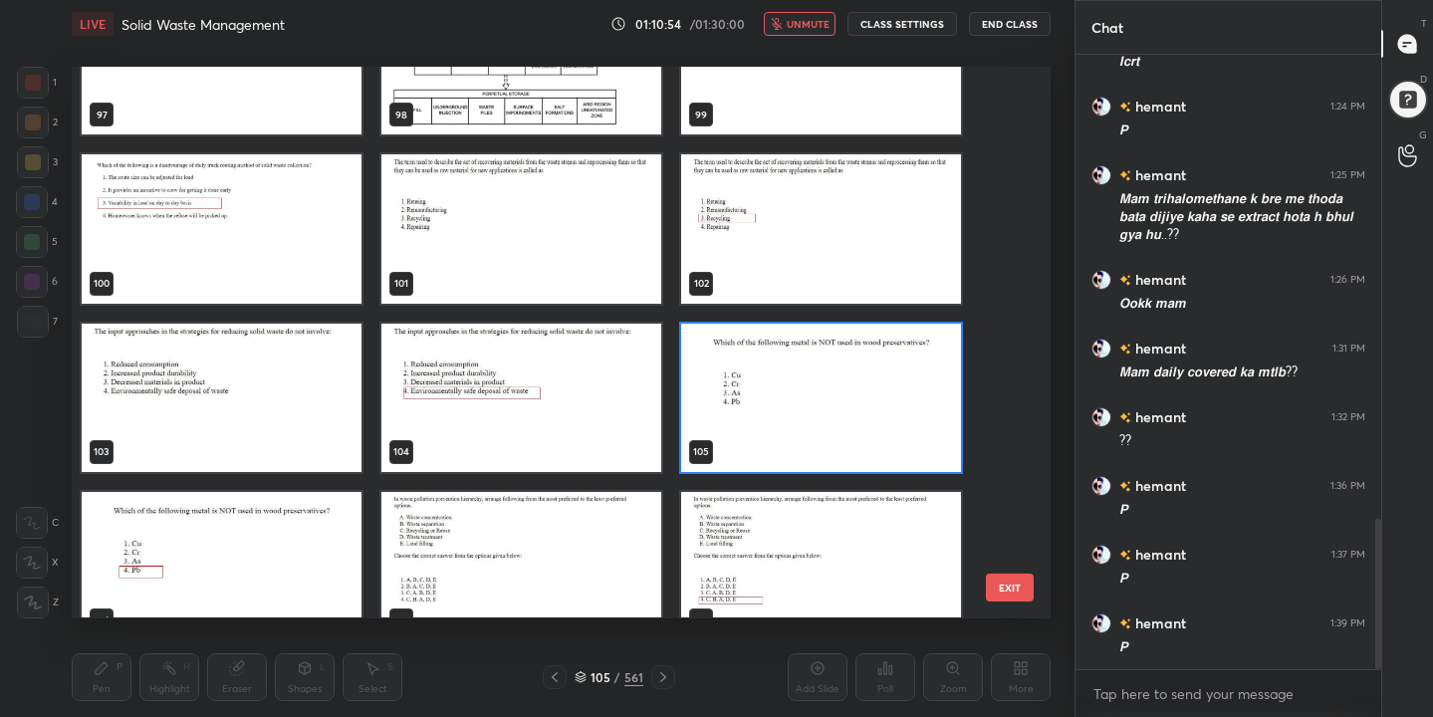
scroll to position [5486, 0]
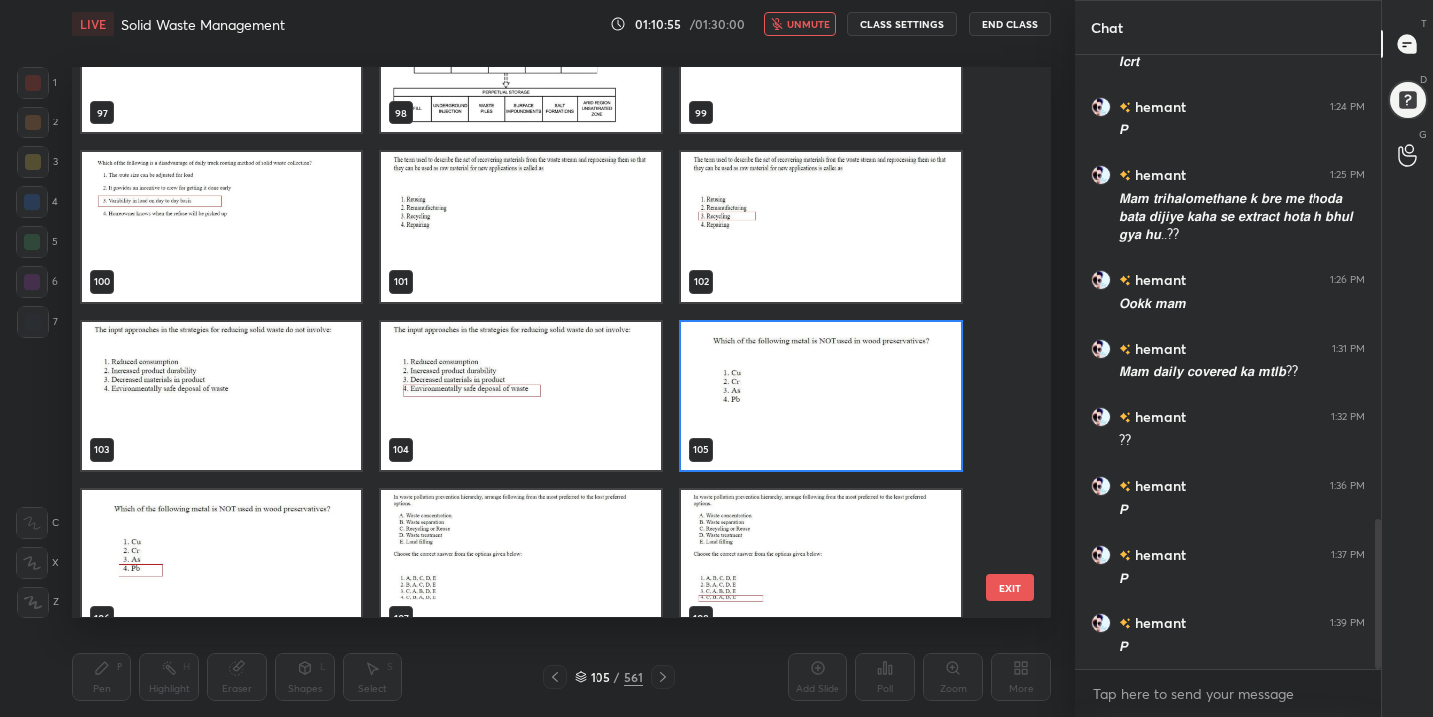
click at [850, 372] on img "grid" at bounding box center [821, 396] width 280 height 148
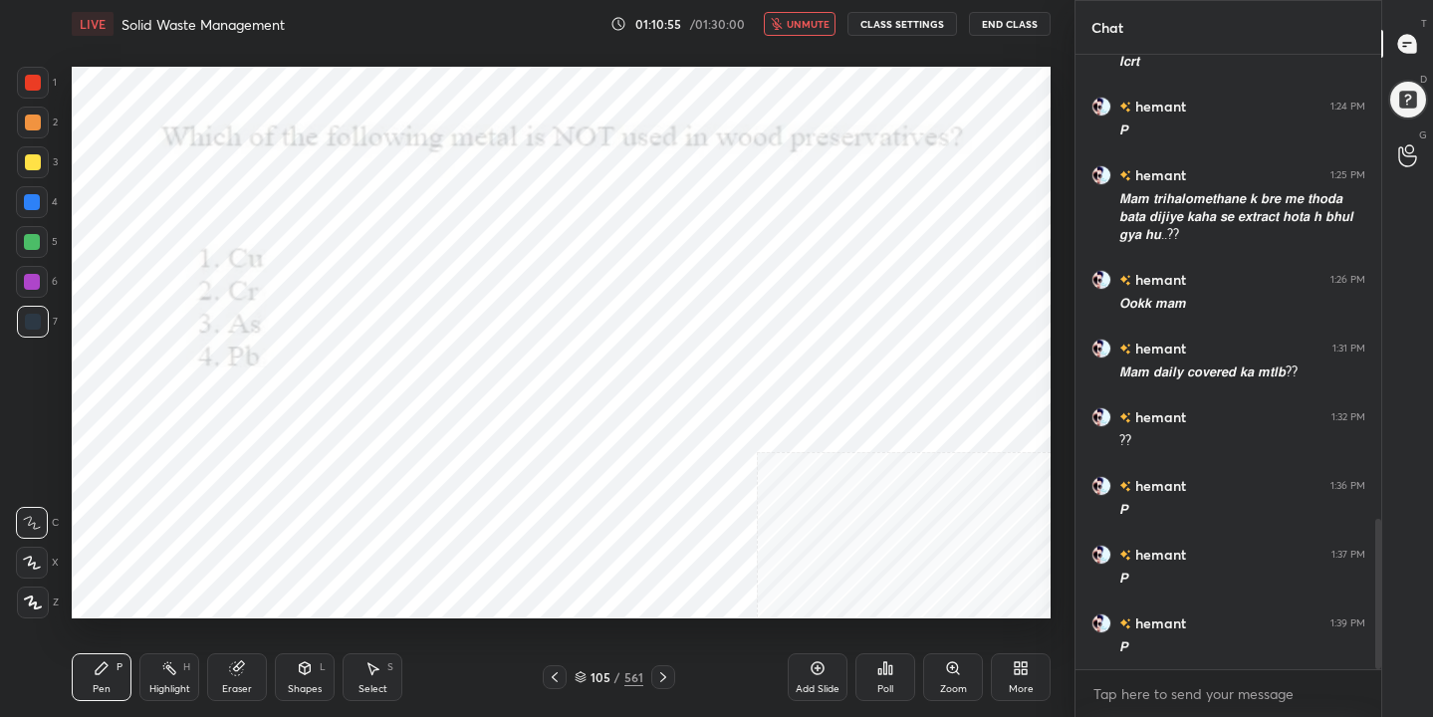
click at [850, 372] on img "grid" at bounding box center [821, 396] width 280 height 148
click at [893, 684] on div "Poll" at bounding box center [885, 689] width 16 height 10
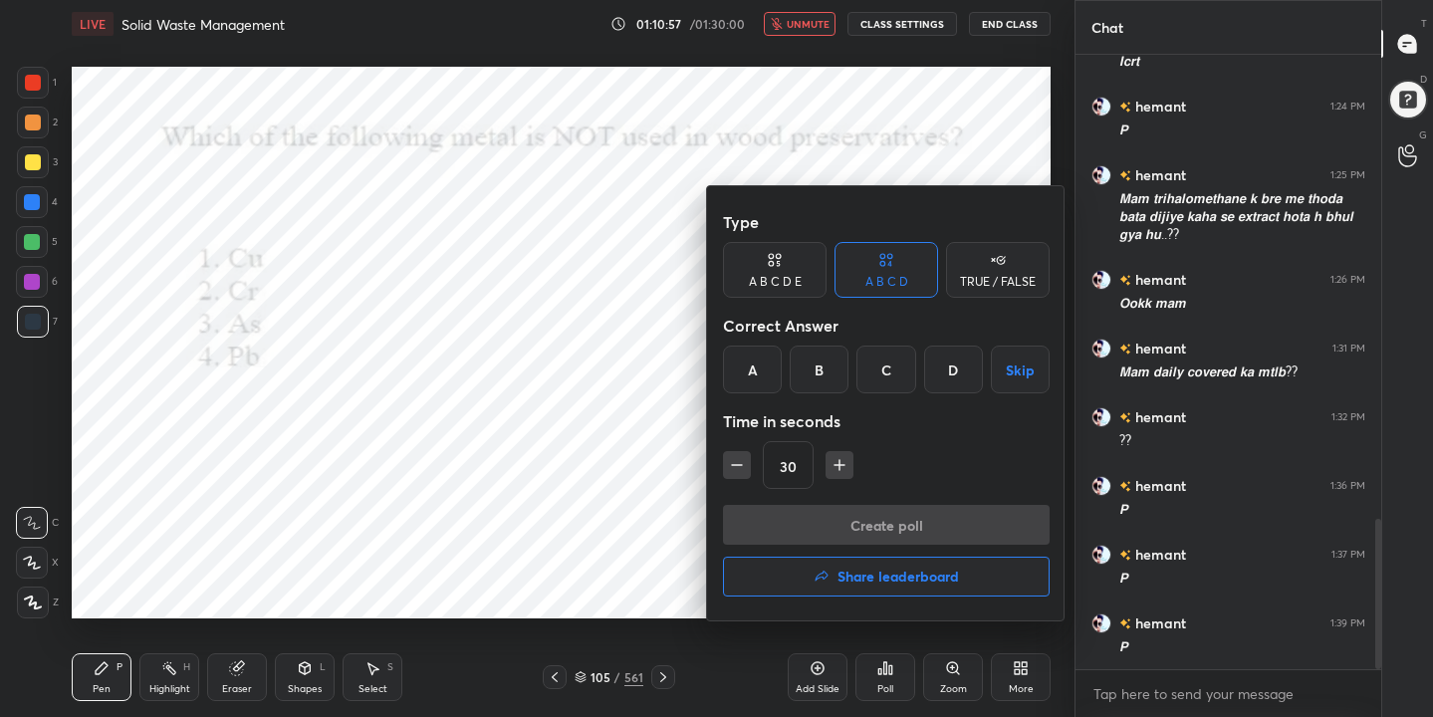
click at [953, 381] on div "D" at bounding box center [953, 369] width 59 height 48
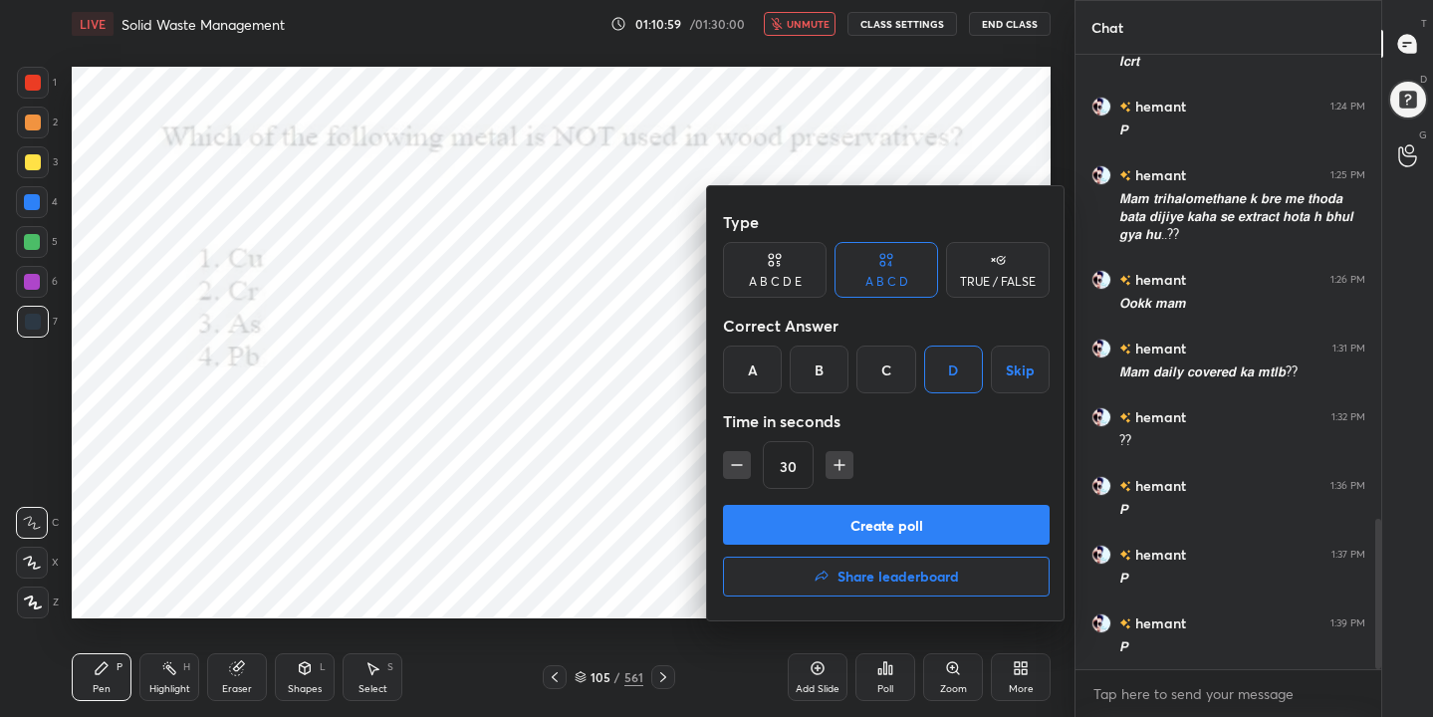
click at [940, 518] on button "Create poll" at bounding box center [886, 525] width 327 height 40
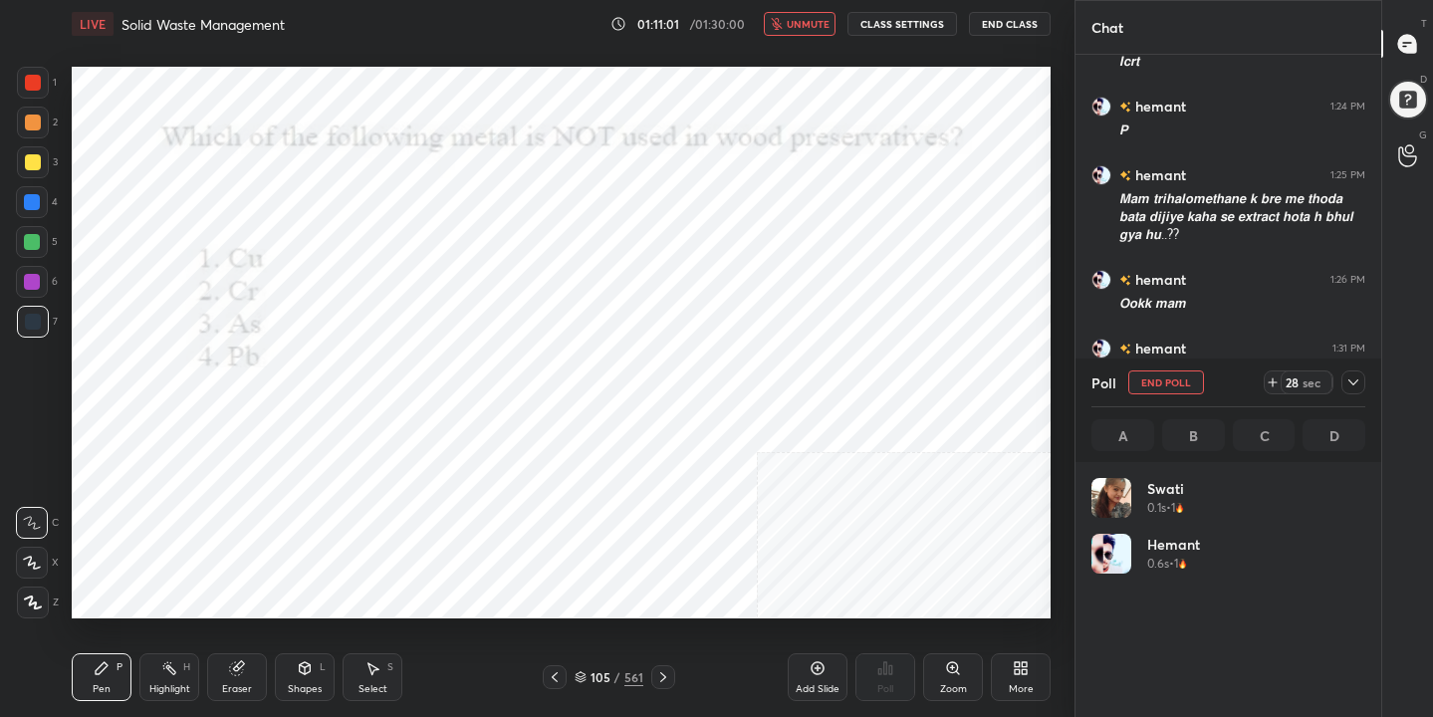
scroll to position [233, 268]
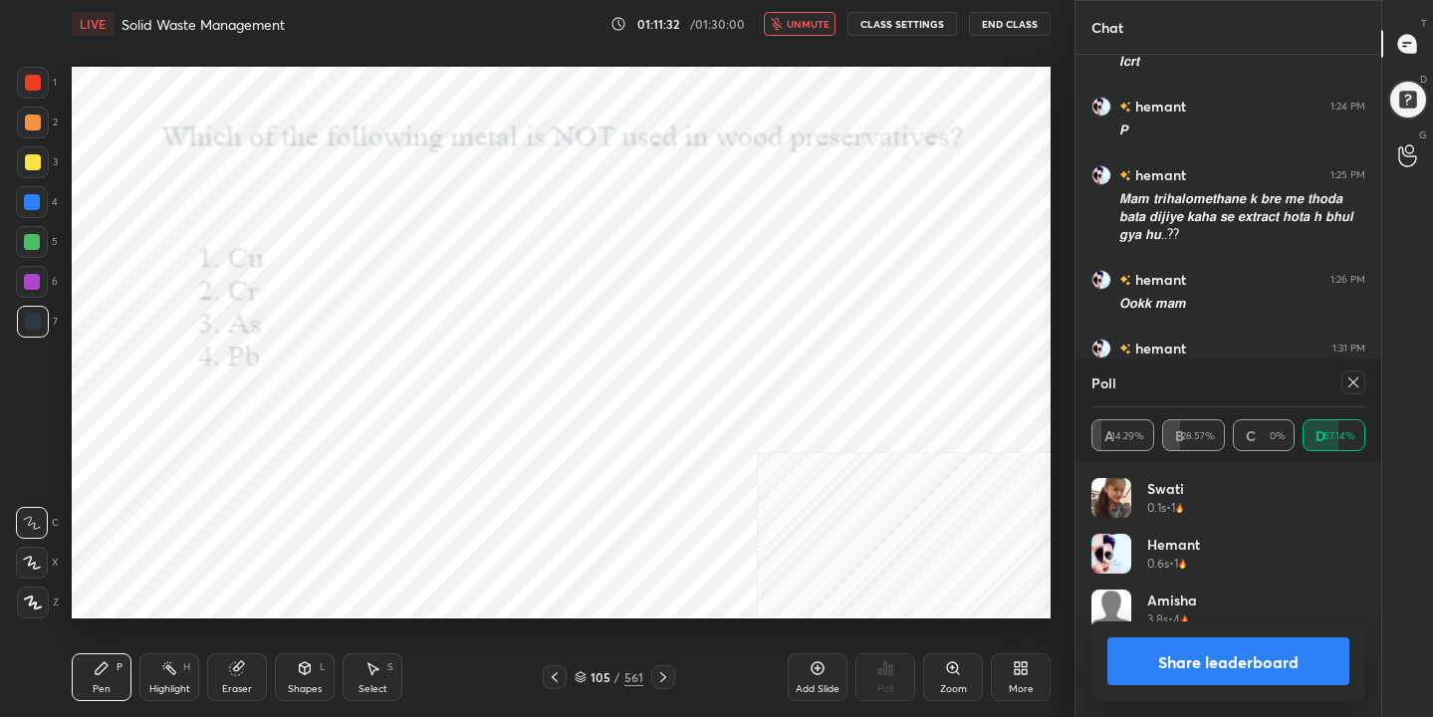
click at [1354, 376] on icon at bounding box center [1353, 382] width 16 height 16
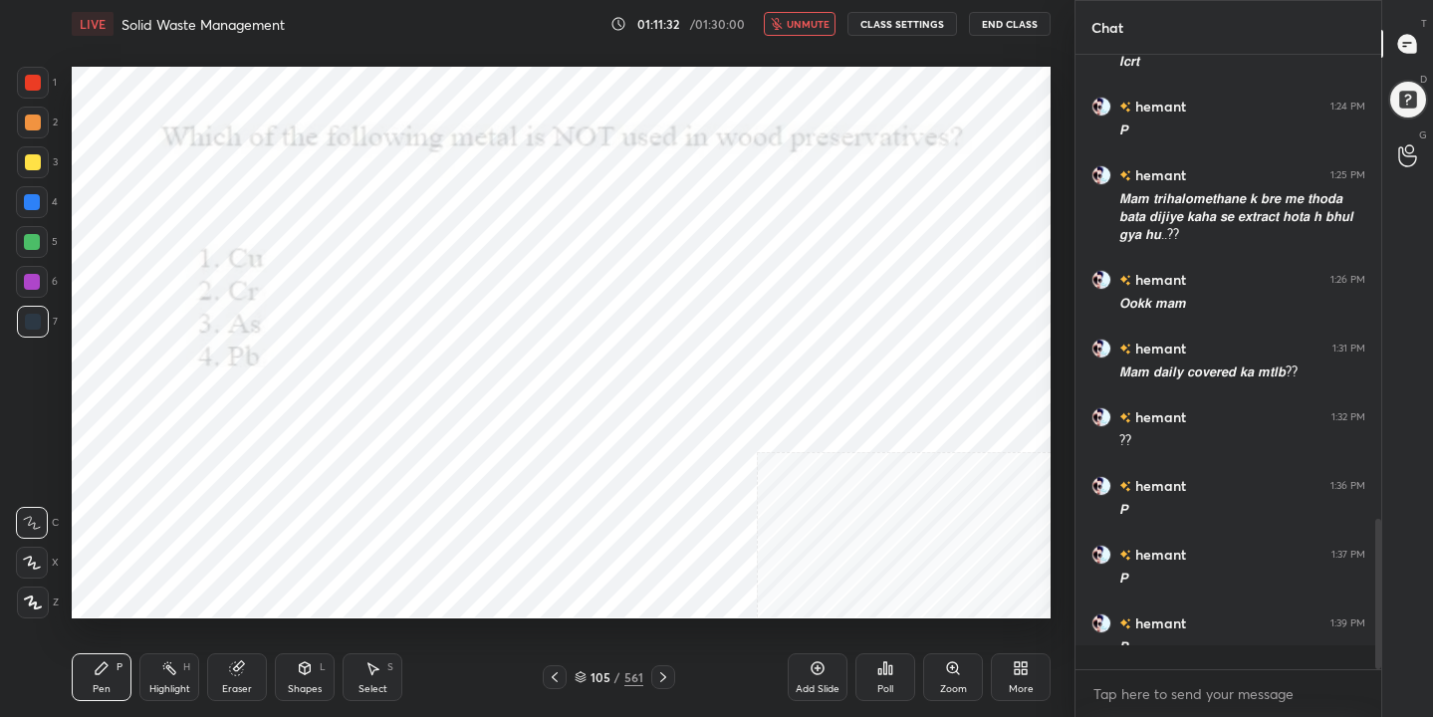
scroll to position [7, 7]
click at [826, 22] on span "unmute" at bounding box center [807, 24] width 43 height 14
click at [586, 672] on icon at bounding box center [580, 677] width 12 height 12
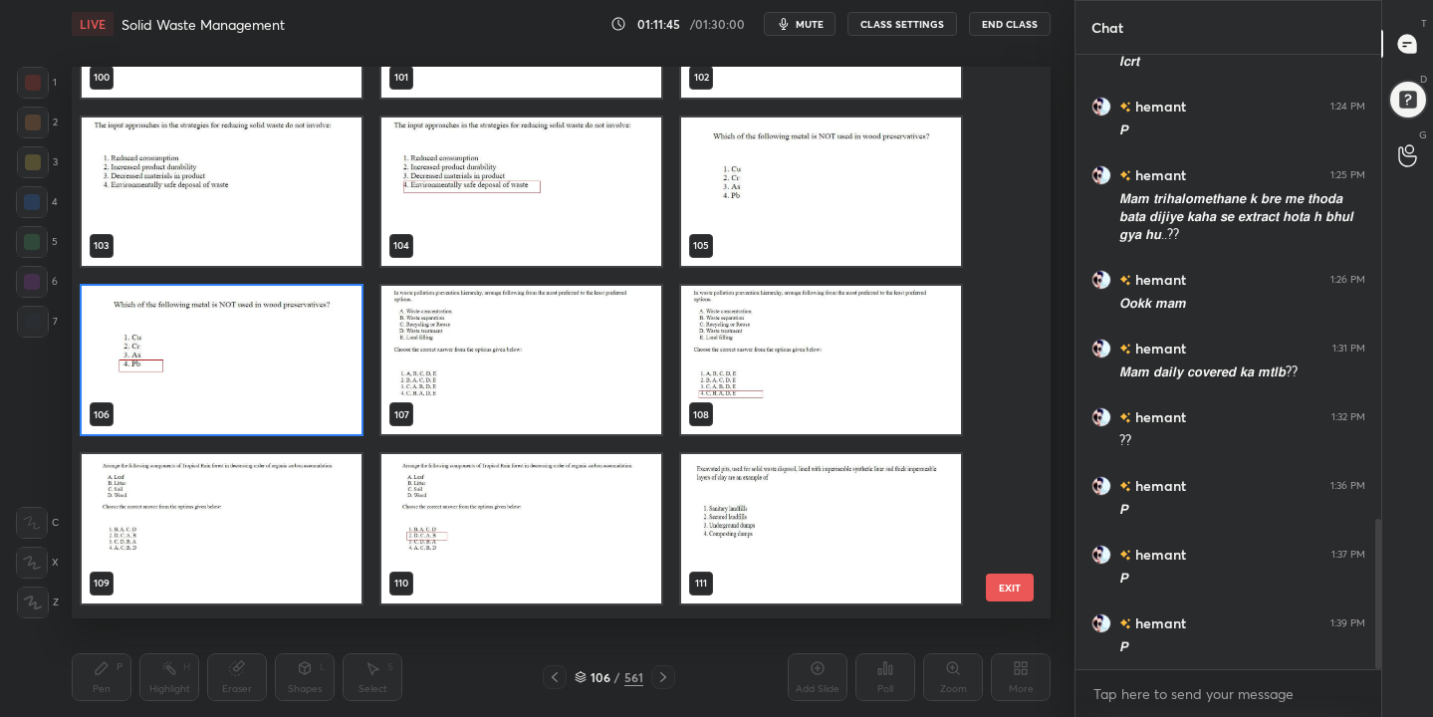
scroll to position [5695, 0]
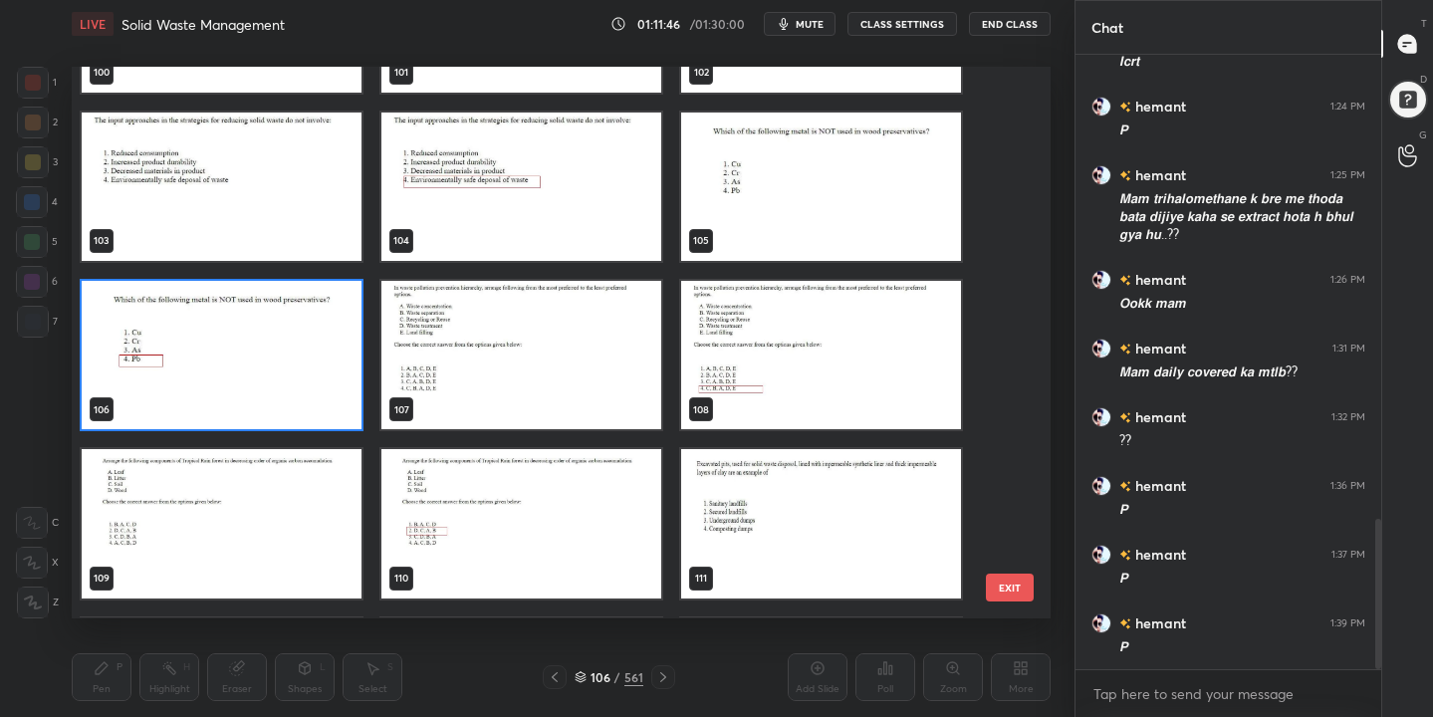
click at [487, 331] on img "grid" at bounding box center [521, 355] width 280 height 148
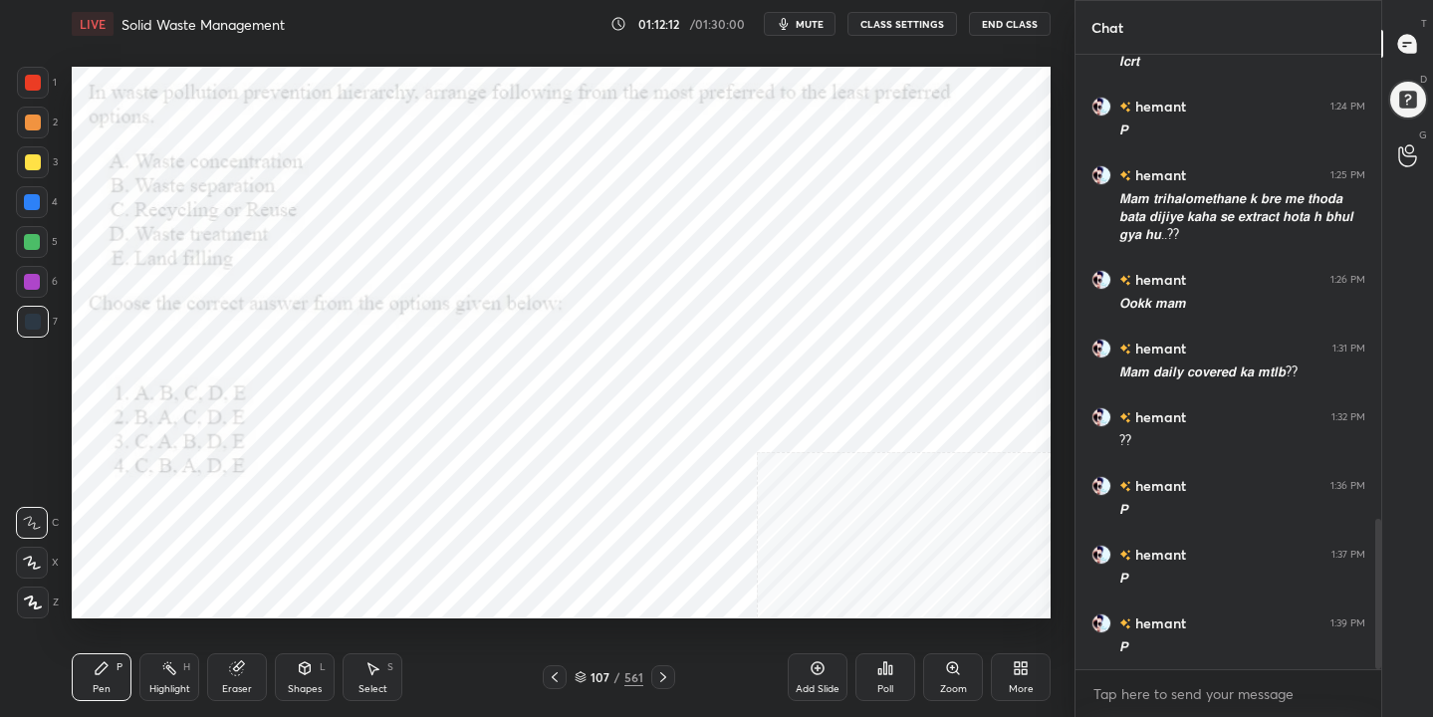
click at [581, 671] on icon at bounding box center [580, 677] width 12 height 12
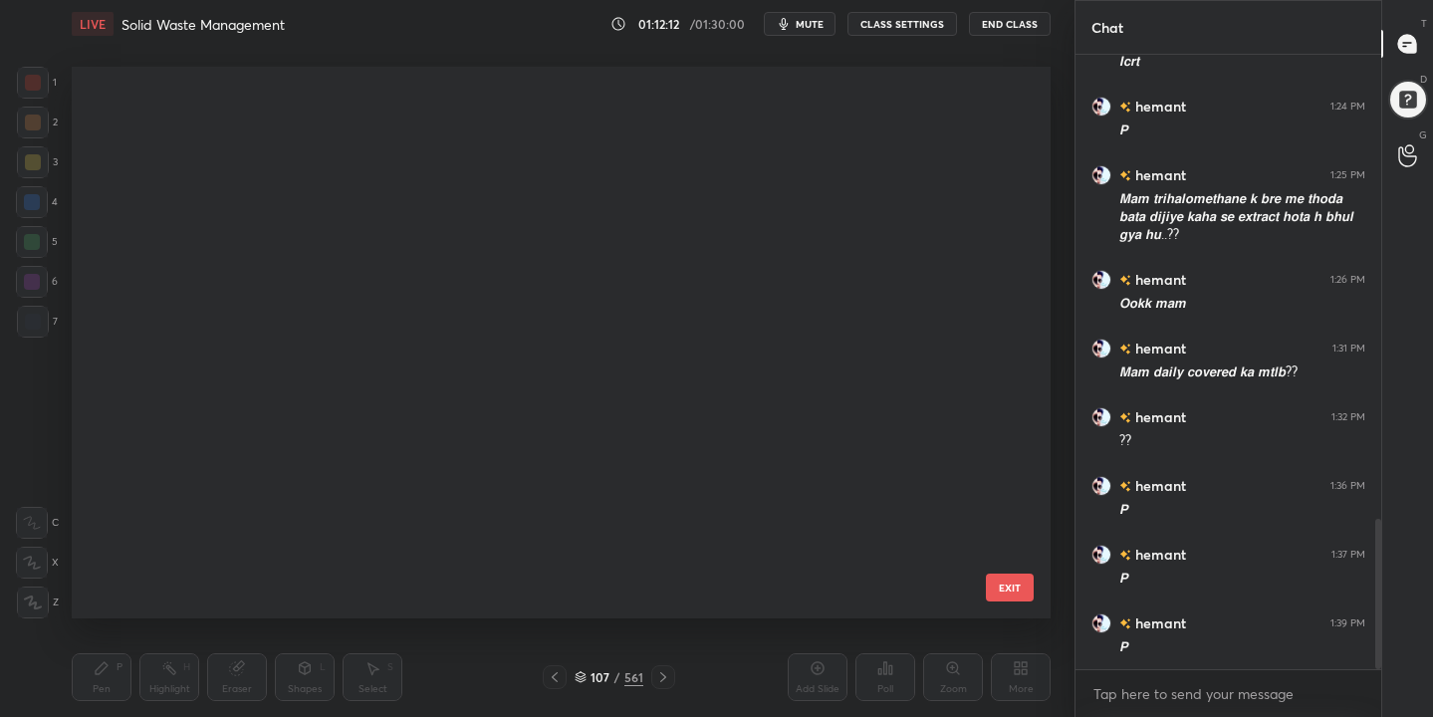
scroll to position [545, 970]
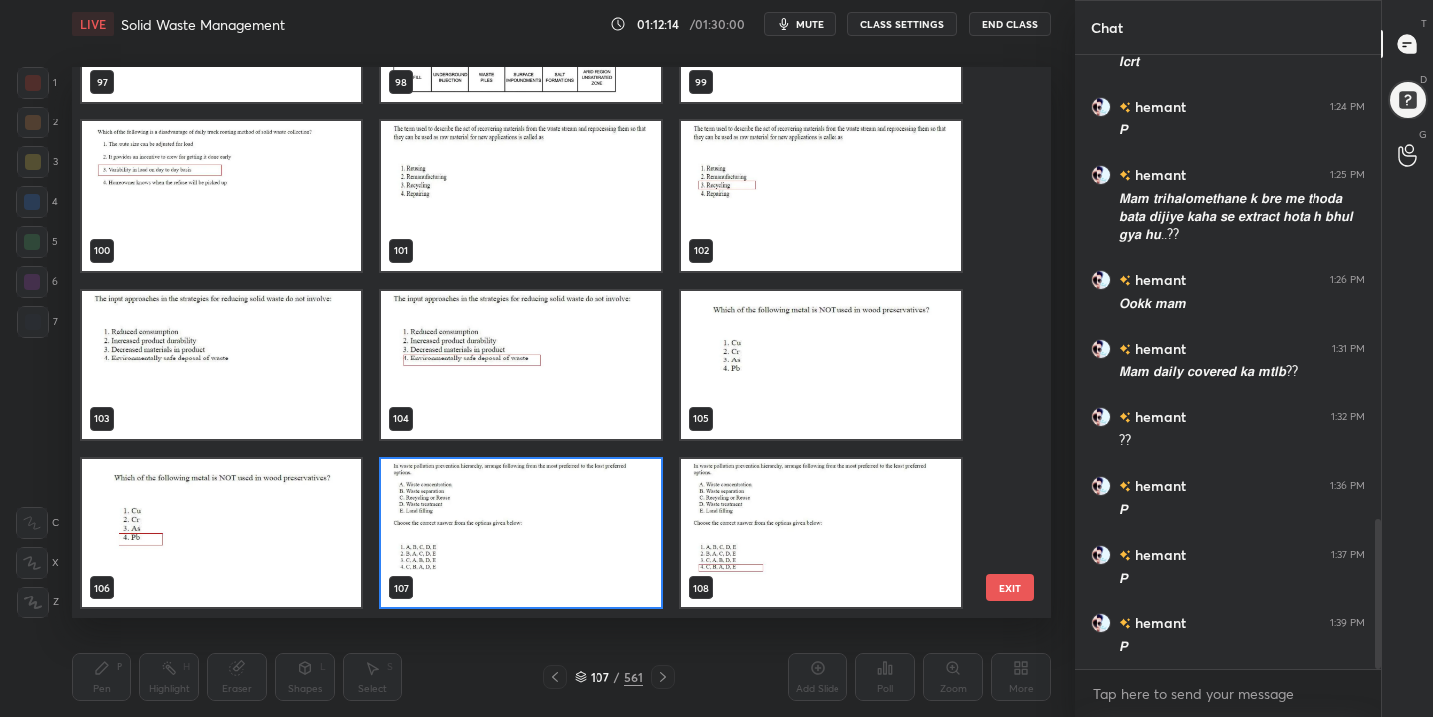
click at [519, 527] on img "grid" at bounding box center [521, 533] width 280 height 148
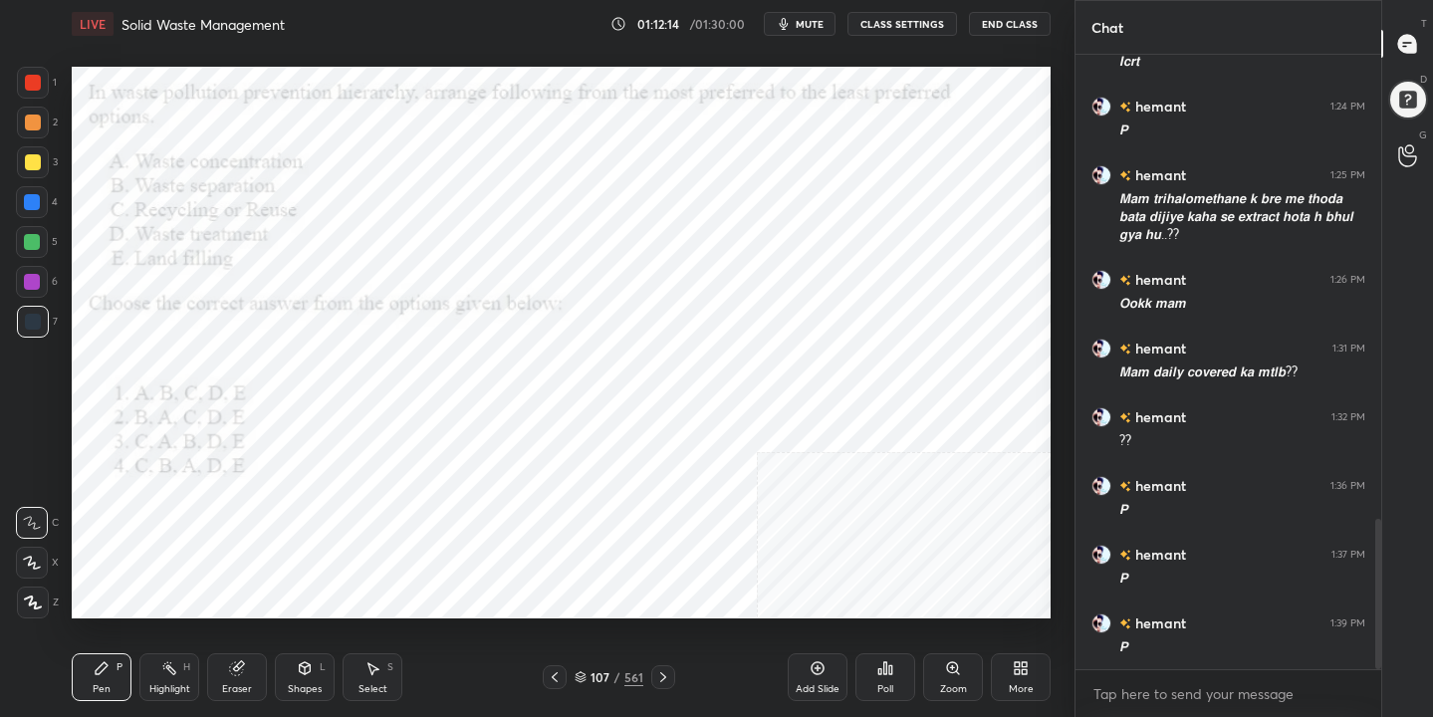
click at [519, 527] on img "grid" at bounding box center [521, 533] width 280 height 148
click at [892, 663] on icon at bounding box center [885, 668] width 16 height 16
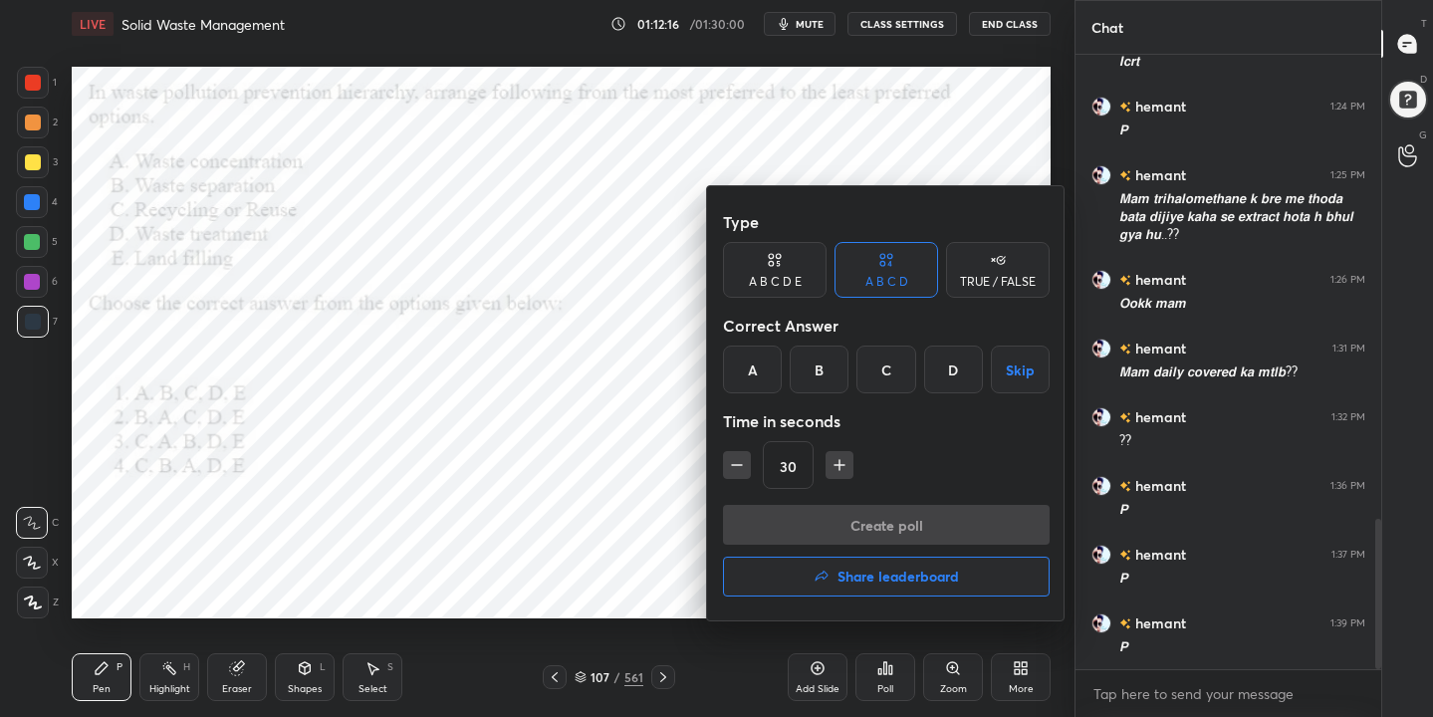
click at [955, 372] on div "D" at bounding box center [953, 369] width 59 height 48
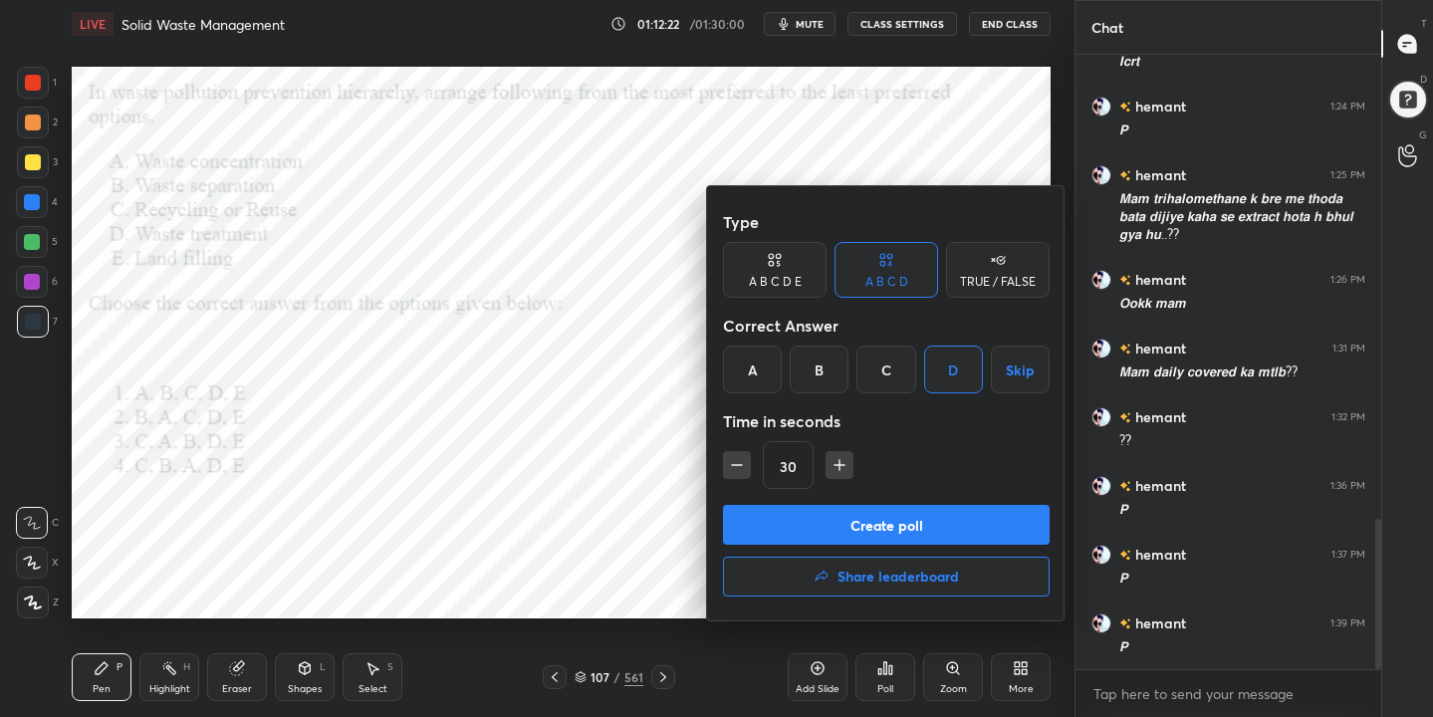
click at [913, 510] on button "Create poll" at bounding box center [886, 525] width 327 height 40
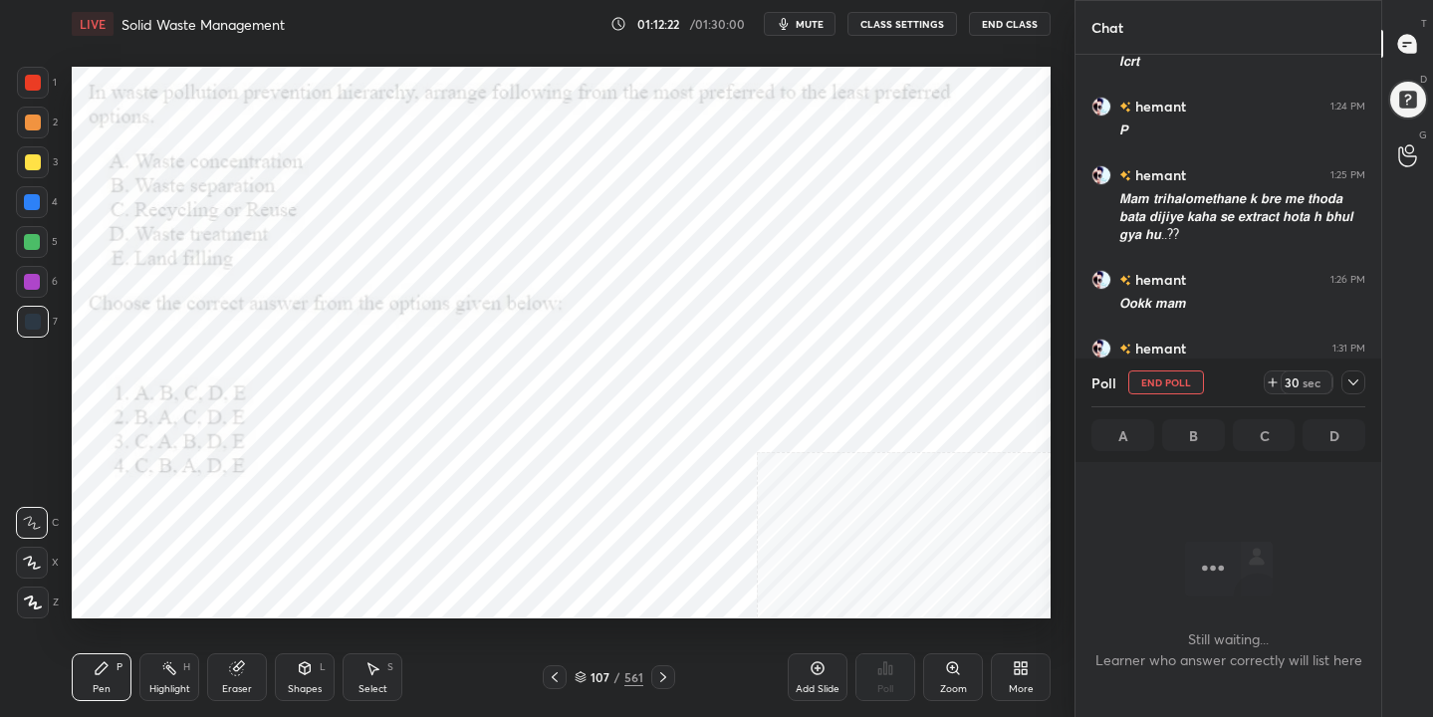
scroll to position [339, 300]
click at [813, 21] on span "mute" at bounding box center [809, 24] width 28 height 14
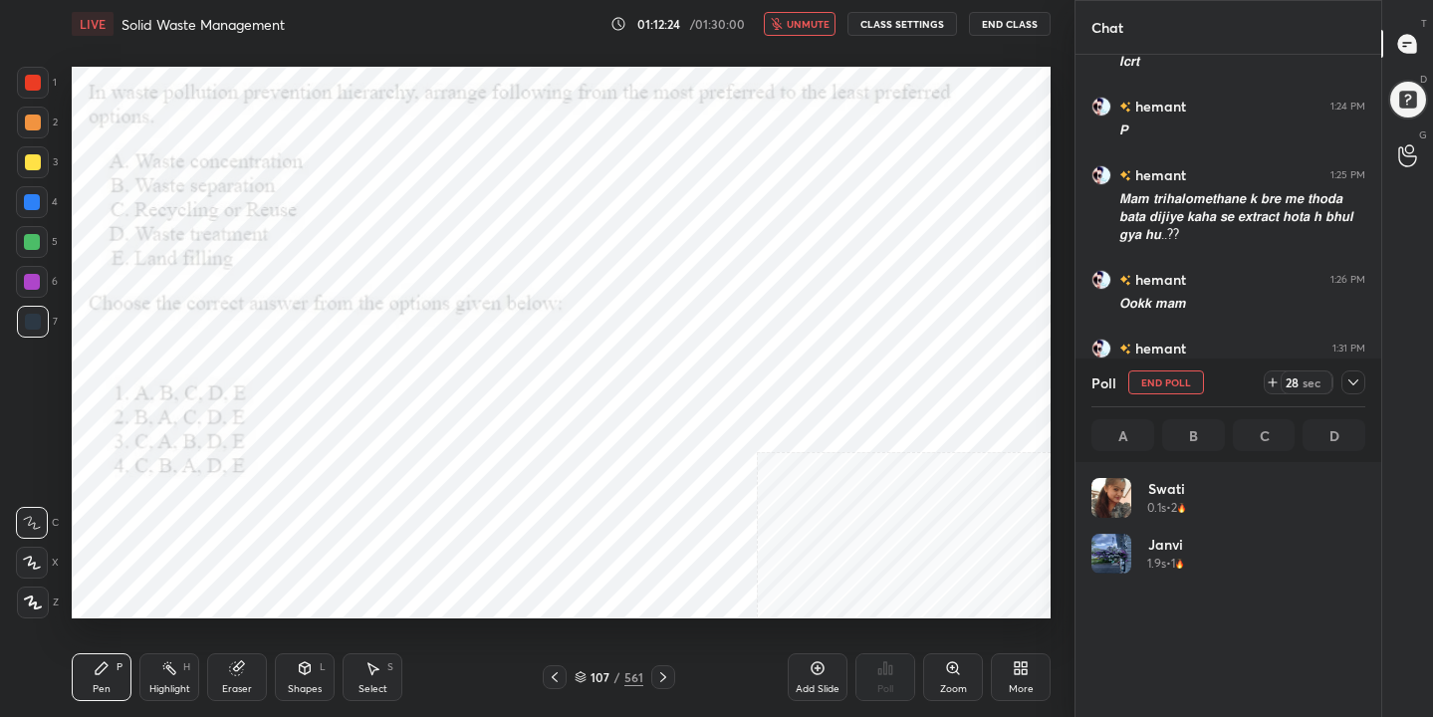
scroll to position [233, 268]
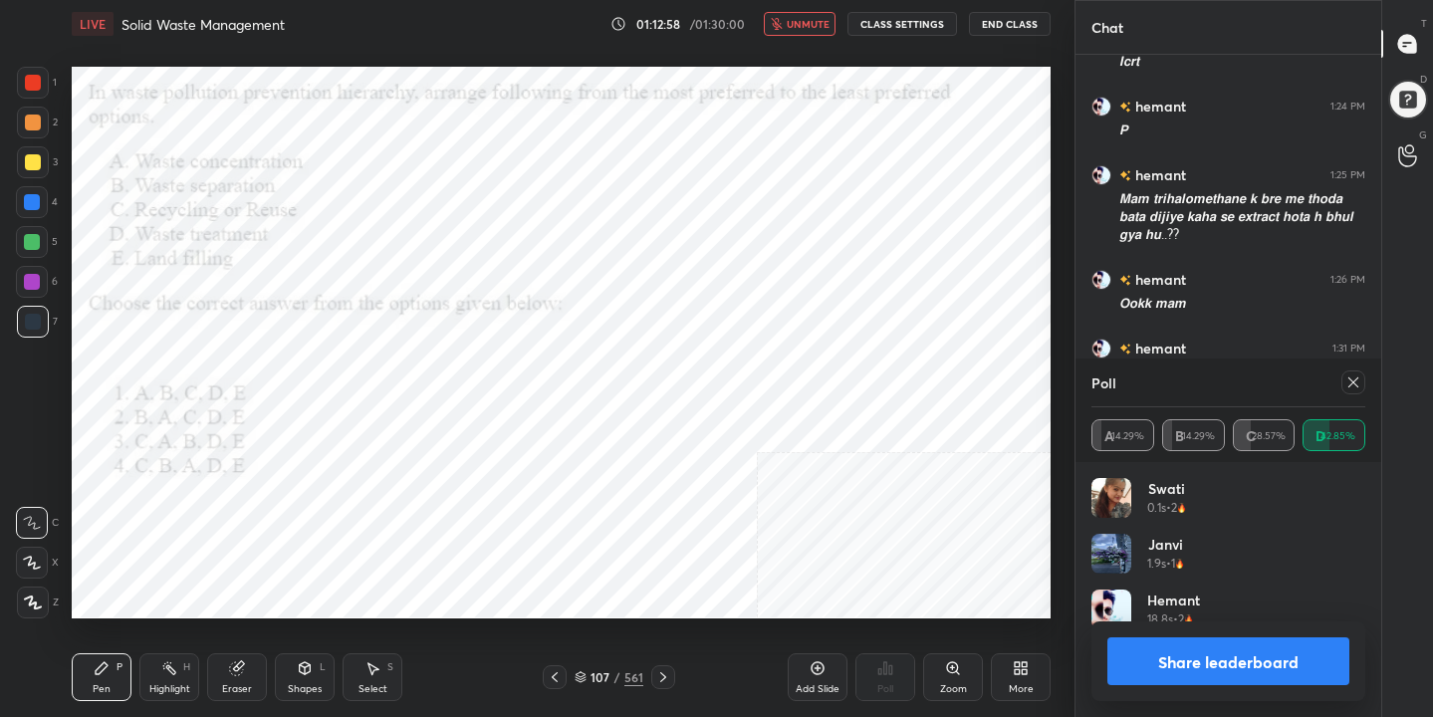
click at [1350, 389] on icon at bounding box center [1353, 382] width 16 height 16
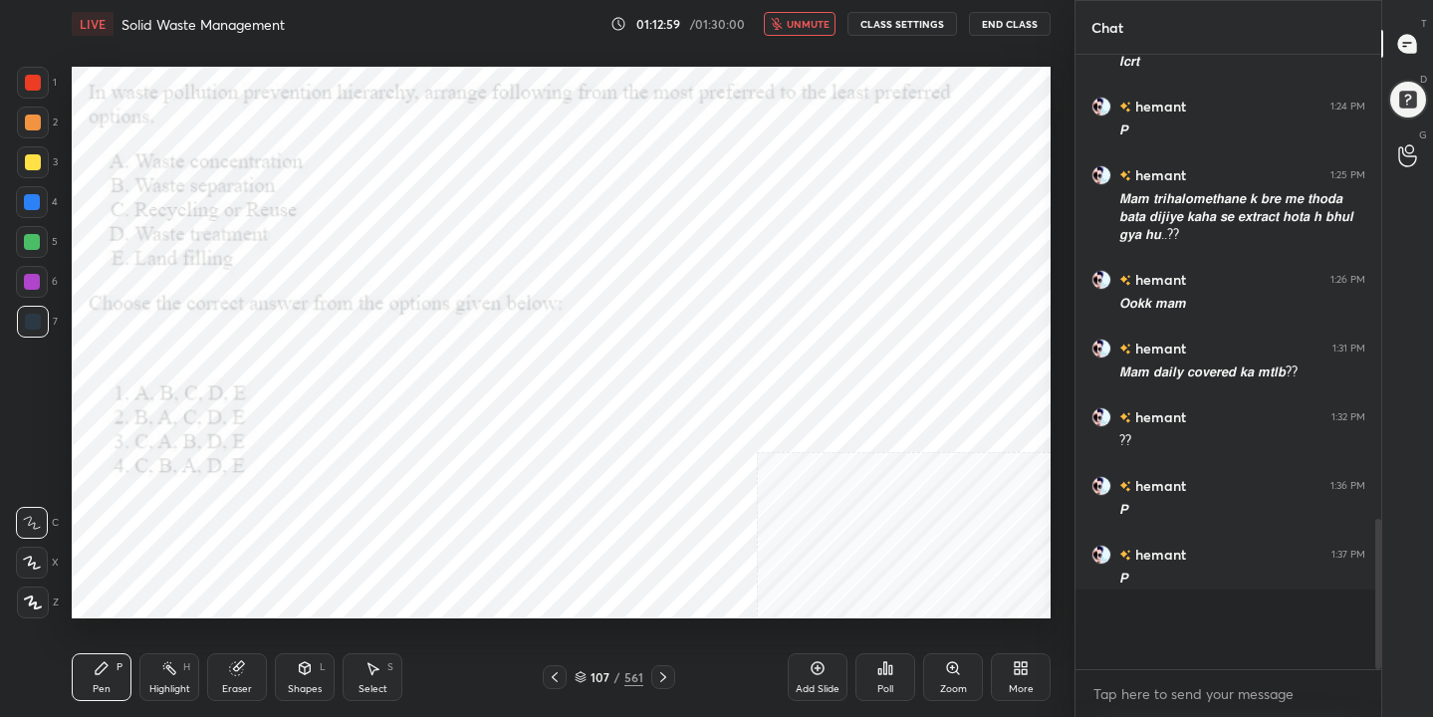
scroll to position [7, 7]
click at [777, 25] on icon "button" at bounding box center [776, 24] width 11 height 12
click at [587, 671] on div "108 / 561" at bounding box center [608, 677] width 69 height 18
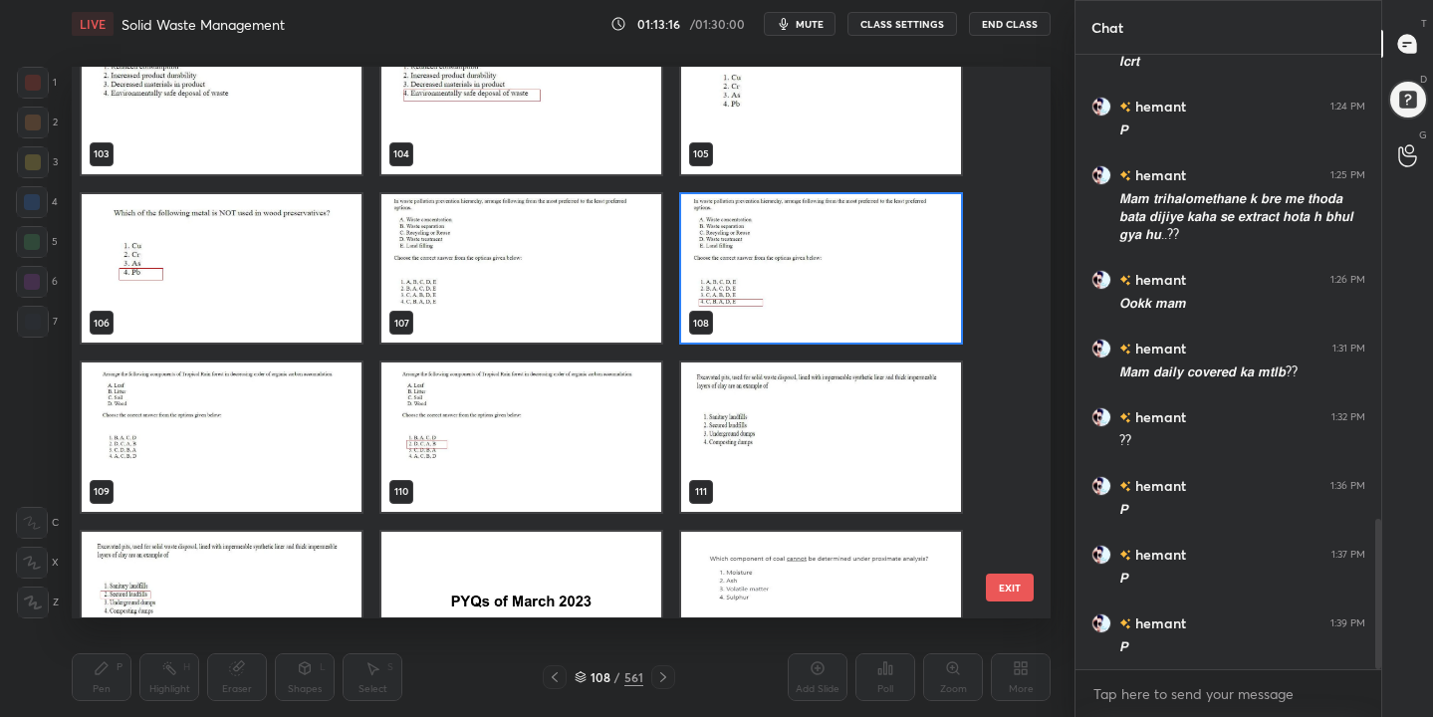
scroll to position [5780, 0]
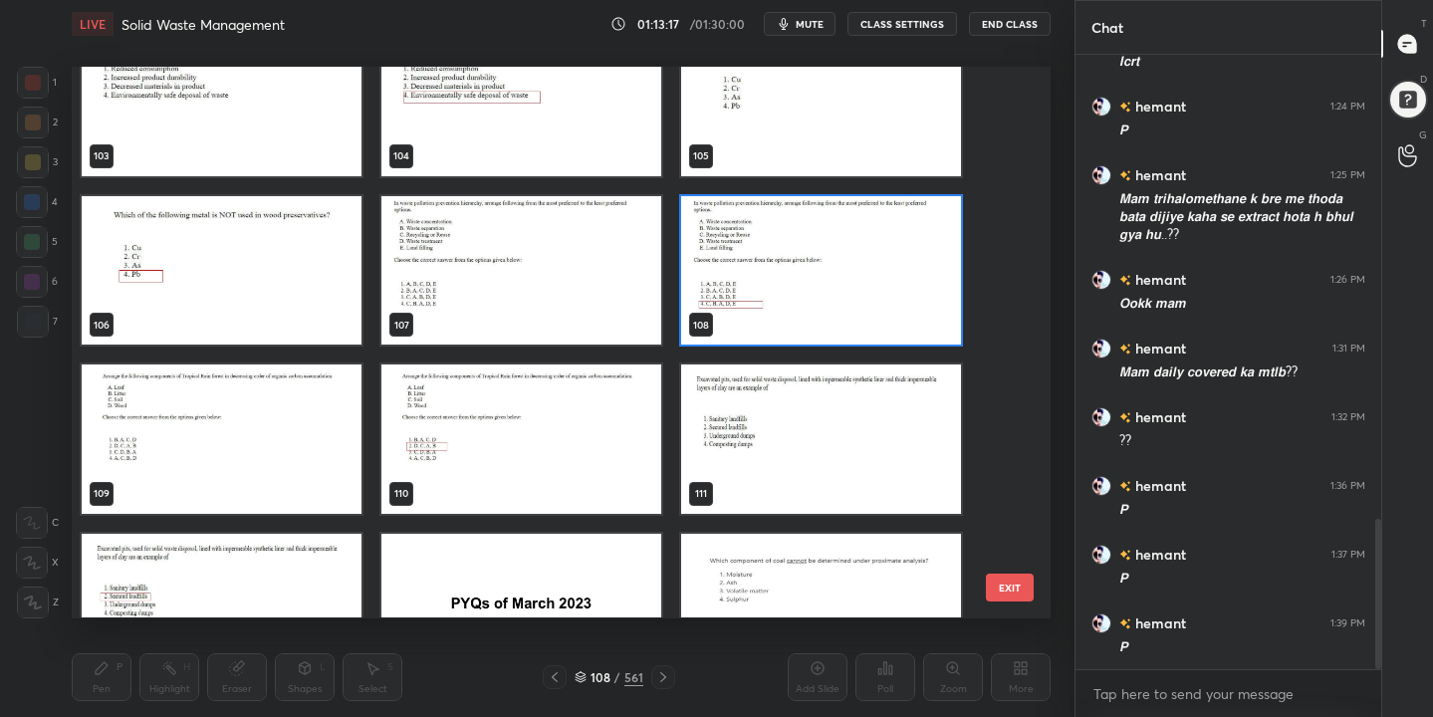
click at [260, 423] on img "grid" at bounding box center [222, 439] width 280 height 148
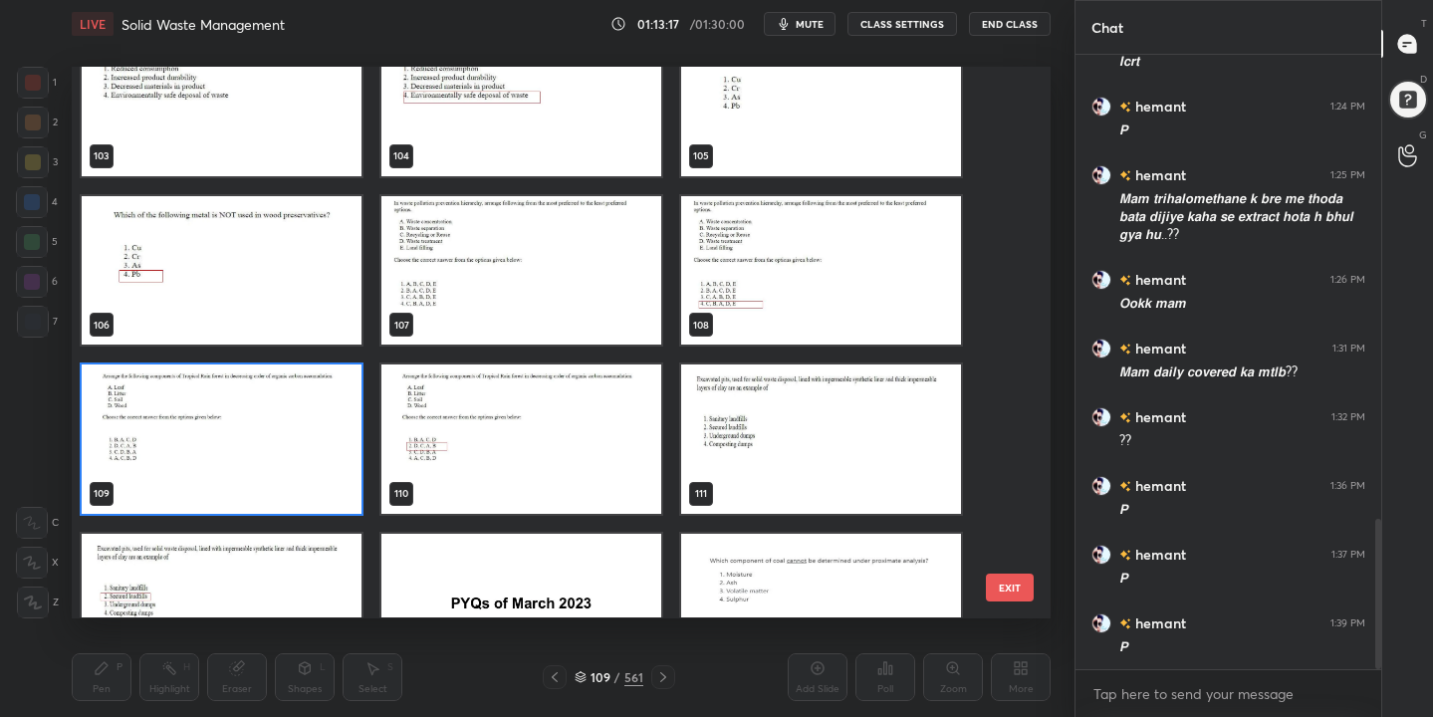
click at [260, 423] on img "grid" at bounding box center [222, 439] width 280 height 148
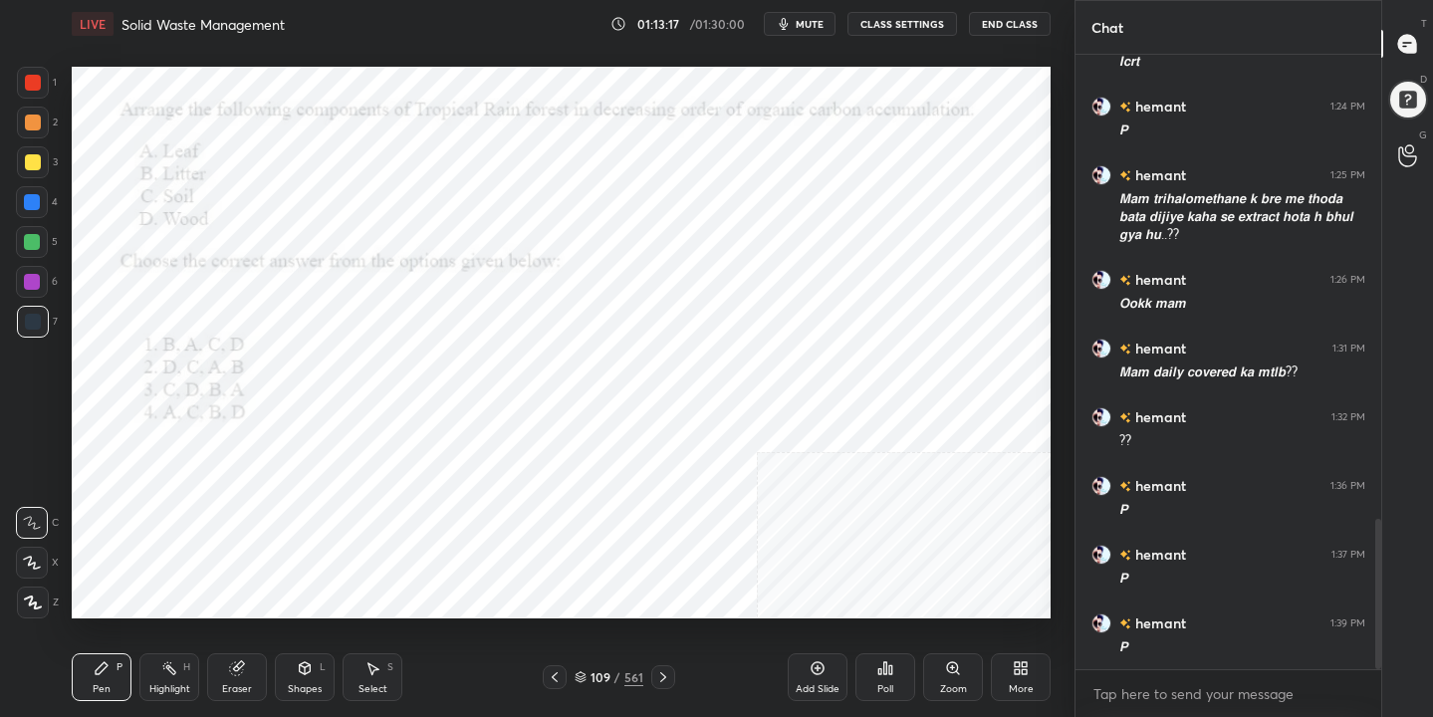
click at [260, 423] on img "grid" at bounding box center [222, 439] width 280 height 148
click at [797, 18] on button "mute" at bounding box center [800, 24] width 72 height 24
click at [583, 675] on icon at bounding box center [580, 674] width 10 height 5
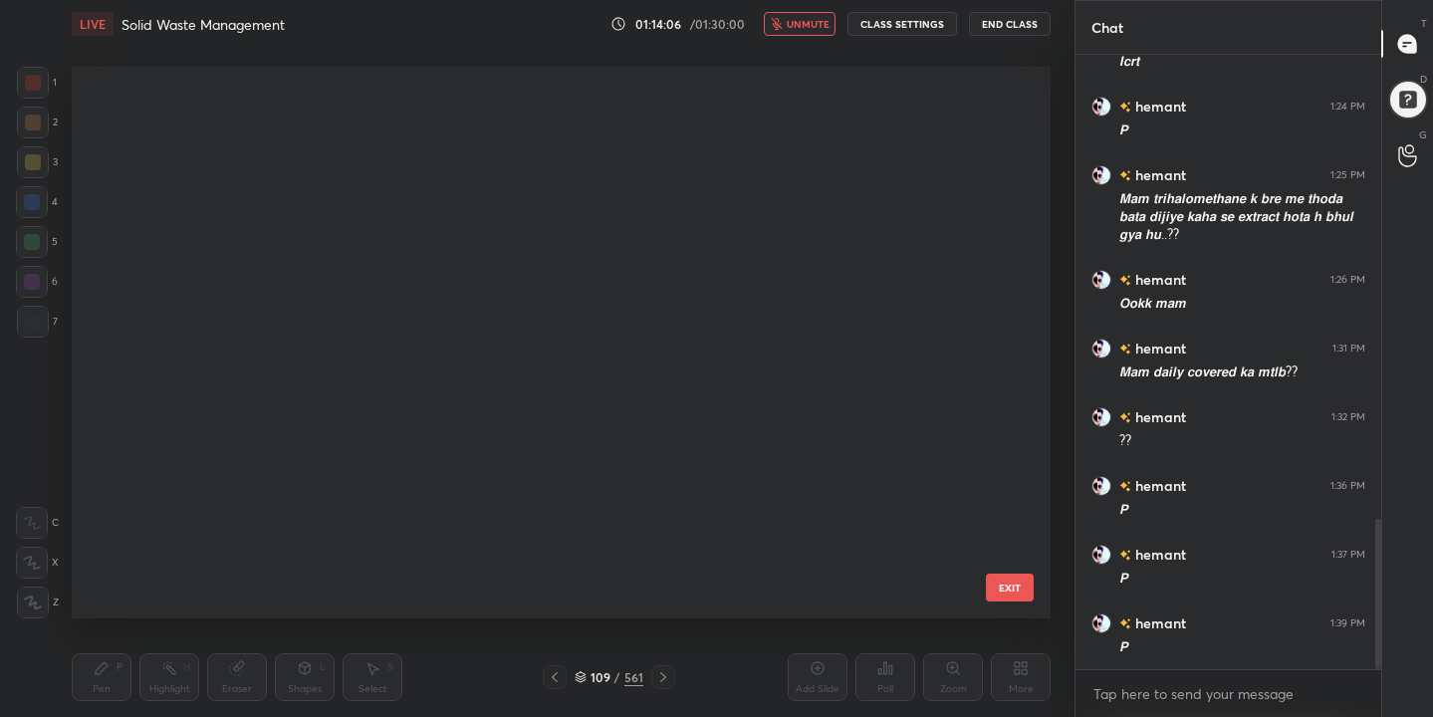
scroll to position [545, 970]
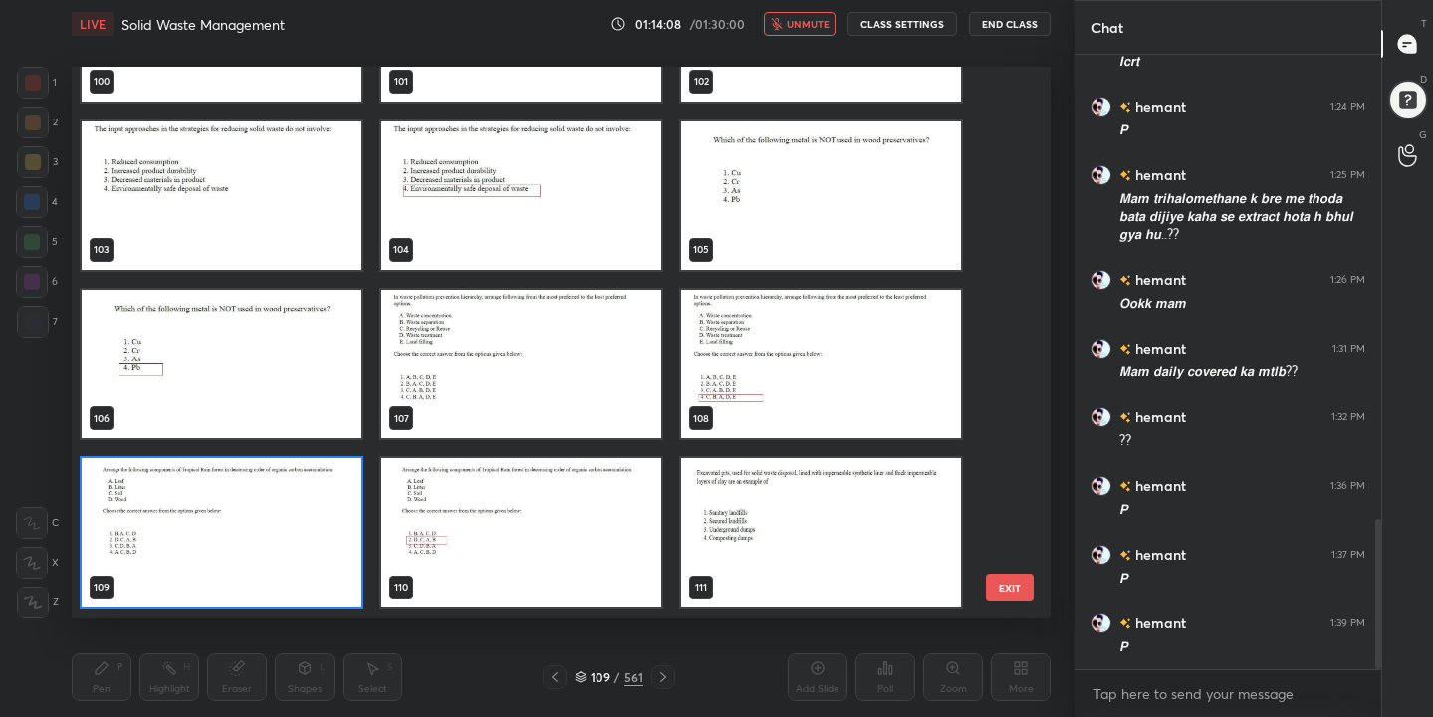
click at [299, 562] on img "grid" at bounding box center [222, 533] width 280 height 148
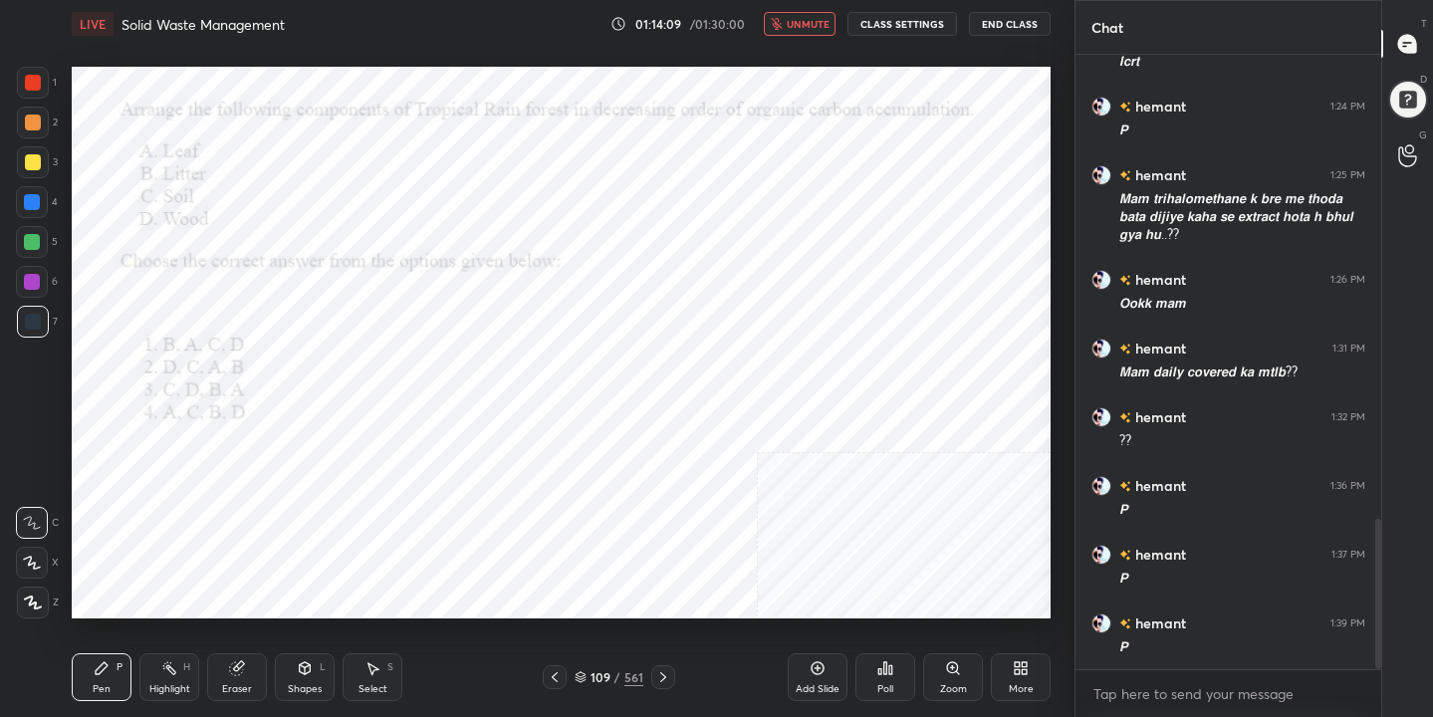
click at [883, 688] on div "Poll" at bounding box center [885, 689] width 16 height 10
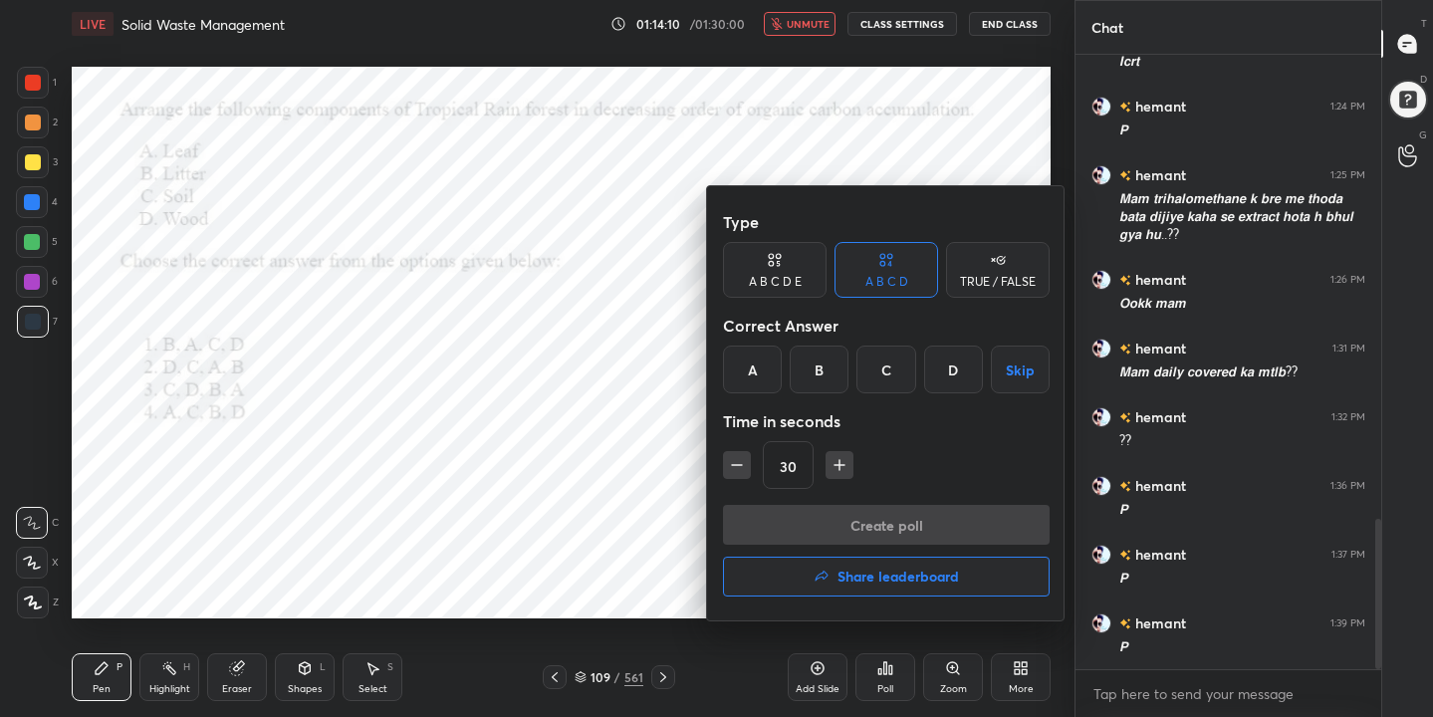
click at [822, 371] on div "B" at bounding box center [818, 369] width 59 height 48
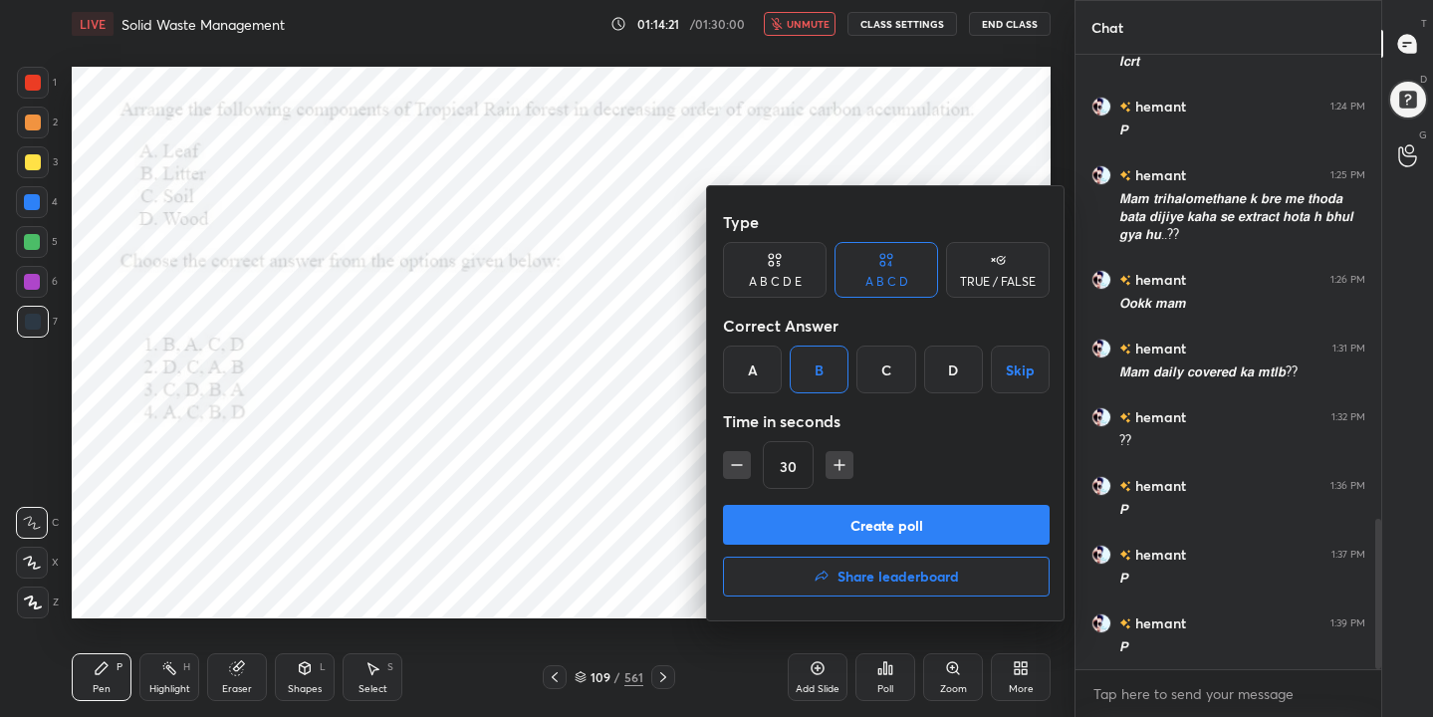
click at [924, 542] on button "Create poll" at bounding box center [886, 525] width 327 height 40
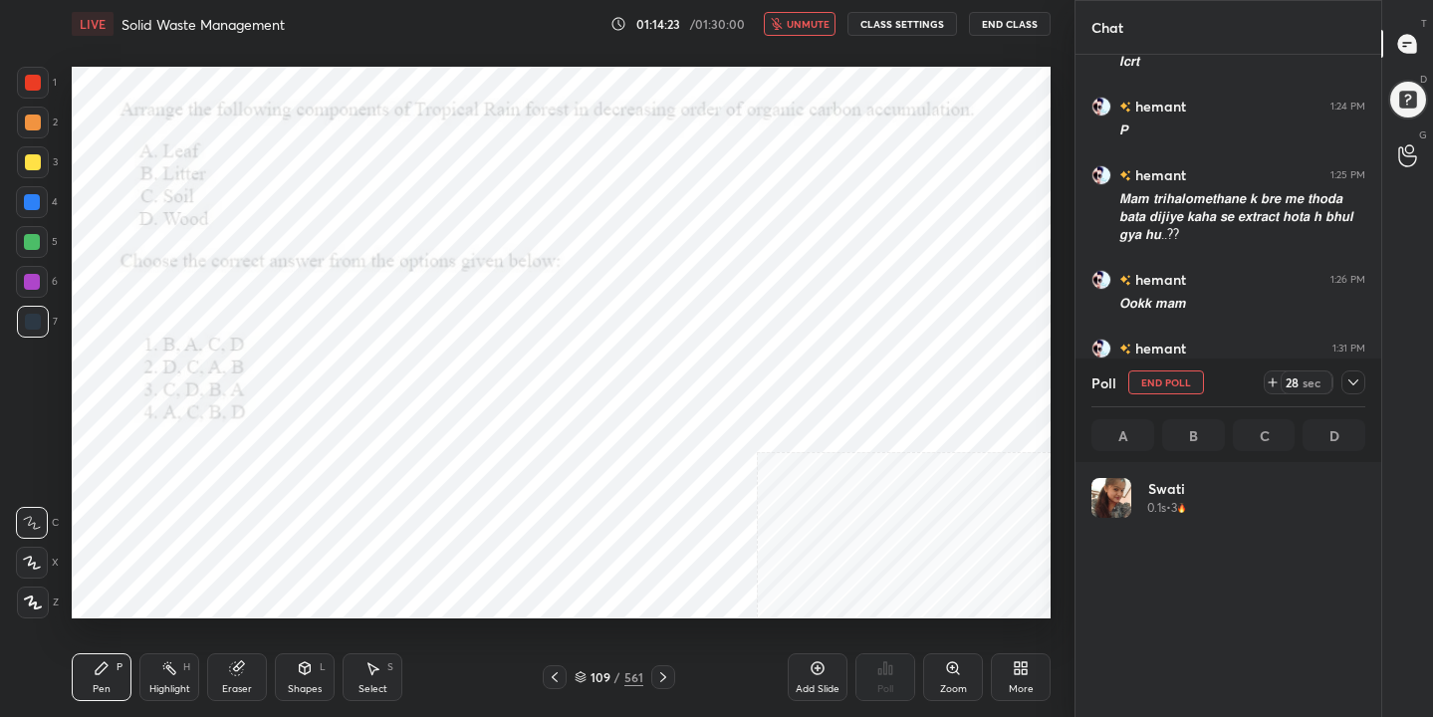
scroll to position [233, 268]
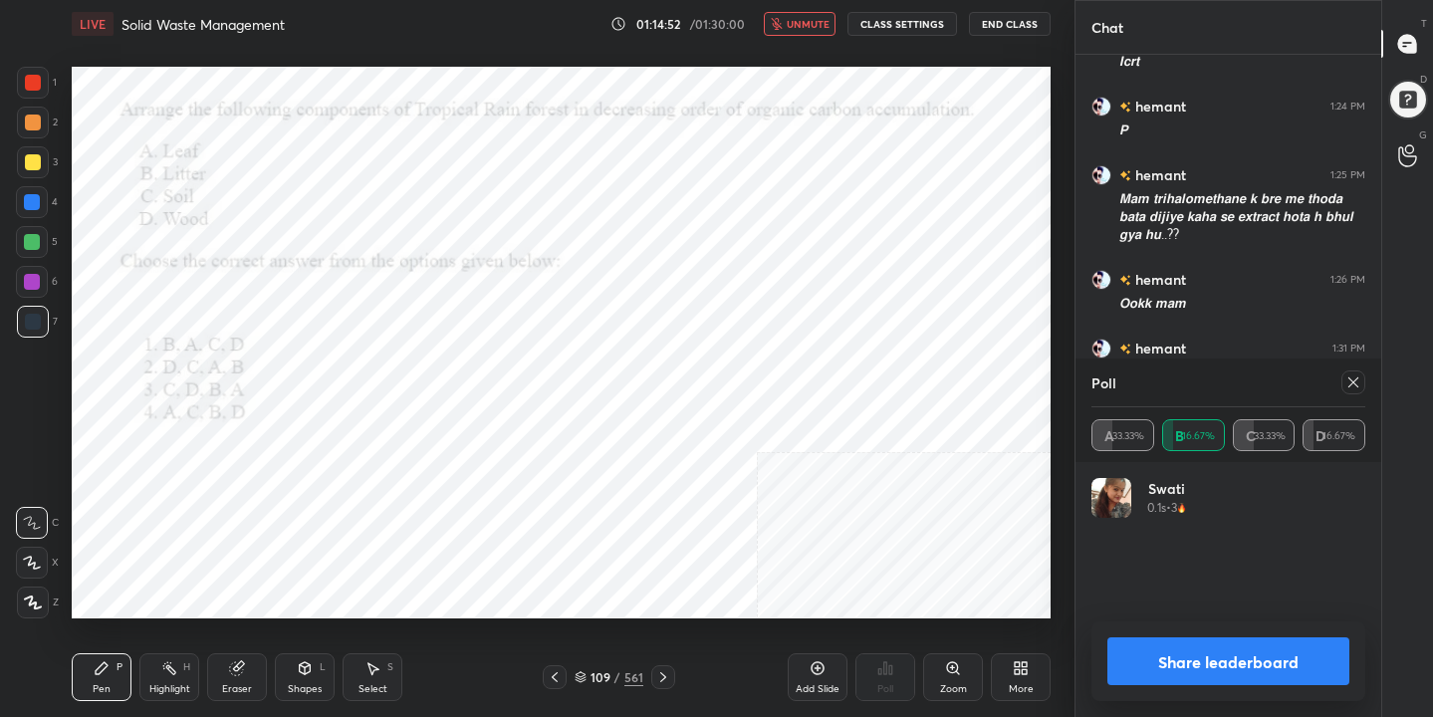
click at [1354, 380] on icon at bounding box center [1353, 382] width 10 height 10
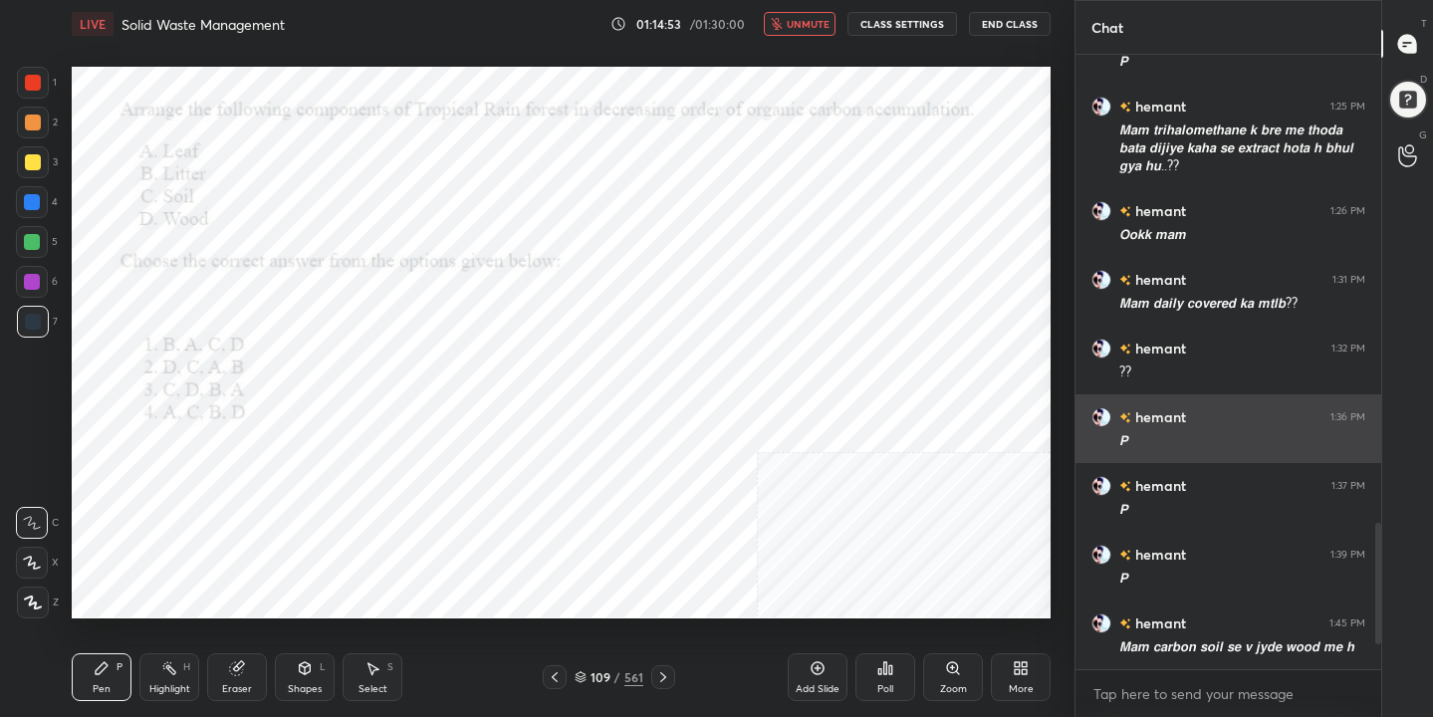
scroll to position [443, 300]
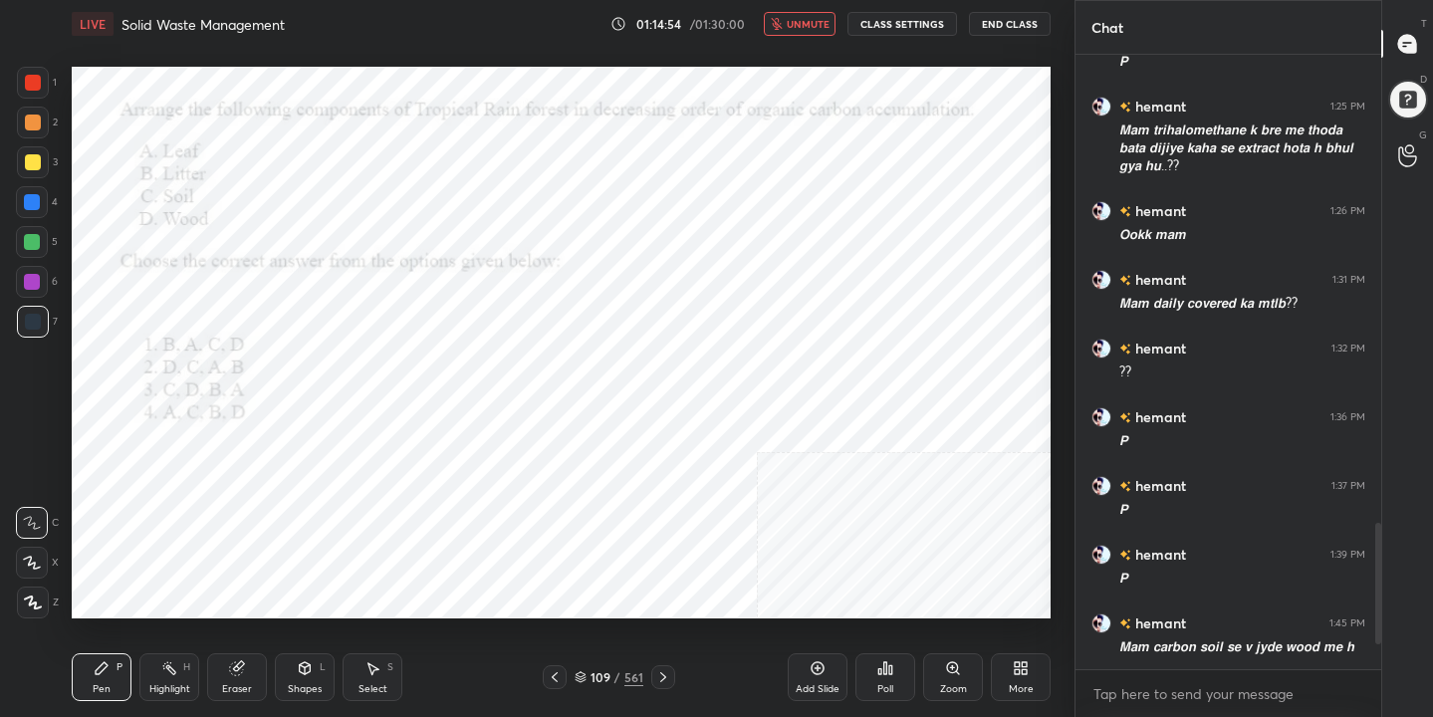
click at [810, 33] on button "unmute" at bounding box center [800, 24] width 72 height 24
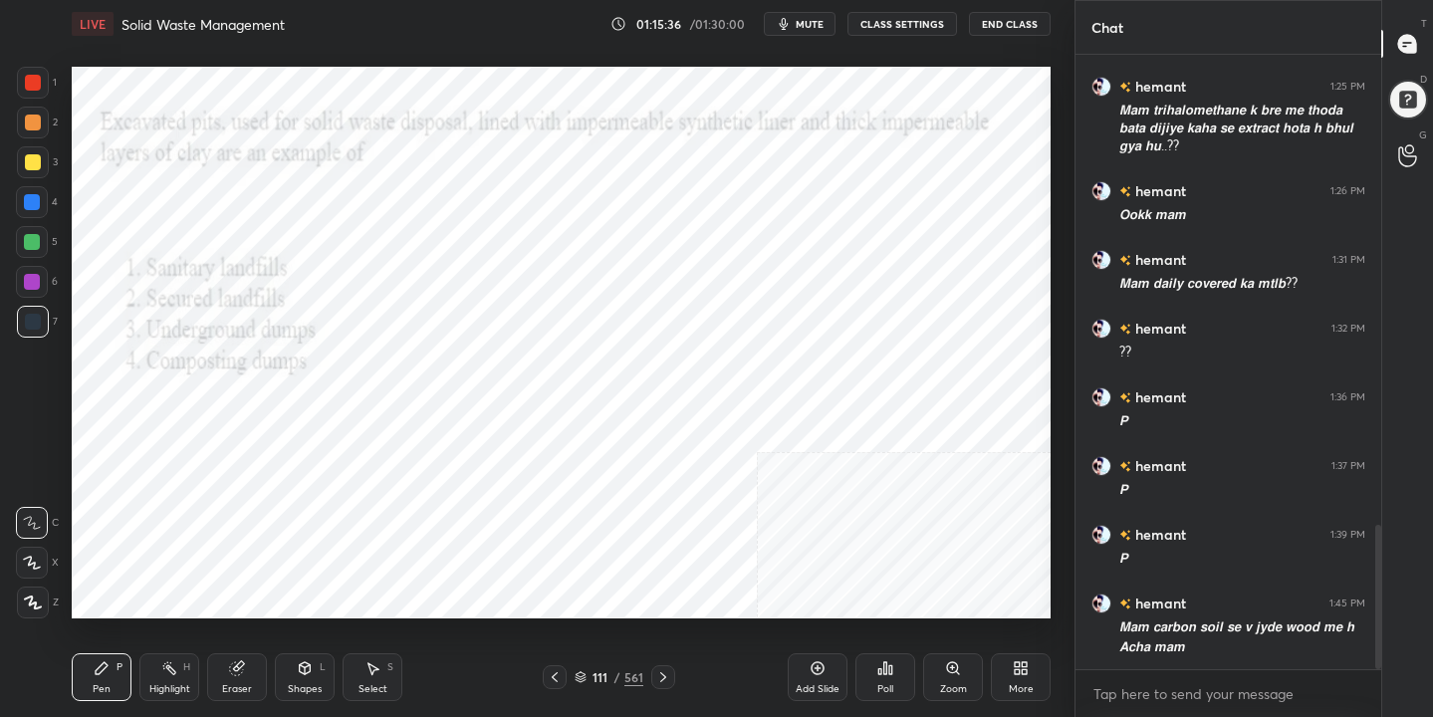
click at [810, 21] on span "mute" at bounding box center [809, 24] width 28 height 14
click at [586, 675] on icon at bounding box center [580, 677] width 12 height 12
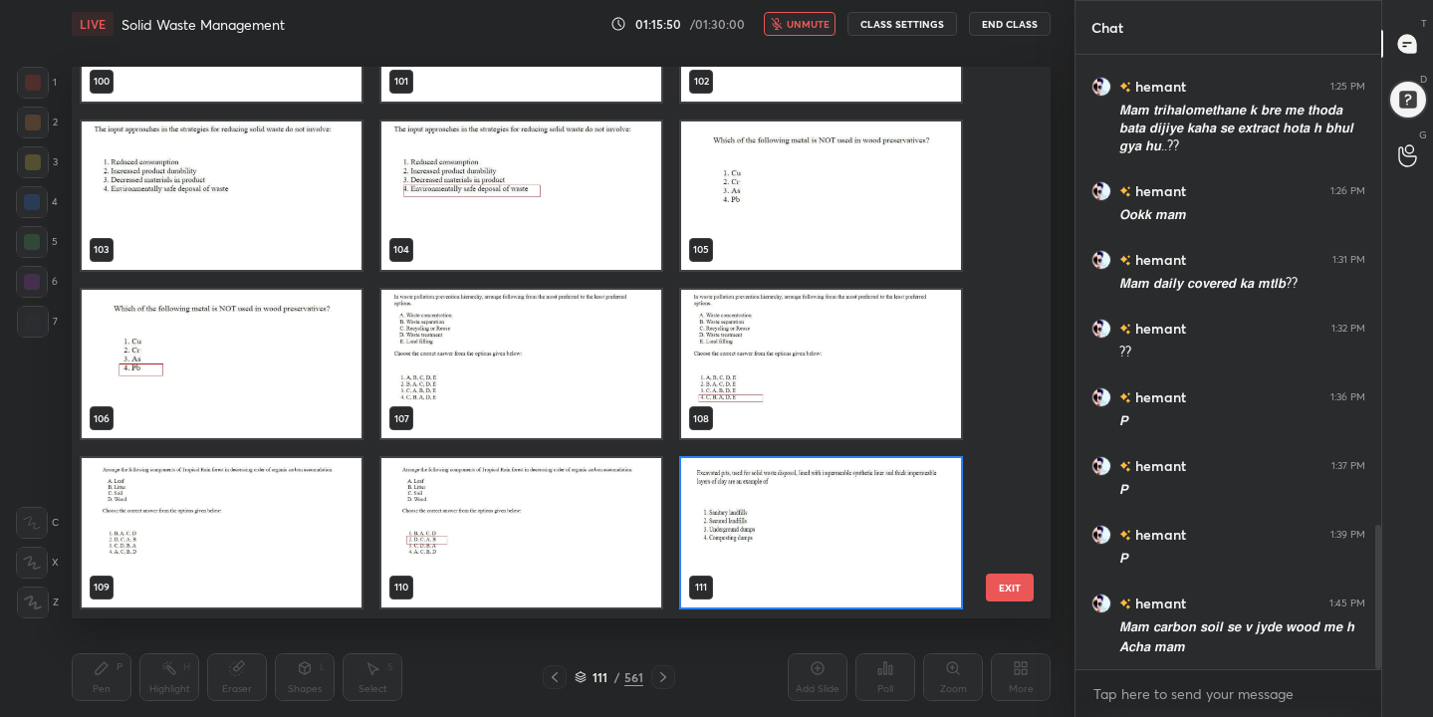
scroll to position [5866, 0]
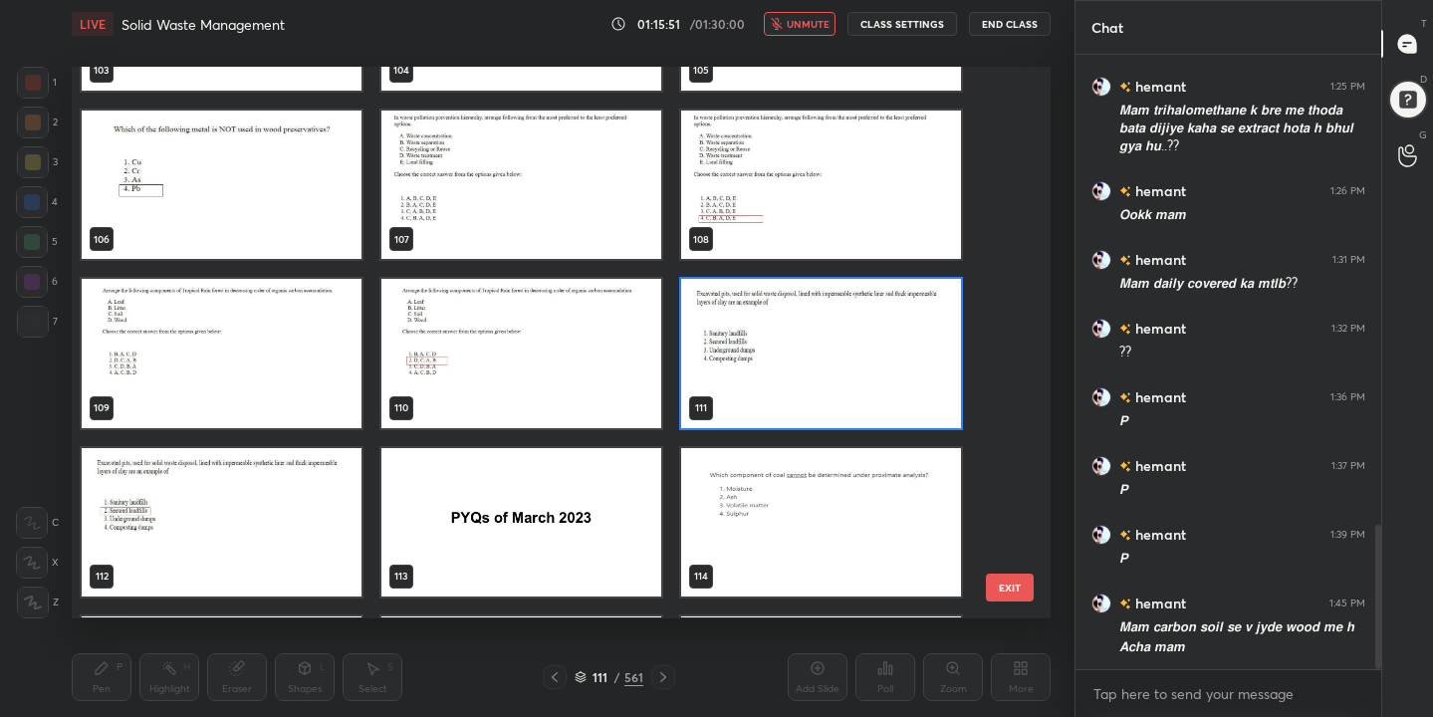
click at [776, 358] on img "grid" at bounding box center [821, 354] width 280 height 148
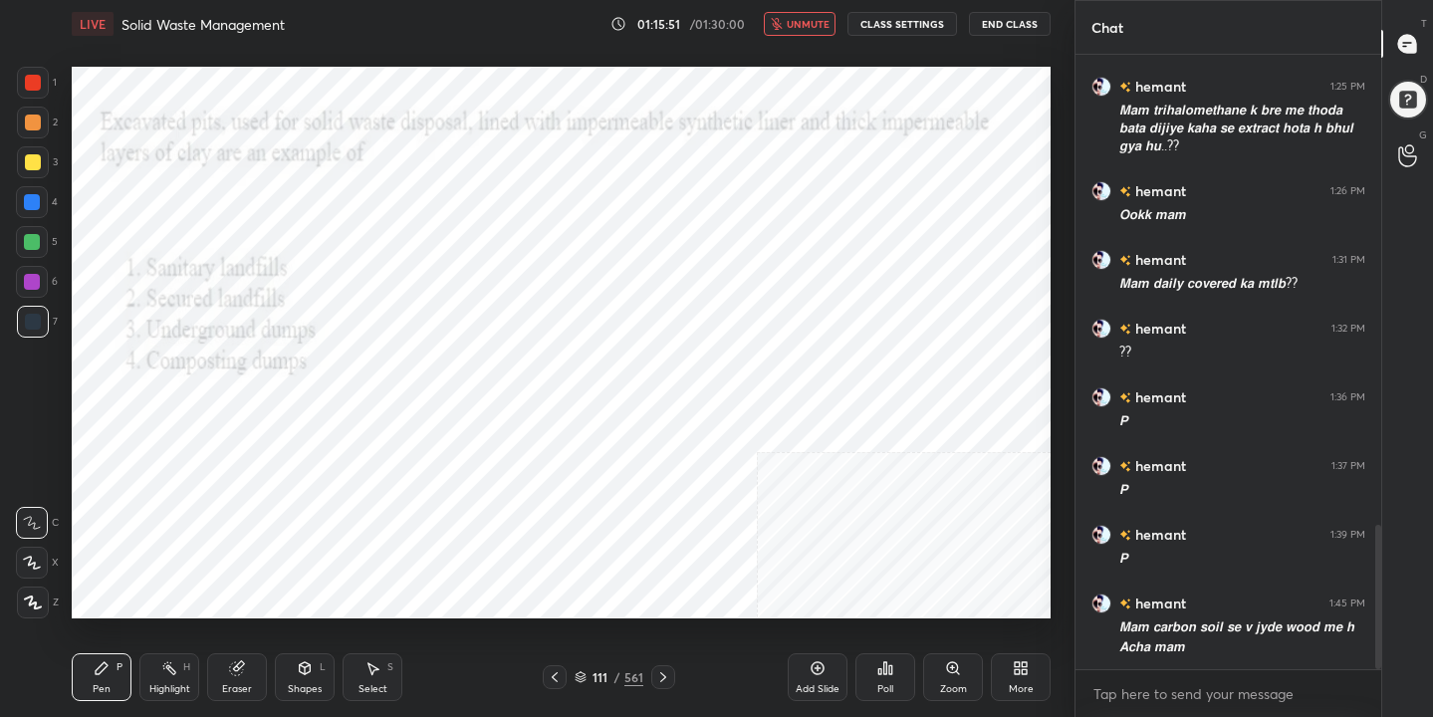
click at [776, 358] on img "grid" at bounding box center [821, 354] width 280 height 148
click at [893, 687] on div "Poll" at bounding box center [885, 677] width 60 height 48
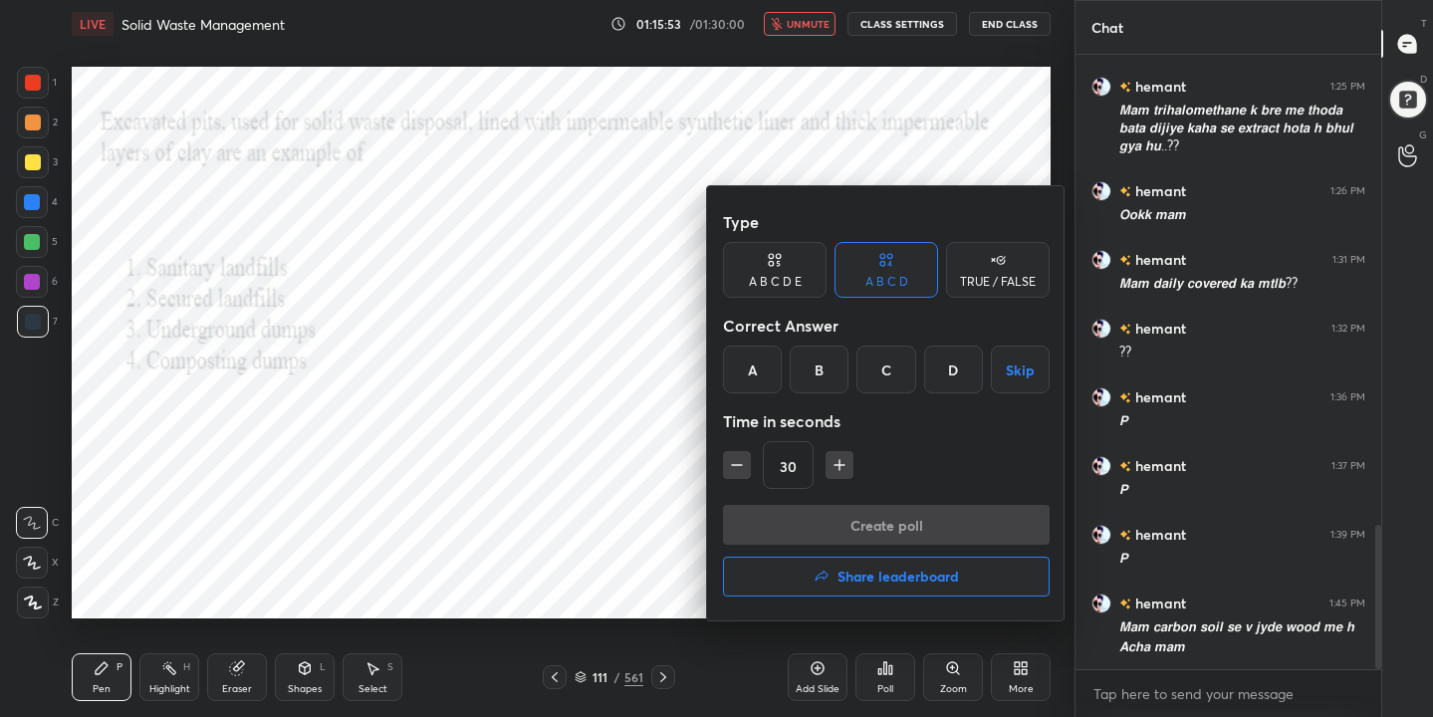
click at [818, 380] on div "B" at bounding box center [818, 369] width 59 height 48
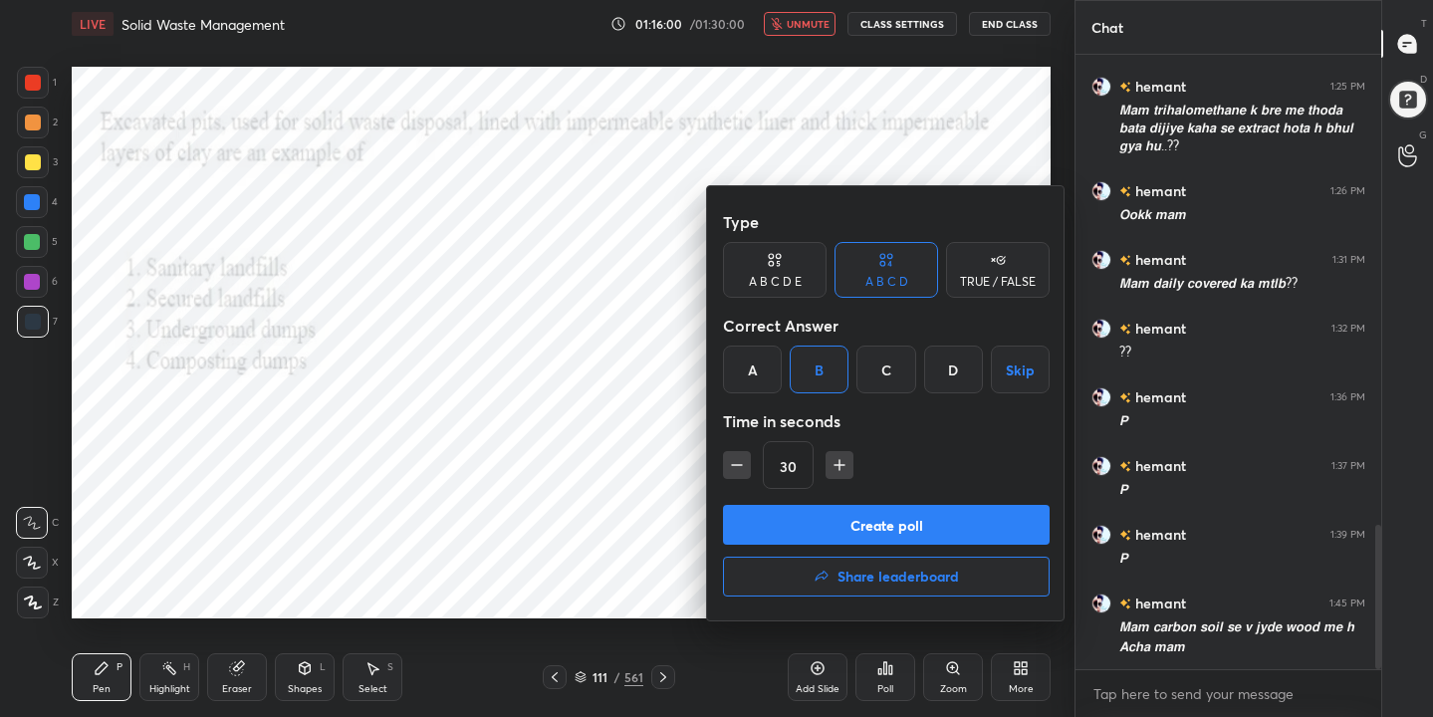
click at [868, 522] on button "Create poll" at bounding box center [886, 525] width 327 height 40
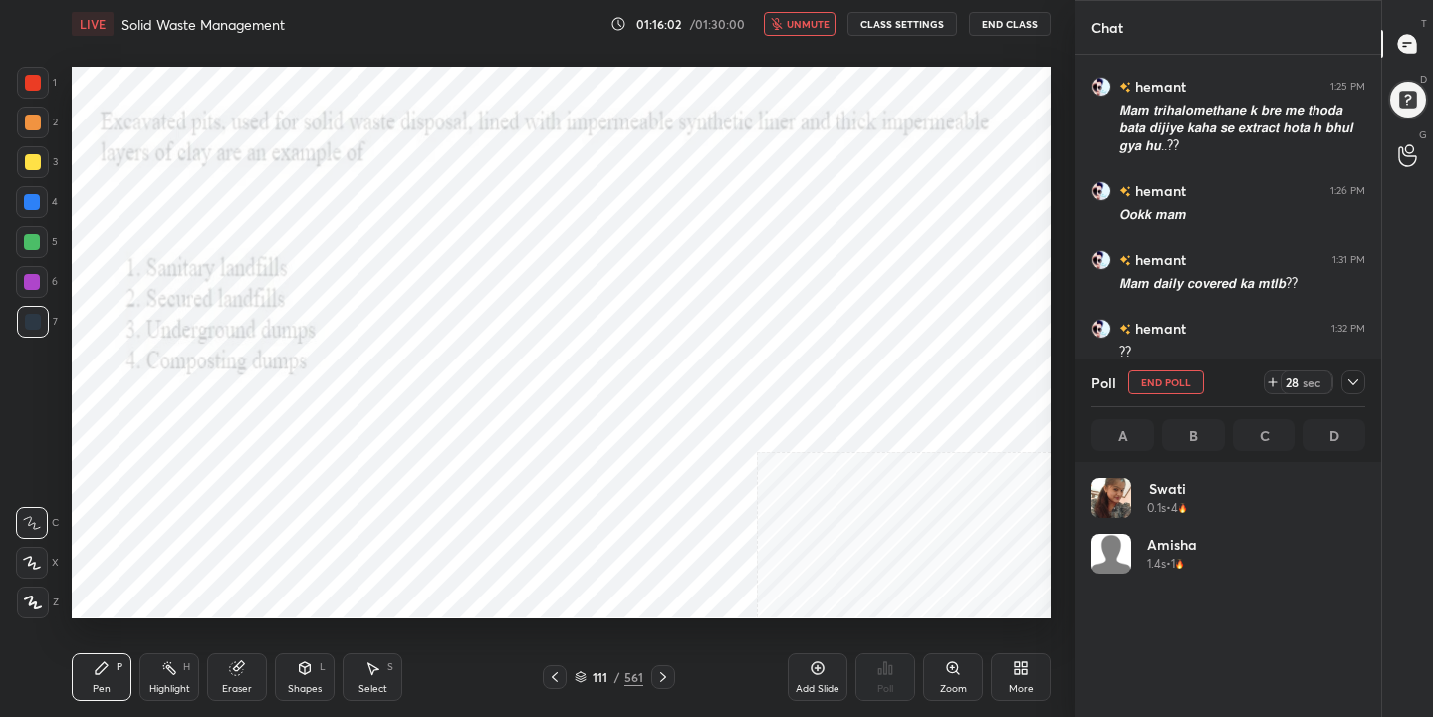
scroll to position [233, 268]
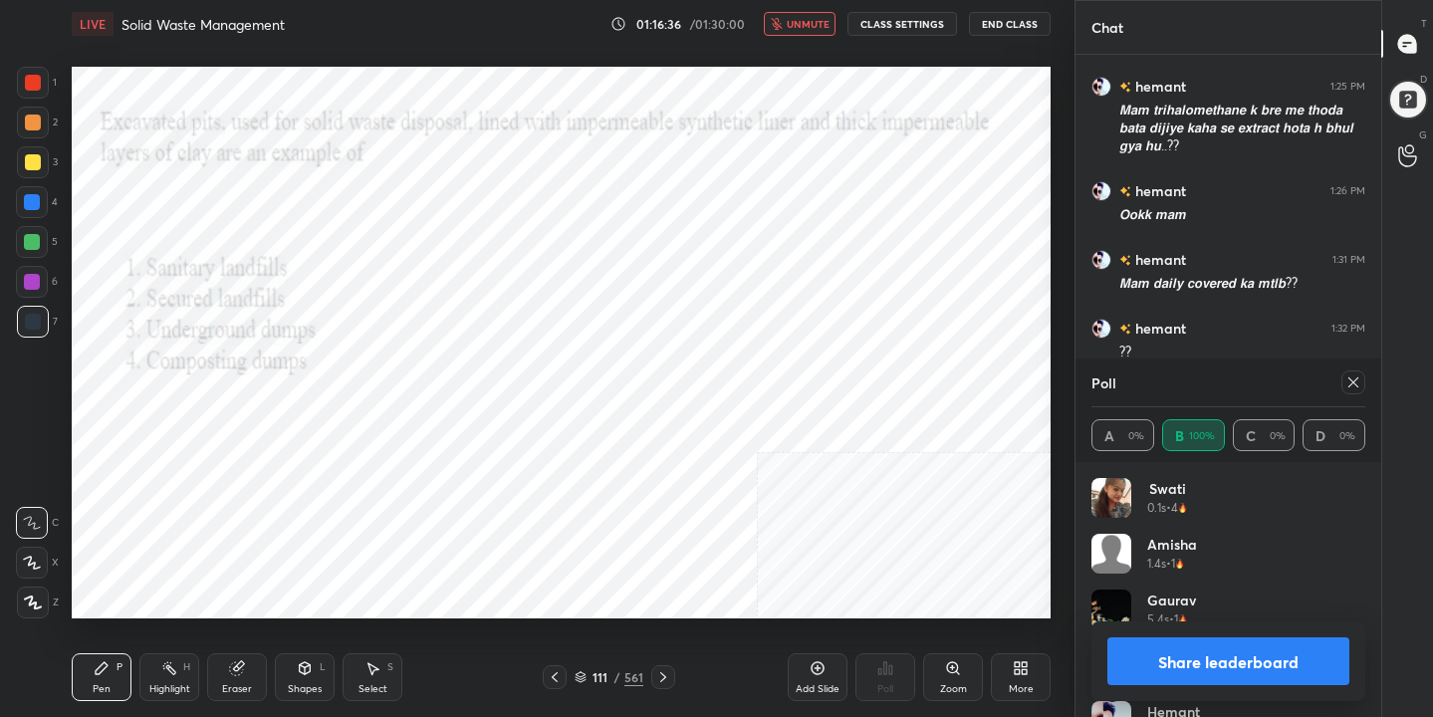
click at [1353, 385] on icon at bounding box center [1353, 382] width 16 height 16
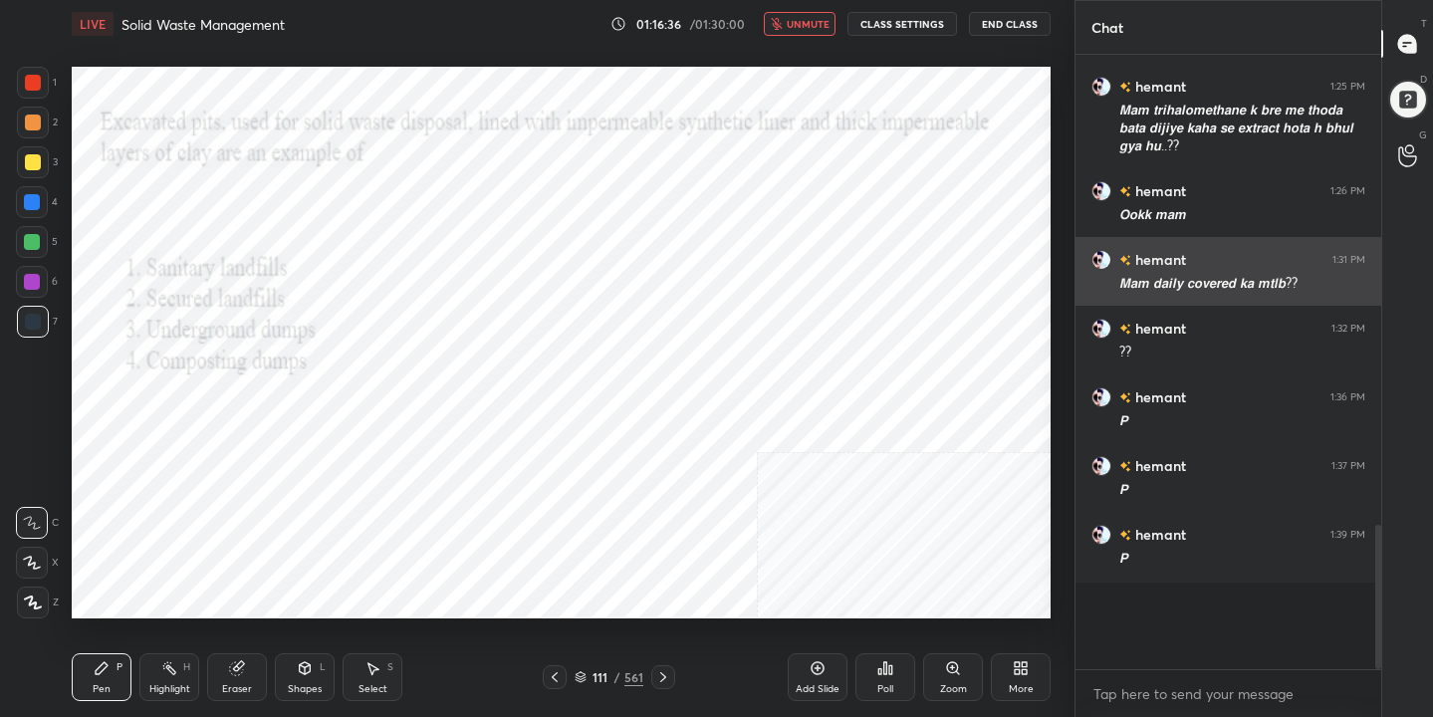
scroll to position [7, 7]
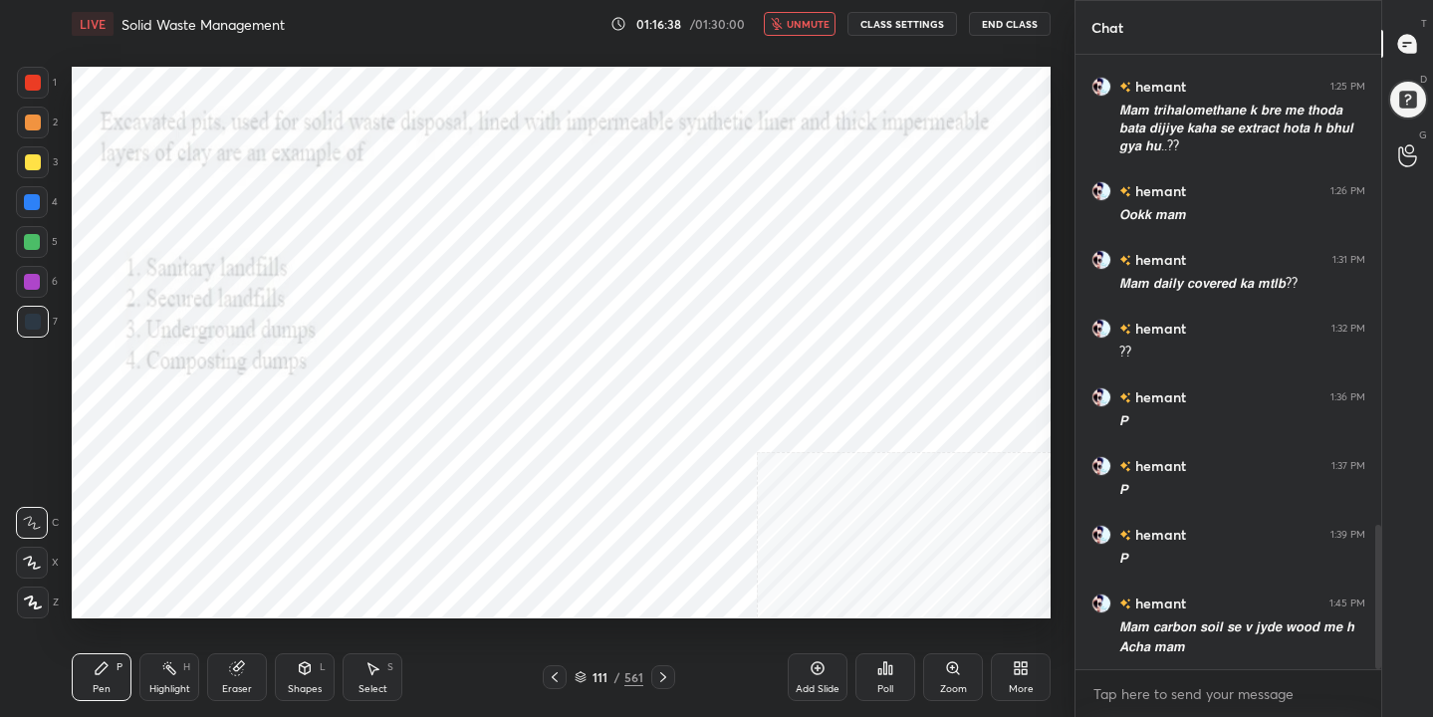
click at [811, 24] on span "unmute" at bounding box center [807, 24] width 43 height 14
click at [585, 678] on icon at bounding box center [580, 677] width 12 height 12
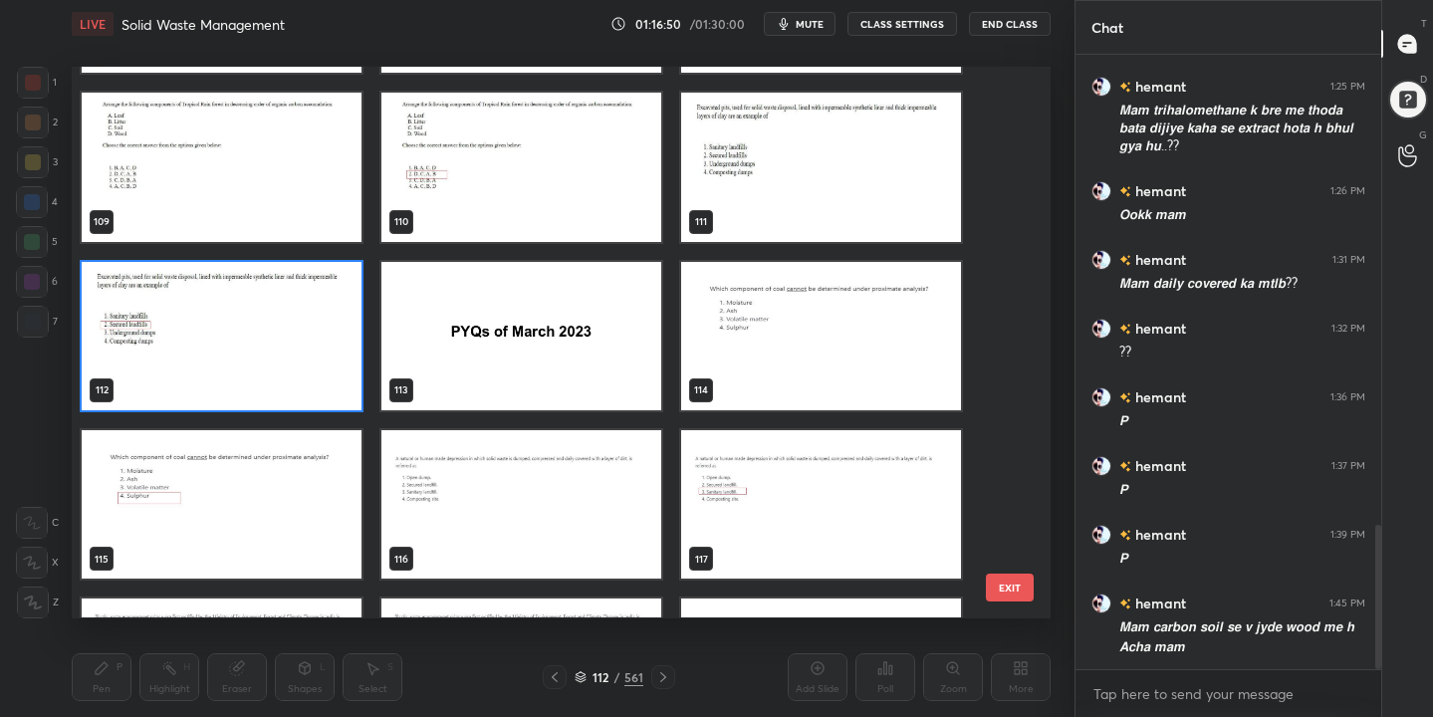
scroll to position [6058, 0]
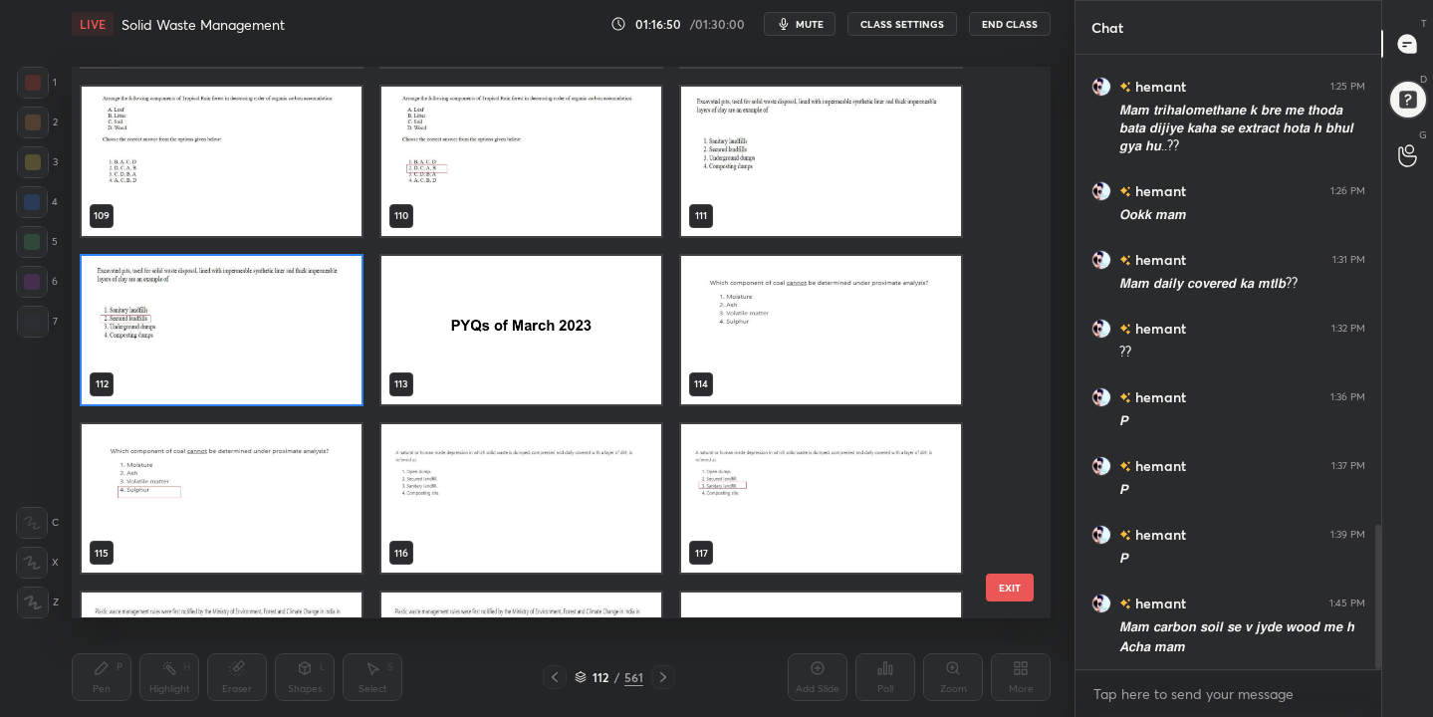
click at [768, 312] on img "grid" at bounding box center [821, 330] width 280 height 148
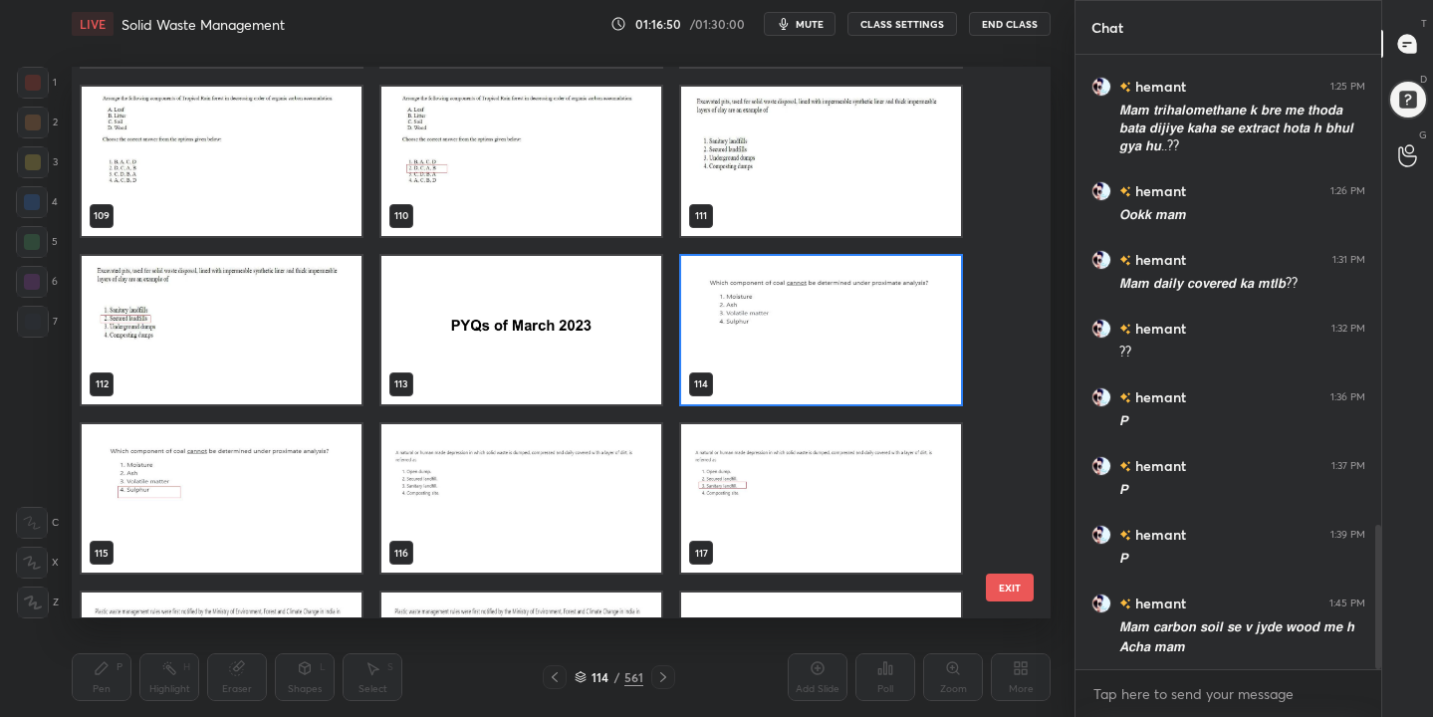
click at [768, 312] on img "grid" at bounding box center [821, 330] width 280 height 148
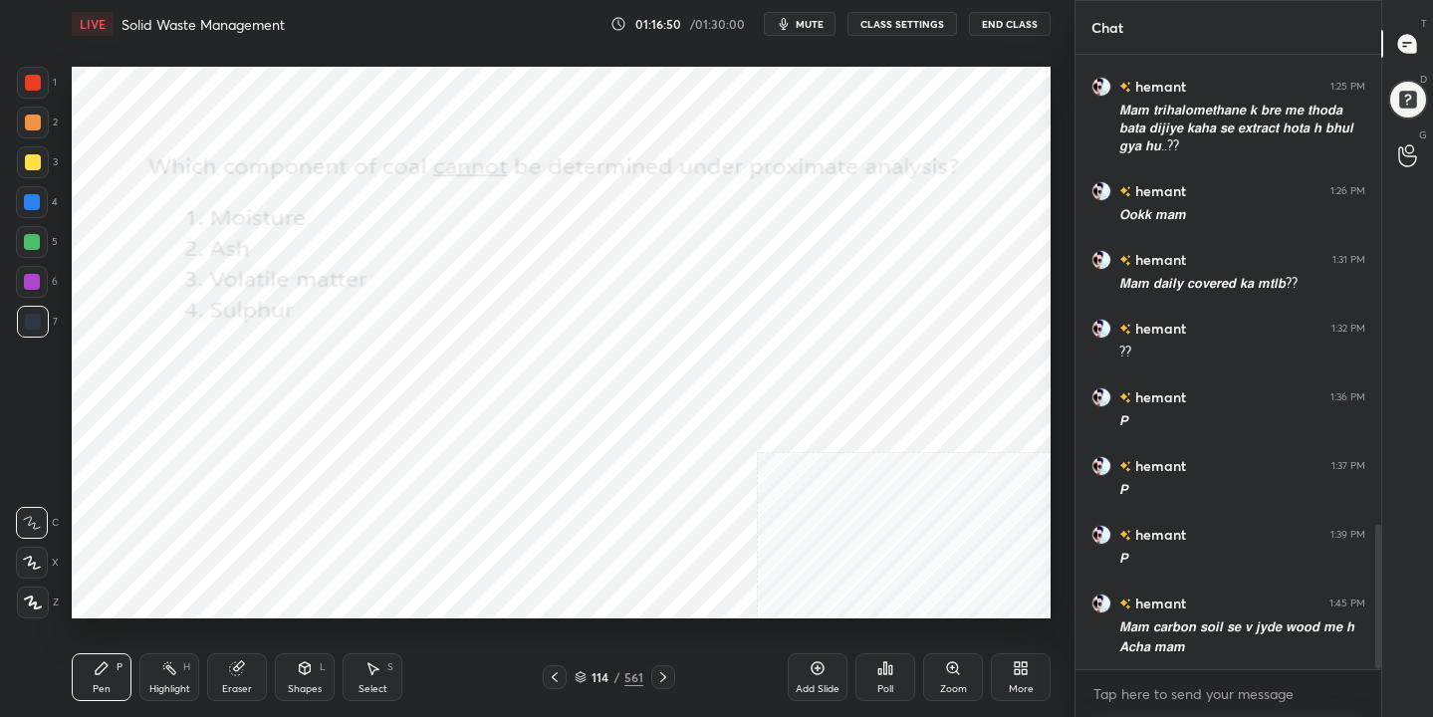
click at [768, 312] on img "grid" at bounding box center [821, 330] width 280 height 148
click at [803, 21] on span "mute" at bounding box center [809, 24] width 28 height 14
click at [580, 674] on icon at bounding box center [580, 677] width 12 height 12
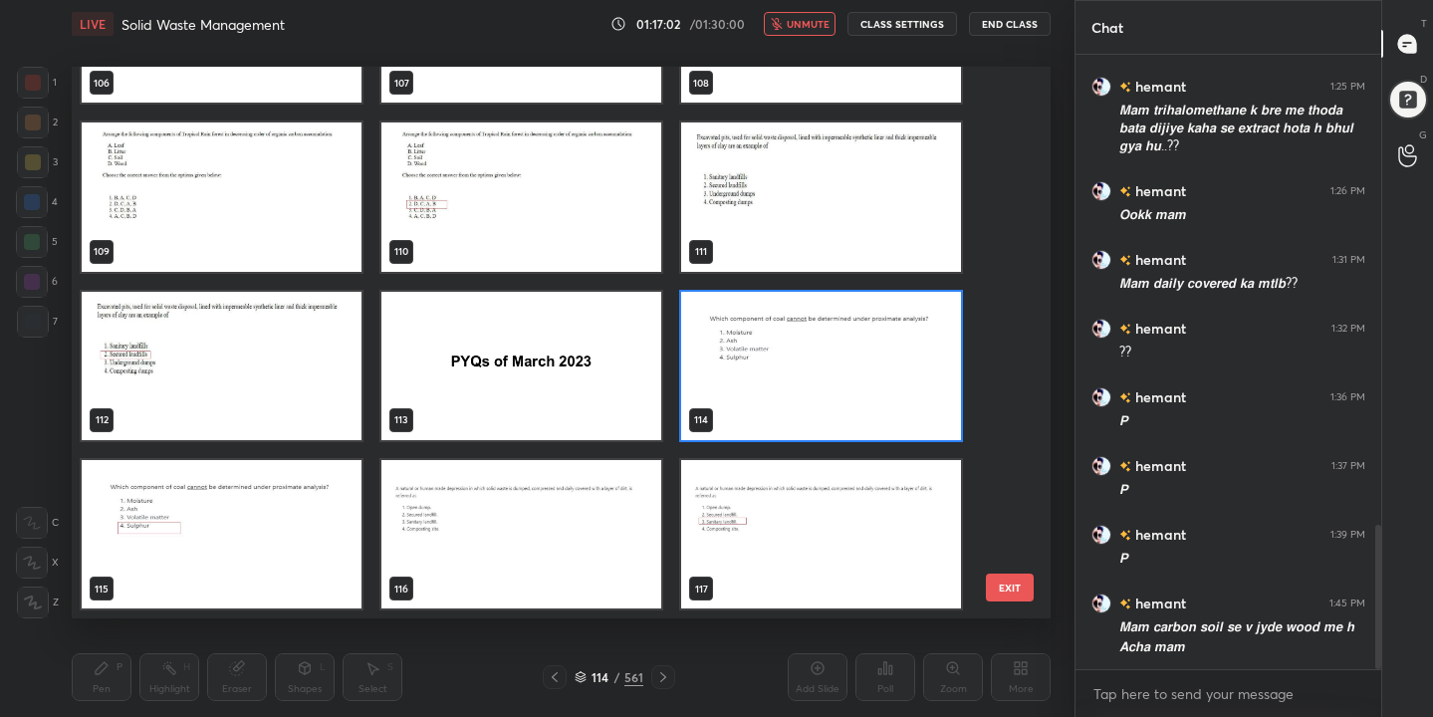
scroll to position [6023, 0]
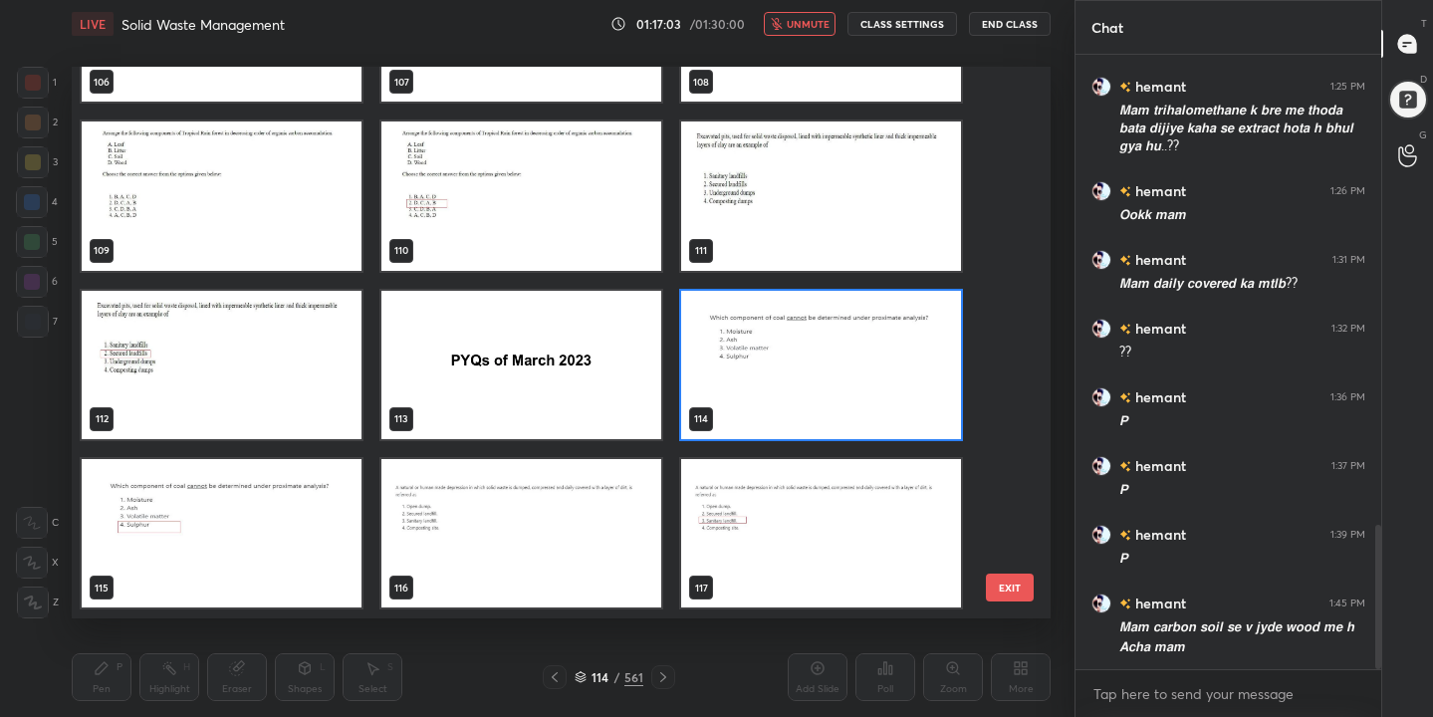
click at [766, 372] on img "grid" at bounding box center [821, 365] width 280 height 148
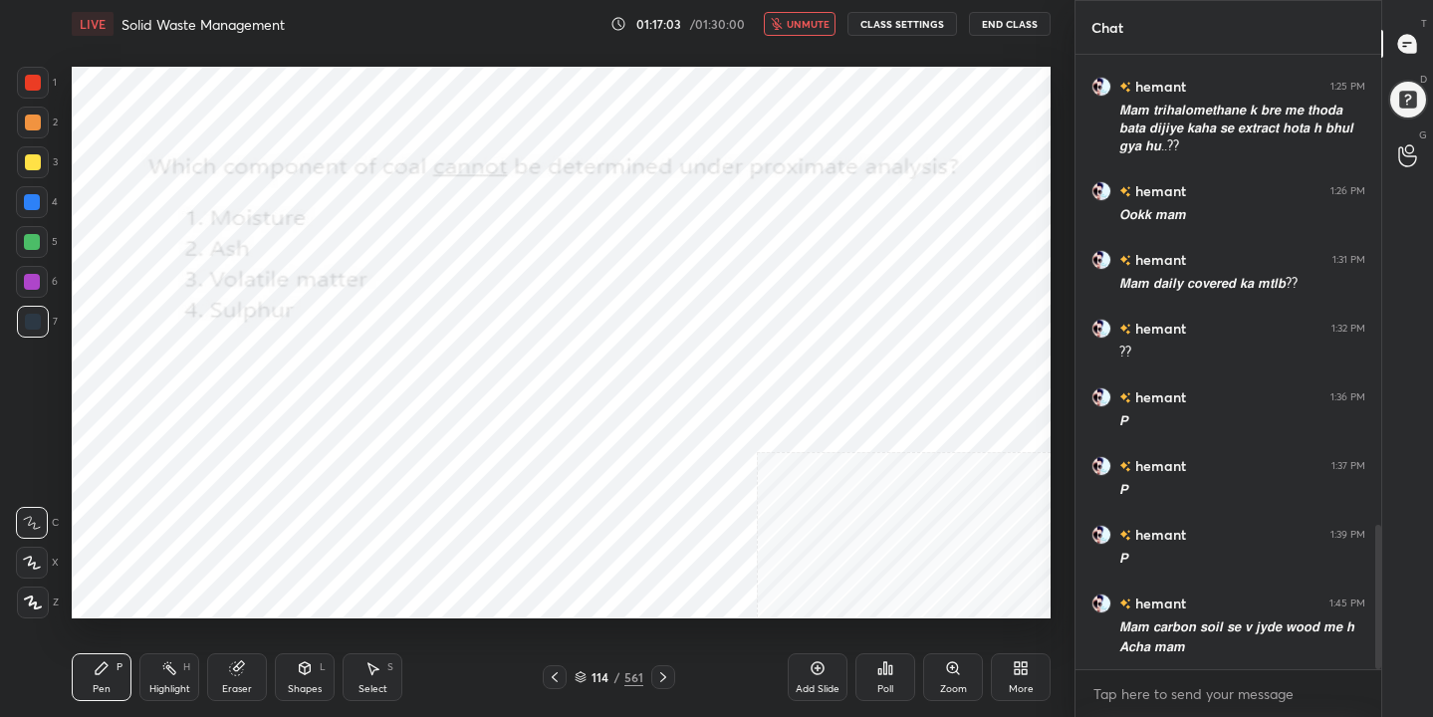
click at [766, 372] on img "grid" at bounding box center [821, 365] width 280 height 148
click at [875, 658] on div "Poll" at bounding box center [885, 677] width 60 height 48
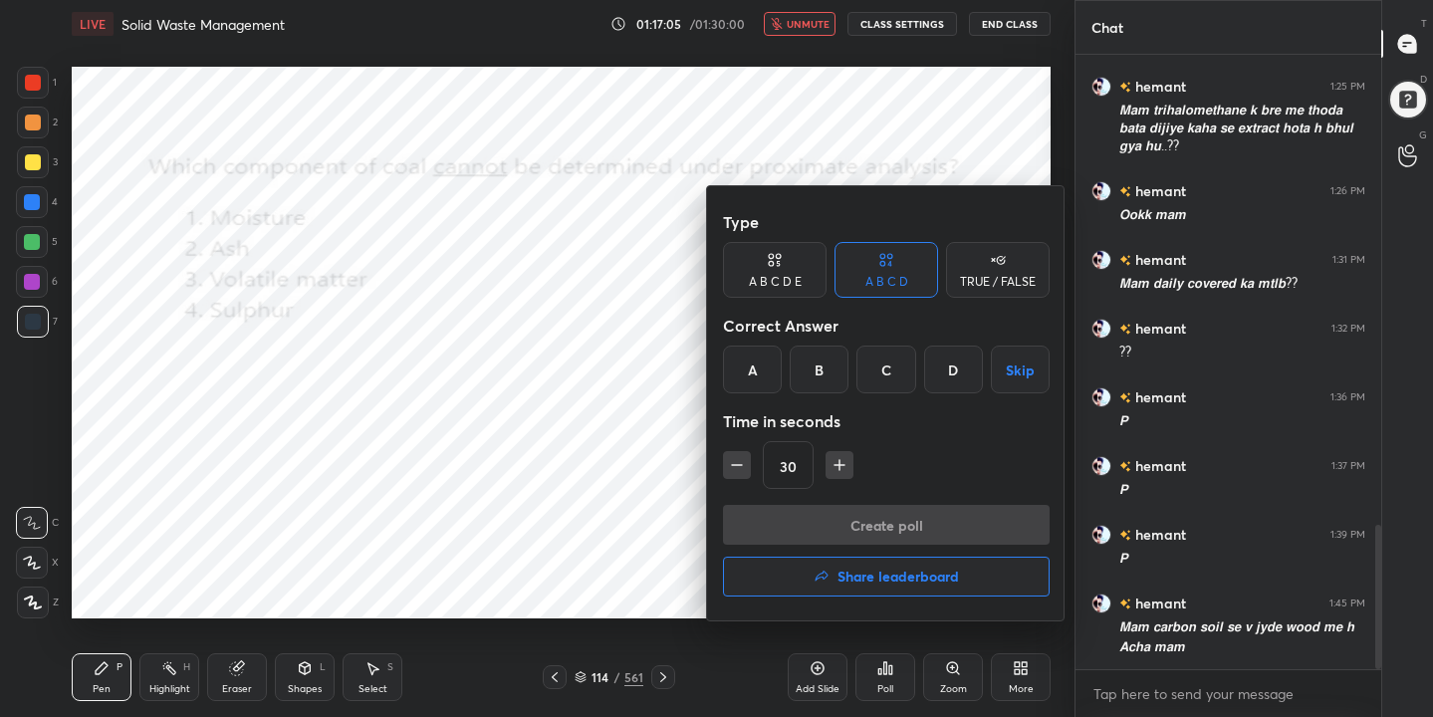
click at [967, 373] on div "D" at bounding box center [953, 369] width 59 height 48
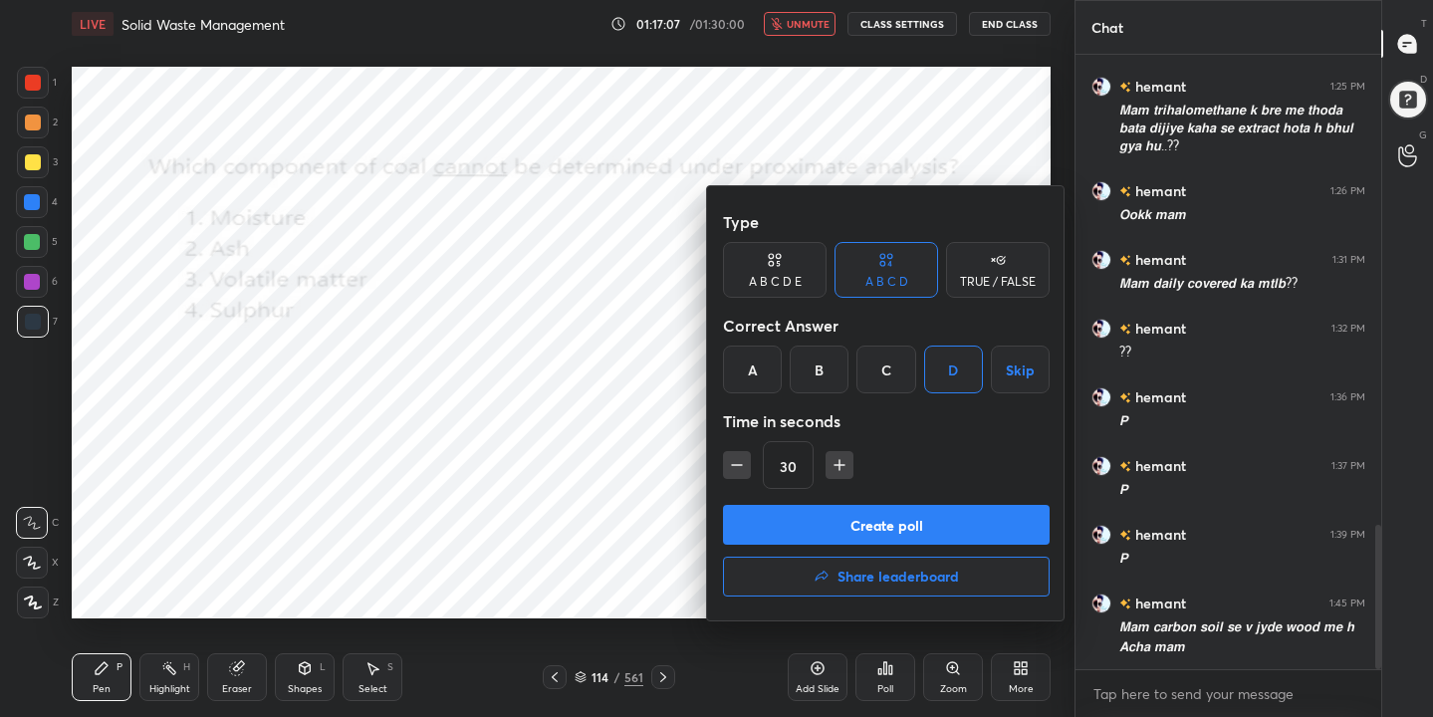
click at [952, 518] on button "Create poll" at bounding box center [886, 525] width 327 height 40
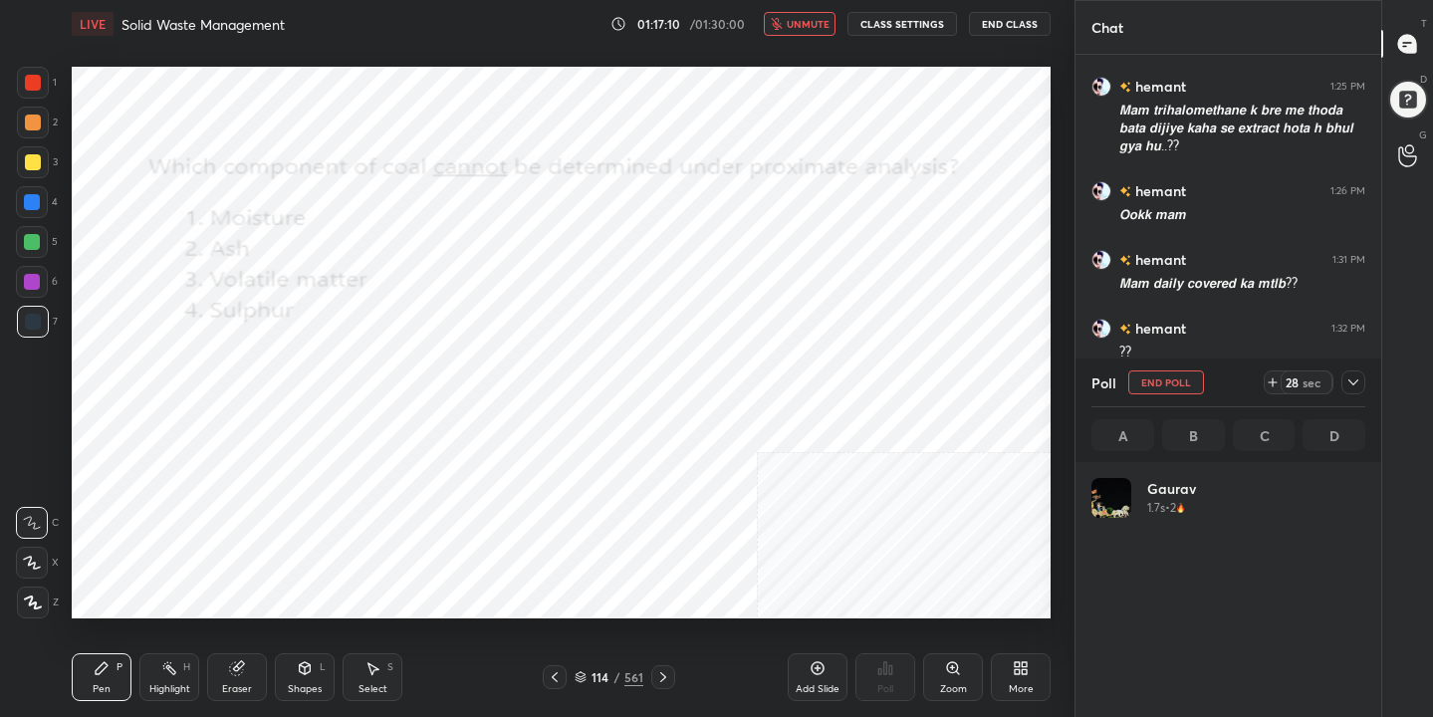
scroll to position [233, 268]
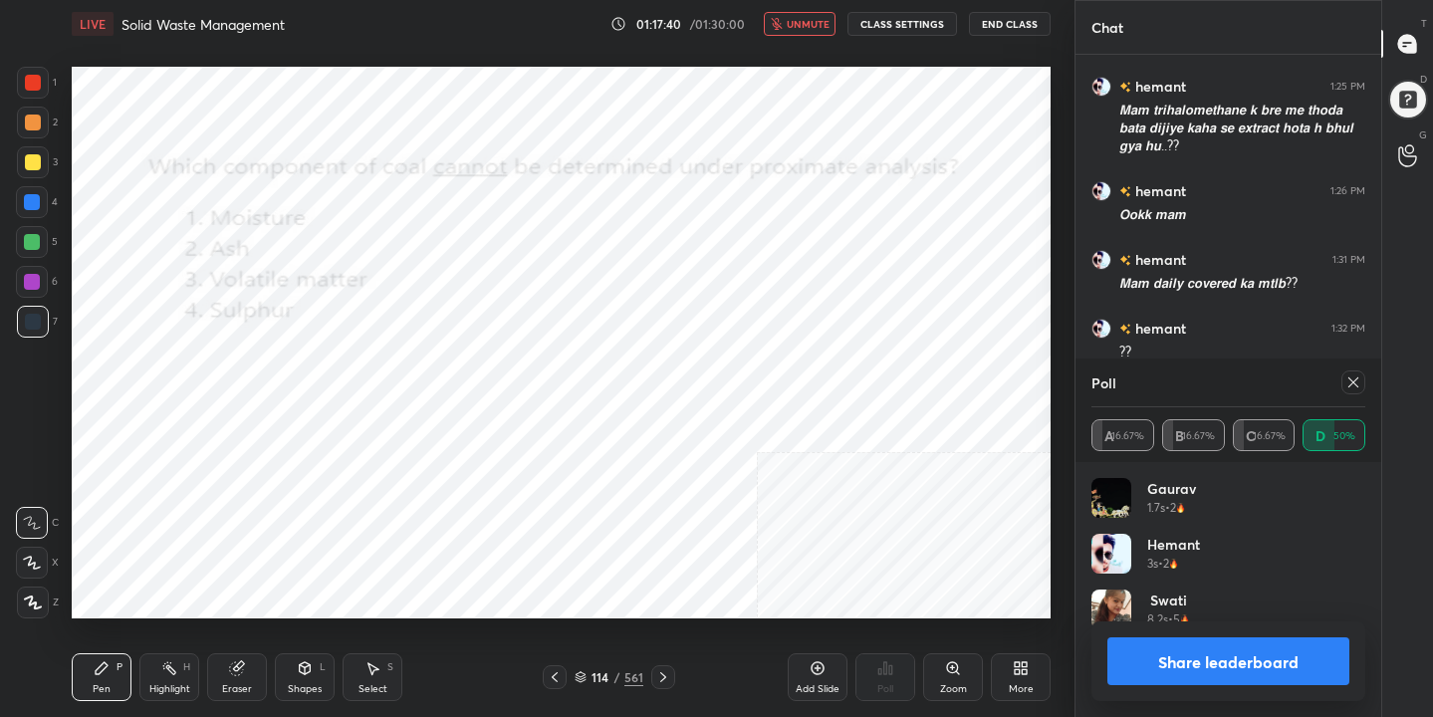
click at [1357, 374] on icon at bounding box center [1353, 382] width 16 height 16
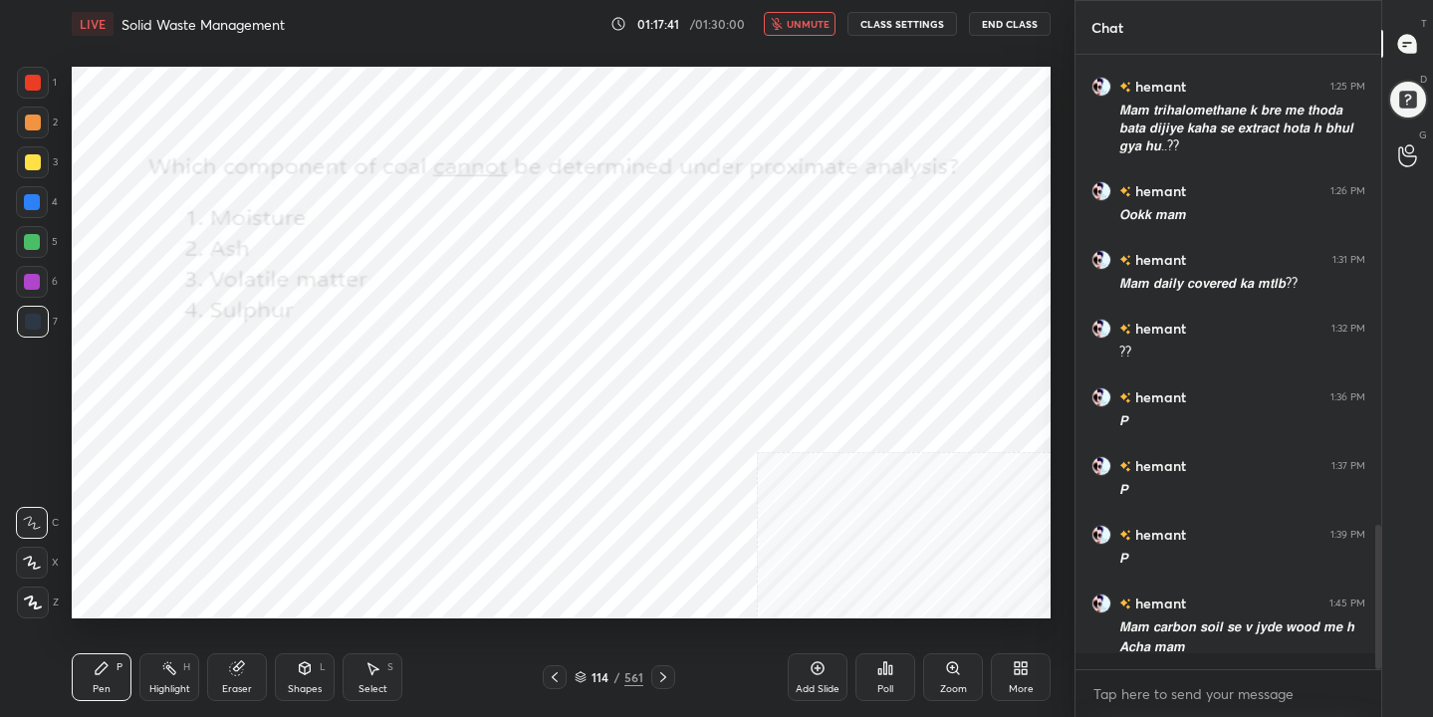
scroll to position [7, 7]
click at [791, 22] on span "unmute" at bounding box center [807, 24] width 43 height 14
click at [585, 669] on div "115 / 561" at bounding box center [608, 677] width 69 height 18
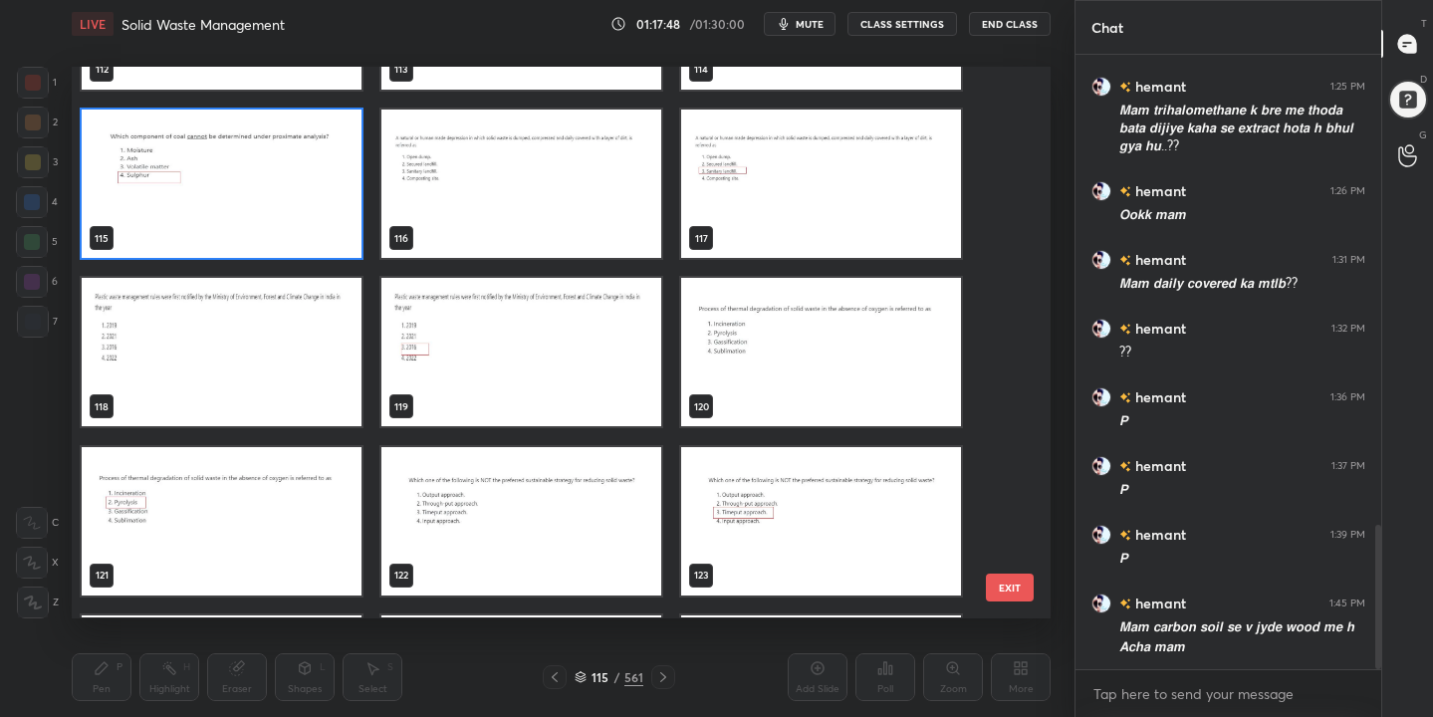
scroll to position [6371, 0]
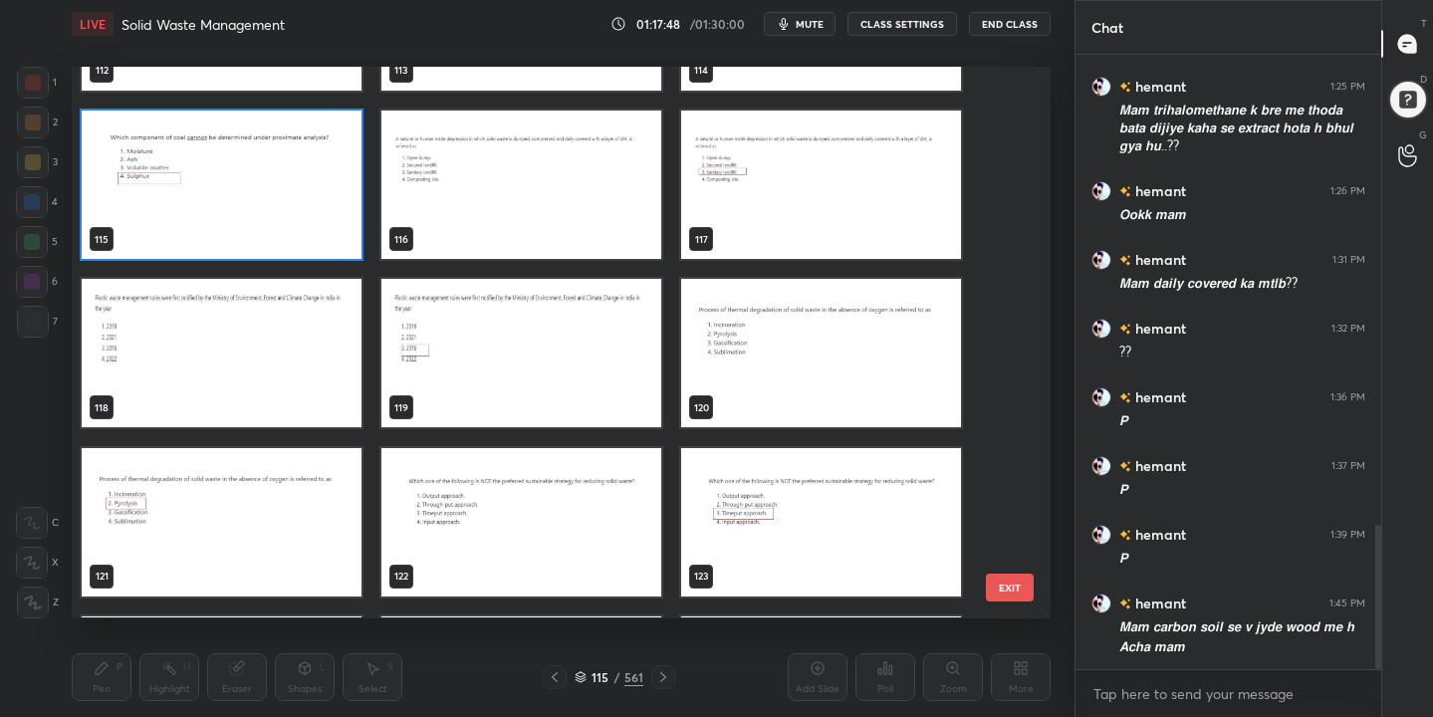
click at [286, 369] on img "grid" at bounding box center [222, 354] width 280 height 148
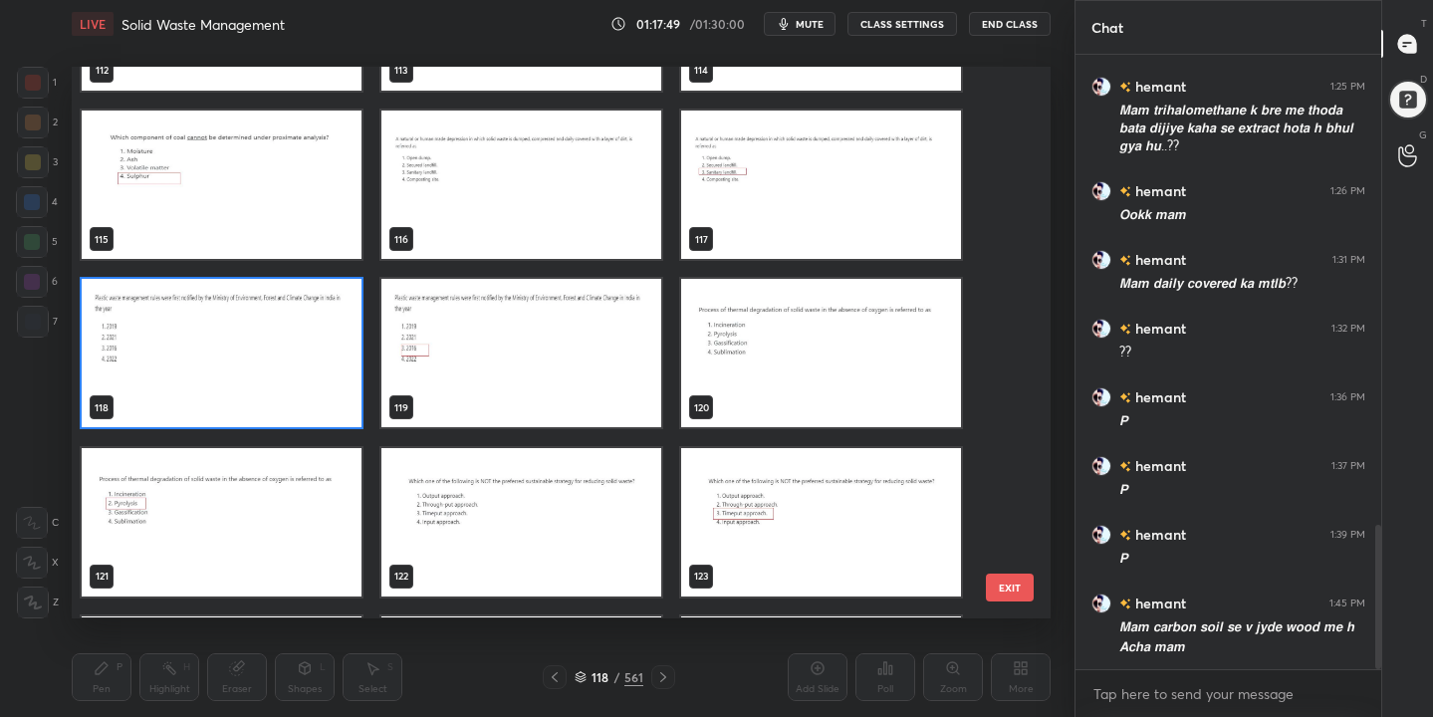
click at [286, 369] on img "grid" at bounding box center [222, 354] width 280 height 148
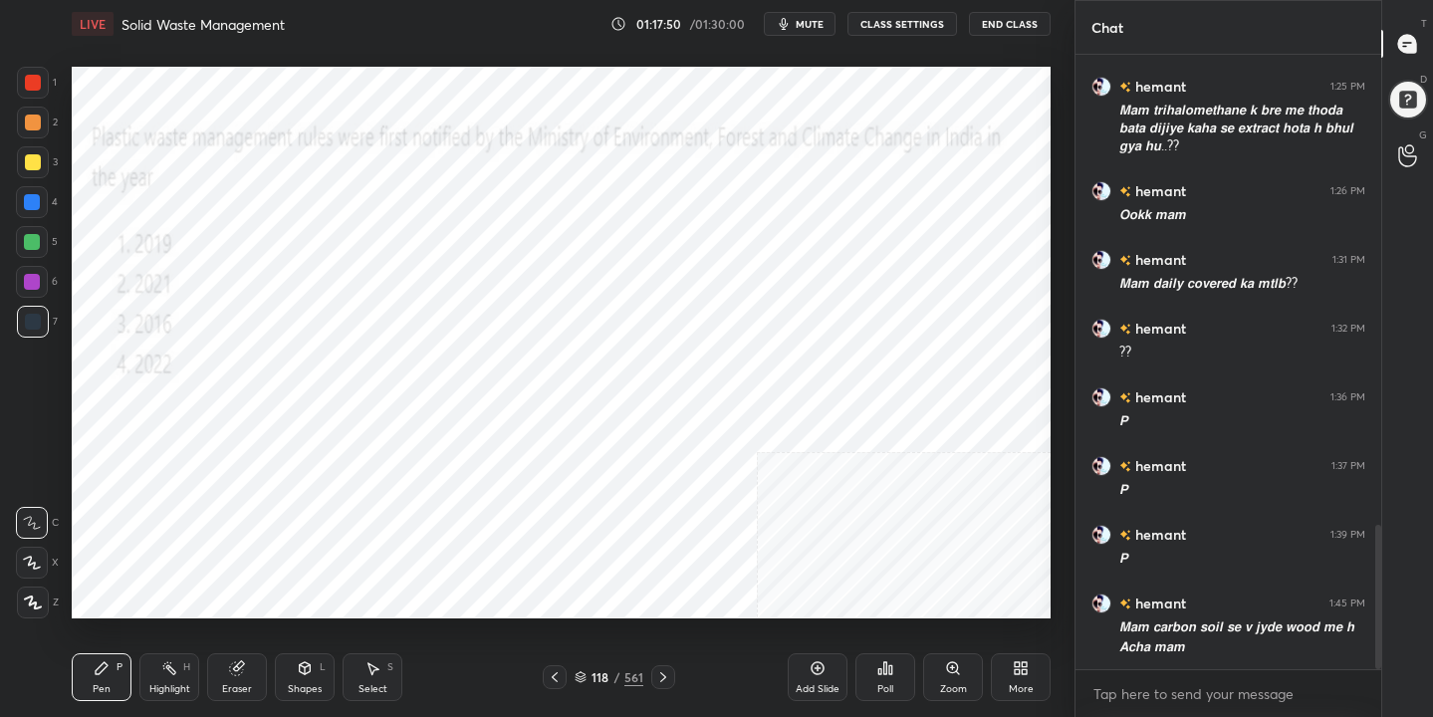
click at [811, 23] on span "mute" at bounding box center [809, 24] width 28 height 14
click at [584, 673] on icon at bounding box center [580, 677] width 12 height 12
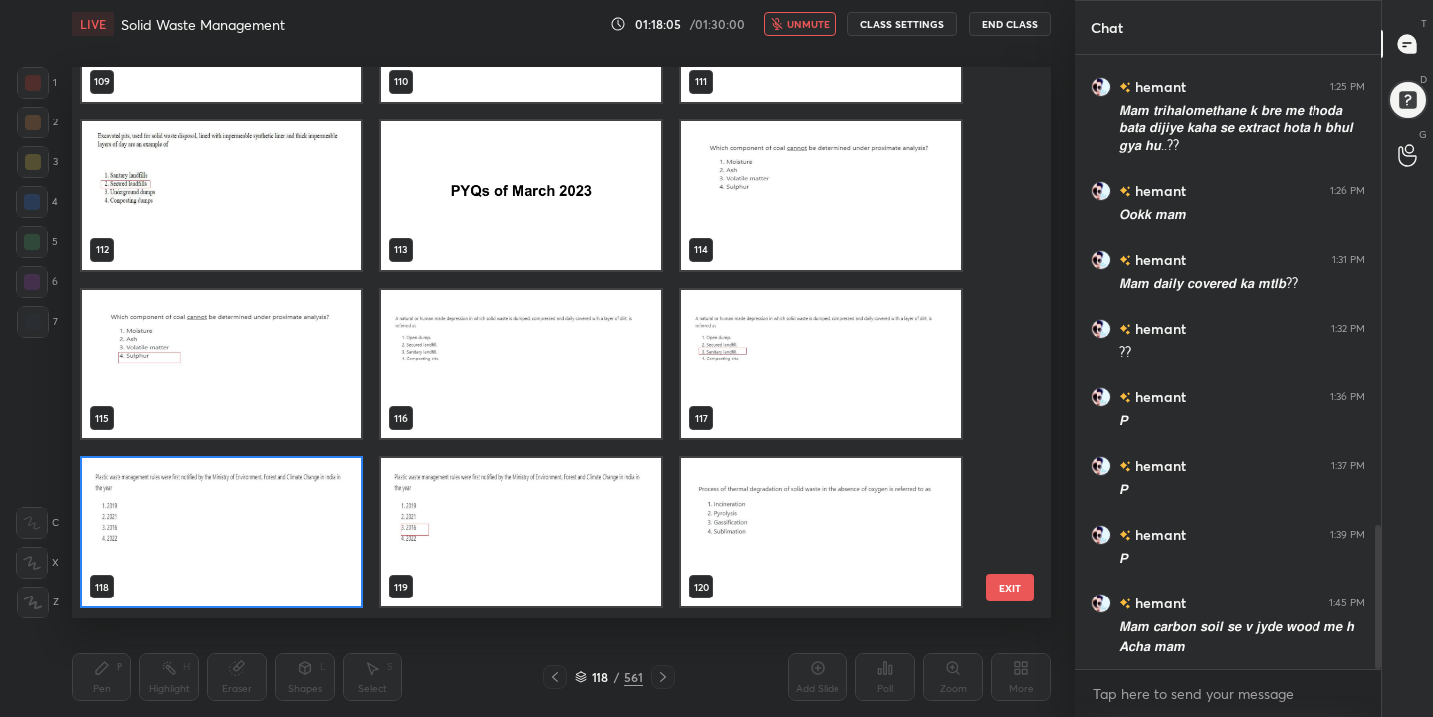
scroll to position [545, 970]
click at [340, 494] on img "grid" at bounding box center [222, 533] width 280 height 148
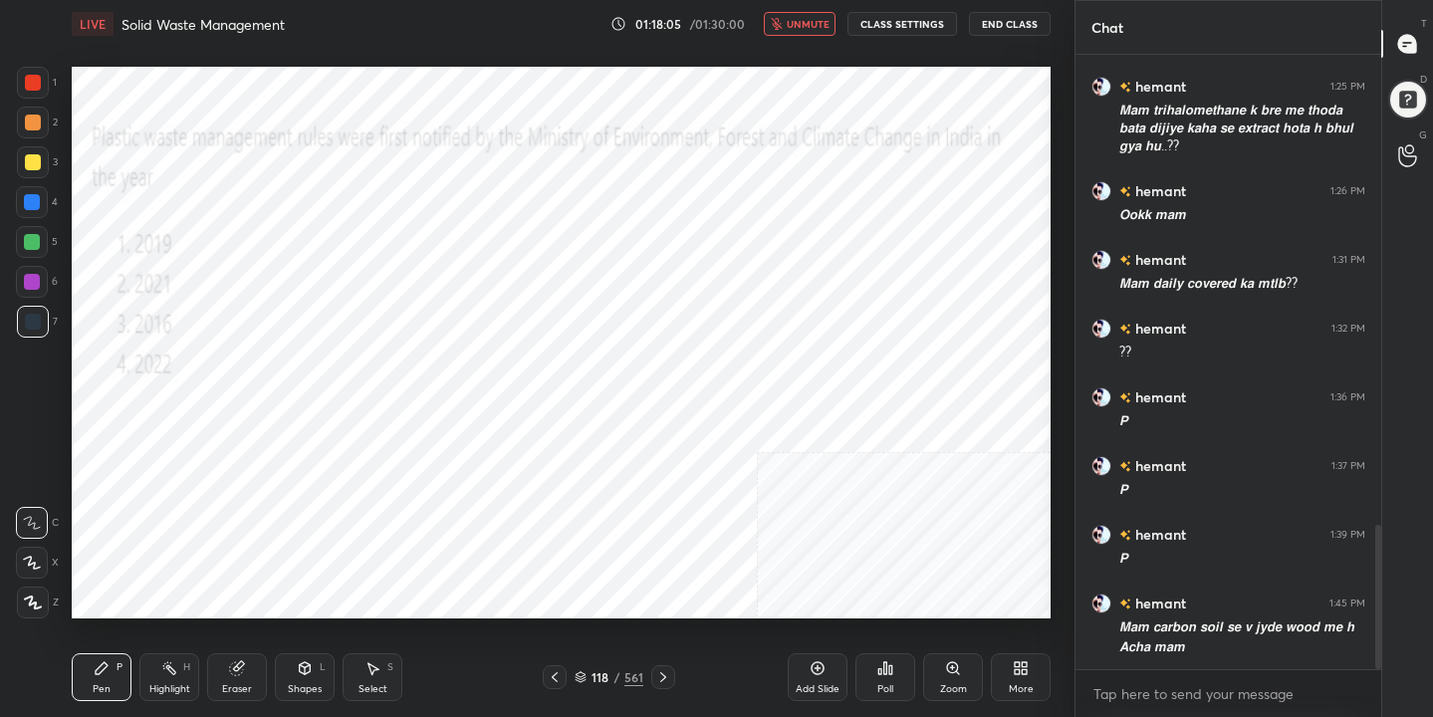
click at [340, 494] on img "grid" at bounding box center [222, 533] width 280 height 148
click at [882, 670] on icon at bounding box center [885, 668] width 16 height 16
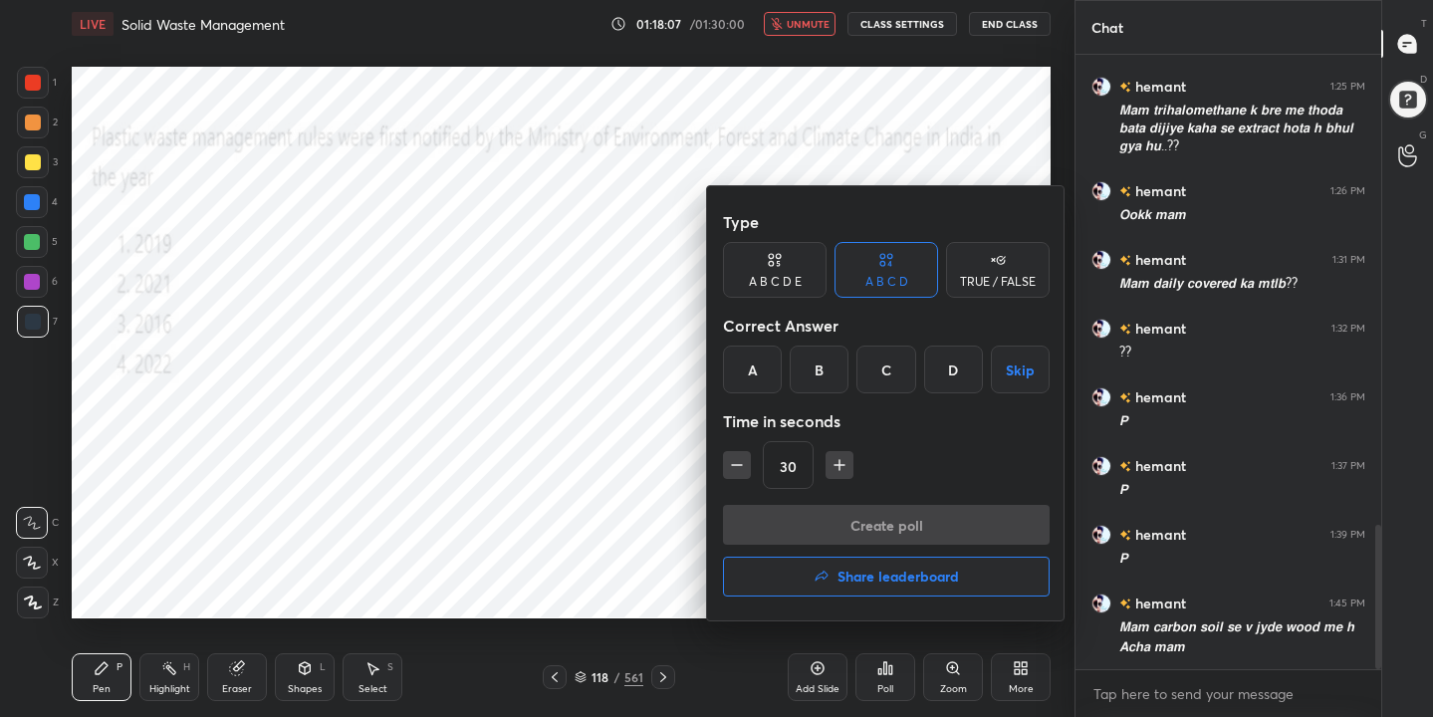
click at [893, 351] on div "C" at bounding box center [885, 369] width 59 height 48
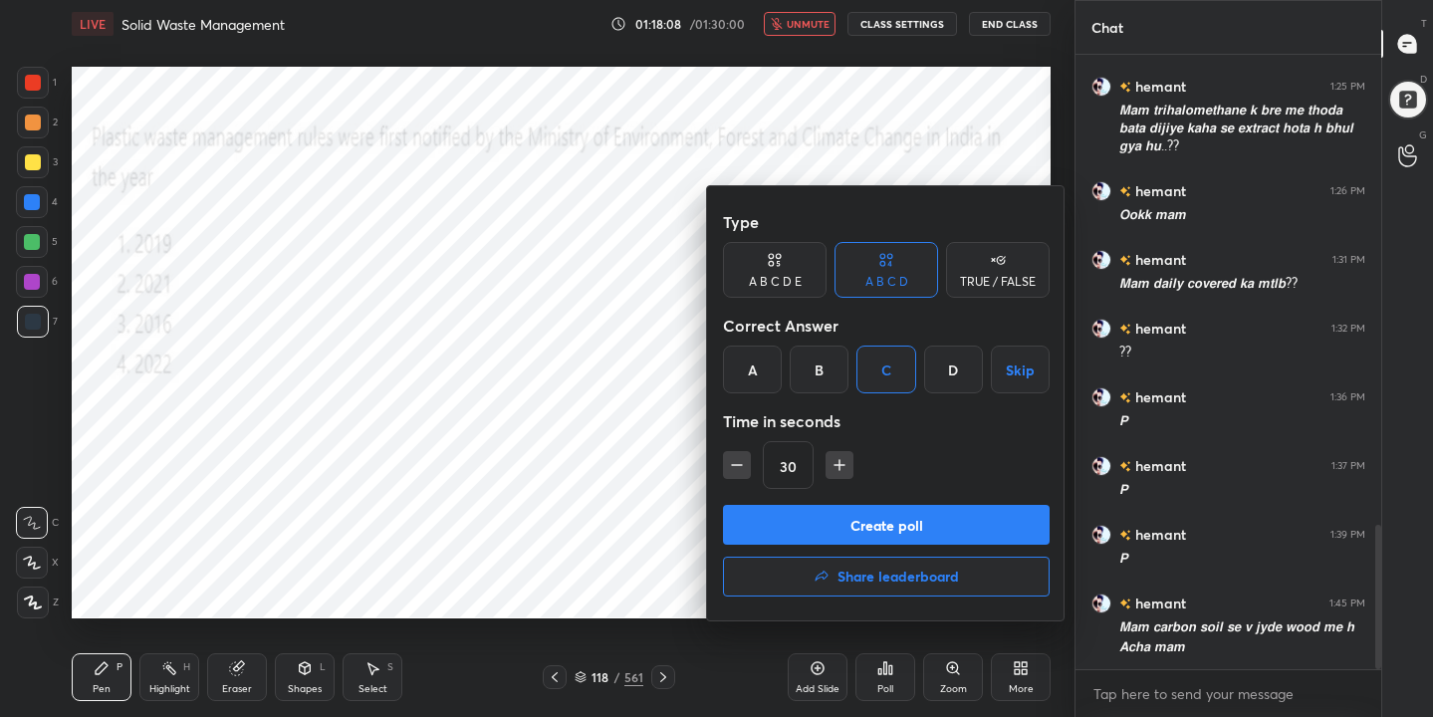
click at [932, 525] on button "Create poll" at bounding box center [886, 525] width 327 height 40
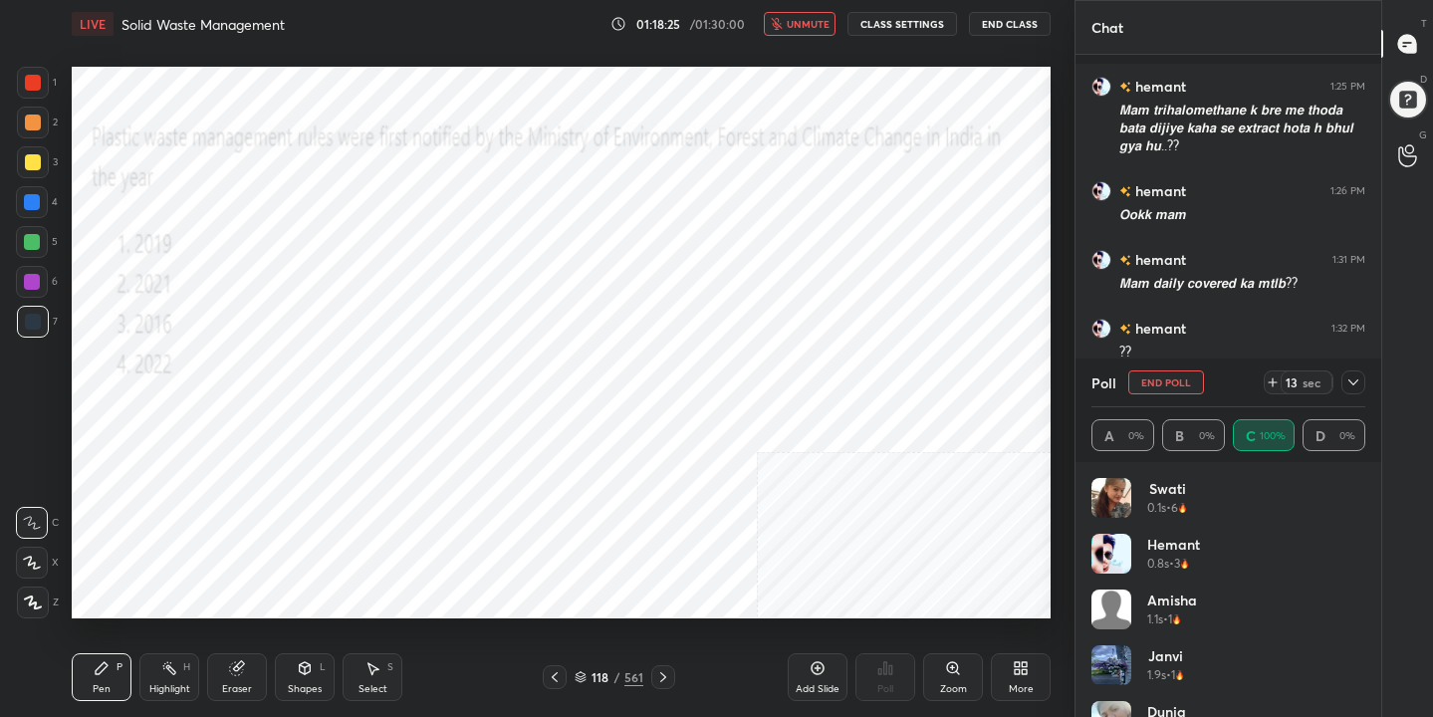
scroll to position [2164, 0]
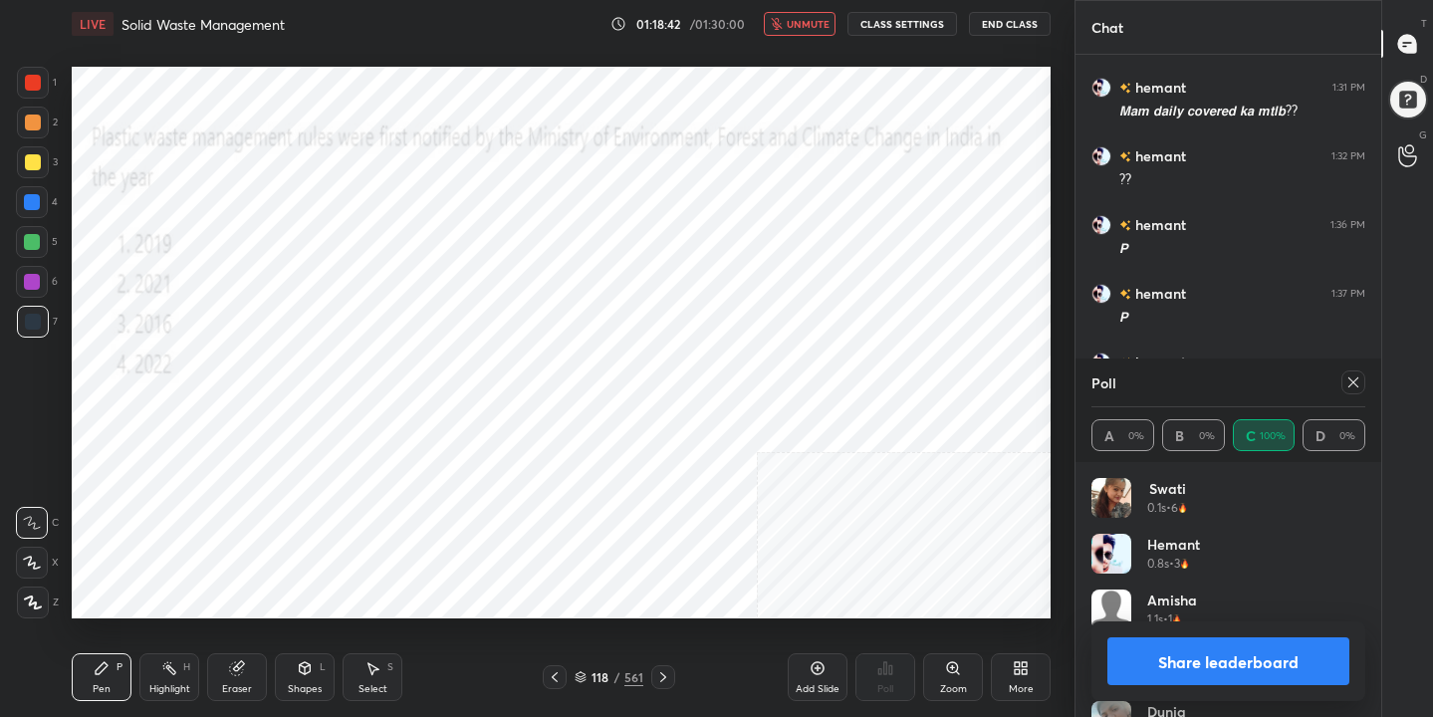
click at [1355, 379] on icon at bounding box center [1353, 382] width 10 height 10
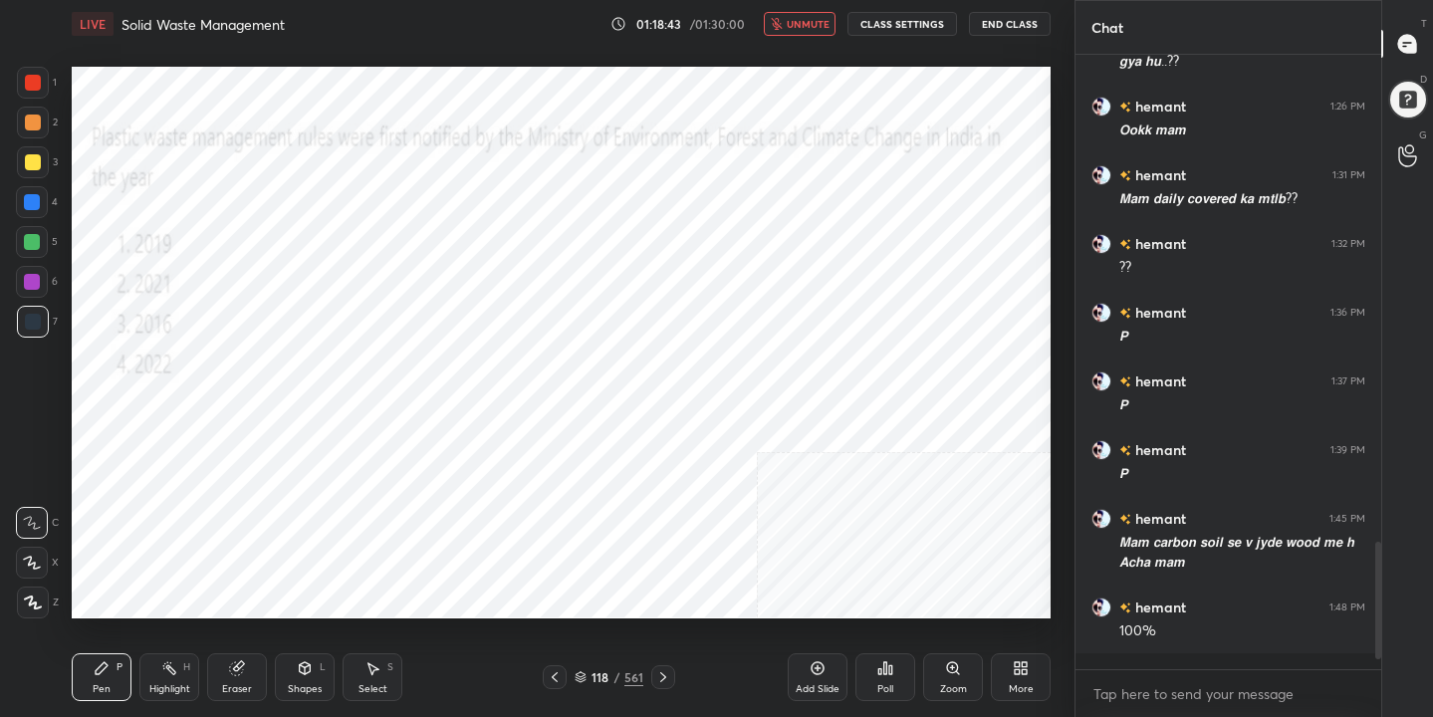
scroll to position [2061, 0]
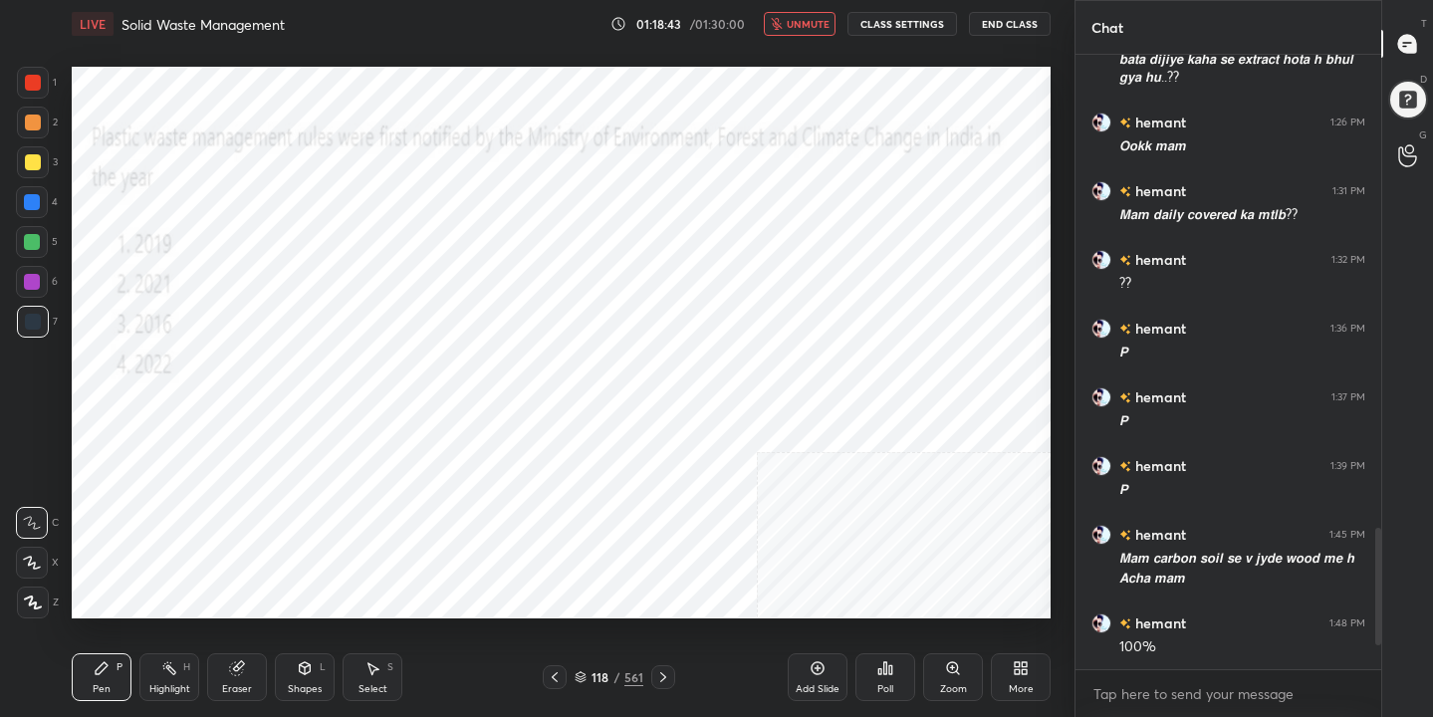
click at [825, 25] on span "unmute" at bounding box center [807, 24] width 43 height 14
click at [590, 672] on div "119" at bounding box center [600, 677] width 20 height 12
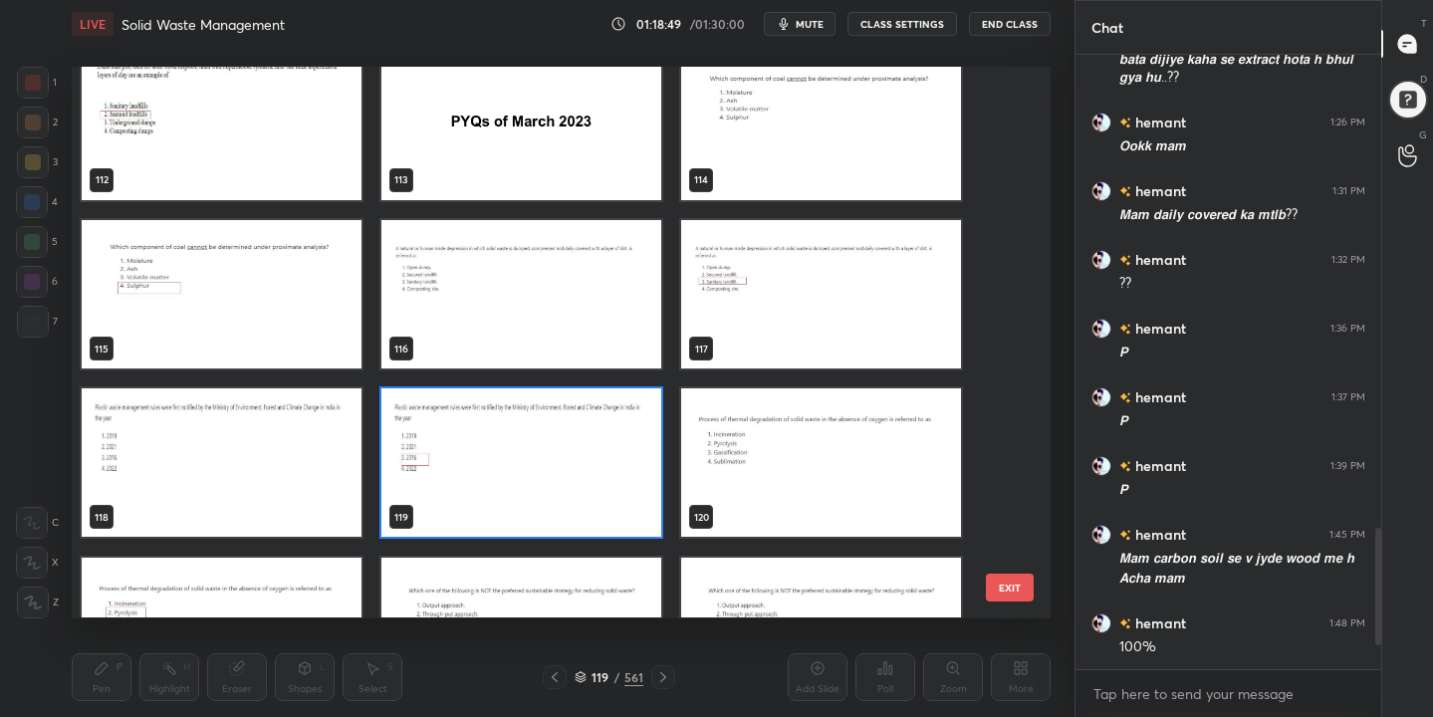
scroll to position [6416, 0]
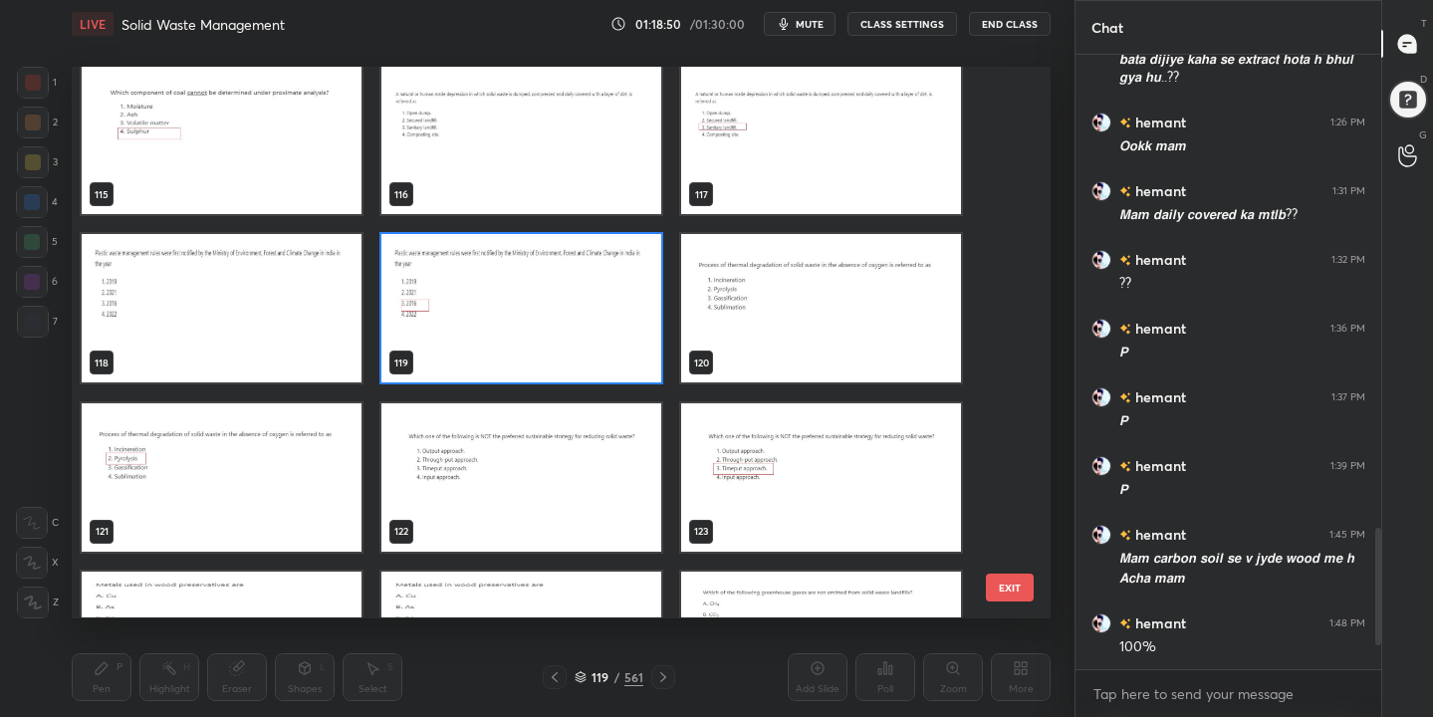
click at [828, 328] on img "grid" at bounding box center [821, 309] width 280 height 148
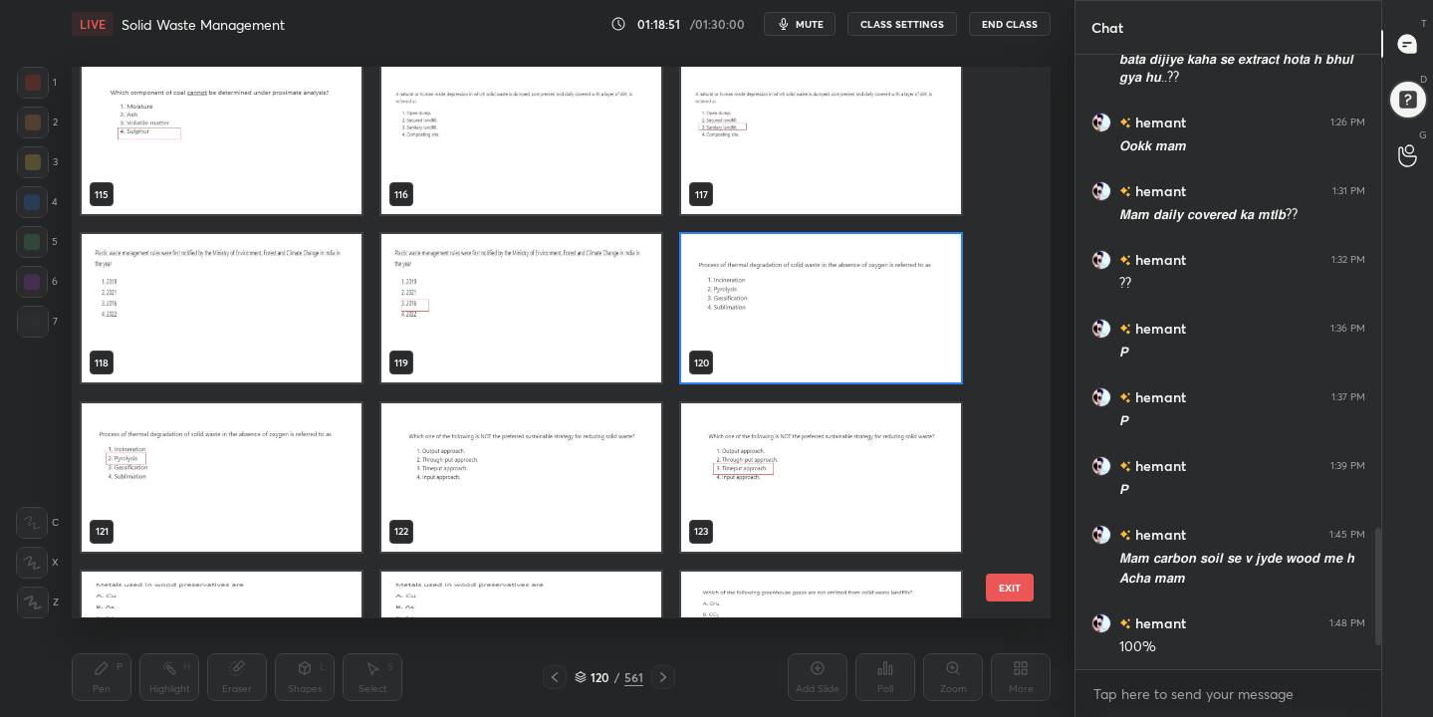
click at [828, 328] on img "grid" at bounding box center [821, 309] width 280 height 148
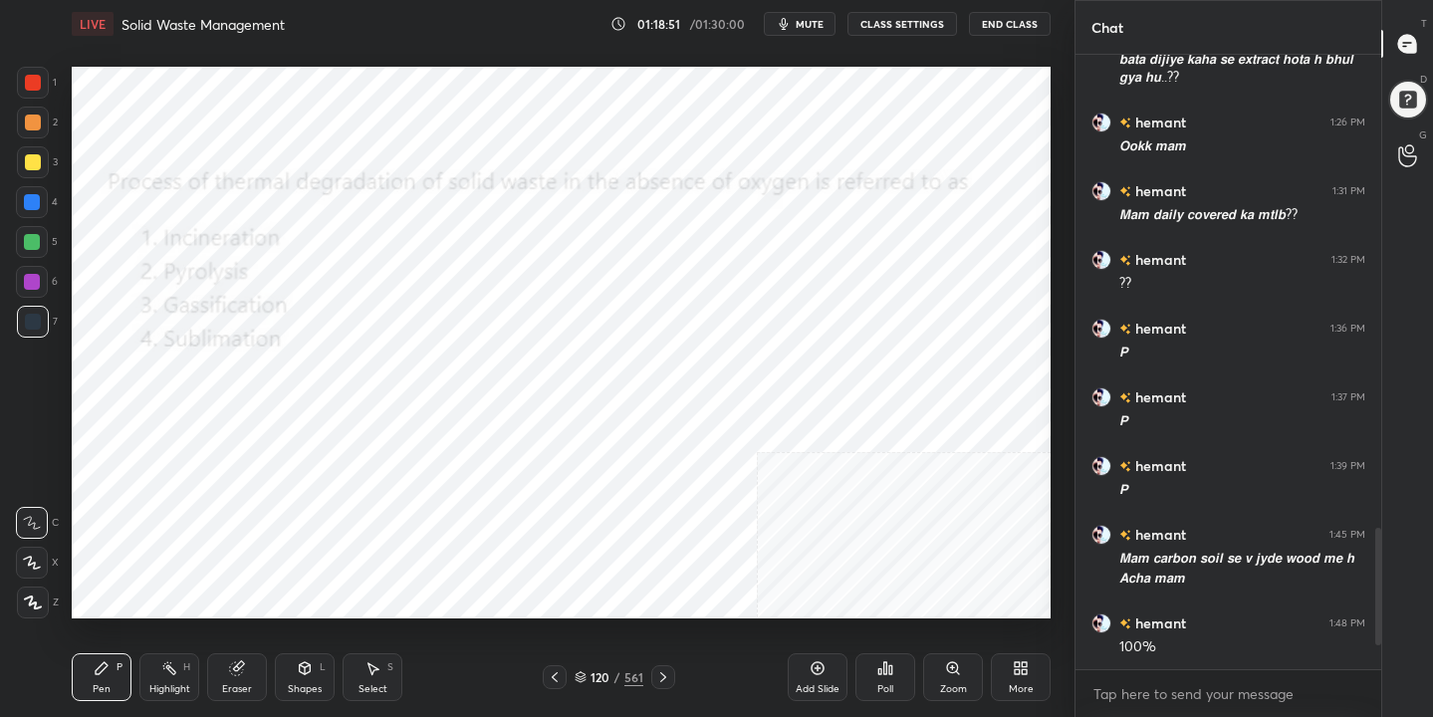
click at [828, 328] on img "grid" at bounding box center [821, 309] width 280 height 148
click at [810, 21] on span "mute" at bounding box center [809, 24] width 28 height 14
click at [579, 681] on icon at bounding box center [580, 680] width 10 height 3
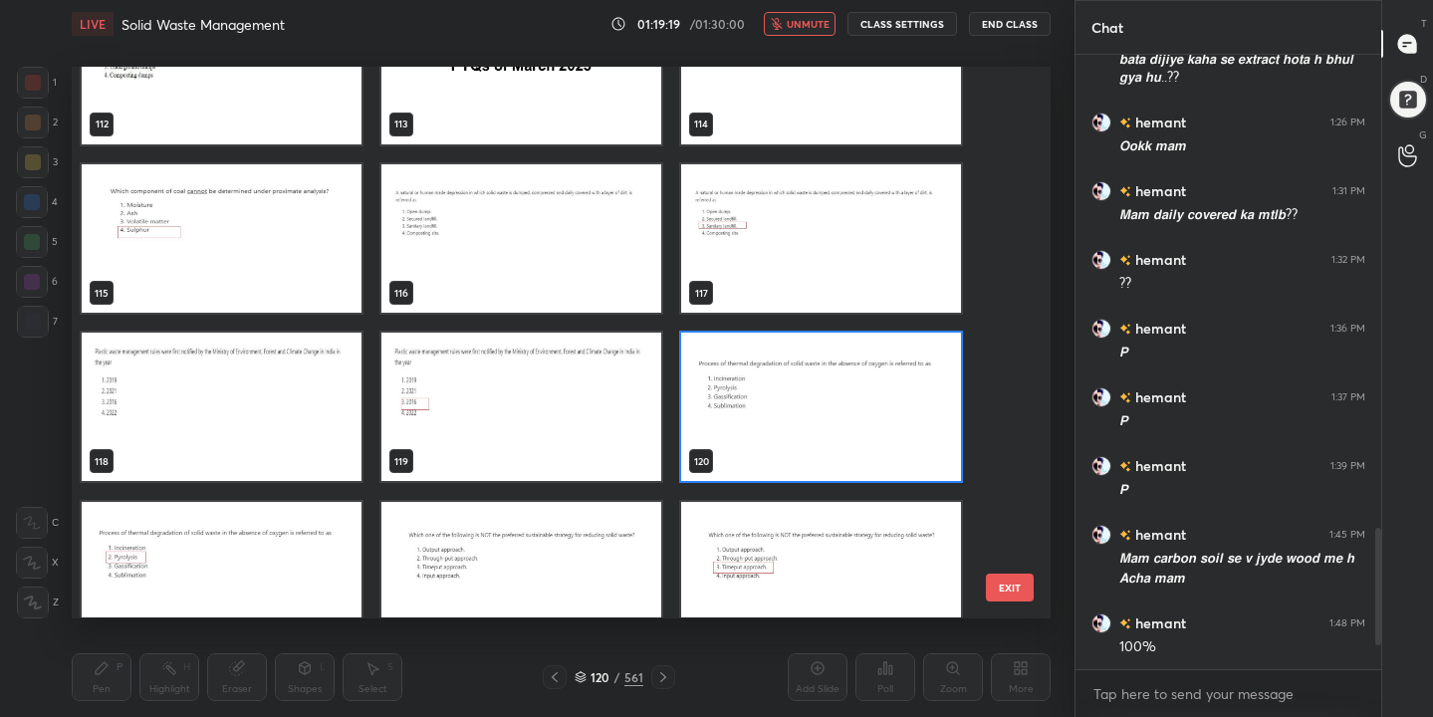
scroll to position [6352, 0]
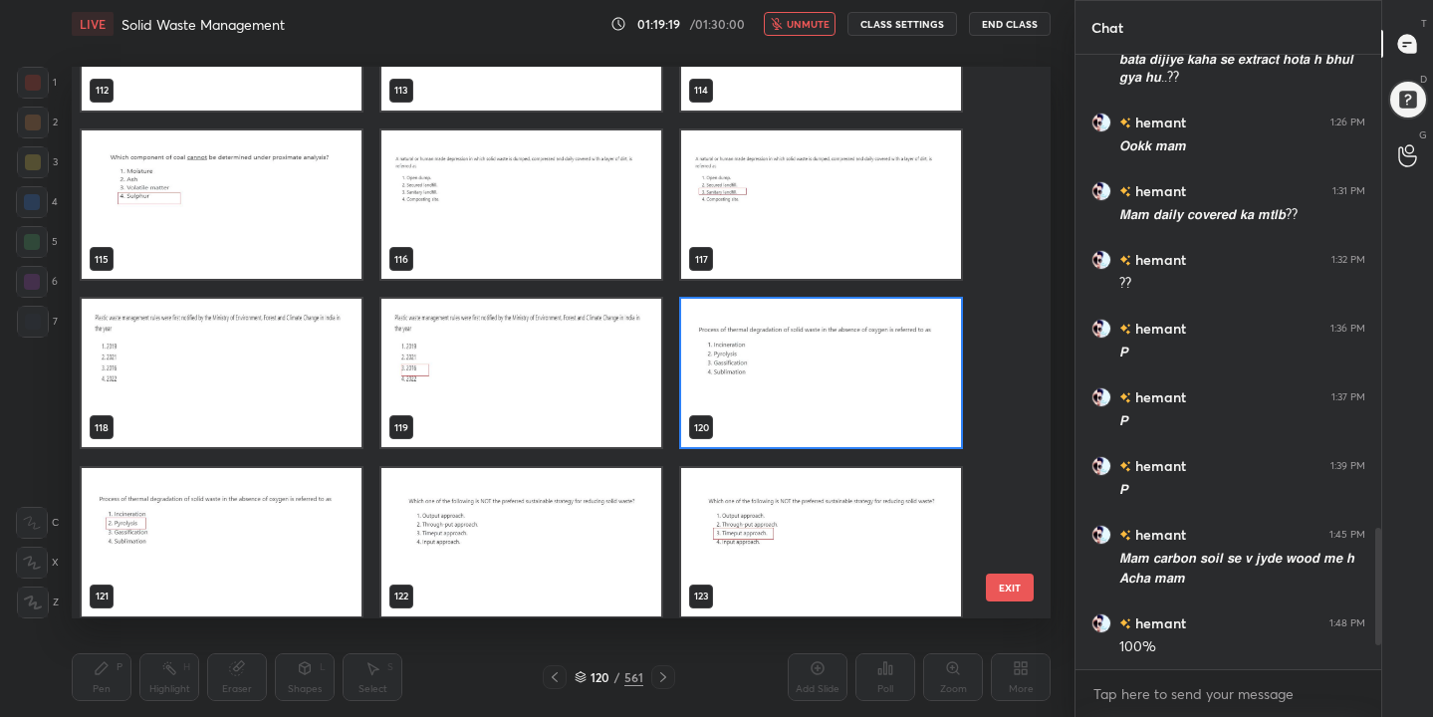
click at [803, 410] on img "grid" at bounding box center [821, 374] width 280 height 148
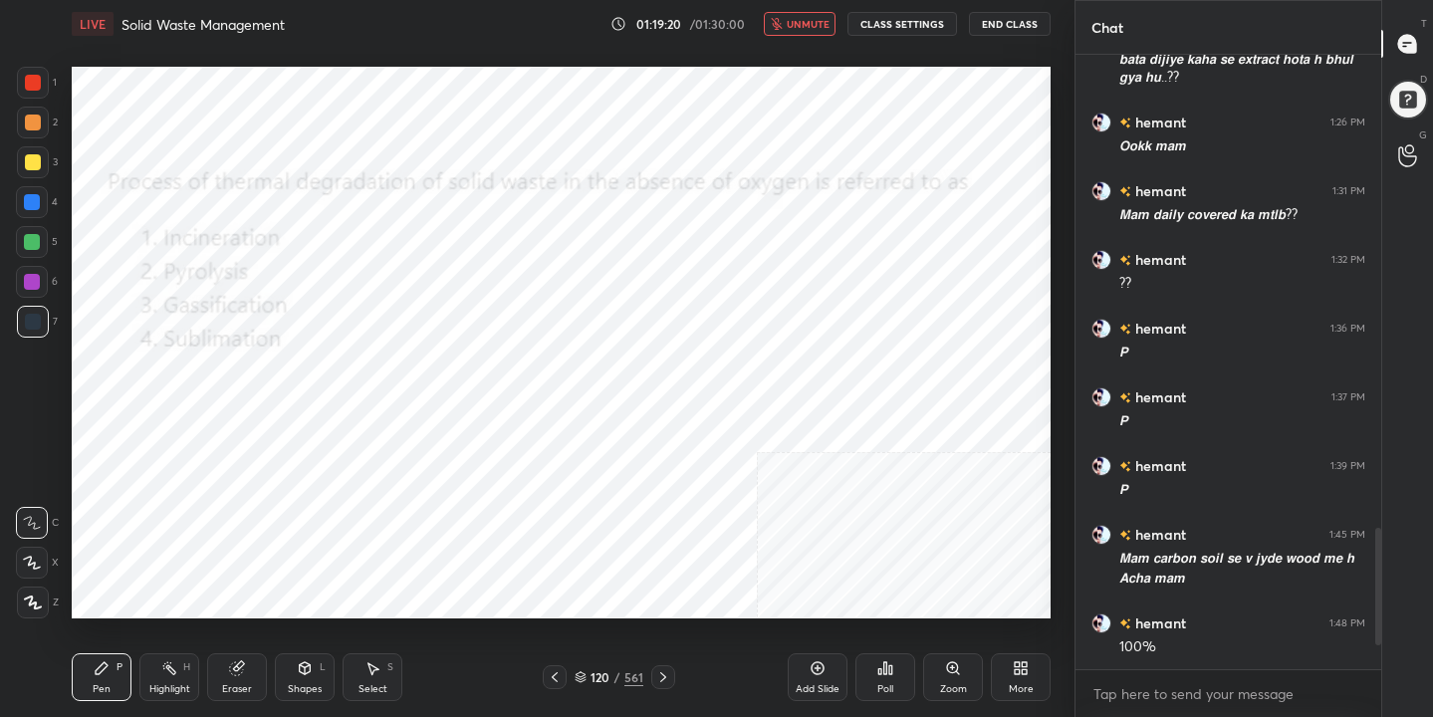
click at [803, 410] on img "grid" at bounding box center [821, 374] width 280 height 148
click at [892, 677] on div "Poll" at bounding box center [885, 677] width 60 height 48
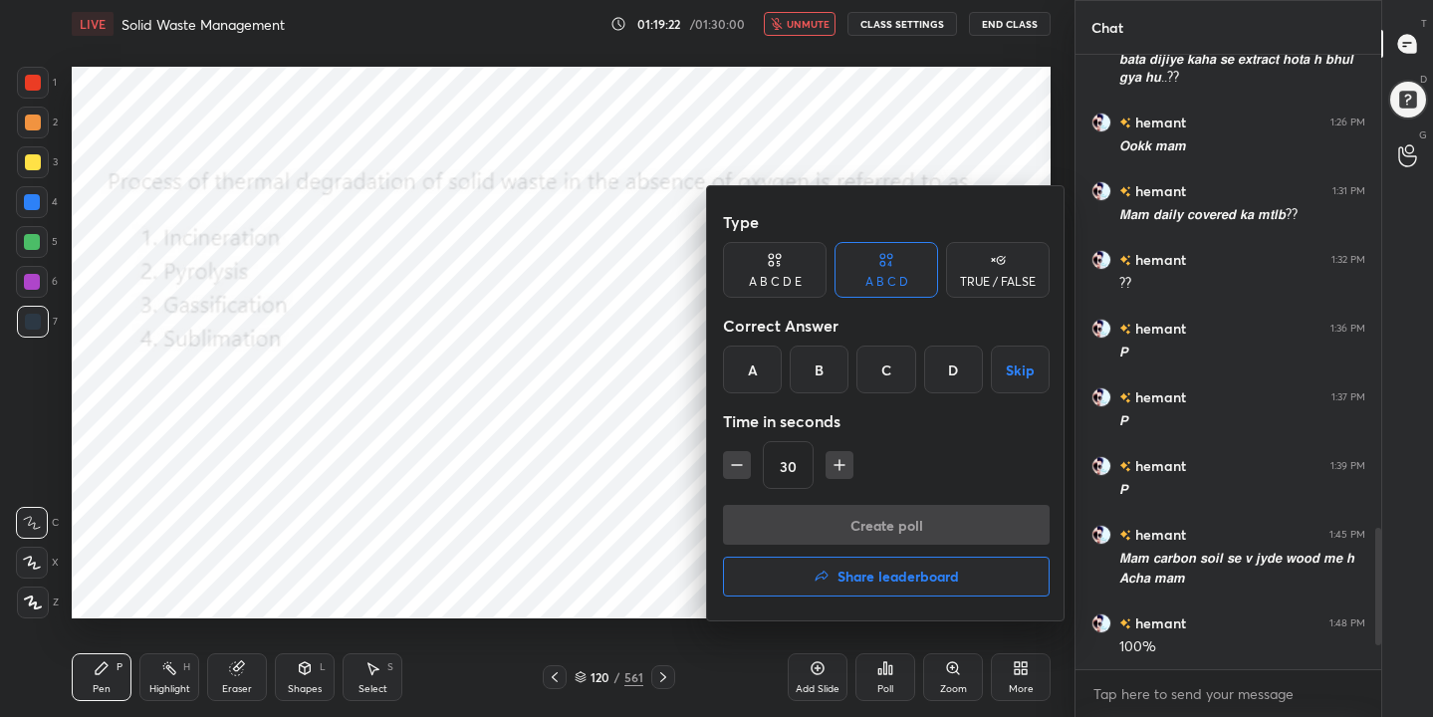
click at [821, 372] on div "B" at bounding box center [818, 369] width 59 height 48
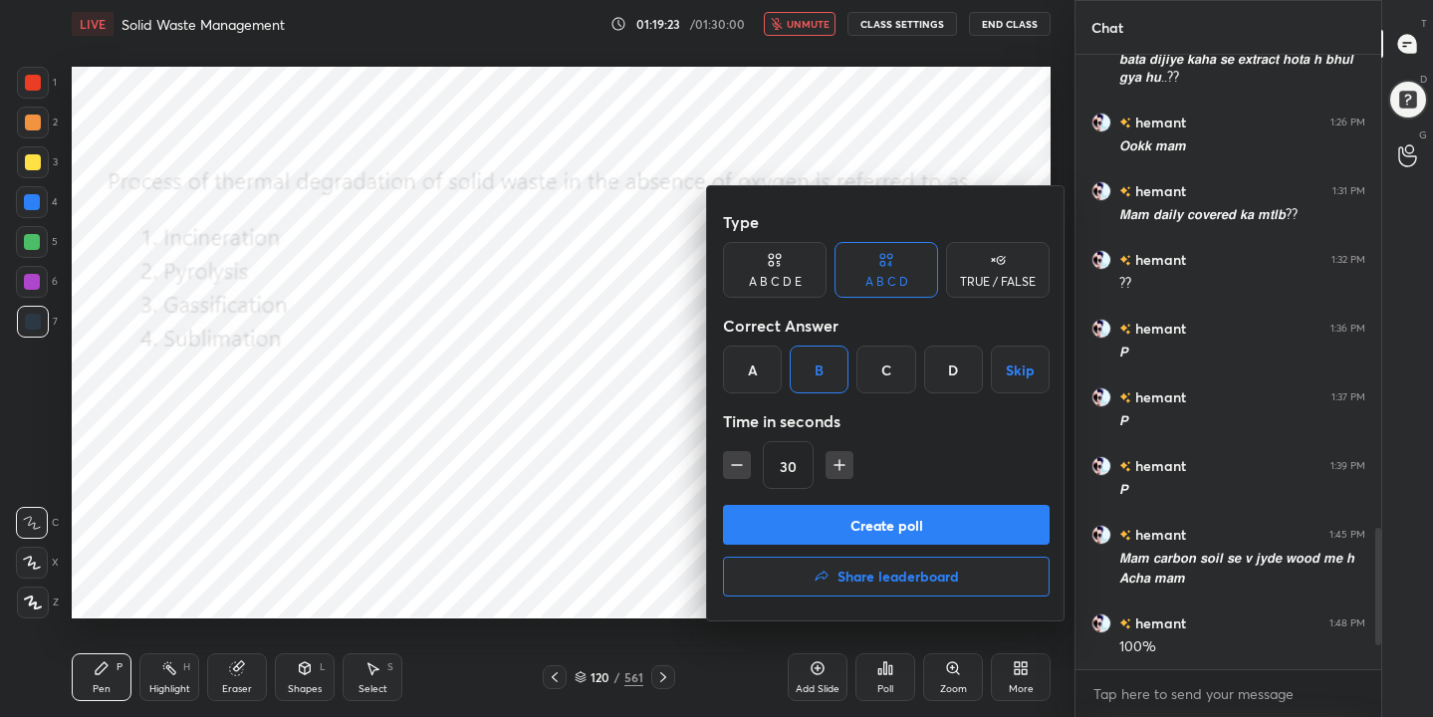
click at [864, 537] on button "Create poll" at bounding box center [886, 525] width 327 height 40
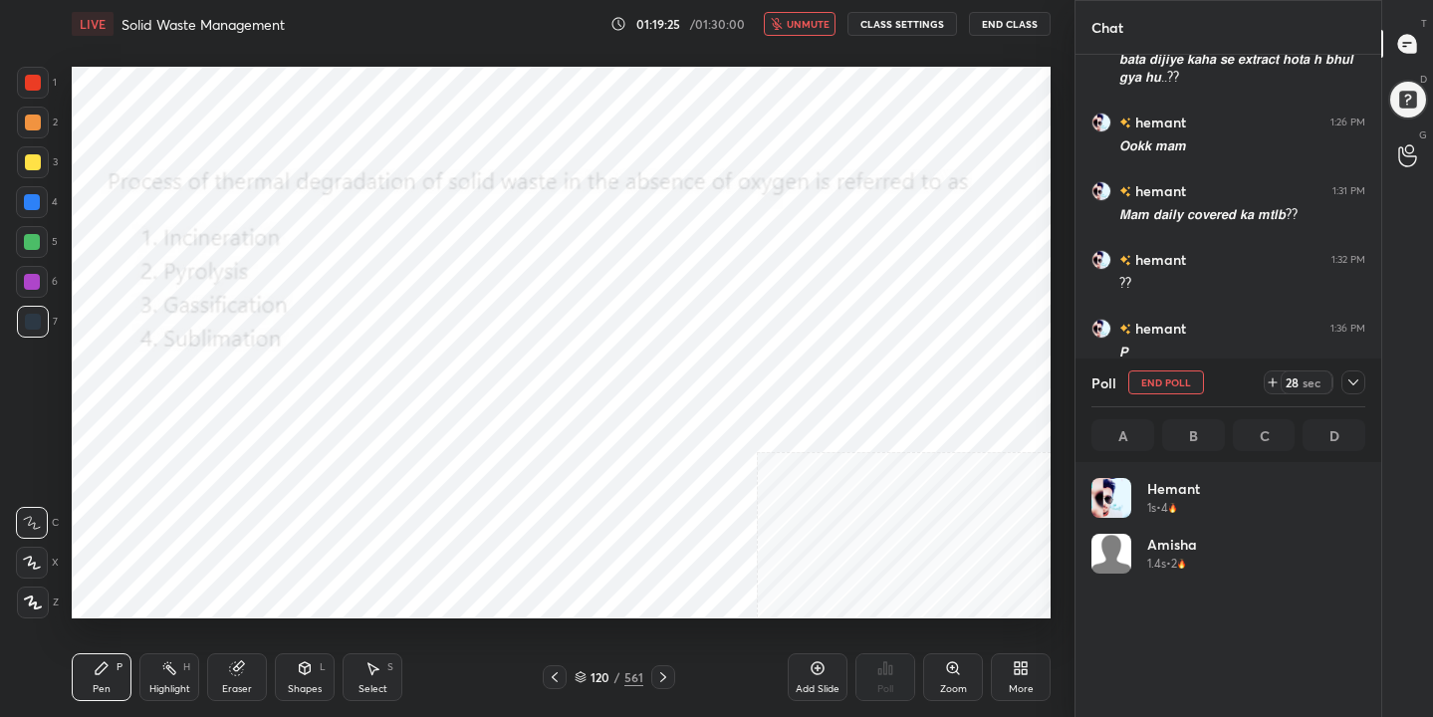
scroll to position [233, 268]
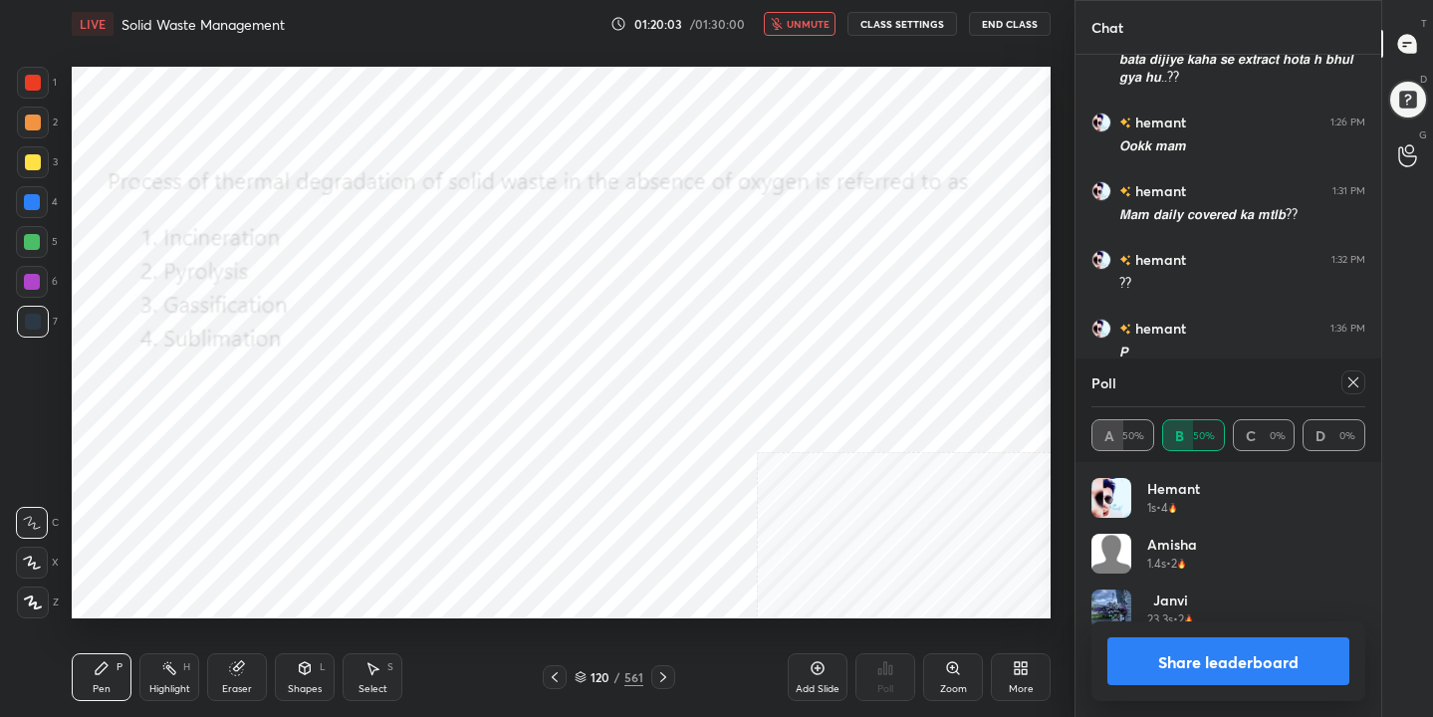
click at [1352, 377] on icon at bounding box center [1353, 382] width 16 height 16
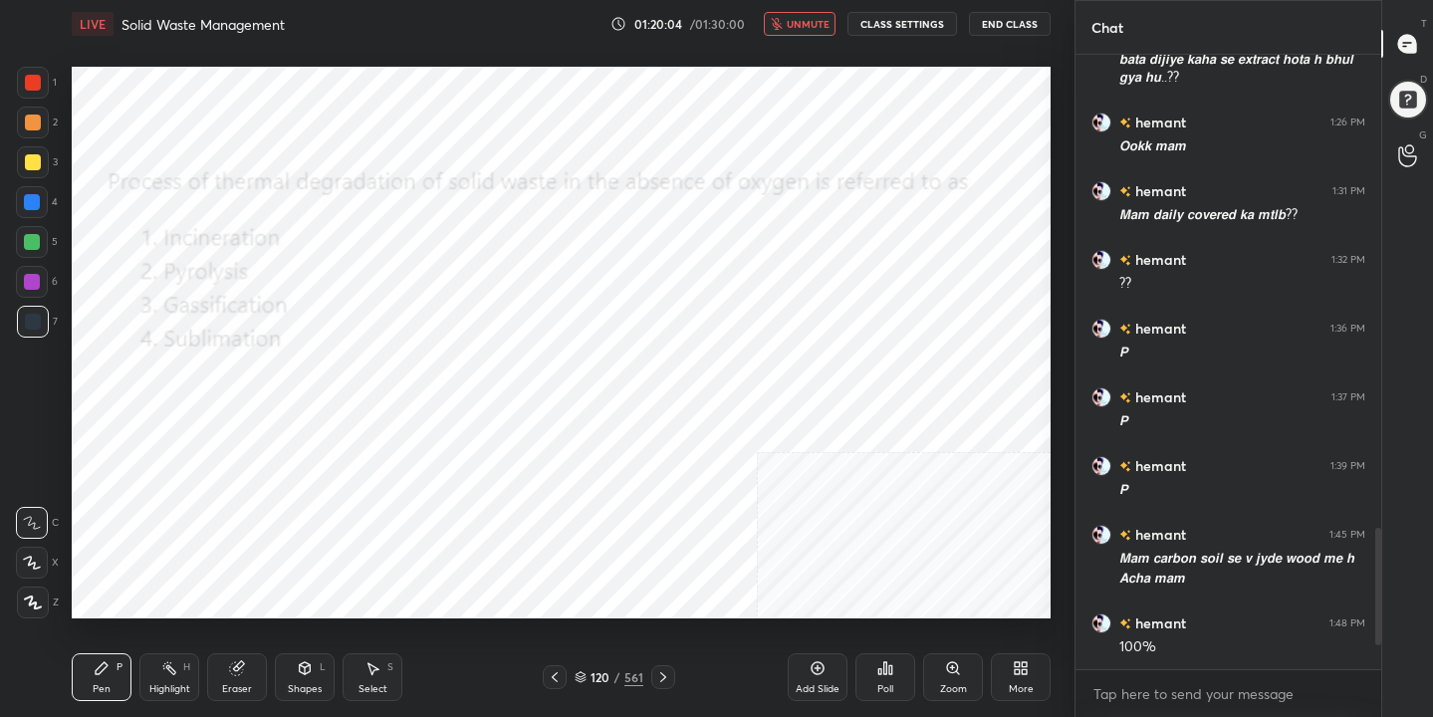
scroll to position [7, 7]
click at [811, 28] on span "unmute" at bounding box center [807, 24] width 43 height 14
click at [586, 671] on icon at bounding box center [580, 677] width 12 height 12
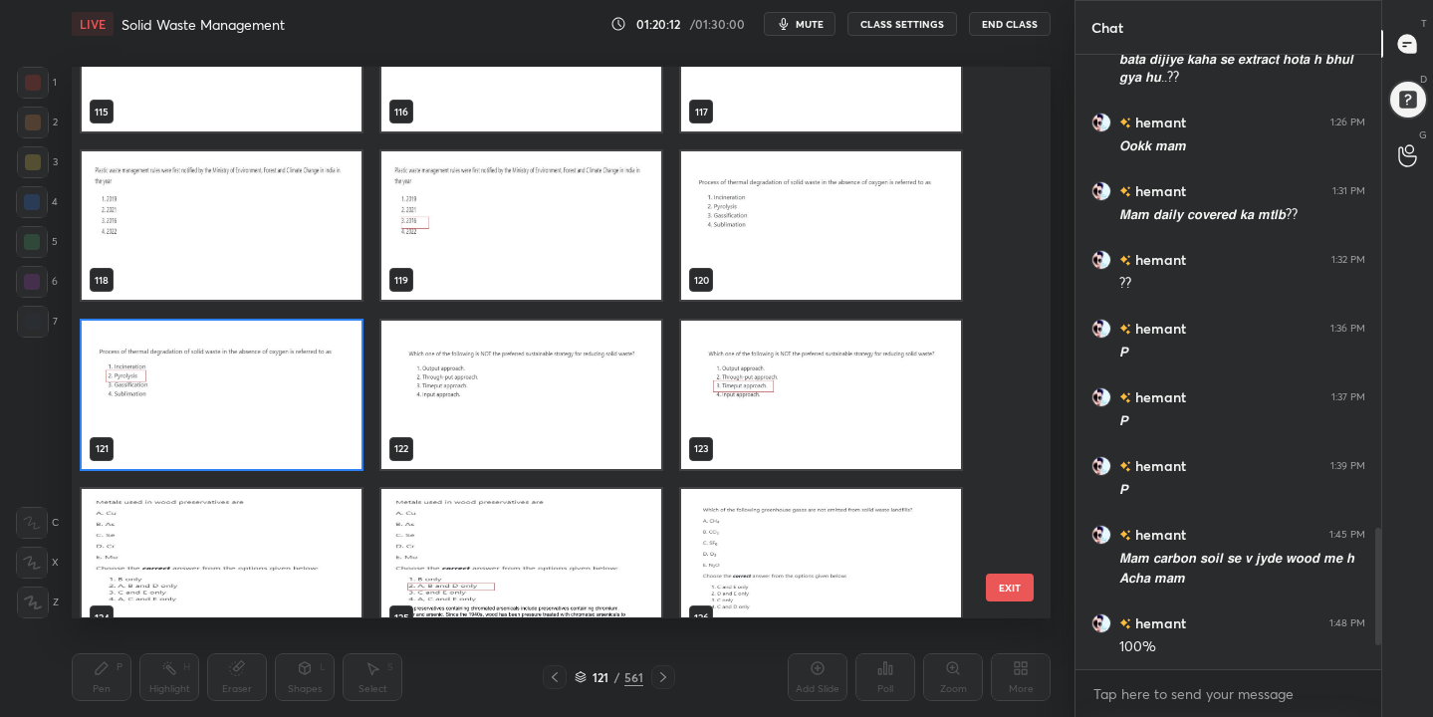
scroll to position [6594, 0]
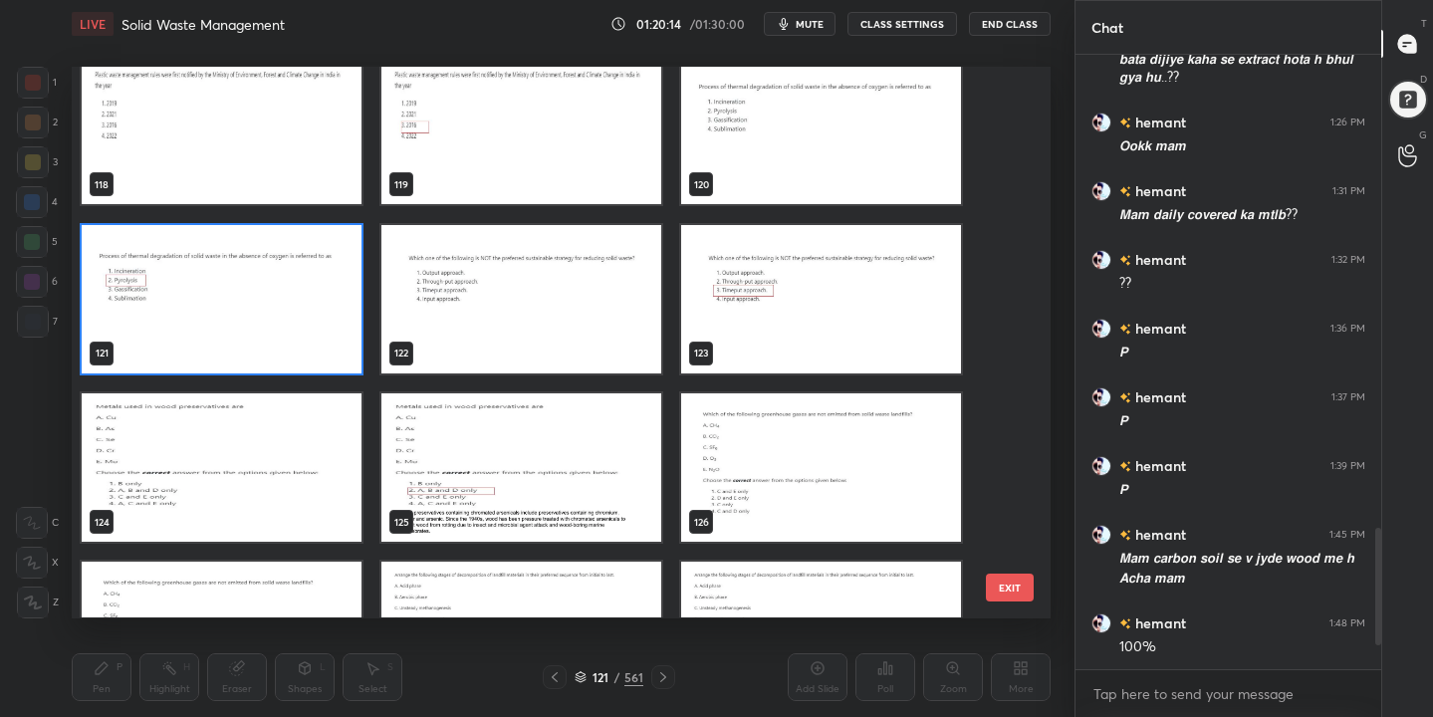
click at [510, 299] on img "grid" at bounding box center [521, 299] width 280 height 148
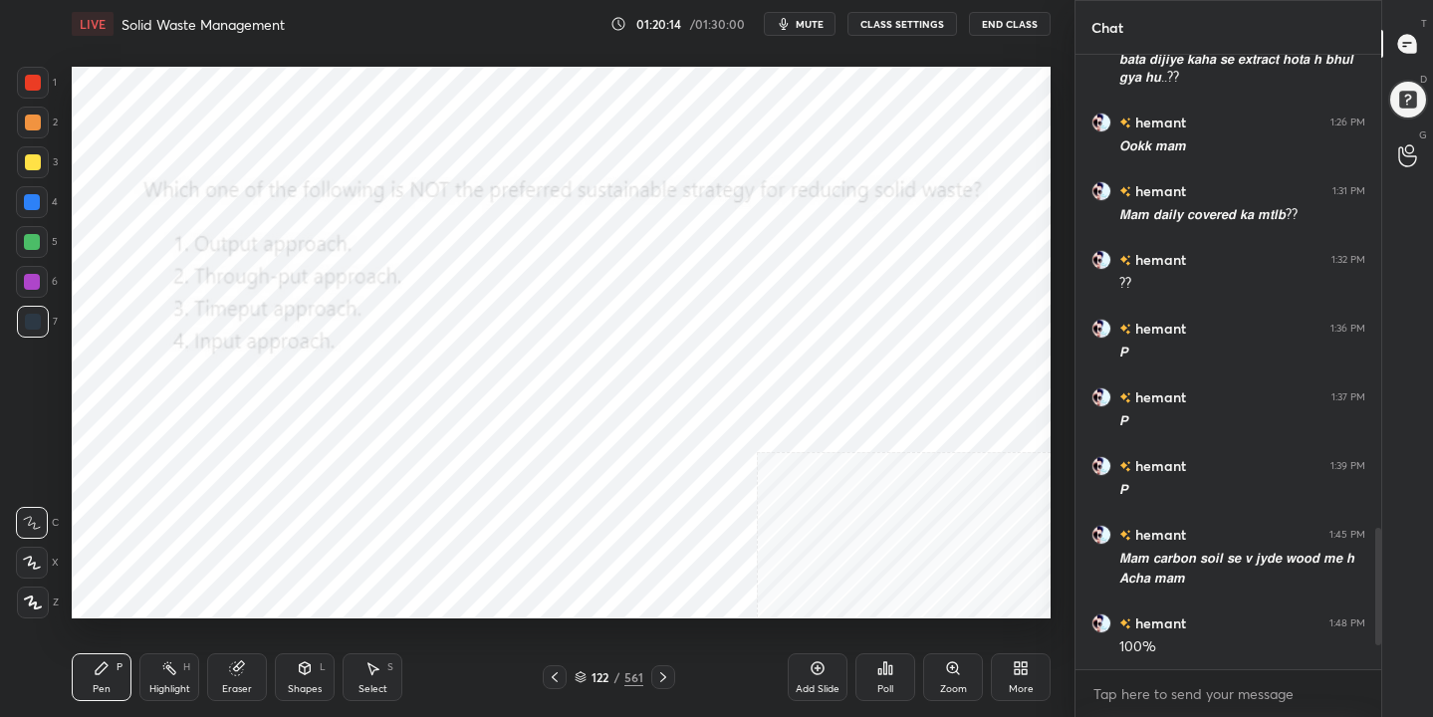
click at [510, 299] on img "grid" at bounding box center [521, 299] width 280 height 148
click at [823, 14] on button "mute" at bounding box center [800, 24] width 72 height 24
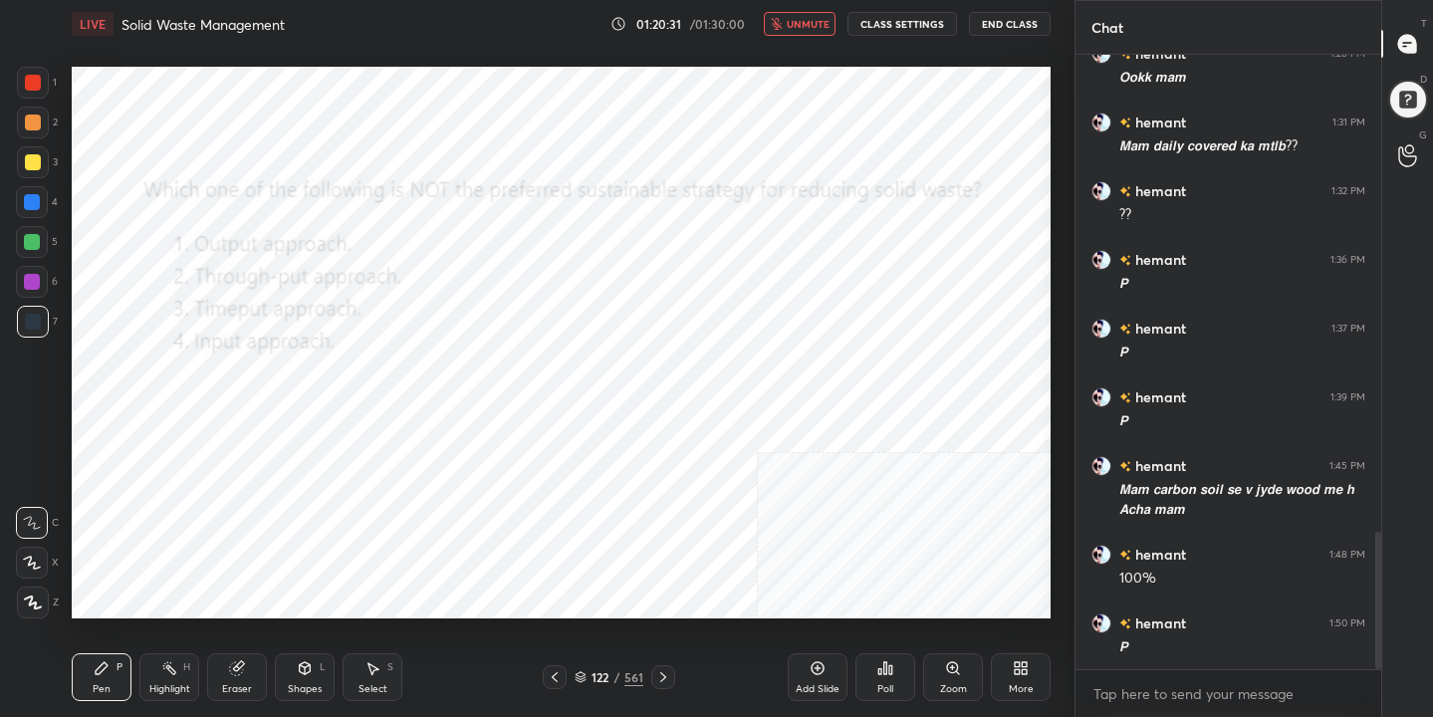
click at [889, 678] on div "Poll" at bounding box center [885, 677] width 60 height 48
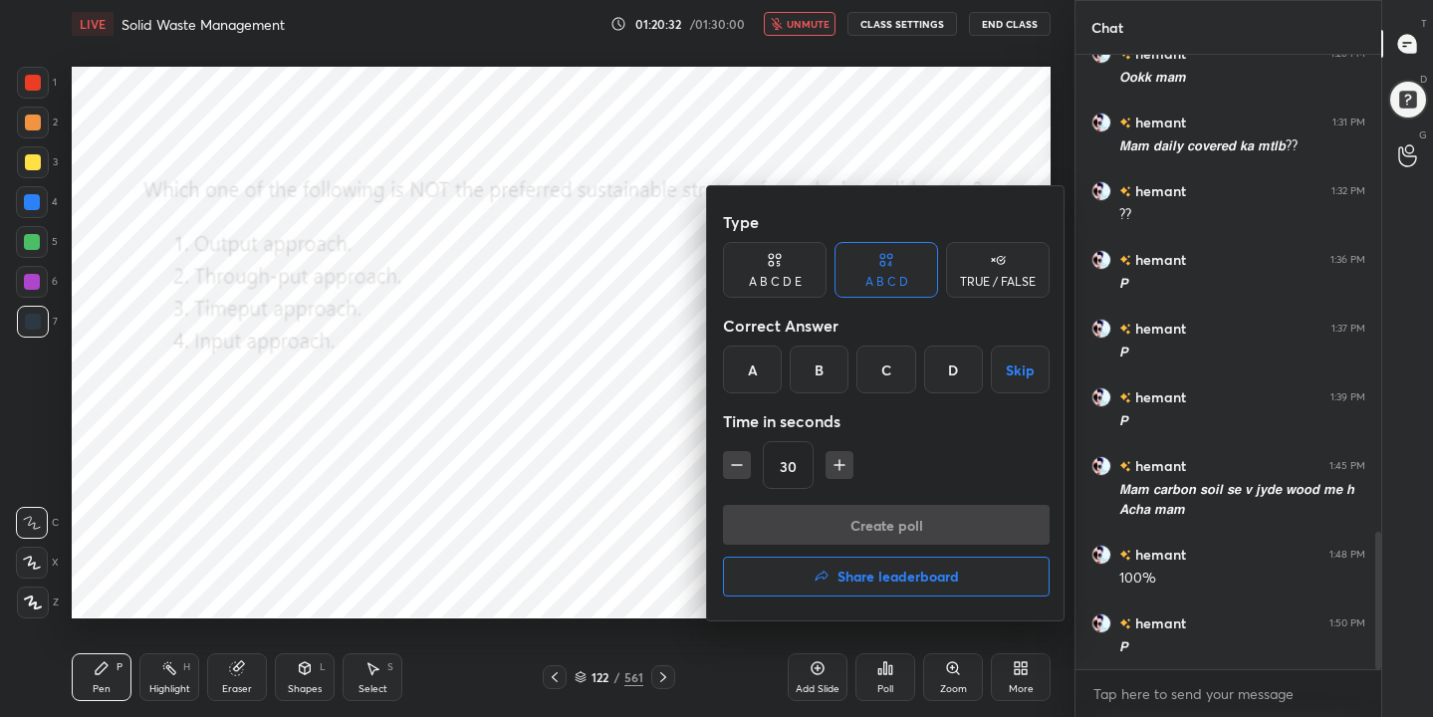
click at [891, 368] on div "C" at bounding box center [885, 369] width 59 height 48
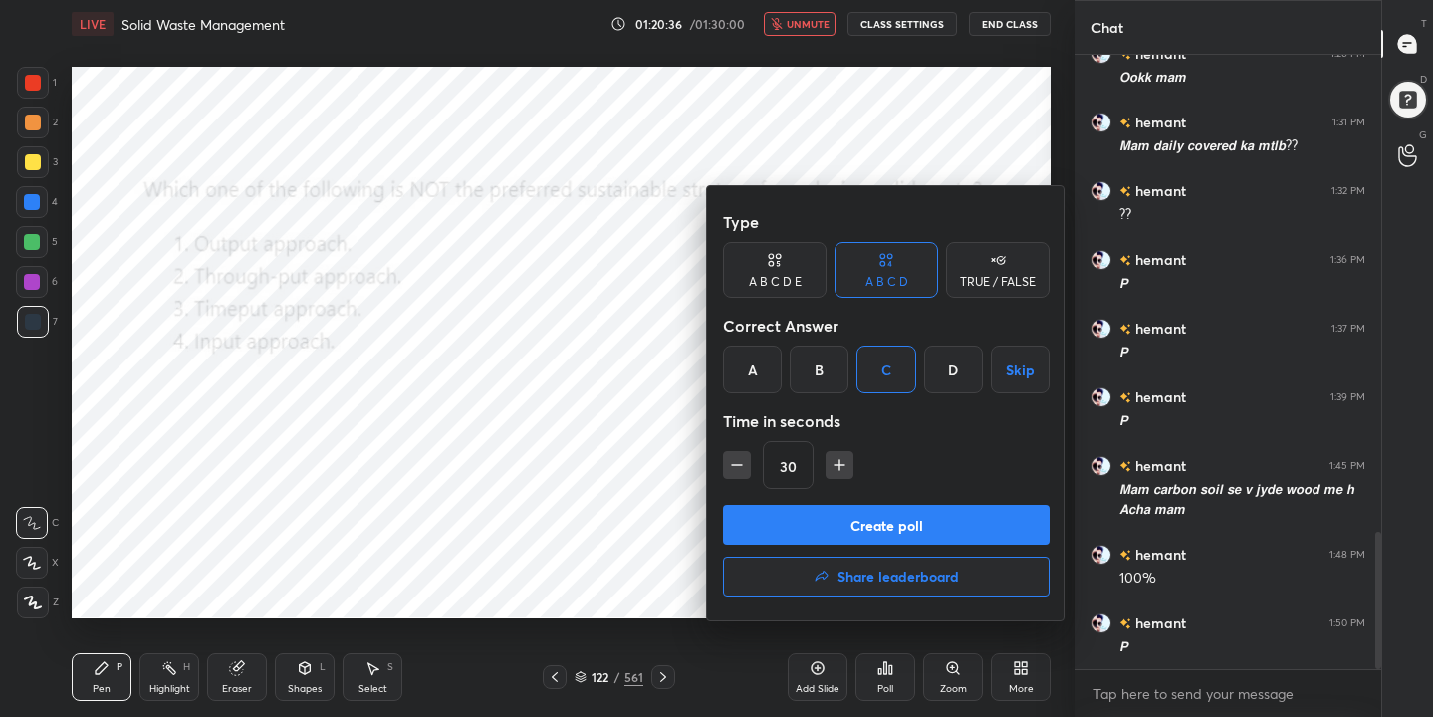
click at [924, 517] on button "Create poll" at bounding box center [886, 525] width 327 height 40
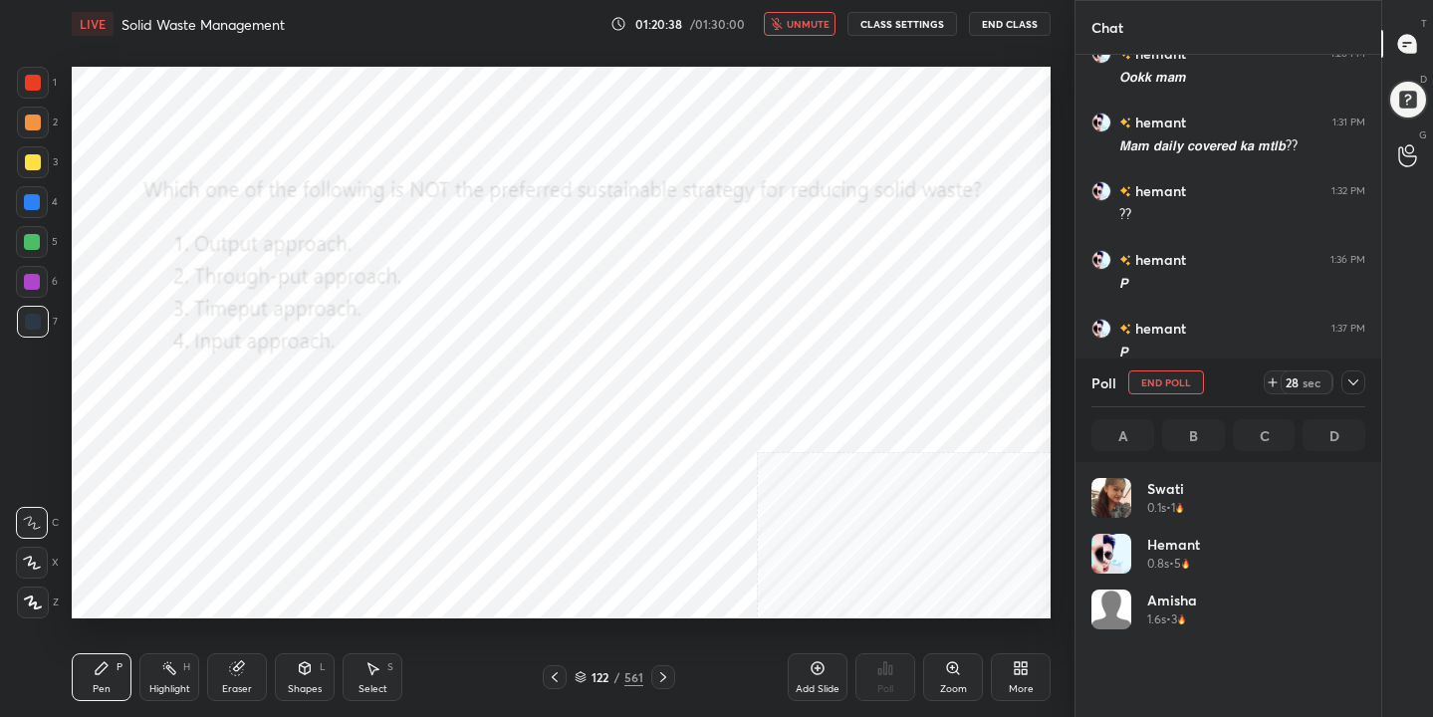
scroll to position [233, 268]
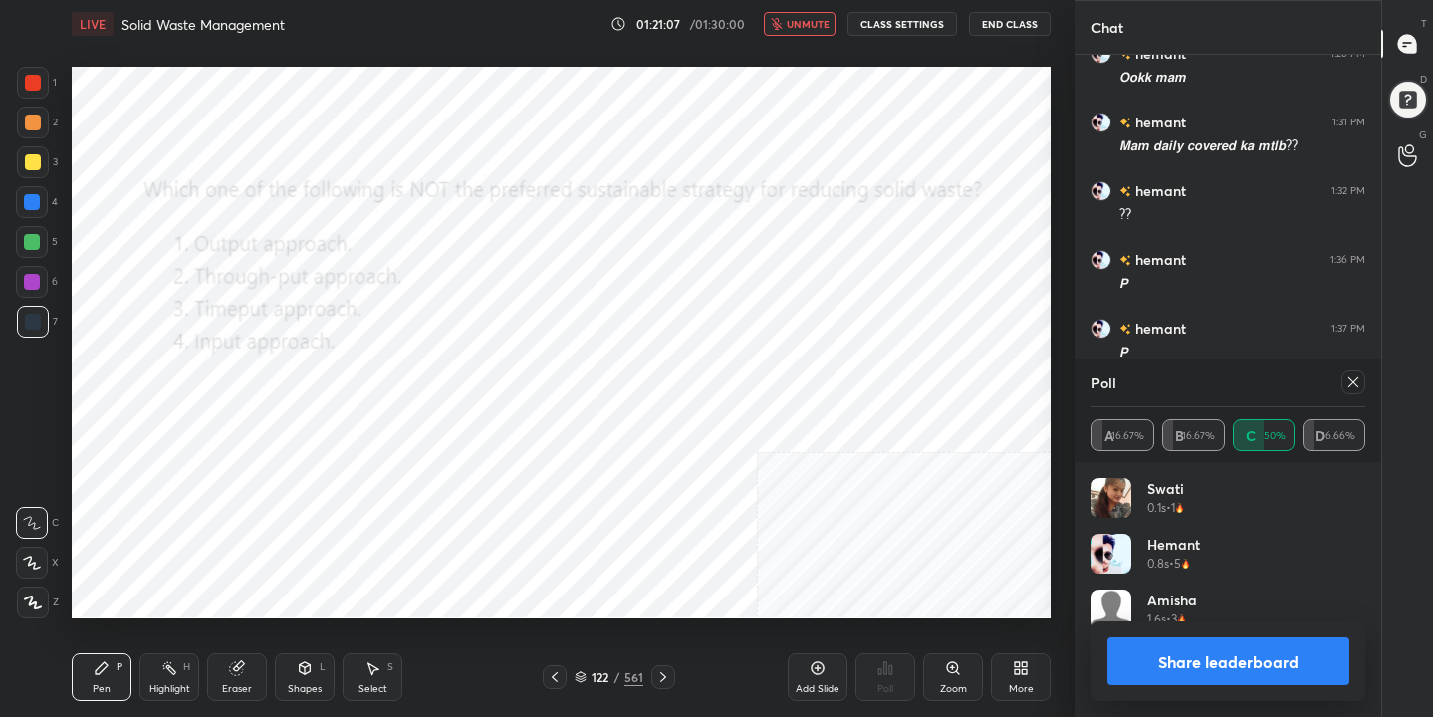
click at [1351, 380] on icon at bounding box center [1353, 382] width 10 height 10
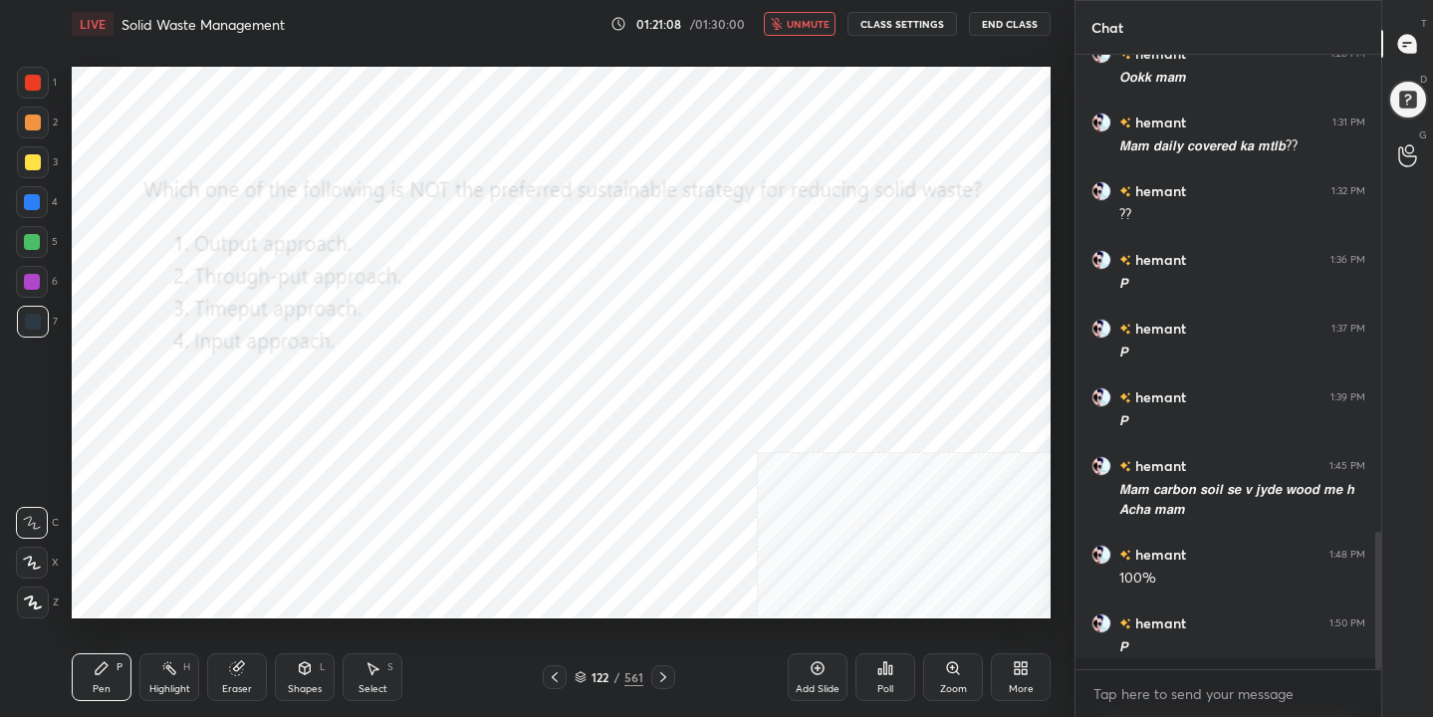
scroll to position [7, 7]
click at [819, 25] on span "unmute" at bounding box center [807, 24] width 43 height 14
click at [583, 684] on div "122 / 561" at bounding box center [608, 677] width 69 height 18
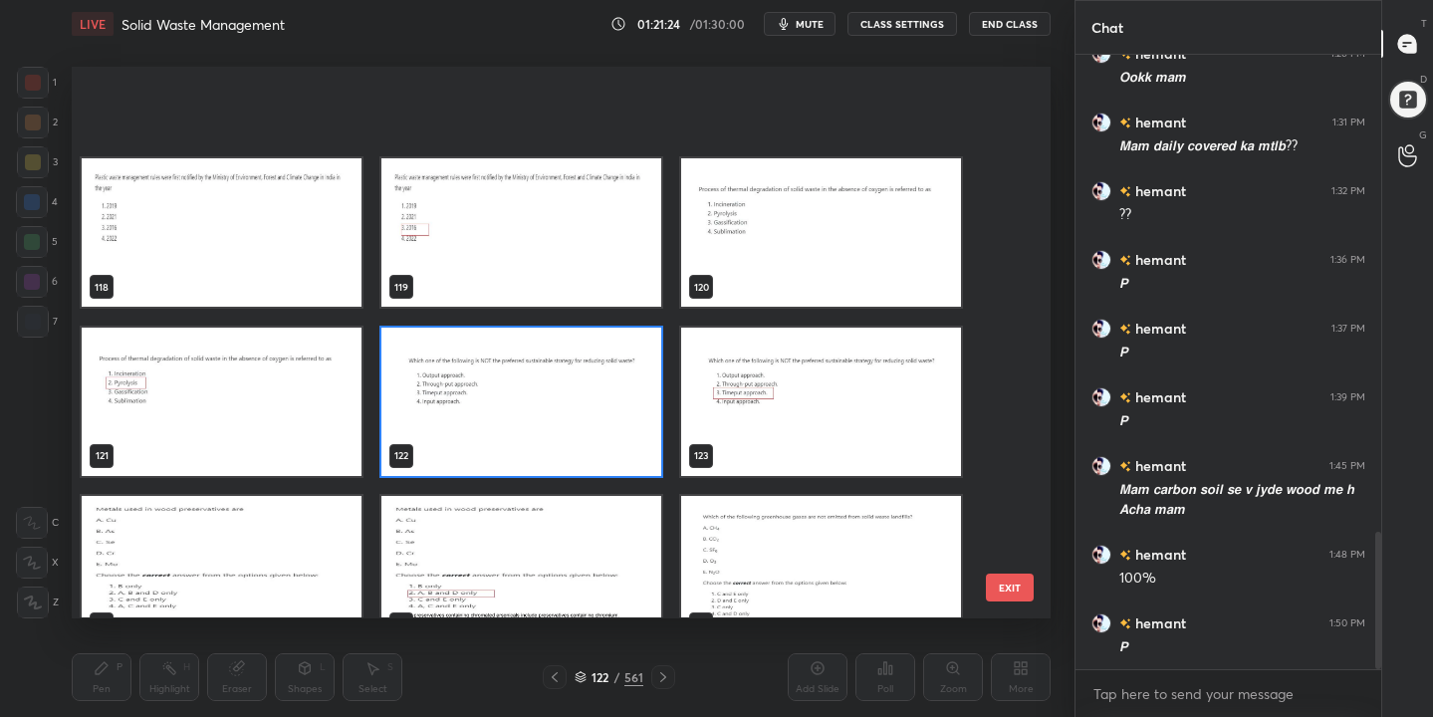
scroll to position [6586, 0]
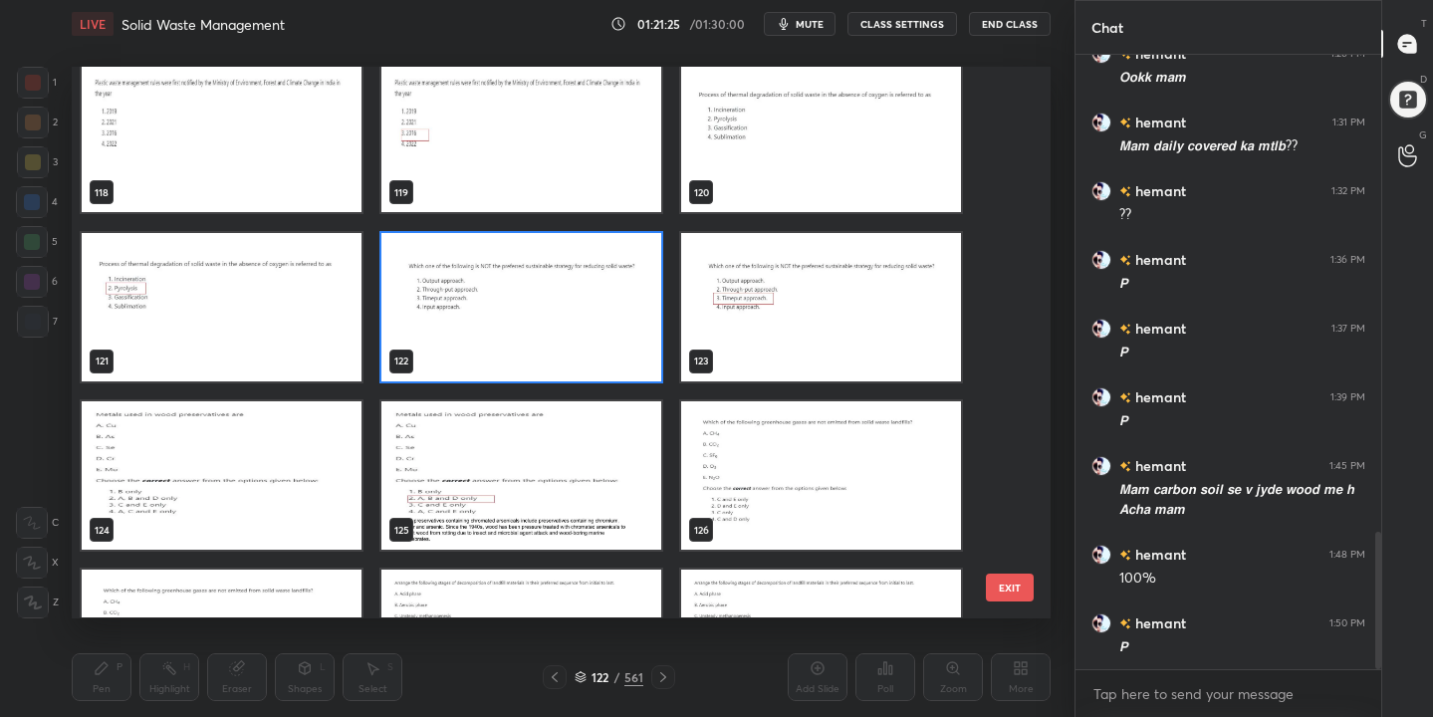
click at [234, 424] on img "grid" at bounding box center [222, 475] width 280 height 148
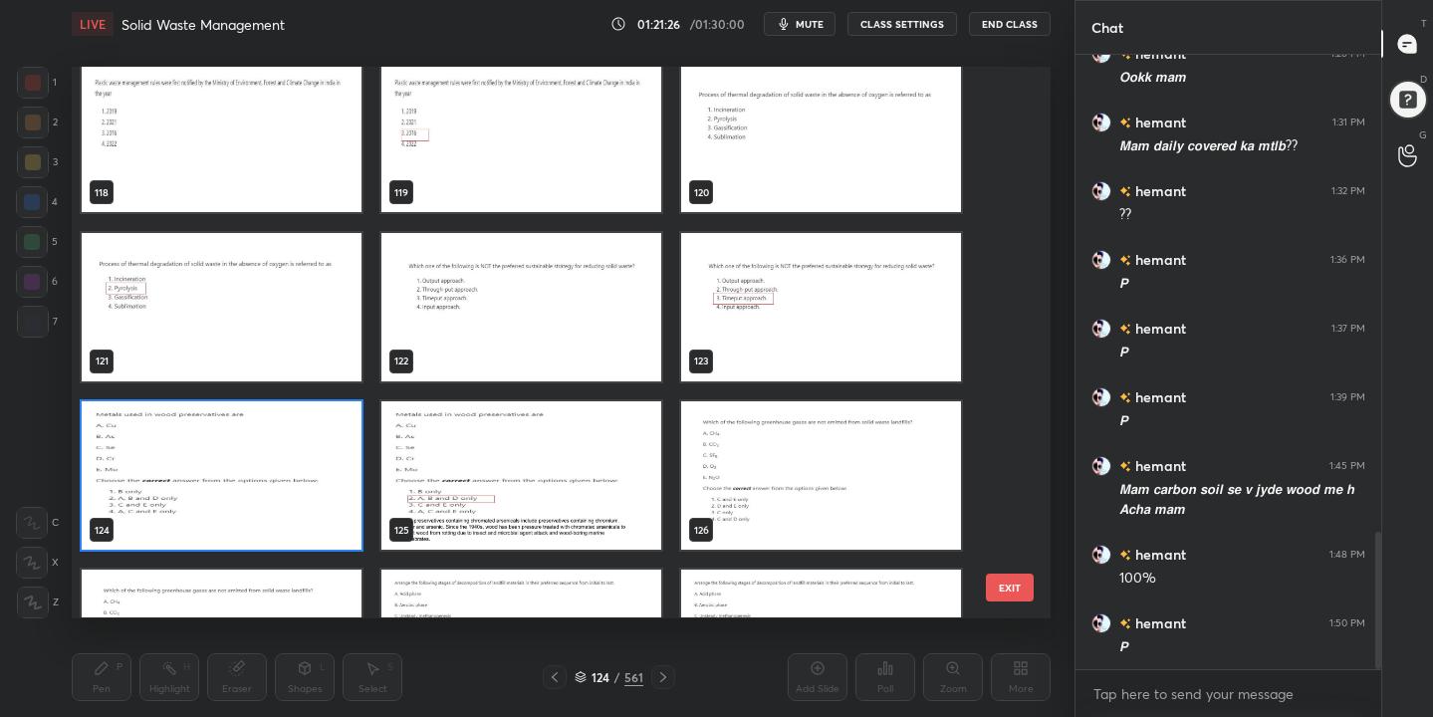
click at [234, 424] on img "grid" at bounding box center [222, 475] width 280 height 148
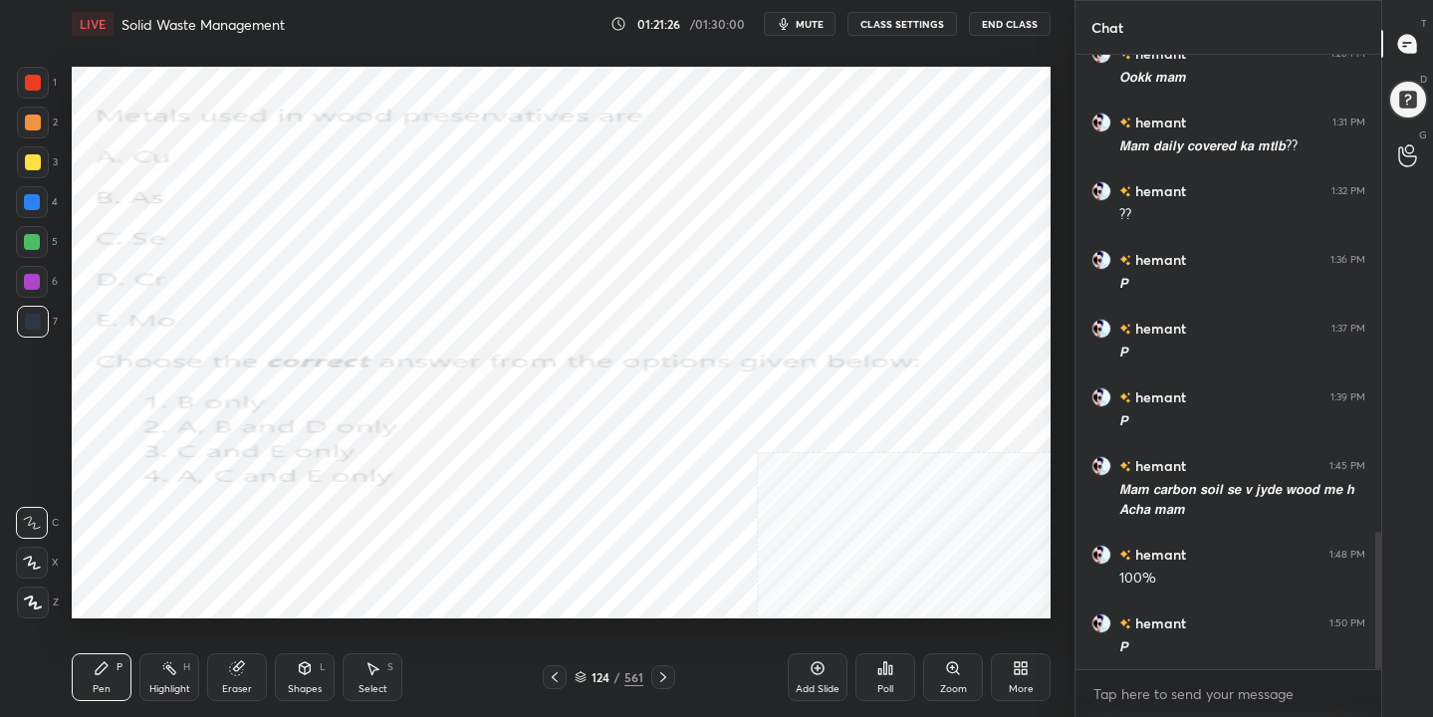
click at [234, 424] on img "grid" at bounding box center [222, 475] width 280 height 148
click at [810, 22] on span "mute" at bounding box center [809, 24] width 28 height 14
click at [590, 682] on div "124" at bounding box center [600, 677] width 20 height 12
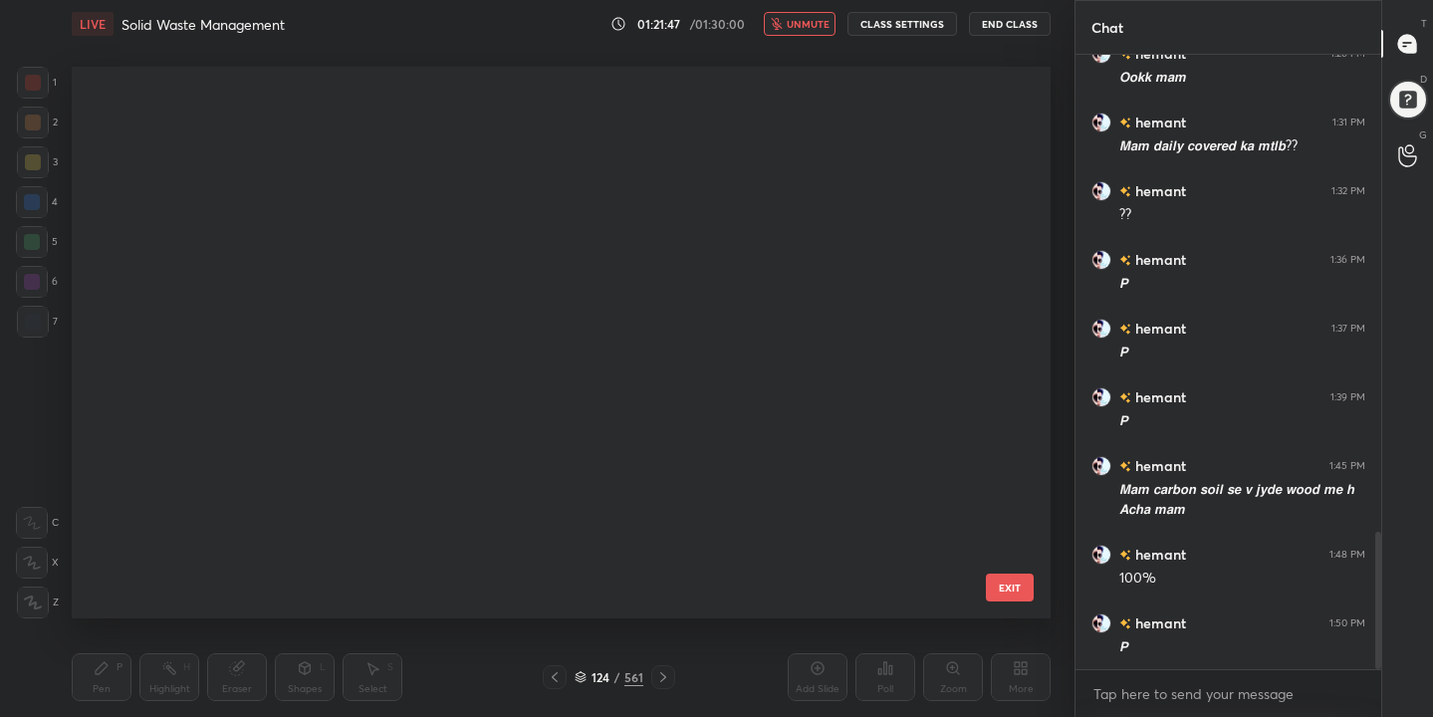
scroll to position [6529, 0]
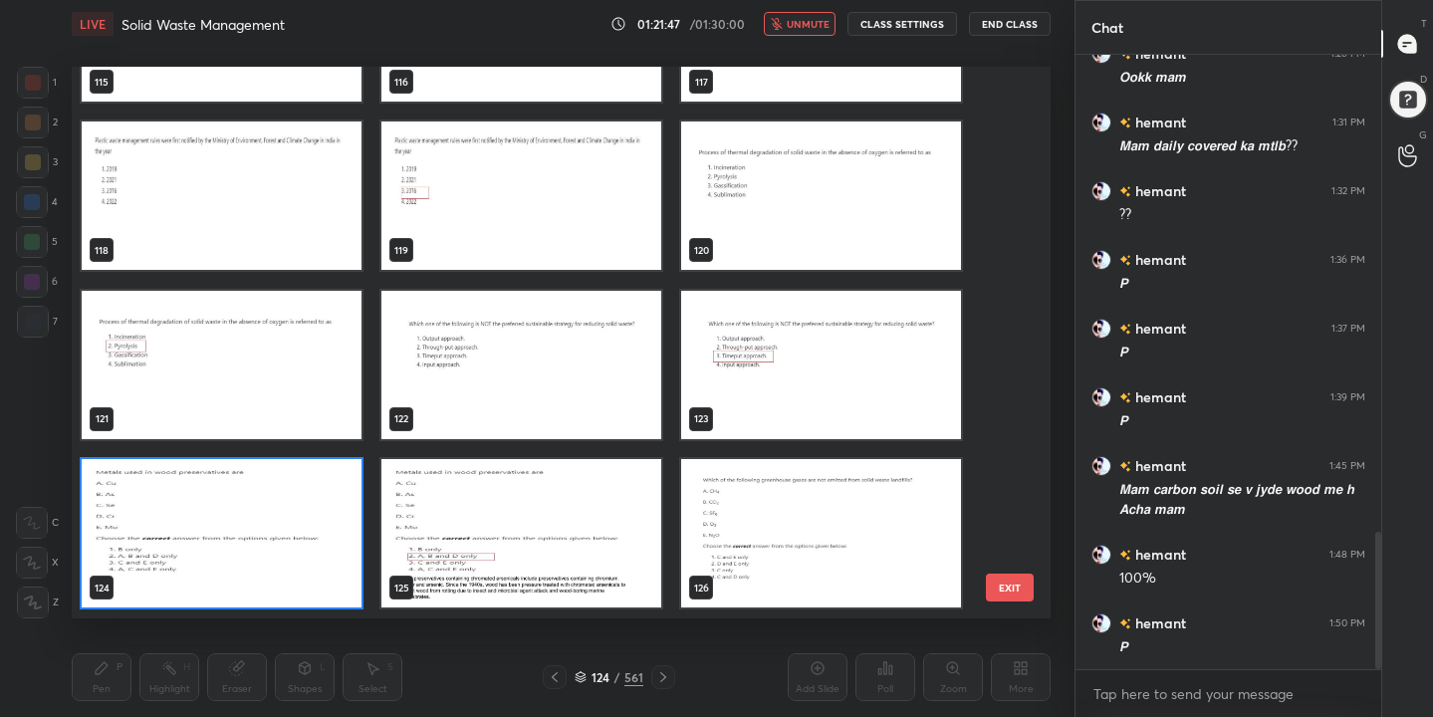
click at [293, 510] on img "grid" at bounding box center [222, 533] width 280 height 148
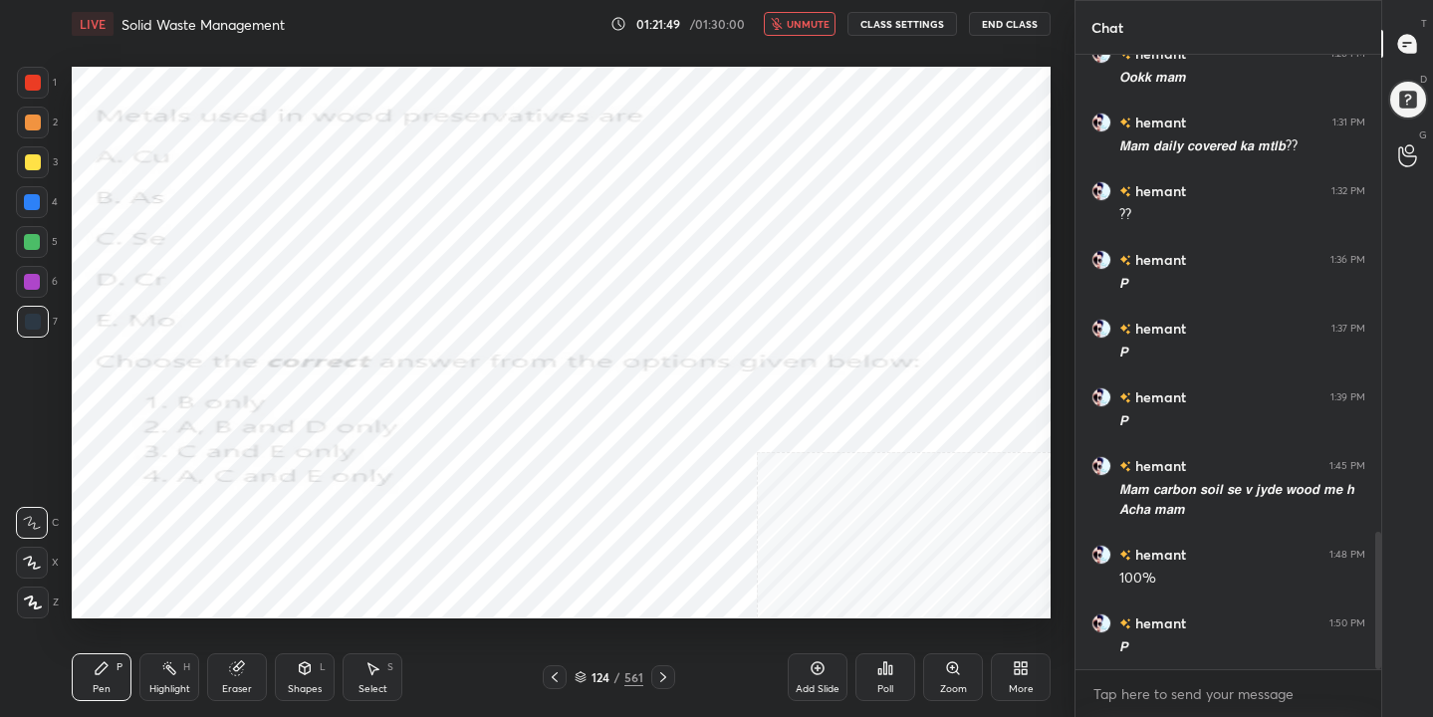
click at [873, 662] on div "Poll" at bounding box center [885, 677] width 60 height 48
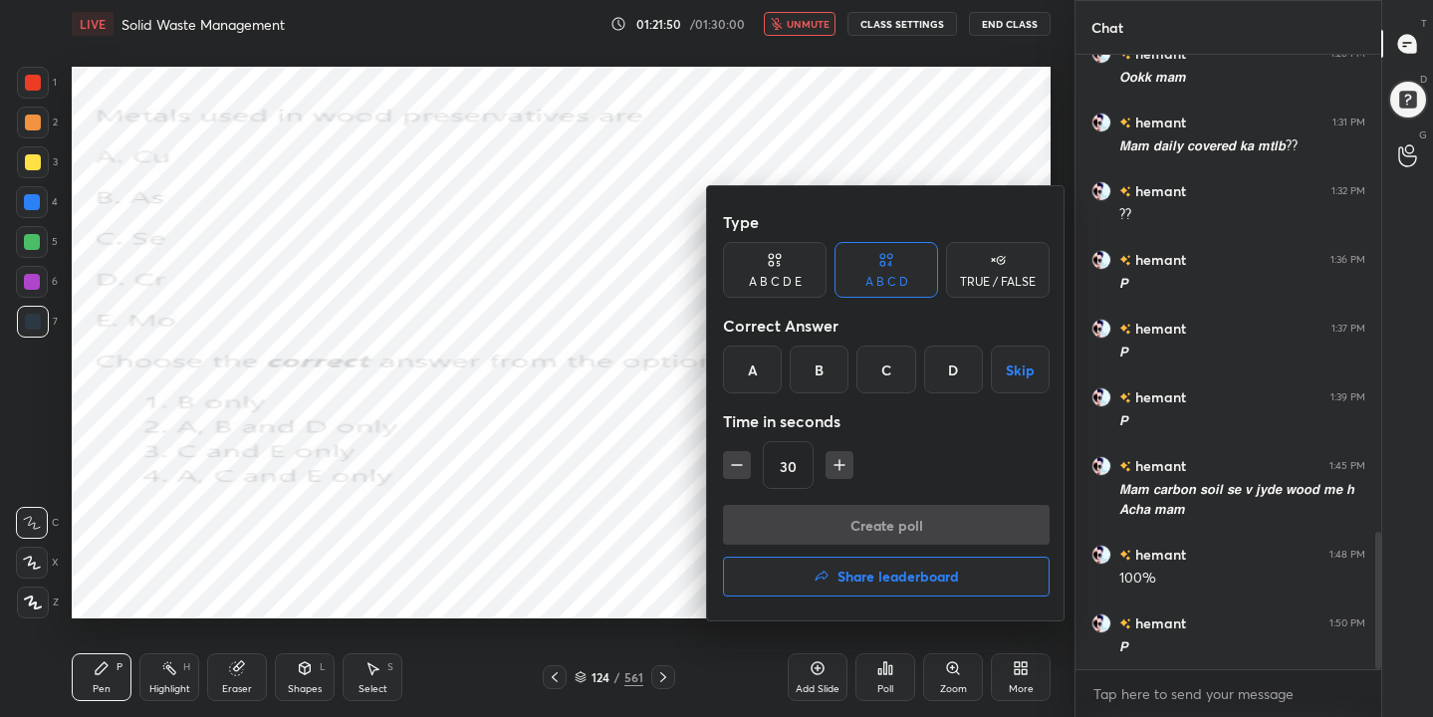
click at [817, 371] on div "B" at bounding box center [818, 369] width 59 height 48
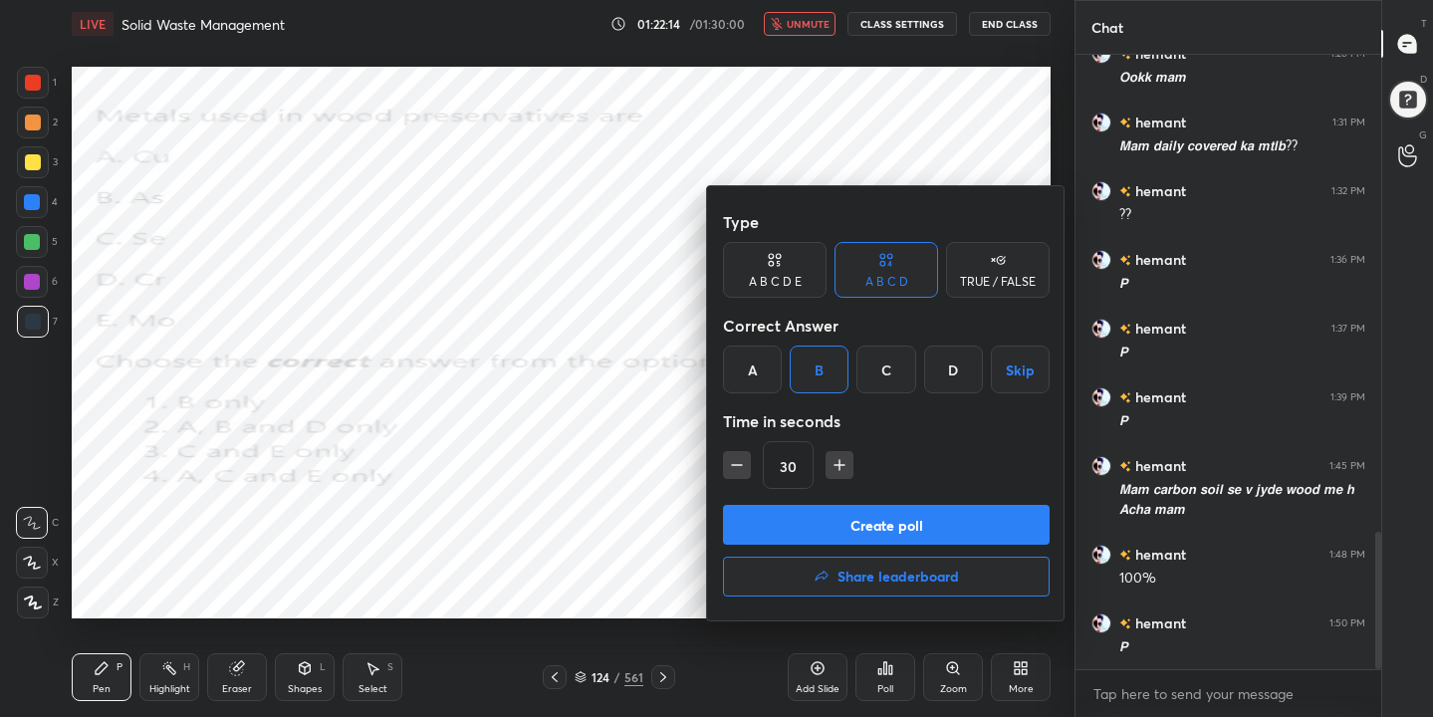
click at [908, 521] on button "Create poll" at bounding box center [886, 525] width 327 height 40
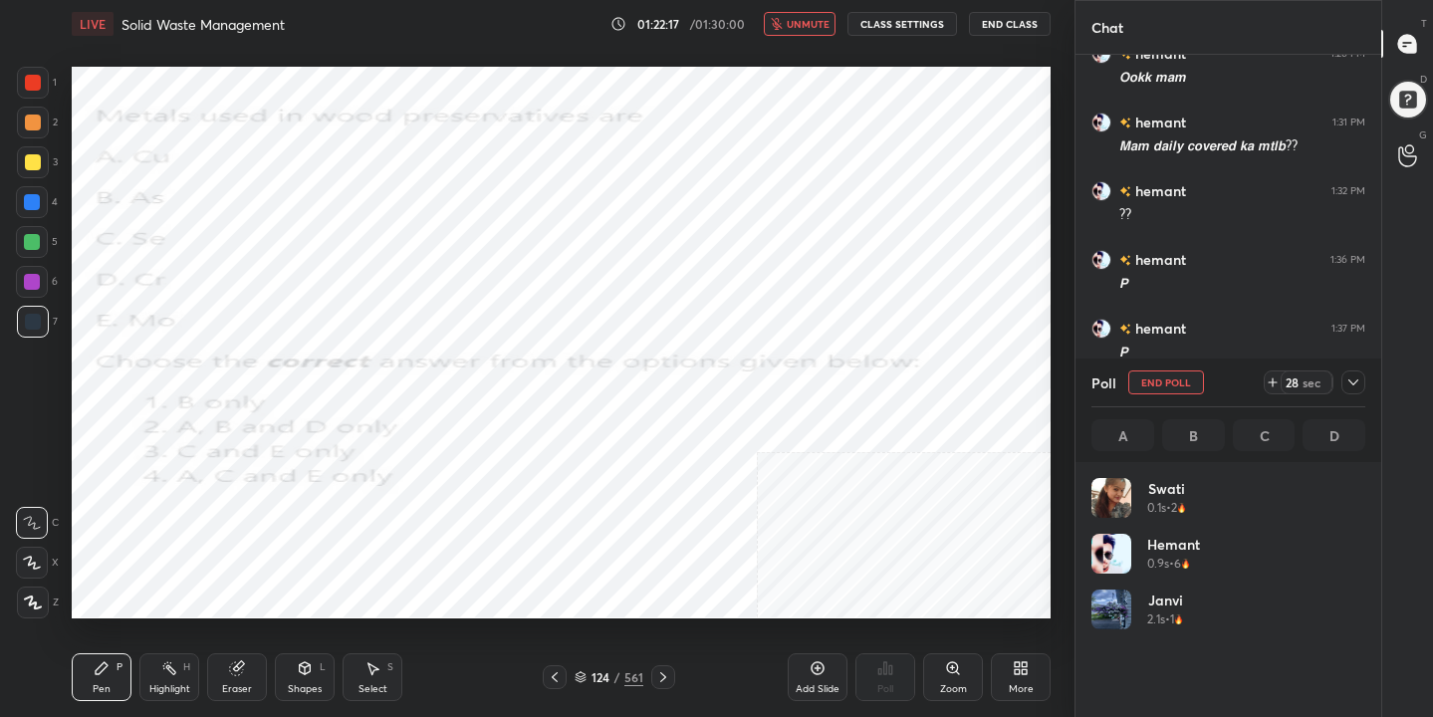
scroll to position [233, 268]
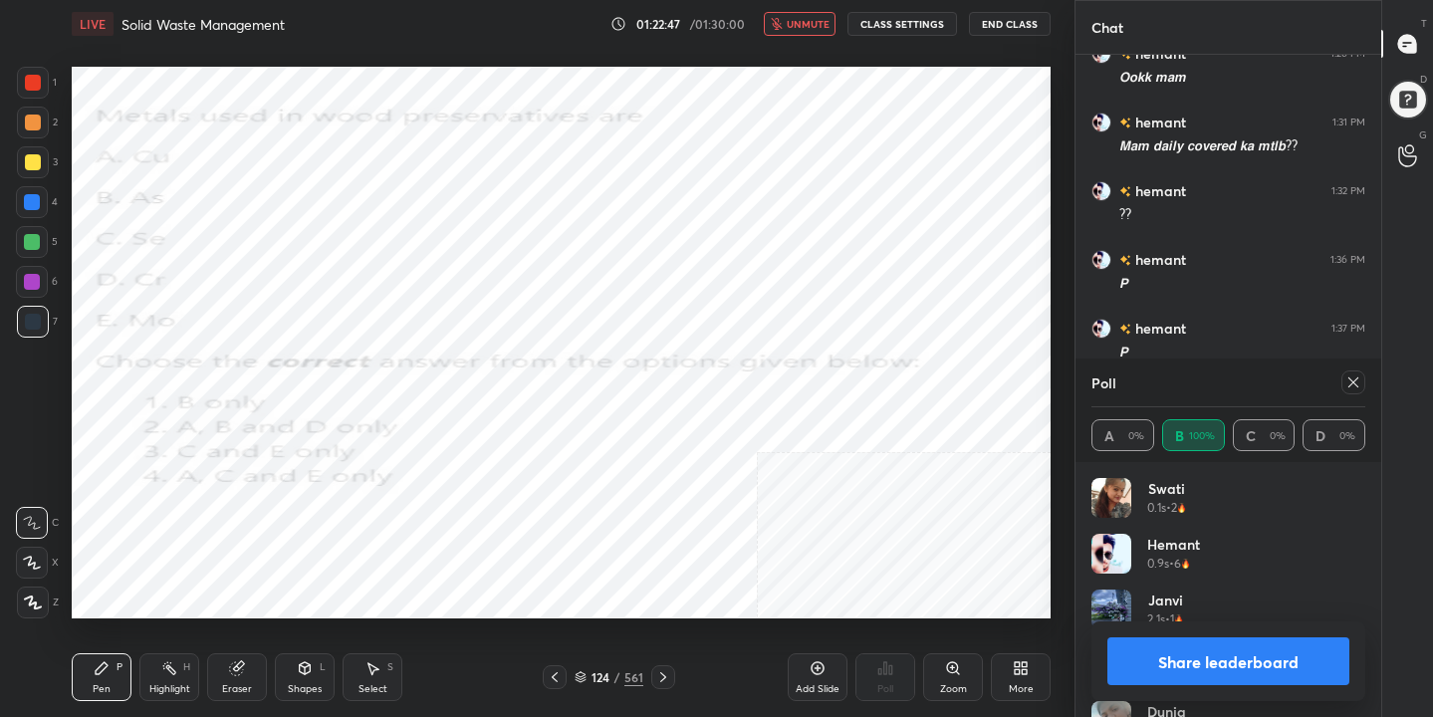
click at [1357, 383] on icon at bounding box center [1353, 382] width 16 height 16
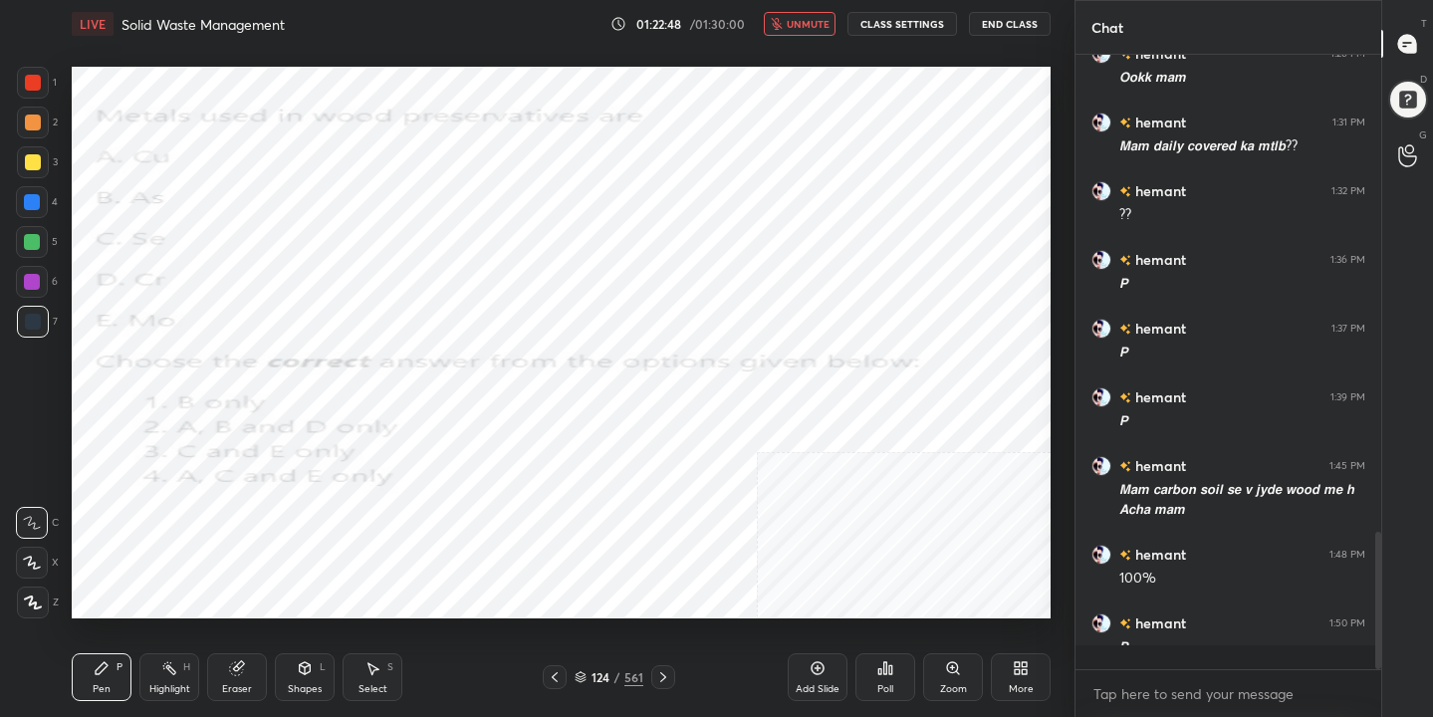
scroll to position [443, 300]
click at [804, 17] on span "unmute" at bounding box center [807, 24] width 43 height 14
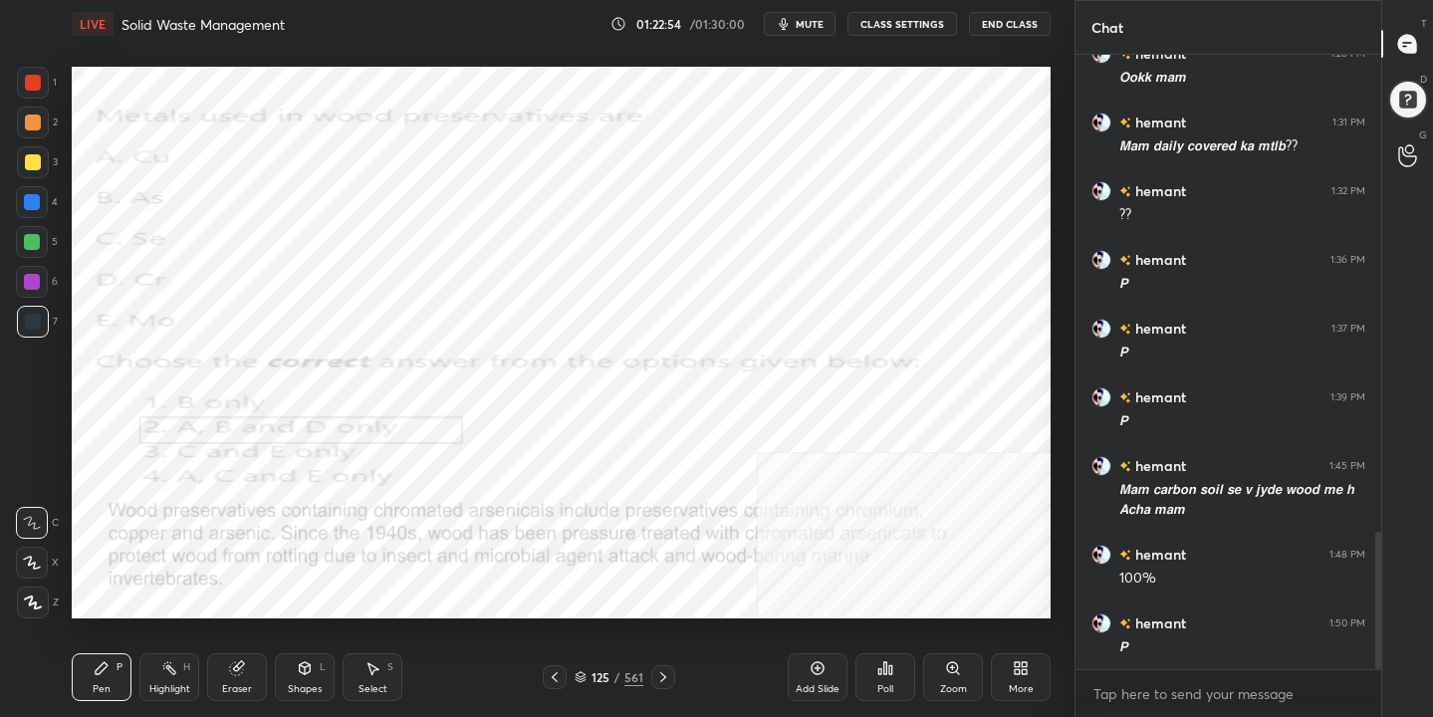
click at [586, 668] on div "125 / 561" at bounding box center [608, 677] width 69 height 18
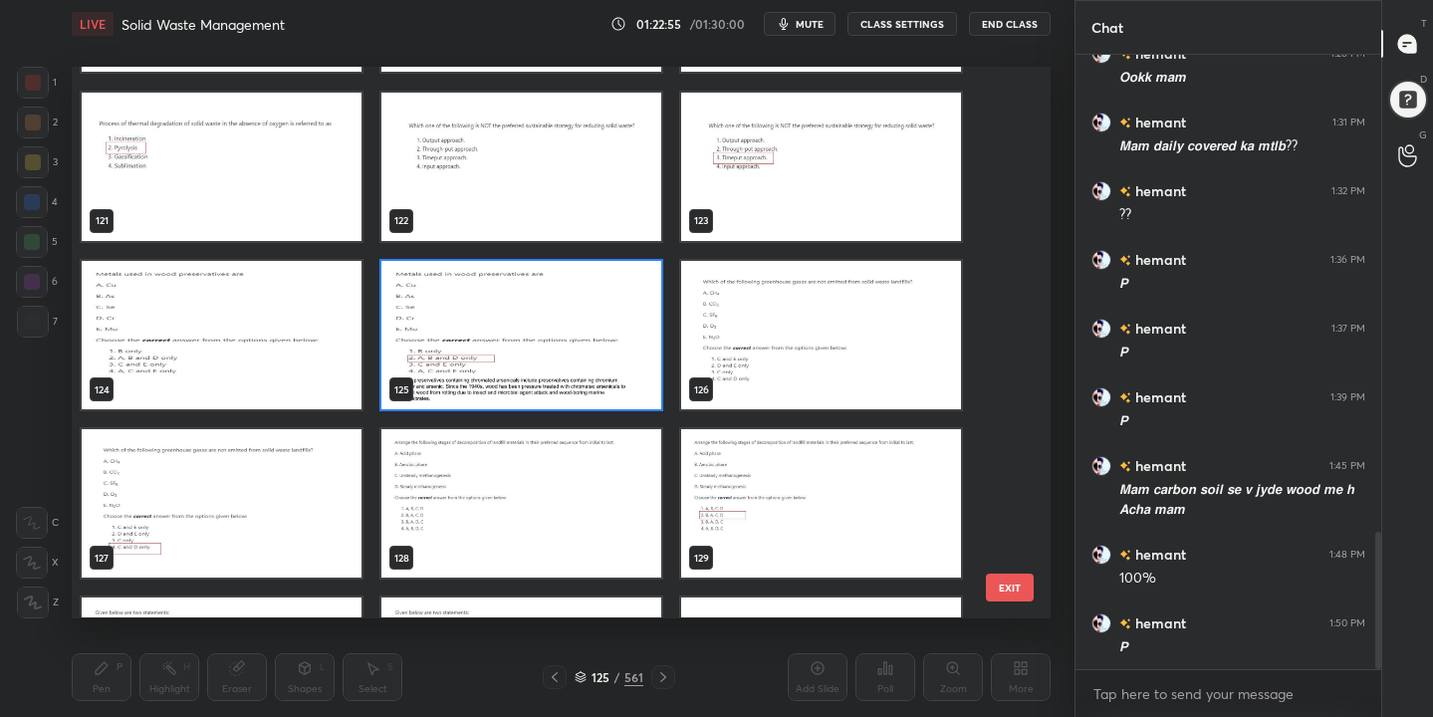
scroll to position [6743, 0]
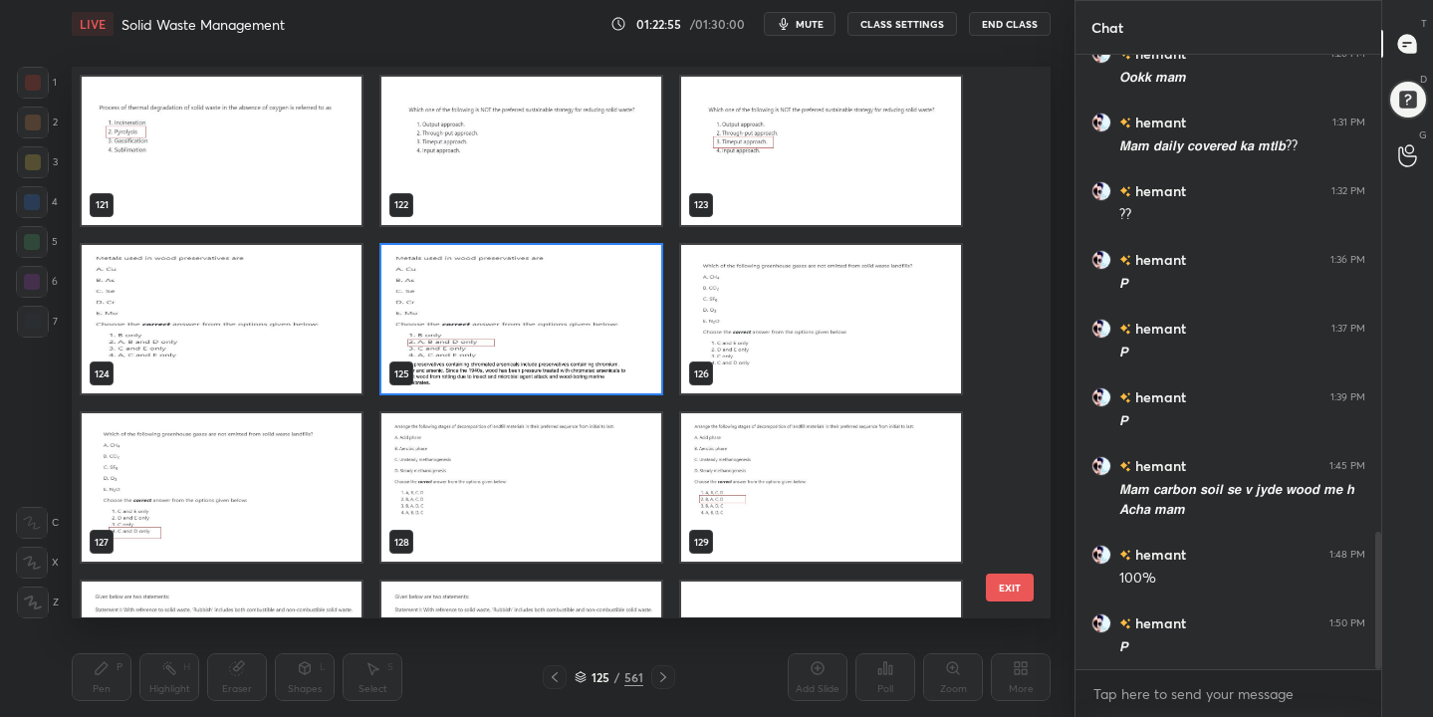
click at [780, 315] on img "grid" at bounding box center [821, 319] width 280 height 148
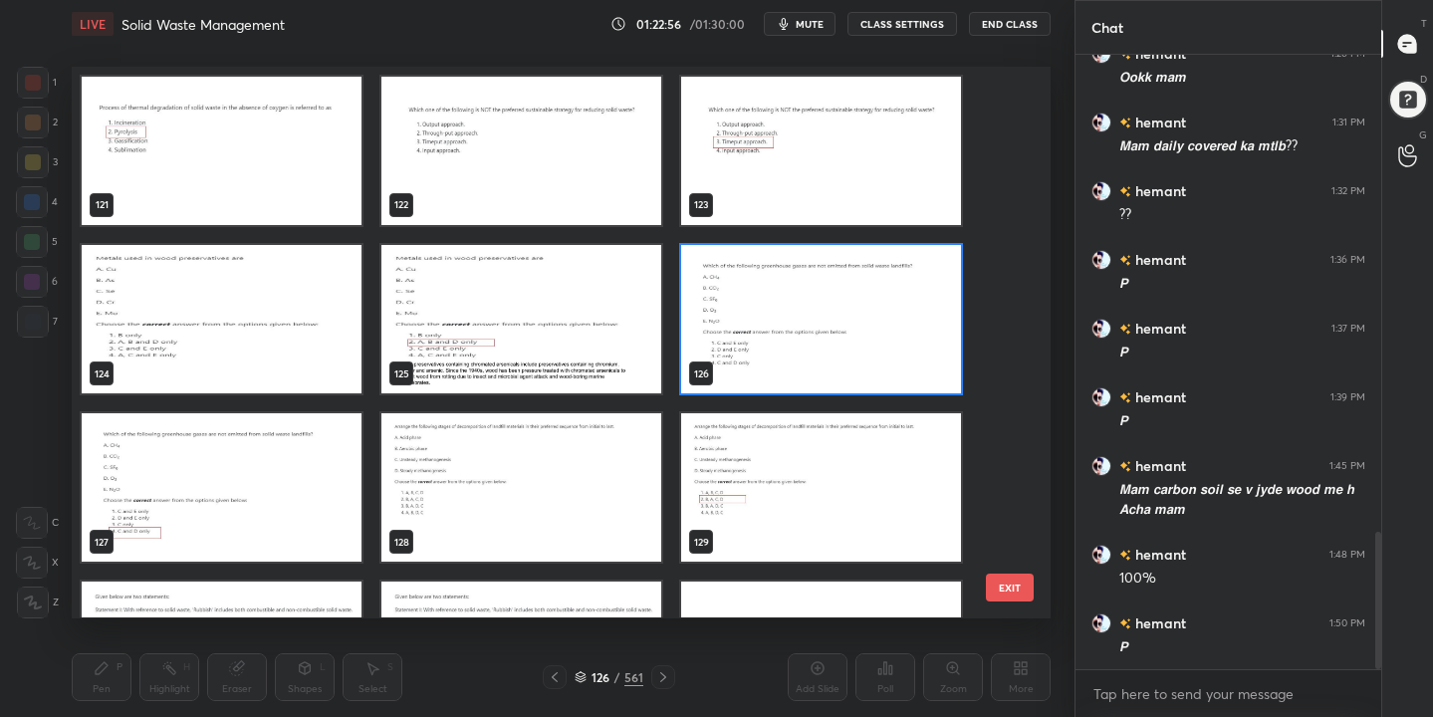
click at [780, 315] on img "grid" at bounding box center [821, 319] width 280 height 148
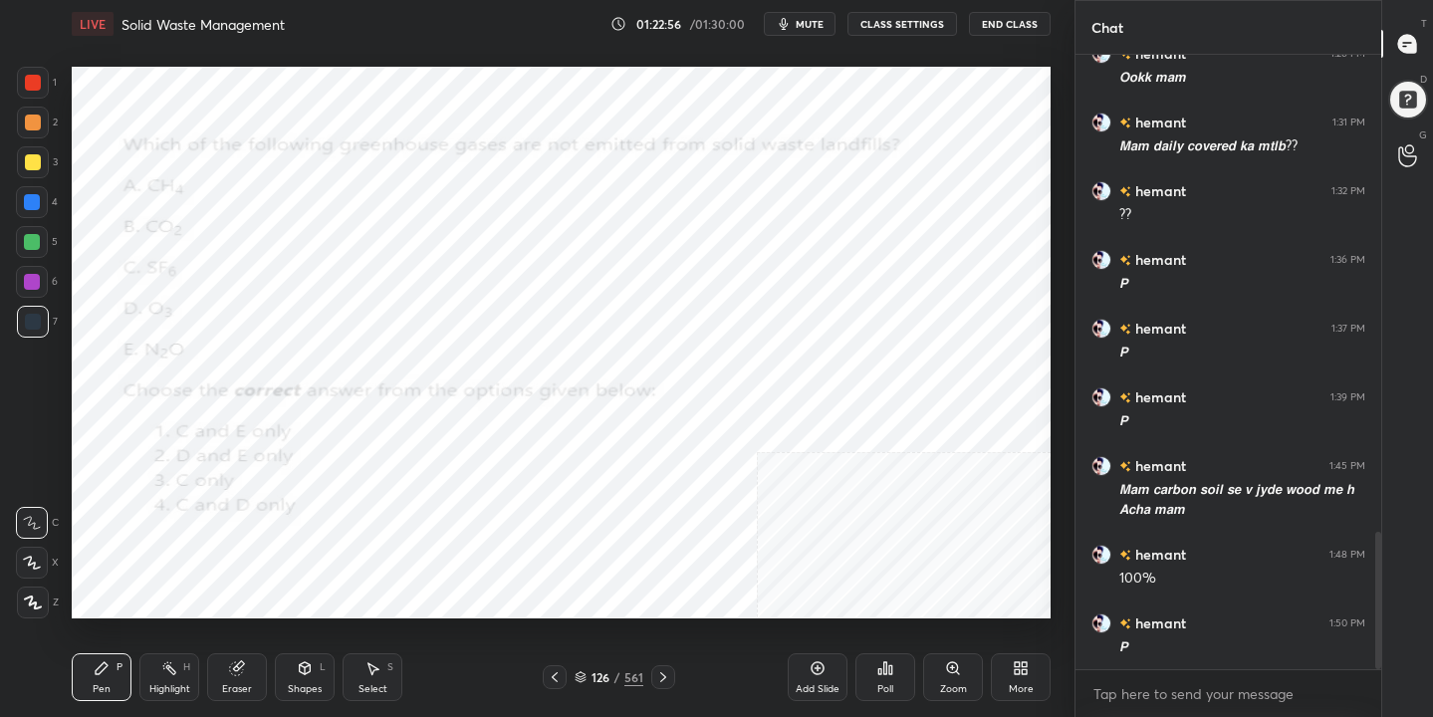
click at [780, 315] on img "grid" at bounding box center [821, 319] width 280 height 148
click at [806, 18] on span "mute" at bounding box center [809, 24] width 28 height 14
click at [586, 672] on div "126 / 561" at bounding box center [608, 677] width 69 height 18
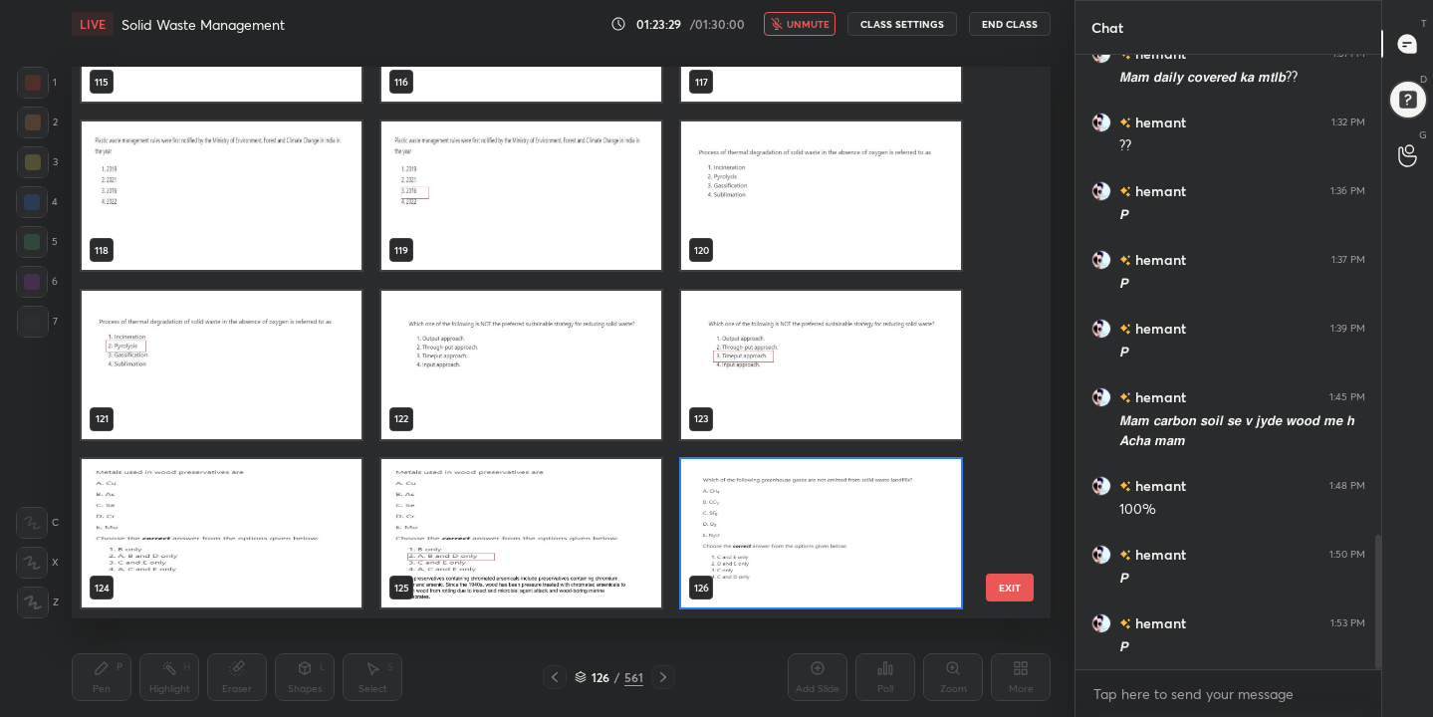
scroll to position [6724, 0]
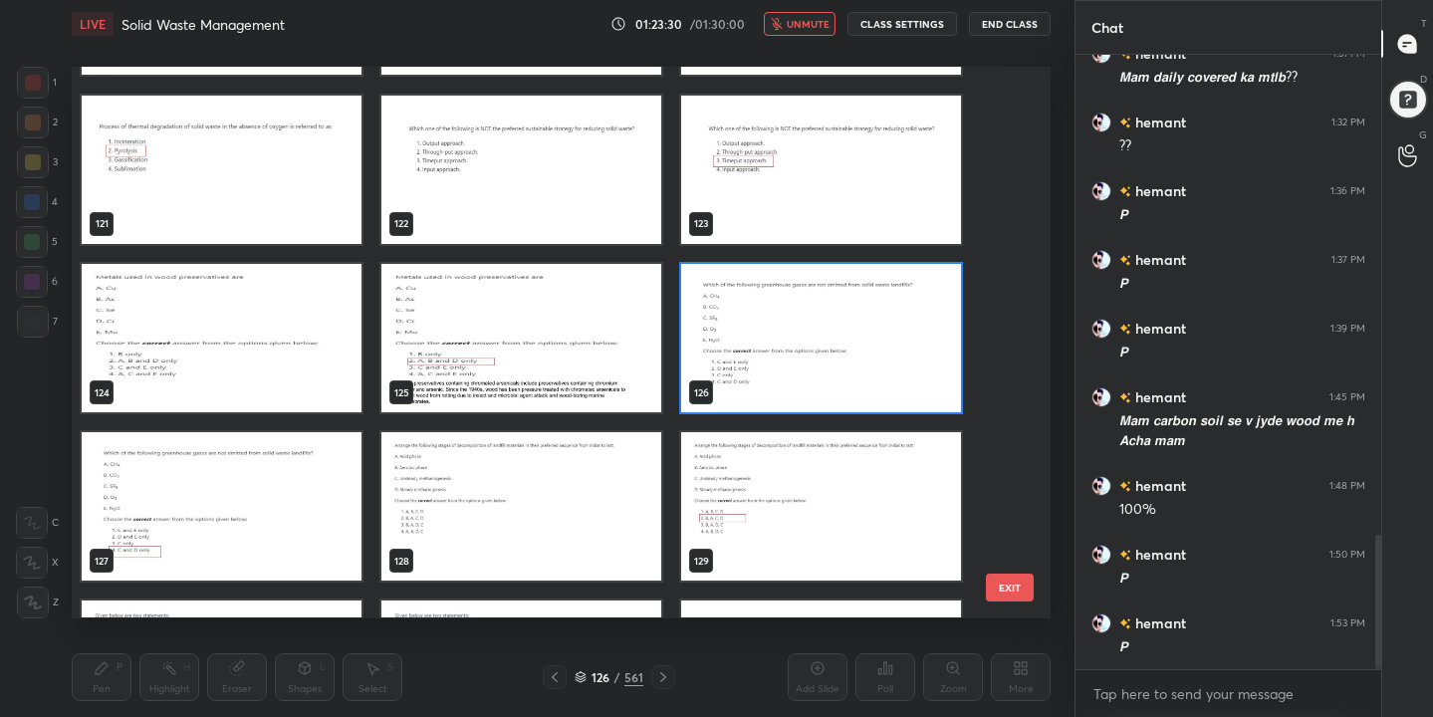
click at [751, 373] on img "grid" at bounding box center [821, 338] width 280 height 148
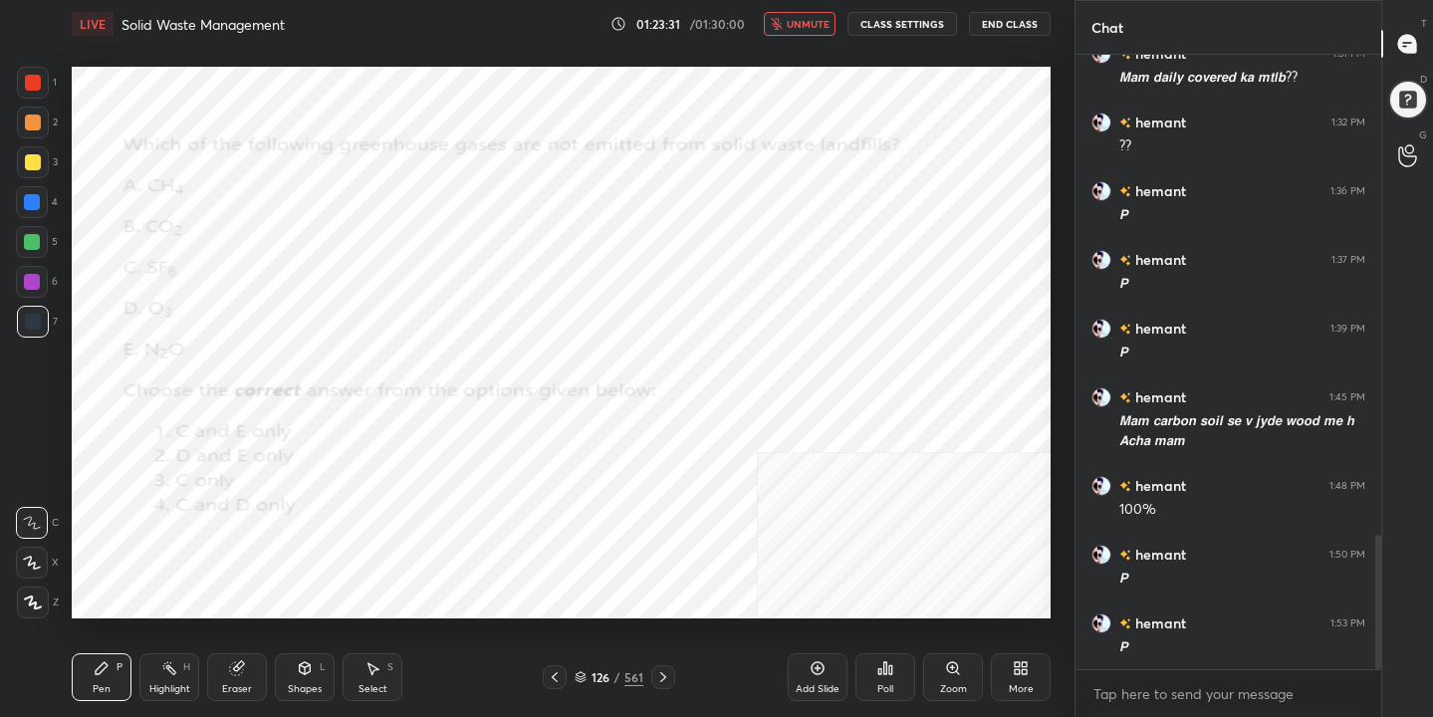
click at [864, 665] on div "Poll" at bounding box center [885, 677] width 60 height 48
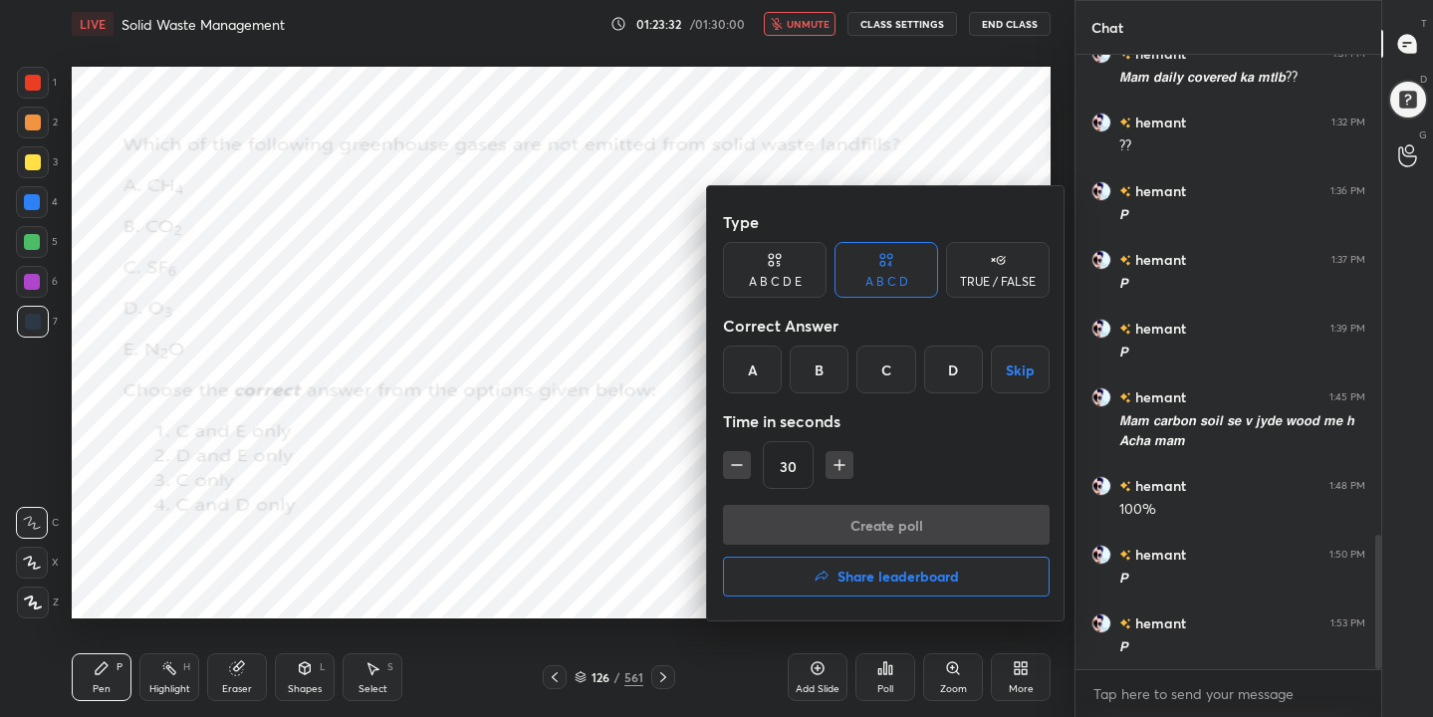
click at [946, 374] on div "D" at bounding box center [953, 369] width 59 height 48
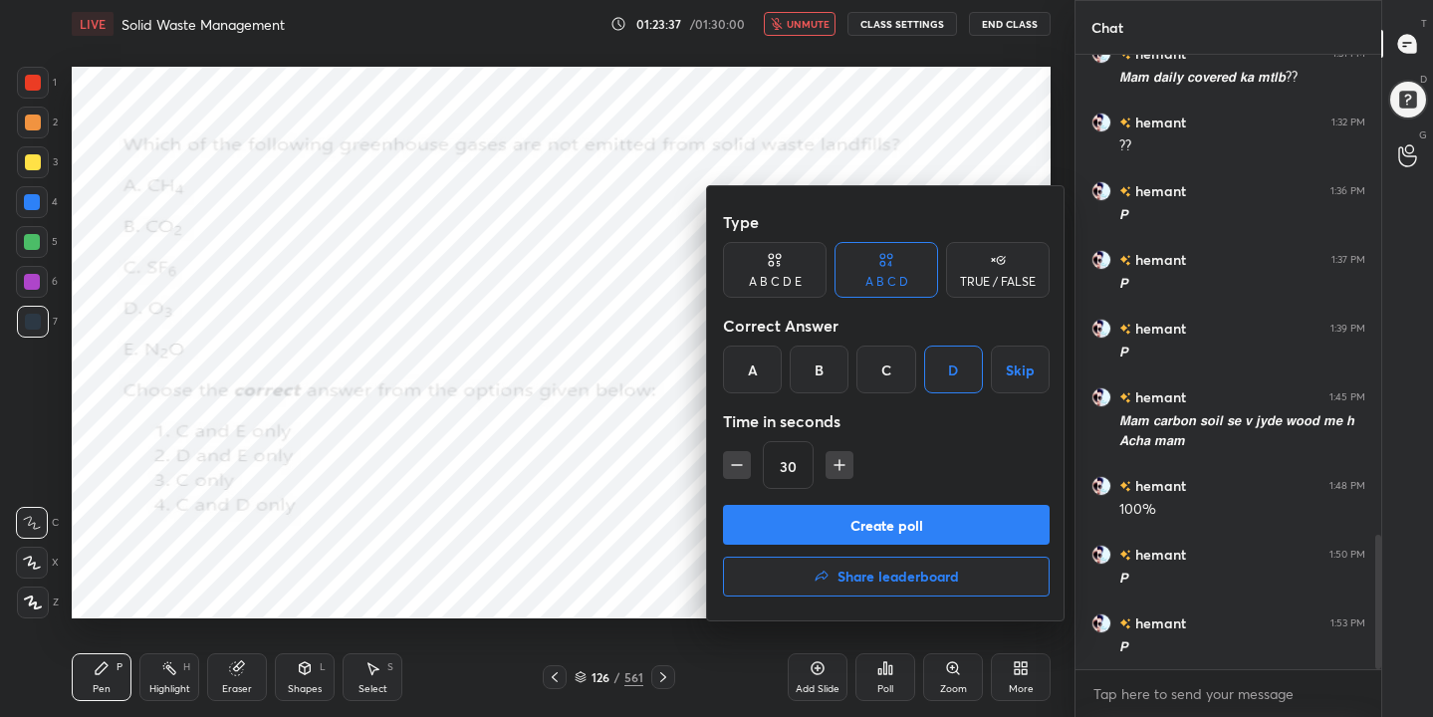
click at [907, 492] on div "Type A B C D E A B C D TRUE / FALSE Correct Answer A B C D Skip Time in seconds…" at bounding box center [886, 353] width 327 height 303
click at [908, 525] on button "Create poll" at bounding box center [886, 525] width 327 height 40
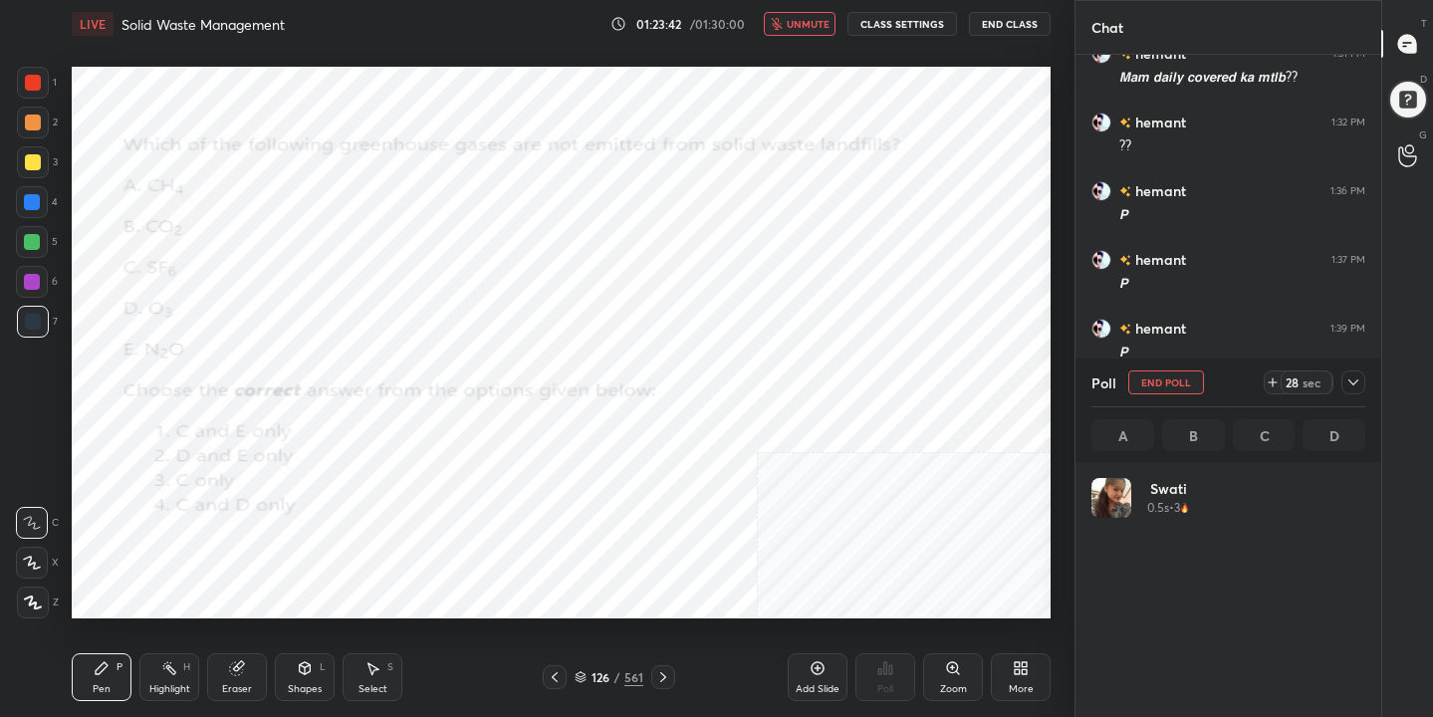
scroll to position [233, 268]
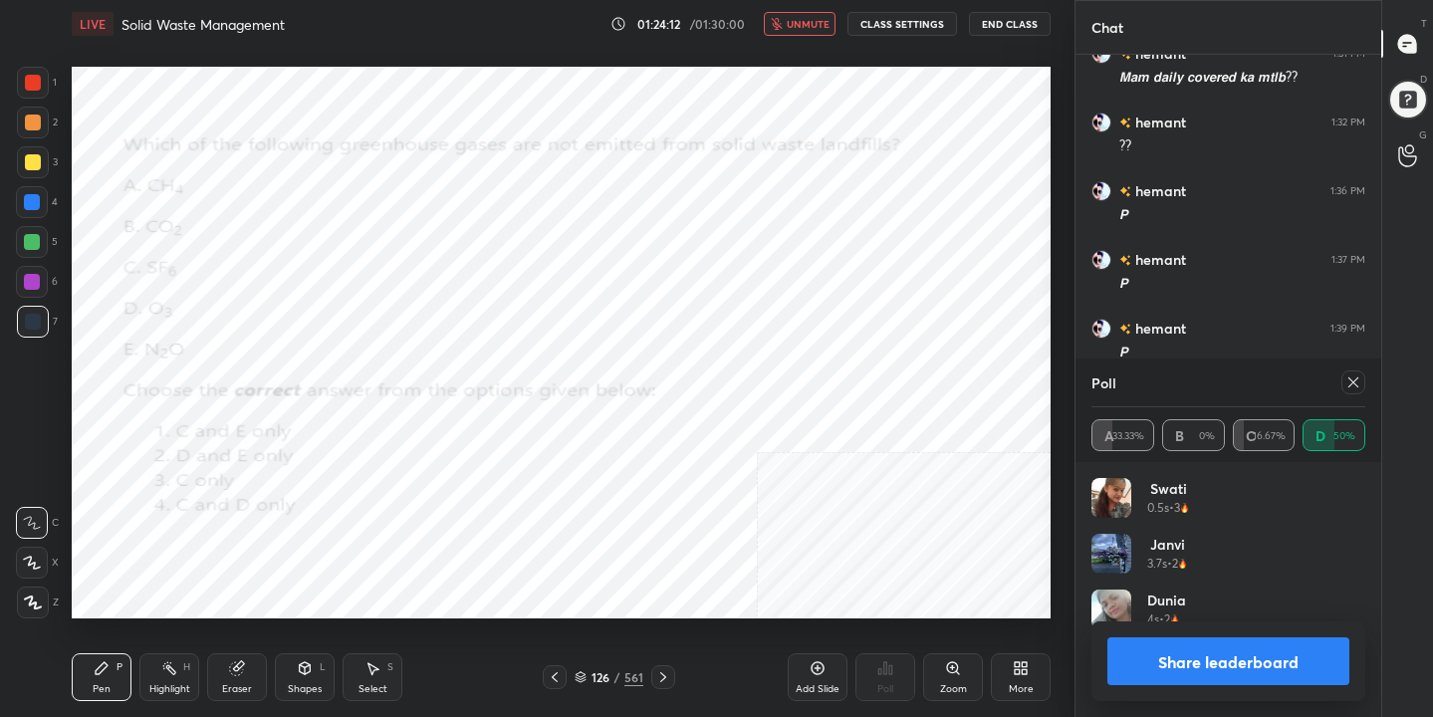
click at [1358, 376] on icon at bounding box center [1353, 382] width 16 height 16
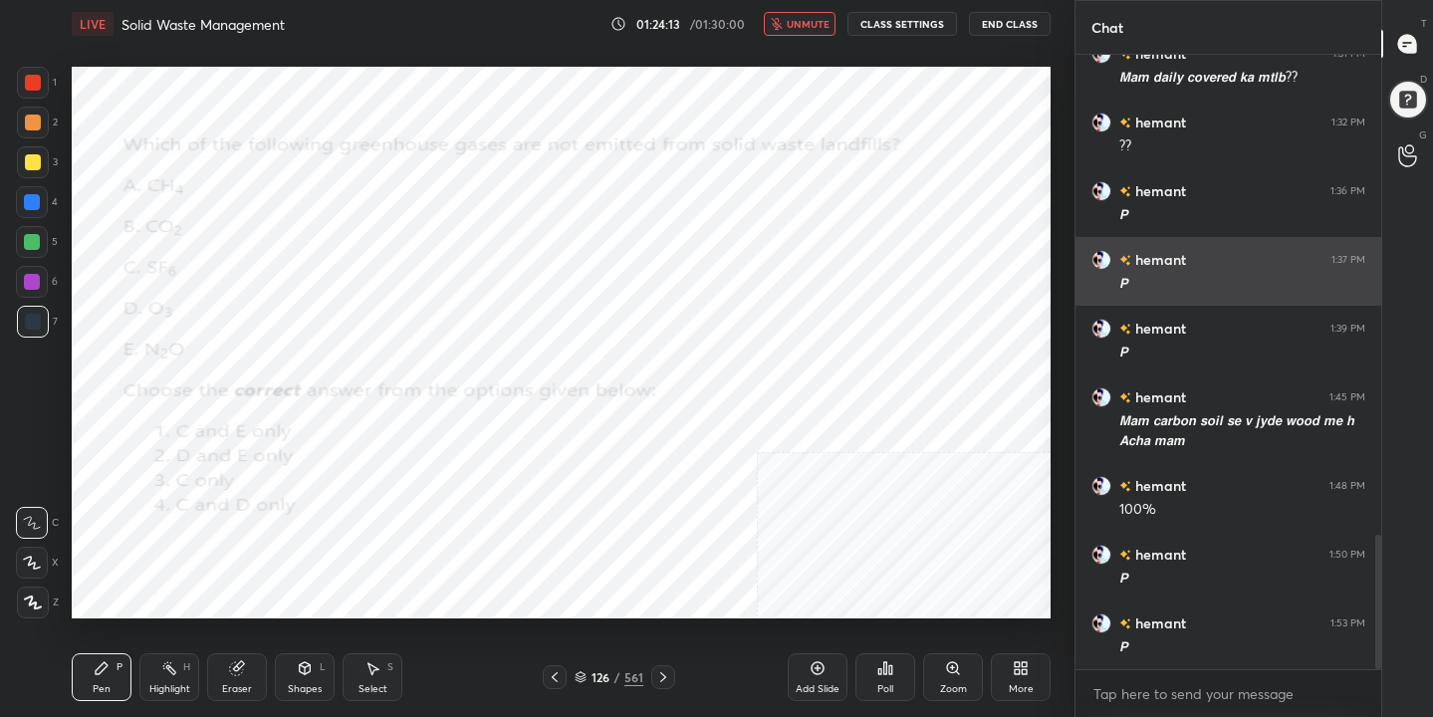
scroll to position [443, 300]
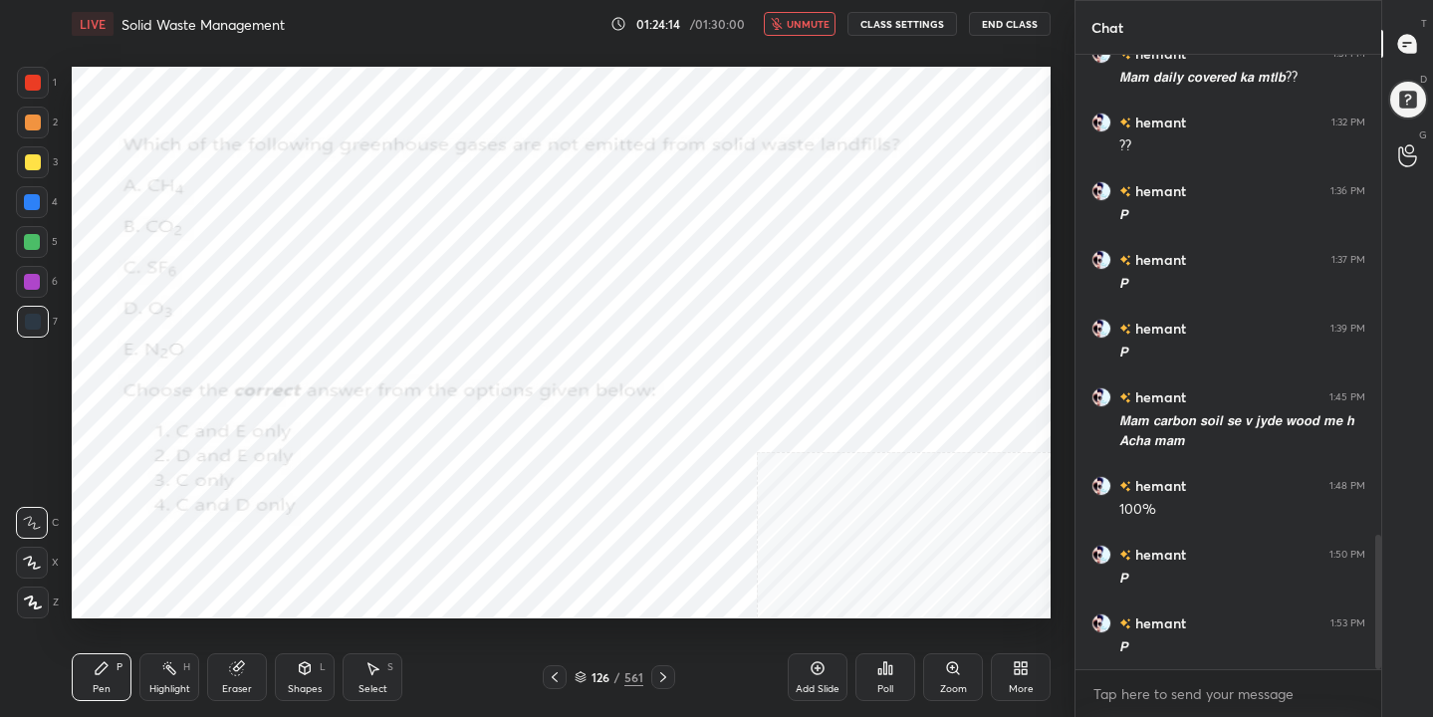
click at [819, 27] on span "unmute" at bounding box center [807, 24] width 43 height 14
click at [585, 677] on icon at bounding box center [580, 678] width 10 height 3
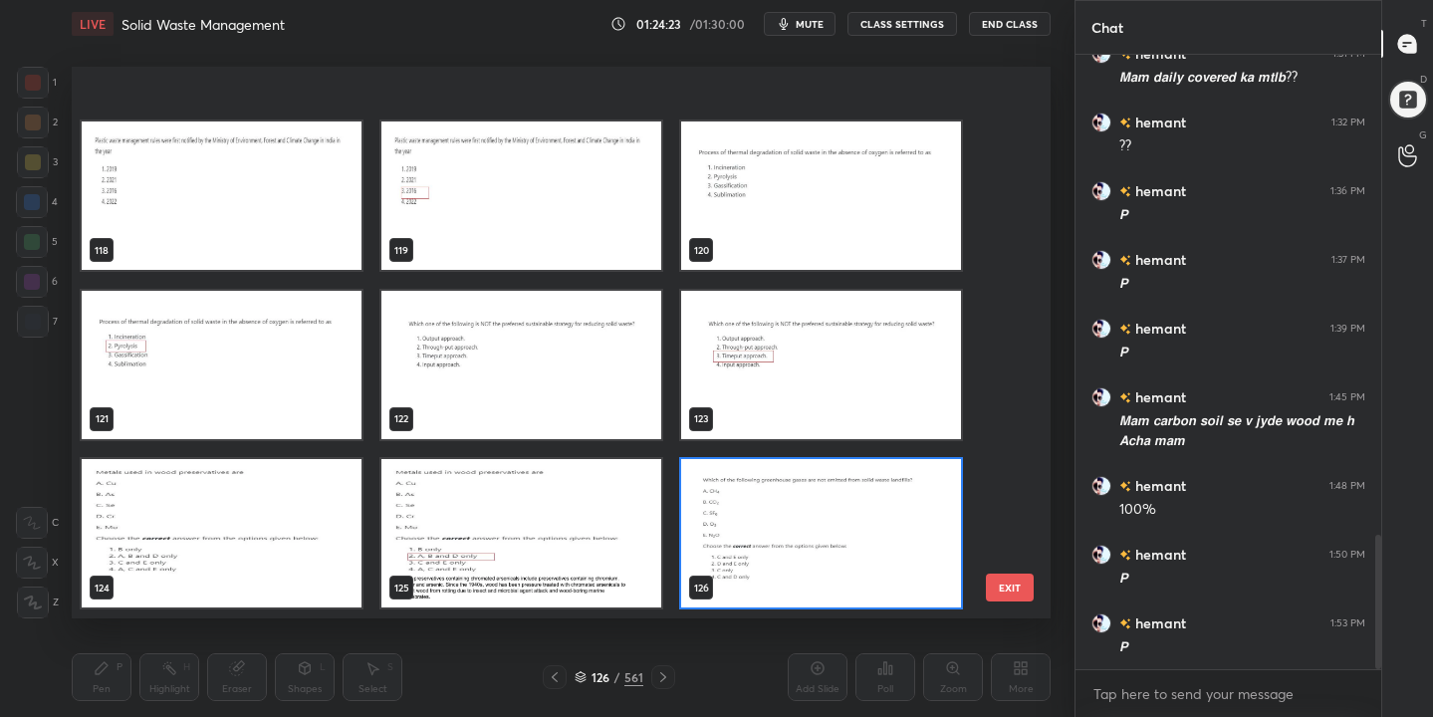
scroll to position [6782, 0]
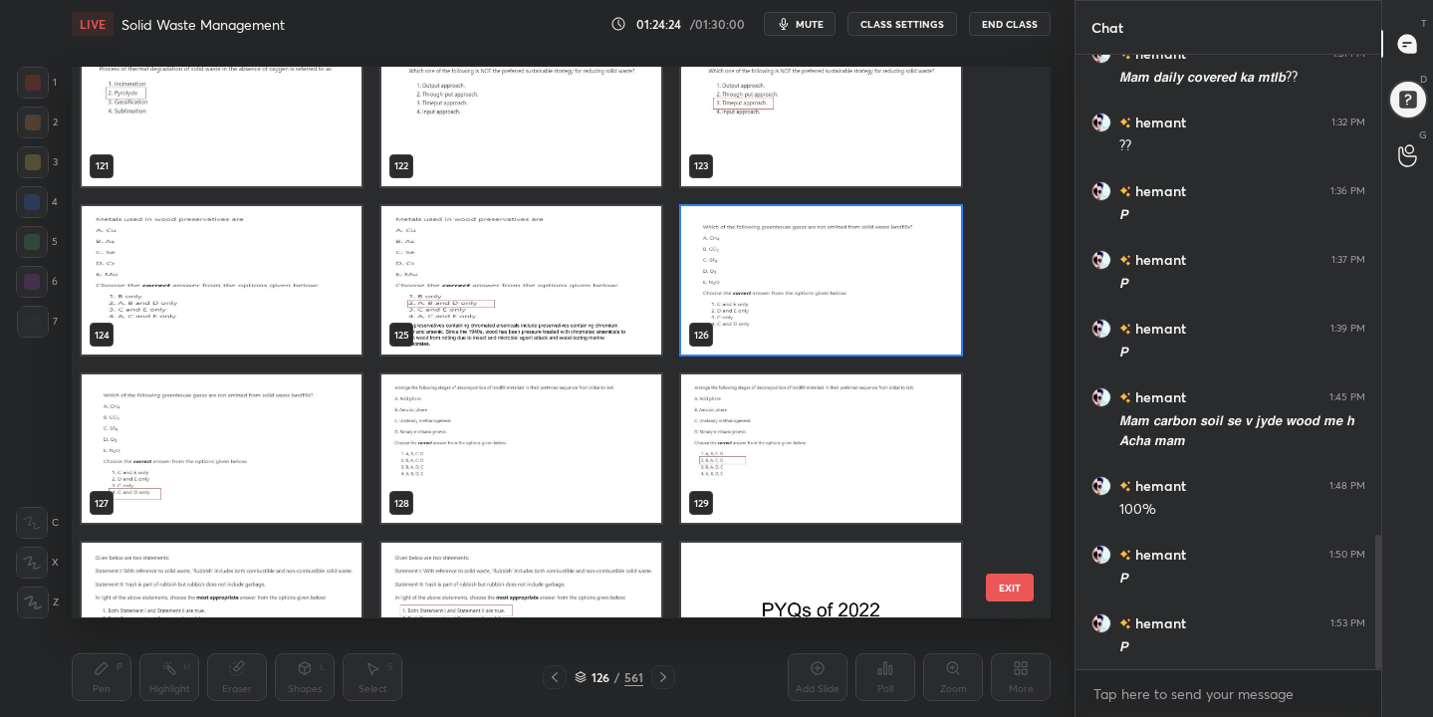
click at [519, 449] on img "grid" at bounding box center [521, 449] width 280 height 148
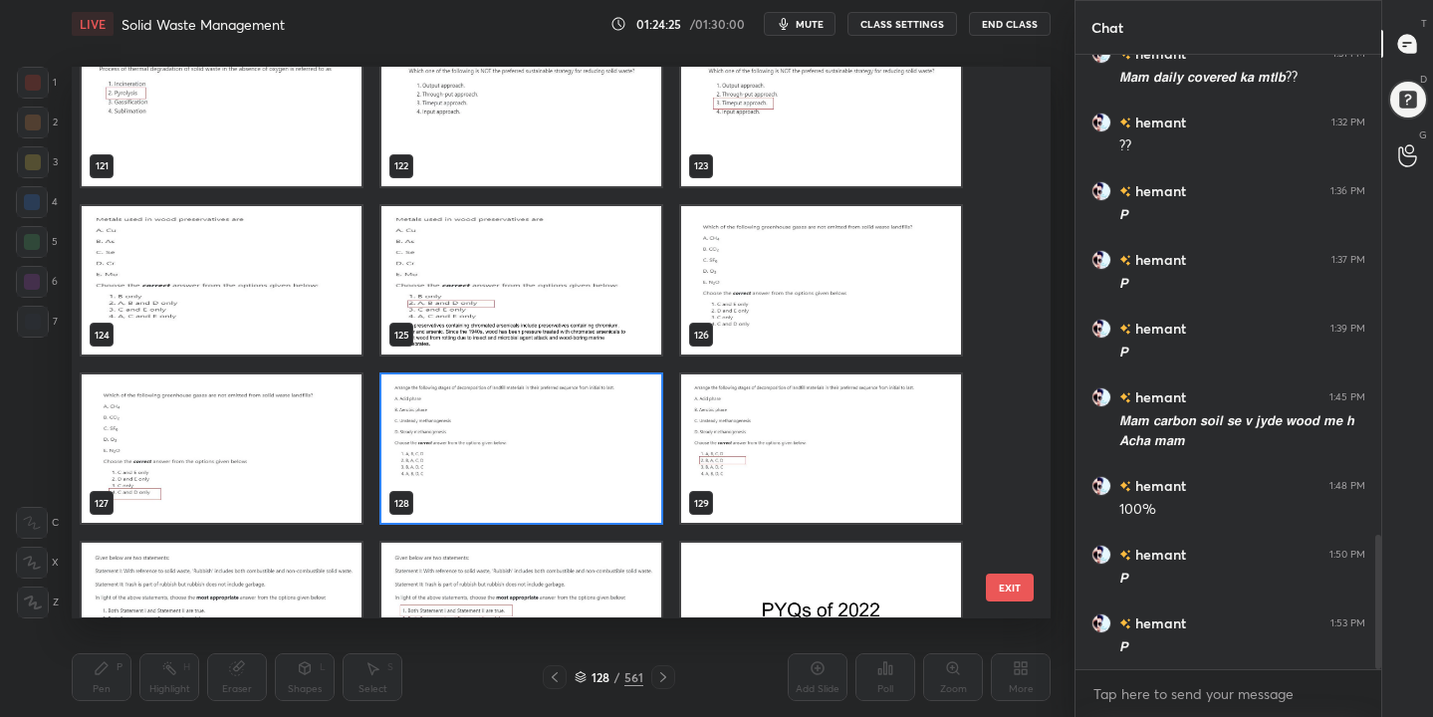
click at [519, 449] on img "grid" at bounding box center [521, 449] width 280 height 148
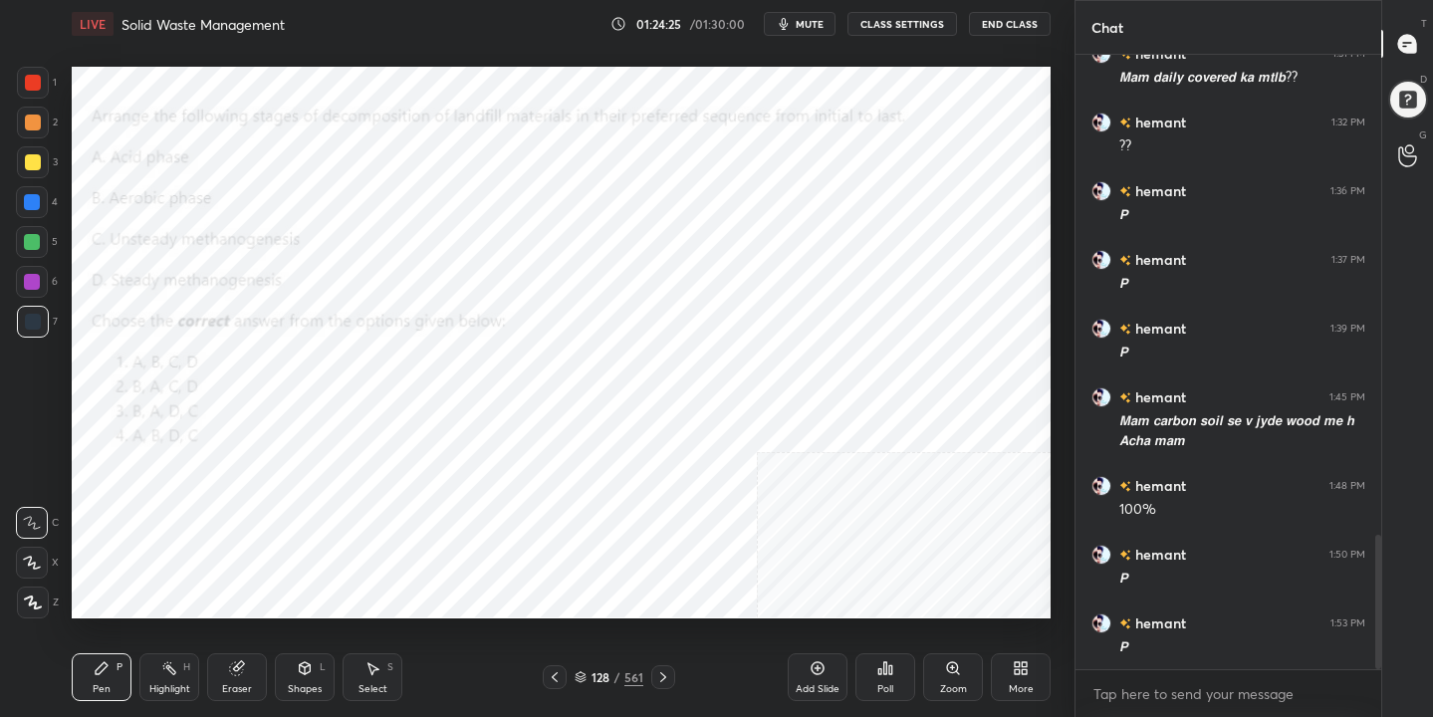
click at [519, 449] on img "grid" at bounding box center [521, 449] width 280 height 148
click at [805, 17] on span "mute" at bounding box center [809, 24] width 28 height 14
click at [580, 673] on icon at bounding box center [580, 677] width 12 height 12
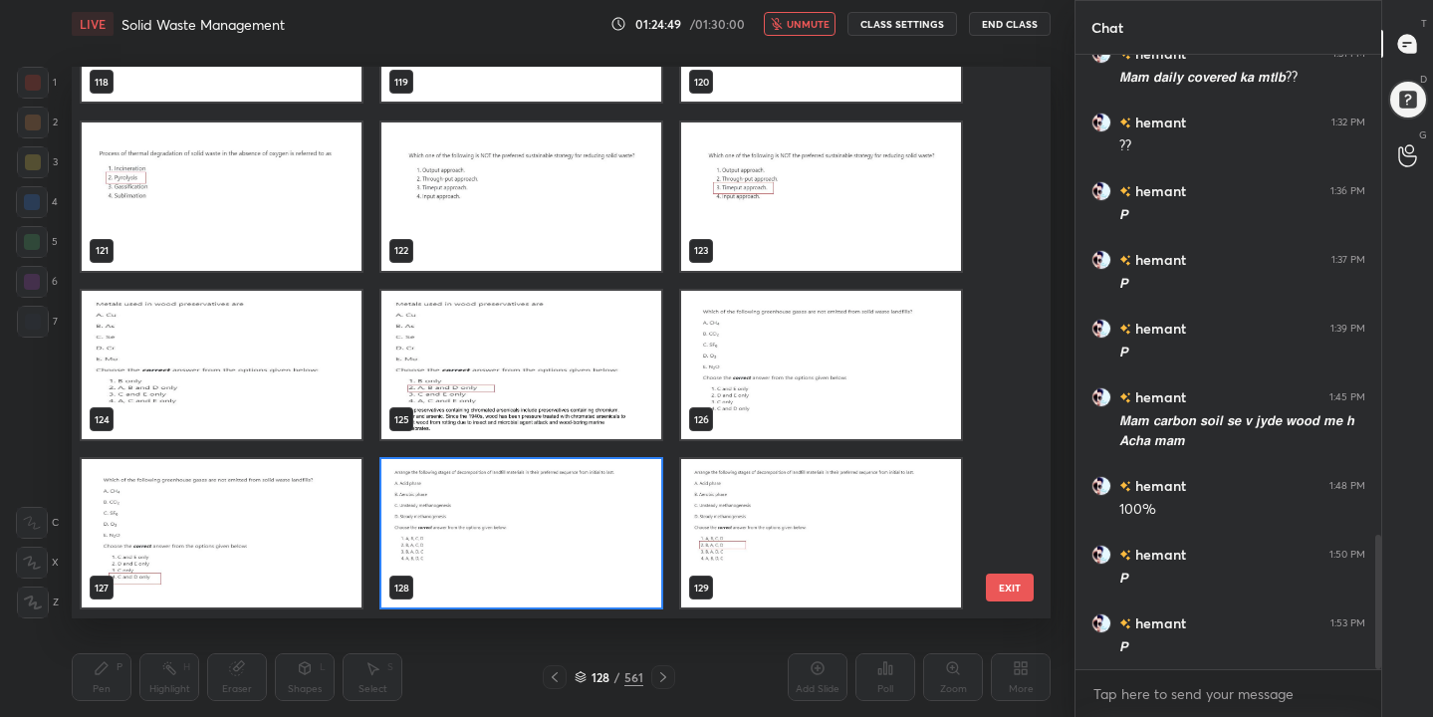
scroll to position [545, 970]
click at [399, 559] on img "grid" at bounding box center [521, 534] width 280 height 148
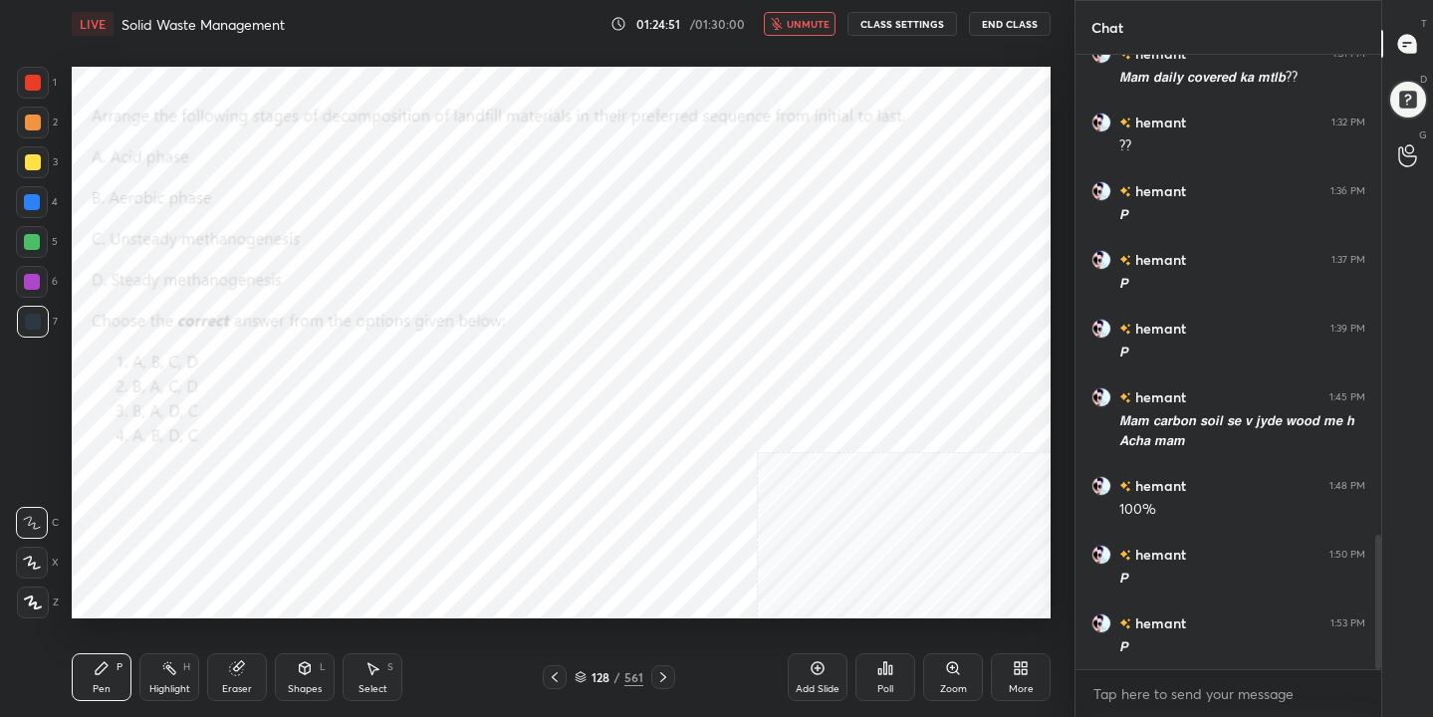
click at [905, 676] on div "Poll" at bounding box center [885, 677] width 60 height 48
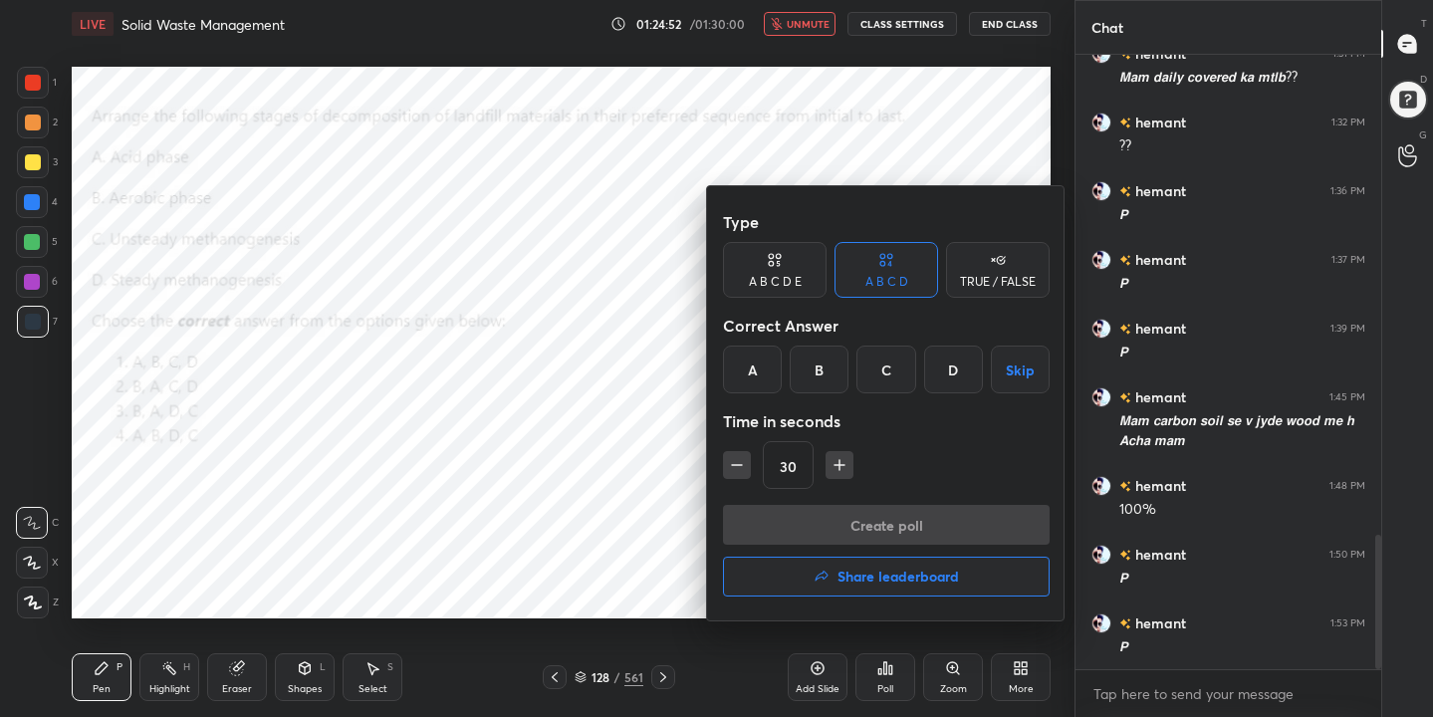
click at [827, 385] on div "B" at bounding box center [818, 369] width 59 height 48
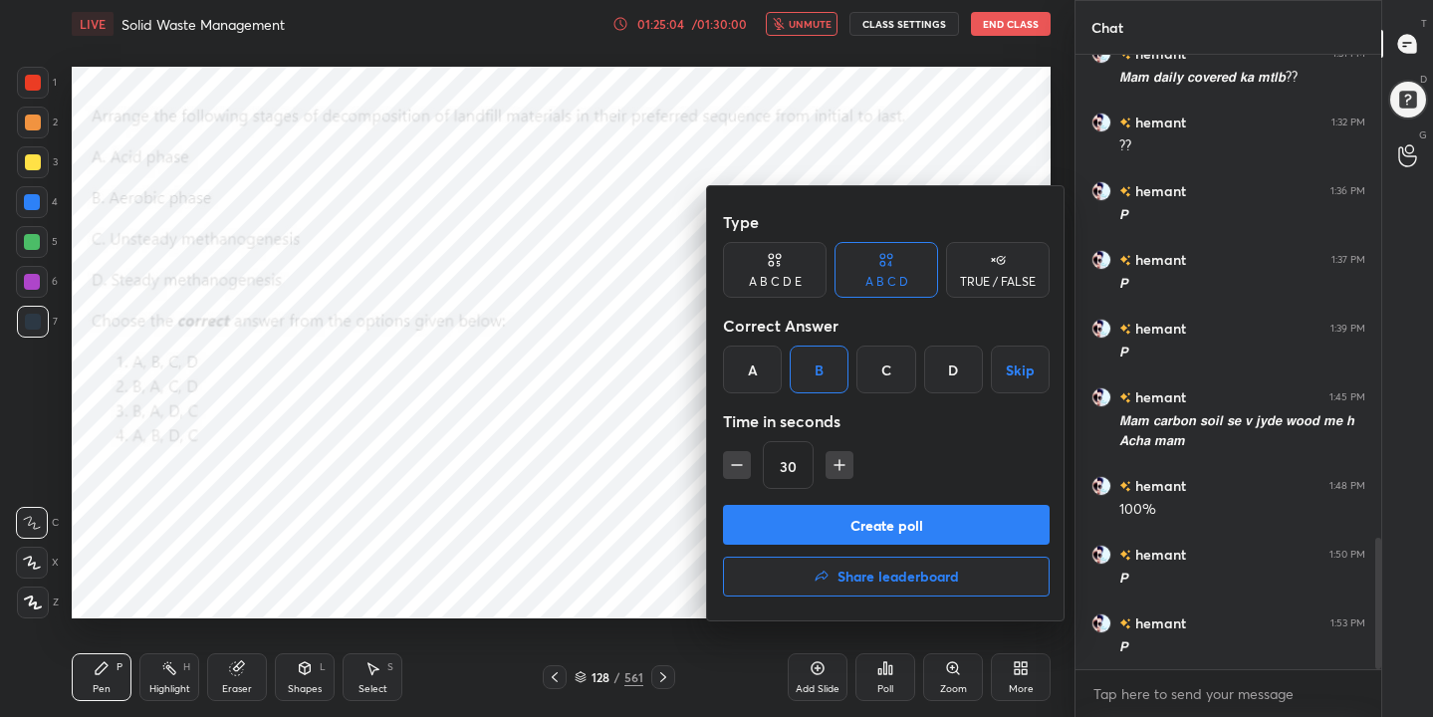
scroll to position [2267, 0]
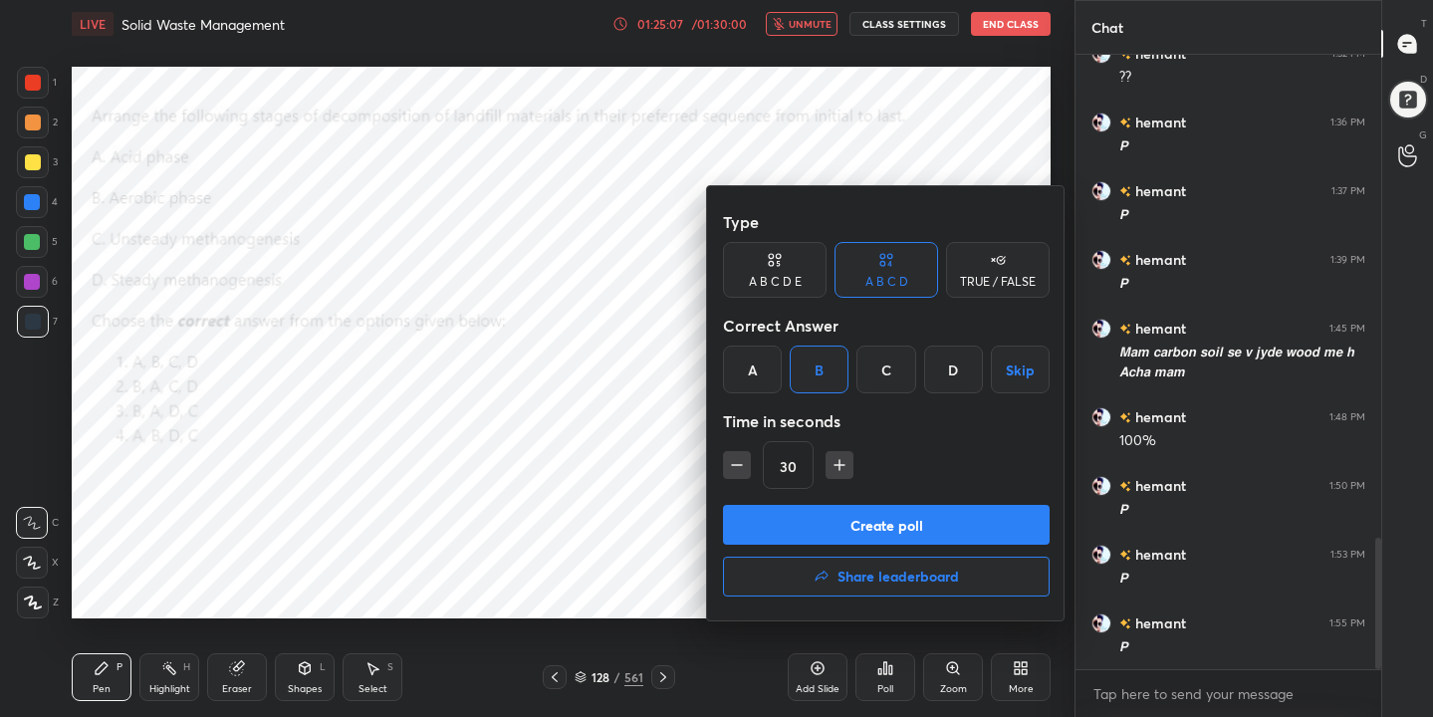
click at [877, 514] on button "Create poll" at bounding box center [886, 525] width 327 height 40
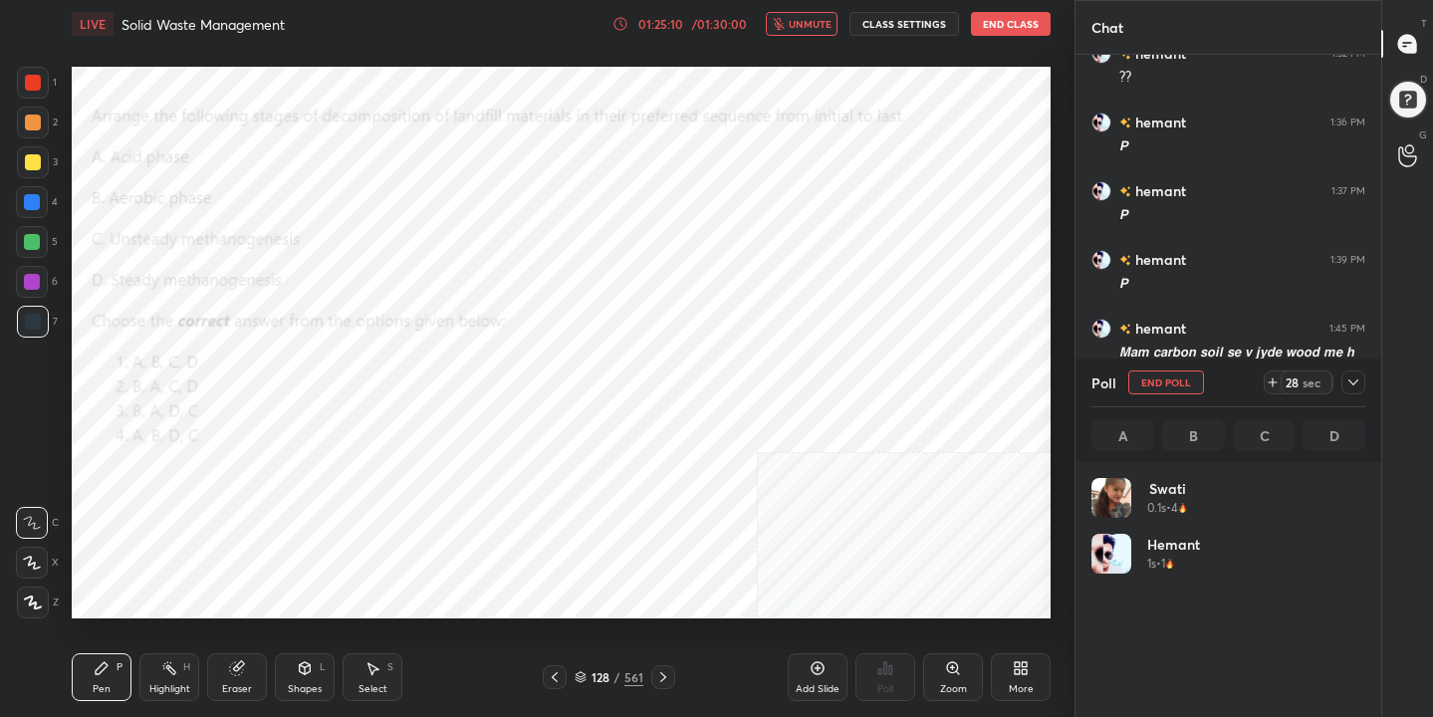
scroll to position [233, 268]
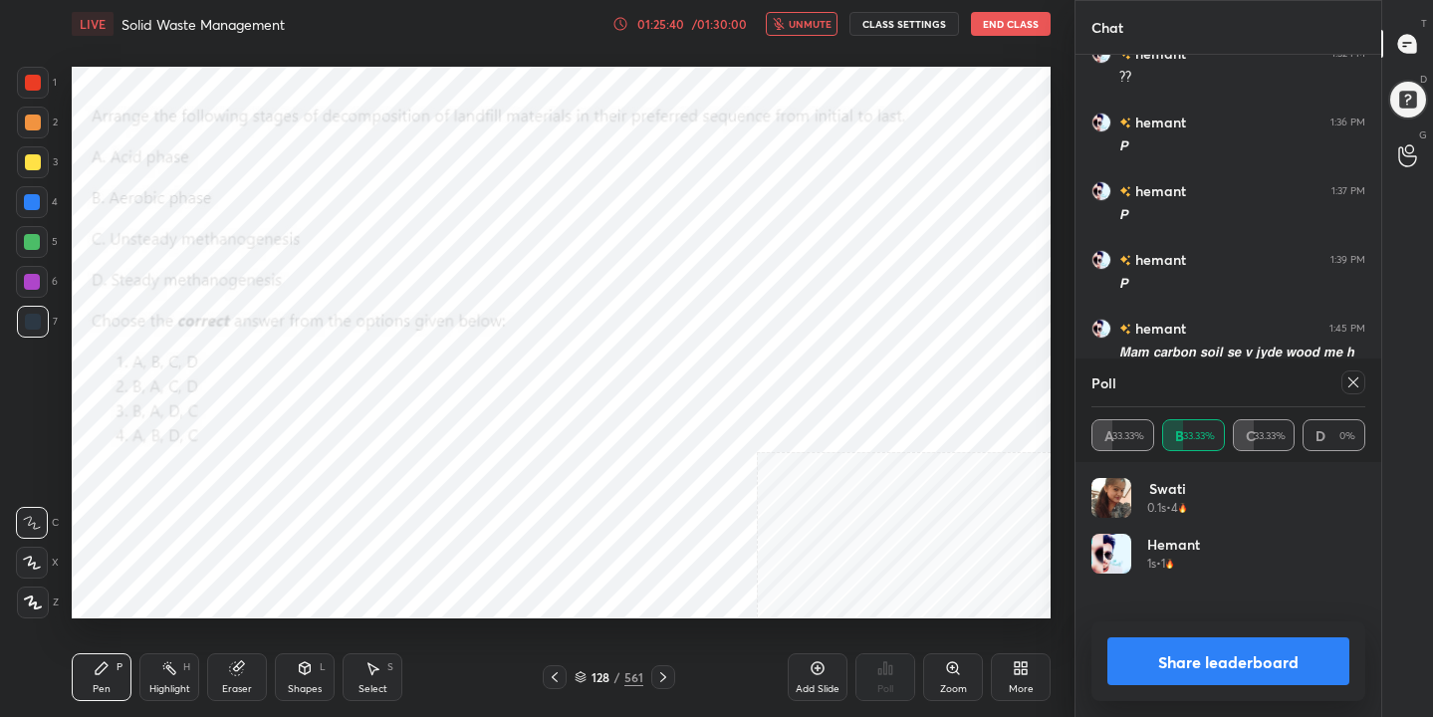
click at [1357, 383] on icon at bounding box center [1353, 382] width 16 height 16
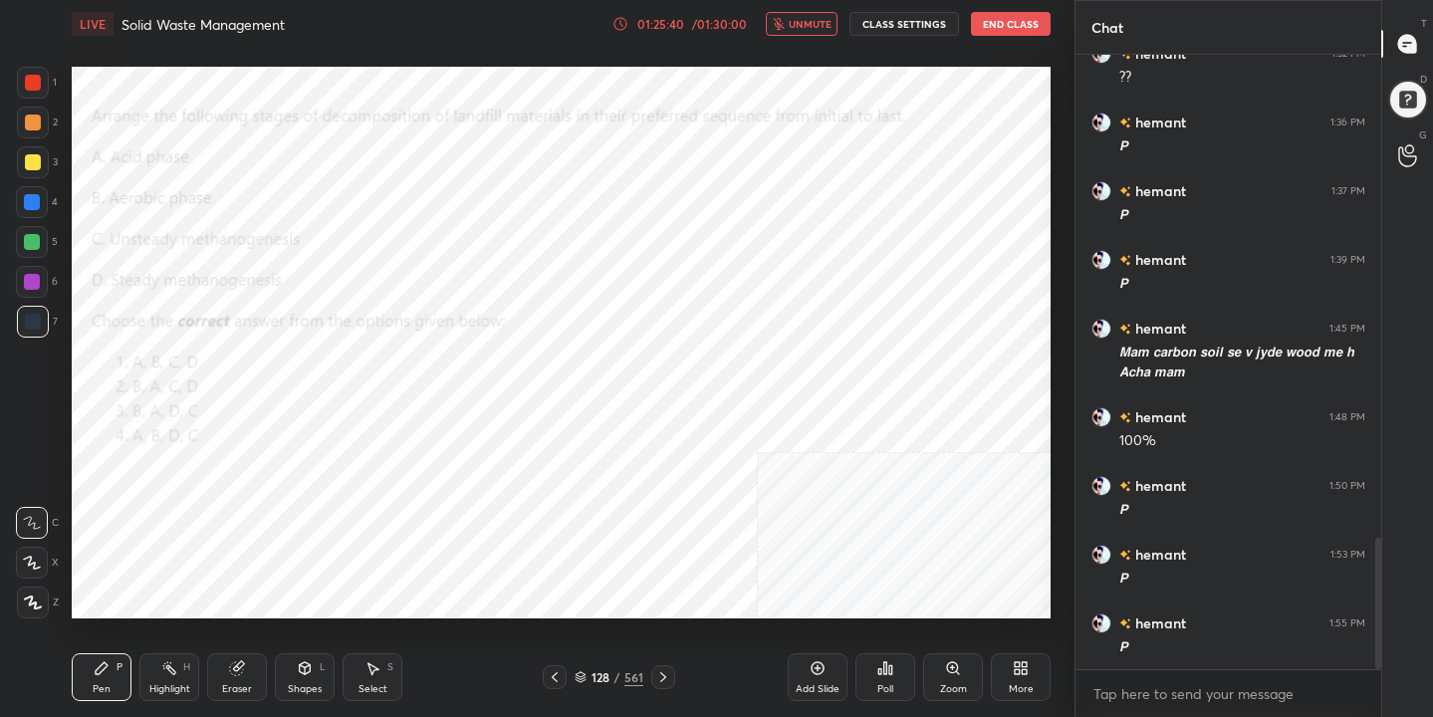
scroll to position [443, 300]
click at [823, 35] on button "unmute" at bounding box center [802, 24] width 72 height 24
click at [581, 675] on icon at bounding box center [580, 677] width 12 height 12
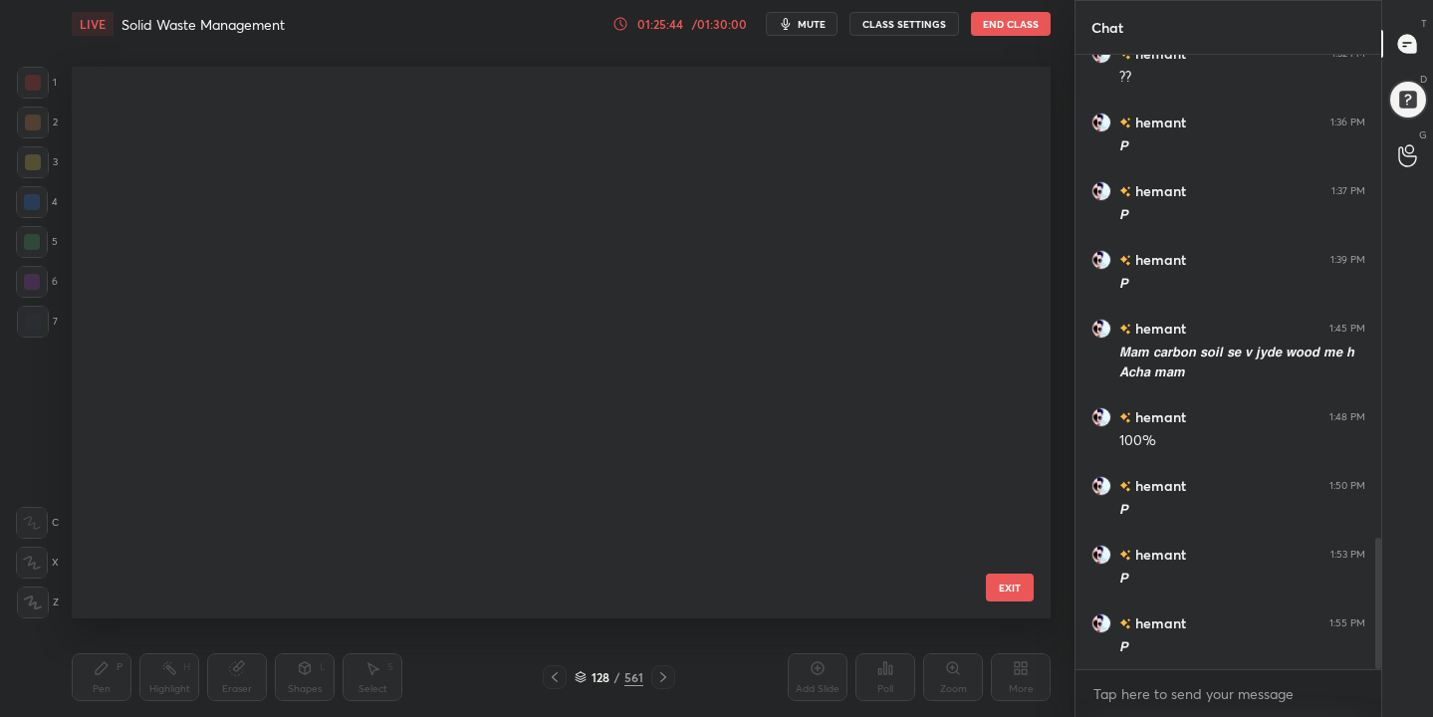
scroll to position [545, 970]
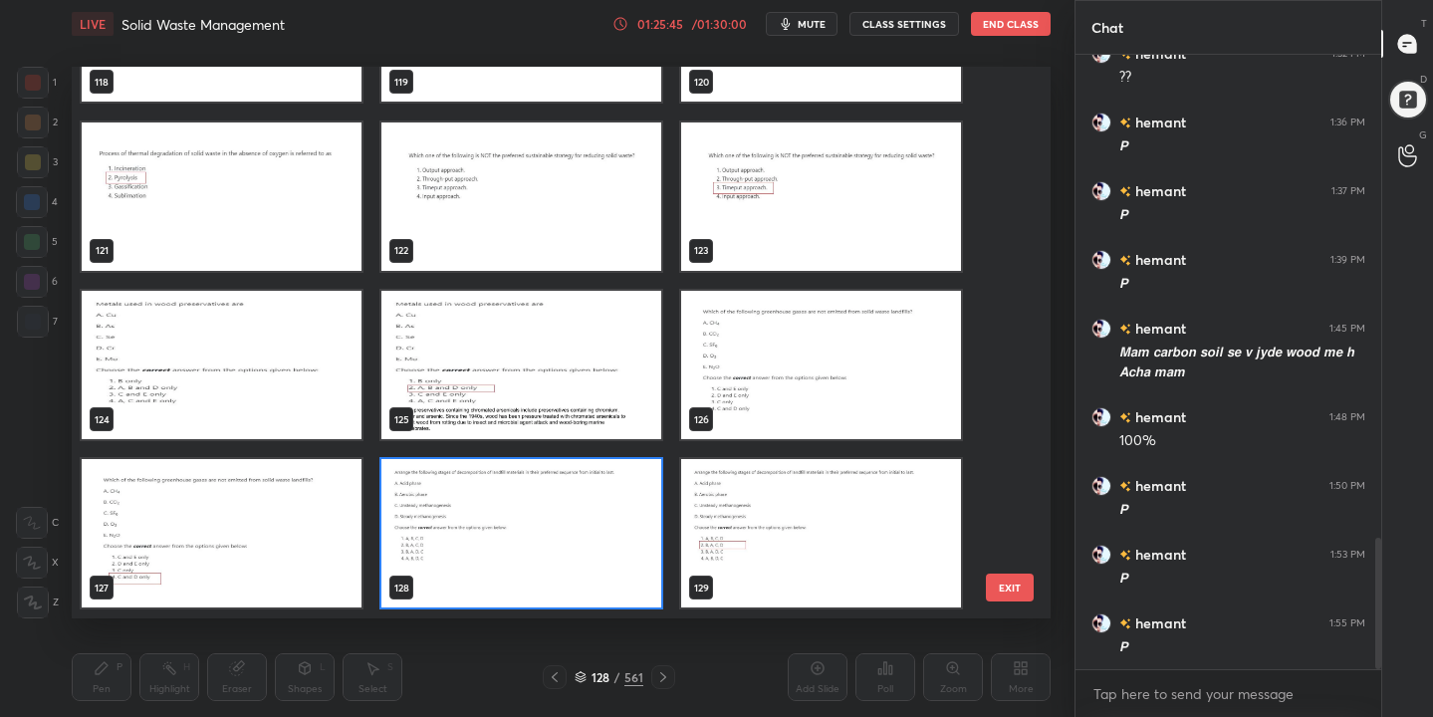
click at [547, 505] on img "grid" at bounding box center [521, 534] width 280 height 148
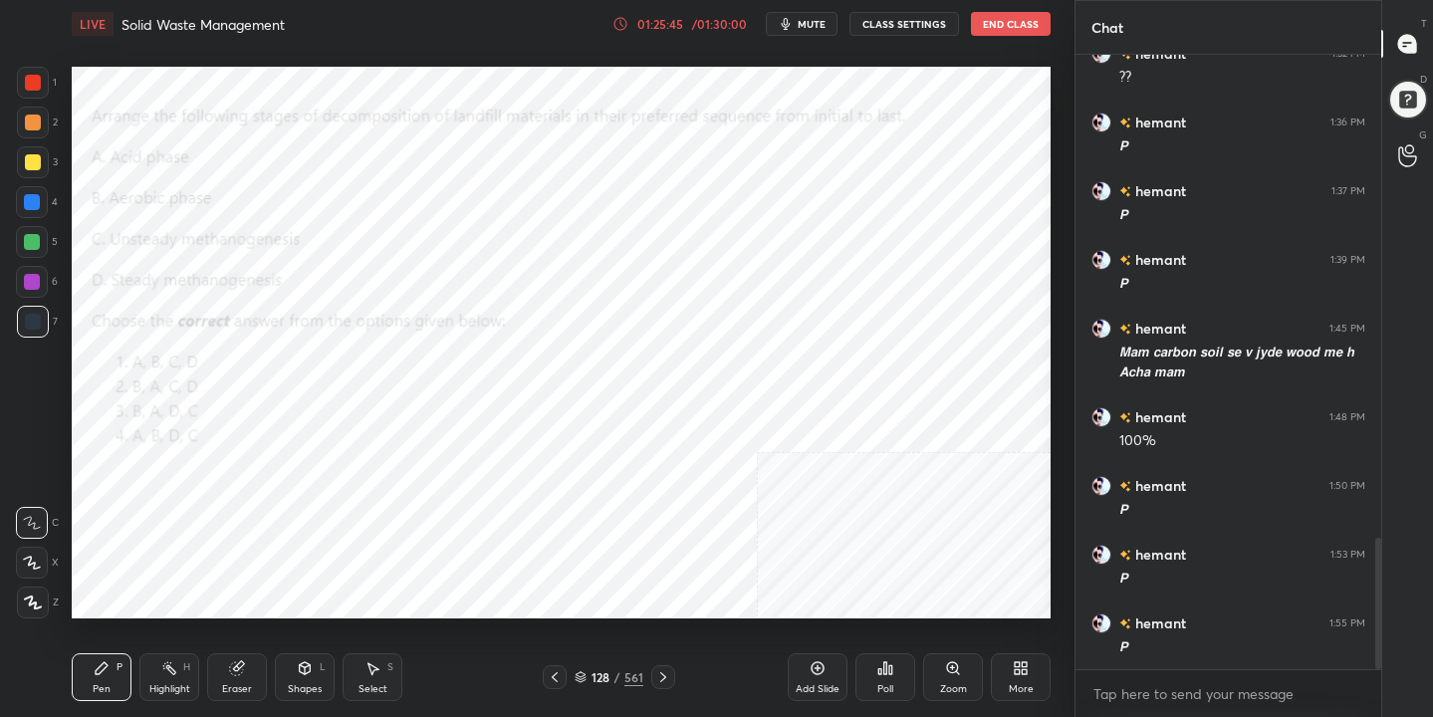
click at [547, 505] on img "grid" at bounding box center [521, 534] width 280 height 148
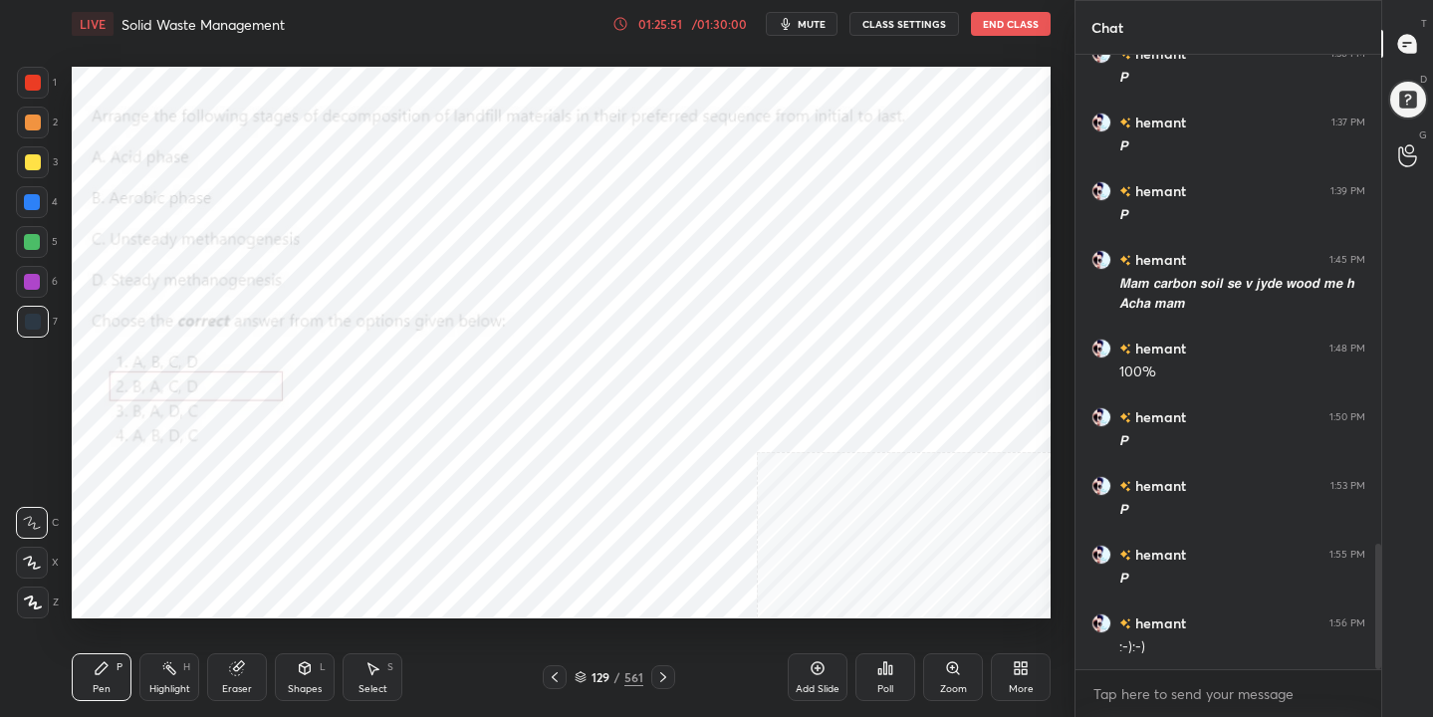
scroll to position [2404, 0]
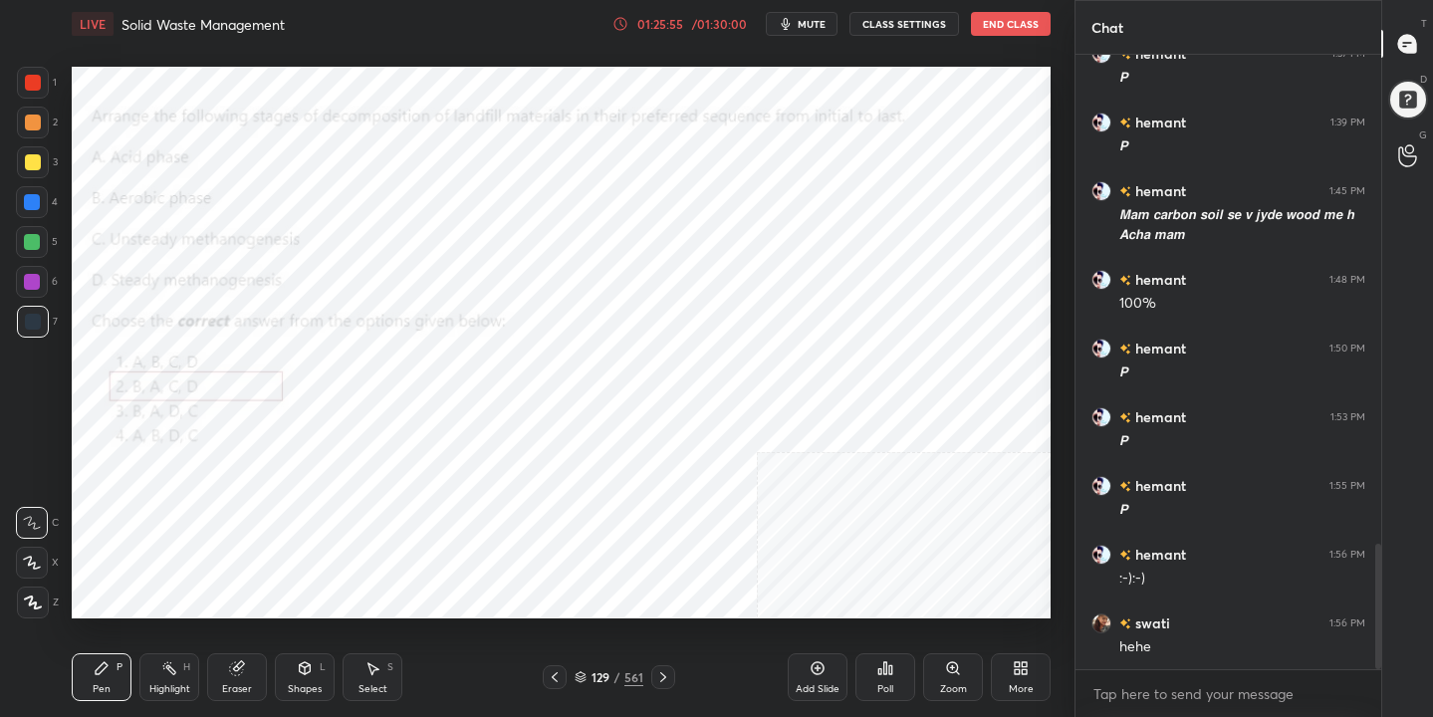
click at [584, 675] on icon at bounding box center [580, 677] width 12 height 12
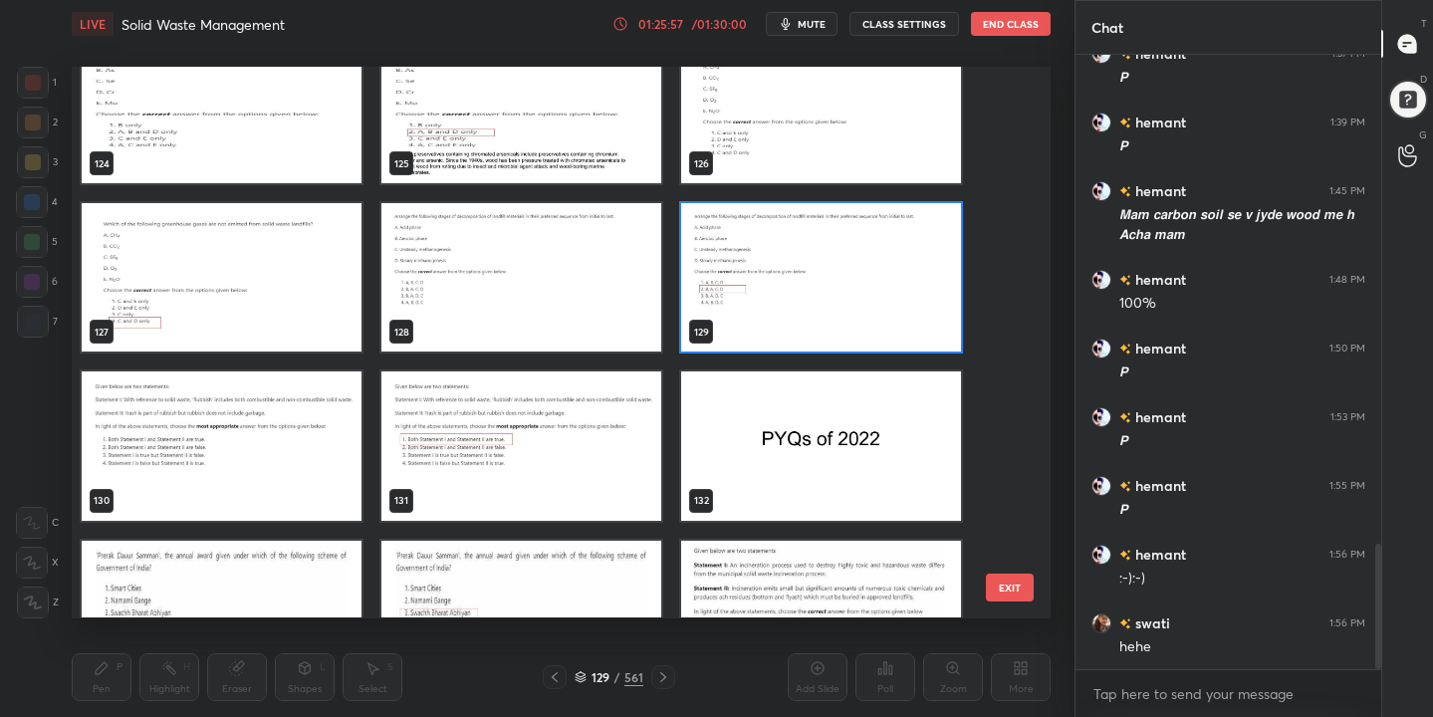
scroll to position [6954, 0]
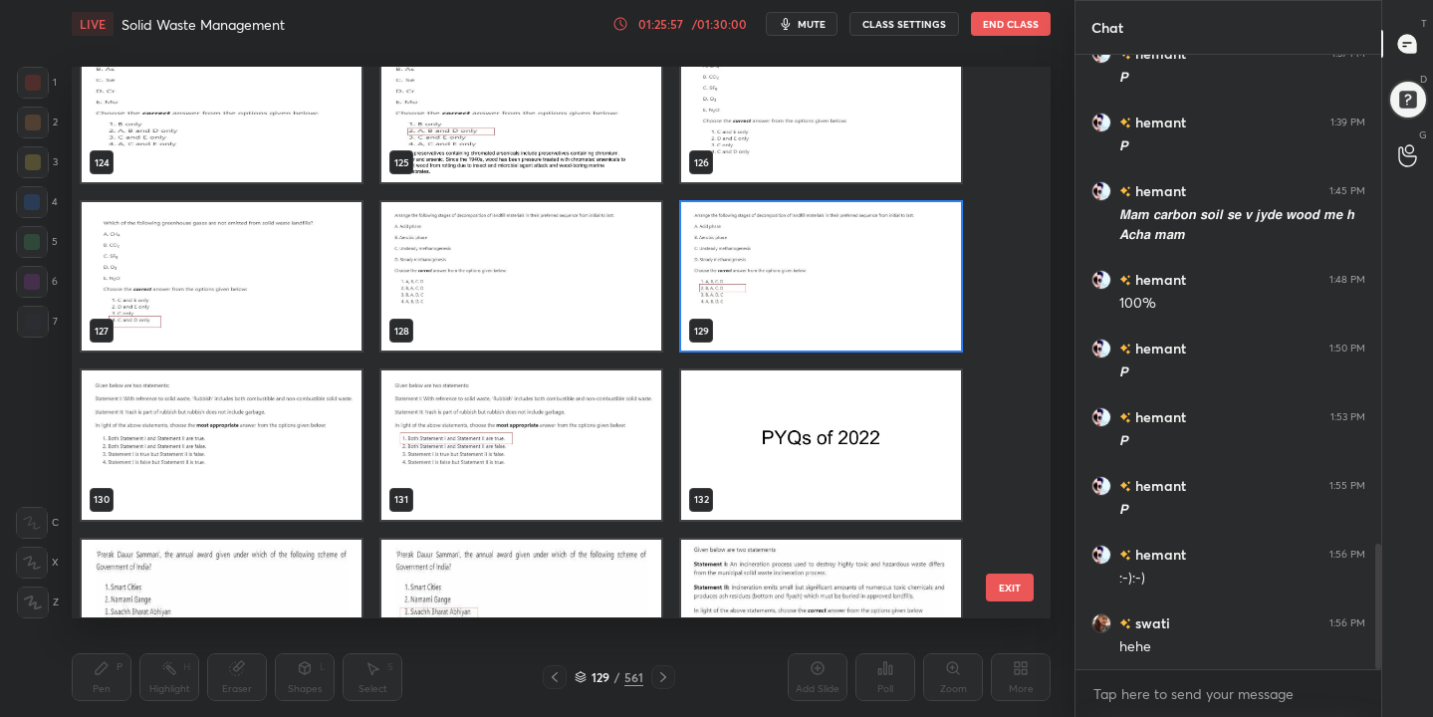
click at [262, 446] on img "grid" at bounding box center [222, 445] width 280 height 148
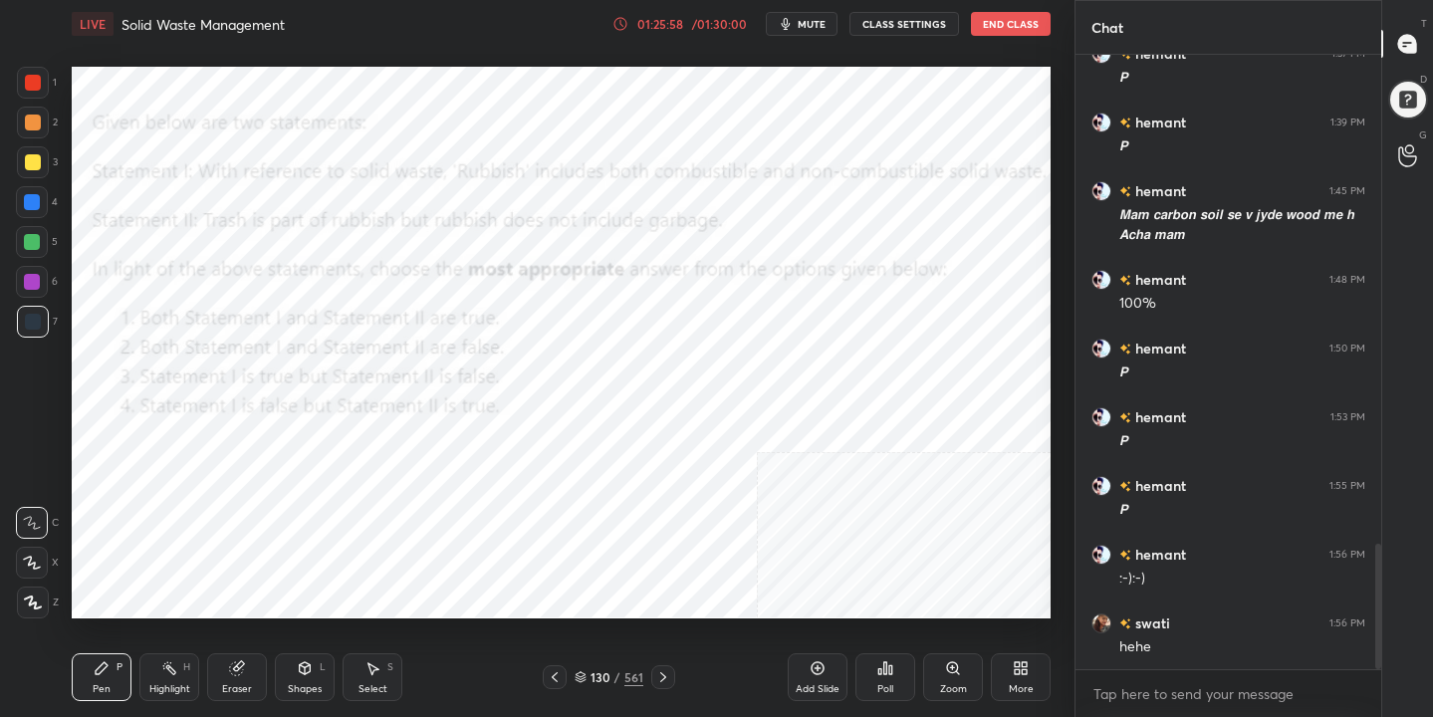
click at [262, 446] on img "grid" at bounding box center [222, 445] width 280 height 148
click at [825, 19] on span "mute" at bounding box center [811, 24] width 28 height 14
click at [579, 675] on icon at bounding box center [580, 677] width 12 height 12
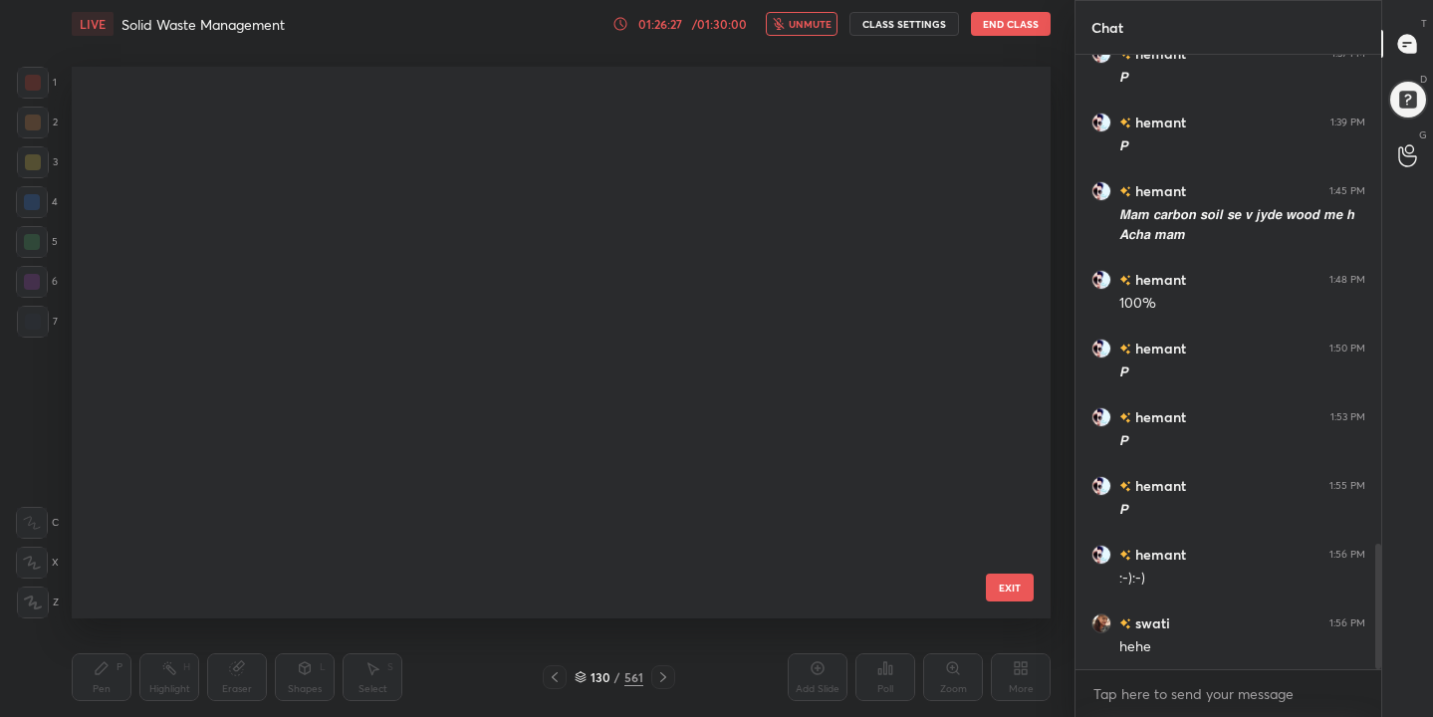
scroll to position [545, 970]
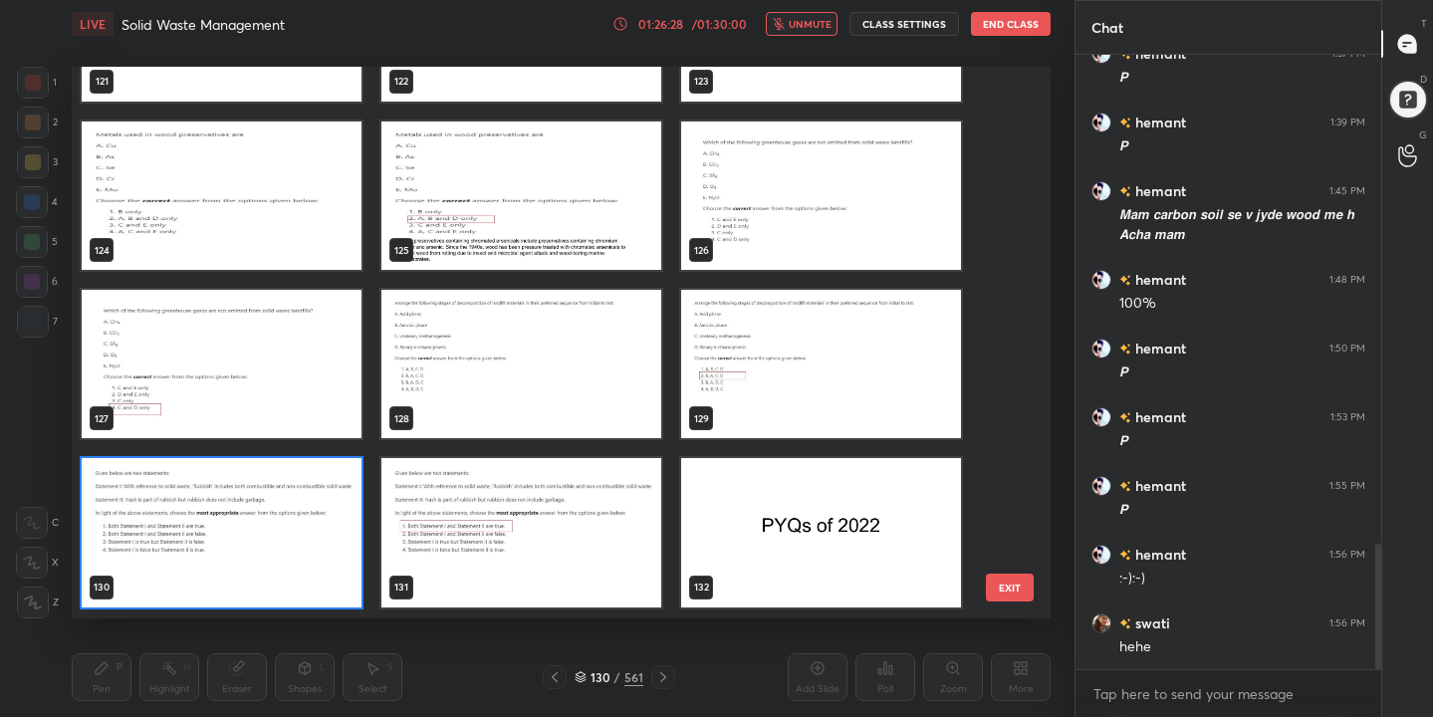
click at [333, 541] on img "grid" at bounding box center [222, 533] width 280 height 148
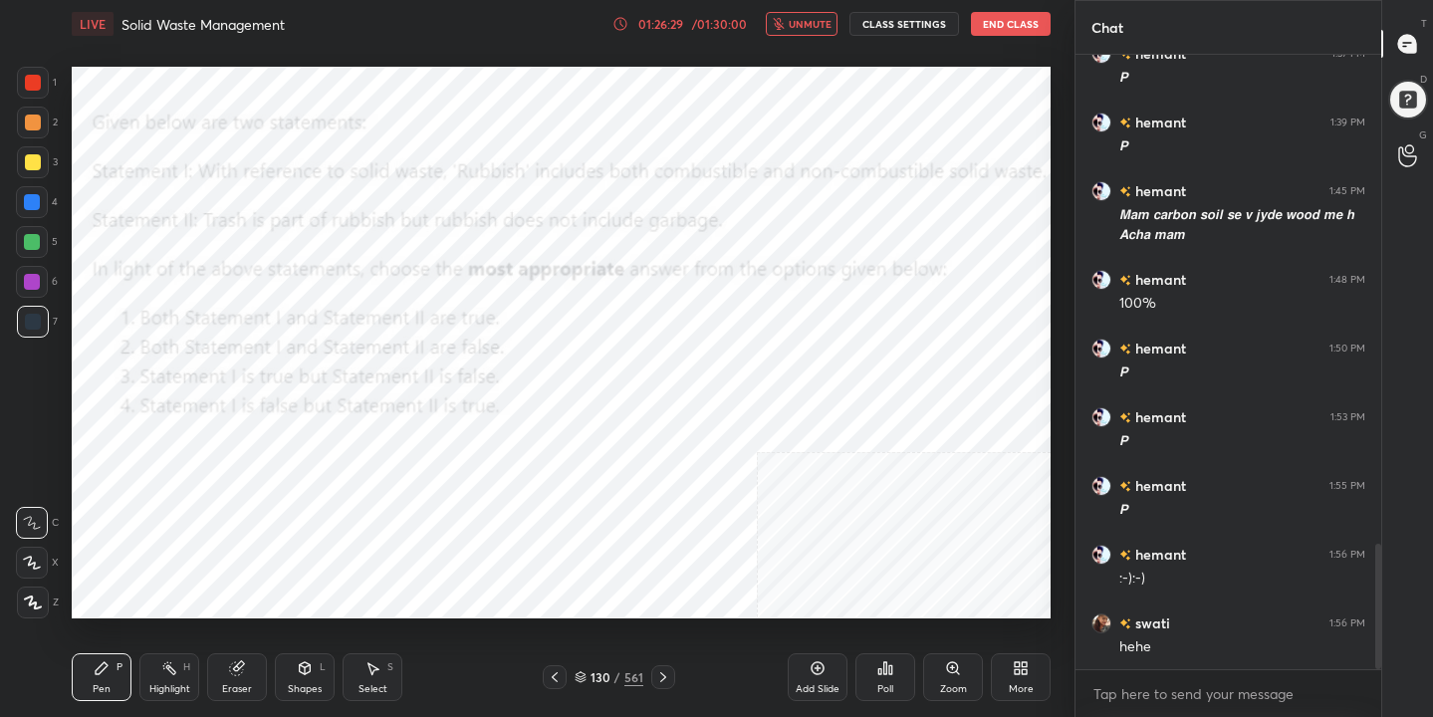
click at [893, 672] on div "Poll" at bounding box center [885, 677] width 60 height 48
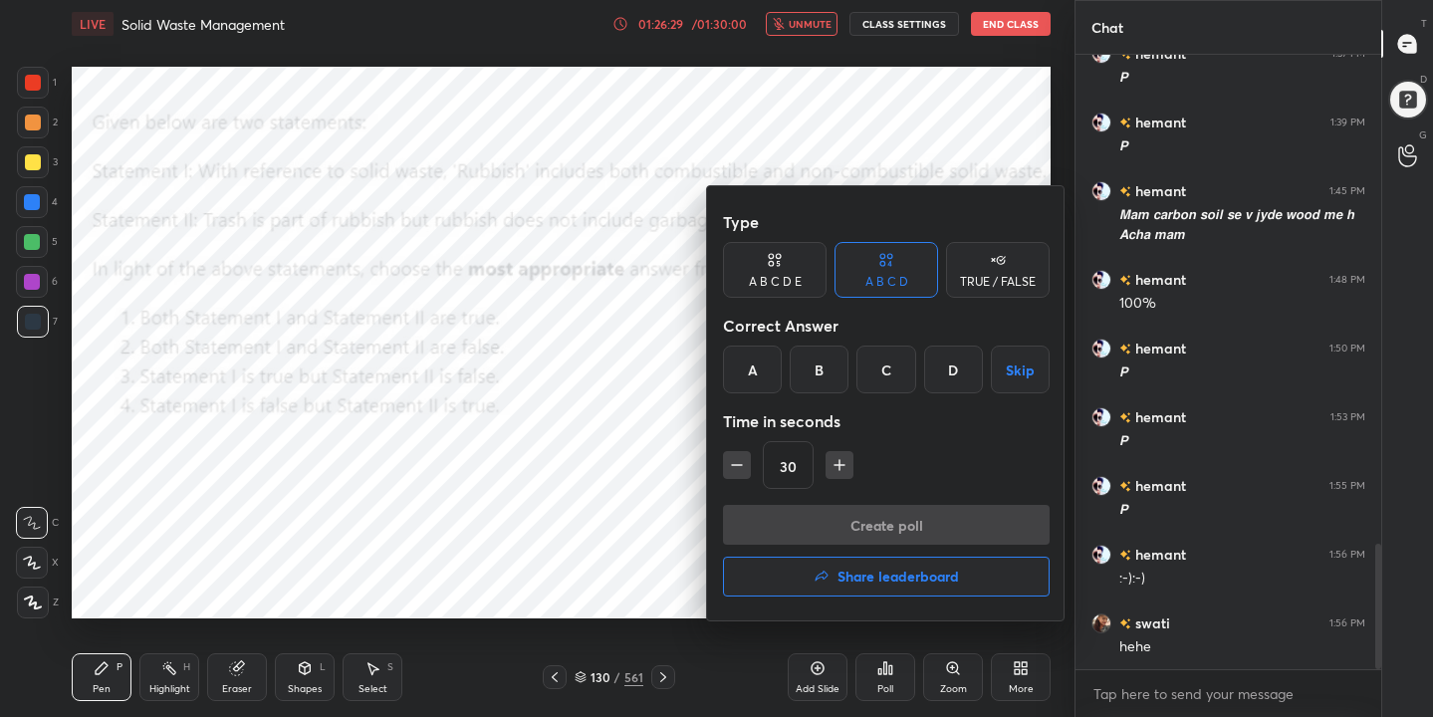
click at [767, 354] on div "A" at bounding box center [752, 369] width 59 height 48
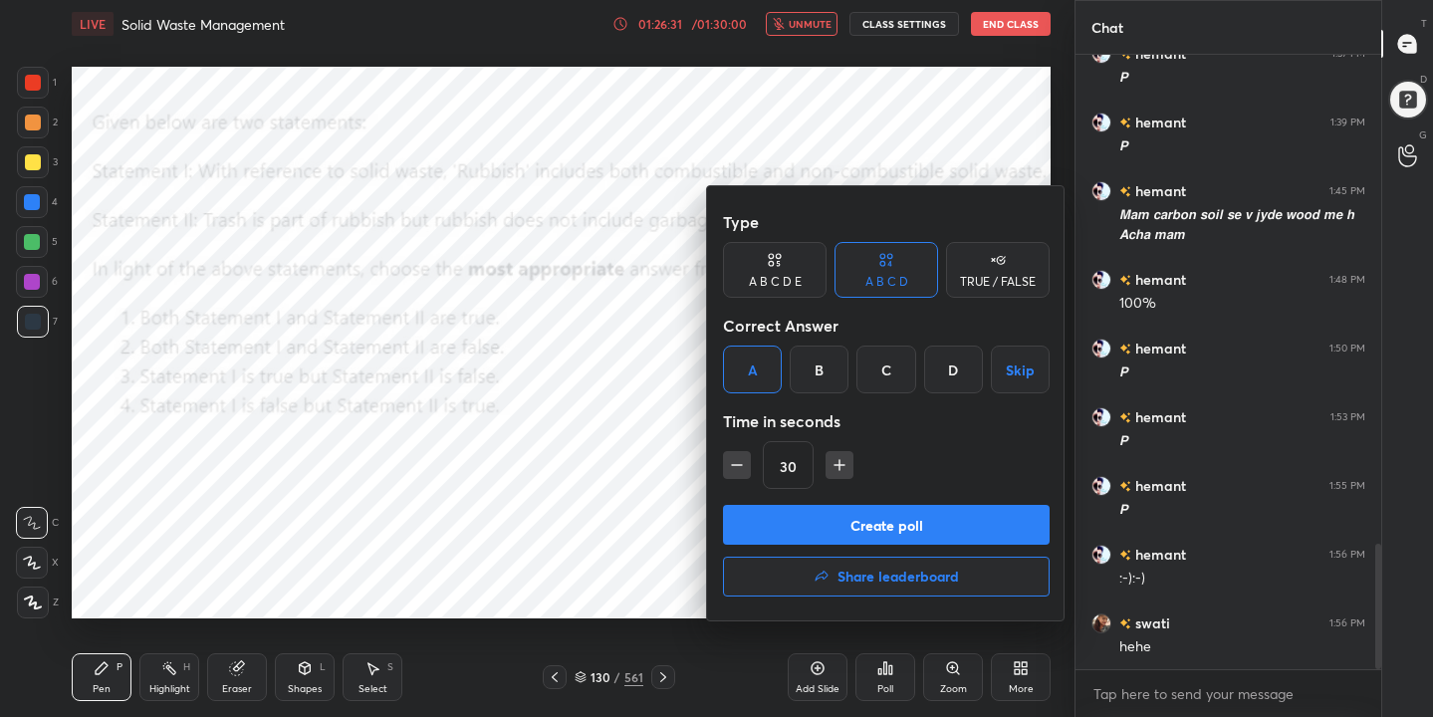
click at [877, 527] on button "Create poll" at bounding box center [886, 525] width 327 height 40
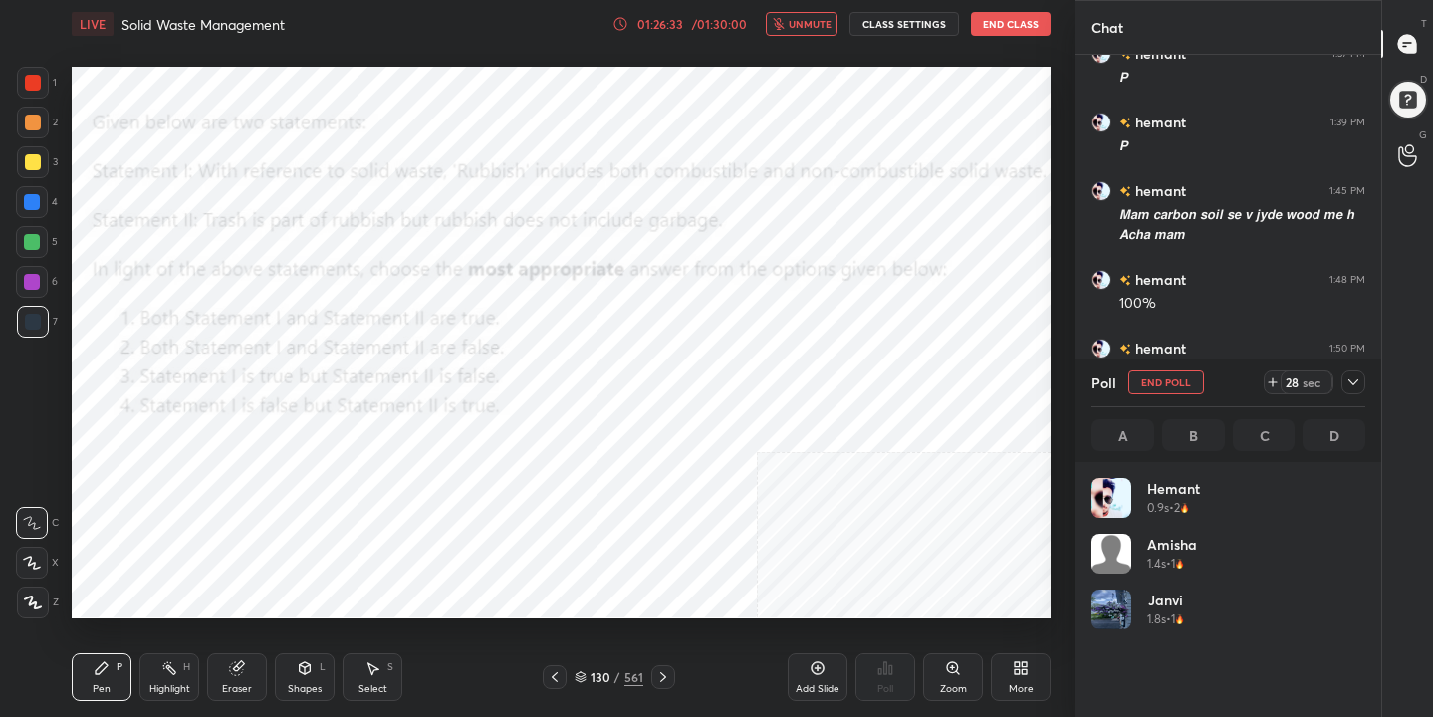
scroll to position [233, 268]
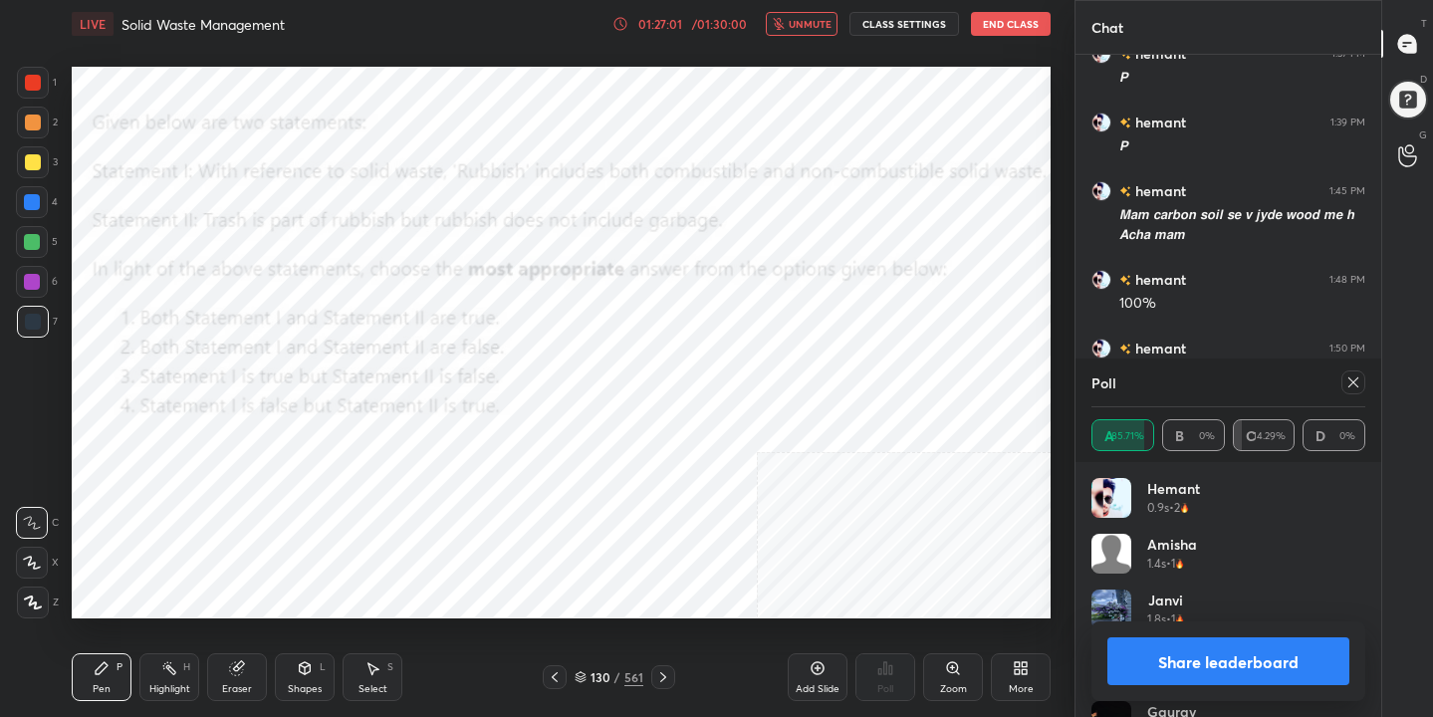
click at [1353, 390] on div at bounding box center [1353, 382] width 24 height 24
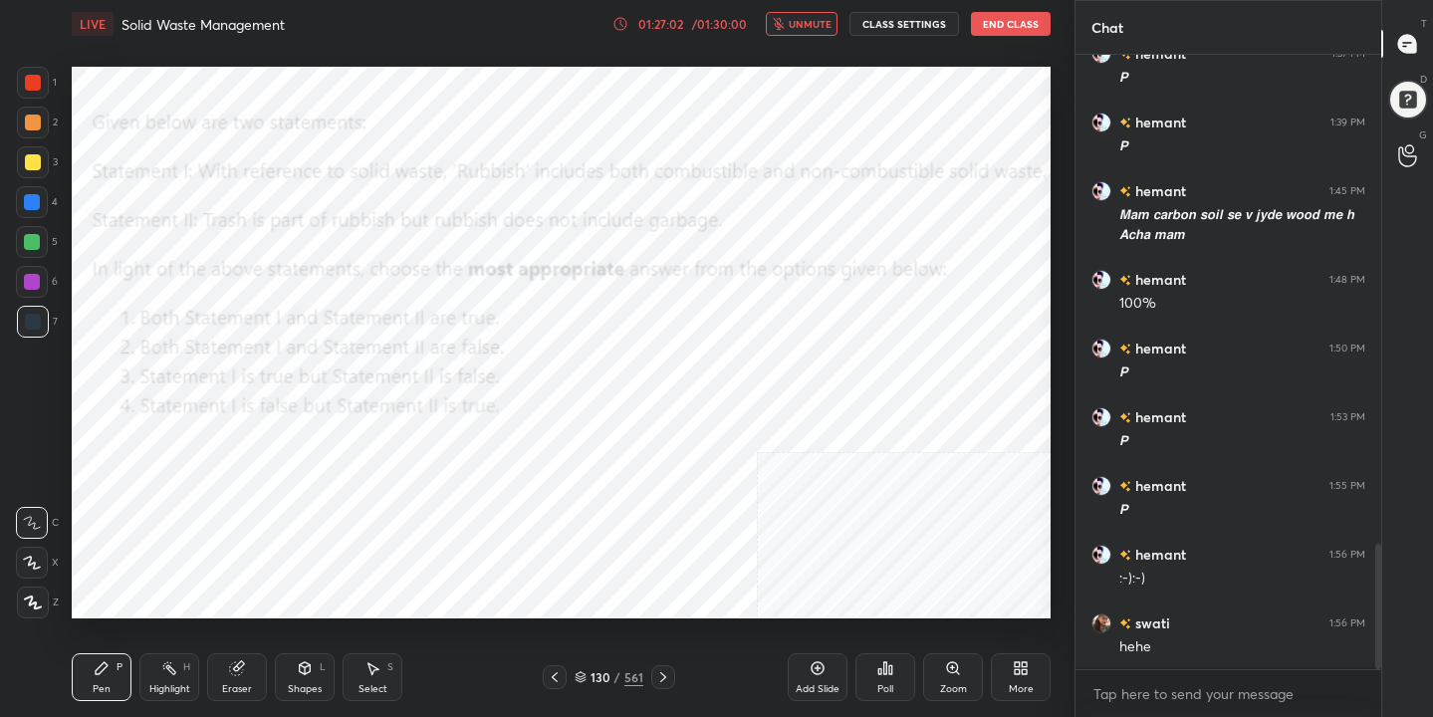
scroll to position [7, 7]
click at [819, 22] on span "unmute" at bounding box center [809, 24] width 43 height 14
click at [584, 678] on icon at bounding box center [580, 677] width 12 height 12
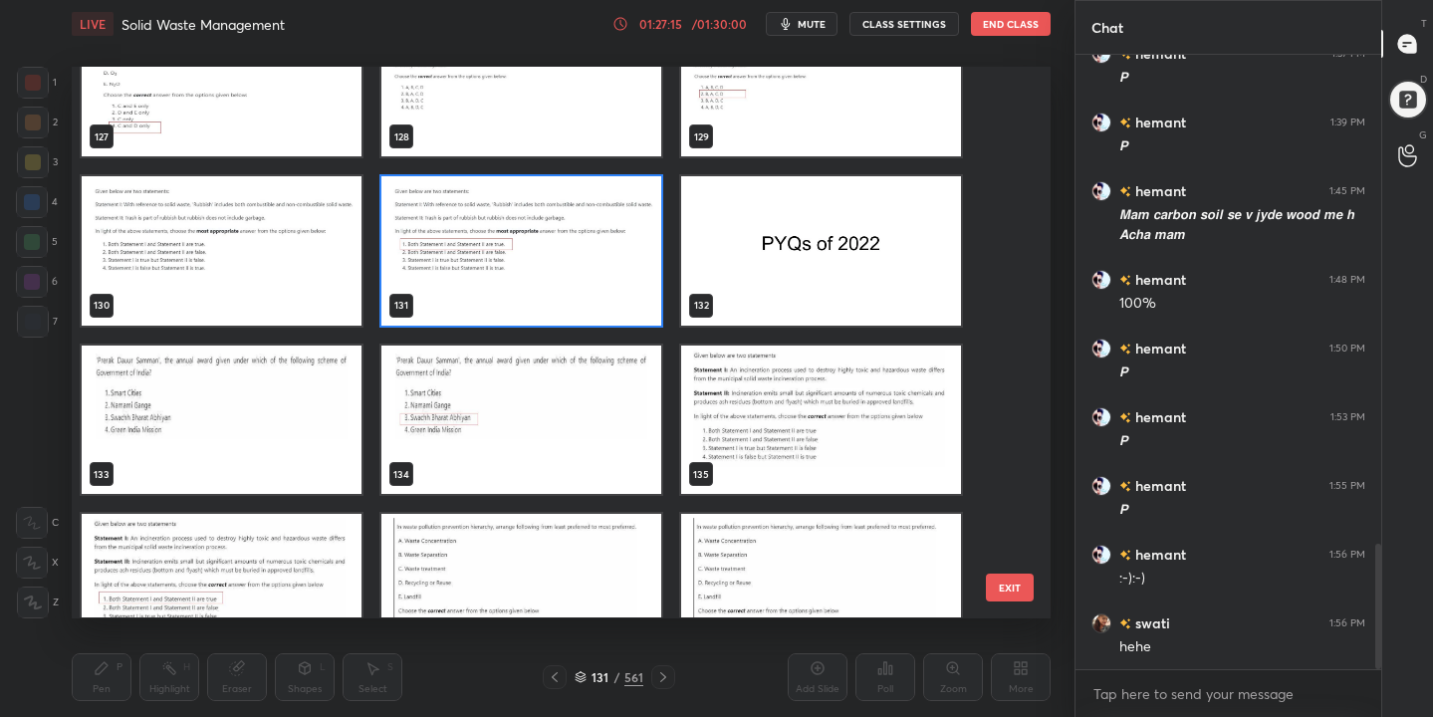
scroll to position [7148, 0]
click at [233, 410] on img "grid" at bounding box center [222, 419] width 280 height 148
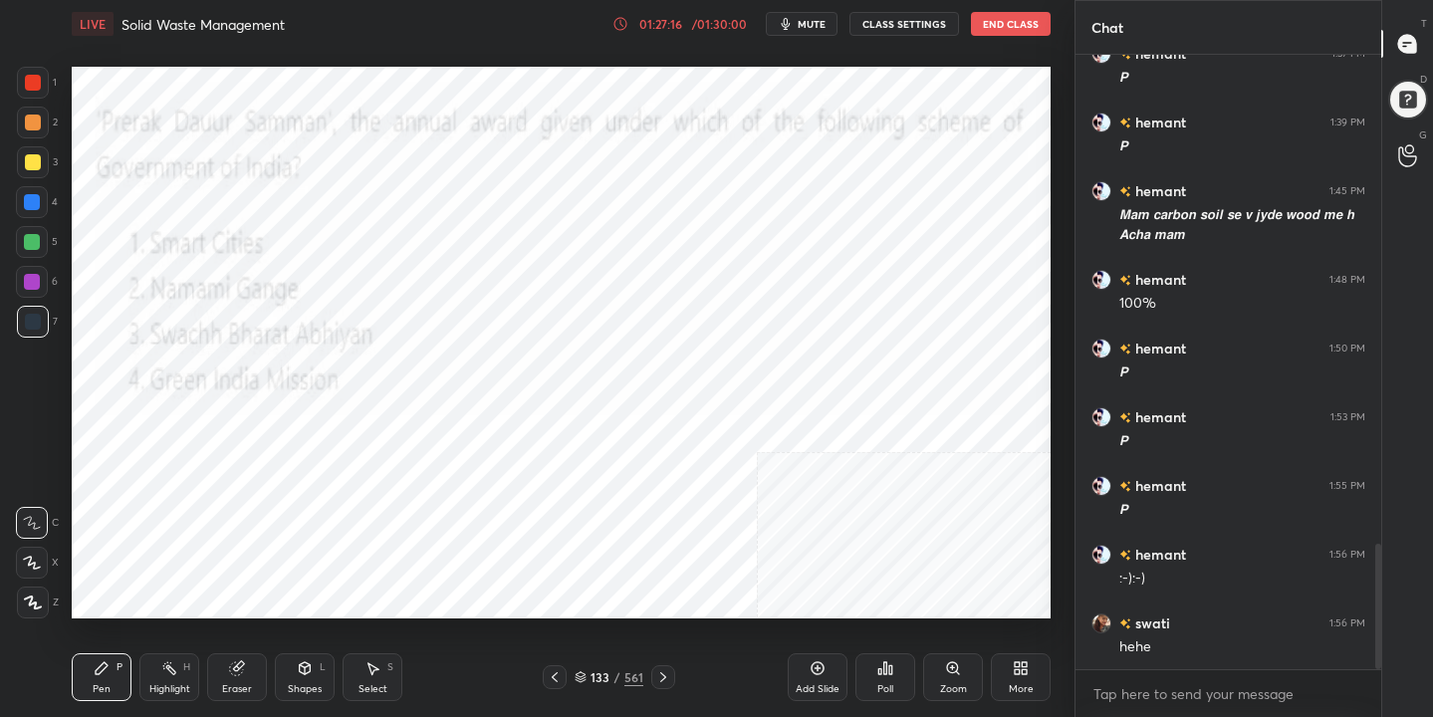
click at [233, 410] on img "grid" at bounding box center [222, 419] width 280 height 148
click at [816, 33] on button "mute" at bounding box center [802, 24] width 72 height 24
click at [588, 673] on div "133 / 561" at bounding box center [608, 677] width 69 height 18
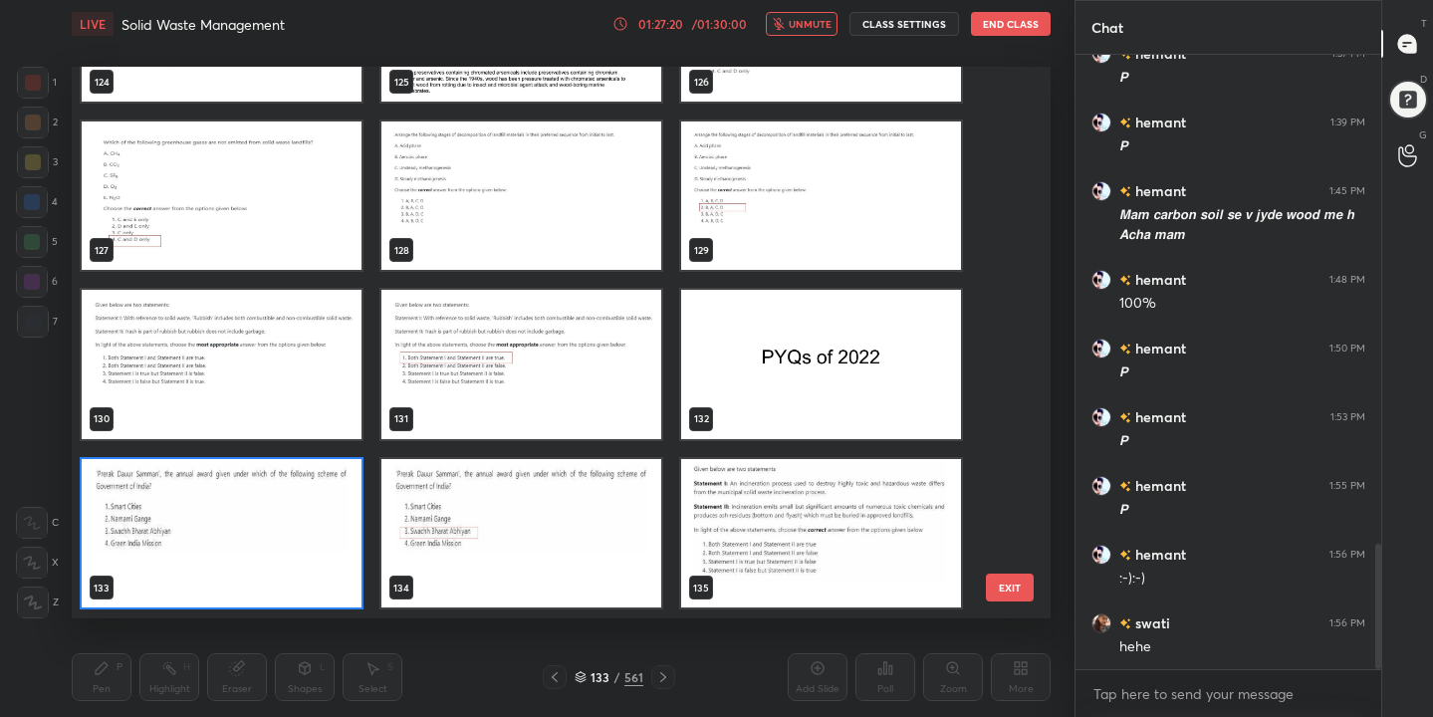
scroll to position [545, 970]
click at [309, 526] on img "grid" at bounding box center [222, 533] width 280 height 148
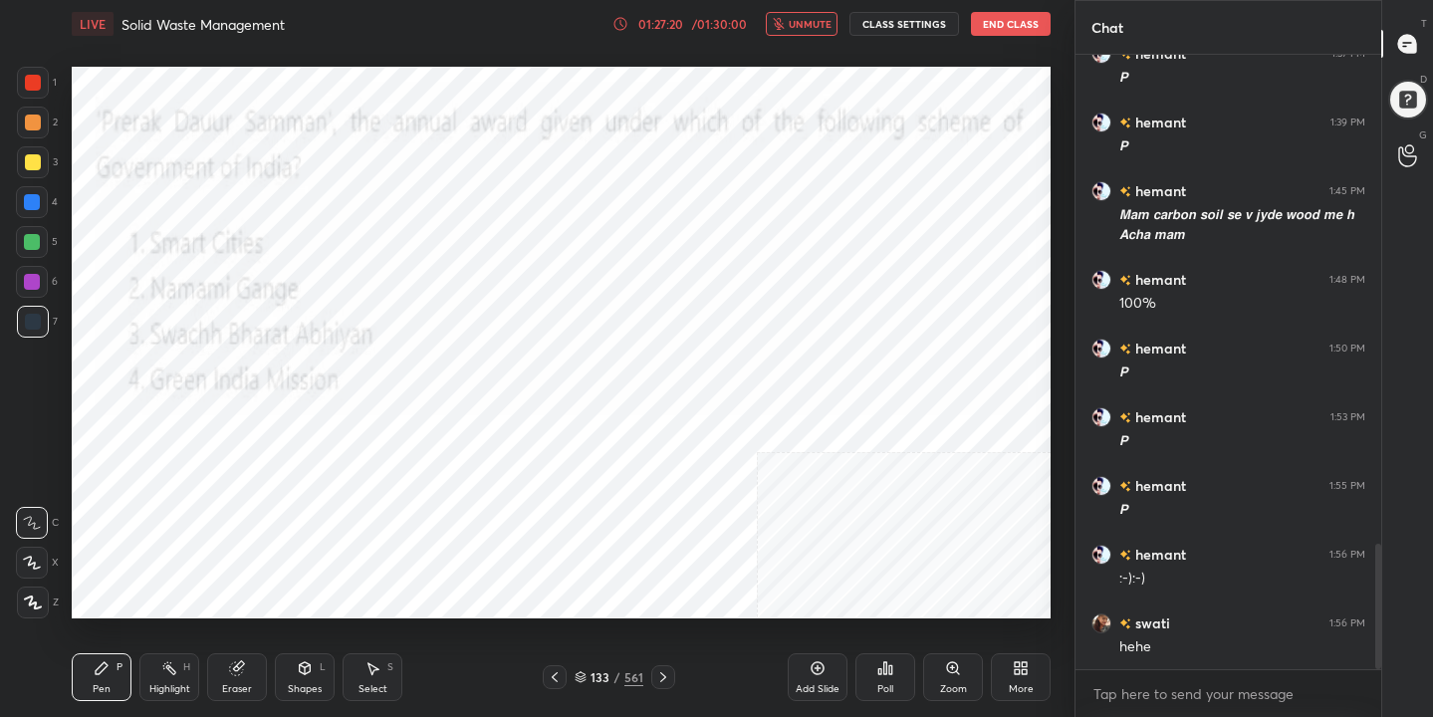
click at [309, 526] on img "grid" at bounding box center [222, 533] width 280 height 148
click at [895, 664] on div "Poll" at bounding box center [885, 677] width 60 height 48
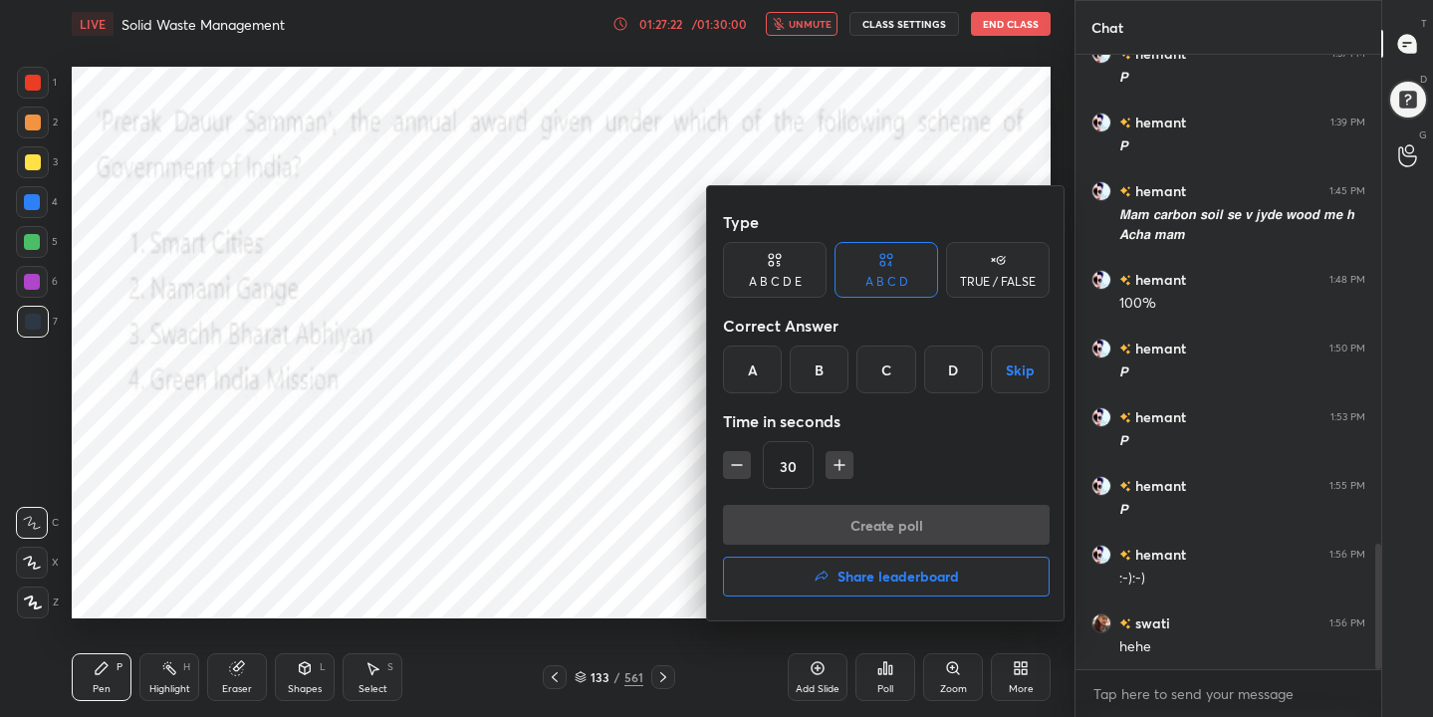
click at [888, 365] on div "C" at bounding box center [885, 369] width 59 height 48
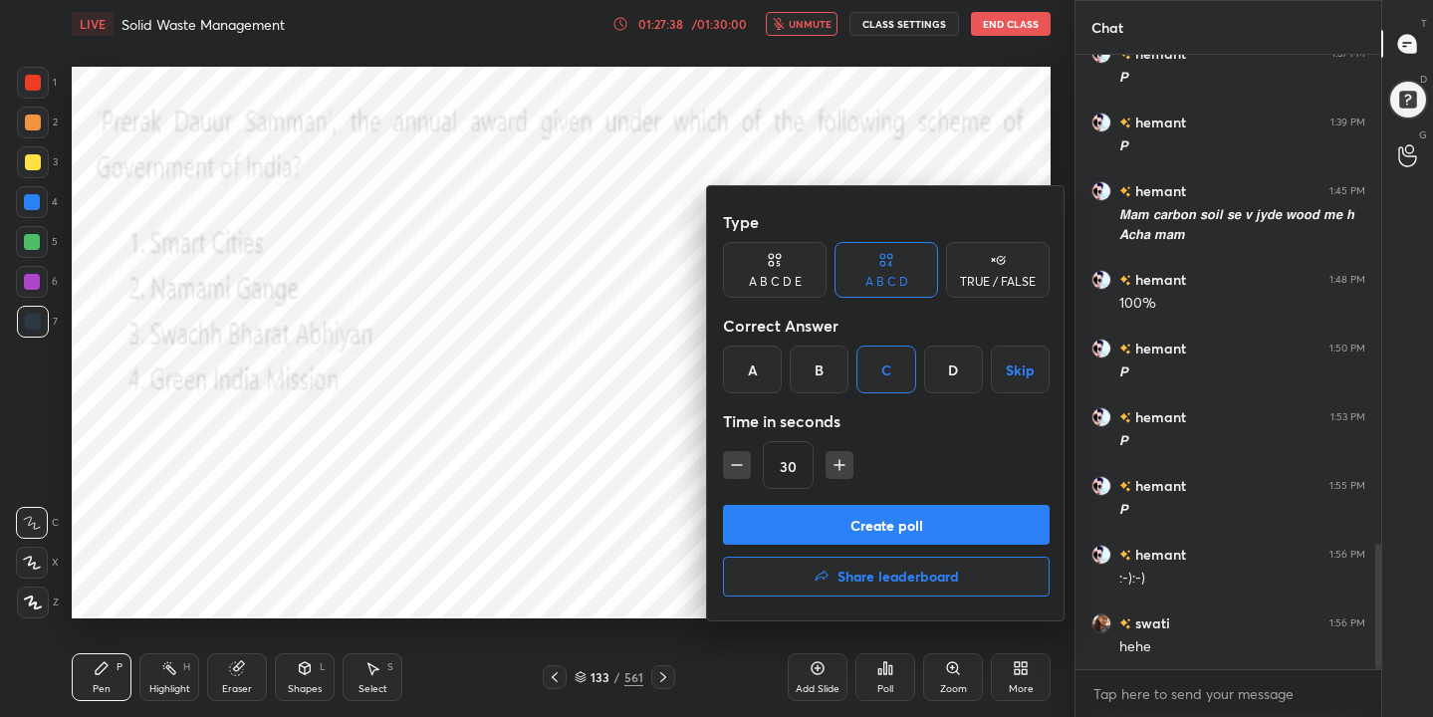
click at [896, 532] on button "Create poll" at bounding box center [886, 525] width 327 height 40
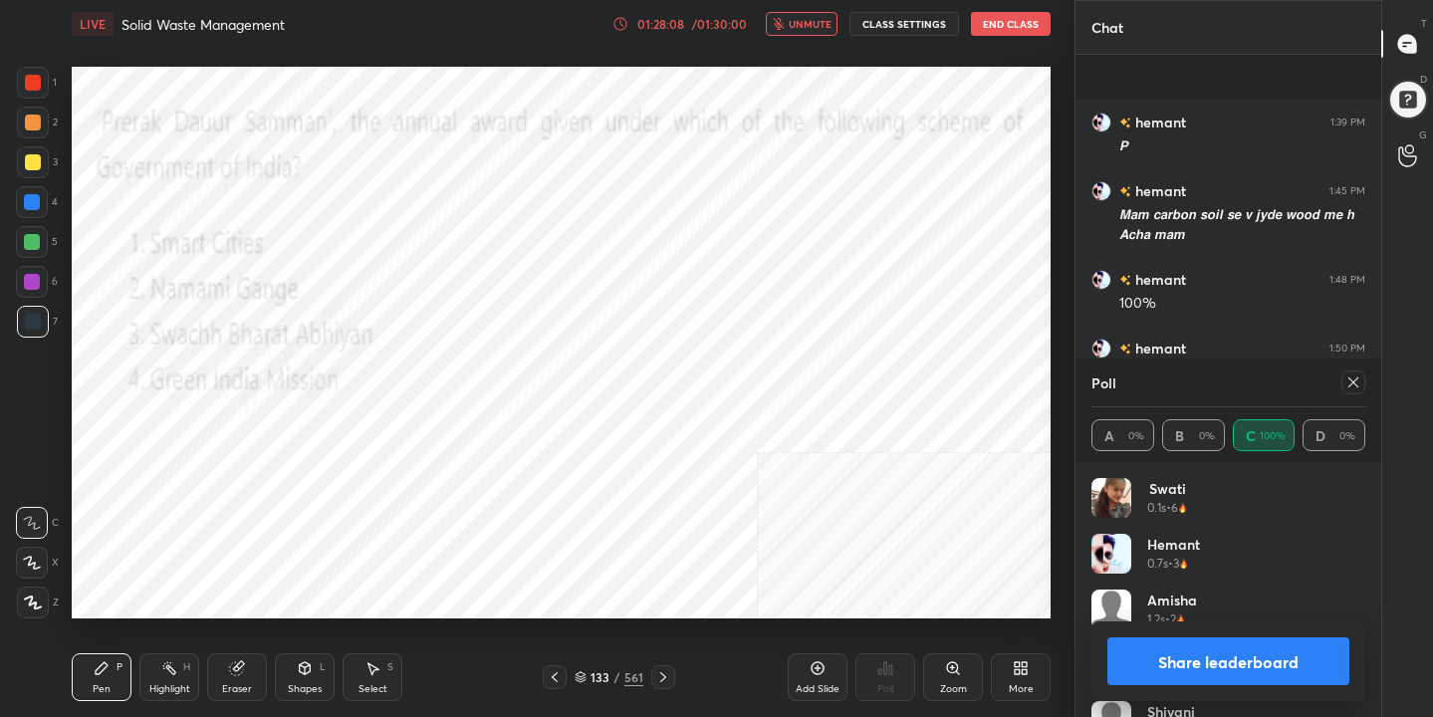
scroll to position [2576, 0]
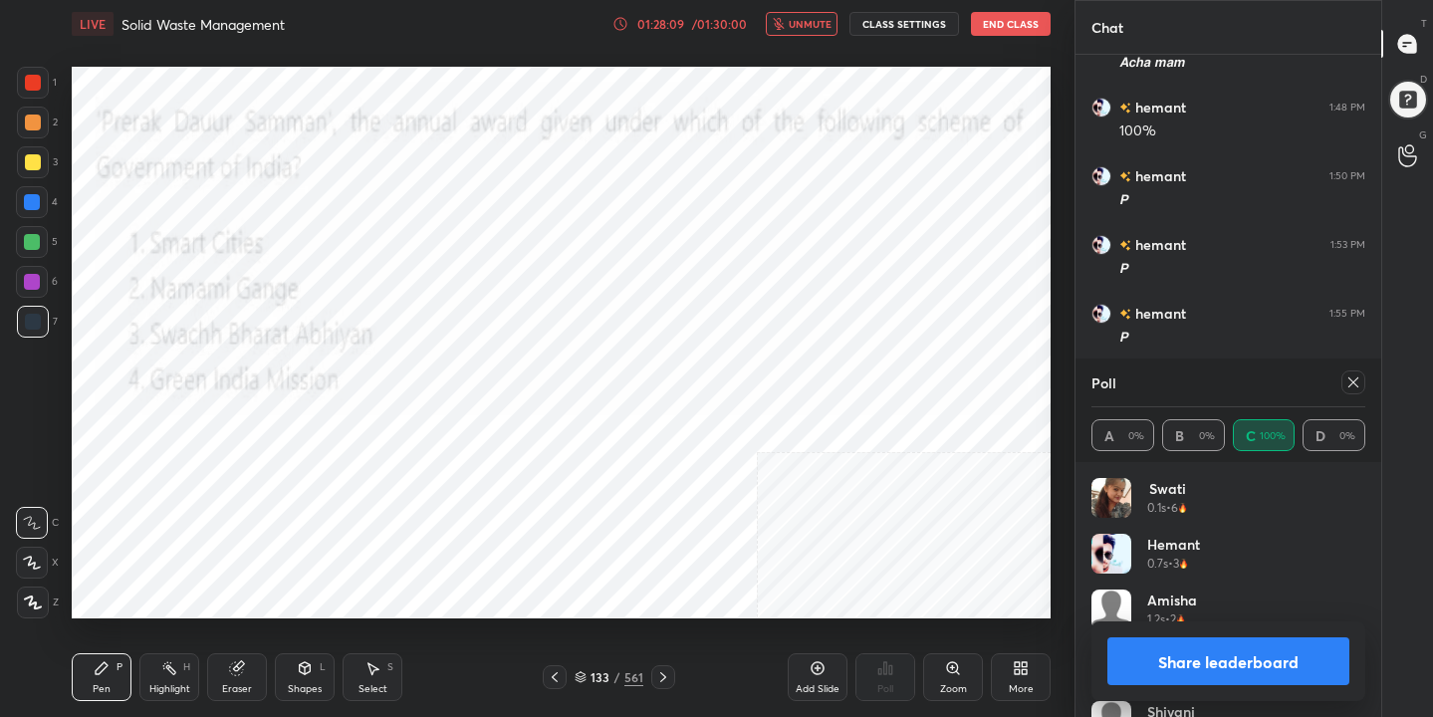
click at [1356, 383] on icon at bounding box center [1353, 382] width 16 height 16
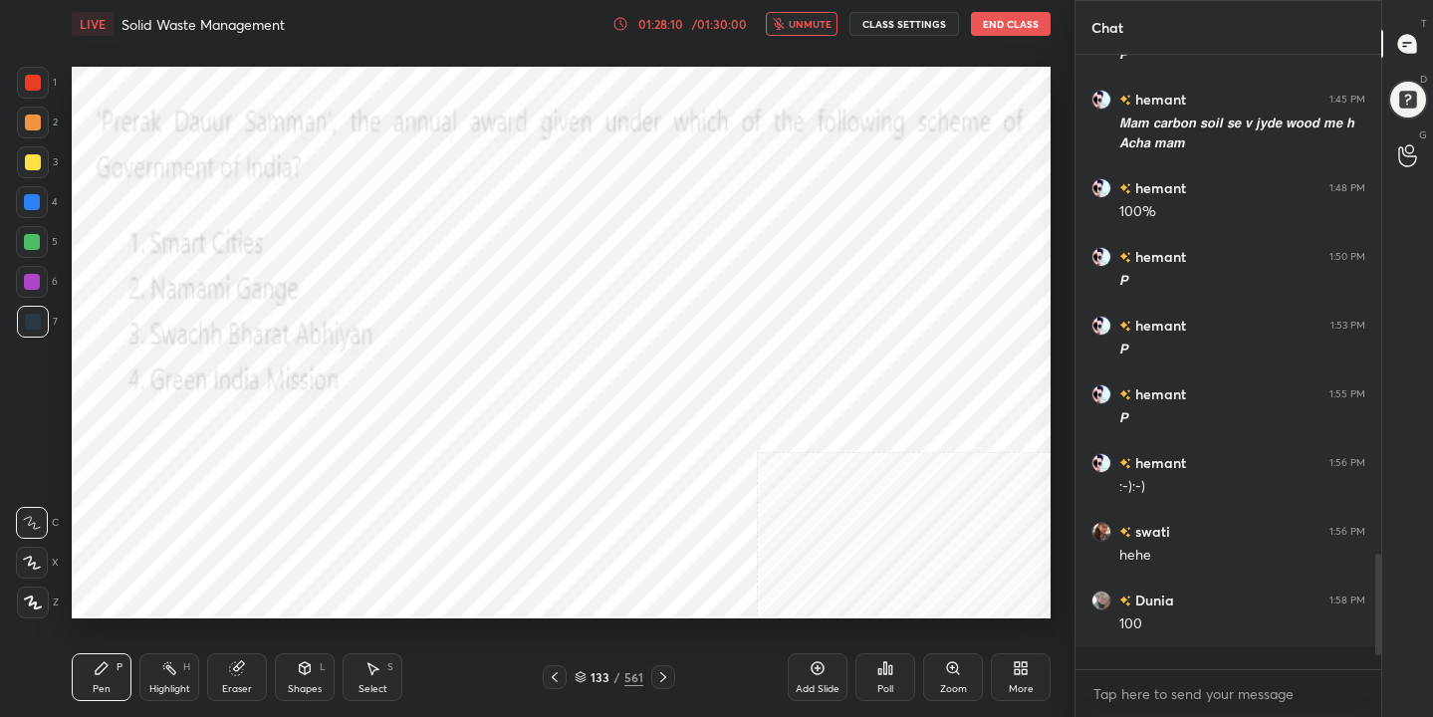
scroll to position [2473, 0]
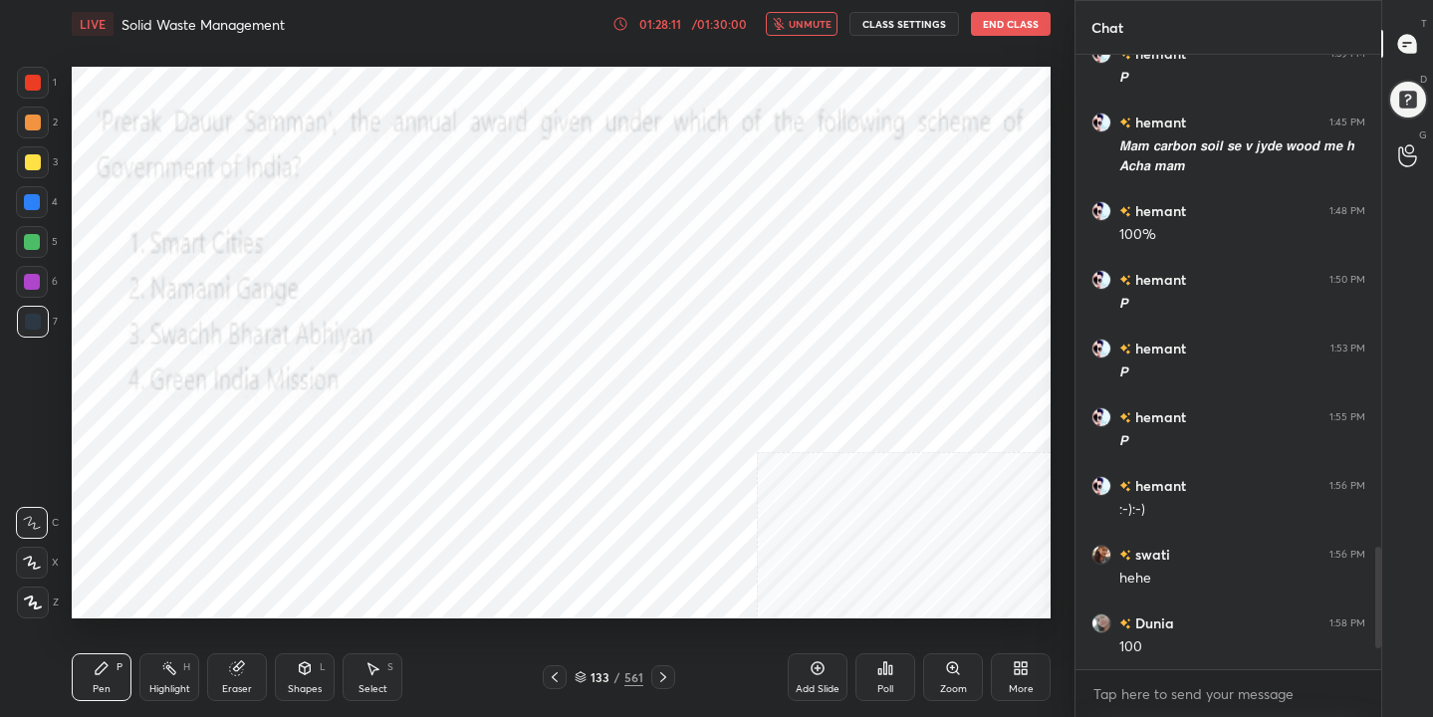
click at [824, 28] on span "unmute" at bounding box center [809, 24] width 43 height 14
click at [582, 669] on div "134 / 561" at bounding box center [608, 677] width 69 height 18
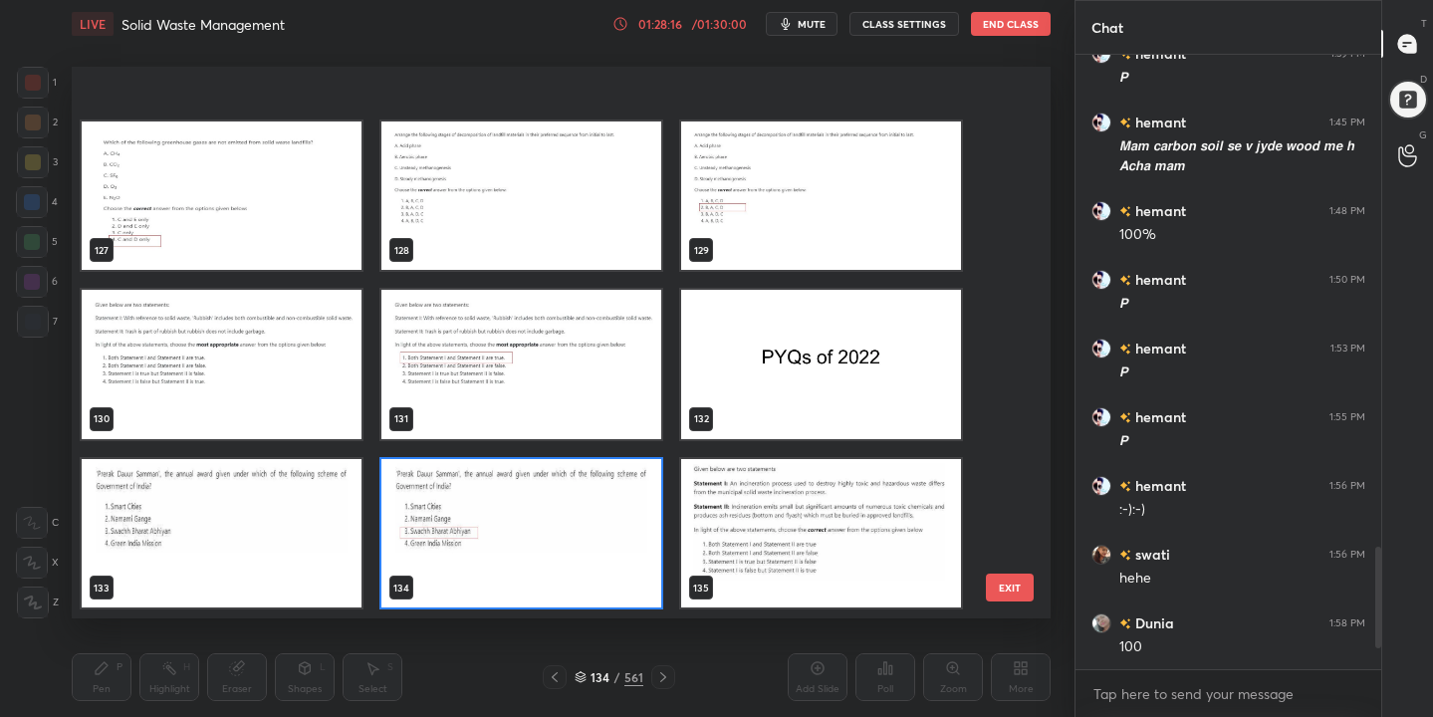
scroll to position [7259, 0]
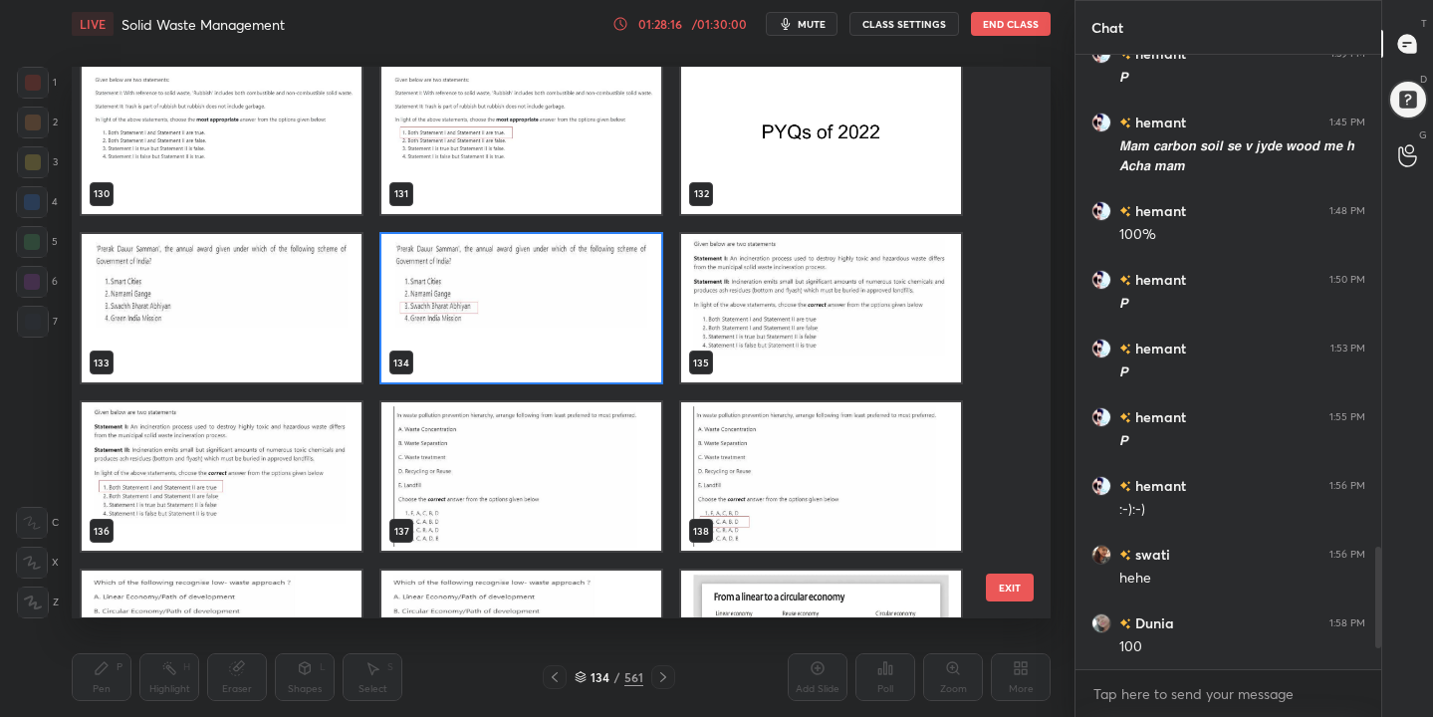
click at [772, 313] on img "grid" at bounding box center [821, 308] width 280 height 148
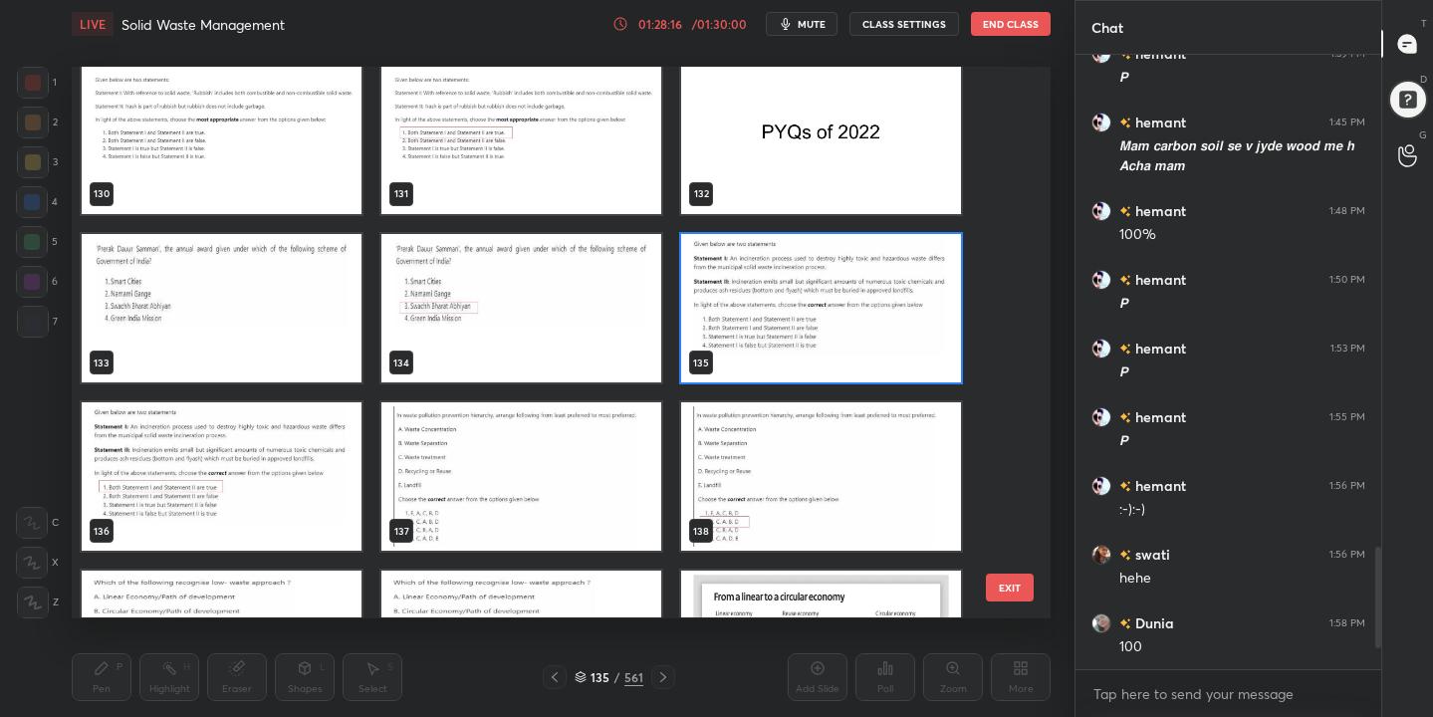
click at [772, 313] on img "grid" at bounding box center [821, 308] width 280 height 148
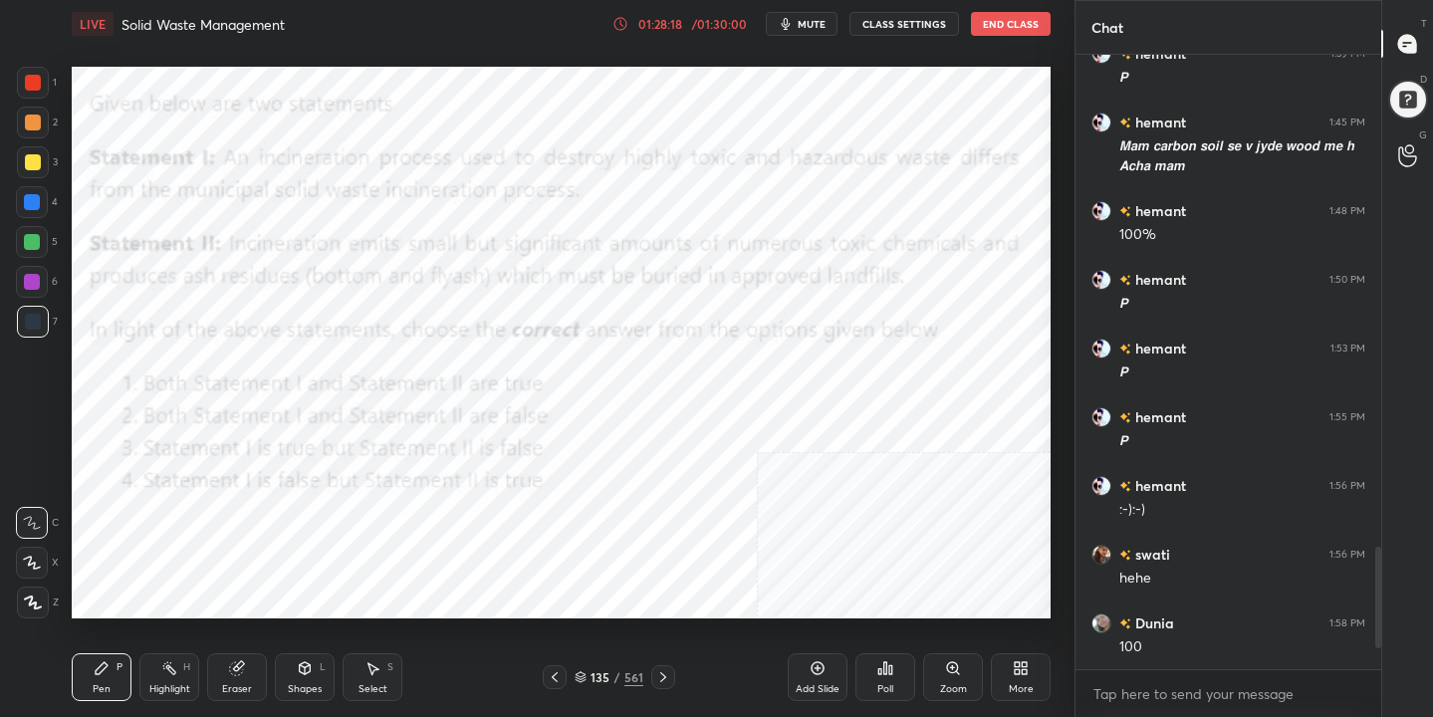
click at [813, 35] on button "mute" at bounding box center [802, 24] width 72 height 24
click at [580, 676] on icon at bounding box center [580, 677] width 12 height 12
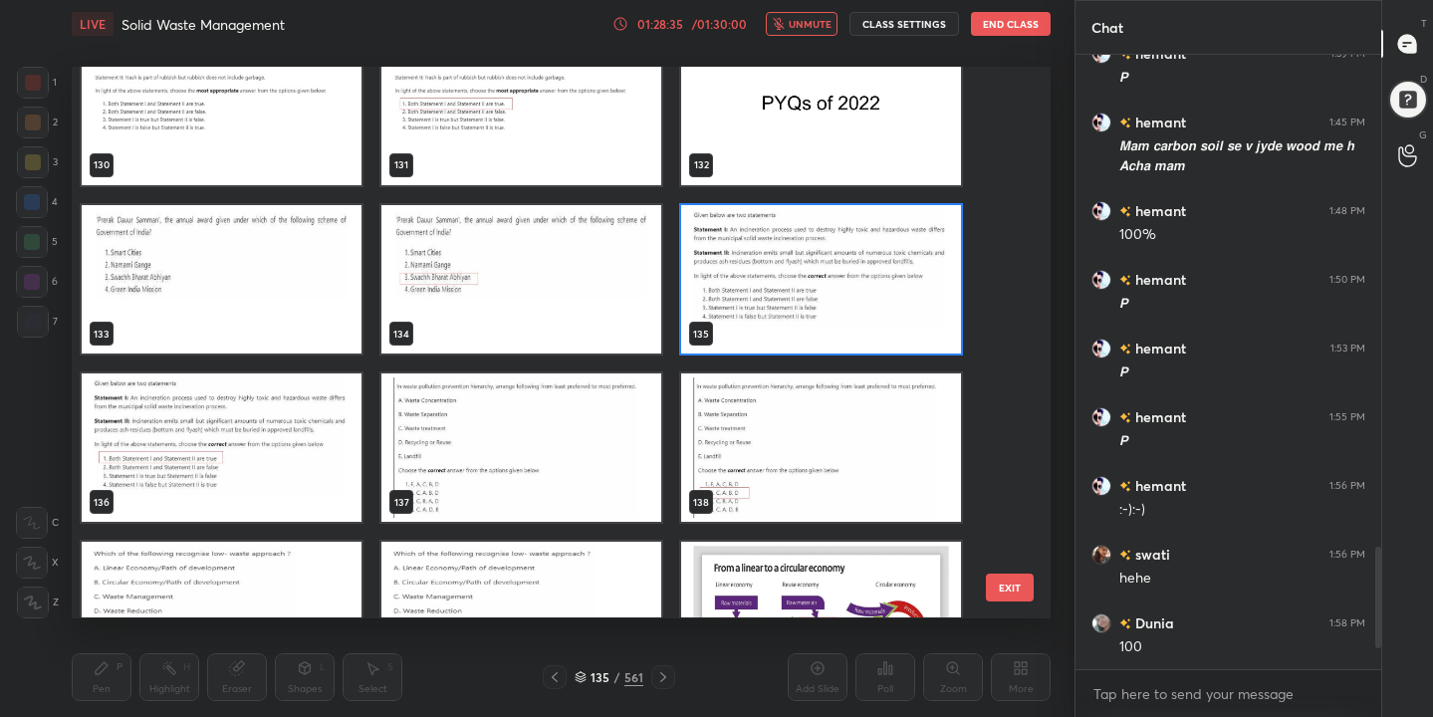
scroll to position [7358, 0]
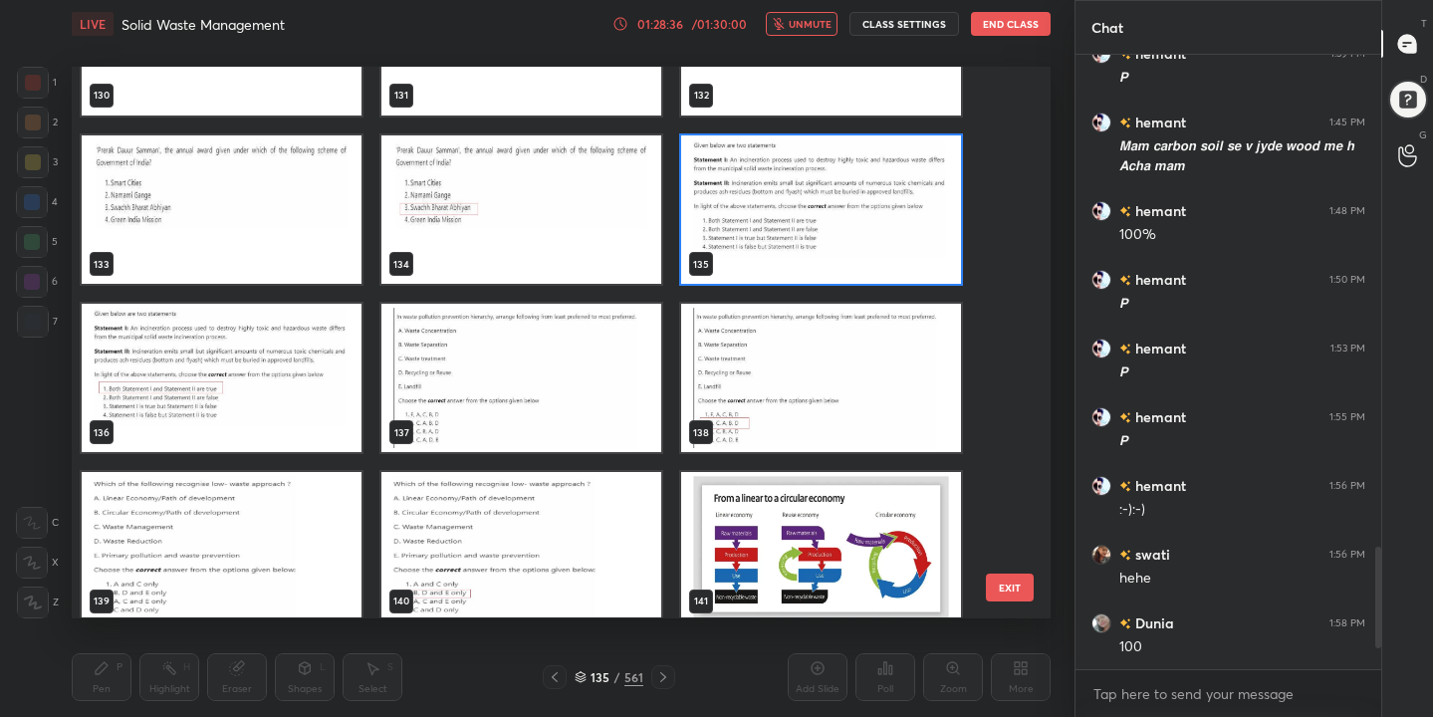
click at [783, 228] on img "grid" at bounding box center [821, 209] width 280 height 148
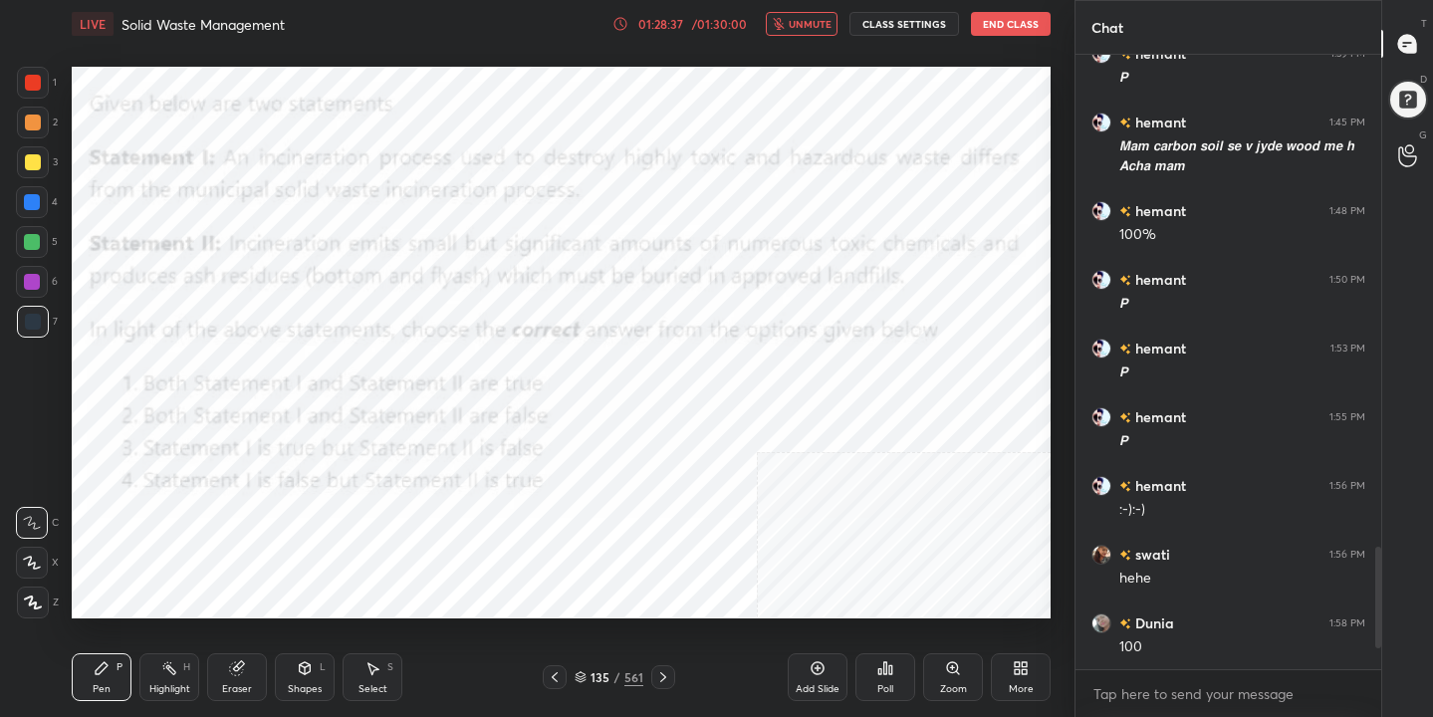
click at [783, 228] on img "grid" at bounding box center [821, 209] width 280 height 148
click at [888, 688] on div "Poll" at bounding box center [885, 689] width 16 height 10
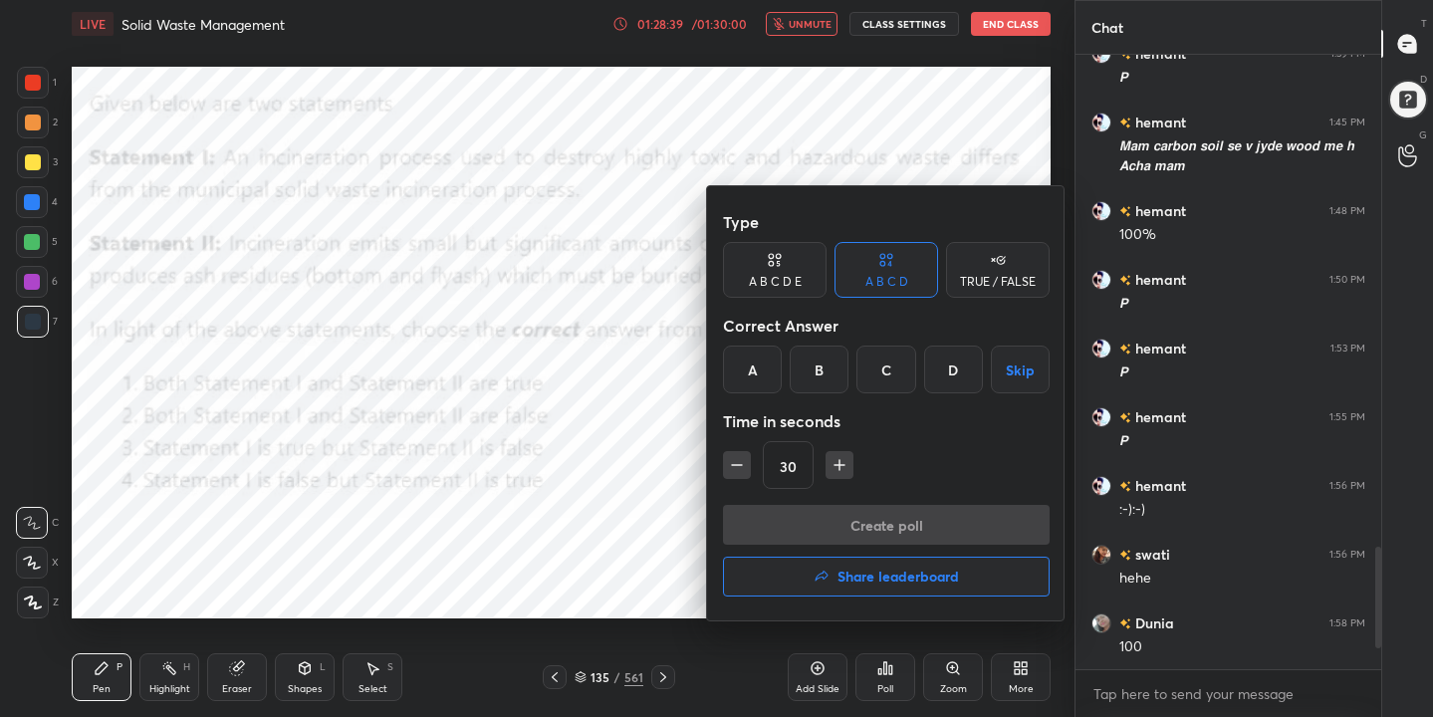
click at [740, 364] on div "A" at bounding box center [752, 369] width 59 height 48
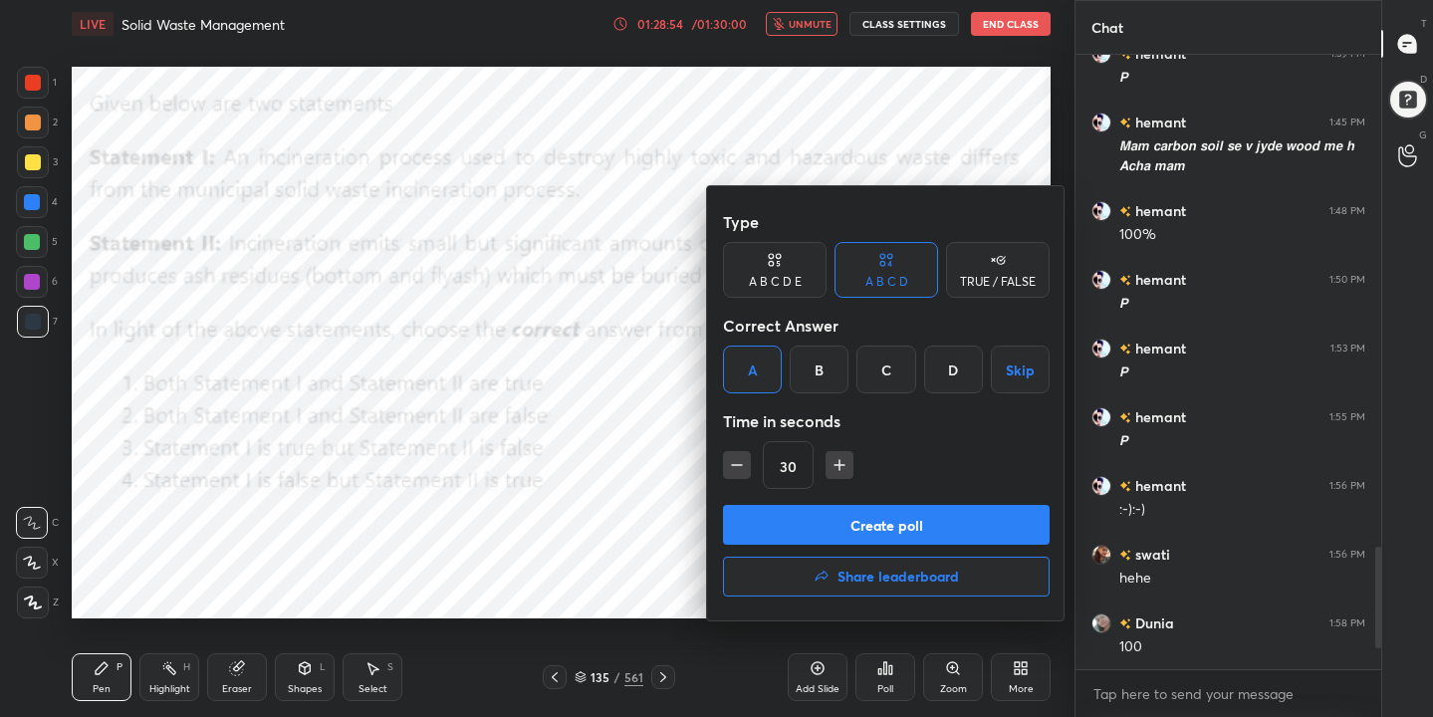
click at [892, 522] on button "Create poll" at bounding box center [886, 525] width 327 height 40
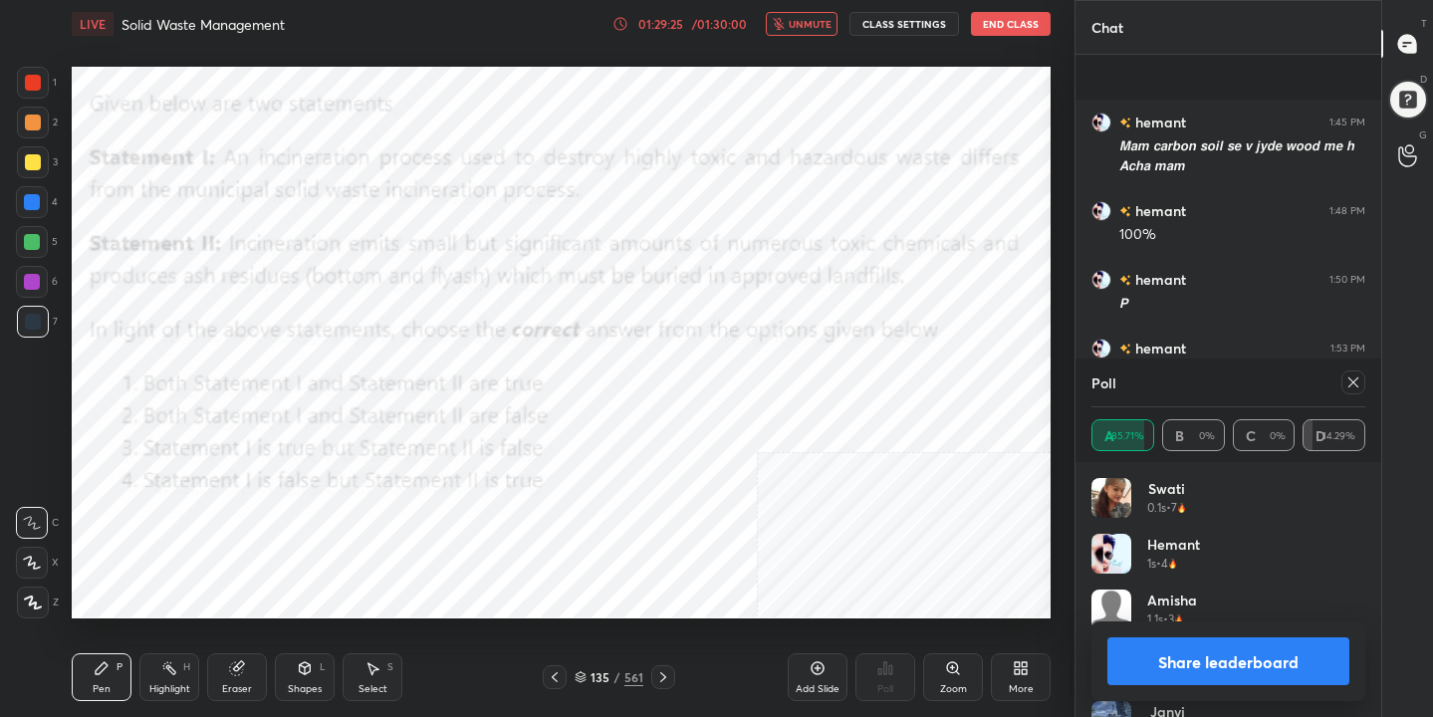
scroll to position [2645, 0]
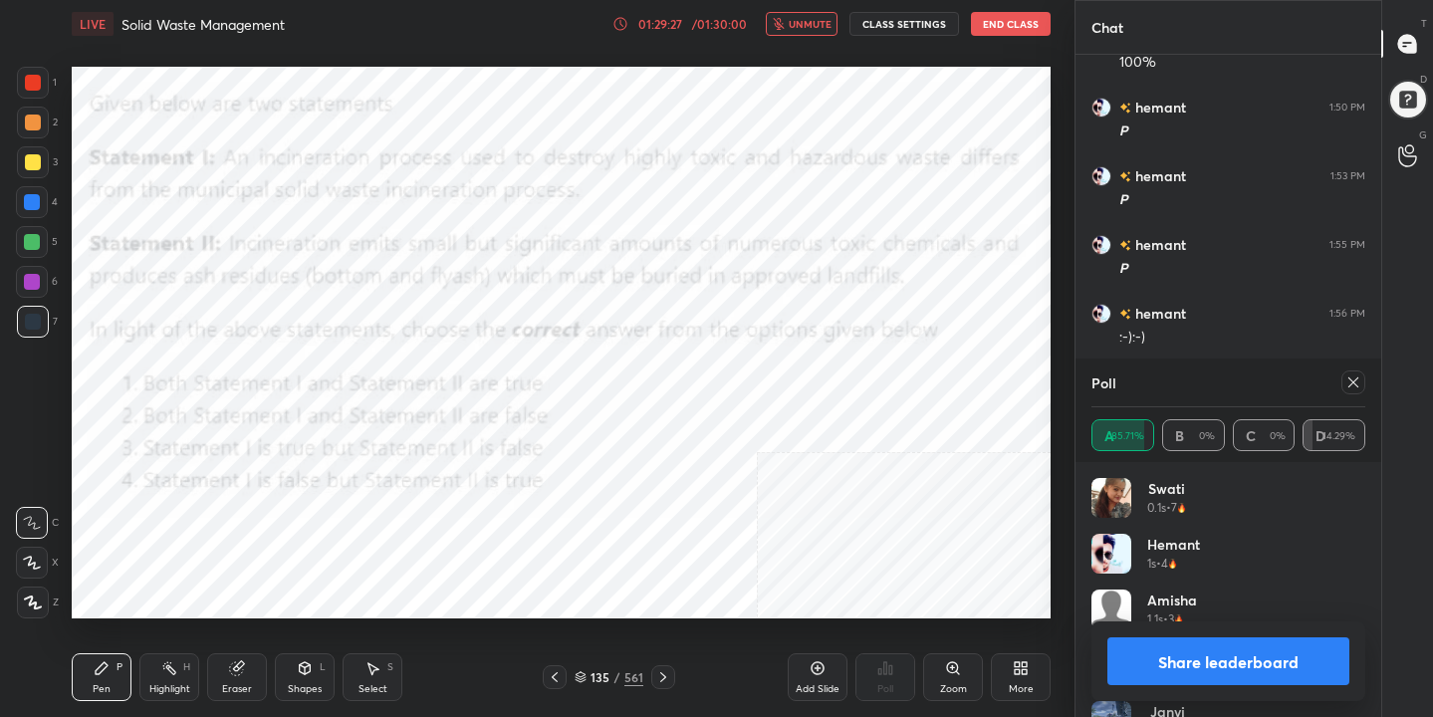
click at [1357, 374] on icon at bounding box center [1353, 382] width 16 height 16
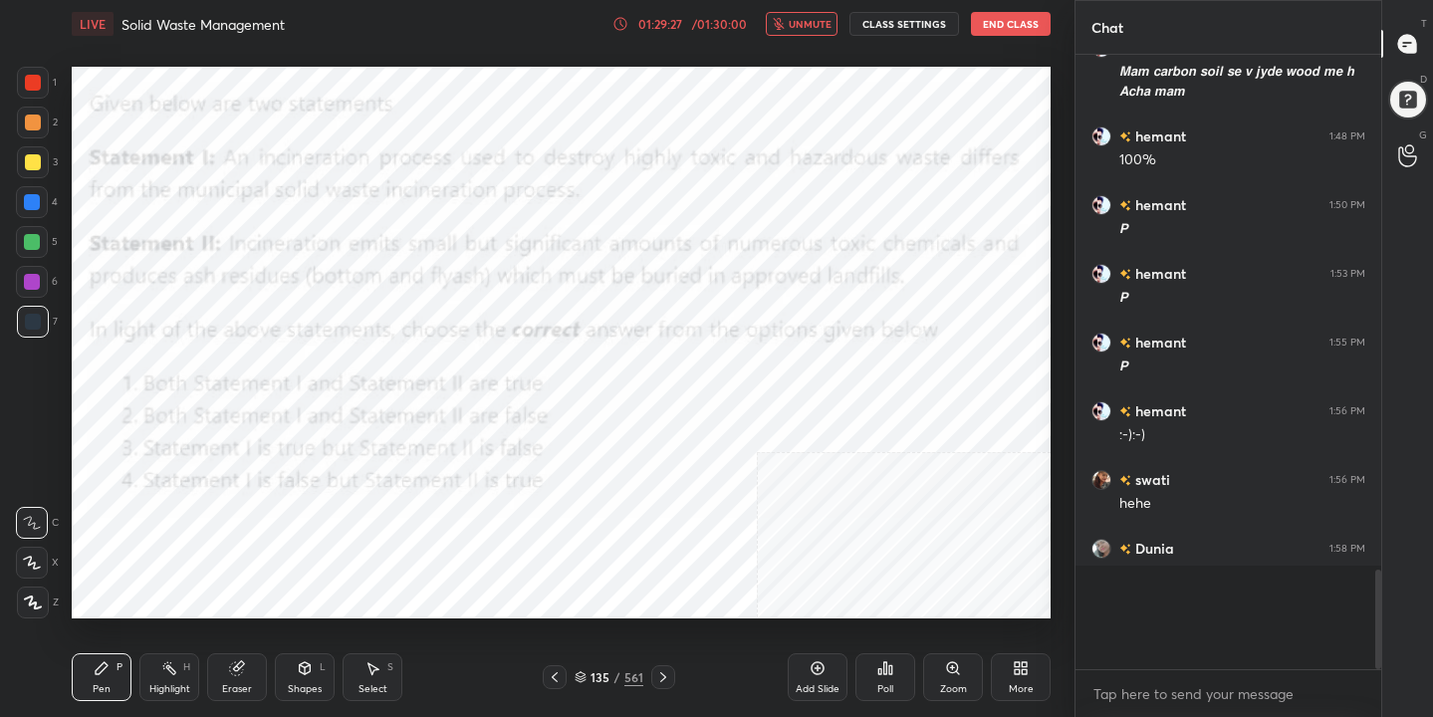
scroll to position [7, 7]
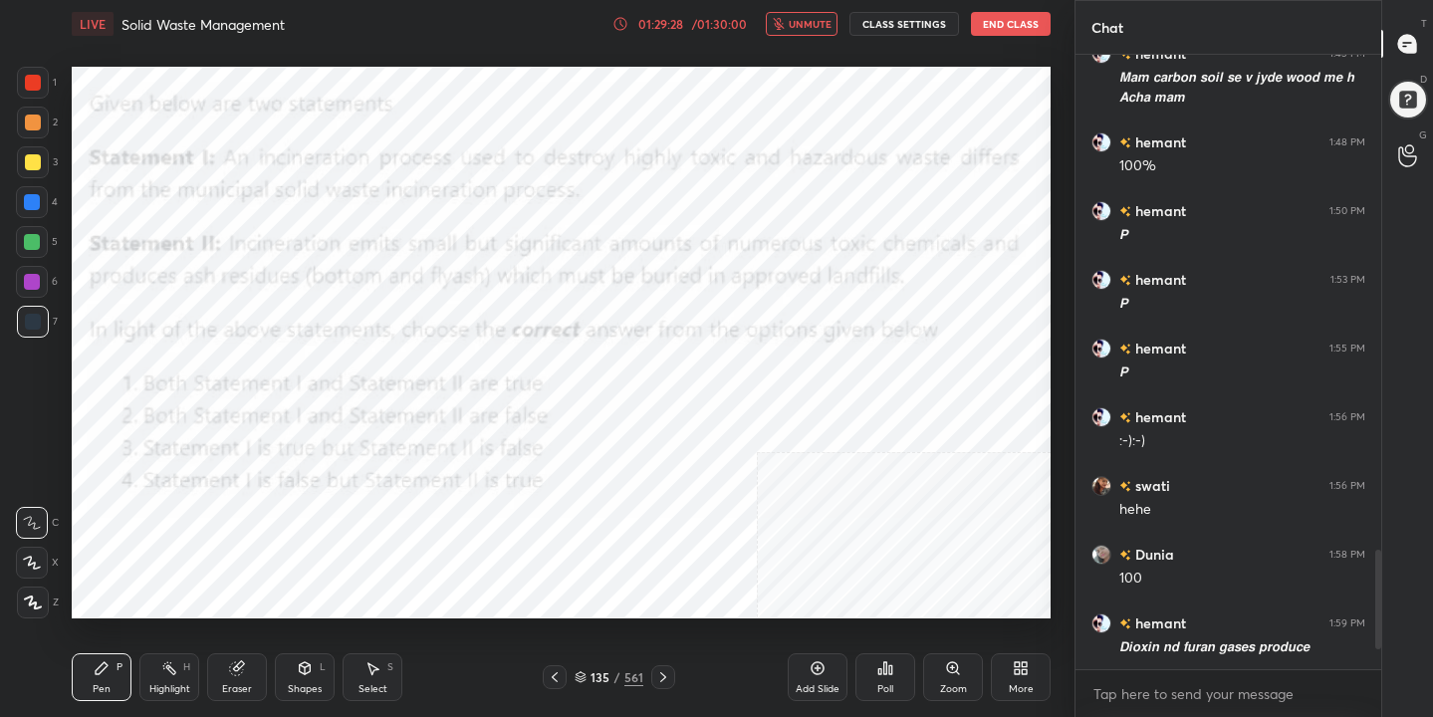
click at [807, 24] on span "unmute" at bounding box center [809, 24] width 43 height 14
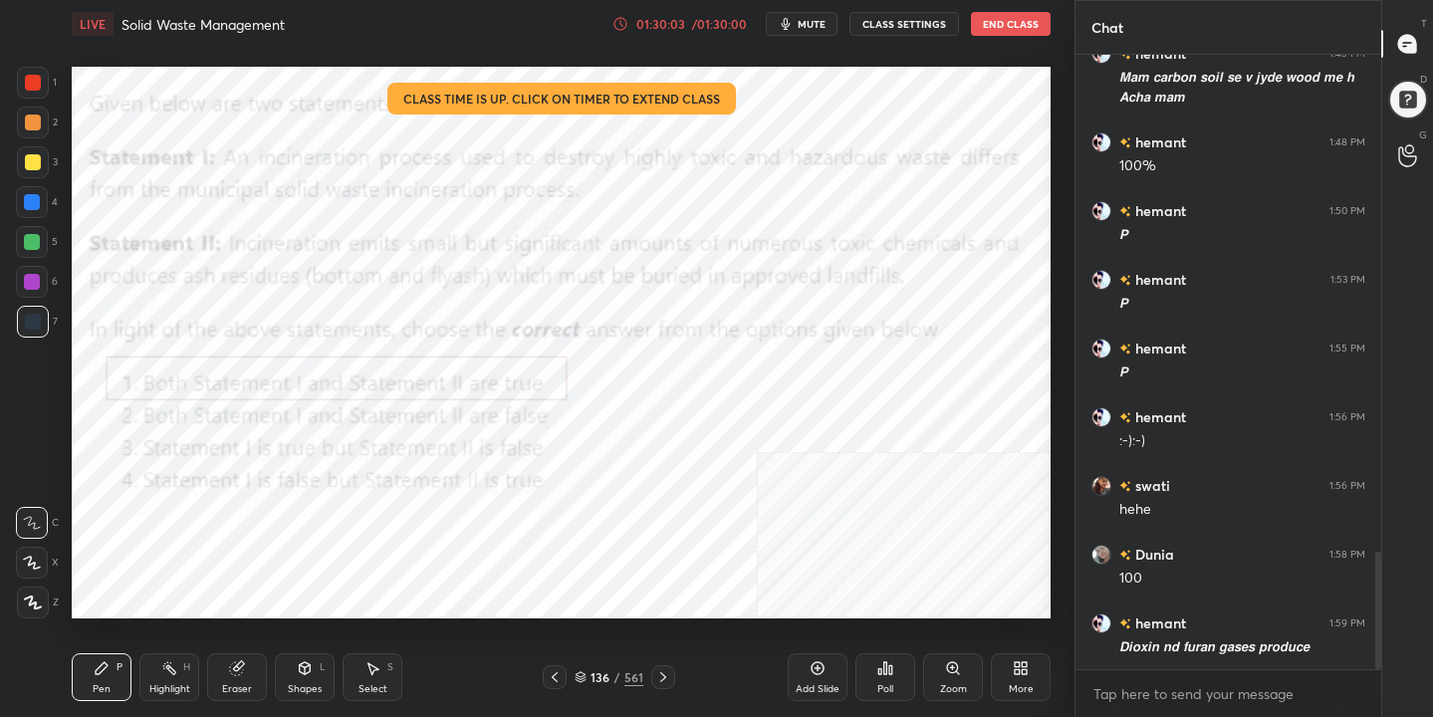
scroll to position [2610, 0]
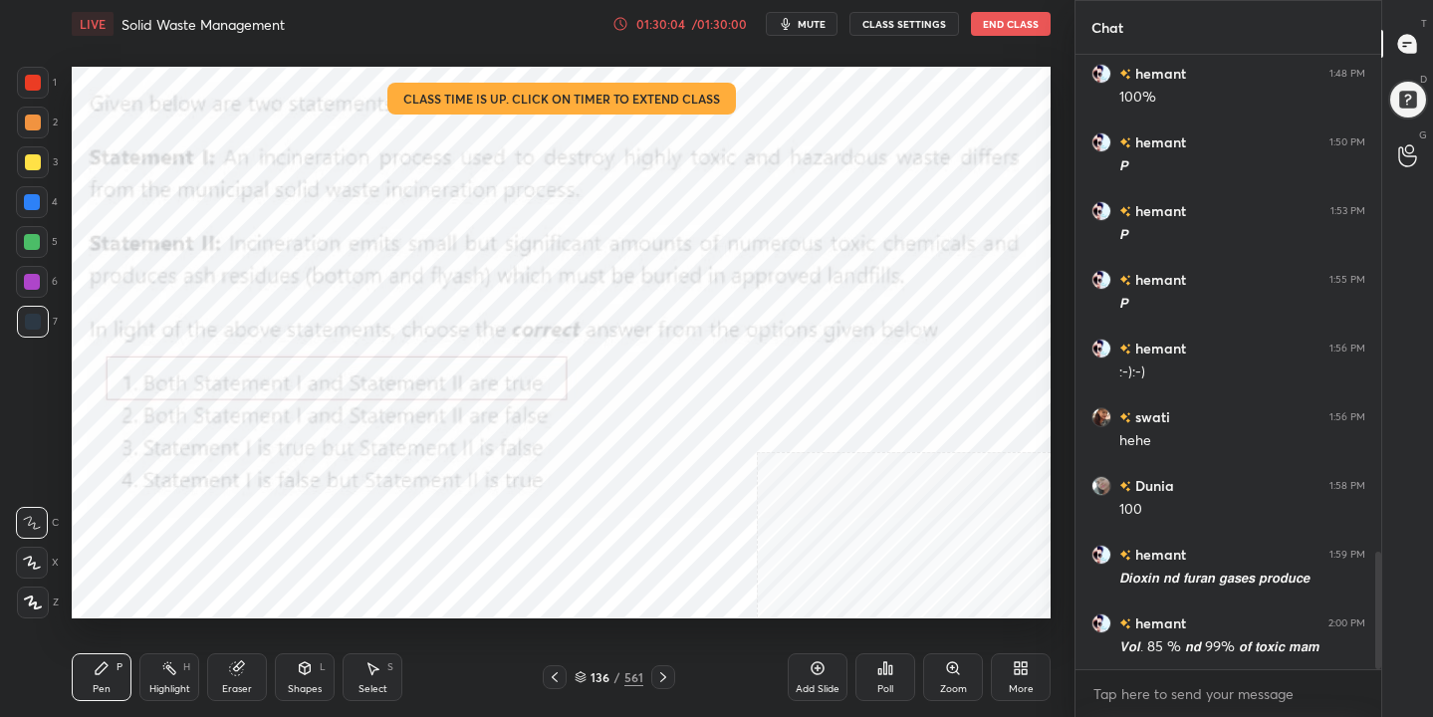
click at [1004, 21] on button "End Class" at bounding box center [1011, 24] width 80 height 24
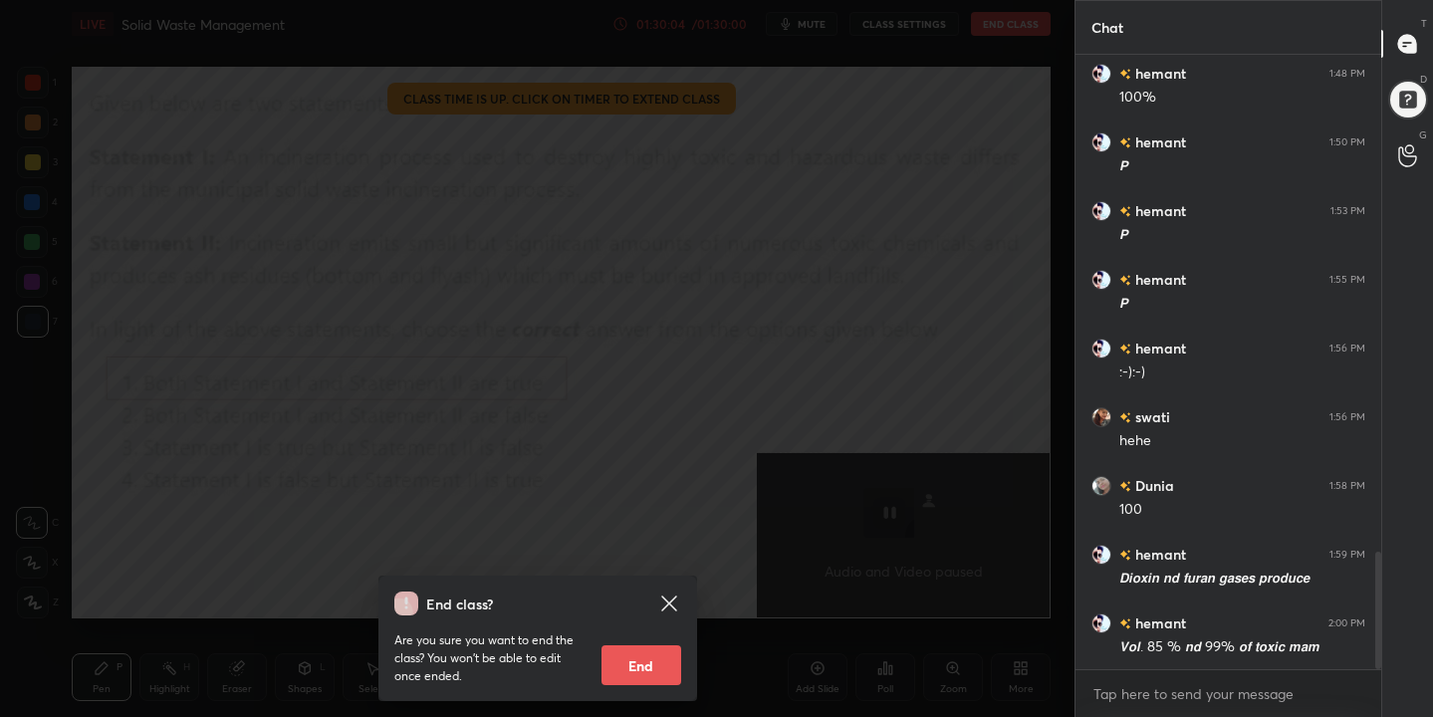
scroll to position [2679, 0]
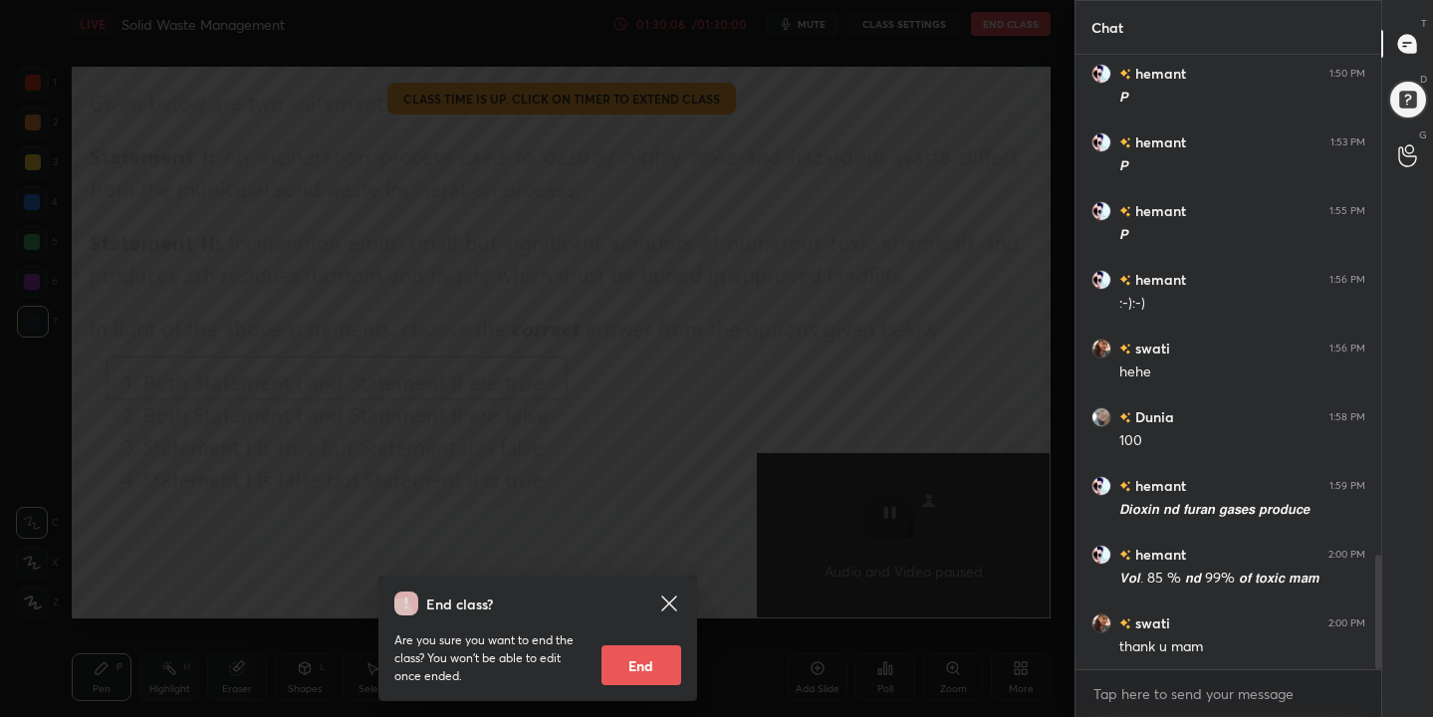
click at [639, 661] on button "End" at bounding box center [641, 665] width 80 height 40
type textarea "x"
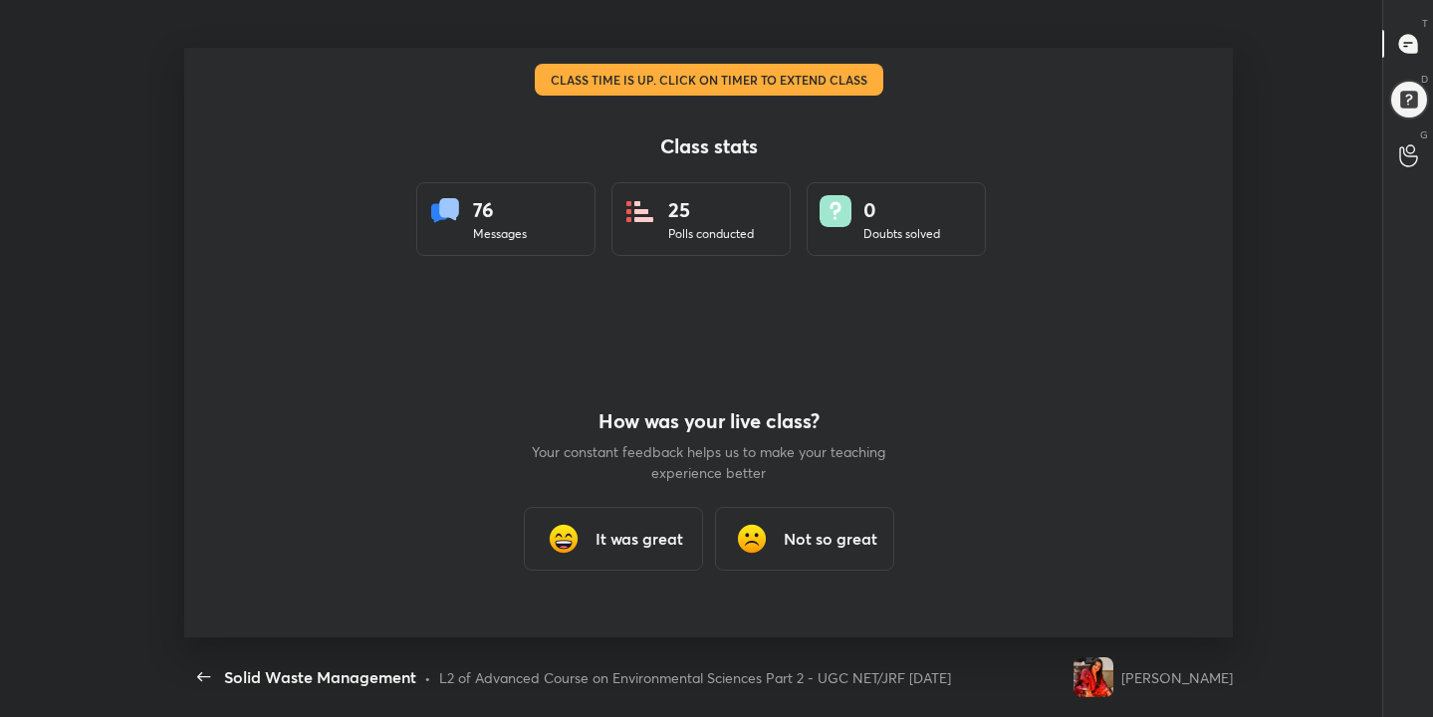
scroll to position [98964, 98137]
click at [663, 551] on div "It was great" at bounding box center [613, 539] width 179 height 64
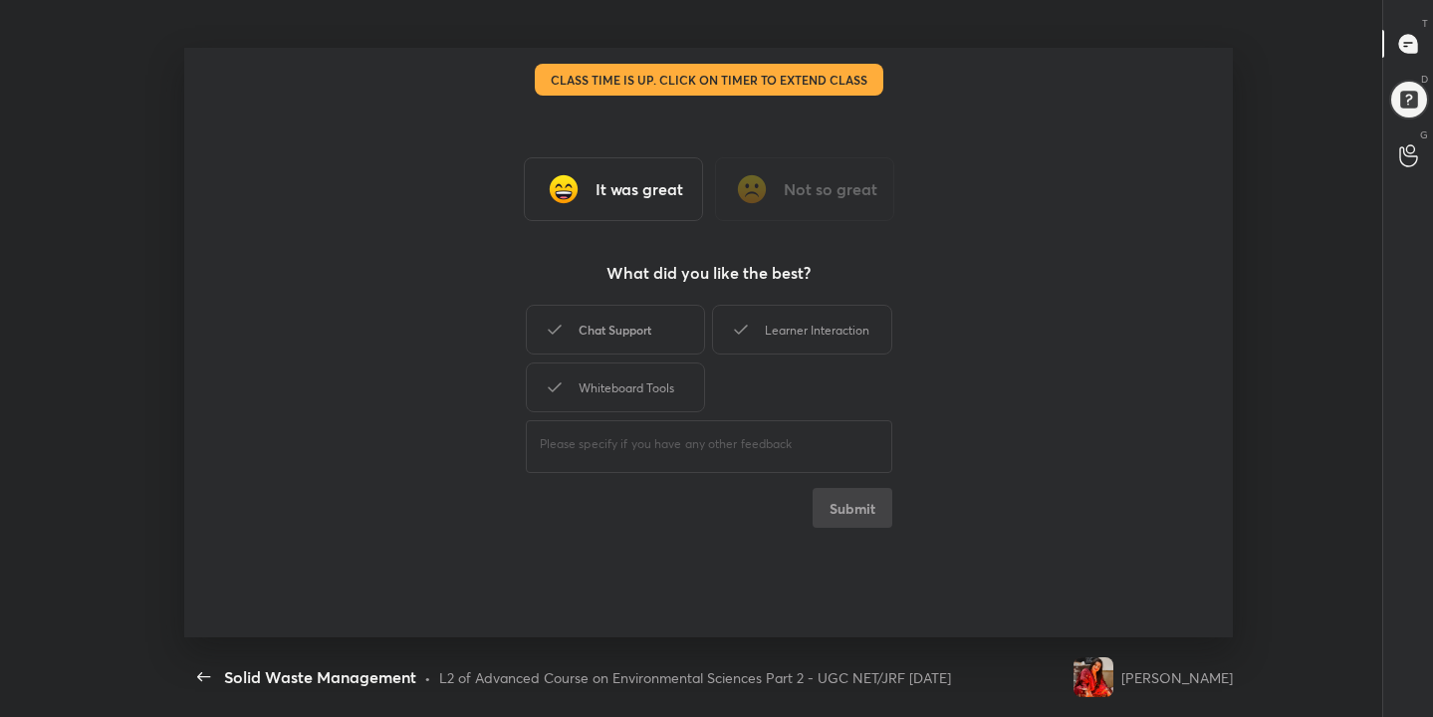
click at [657, 322] on div "Chat Support" at bounding box center [615, 330] width 179 height 50
click at [770, 318] on div "Learner Interaction" at bounding box center [801, 330] width 179 height 50
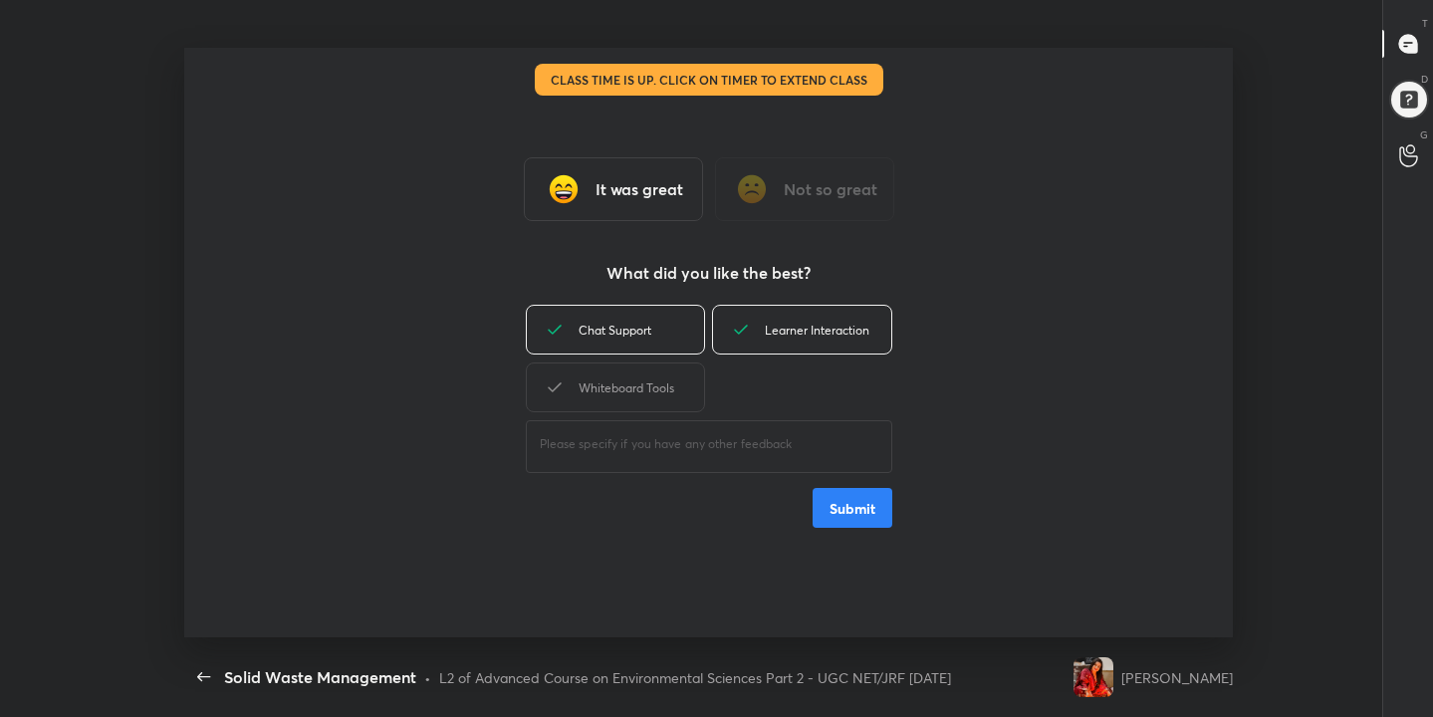
click at [665, 418] on div "​" at bounding box center [709, 444] width 366 height 56
click at [683, 379] on div "Whiteboard Tools" at bounding box center [615, 387] width 179 height 50
click at [842, 505] on button "Submit" at bounding box center [852, 508] width 80 height 40
